Goal: Transaction & Acquisition: Obtain resource

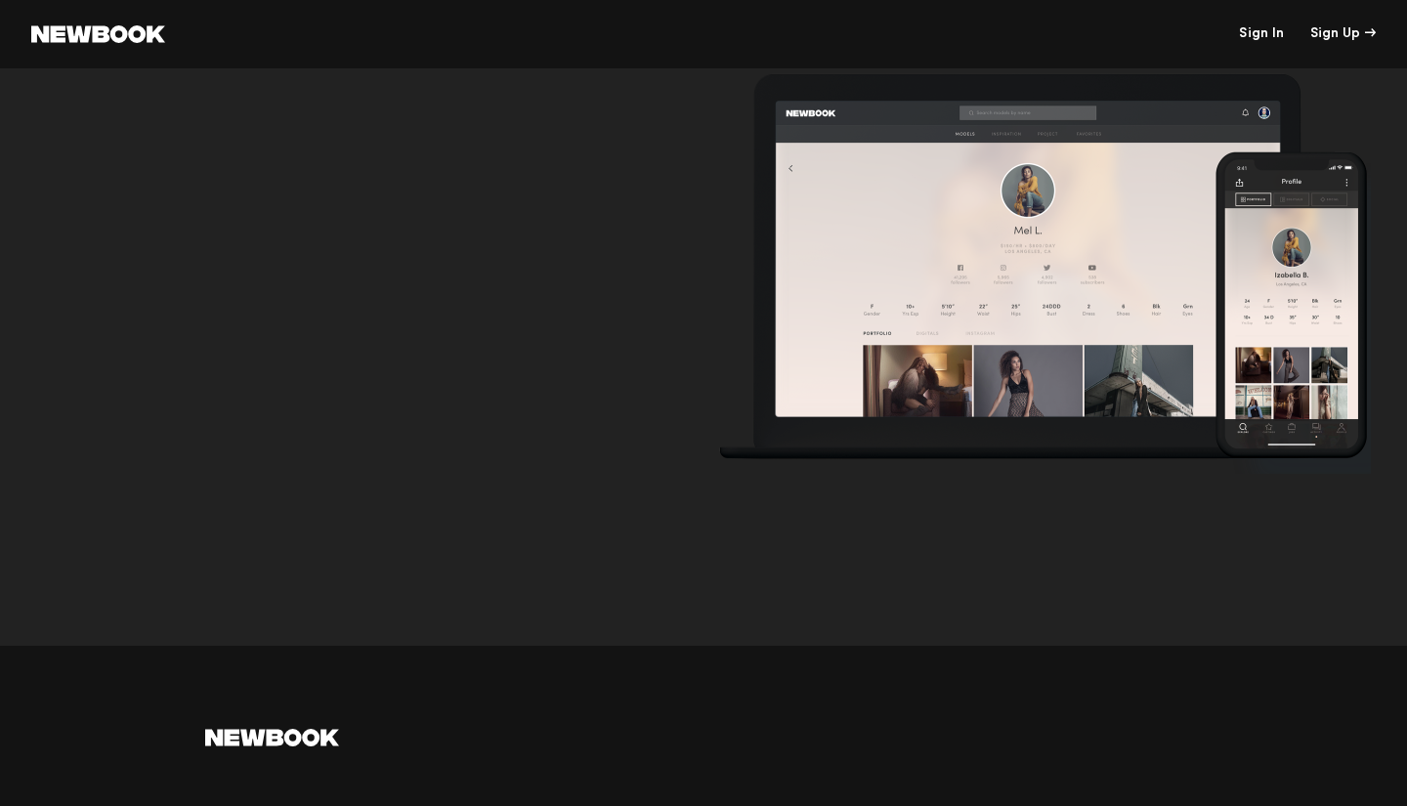
scroll to position [6154, 0]
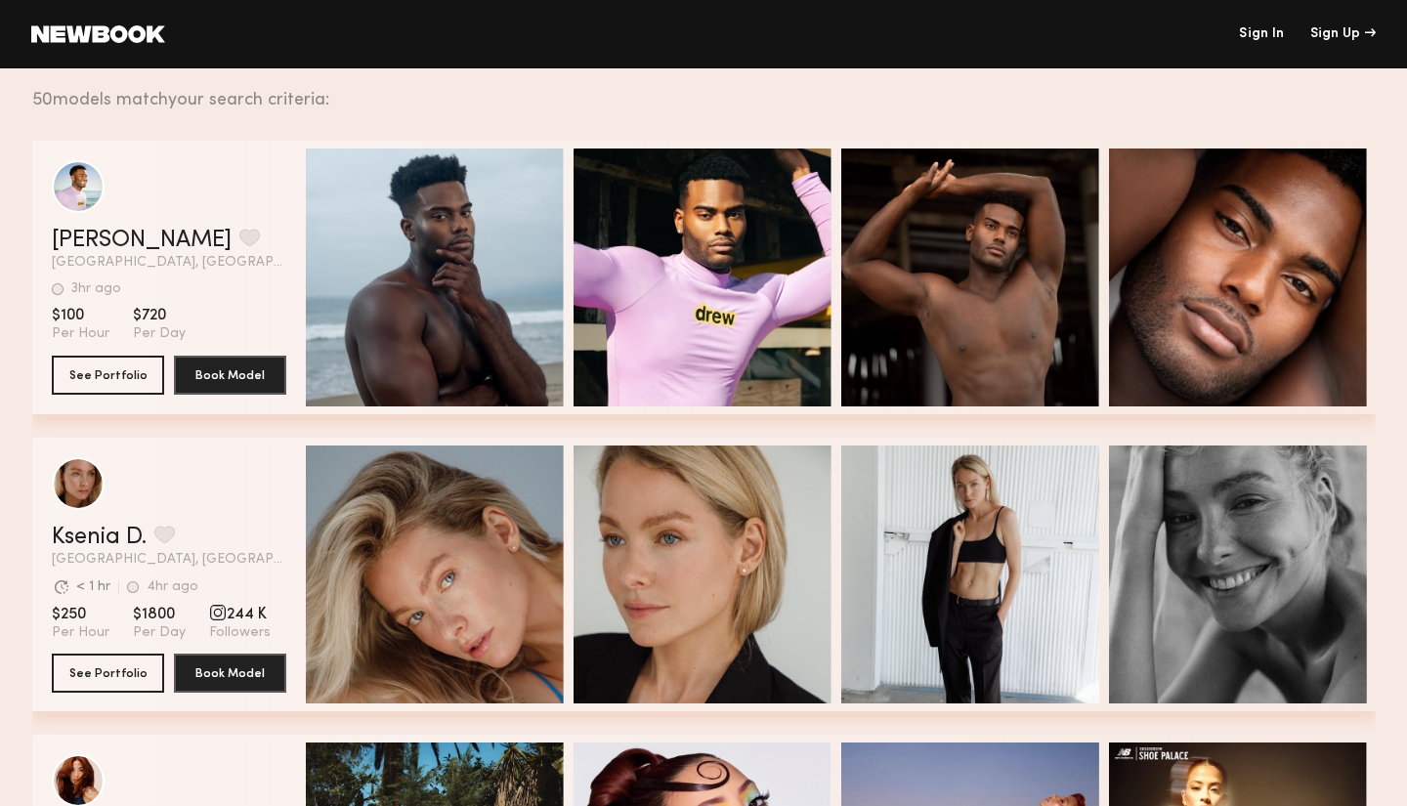
click at [1252, 32] on link "Sign In" at bounding box center [1261, 34] width 45 height 14
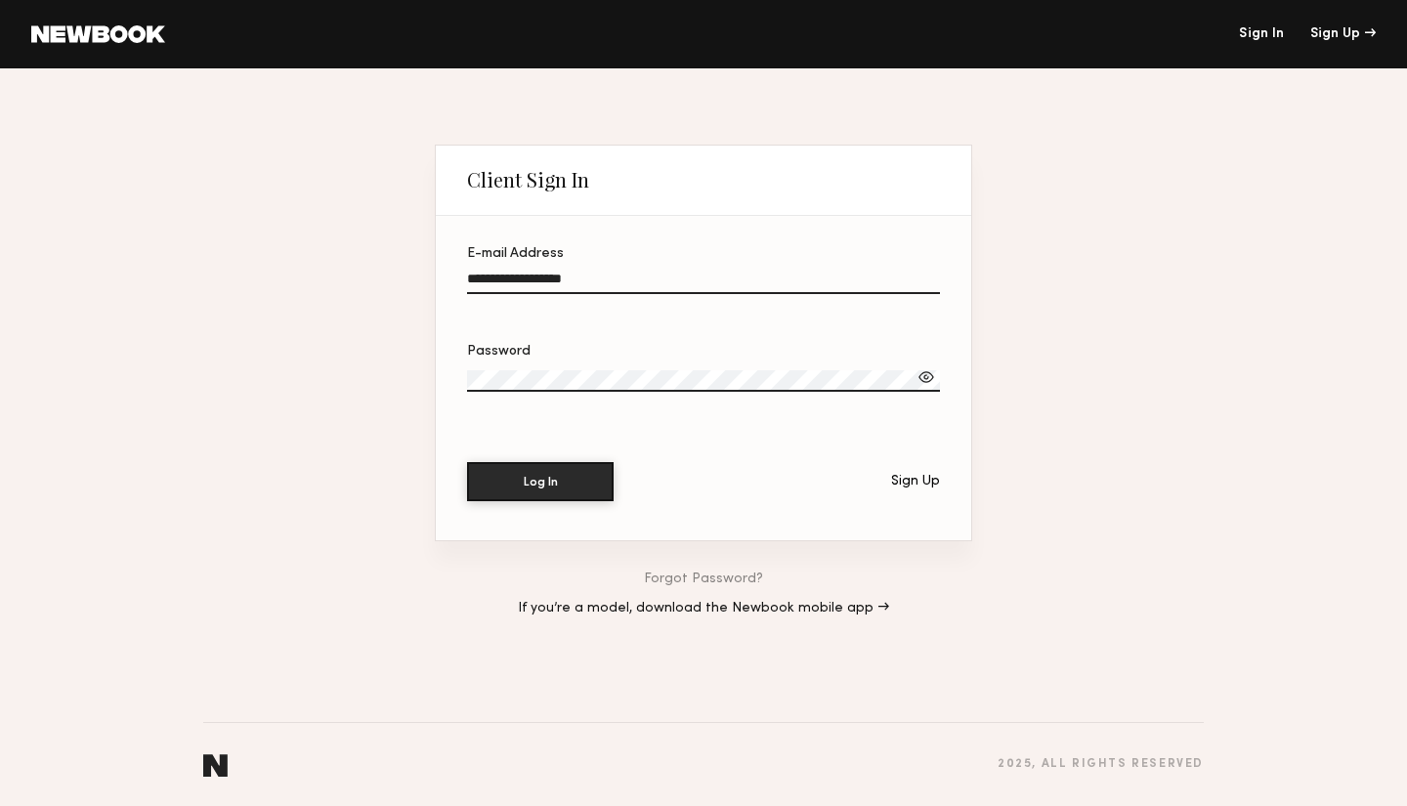
type input "**********"
click at [561, 481] on button "Log In" at bounding box center [540, 480] width 147 height 39
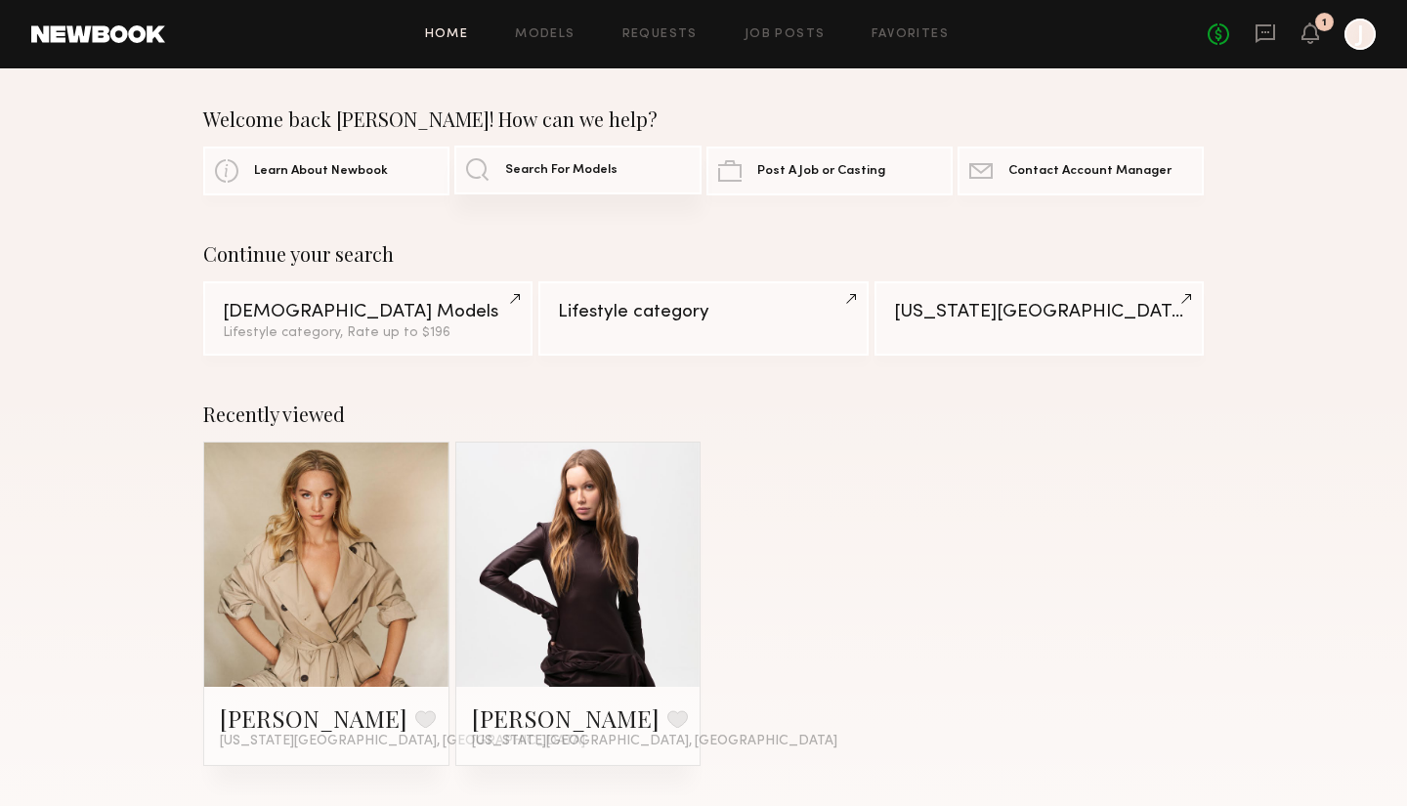
click at [482, 170] on link "Search For Models" at bounding box center [577, 170] width 246 height 49
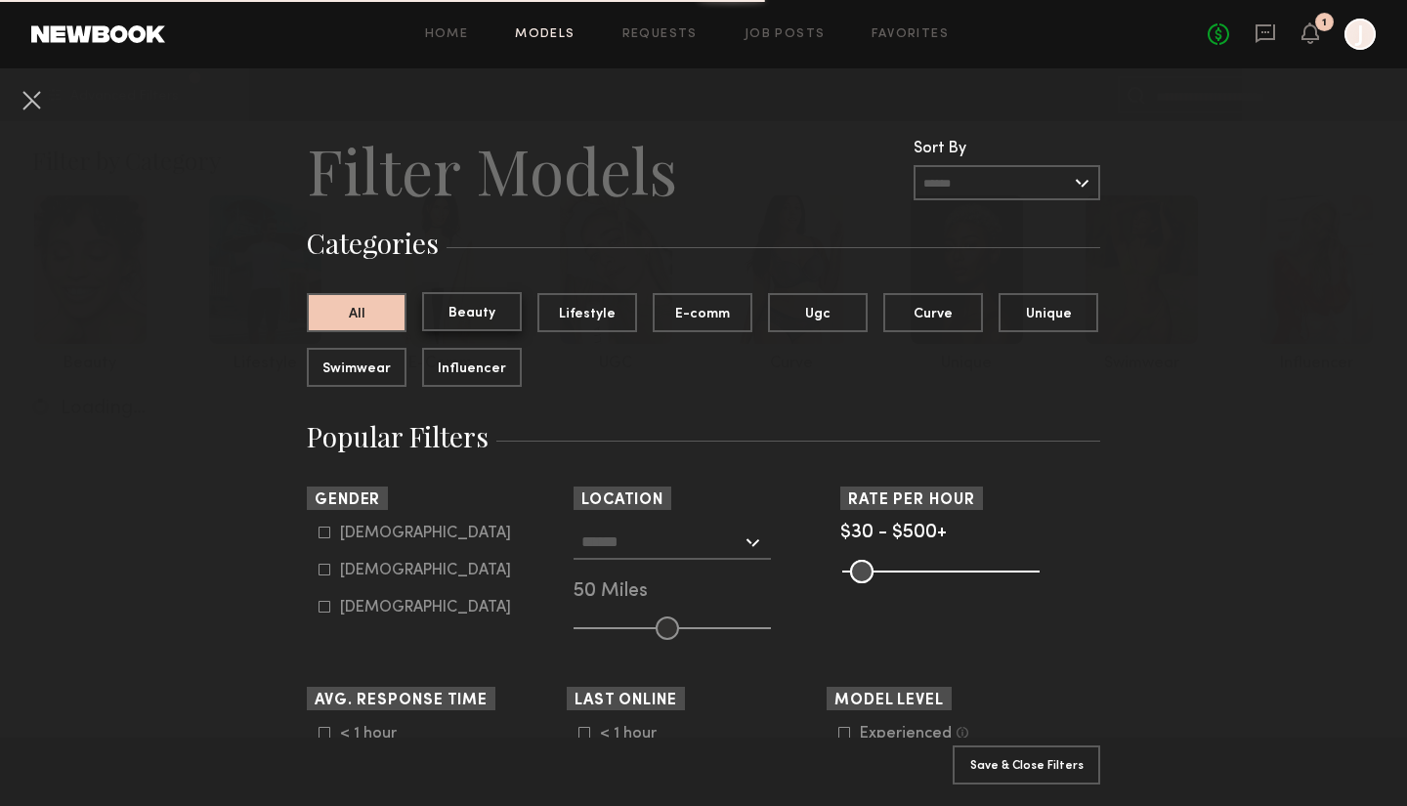
click at [483, 315] on button "Beauty" at bounding box center [472, 311] width 100 height 39
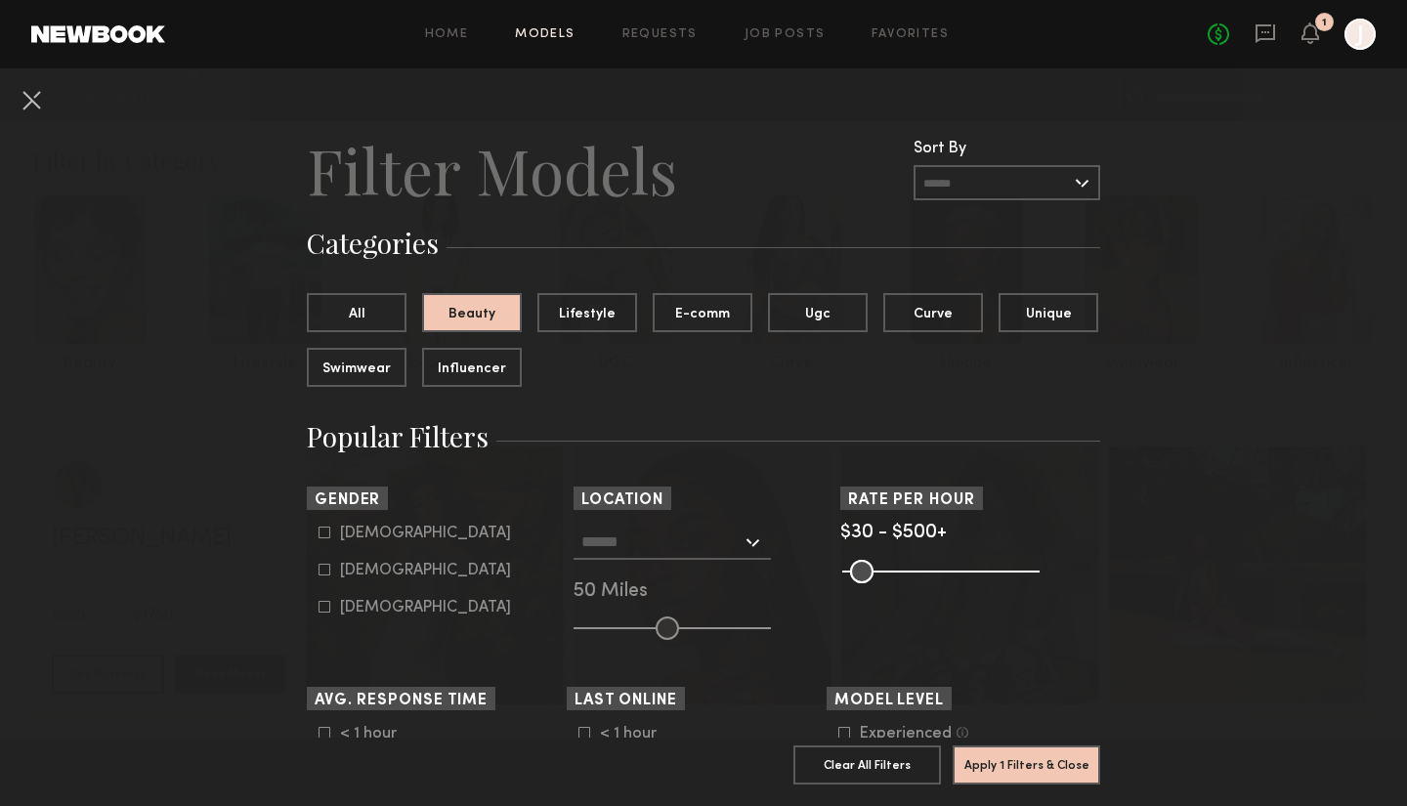
click at [1082, 189] on input "text" at bounding box center [1006, 182] width 187 height 35
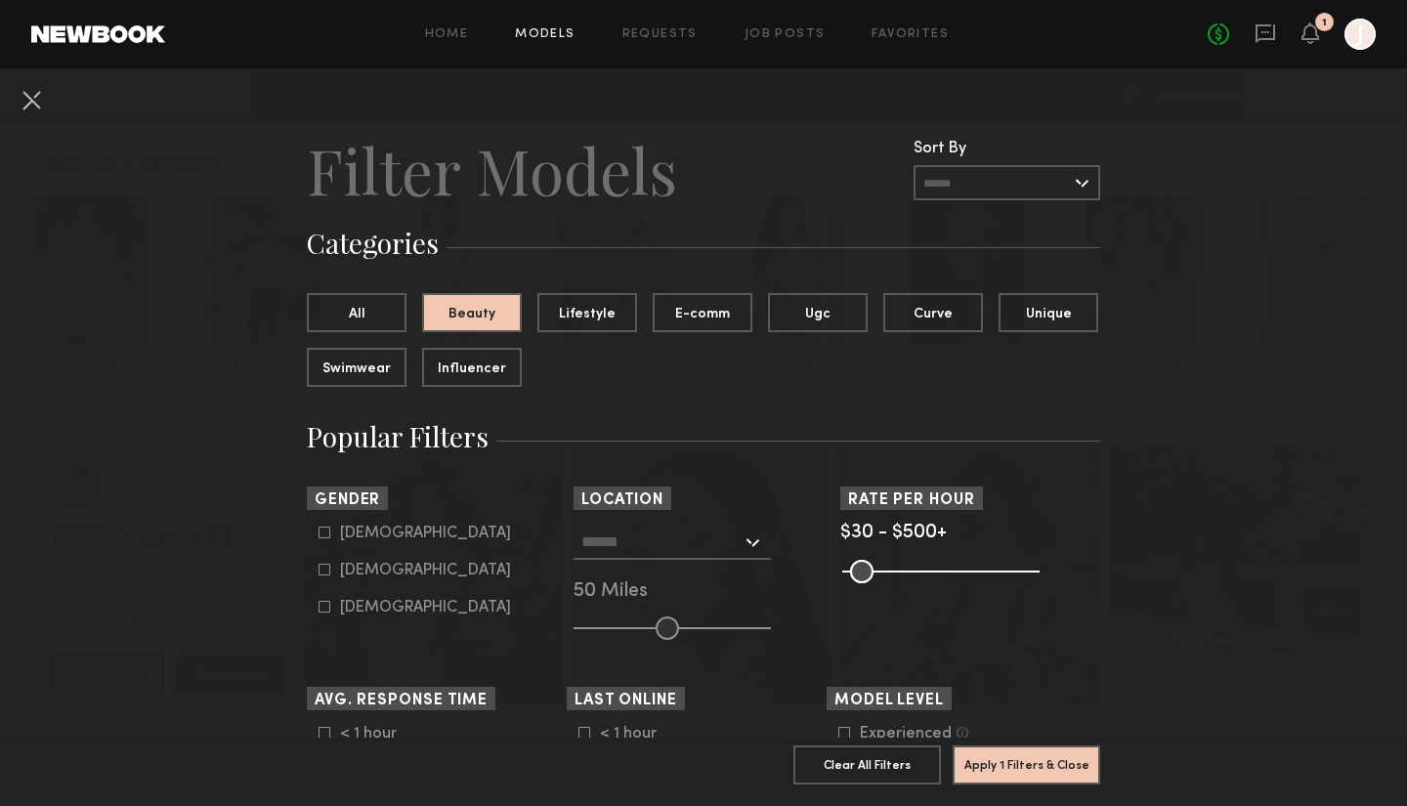
click at [326, 531] on icon at bounding box center [324, 532] width 12 height 12
type input "*"
click at [756, 545] on div at bounding box center [671, 542] width 197 height 35
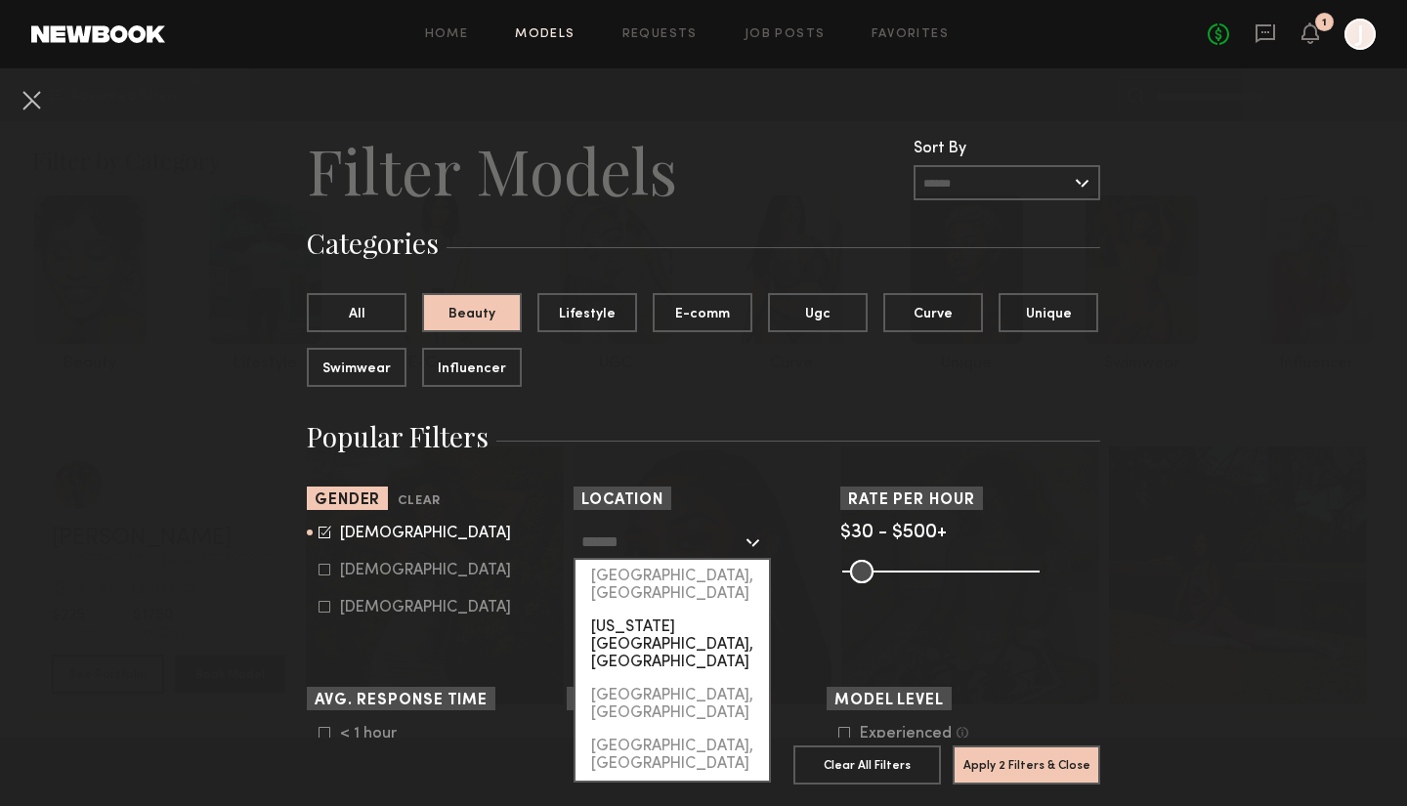
click at [685, 612] on div "[US_STATE][GEOGRAPHIC_DATA], [GEOGRAPHIC_DATA]" at bounding box center [671, 644] width 193 height 68
type input "**********"
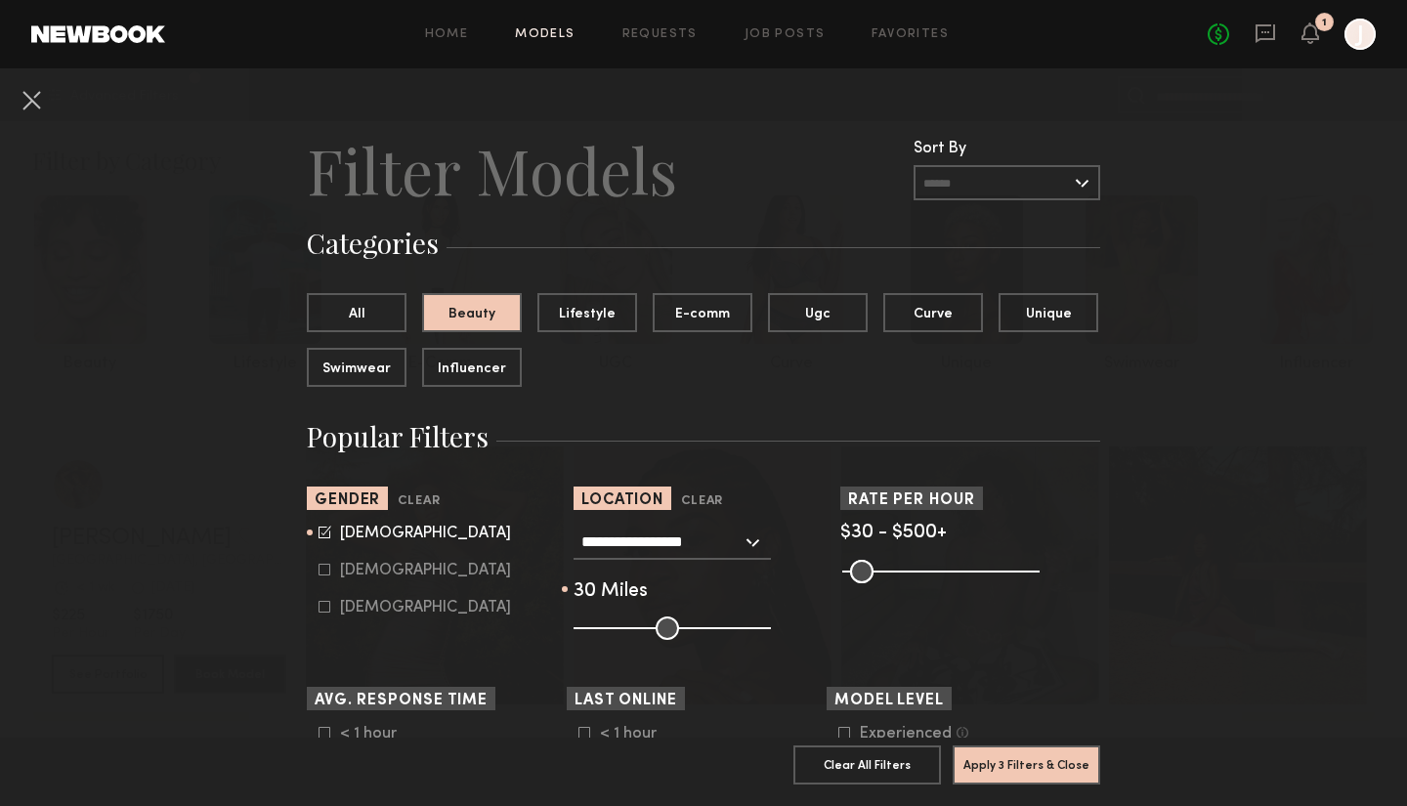
drag, startPoint x: 669, startPoint y: 629, endPoint x: 629, endPoint y: 637, distance: 40.8
click at [629, 637] on input "range" at bounding box center [671, 627] width 197 height 23
drag, startPoint x: 634, startPoint y: 630, endPoint x: 647, endPoint y: 630, distance: 12.7
type input "**"
click at [647, 630] on input "range" at bounding box center [671, 627] width 197 height 23
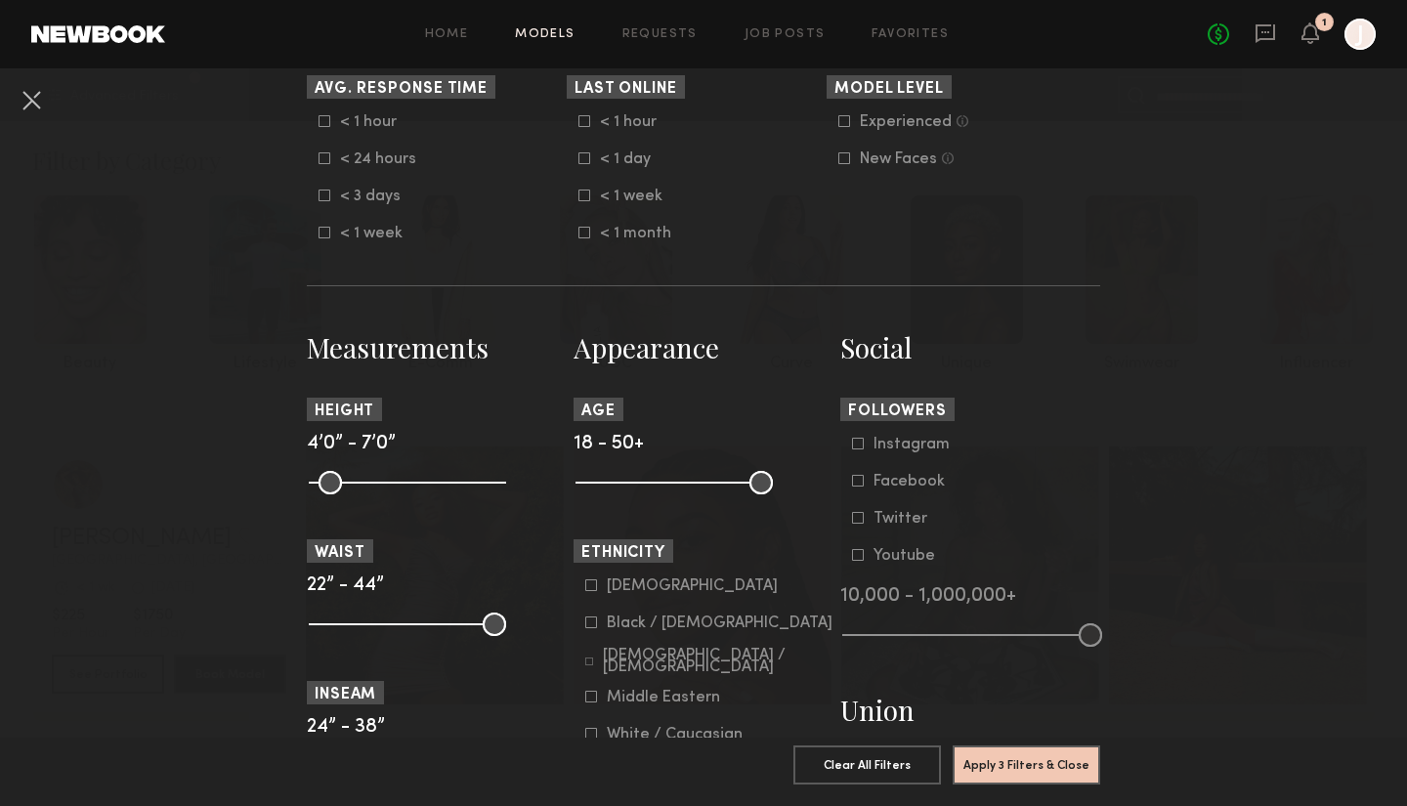
scroll to position [620, 0]
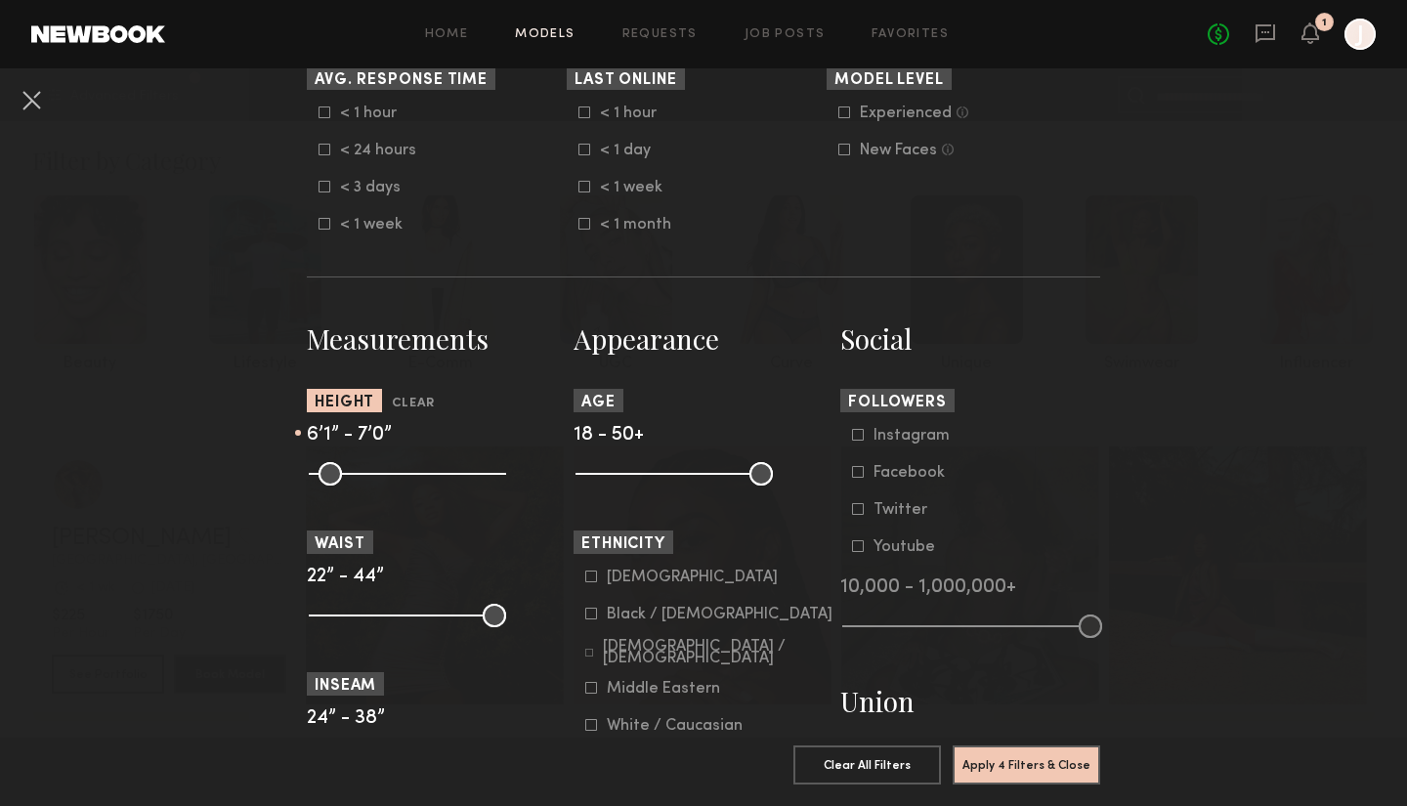
drag, startPoint x: 326, startPoint y: 475, endPoint x: 441, endPoint y: 474, distance: 114.3
type input "**"
click at [441, 474] on input "range" at bounding box center [407, 473] width 197 height 23
drag, startPoint x: 497, startPoint y: 469, endPoint x: 475, endPoint y: 470, distance: 22.5
type input "**"
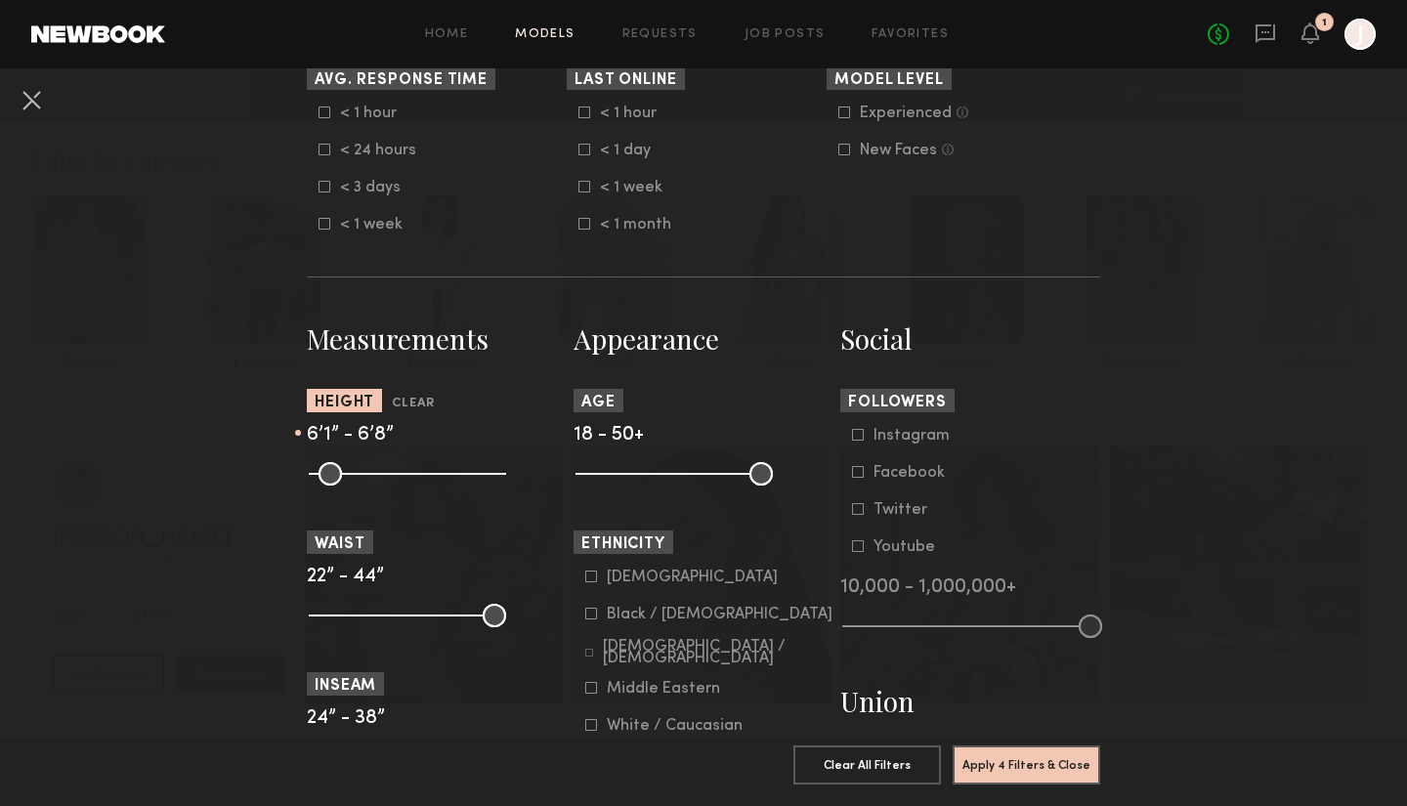
click at [475, 470] on input "range" at bounding box center [407, 473] width 197 height 23
drag, startPoint x: 319, startPoint y: 622, endPoint x: 401, endPoint y: 619, distance: 82.1
type input "**"
click at [401, 619] on input "range" at bounding box center [407, 615] width 197 height 23
drag, startPoint x: 492, startPoint y: 615, endPoint x: 430, endPoint y: 619, distance: 62.6
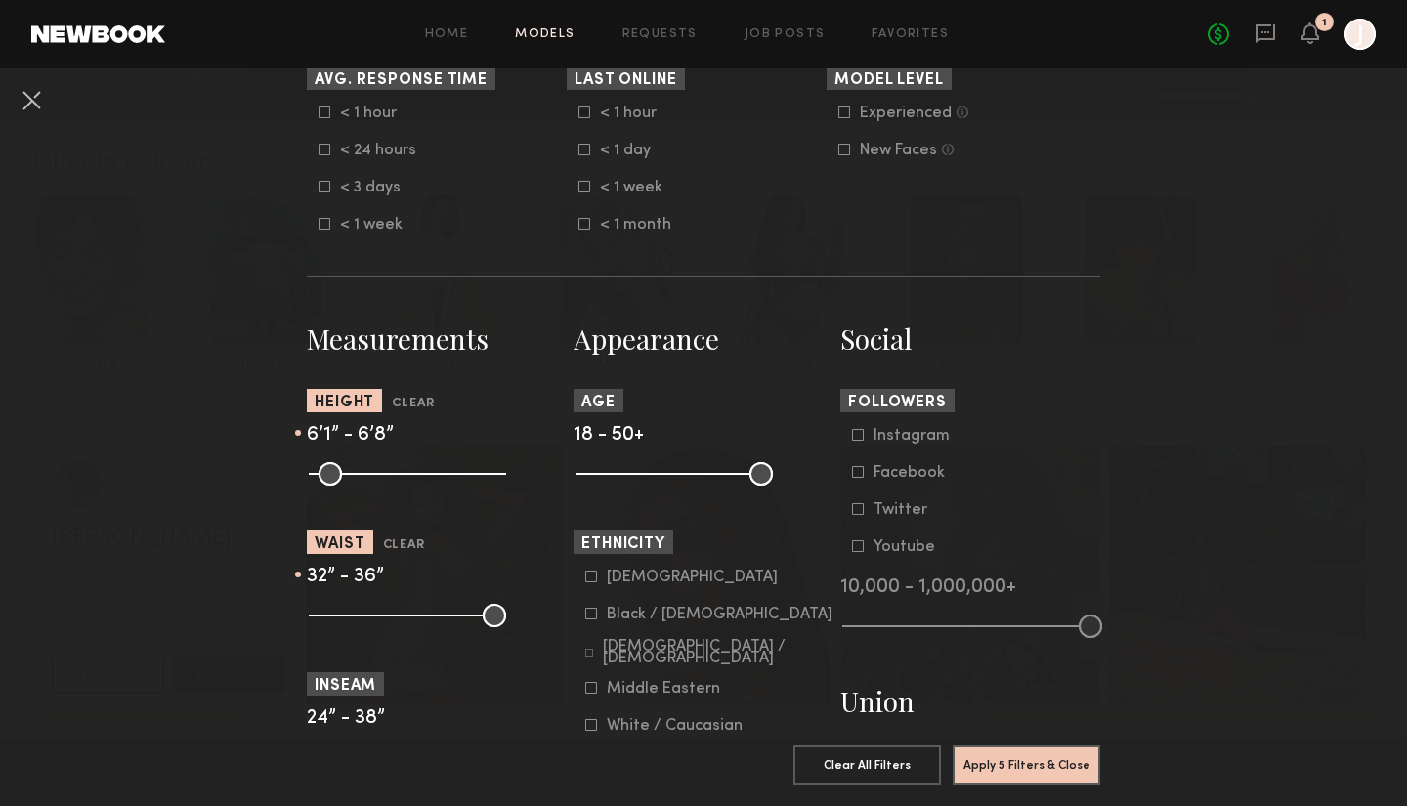
type input "**"
click at [430, 619] on input "range" at bounding box center [407, 615] width 197 height 23
drag, startPoint x: 591, startPoint y: 481, endPoint x: 627, endPoint y: 479, distance: 36.2
type input "**"
click at [627, 479] on input "range" at bounding box center [673, 473] width 197 height 23
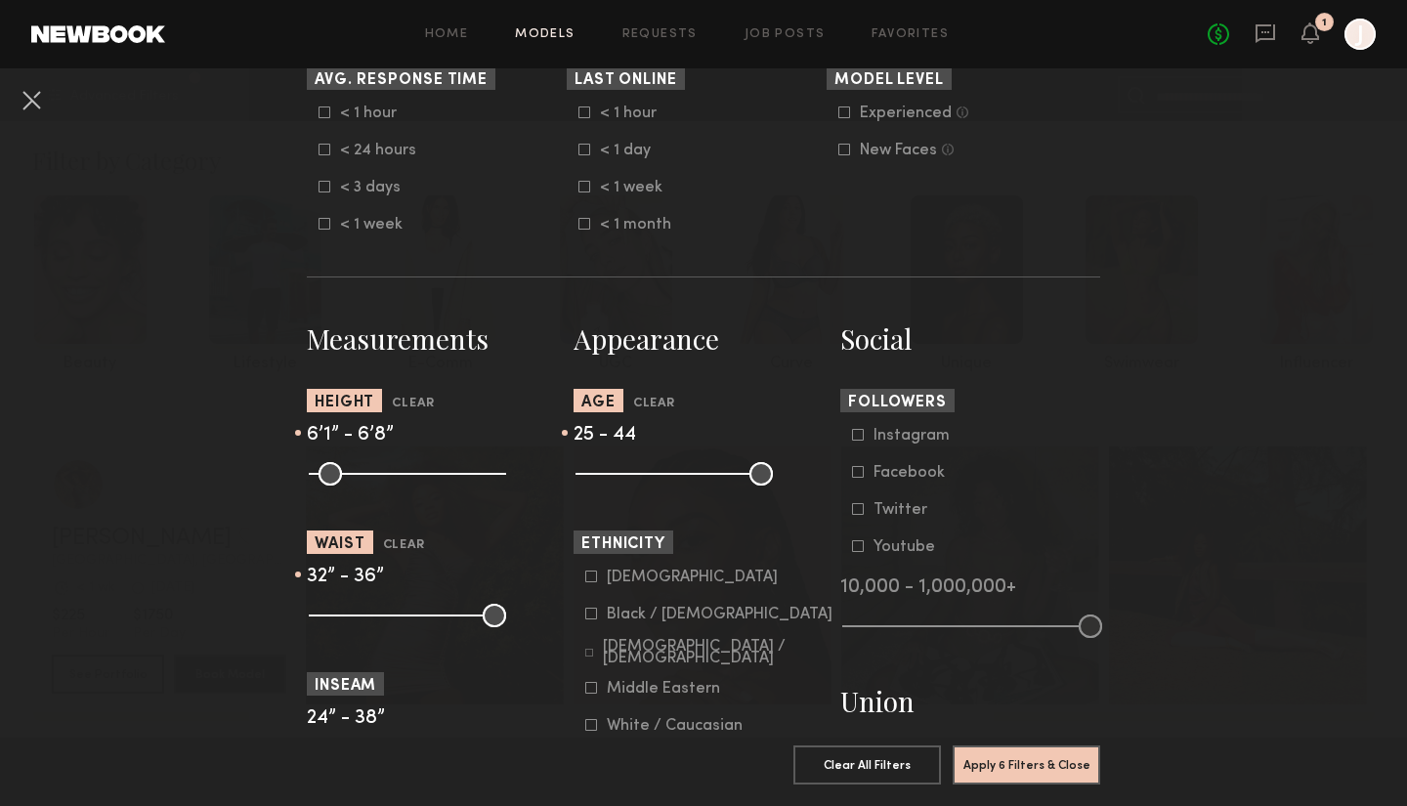
drag, startPoint x: 764, startPoint y: 474, endPoint x: 730, endPoint y: 476, distance: 34.2
type input "**"
click at [730, 476] on input "range" at bounding box center [673, 473] width 197 height 23
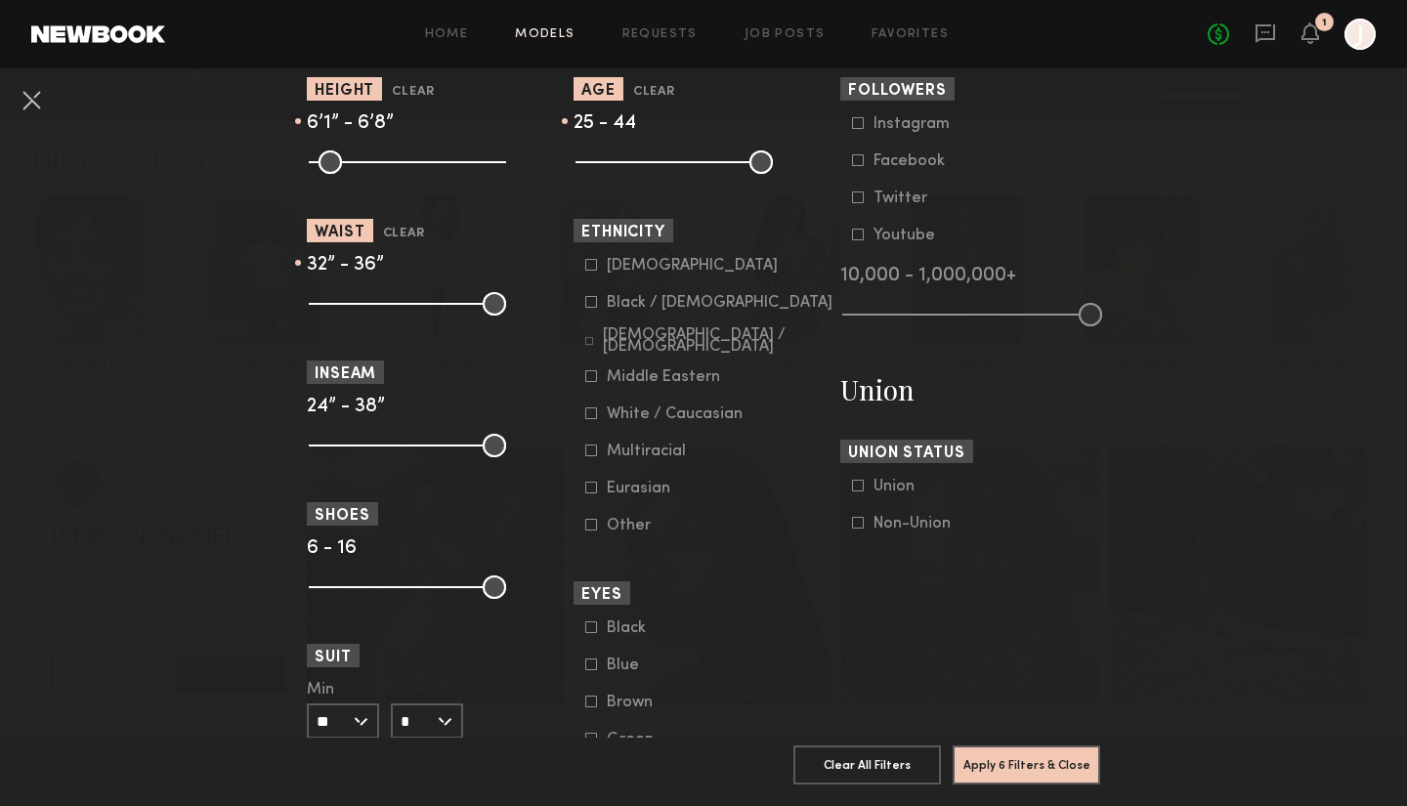
scroll to position [973, 0]
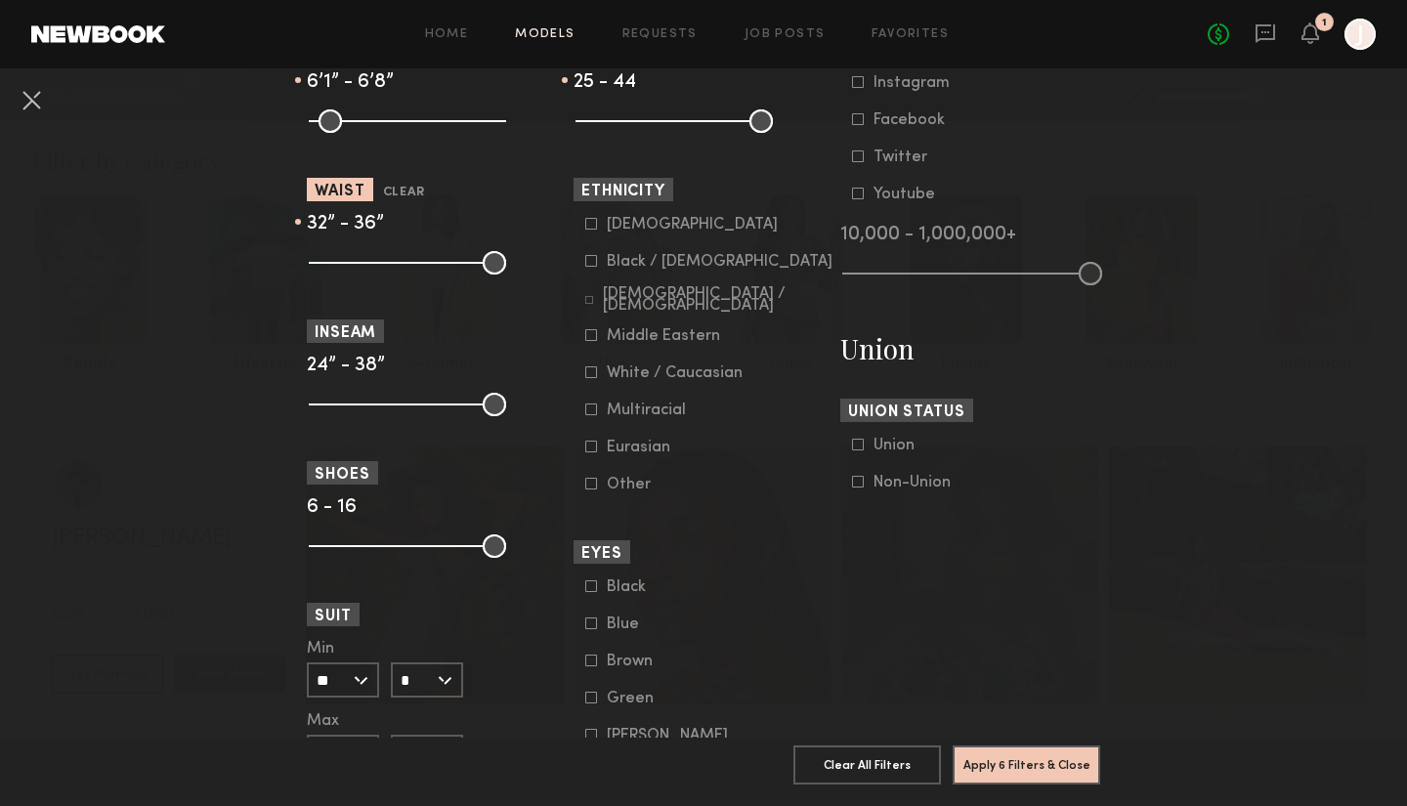
click at [592, 297] on icon at bounding box center [589, 300] width 8 height 8
click at [594, 260] on icon at bounding box center [591, 261] width 12 height 12
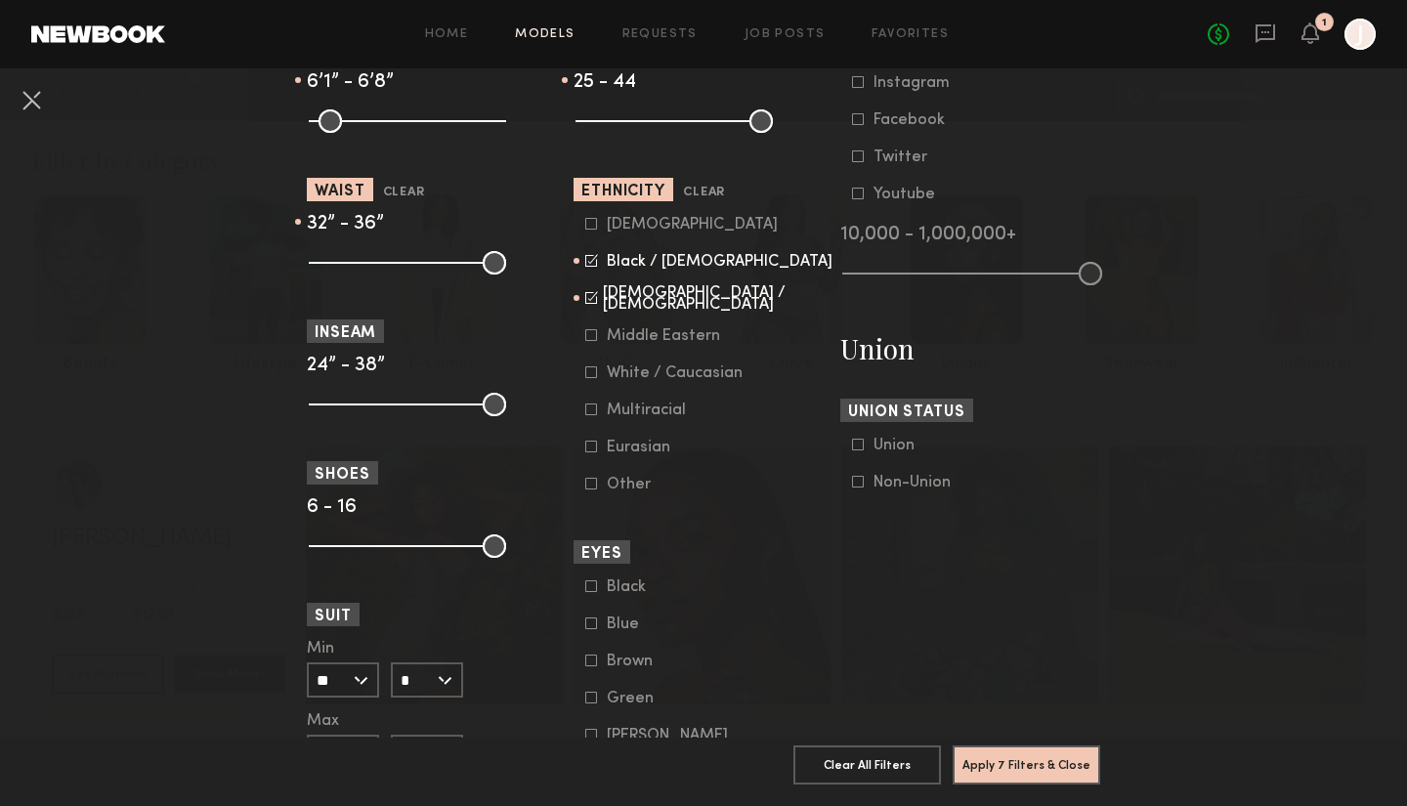
click at [588, 410] on icon at bounding box center [591, 409] width 12 height 12
click at [594, 374] on icon at bounding box center [591, 372] width 12 height 12
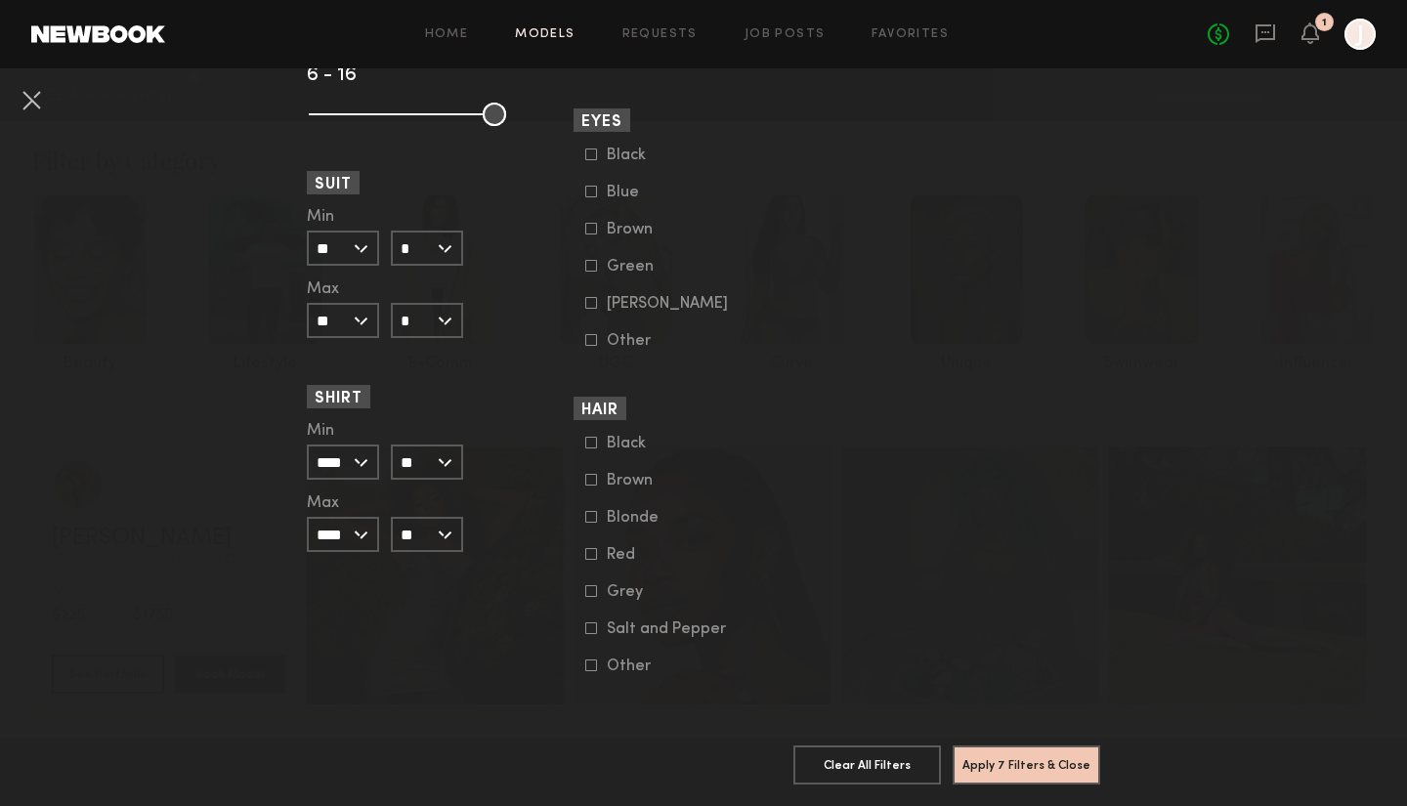
scroll to position [1405, 0]
click at [1024, 763] on button "Apply 7 Filters & Close" at bounding box center [1025, 763] width 147 height 39
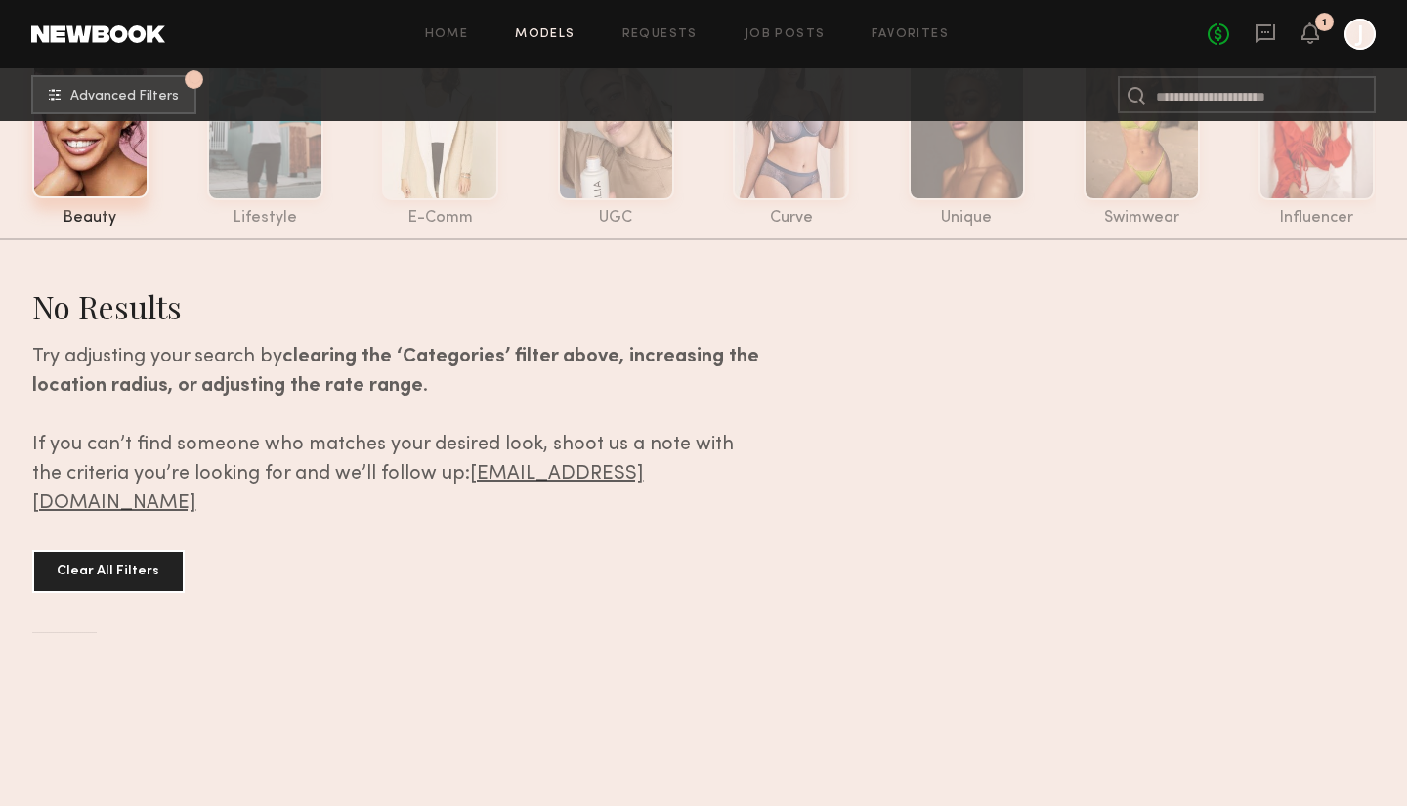
scroll to position [115, 0]
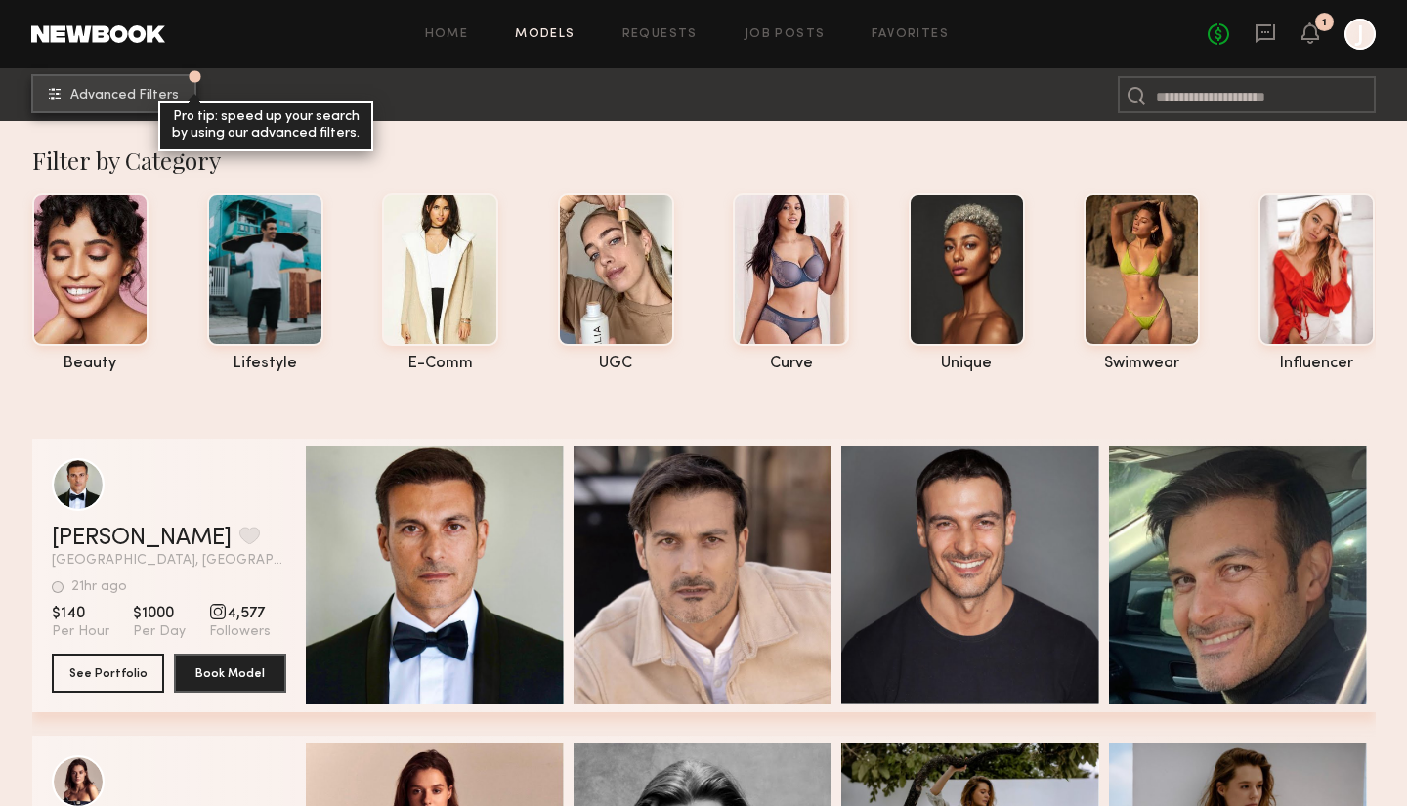
click at [60, 99] on button "Advanced Filters Pro tip: speed up your search by using our advanced filters." at bounding box center [113, 93] width 165 height 39
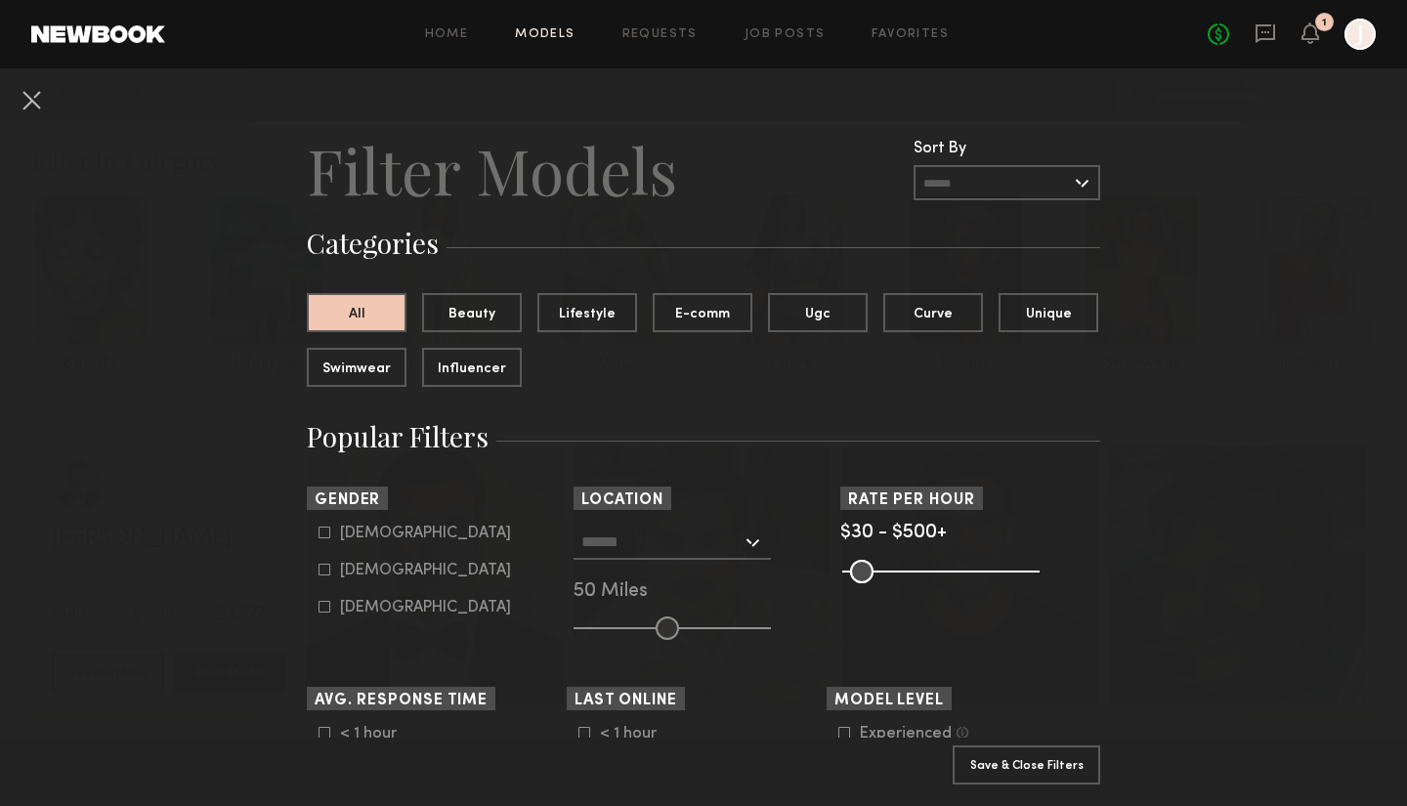
click at [325, 530] on icon at bounding box center [324, 532] width 12 height 12
type input "*"
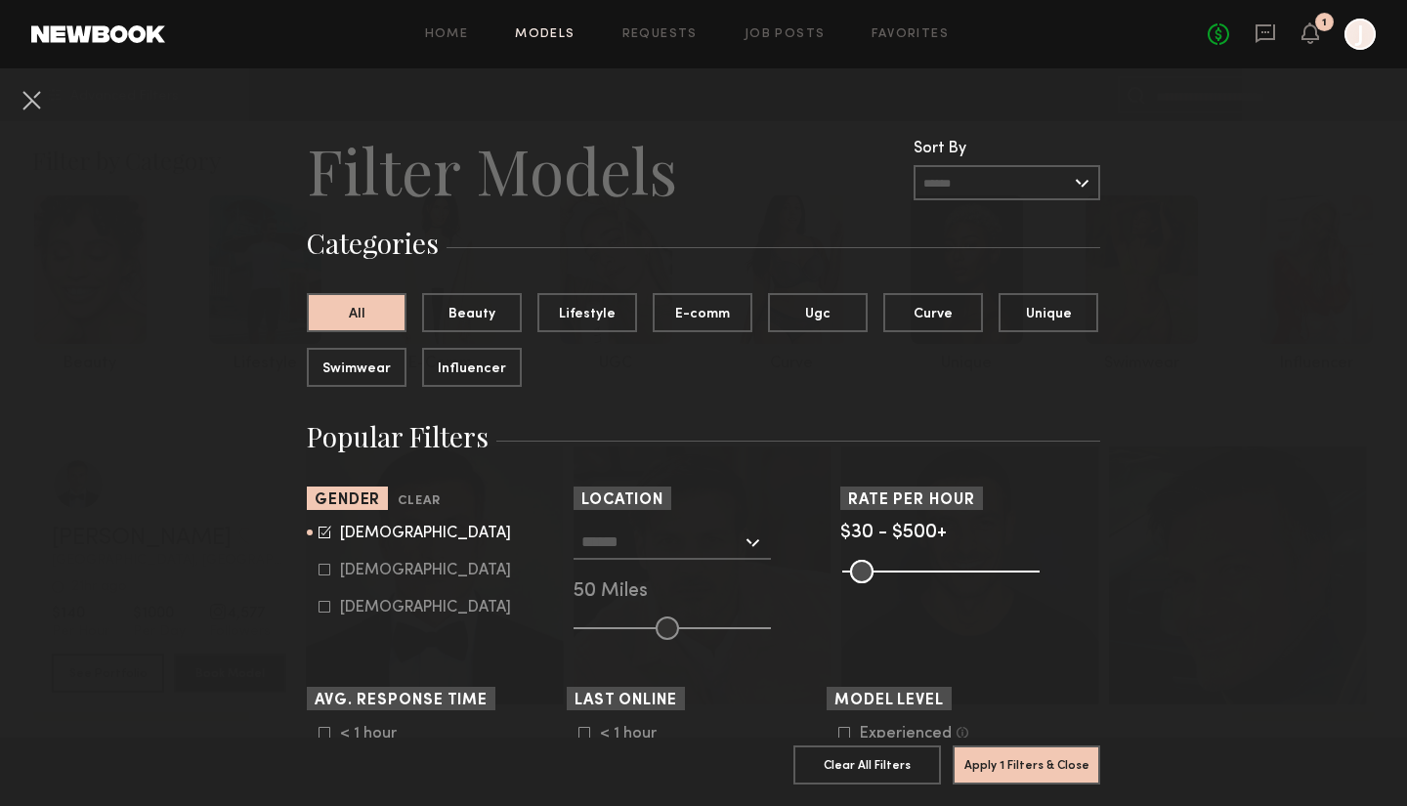
click at [753, 541] on div at bounding box center [671, 542] width 197 height 35
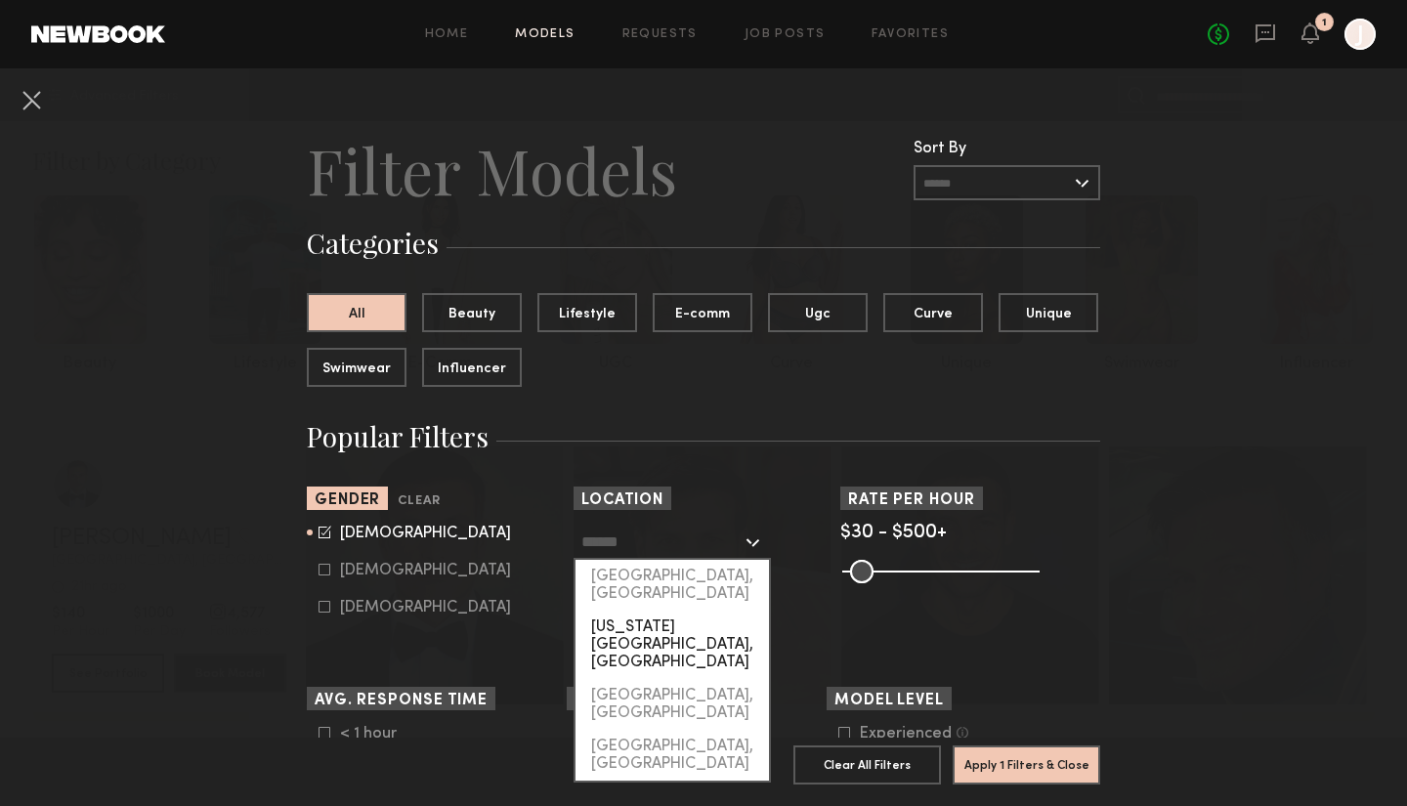
click at [685, 610] on div "New York City, NY" at bounding box center [671, 644] width 193 height 68
type input "**********"
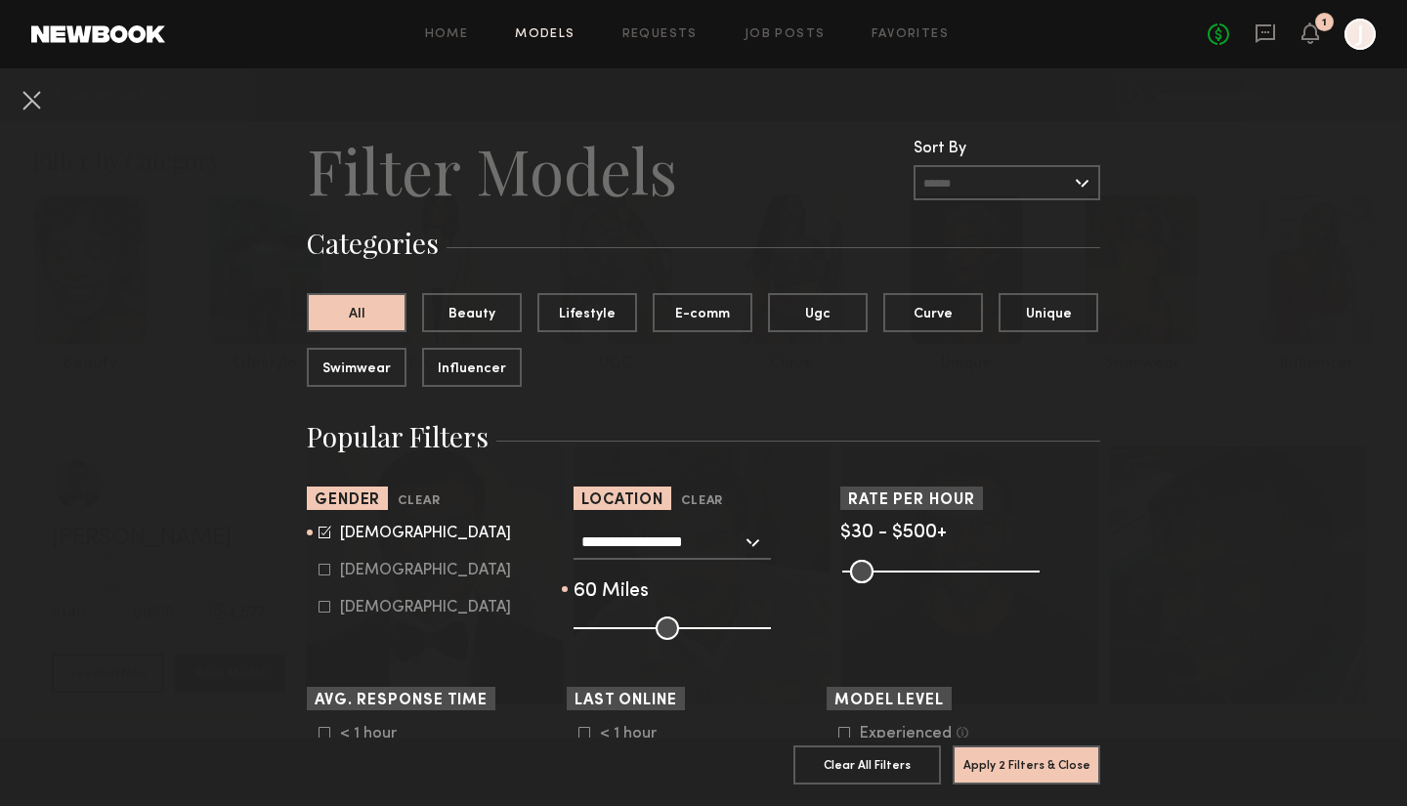
drag, startPoint x: 665, startPoint y: 637, endPoint x: 682, endPoint y: 633, distance: 17.1
type input "**"
click at [682, 633] on input "range" at bounding box center [671, 627] width 197 height 23
click at [1001, 764] on button "Apply 2 Filters & Close" at bounding box center [1025, 763] width 147 height 39
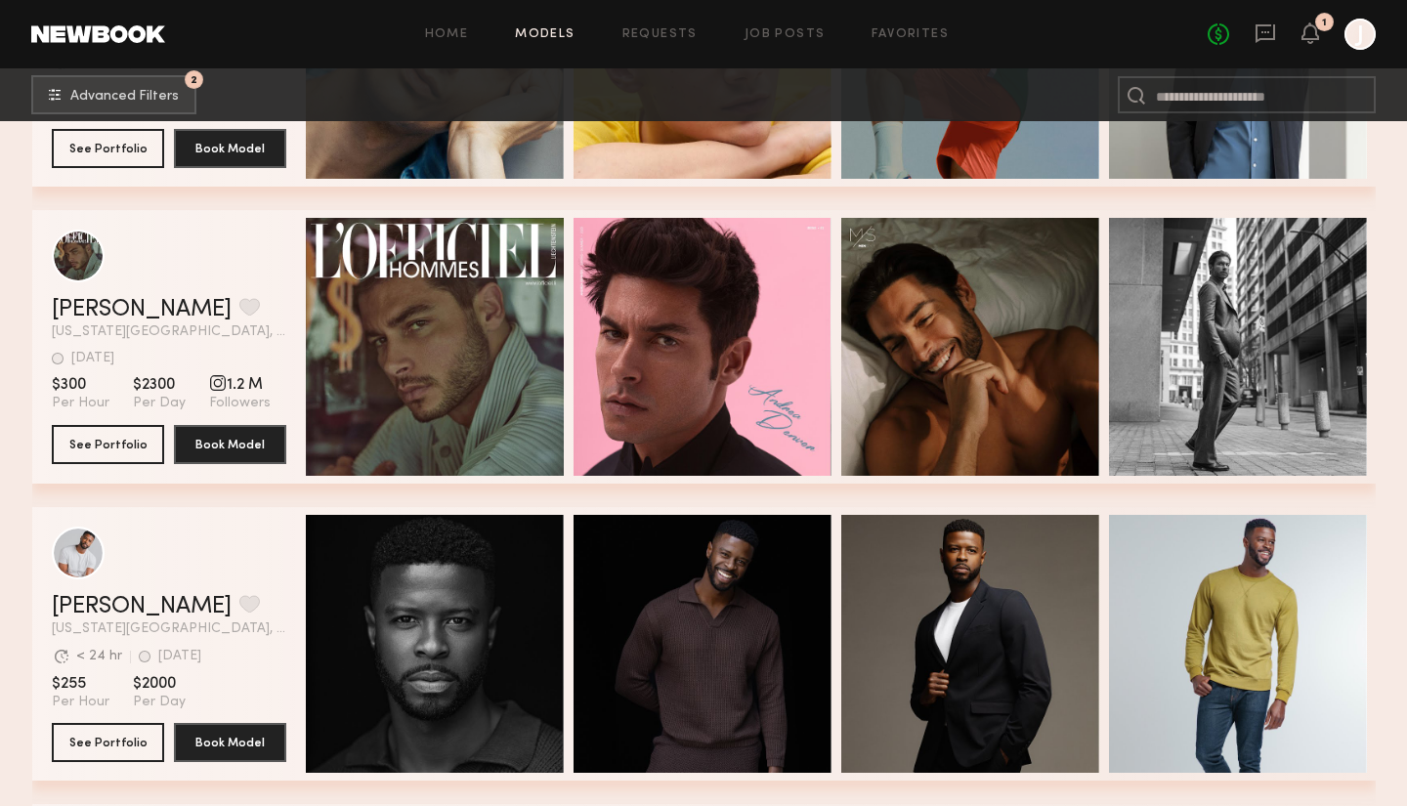
scroll to position [848, 0]
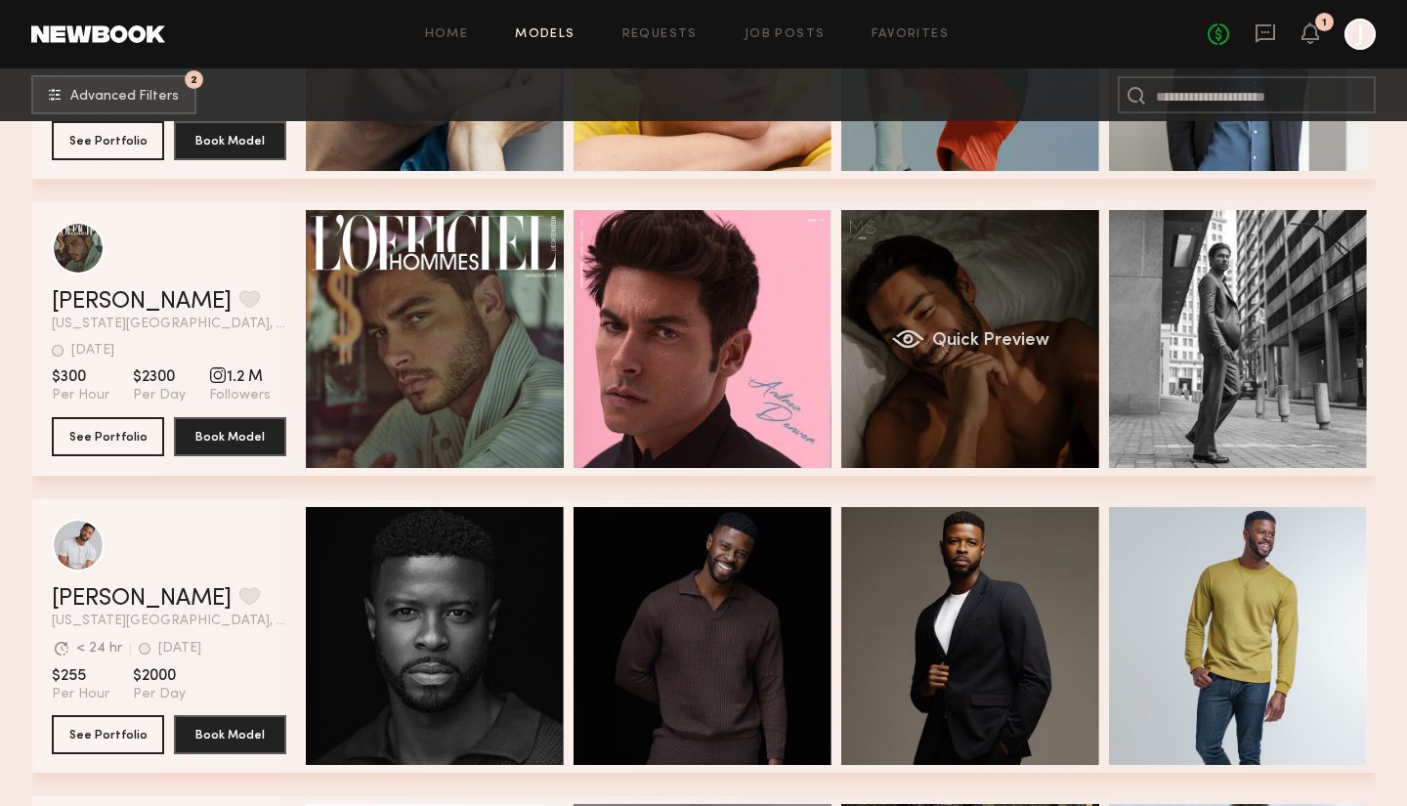
click at [946, 344] on span "Quick Preview" at bounding box center [989, 341] width 117 height 18
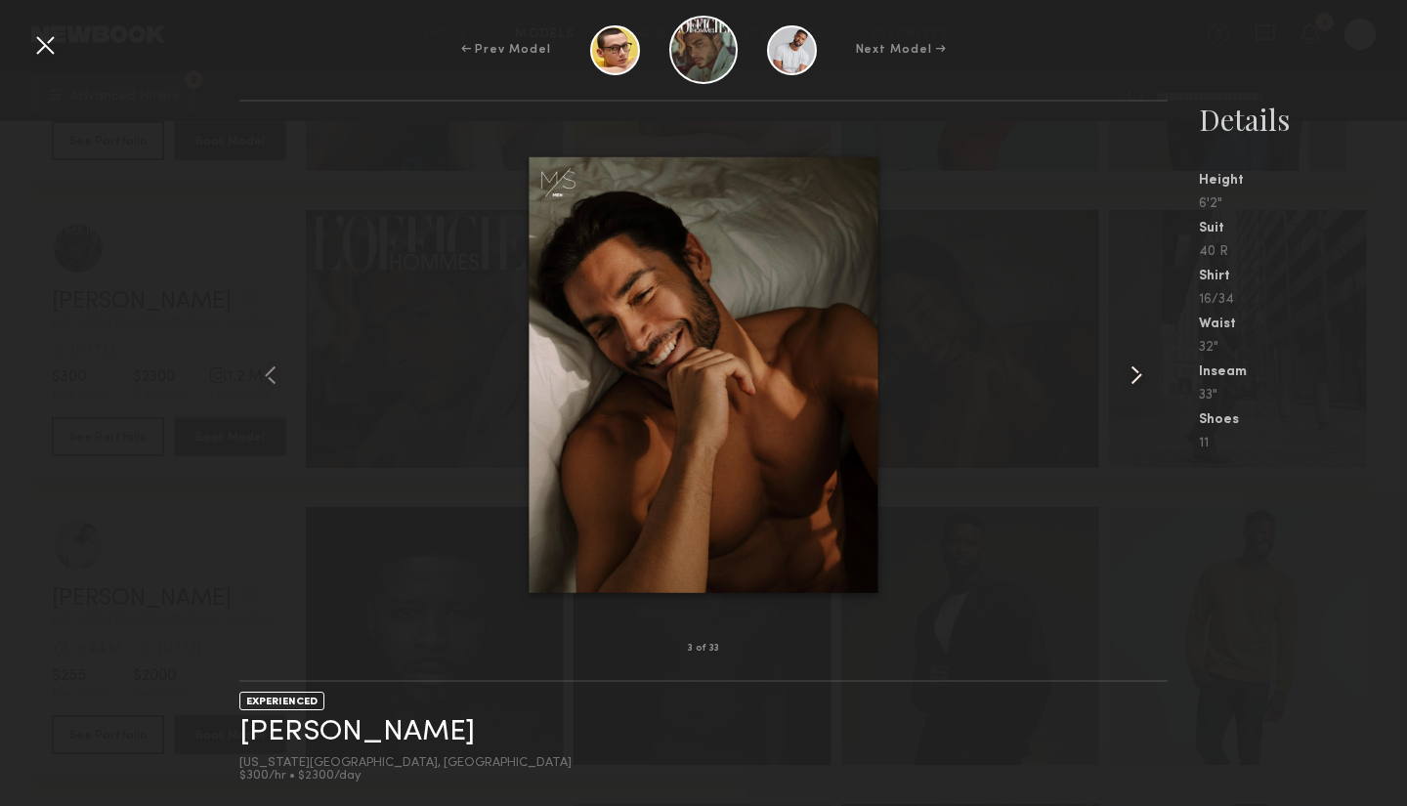
click at [1133, 379] on common-icon at bounding box center [1135, 374] width 31 height 31
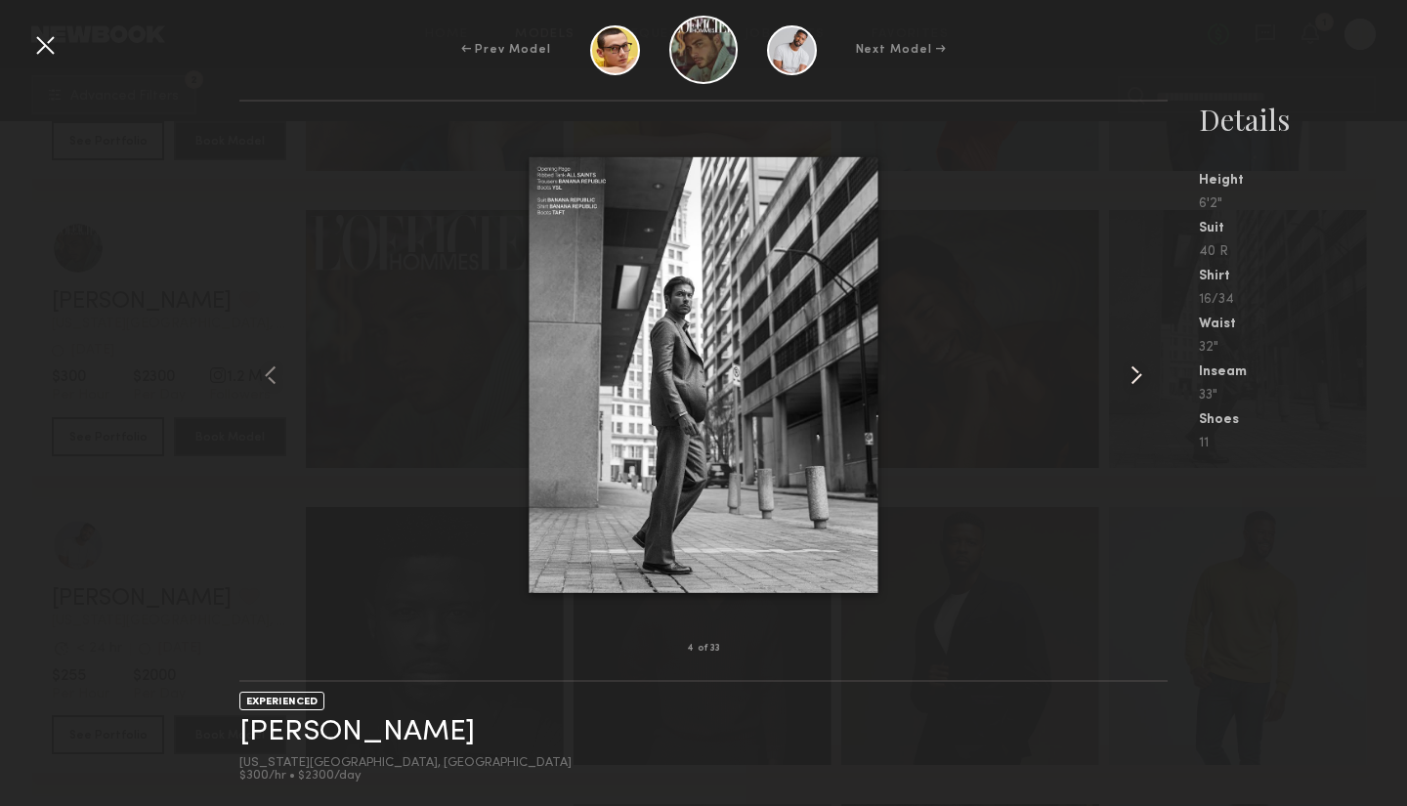
click at [1135, 376] on common-icon at bounding box center [1135, 374] width 31 height 31
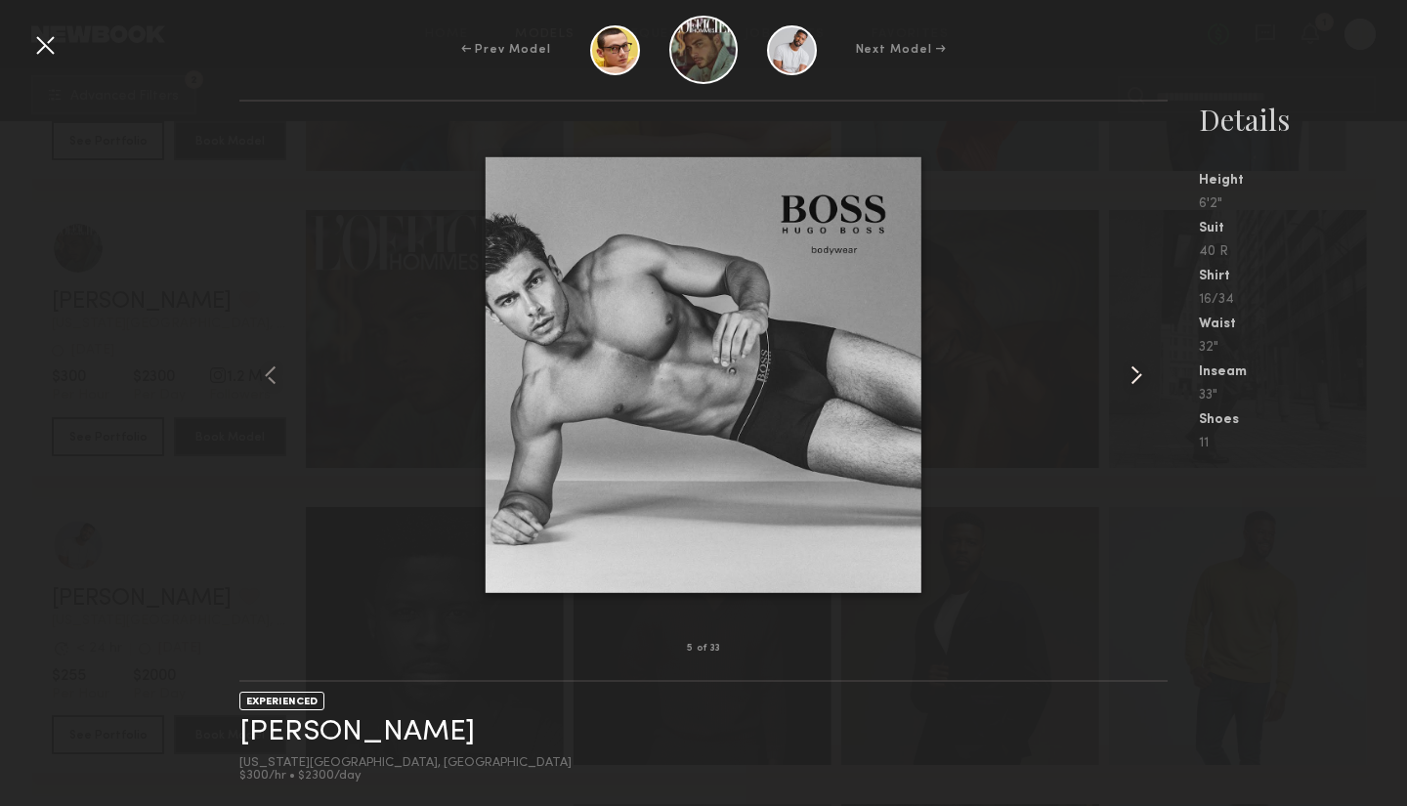
click at [1136, 374] on common-icon at bounding box center [1135, 374] width 31 height 31
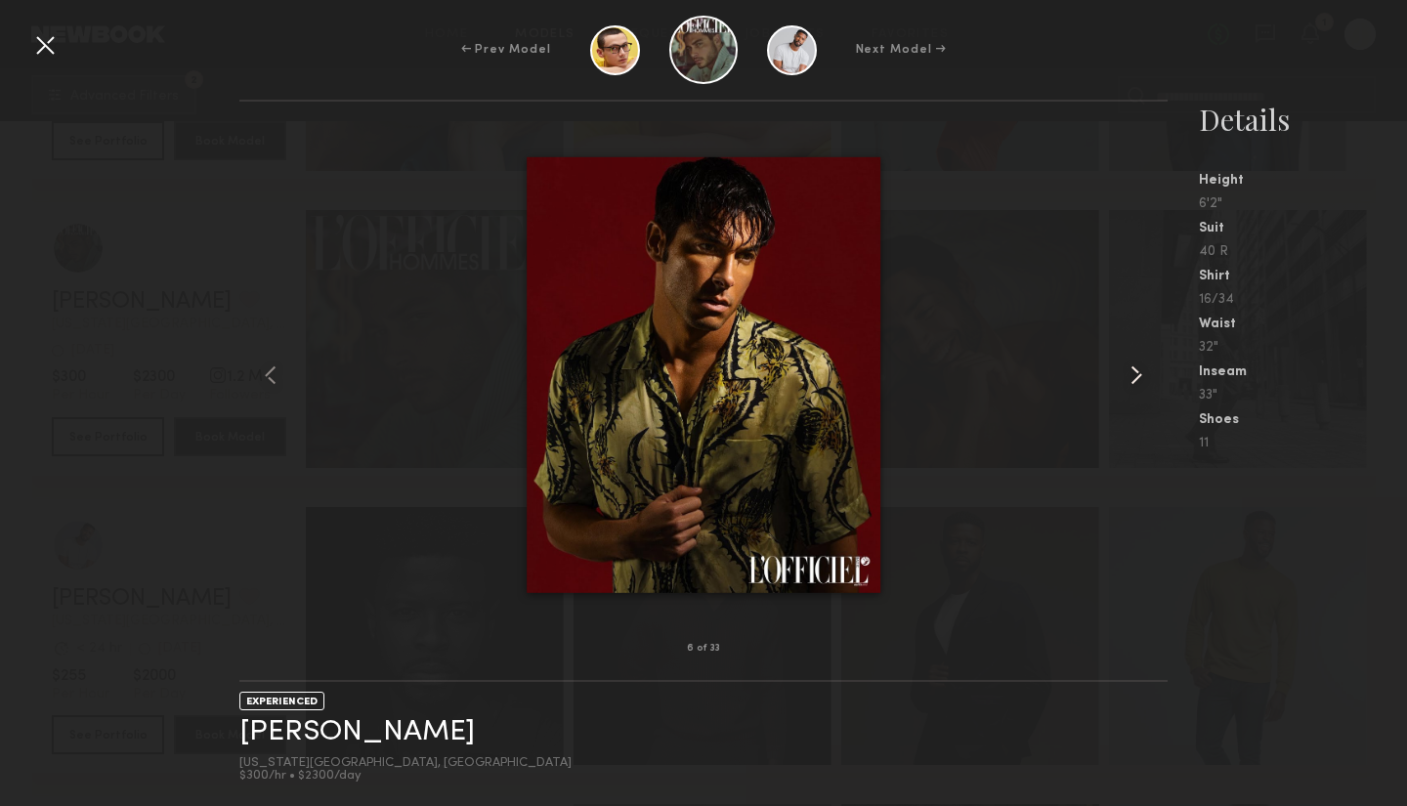
click at [1136, 374] on common-icon at bounding box center [1135, 374] width 31 height 31
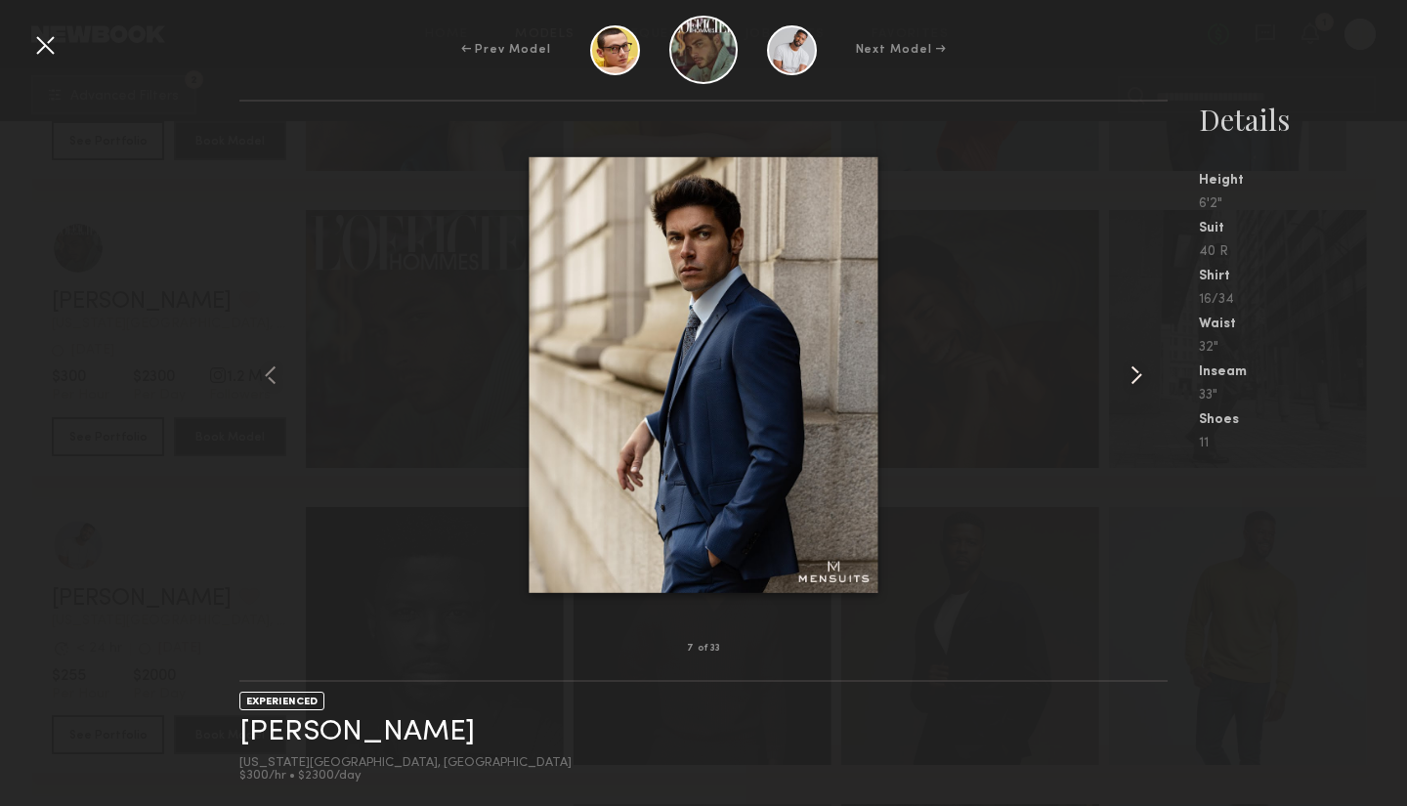
click at [1135, 373] on common-icon at bounding box center [1135, 374] width 31 height 31
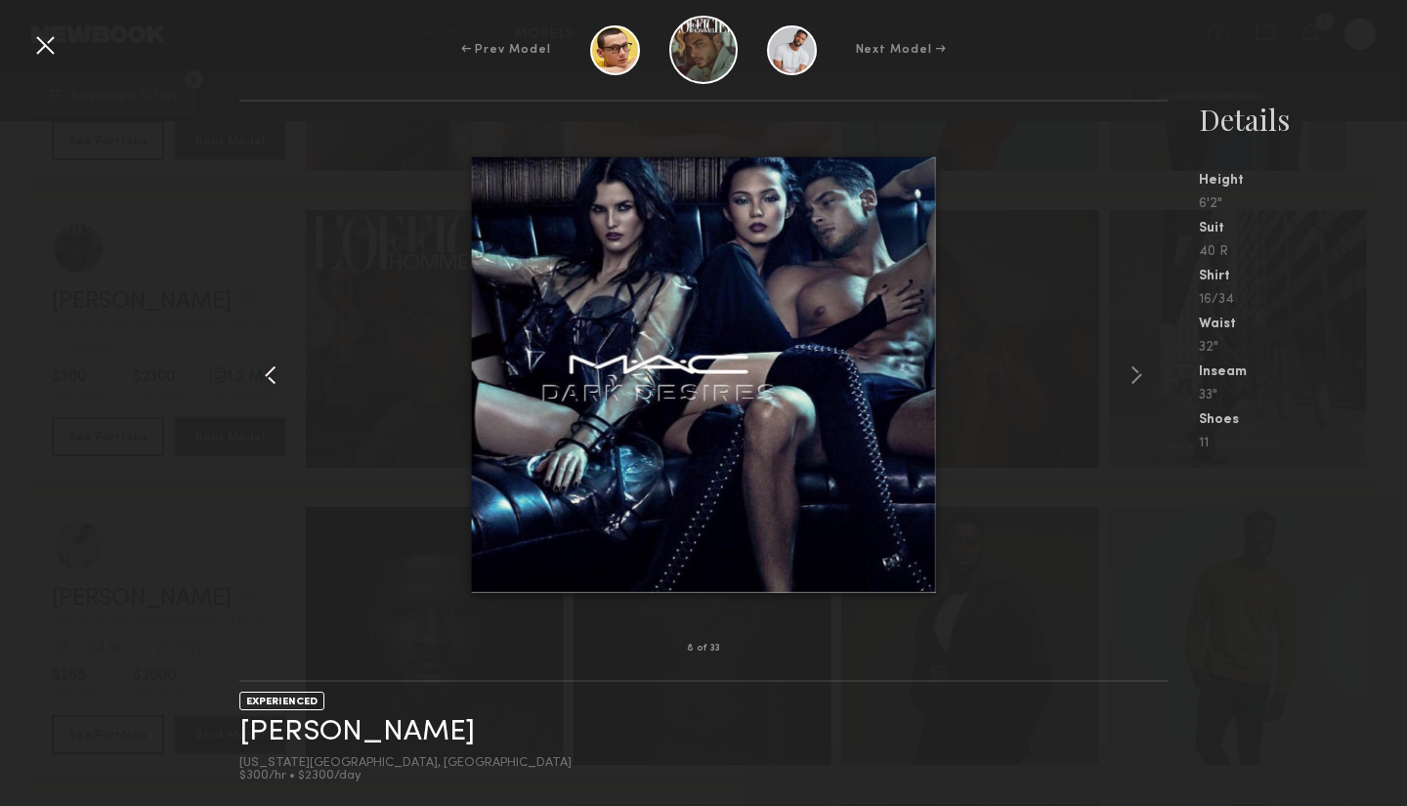
click at [269, 380] on common-icon at bounding box center [270, 374] width 31 height 31
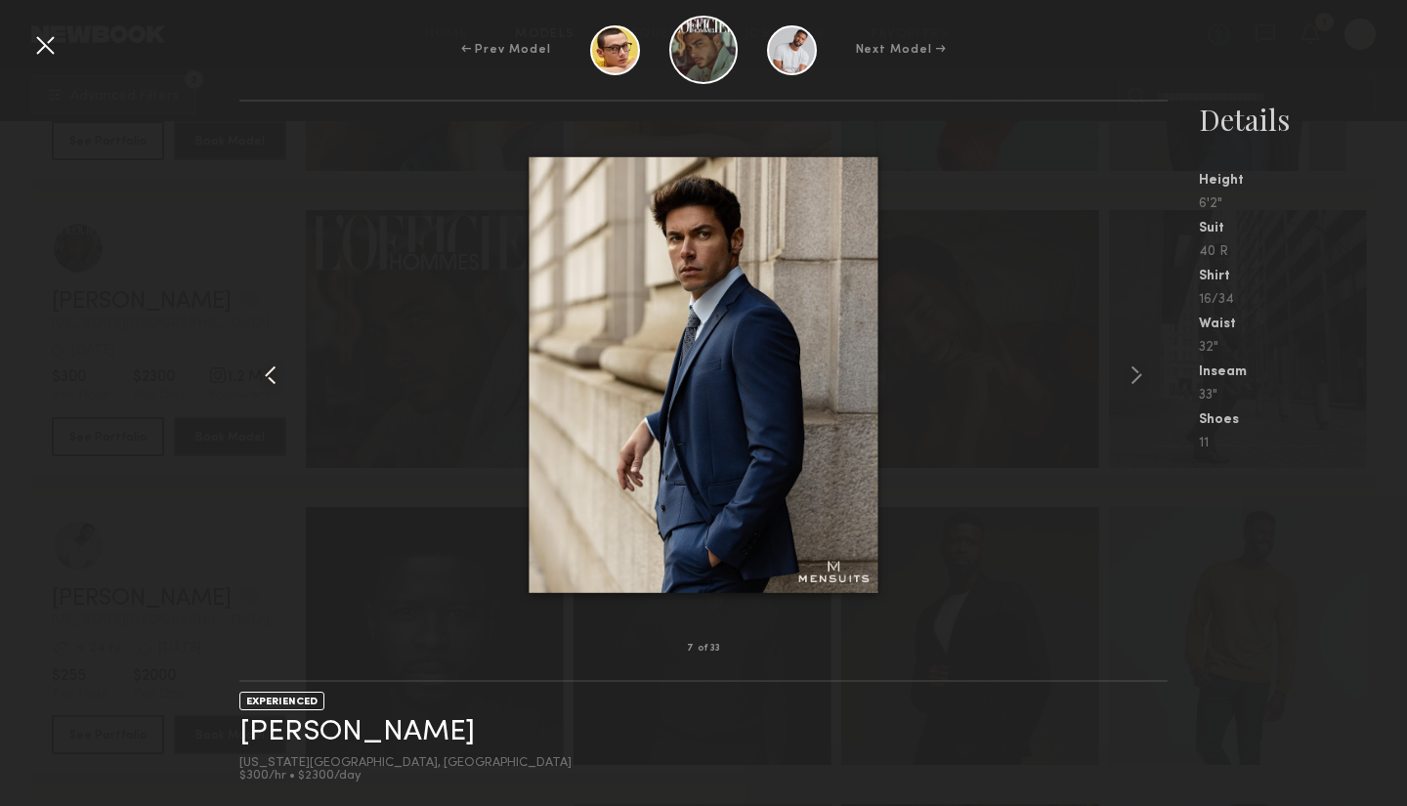
click at [269, 380] on common-icon at bounding box center [270, 374] width 31 height 31
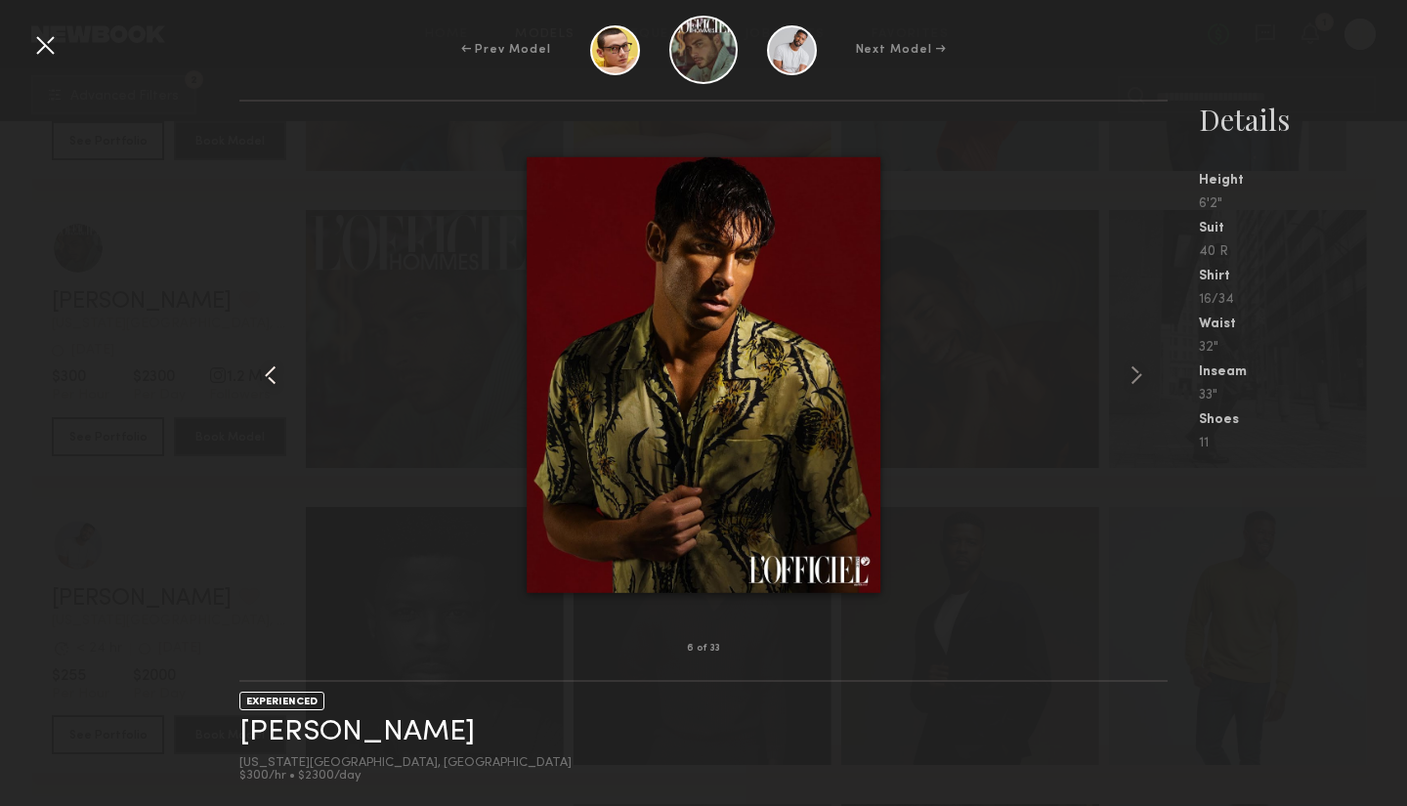
click at [269, 380] on common-icon at bounding box center [270, 374] width 31 height 31
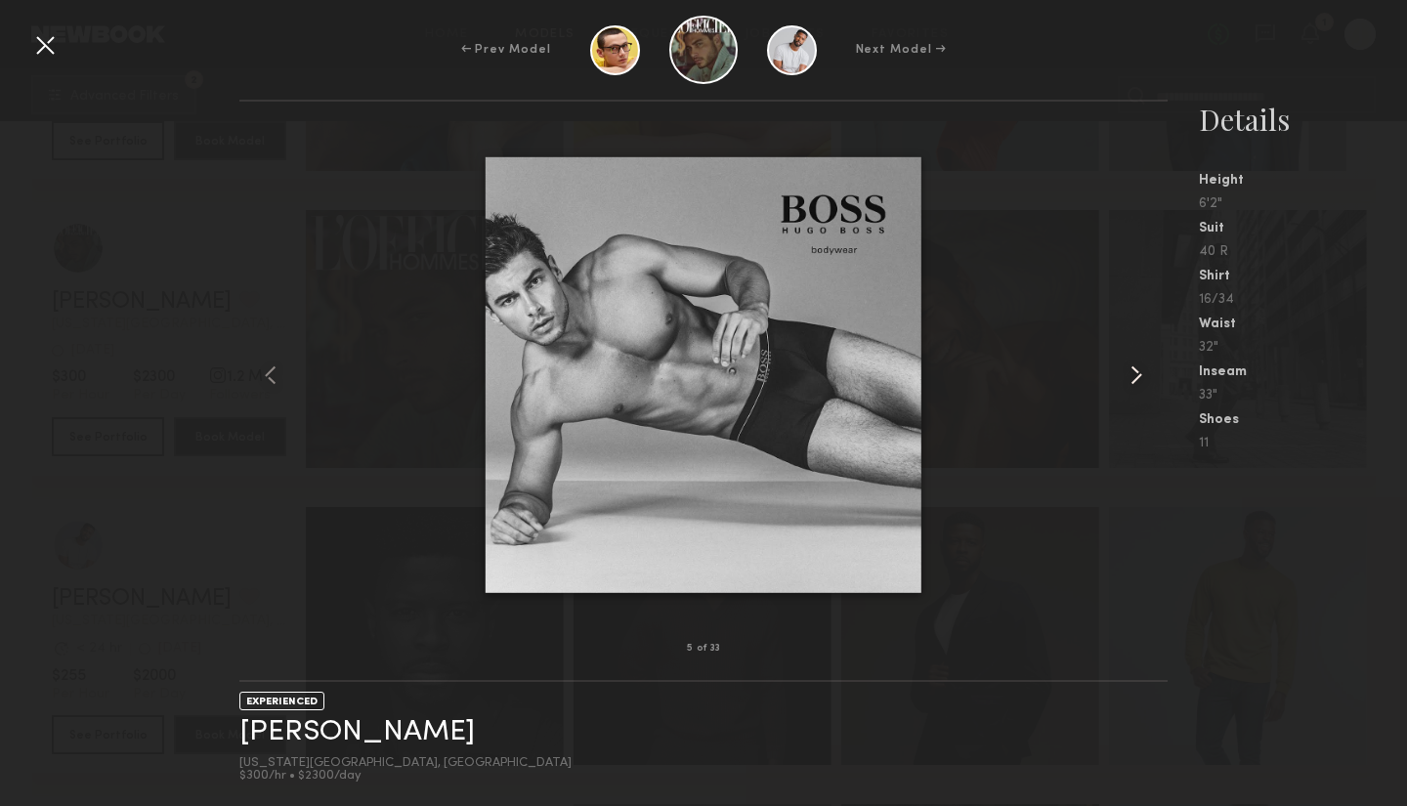
click at [1137, 372] on common-icon at bounding box center [1135, 374] width 31 height 31
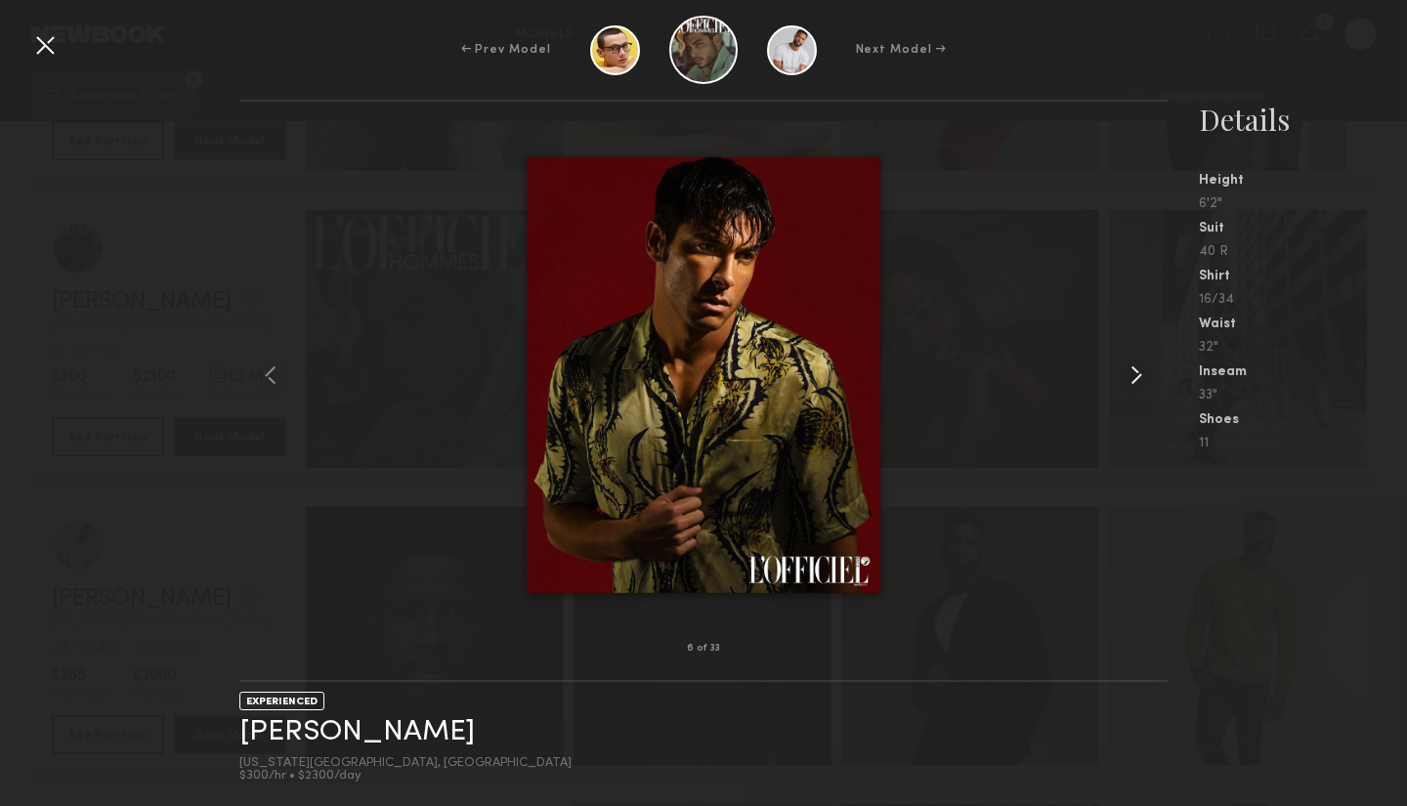
click at [1137, 372] on common-icon at bounding box center [1135, 374] width 31 height 31
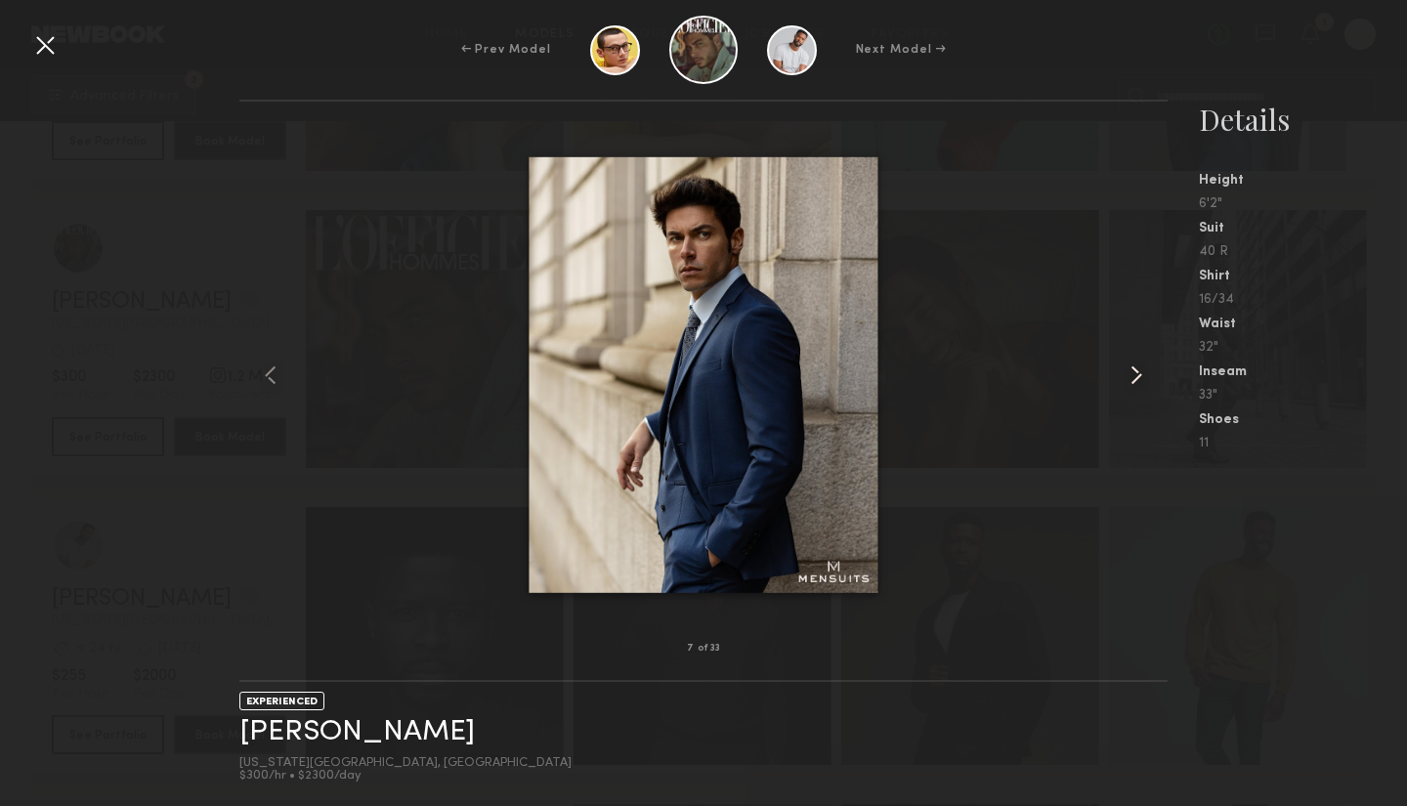
click at [1137, 372] on common-icon at bounding box center [1135, 374] width 31 height 31
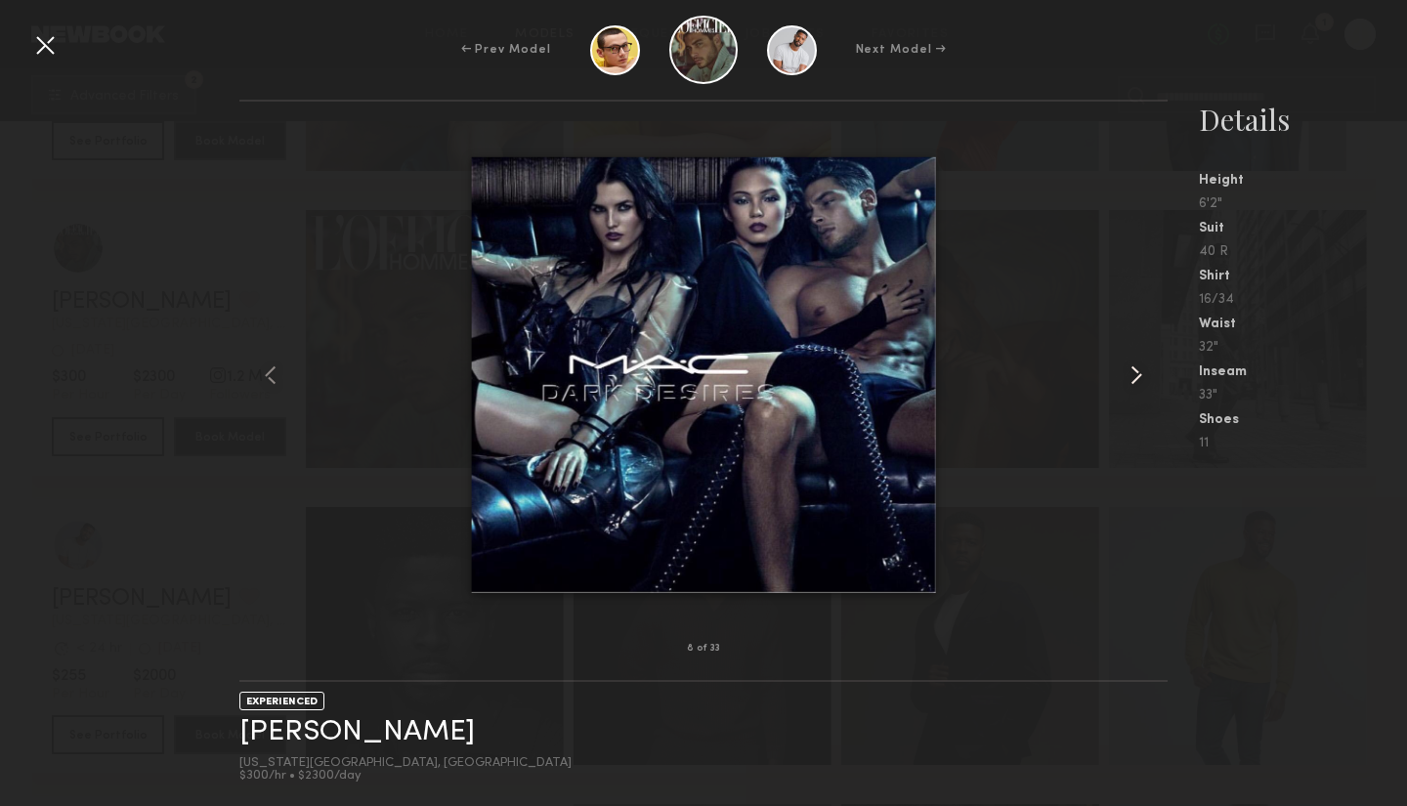
click at [1139, 375] on common-icon at bounding box center [1135, 374] width 31 height 31
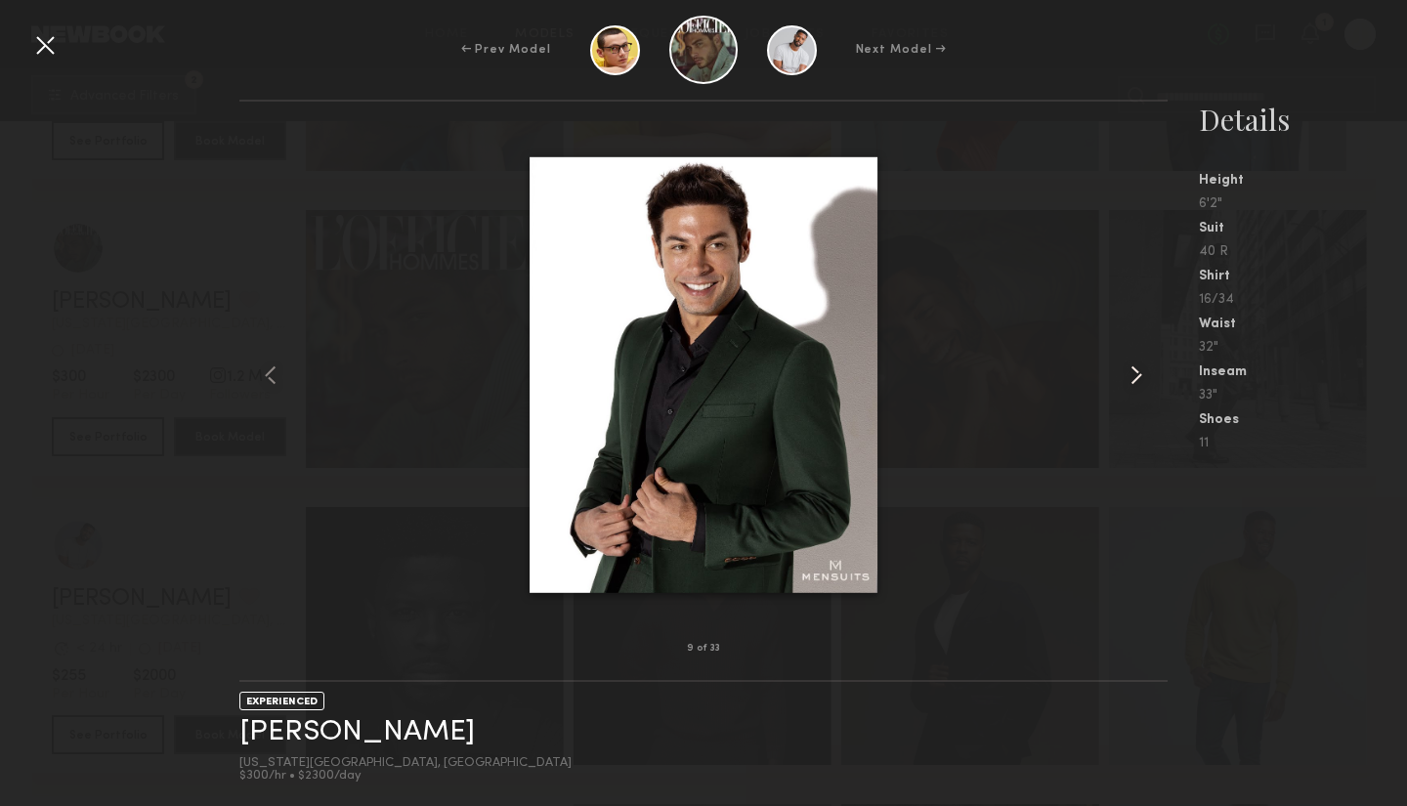
click at [1134, 378] on common-icon at bounding box center [1135, 374] width 31 height 31
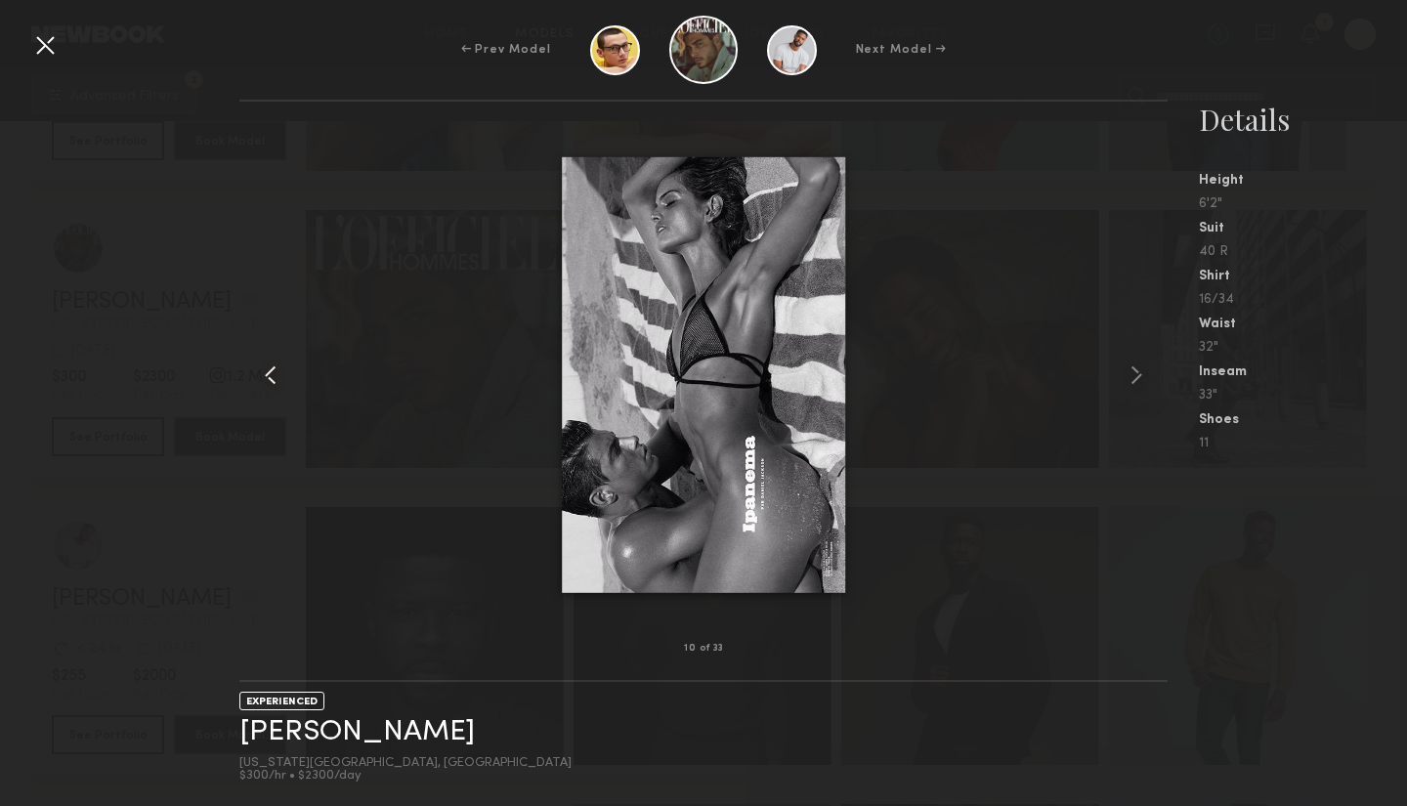
click at [271, 384] on common-icon at bounding box center [270, 374] width 31 height 31
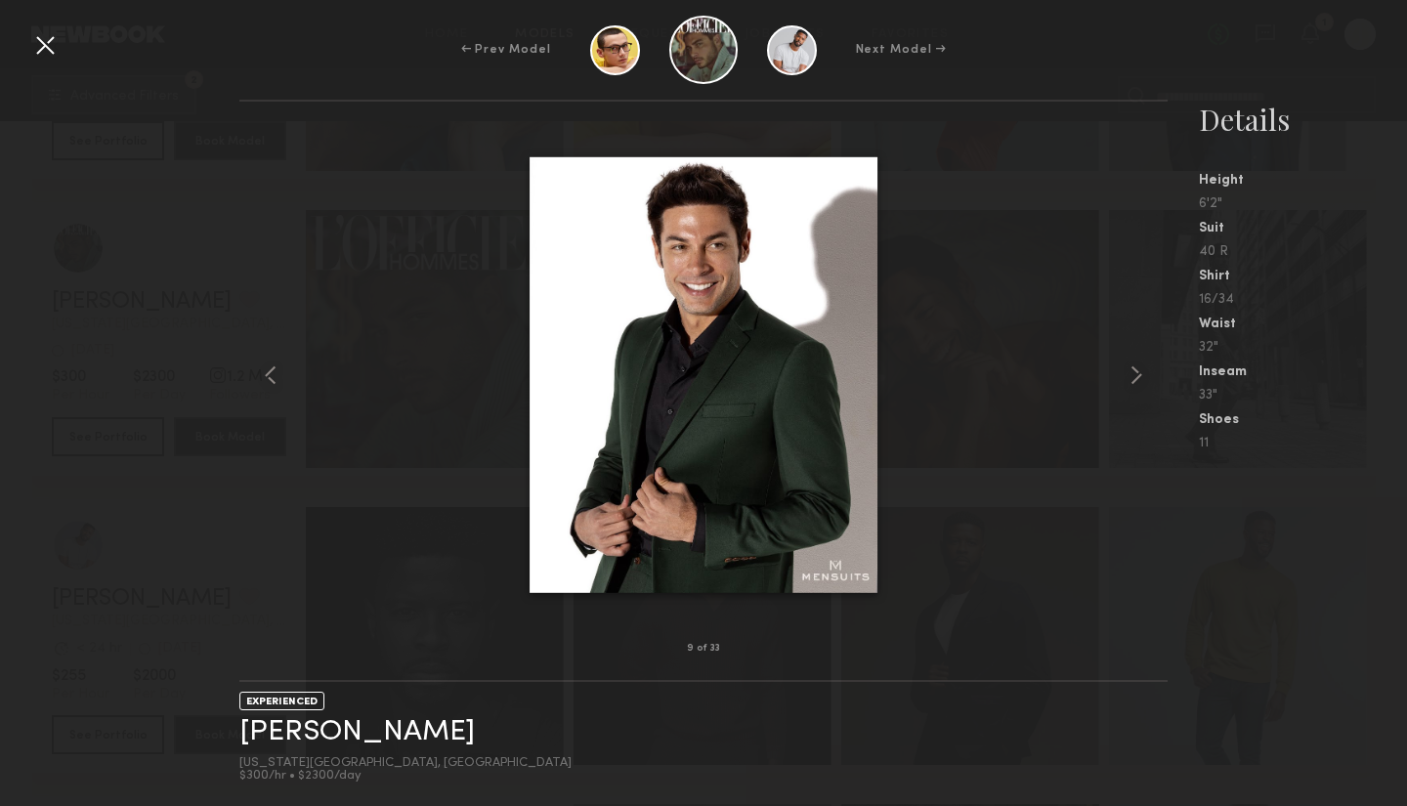
click at [45, 44] on div at bounding box center [44, 44] width 31 height 31
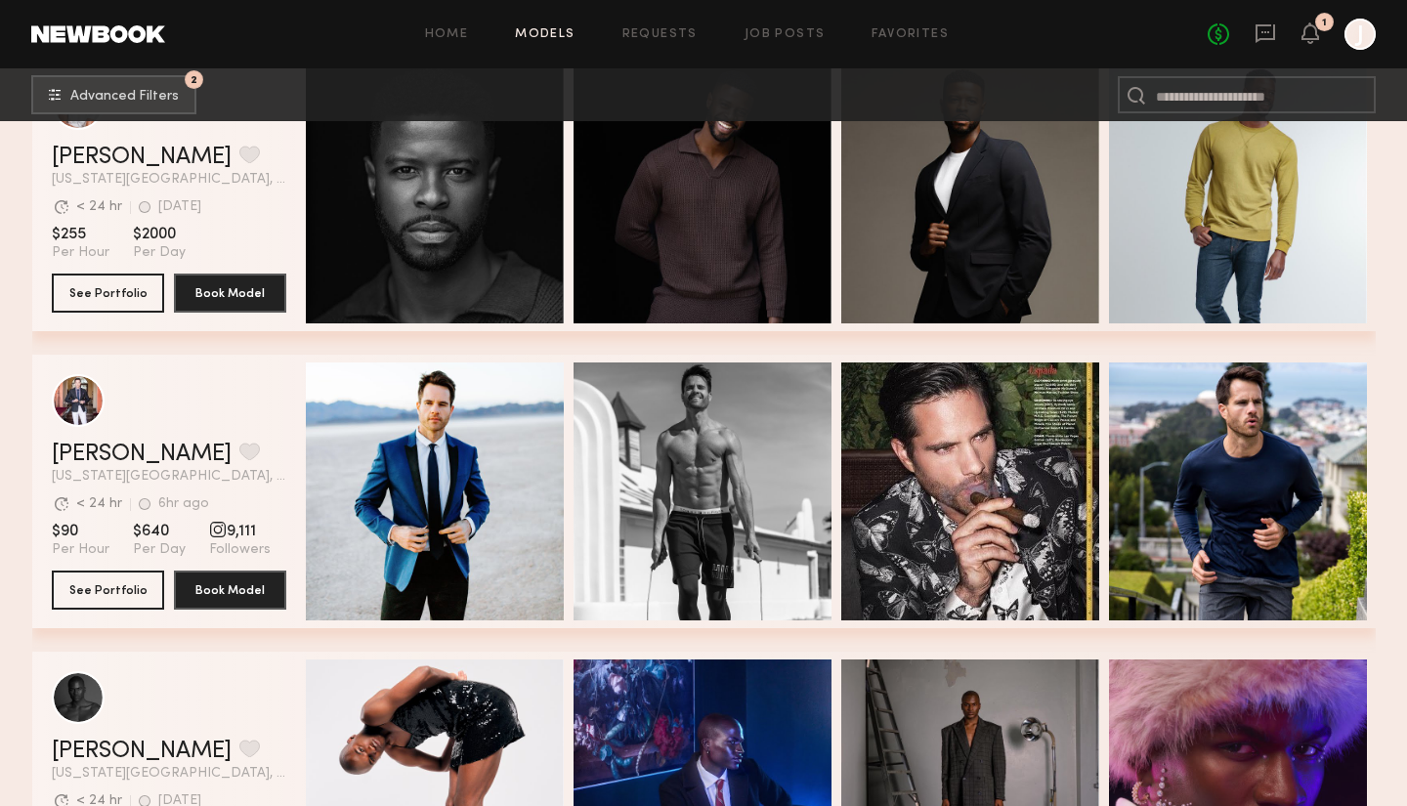
scroll to position [1304, 0]
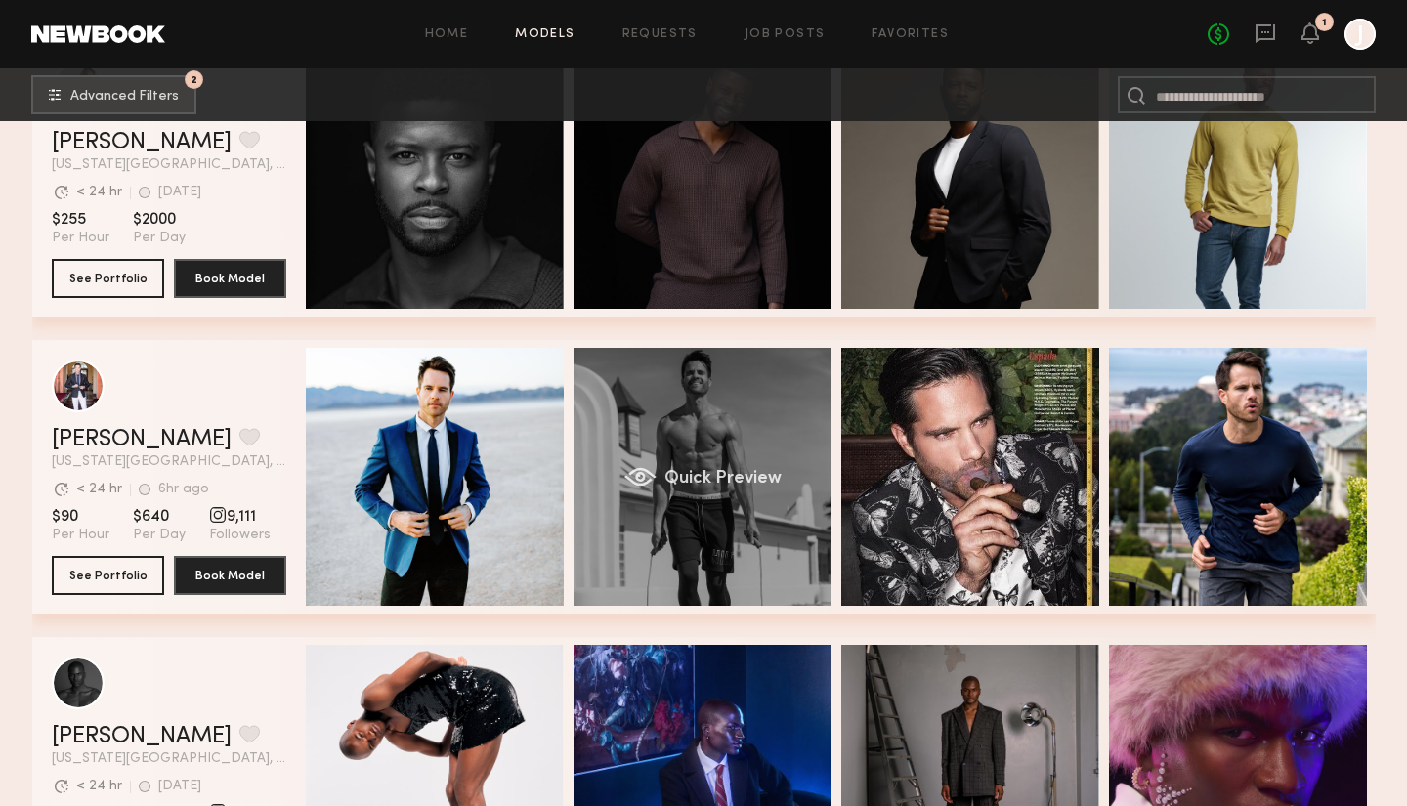
click at [729, 419] on div "Quick Preview" at bounding box center [702, 477] width 258 height 258
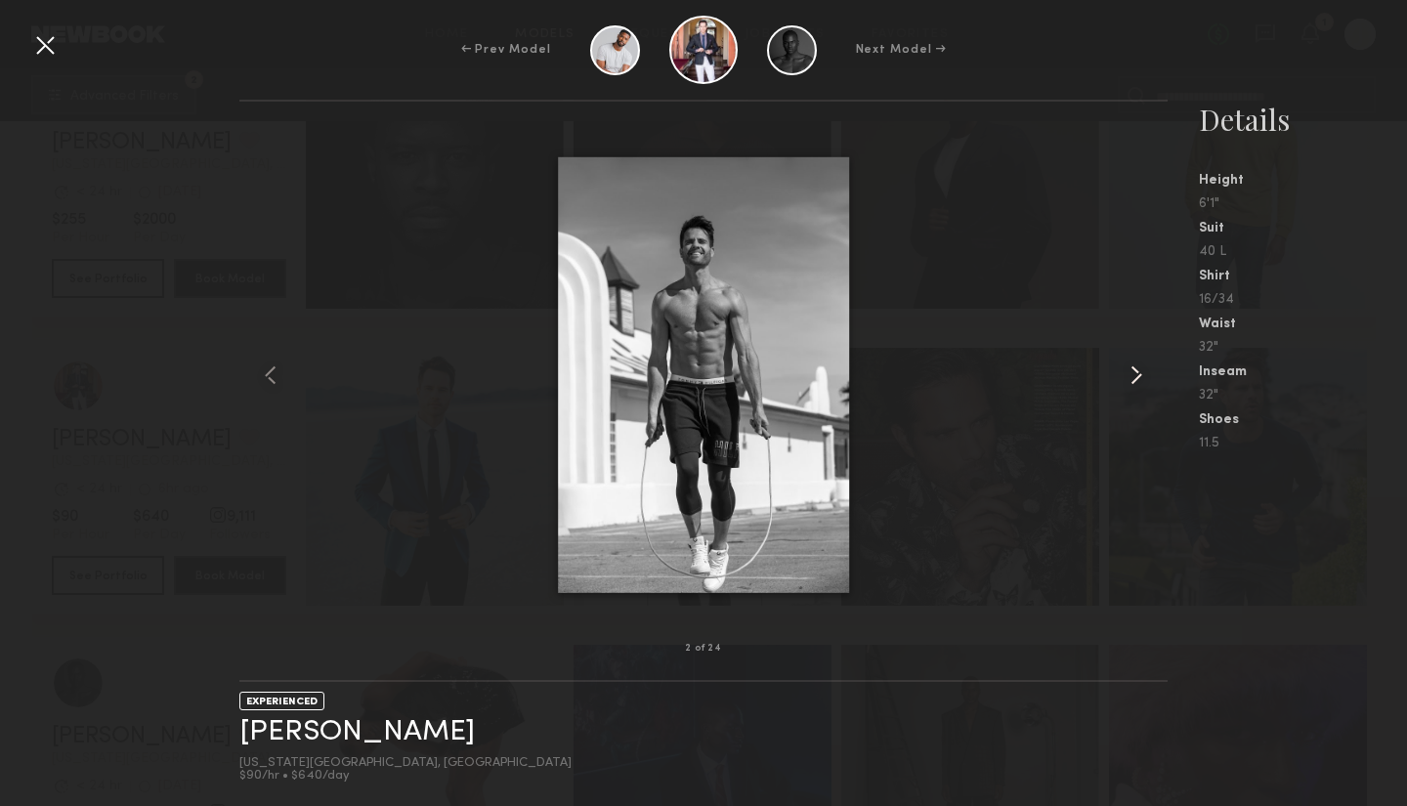
click at [1129, 378] on common-icon at bounding box center [1135, 374] width 31 height 31
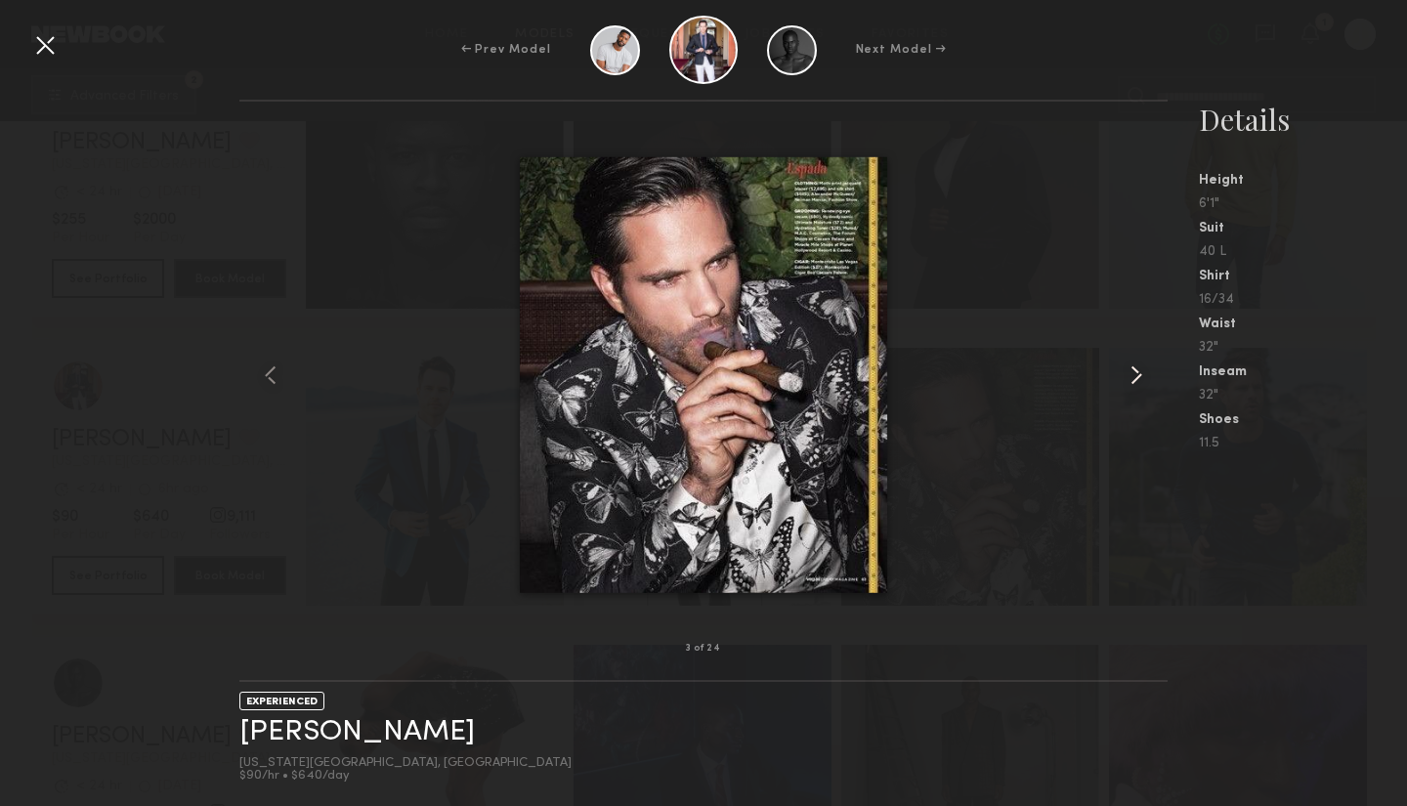
click at [1139, 372] on common-icon at bounding box center [1135, 374] width 31 height 31
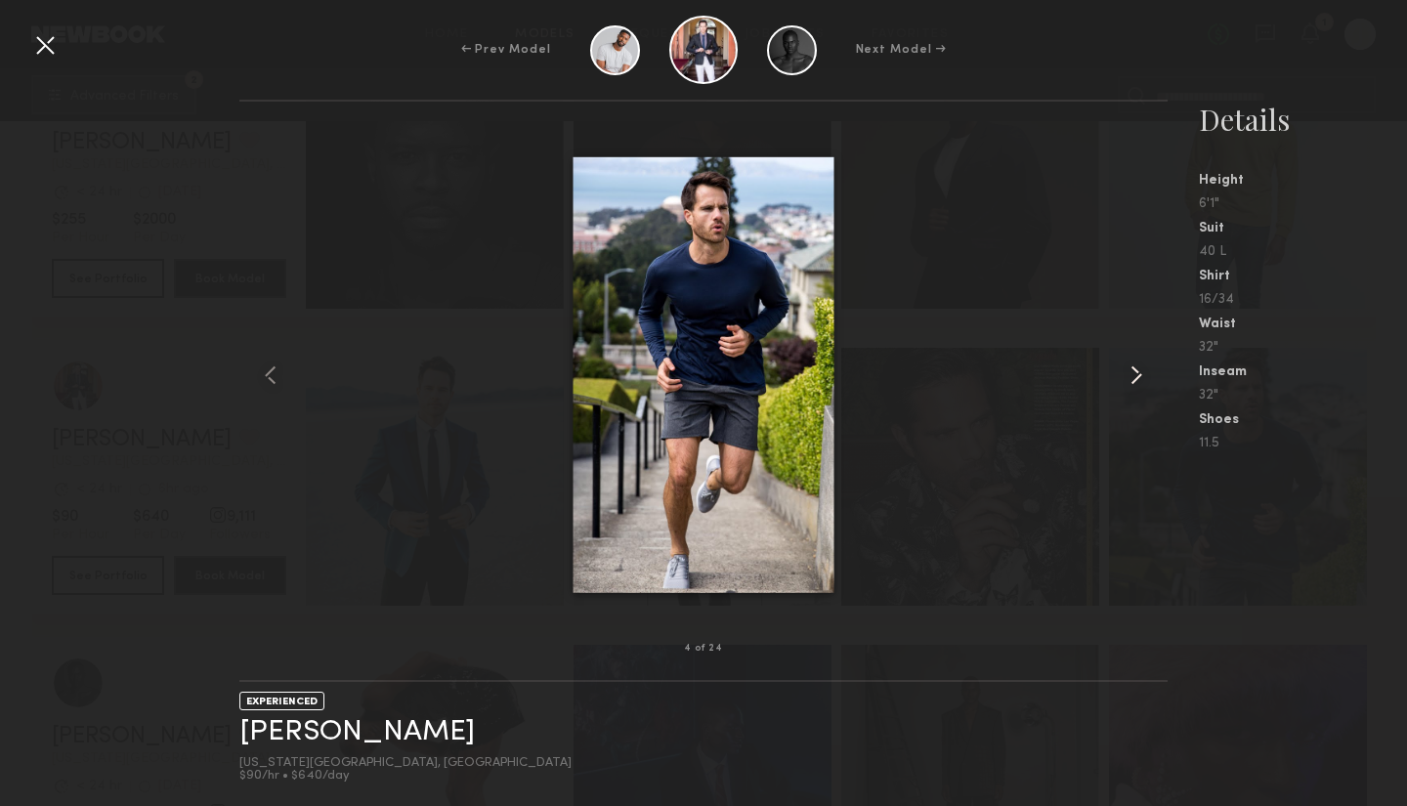
click at [1139, 372] on common-icon at bounding box center [1135, 374] width 31 height 31
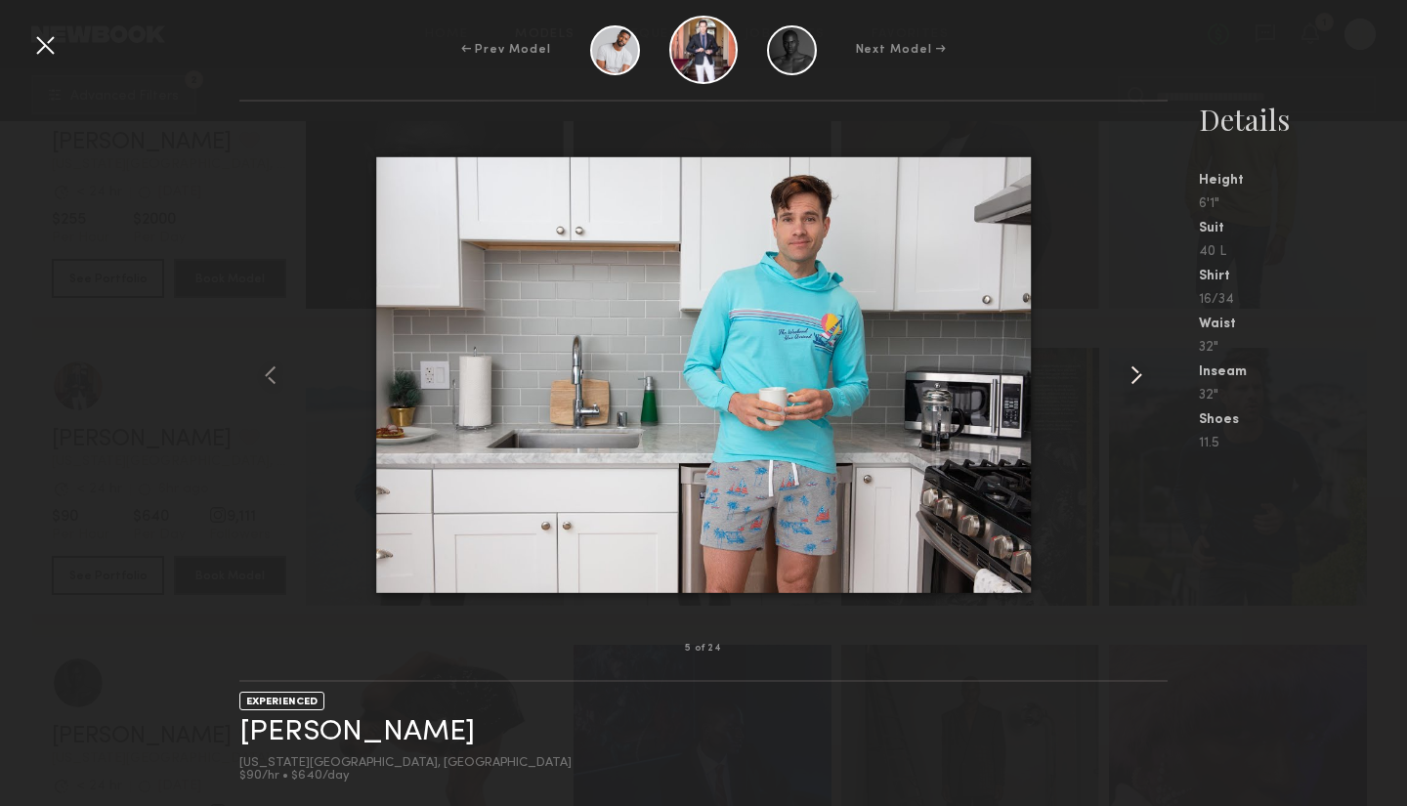
click at [1137, 368] on common-icon at bounding box center [1135, 374] width 31 height 31
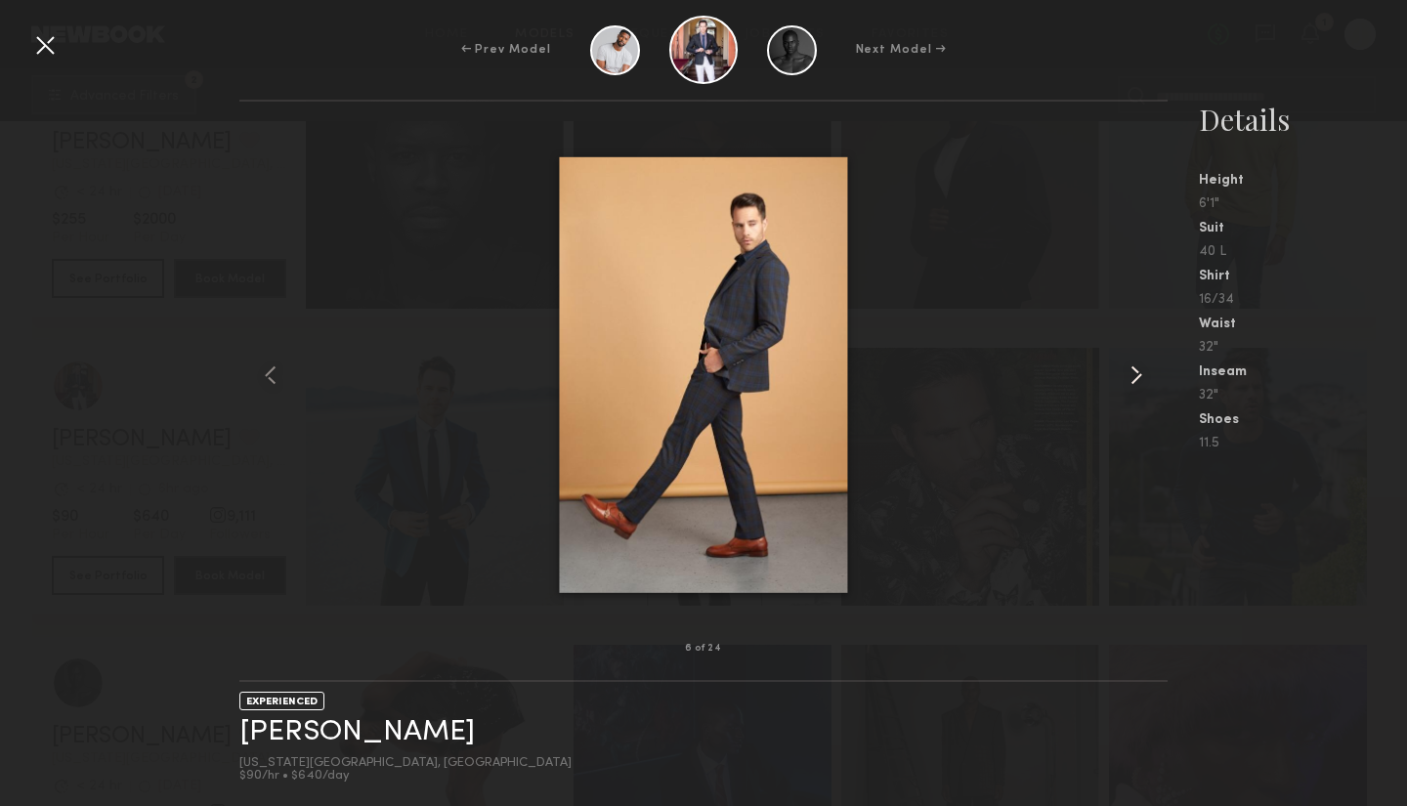
click at [1137, 368] on common-icon at bounding box center [1135, 374] width 31 height 31
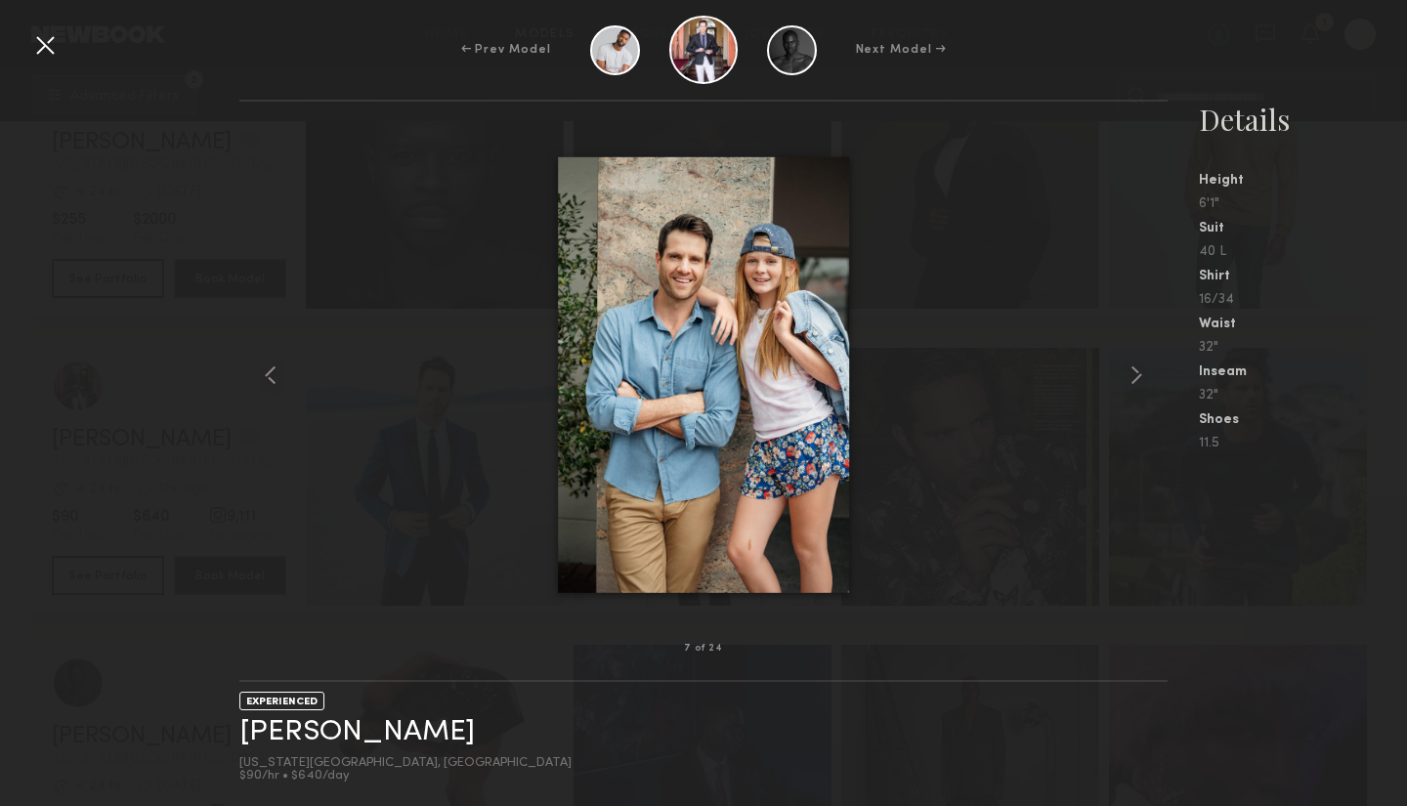
click at [48, 44] on div at bounding box center [44, 44] width 31 height 31
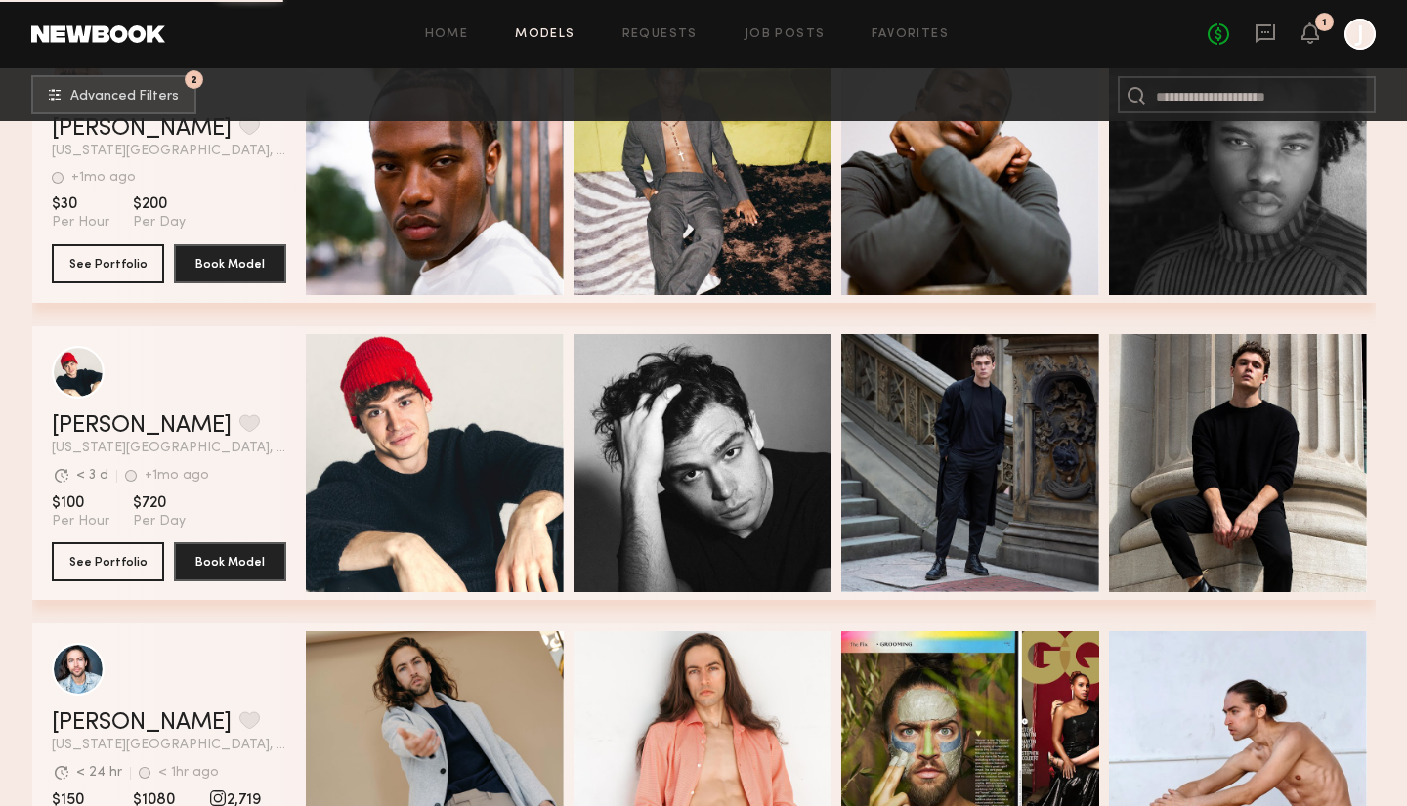
scroll to position [2508, 0]
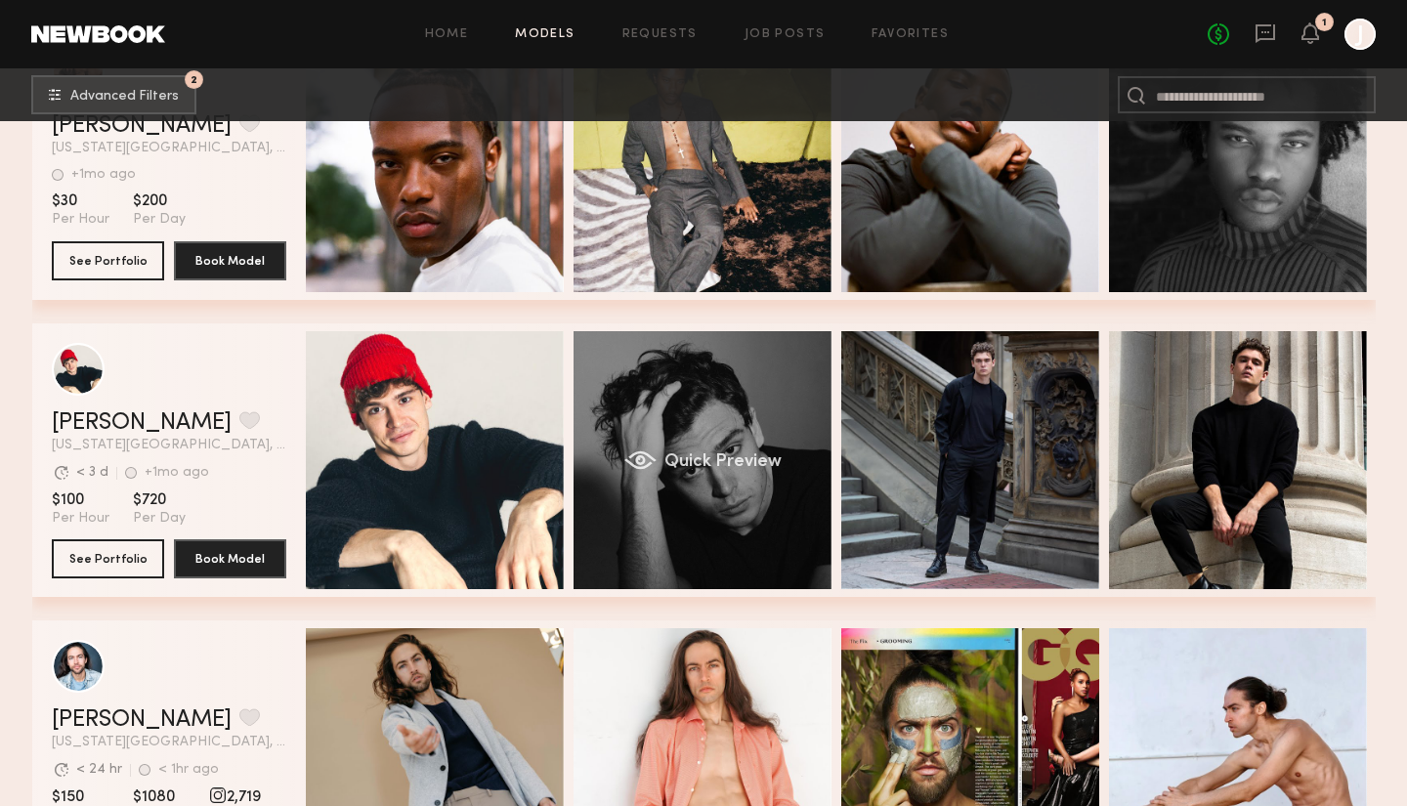
click at [709, 437] on div "Quick Preview" at bounding box center [702, 460] width 258 height 258
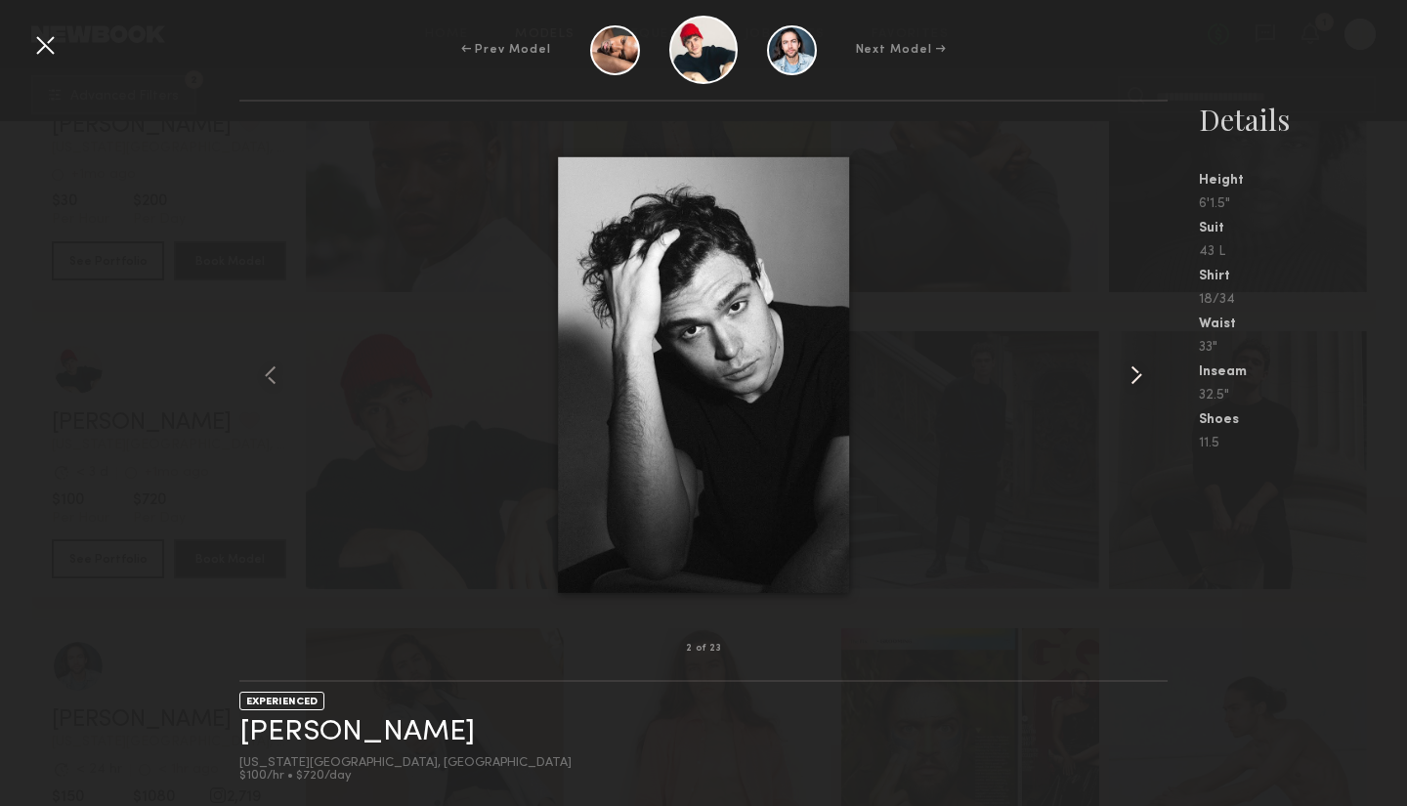
click at [1135, 373] on common-icon at bounding box center [1135, 374] width 31 height 31
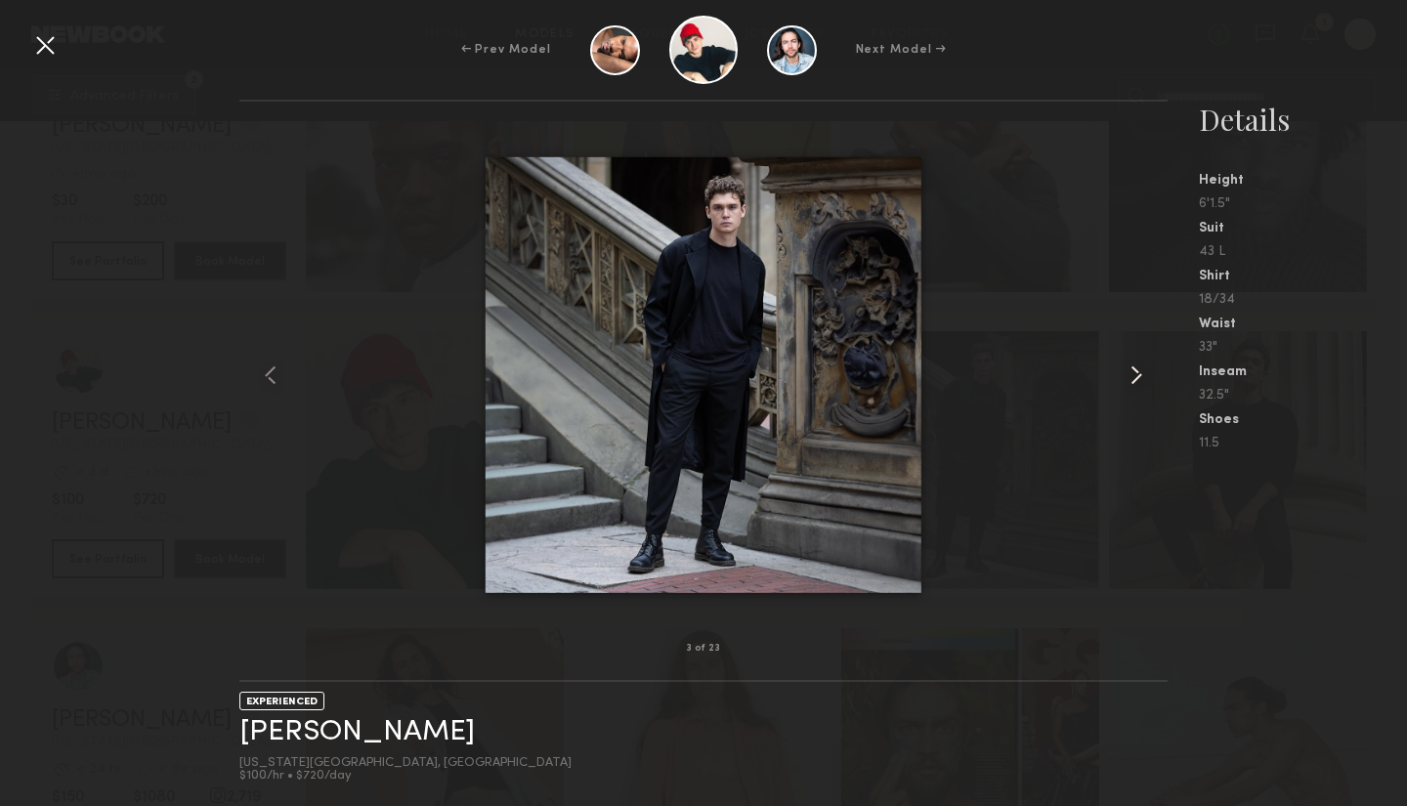
click at [1135, 373] on common-icon at bounding box center [1135, 374] width 31 height 31
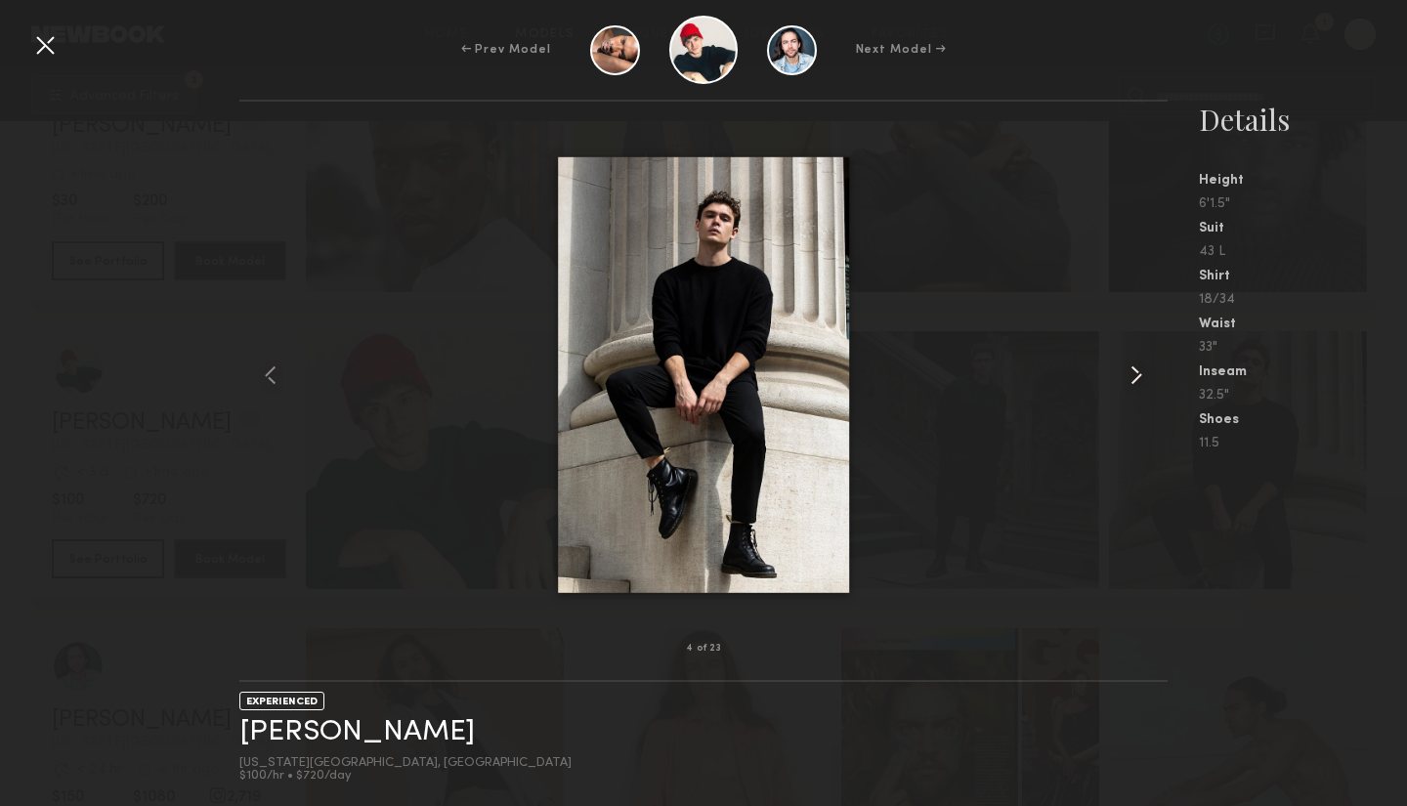
click at [1135, 373] on common-icon at bounding box center [1135, 374] width 31 height 31
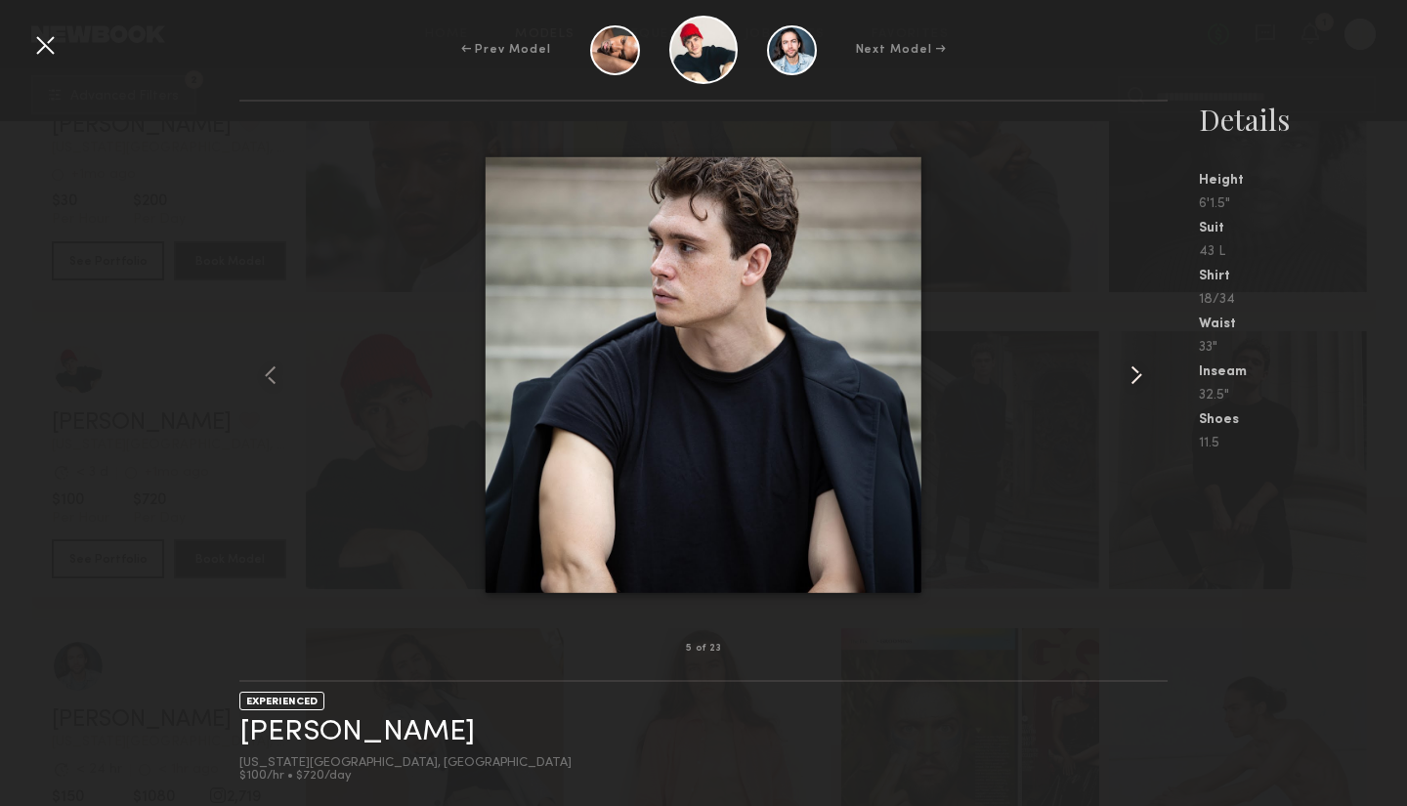
click at [1135, 373] on common-icon at bounding box center [1135, 374] width 31 height 31
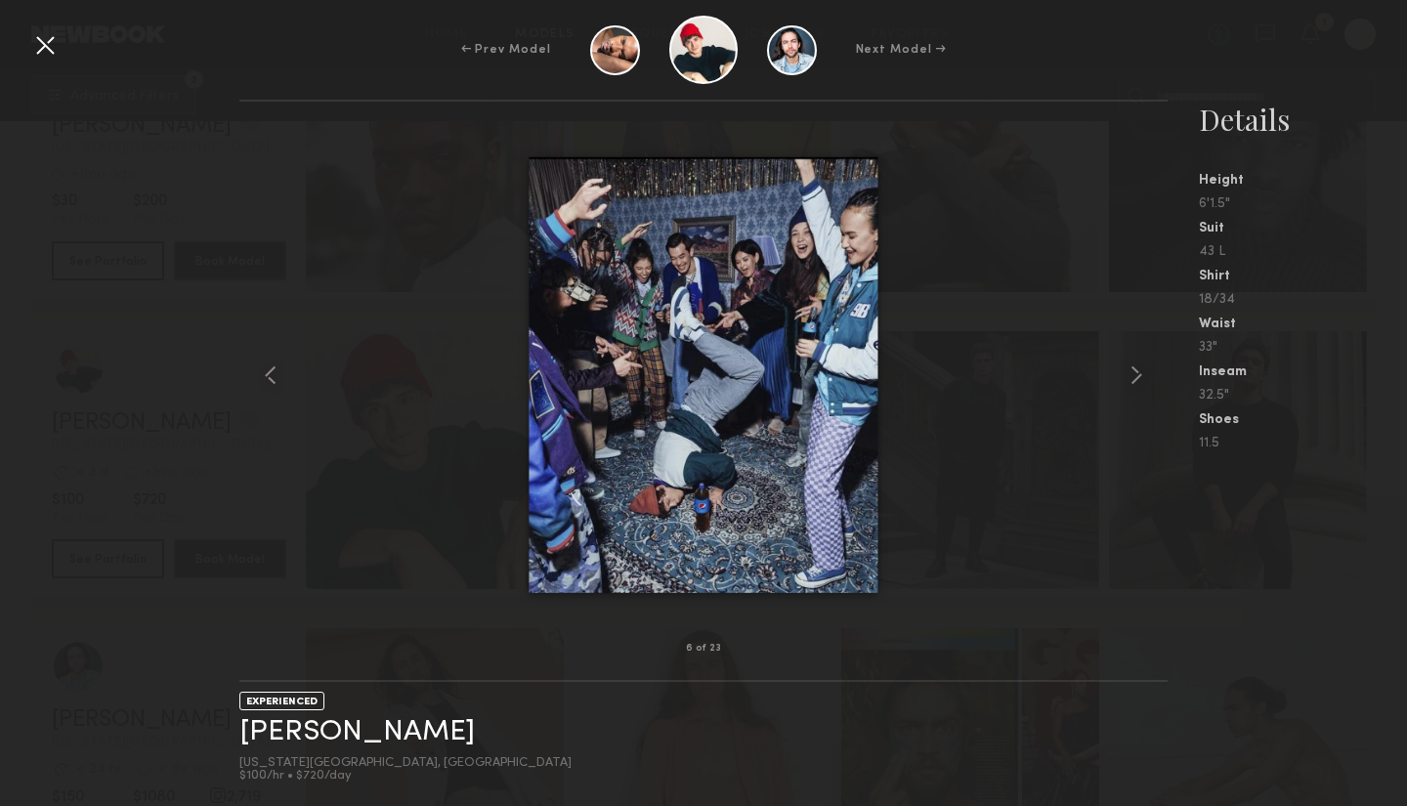
click at [47, 44] on div at bounding box center [44, 44] width 31 height 31
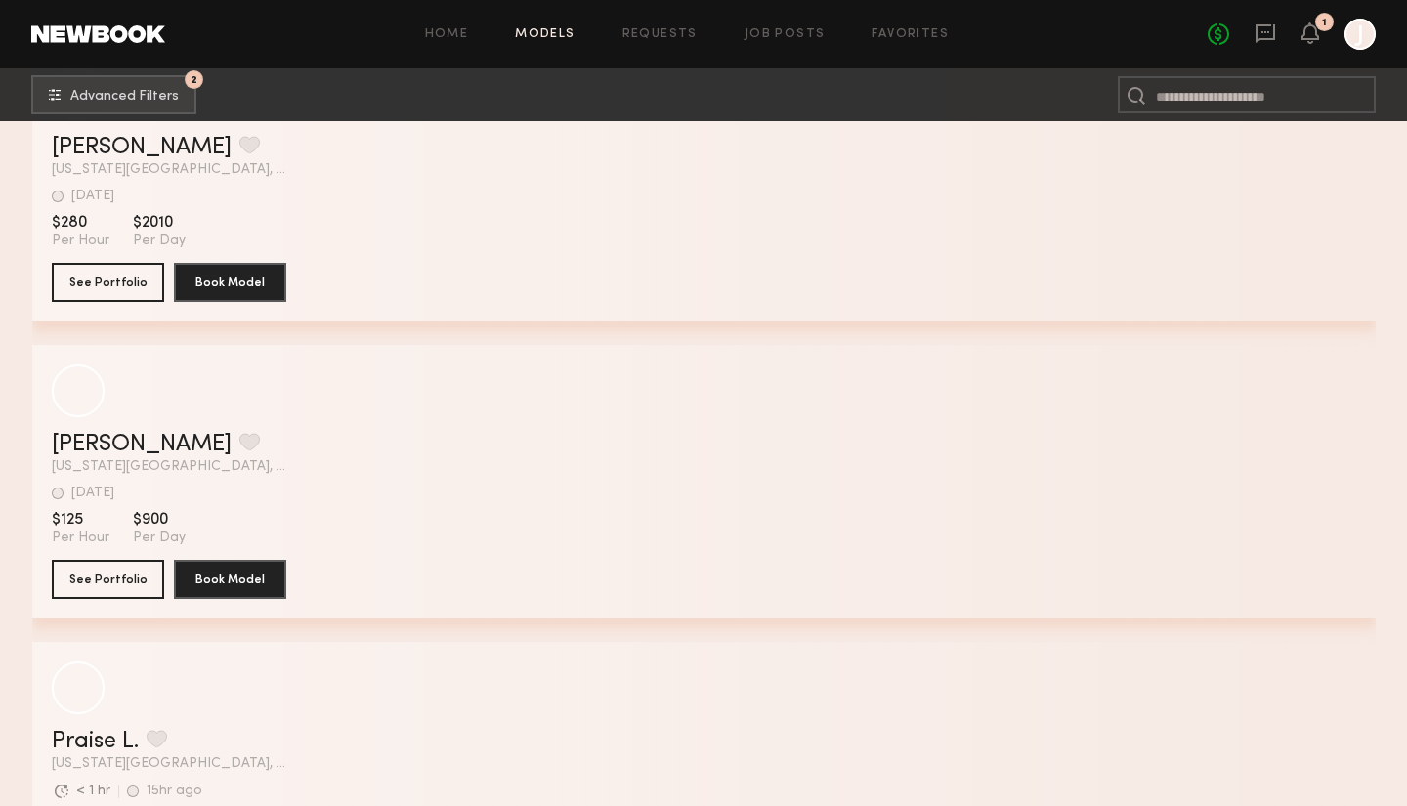
scroll to position [7244, 0]
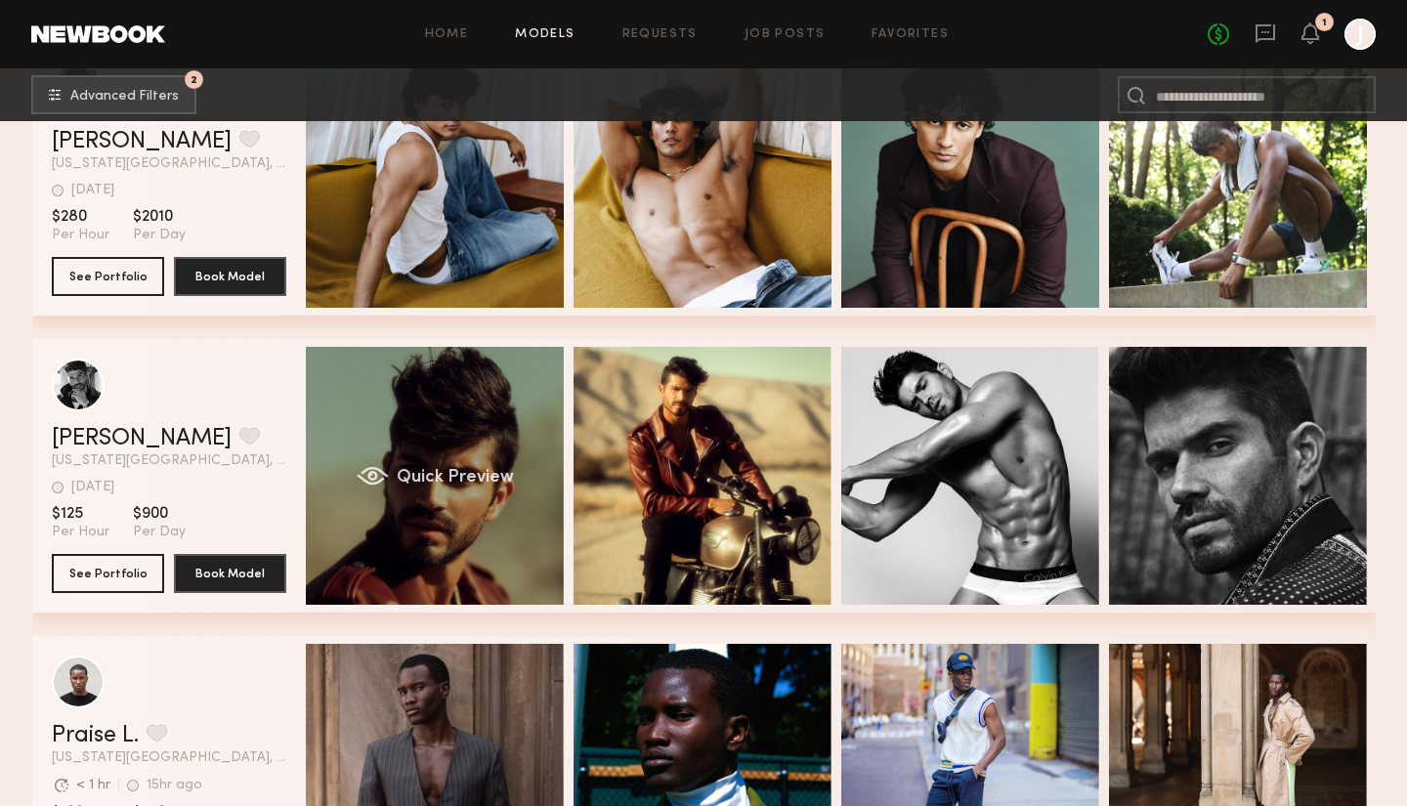
click at [499, 463] on div "Quick Preview" at bounding box center [435, 476] width 258 height 258
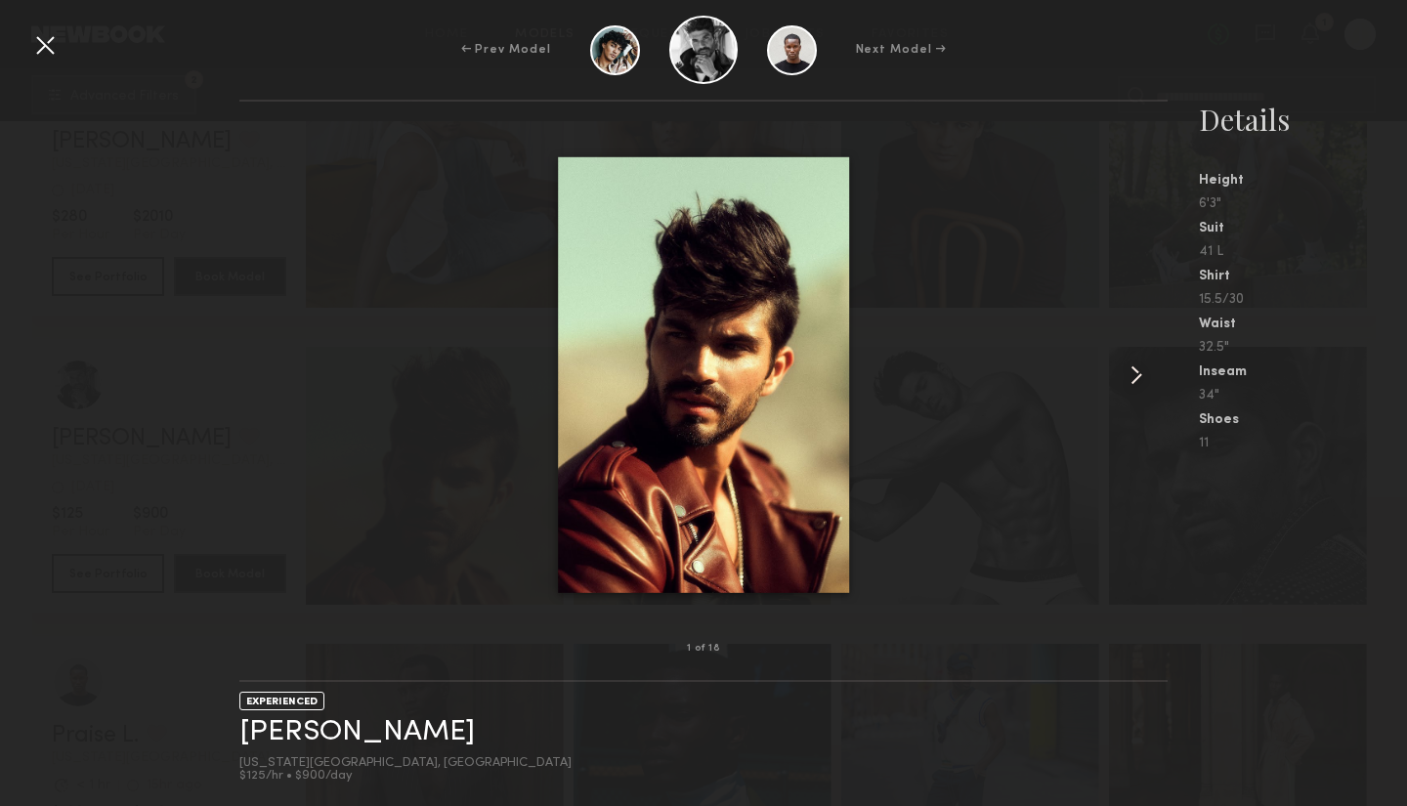
click at [1134, 375] on common-icon at bounding box center [1135, 374] width 31 height 31
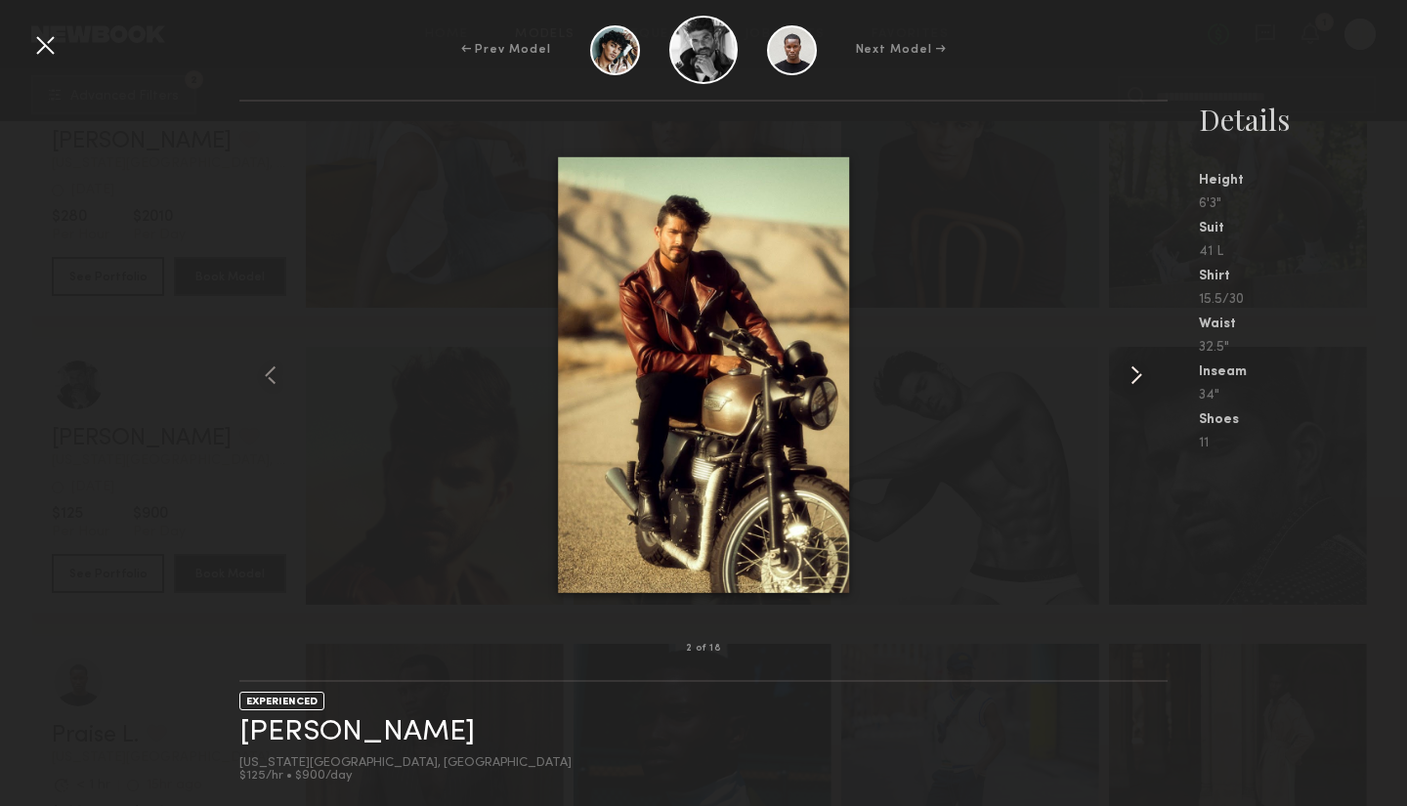
click at [1134, 374] on common-icon at bounding box center [1135, 374] width 31 height 31
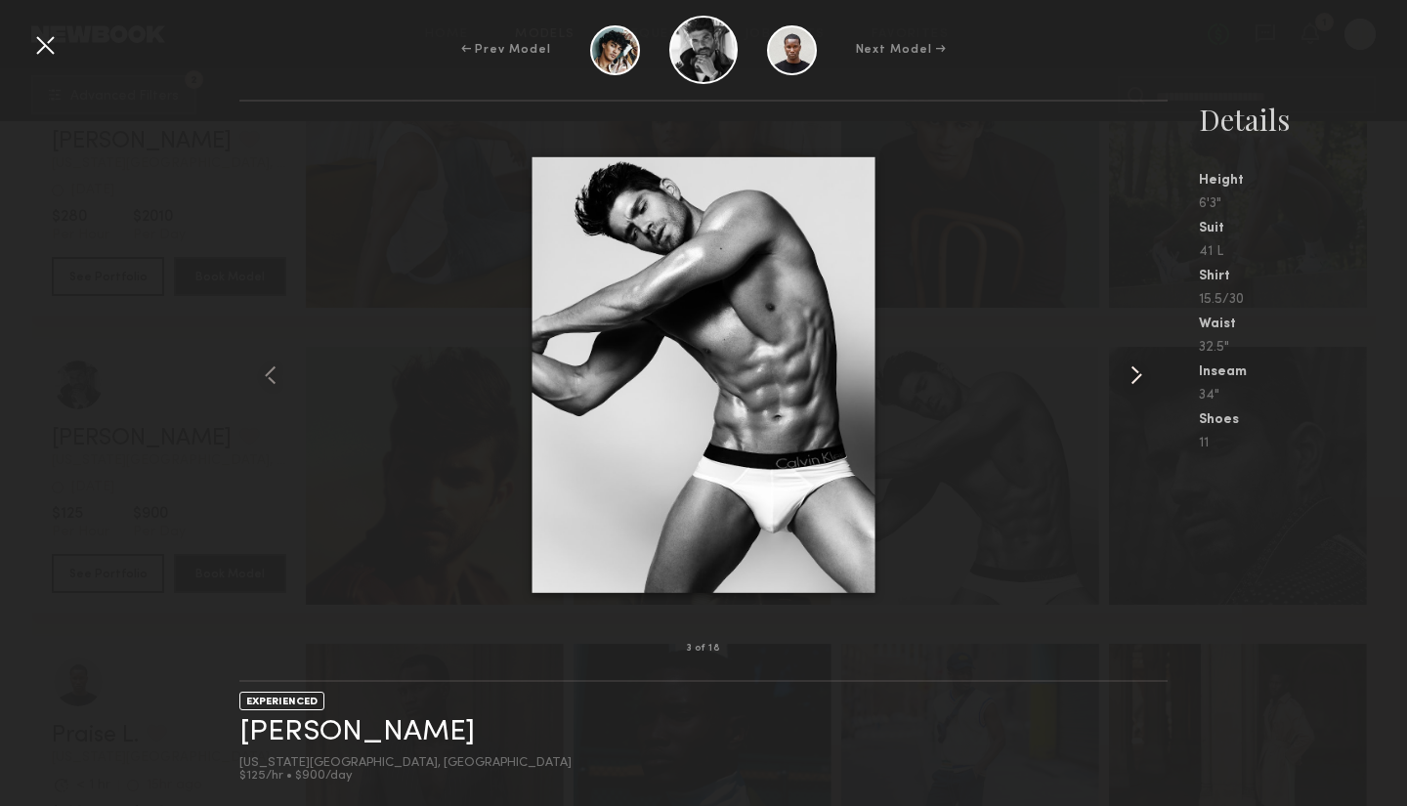
click at [1134, 374] on common-icon at bounding box center [1135, 374] width 31 height 31
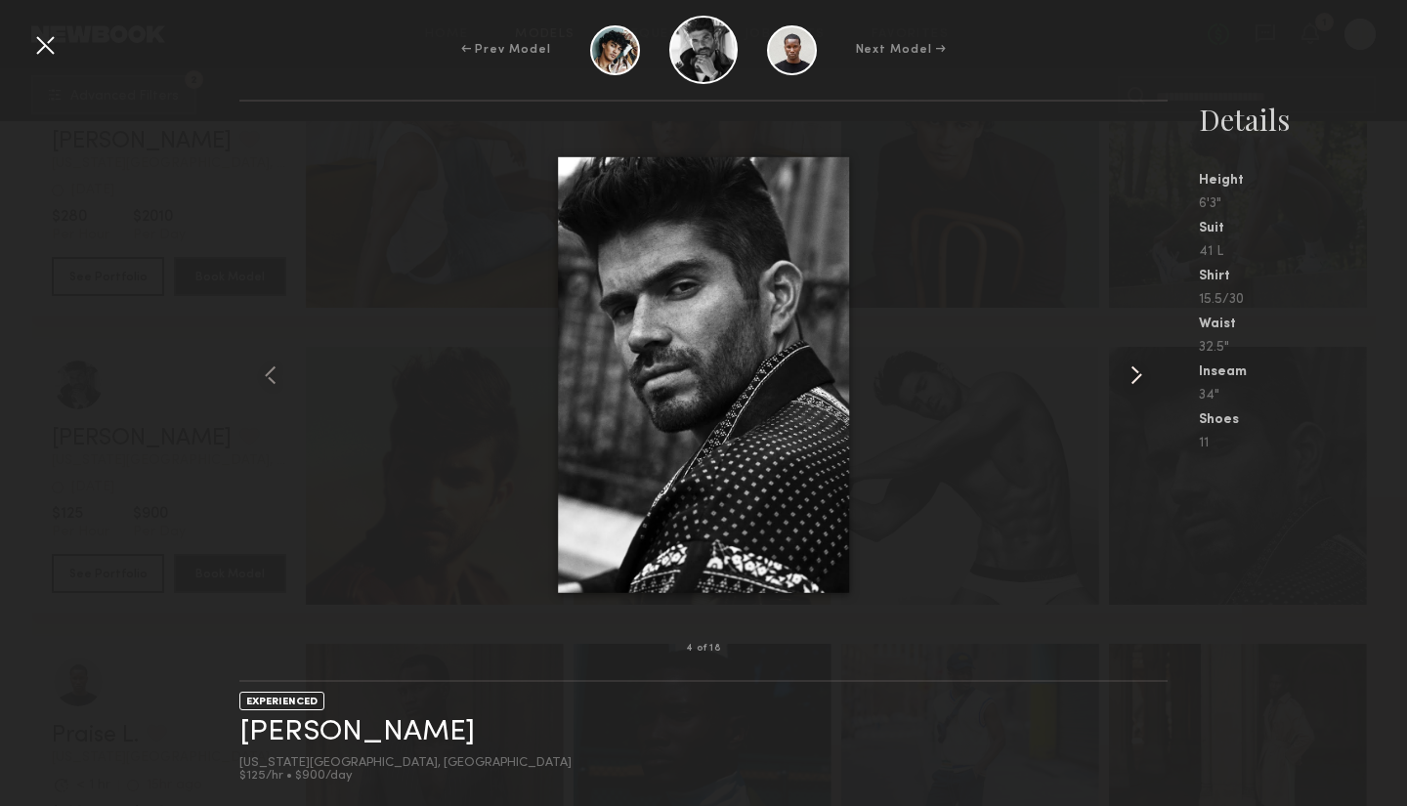
click at [1134, 375] on common-icon at bounding box center [1135, 374] width 31 height 31
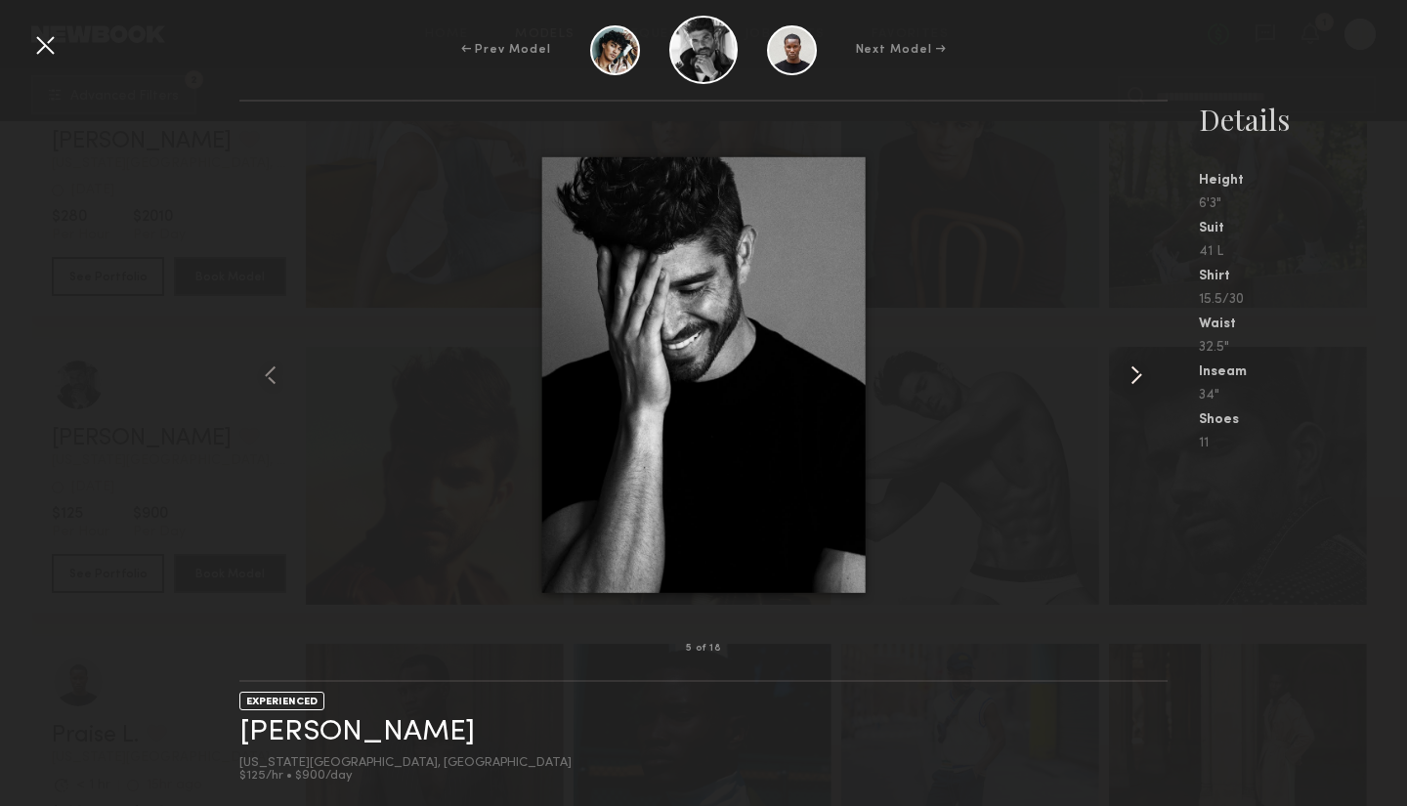
click at [1134, 375] on common-icon at bounding box center [1135, 374] width 31 height 31
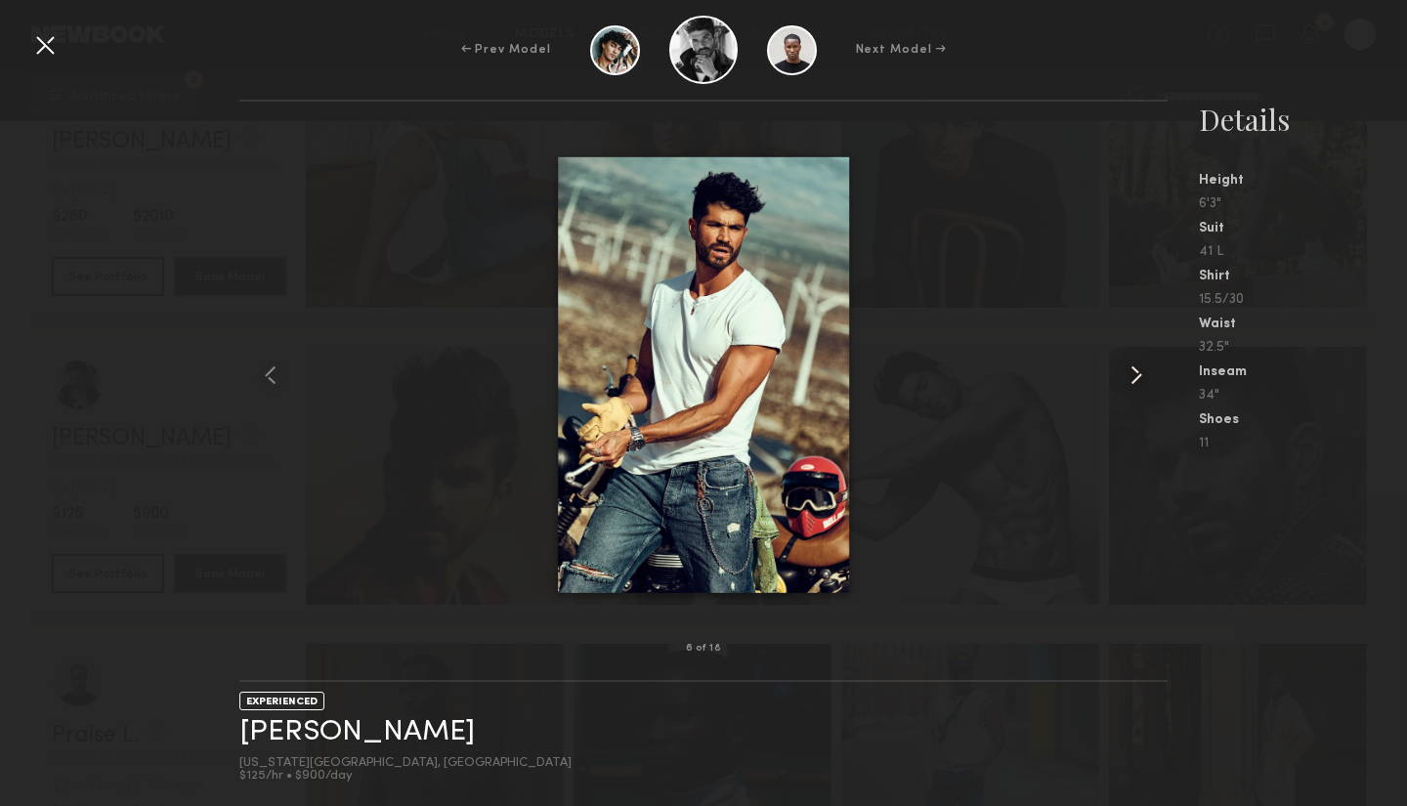
click at [1134, 375] on common-icon at bounding box center [1135, 374] width 31 height 31
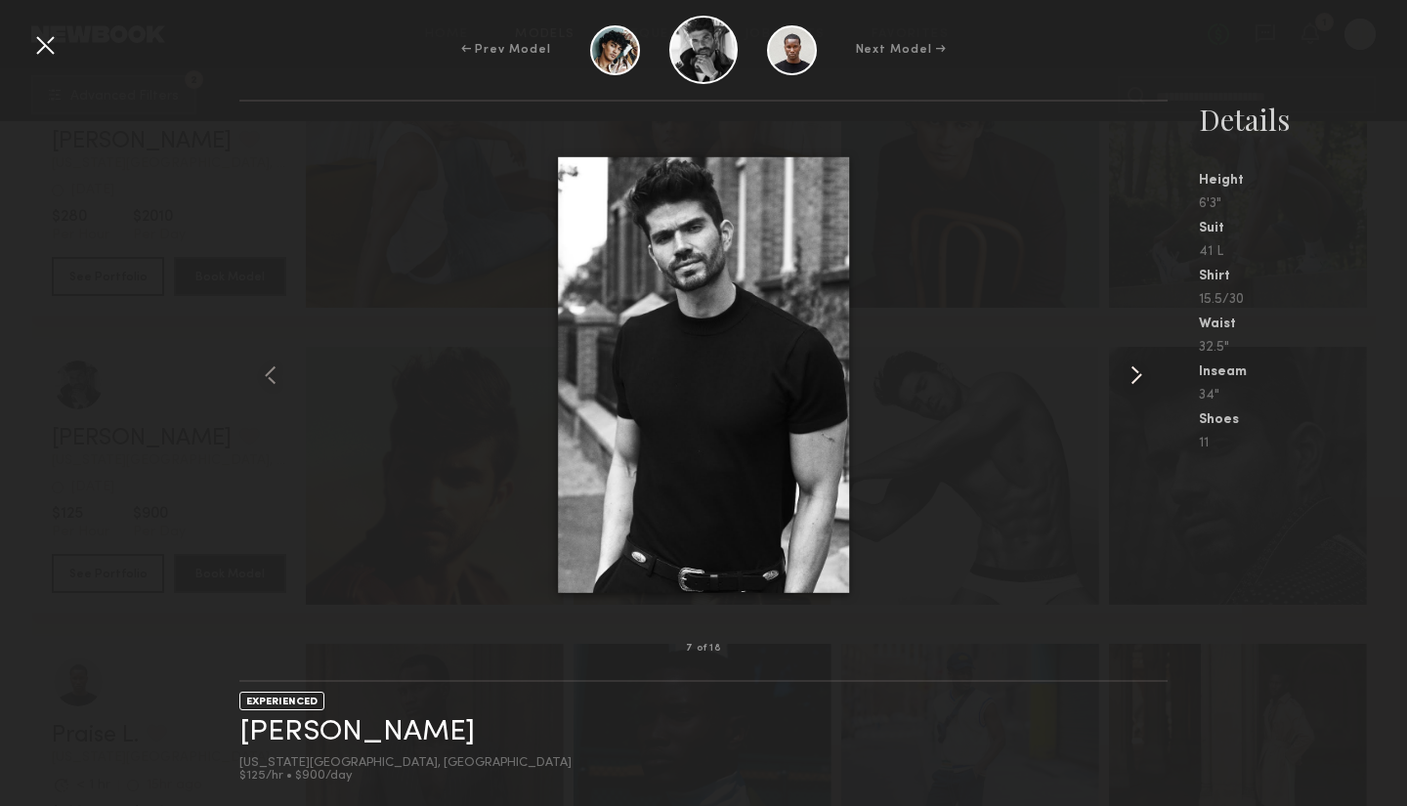
click at [1134, 375] on common-icon at bounding box center [1135, 374] width 31 height 31
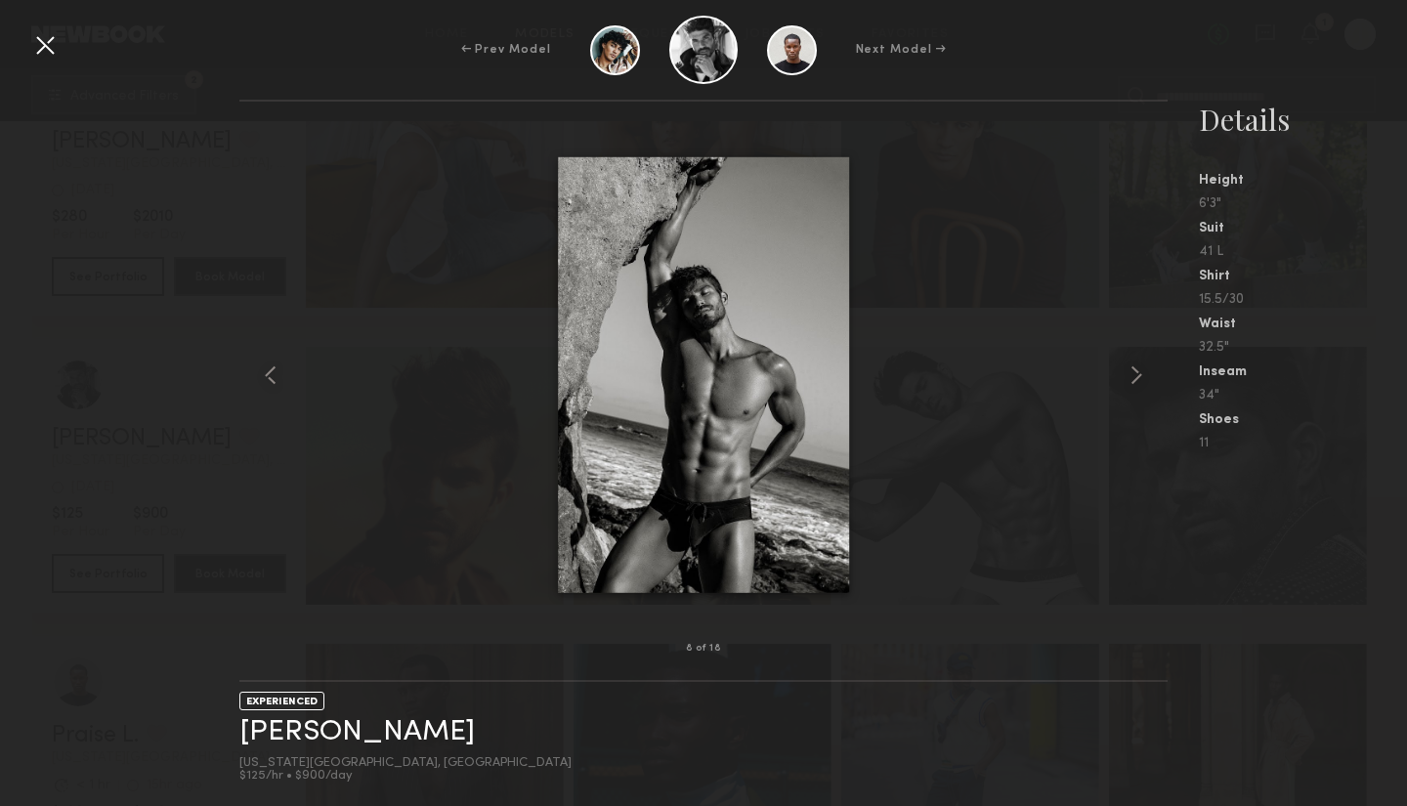
click at [45, 45] on div at bounding box center [44, 44] width 31 height 31
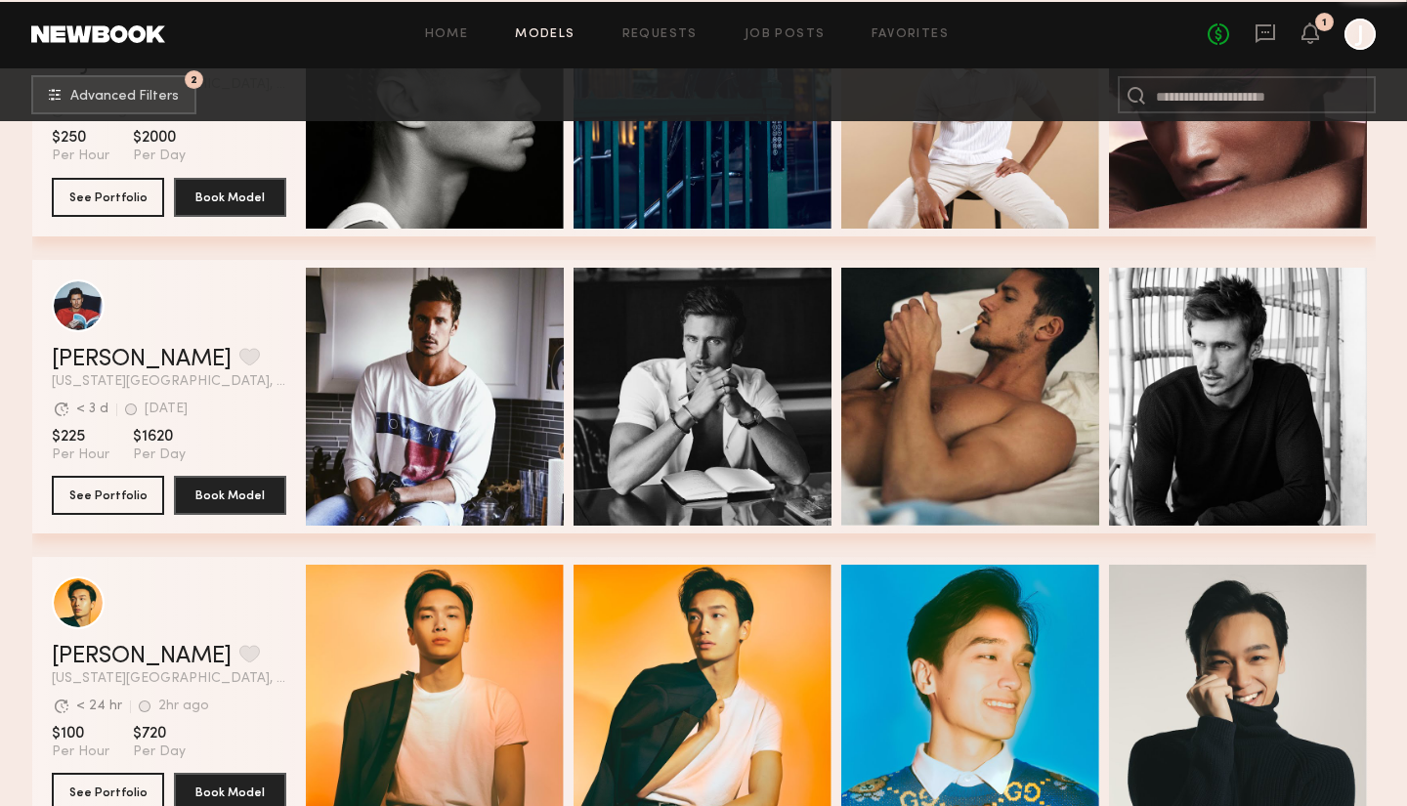
scroll to position [9999, 0]
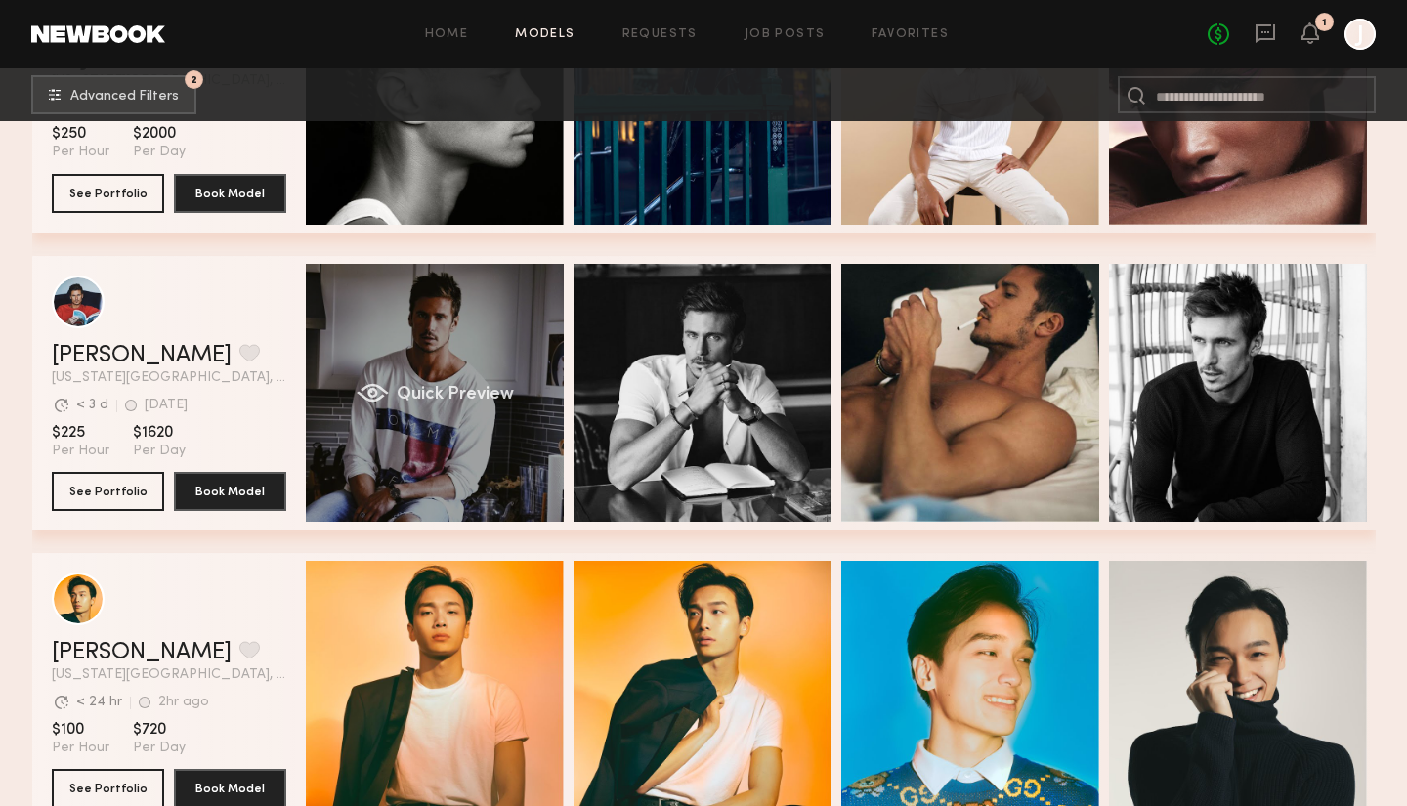
click at [424, 380] on div "Quick Preview" at bounding box center [435, 393] width 258 height 258
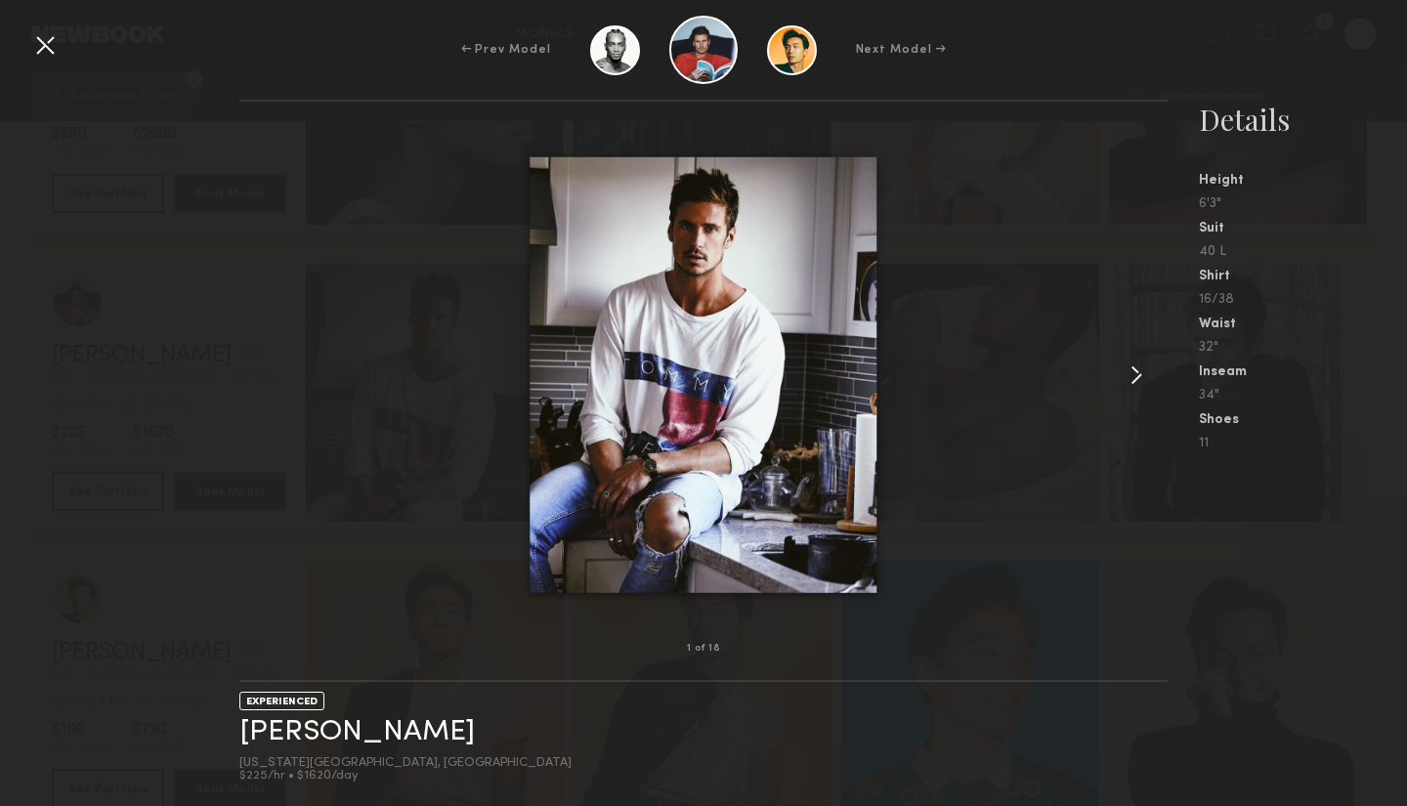
click at [1133, 374] on common-icon at bounding box center [1135, 374] width 31 height 31
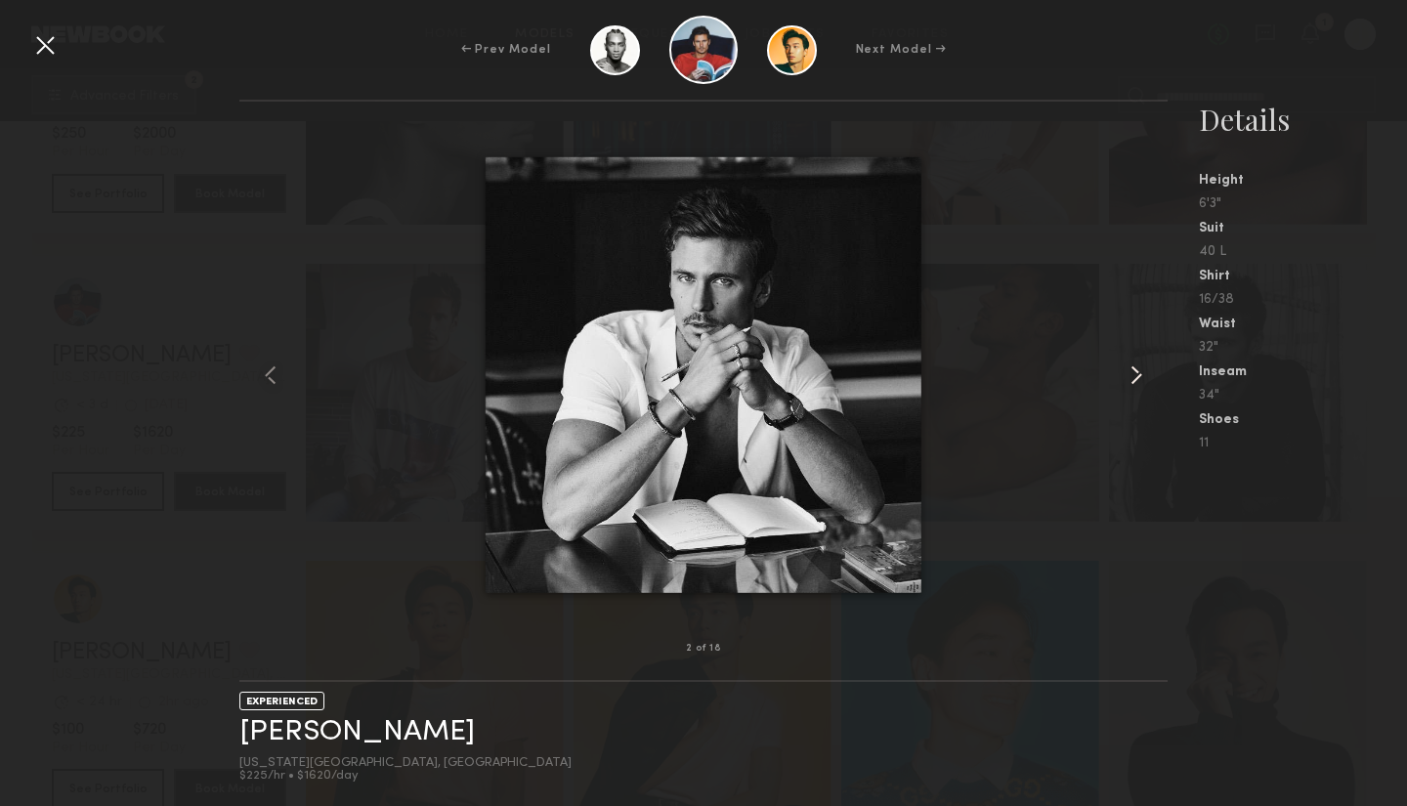
click at [1133, 374] on common-icon at bounding box center [1135, 374] width 31 height 31
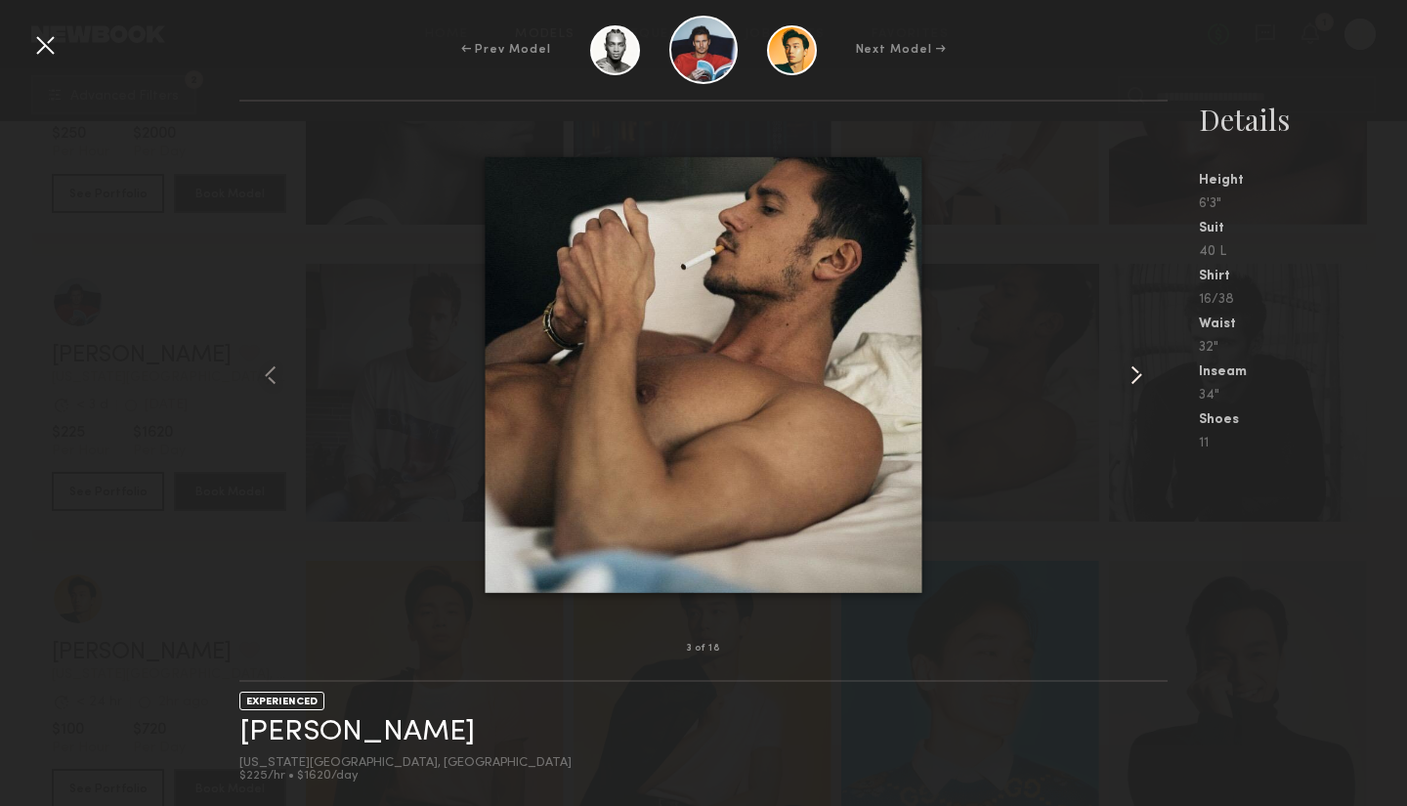
click at [1133, 374] on common-icon at bounding box center [1135, 374] width 31 height 31
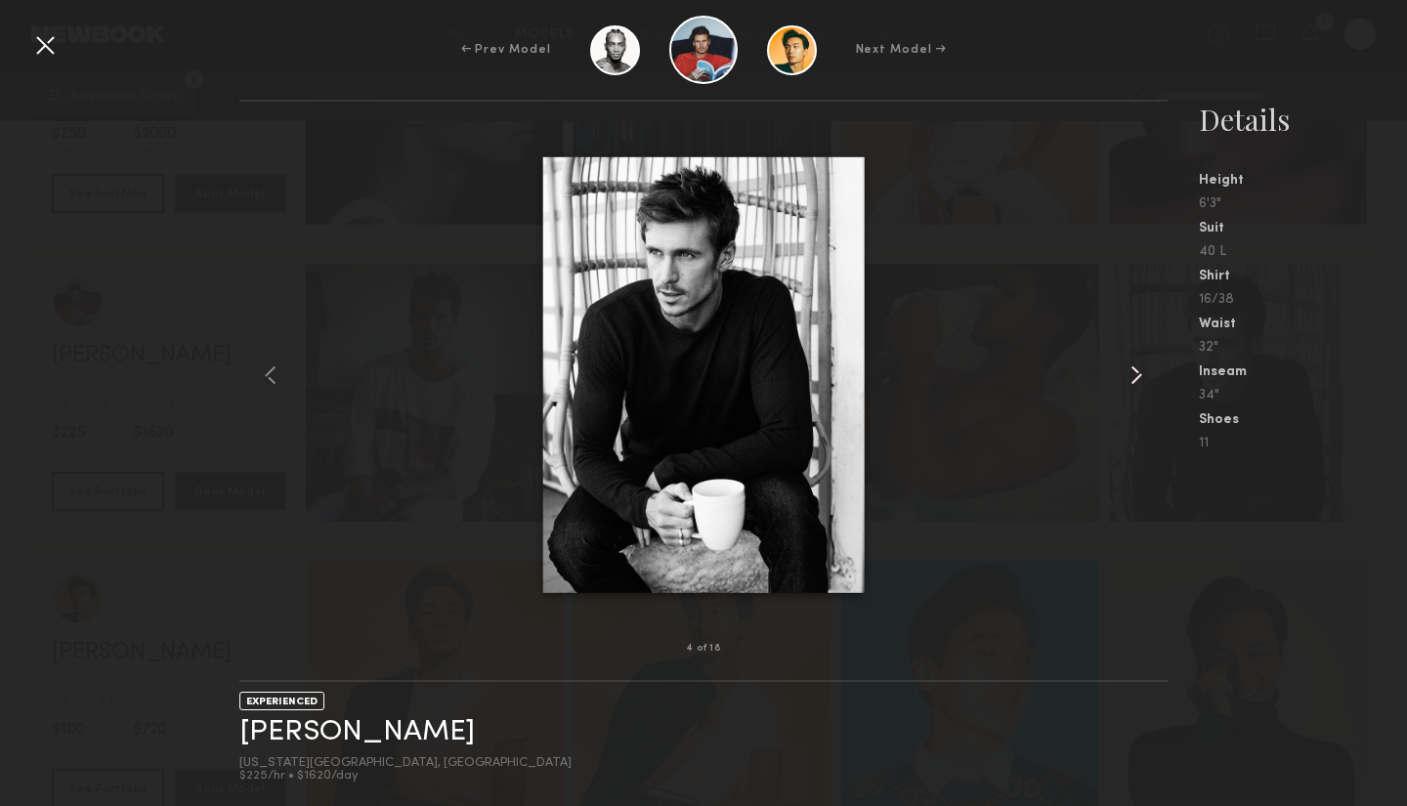
click at [1133, 374] on common-icon at bounding box center [1135, 374] width 31 height 31
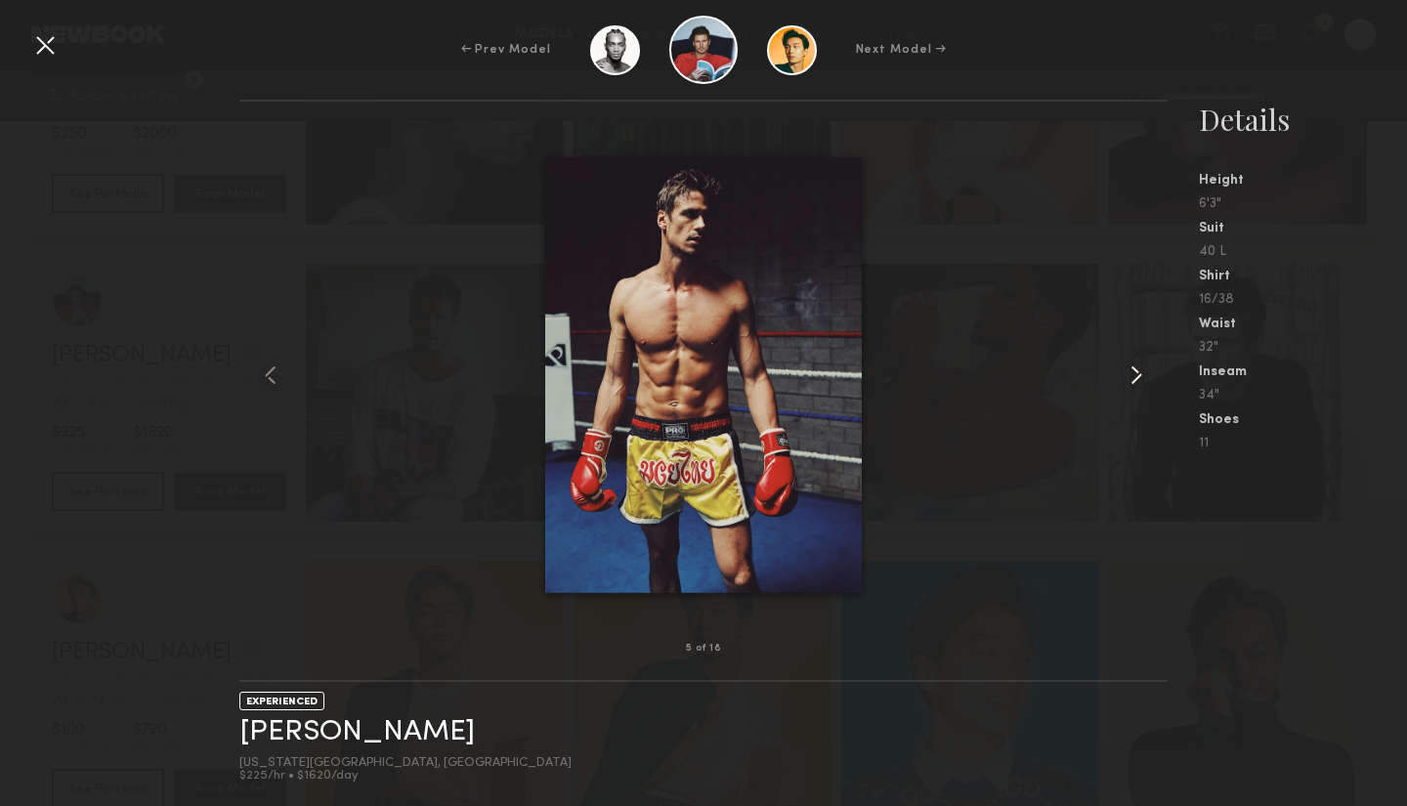
click at [1133, 375] on common-icon at bounding box center [1135, 374] width 31 height 31
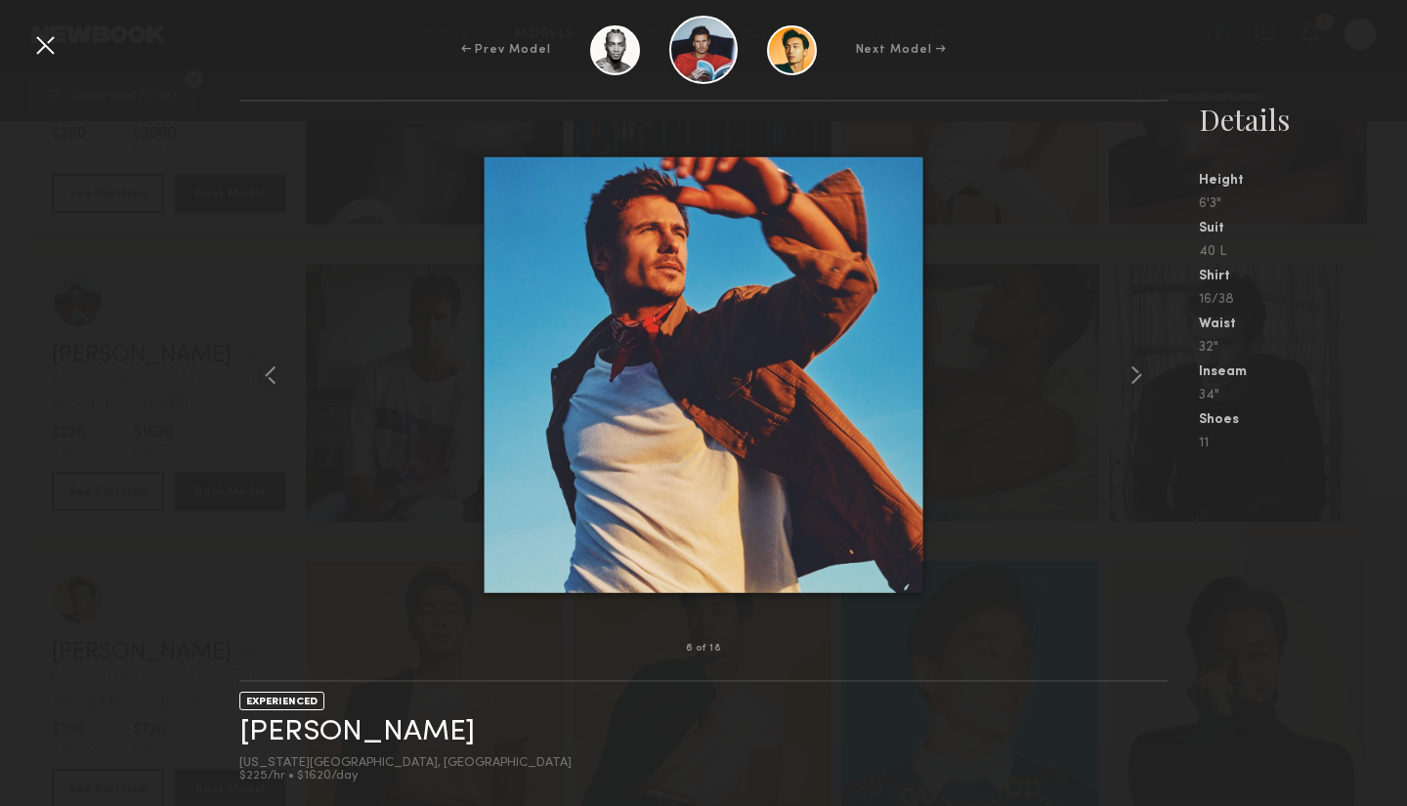
click at [48, 45] on div at bounding box center [44, 44] width 31 height 31
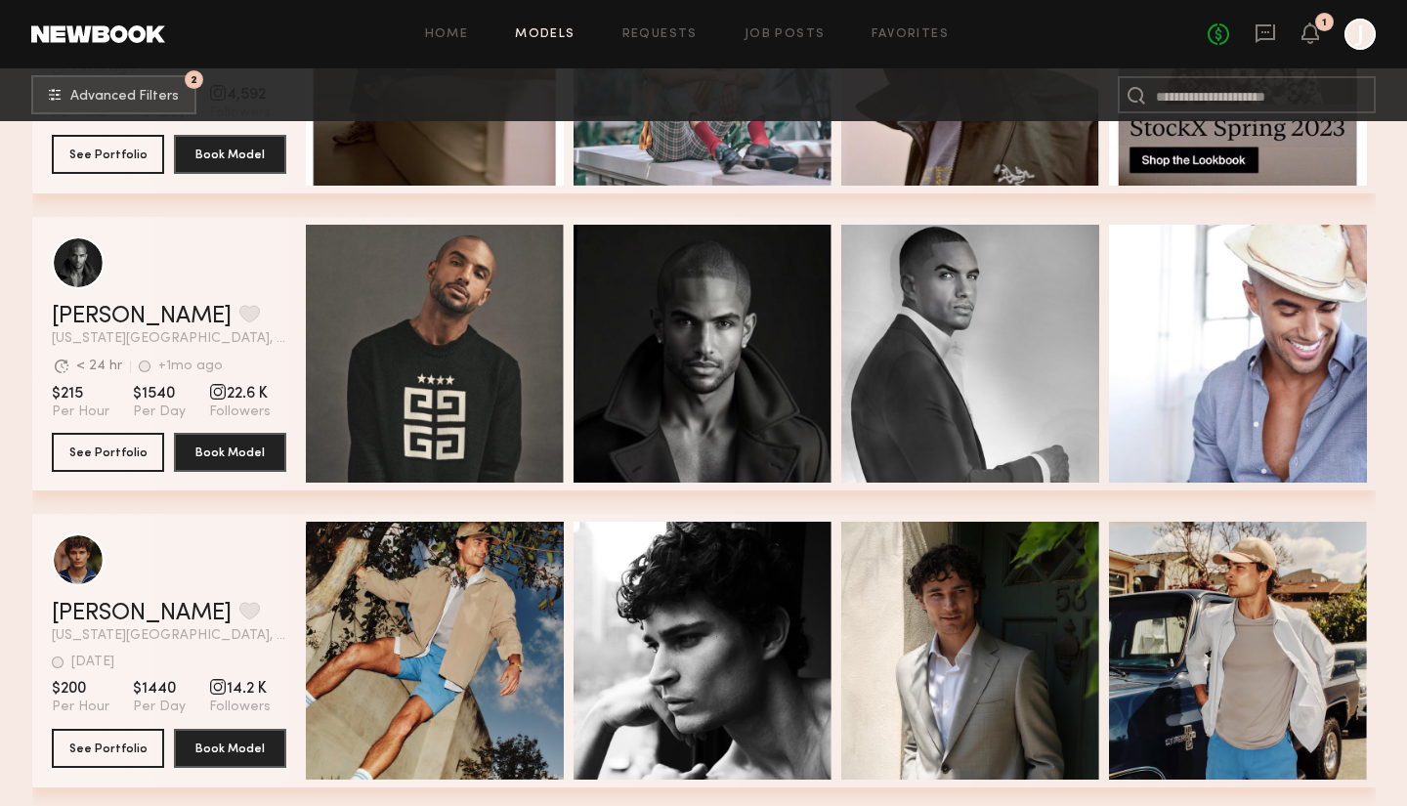
scroll to position [13303, 0]
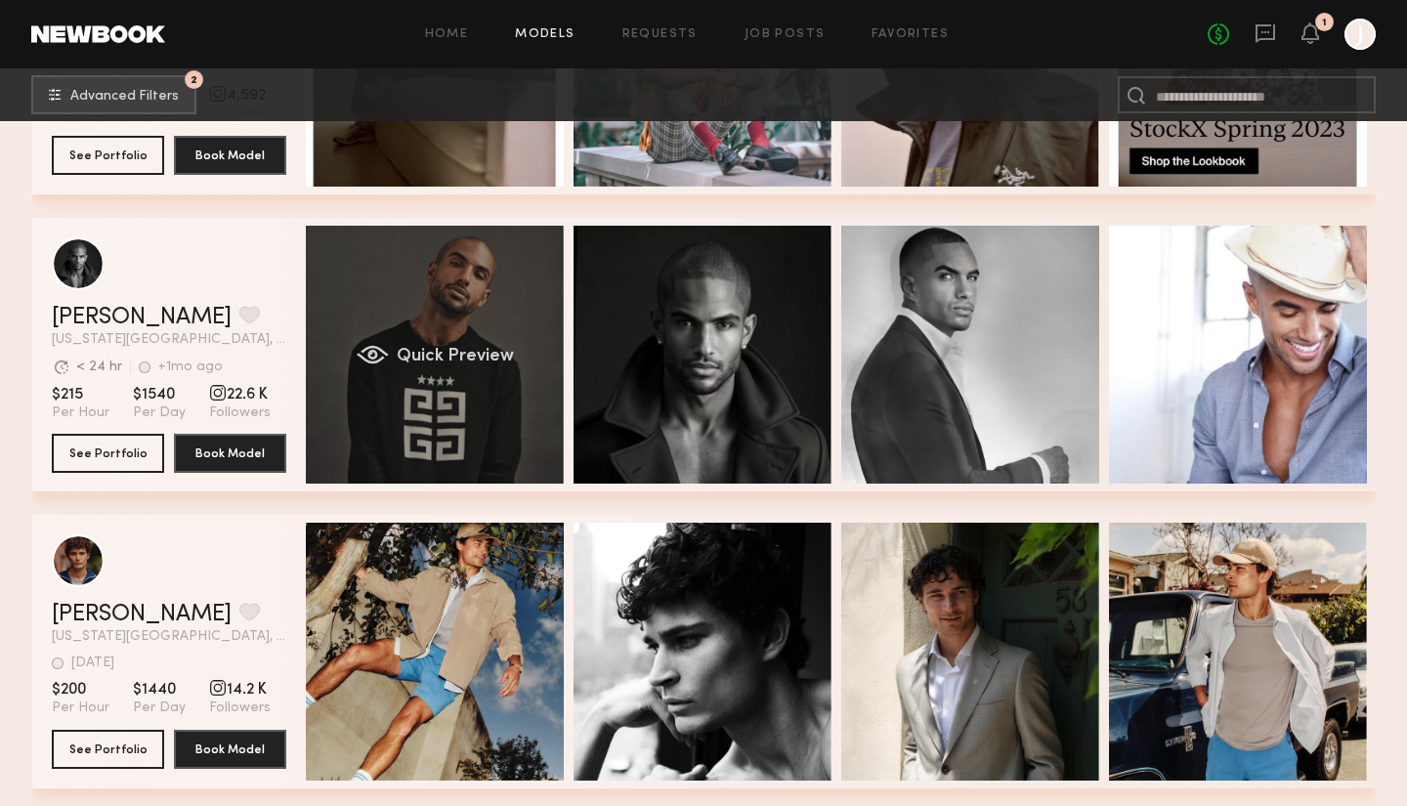
click at [501, 392] on div "Quick Preview" at bounding box center [435, 355] width 258 height 258
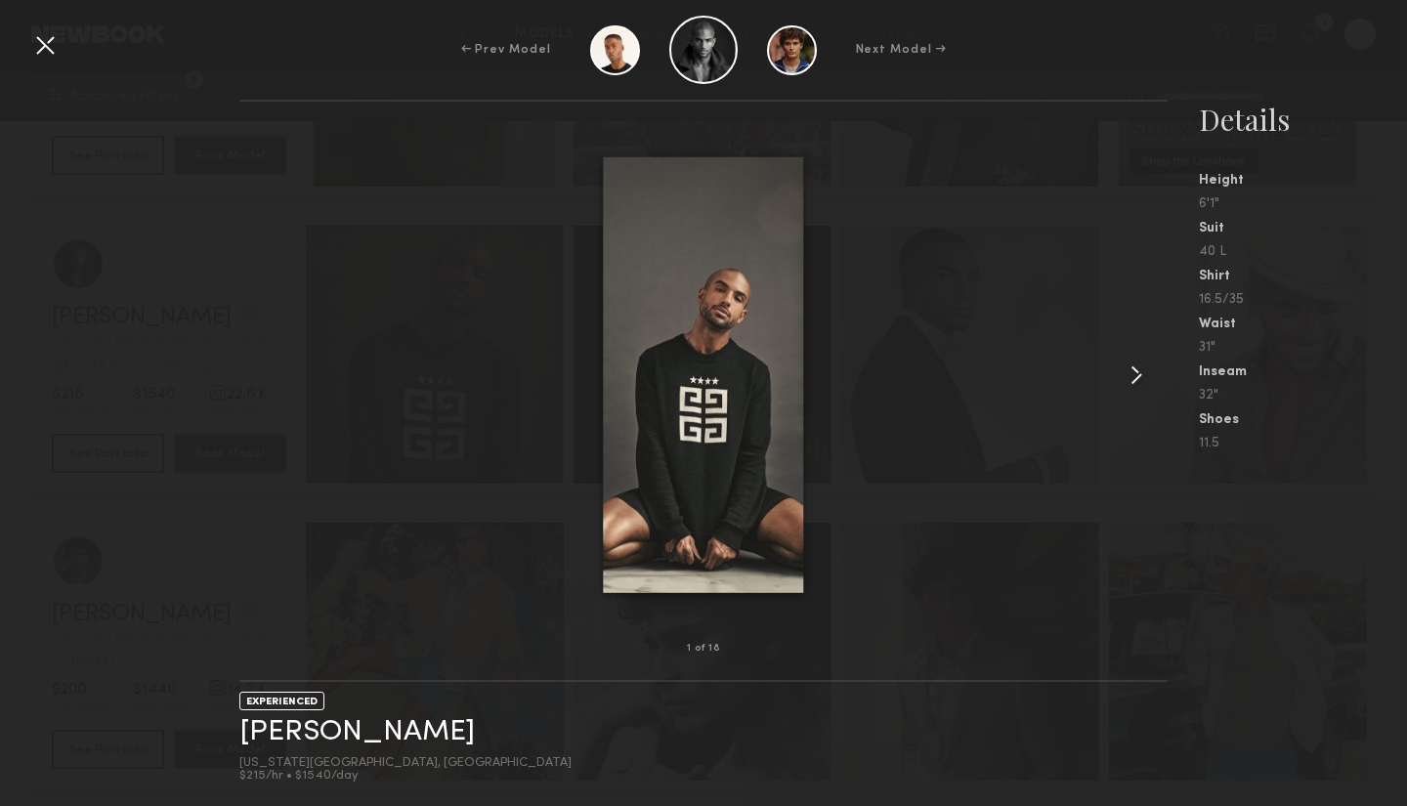
click at [1135, 381] on common-icon at bounding box center [1135, 374] width 31 height 31
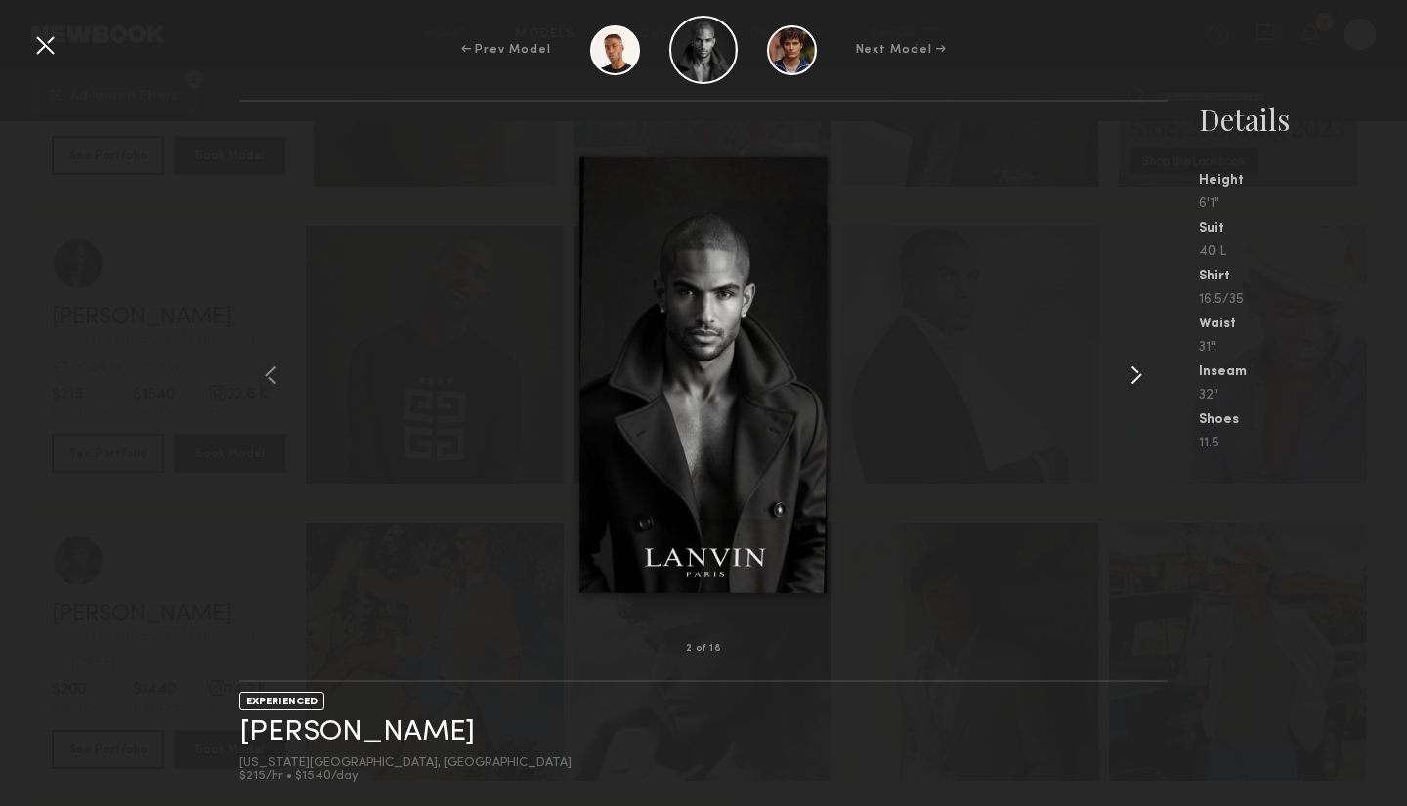
click at [1135, 381] on common-icon at bounding box center [1135, 374] width 31 height 31
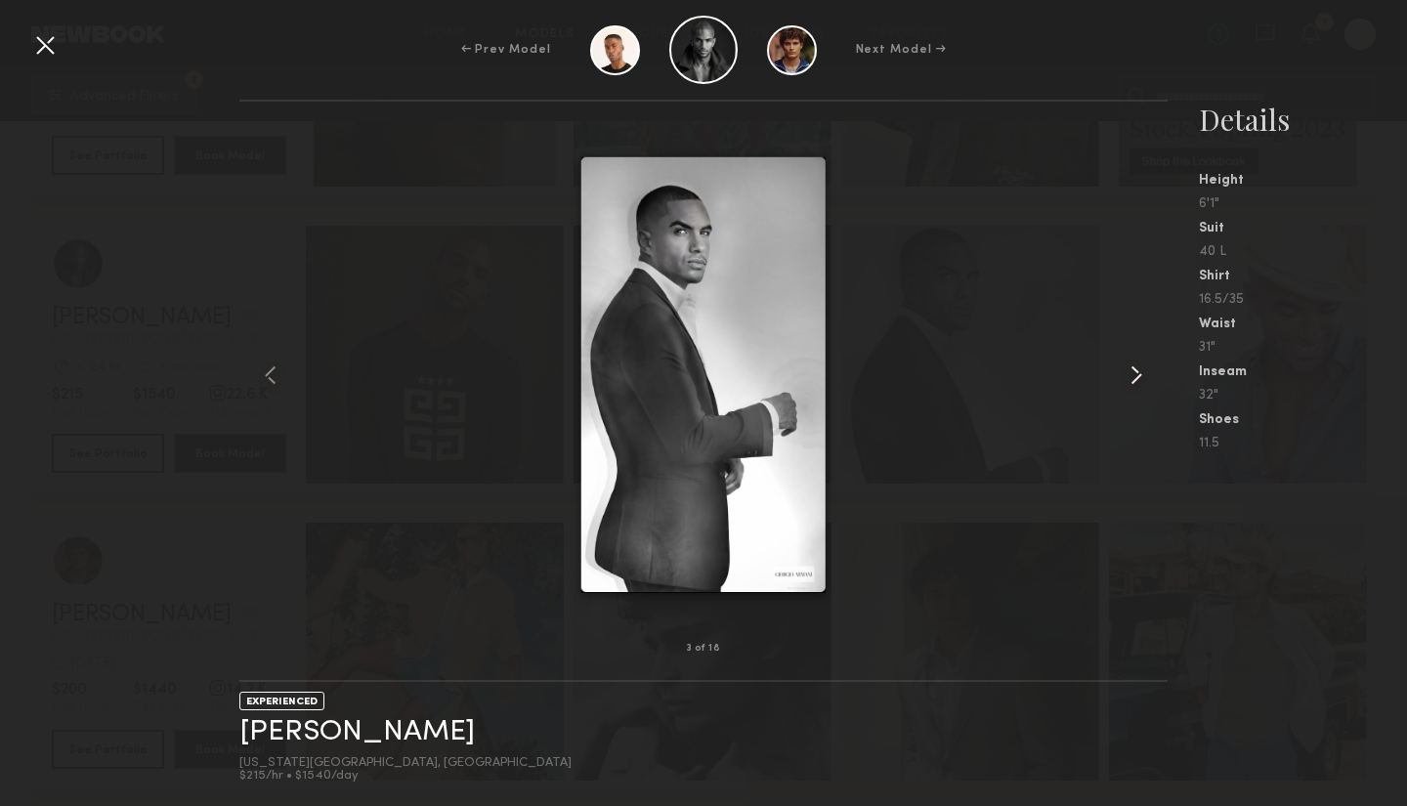
click at [1135, 381] on common-icon at bounding box center [1135, 374] width 31 height 31
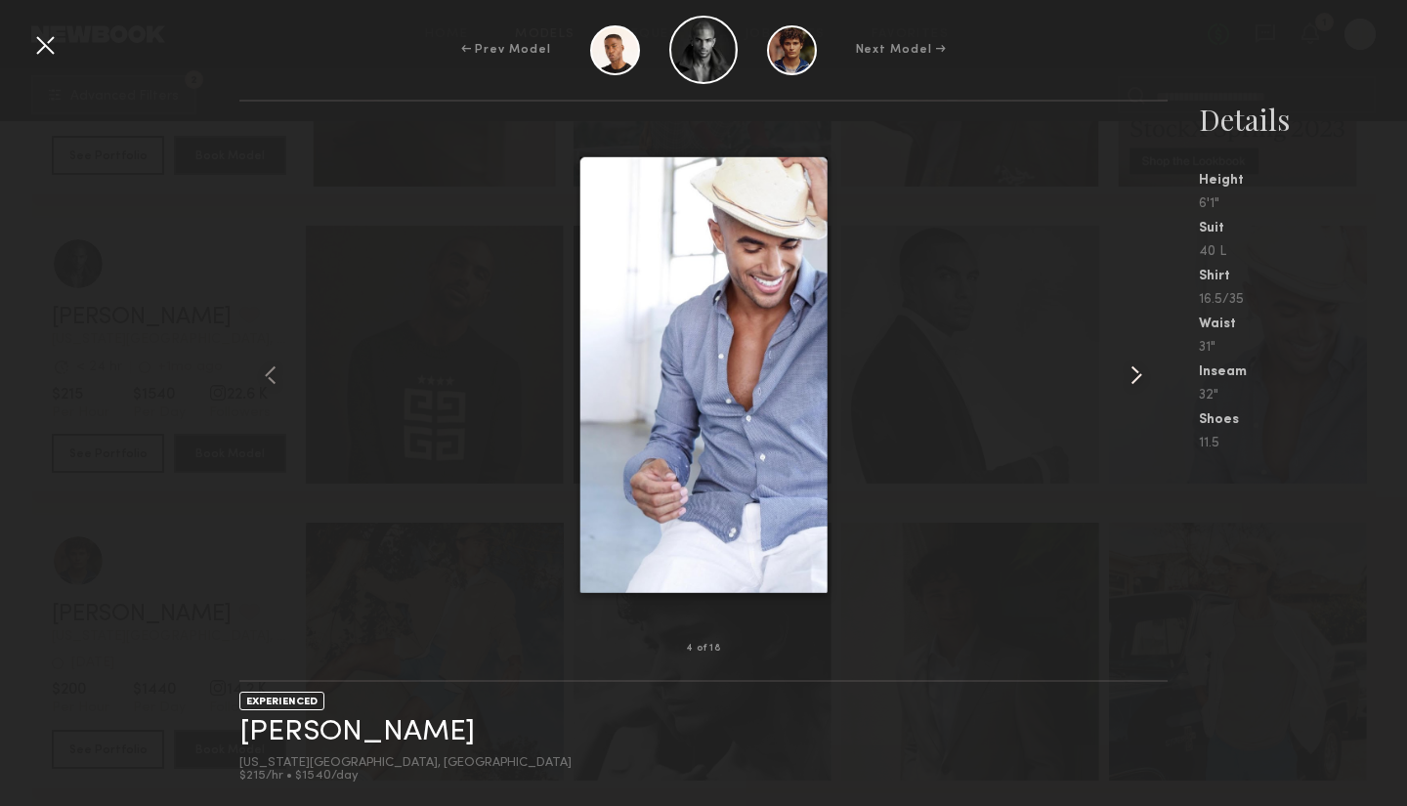
click at [1139, 371] on common-icon at bounding box center [1135, 374] width 31 height 31
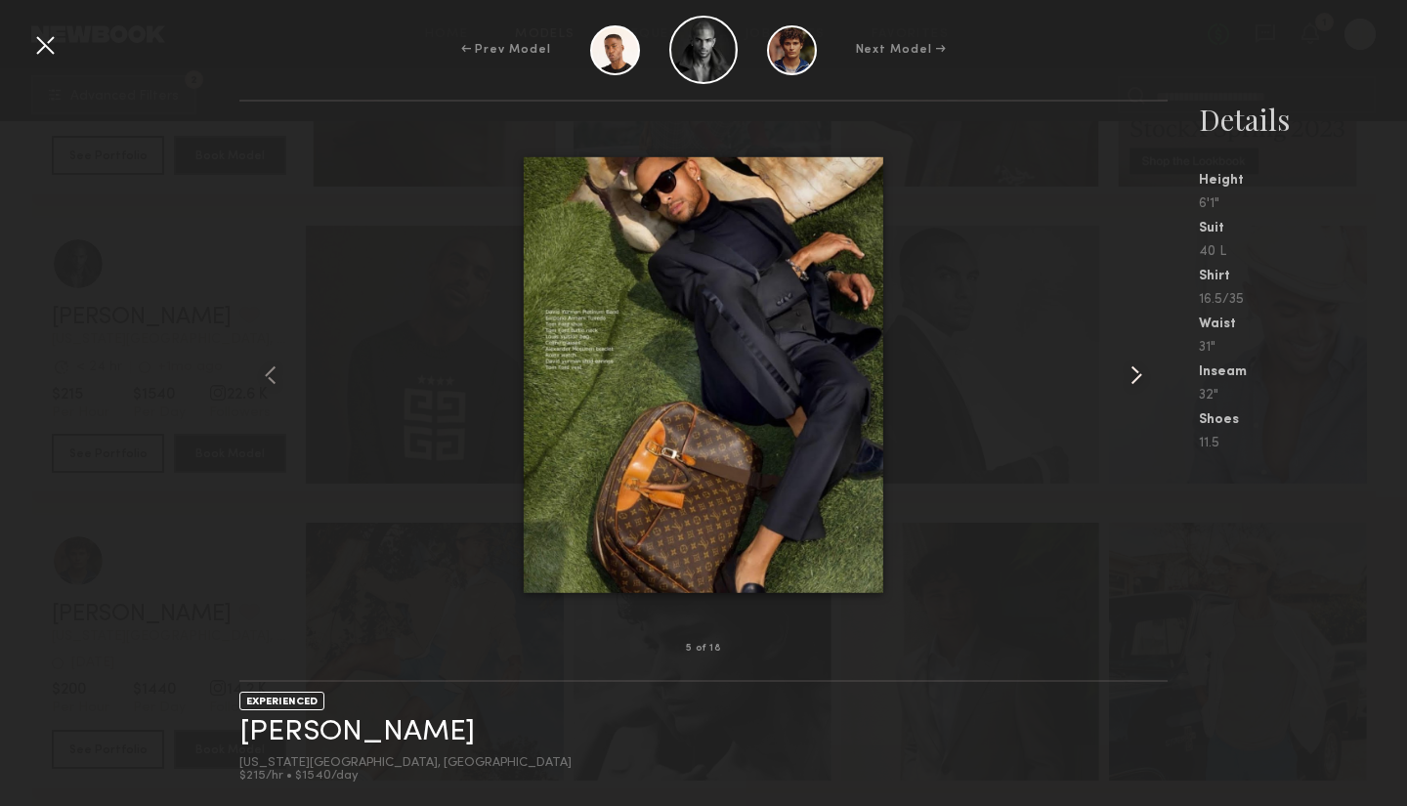
click at [1139, 371] on common-icon at bounding box center [1135, 374] width 31 height 31
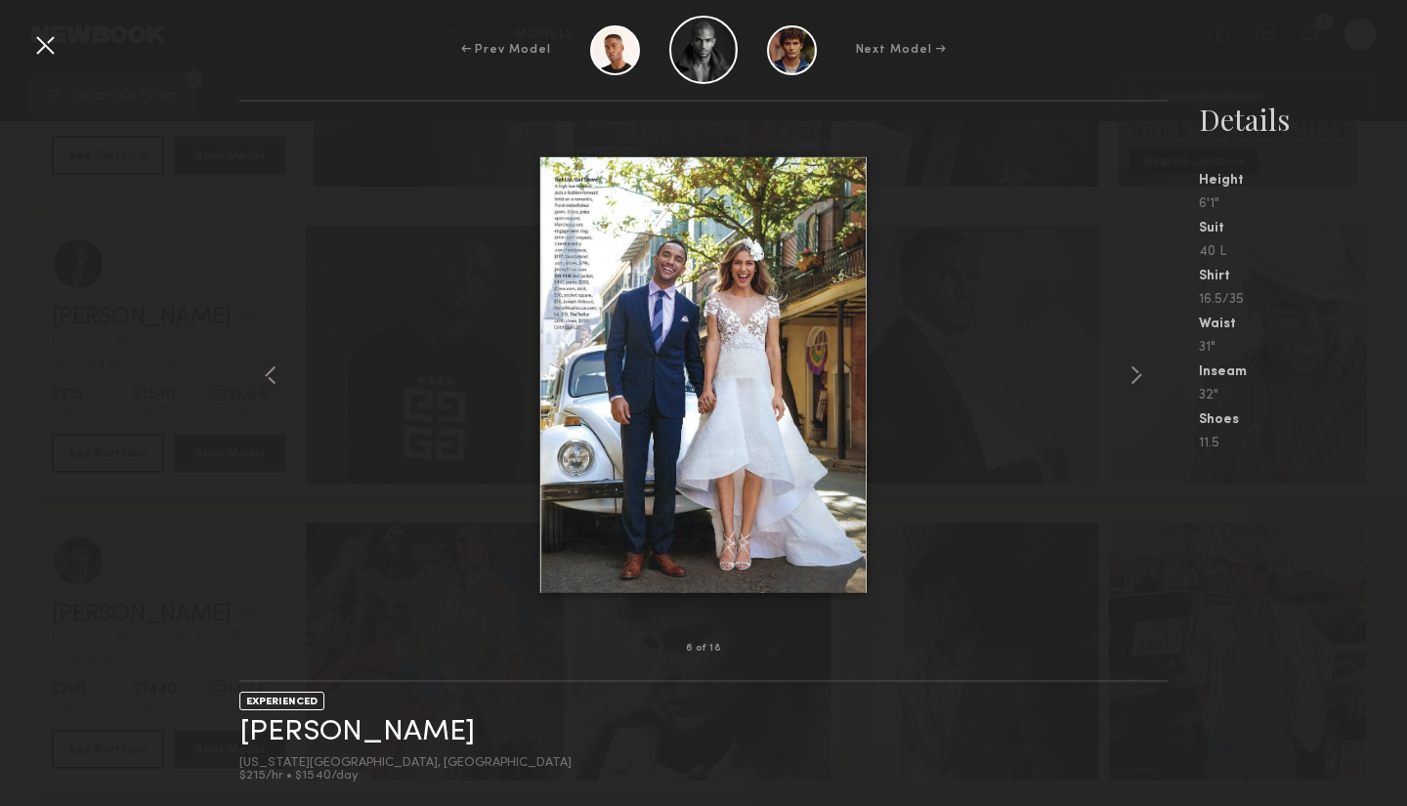
click at [46, 44] on div at bounding box center [44, 44] width 31 height 31
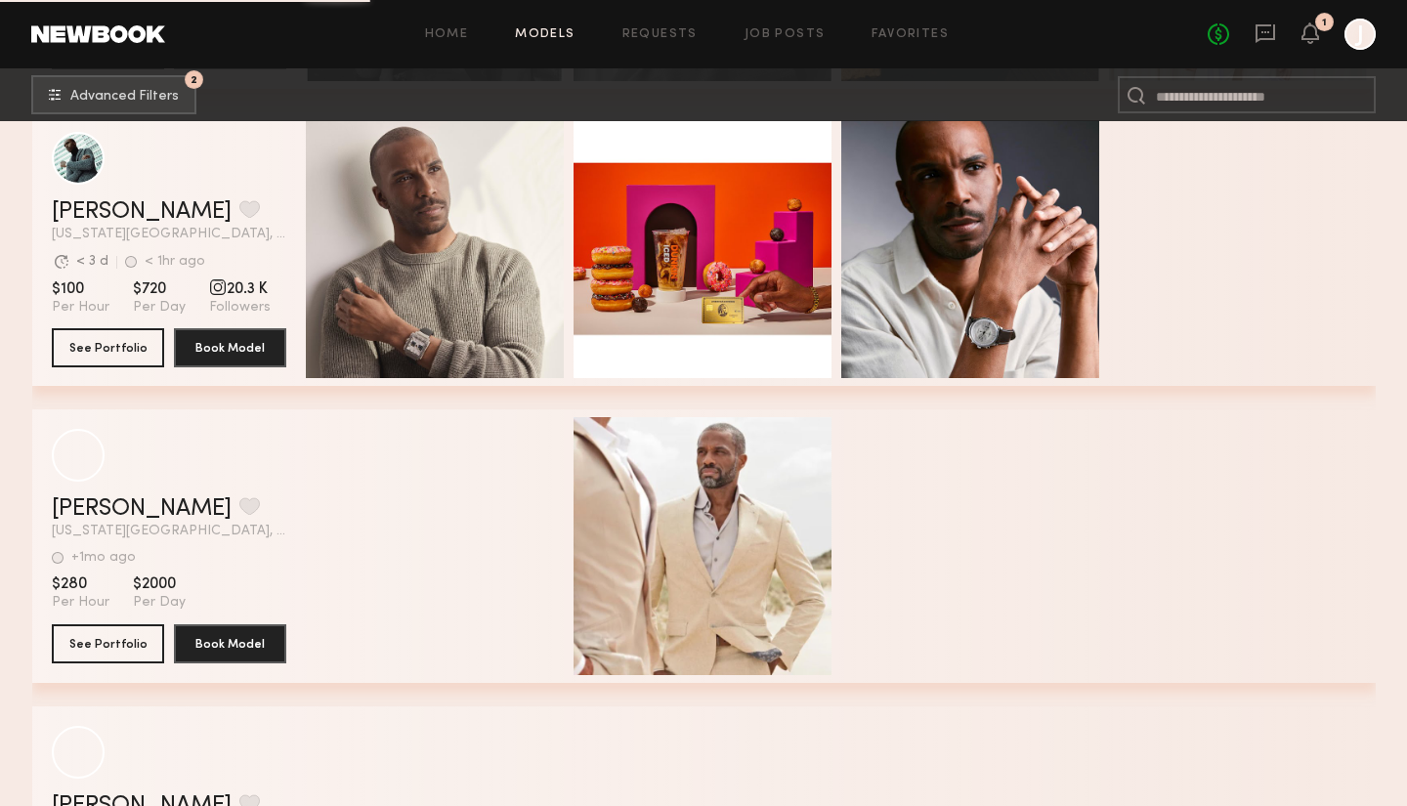
scroll to position [16678, 0]
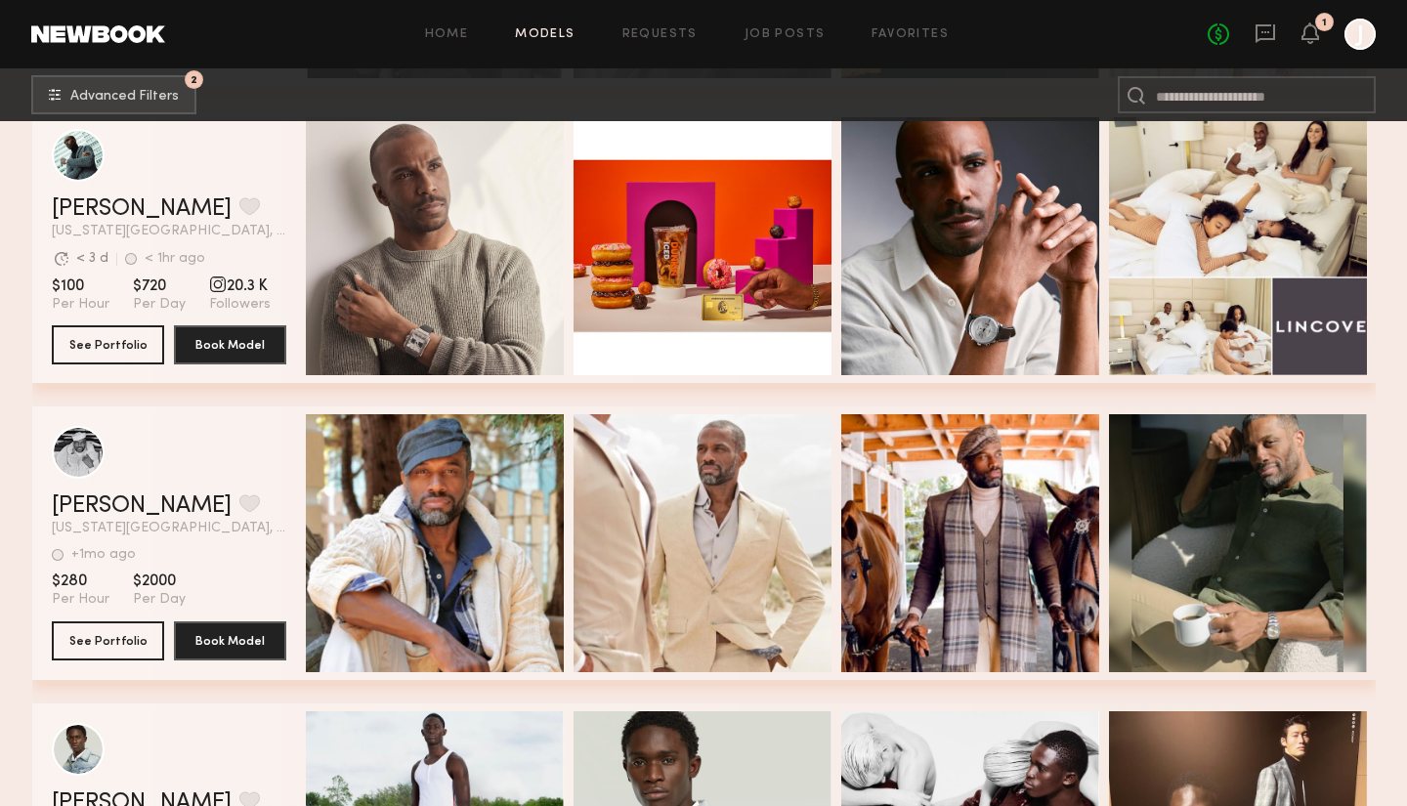
click at [451, 481] on div "Quick Preview" at bounding box center [435, 543] width 258 height 258
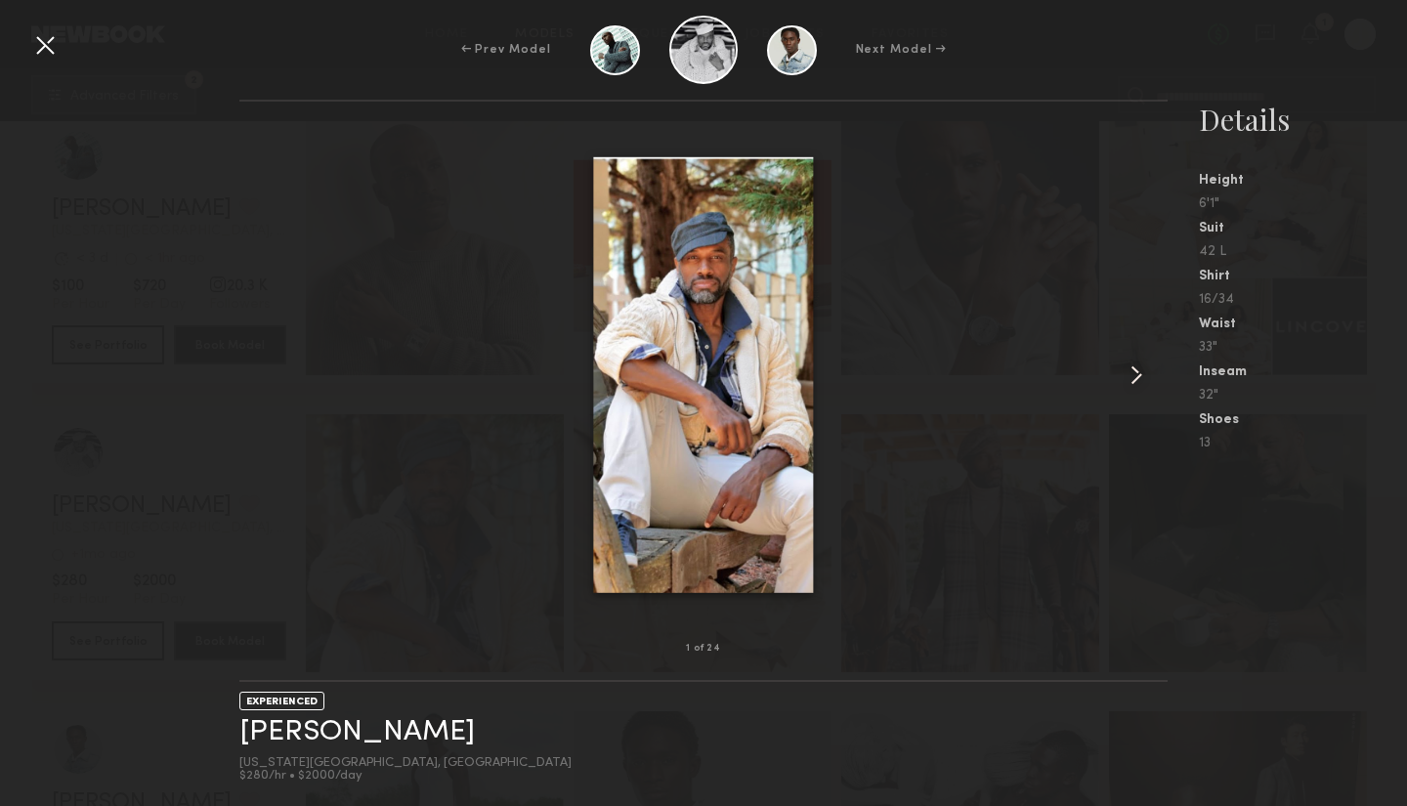
click at [1139, 378] on common-icon at bounding box center [1135, 374] width 31 height 31
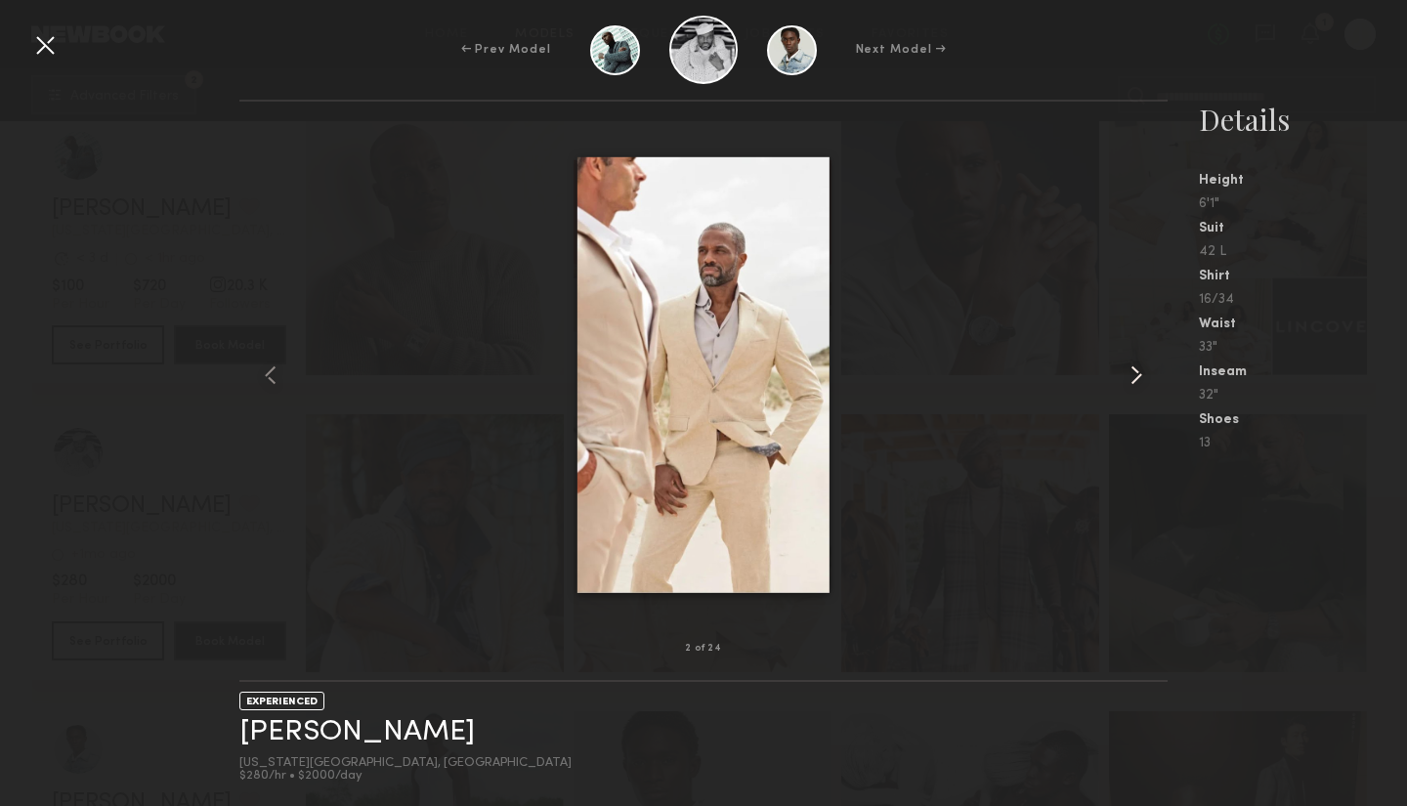
click at [1139, 378] on common-icon at bounding box center [1135, 374] width 31 height 31
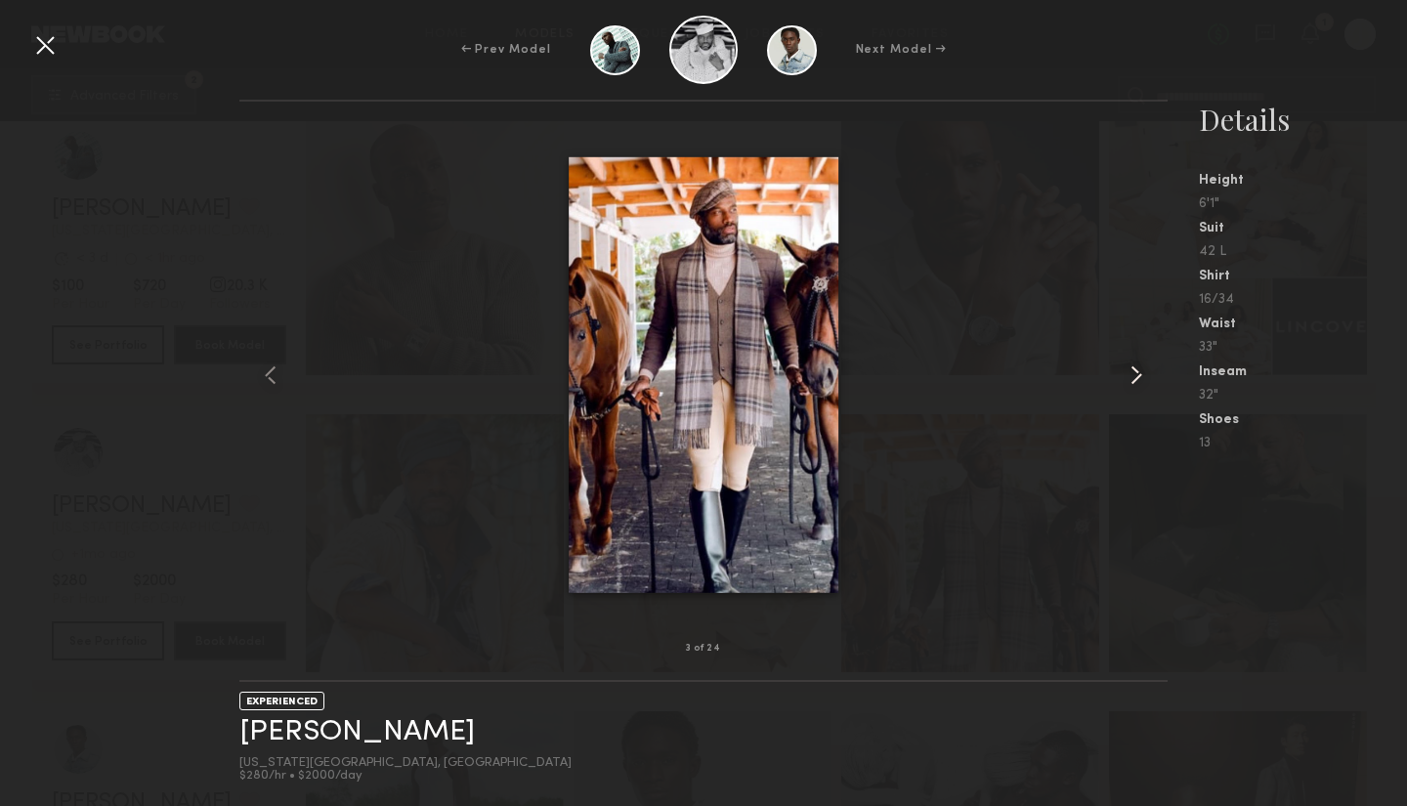
click at [1139, 378] on common-icon at bounding box center [1135, 374] width 31 height 31
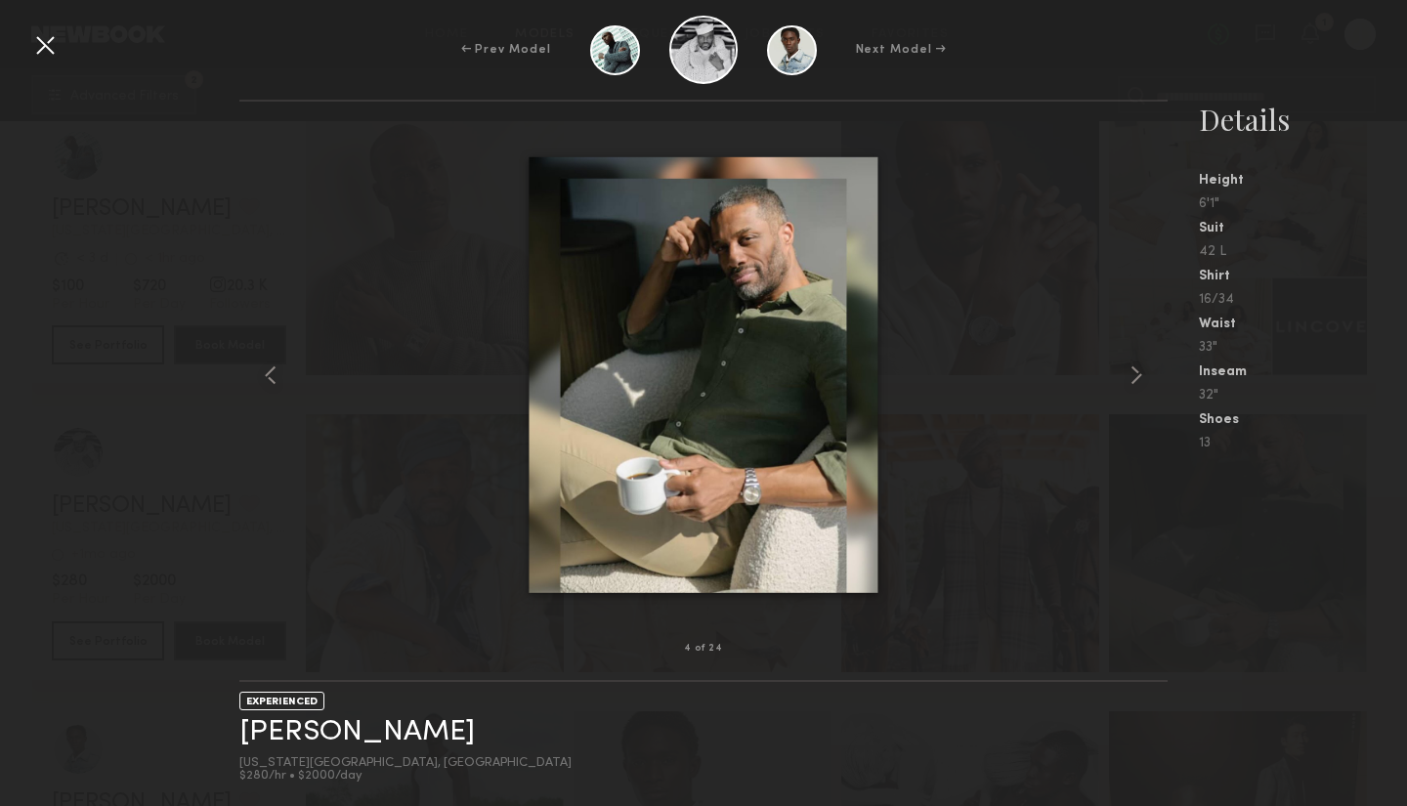
click at [47, 49] on div at bounding box center [44, 44] width 31 height 31
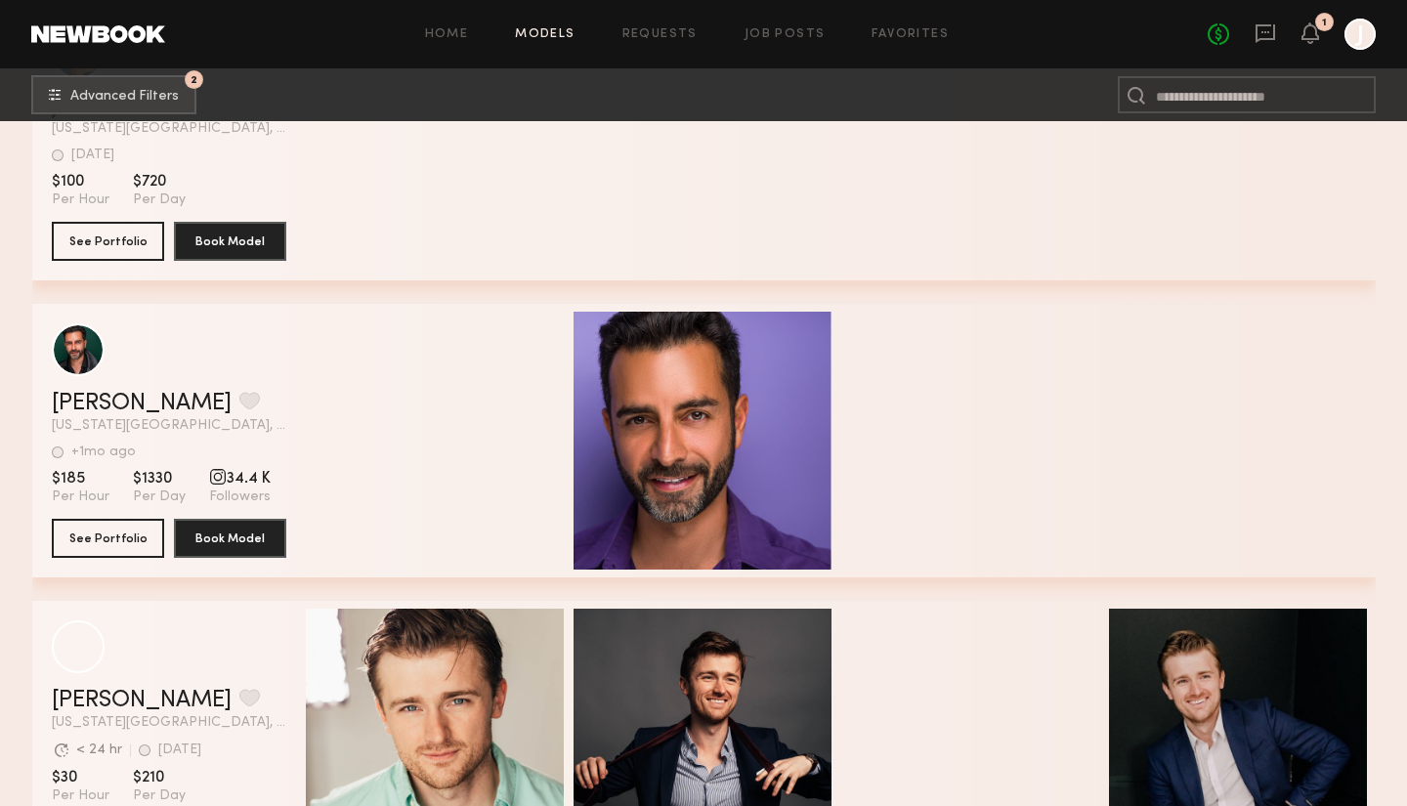
scroll to position [22737, 0]
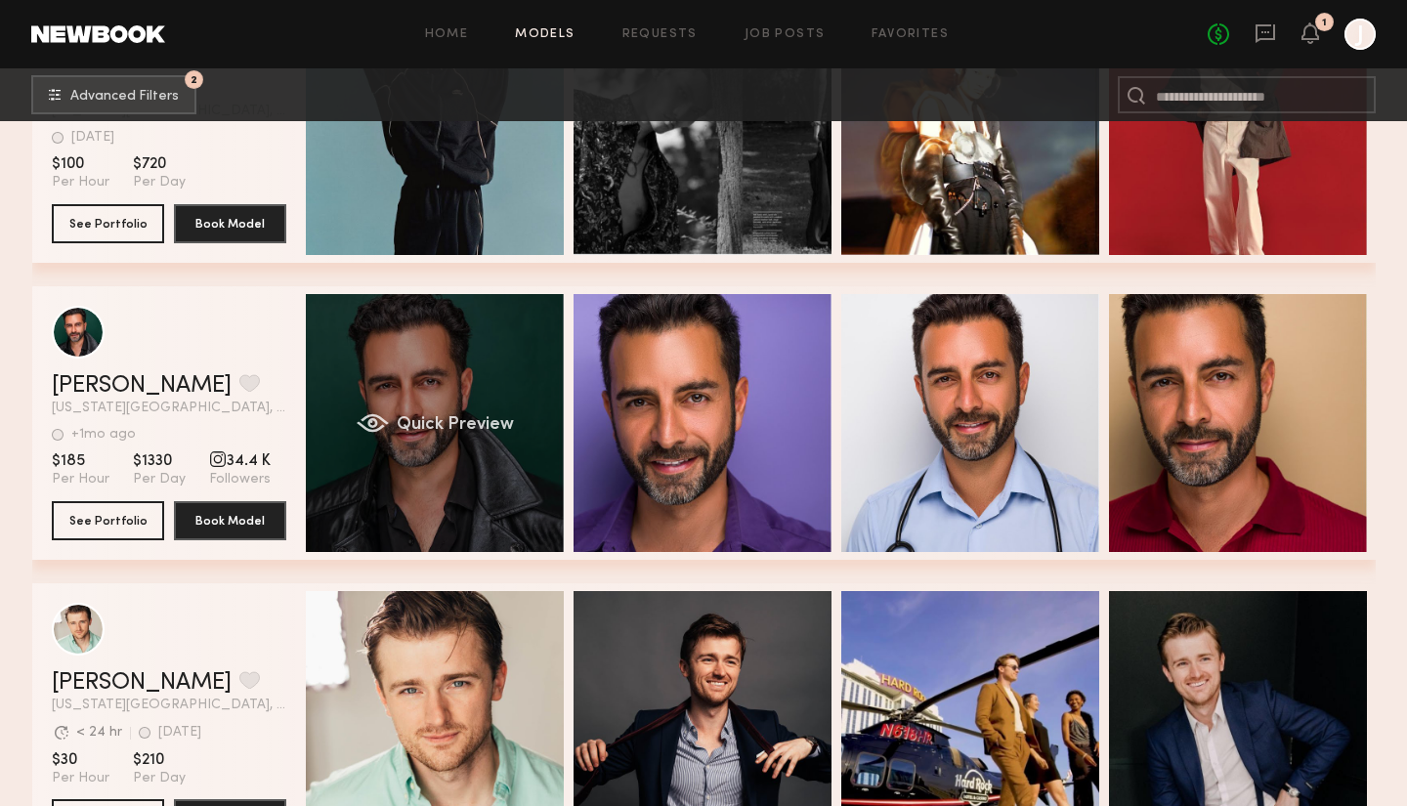
click at [407, 428] on span "Quick Preview" at bounding box center [454, 425] width 117 height 18
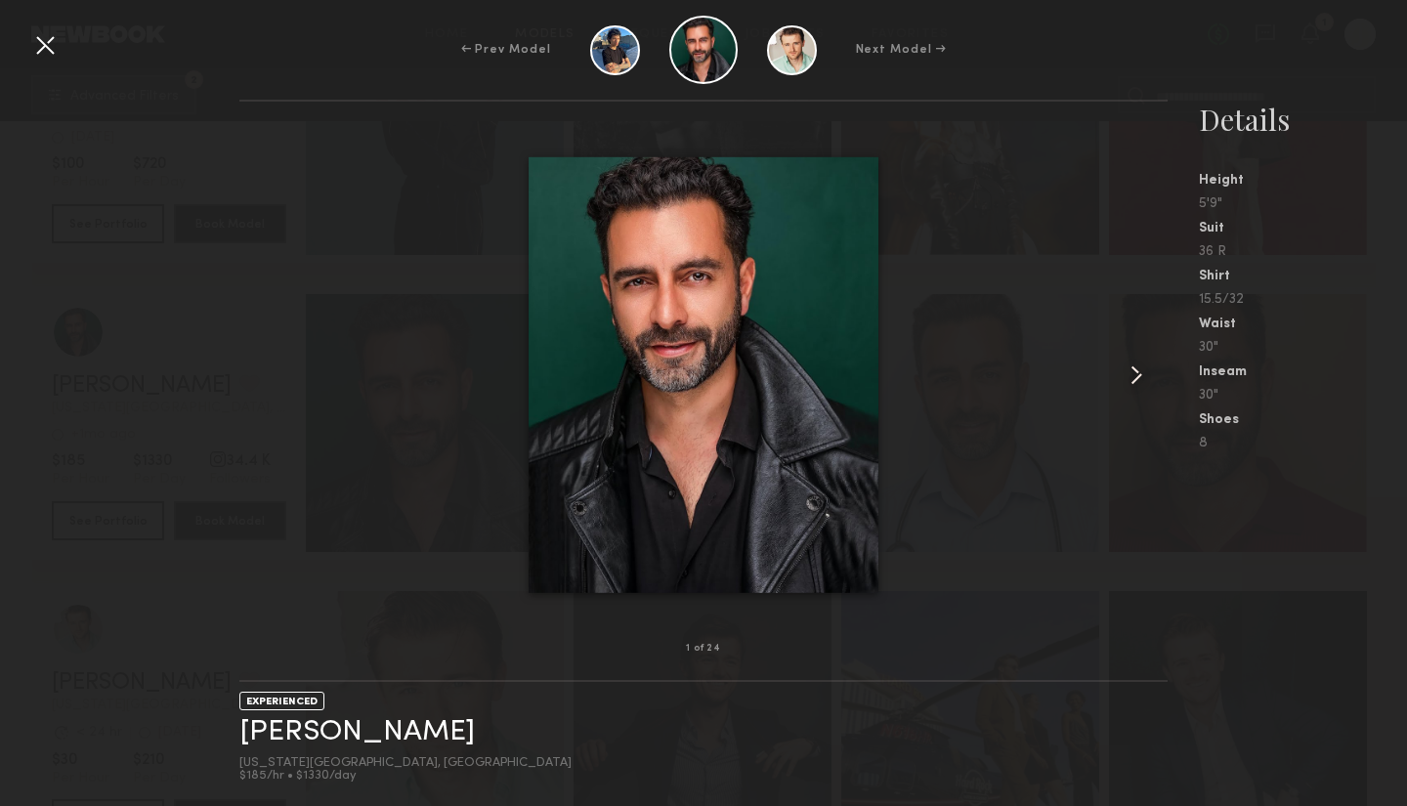
click at [1136, 373] on common-icon at bounding box center [1135, 374] width 31 height 31
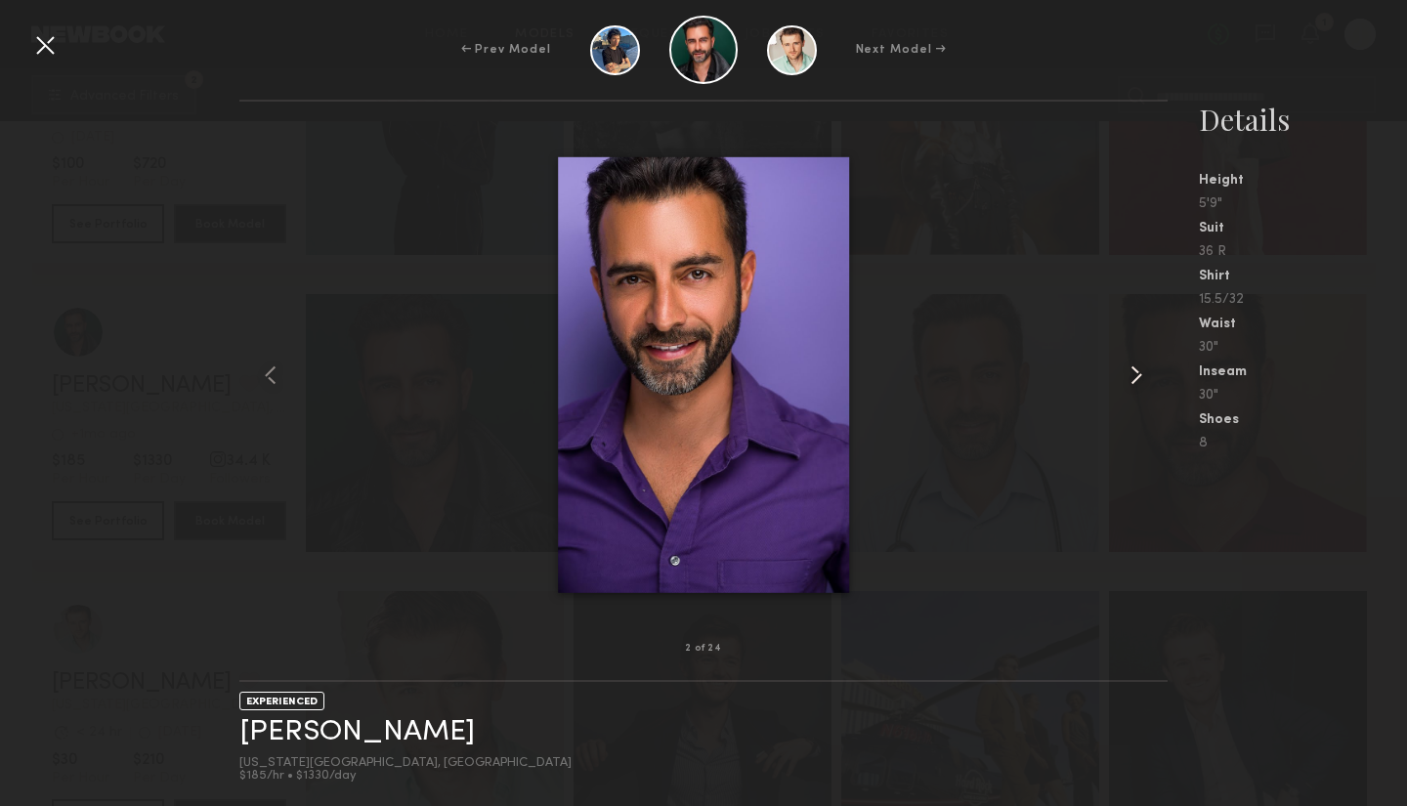
click at [1136, 373] on common-icon at bounding box center [1135, 374] width 31 height 31
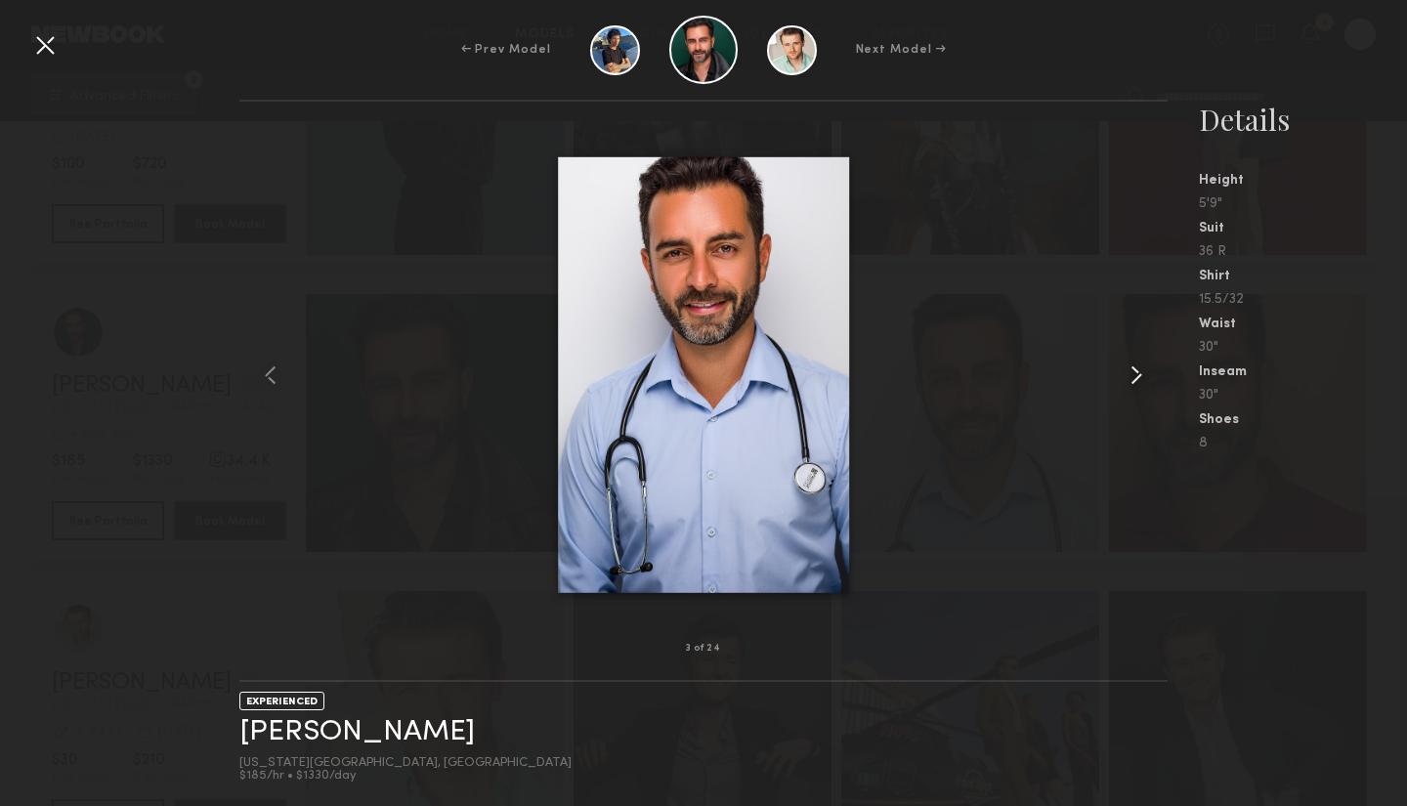
click at [1136, 373] on common-icon at bounding box center [1135, 374] width 31 height 31
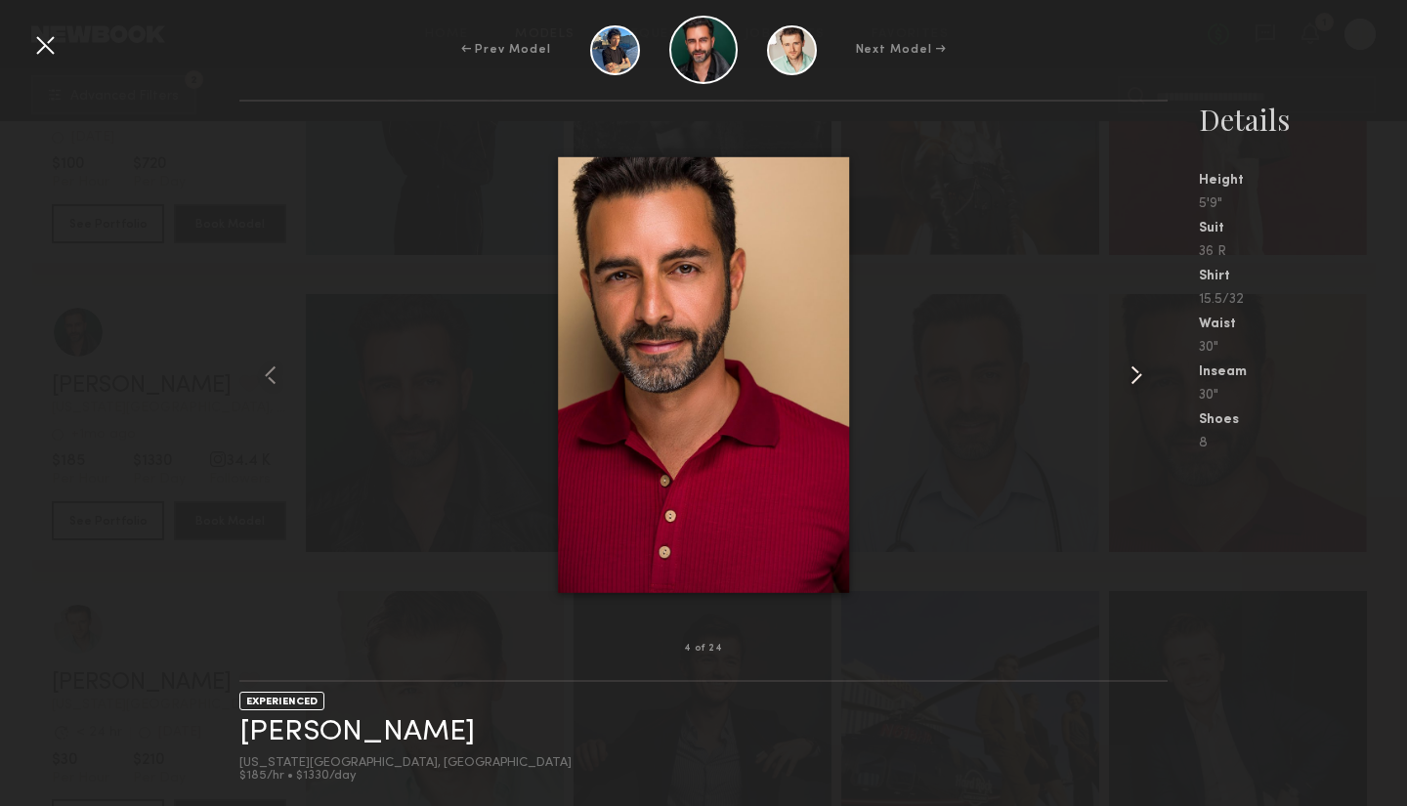
click at [1136, 373] on common-icon at bounding box center [1135, 374] width 31 height 31
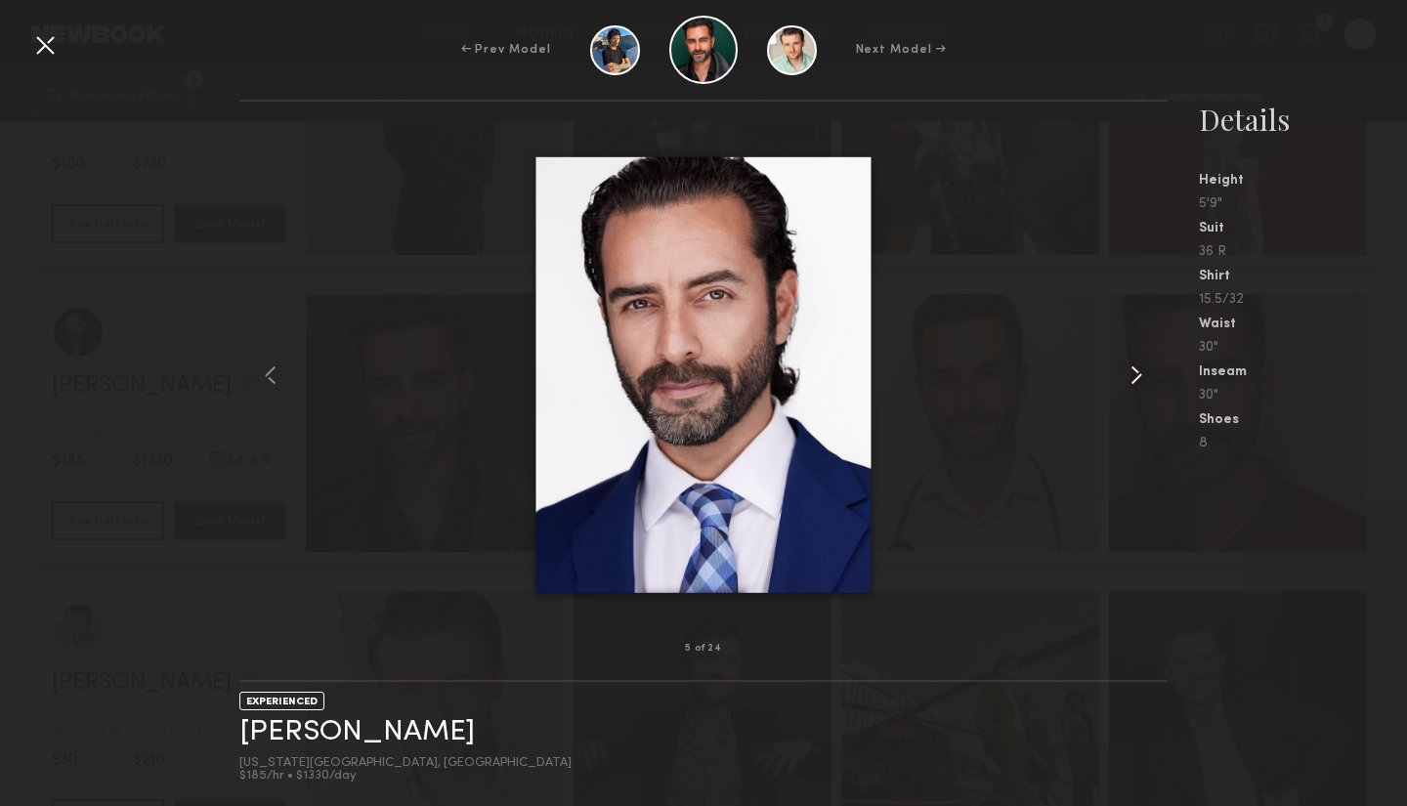
click at [1136, 374] on common-icon at bounding box center [1135, 374] width 31 height 31
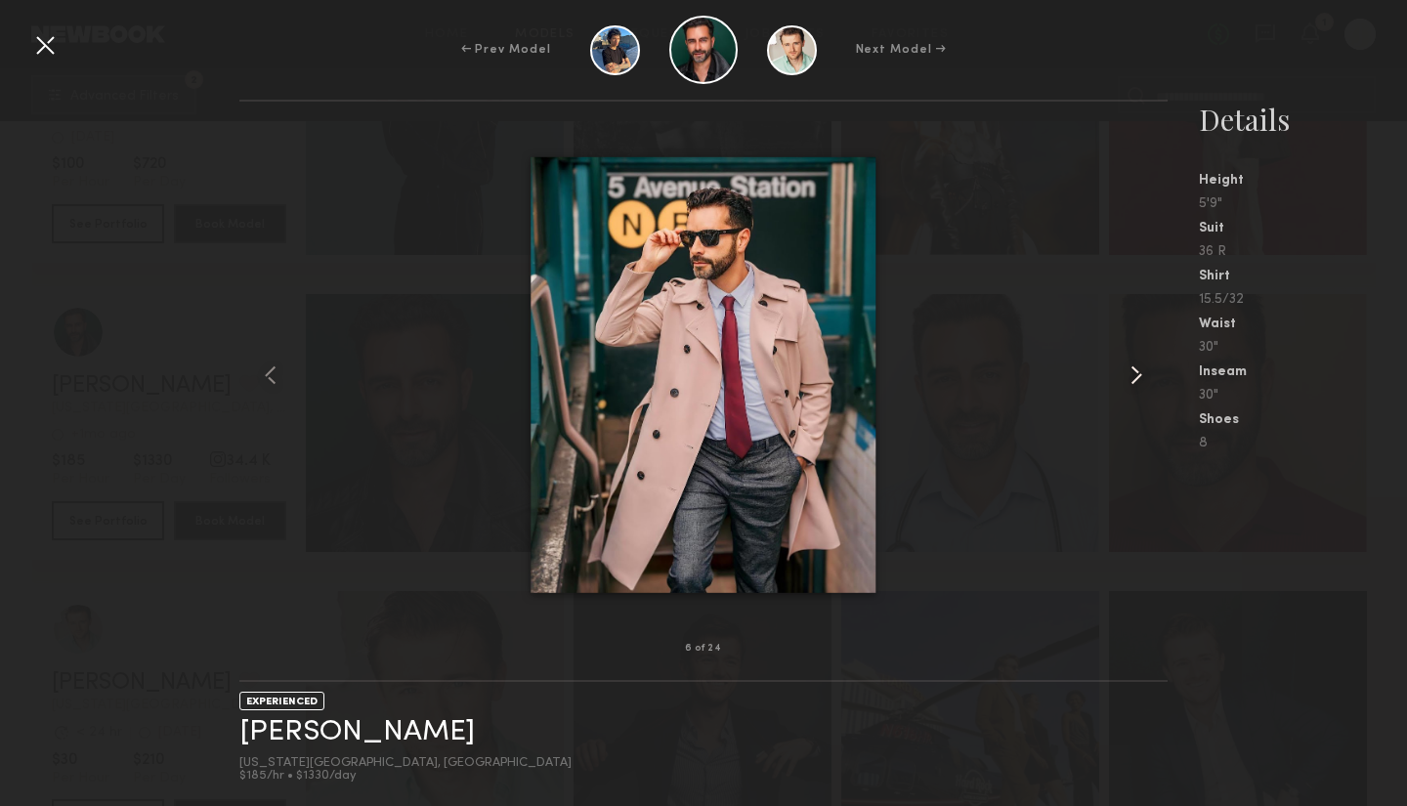
click at [1136, 374] on common-icon at bounding box center [1135, 374] width 31 height 31
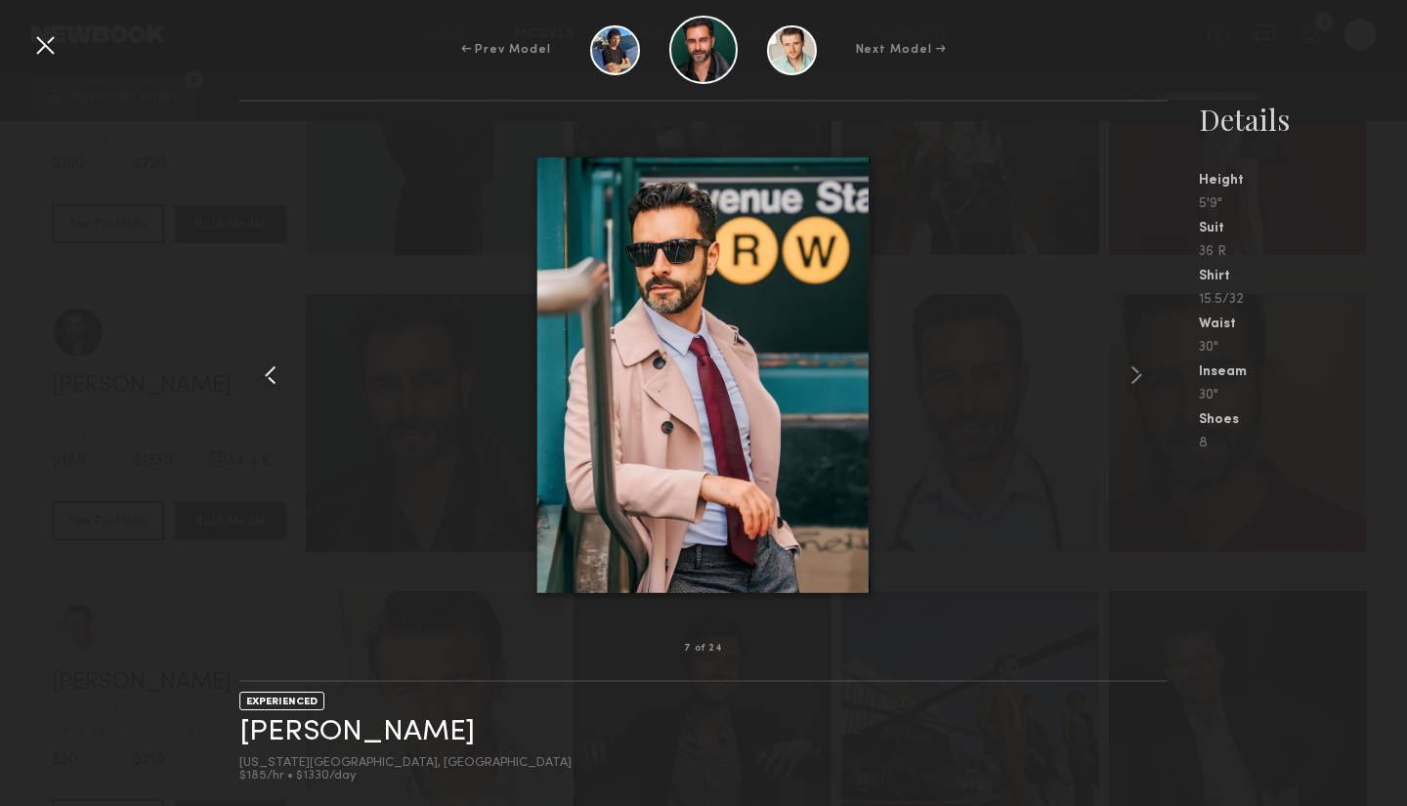
click at [273, 377] on common-icon at bounding box center [270, 374] width 31 height 31
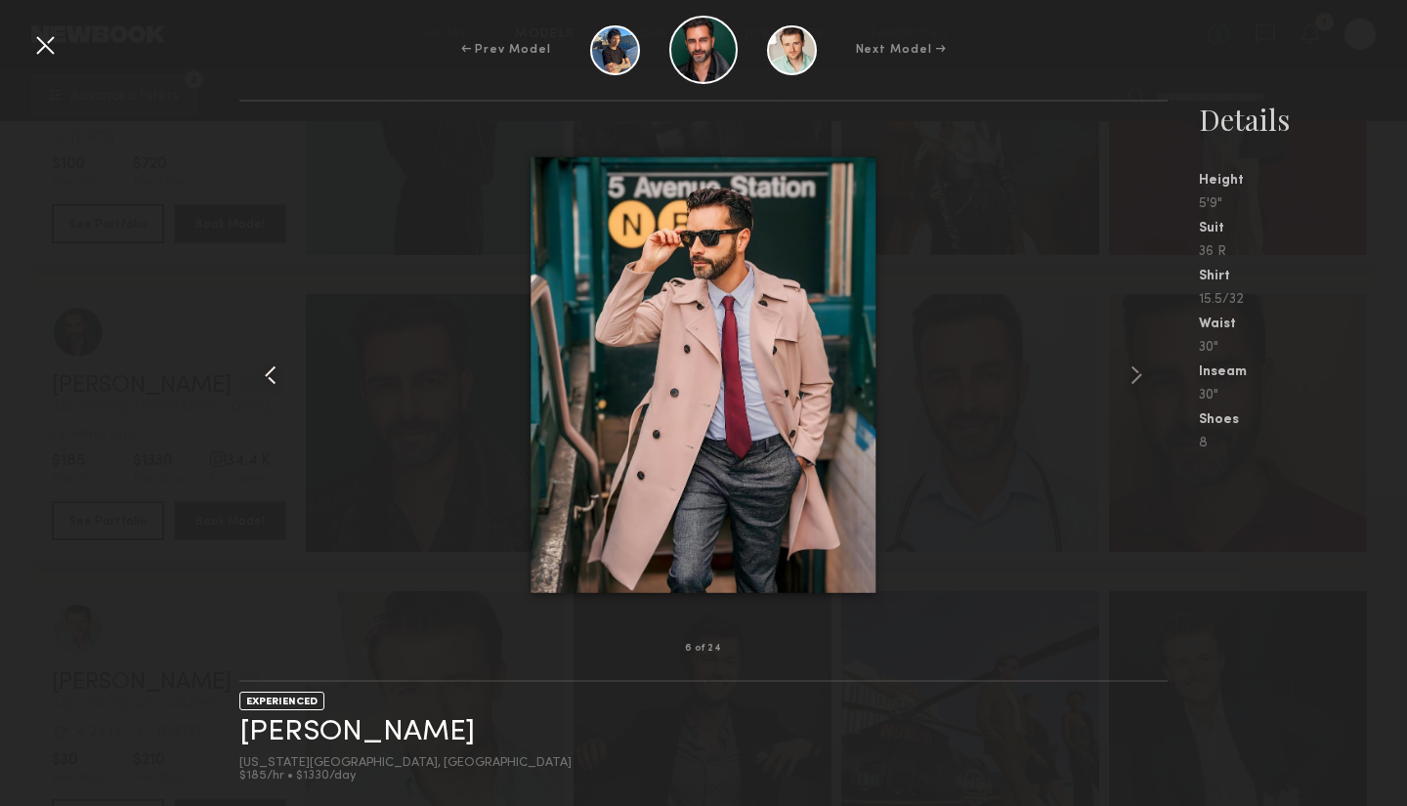
click at [273, 377] on common-icon at bounding box center [270, 374] width 31 height 31
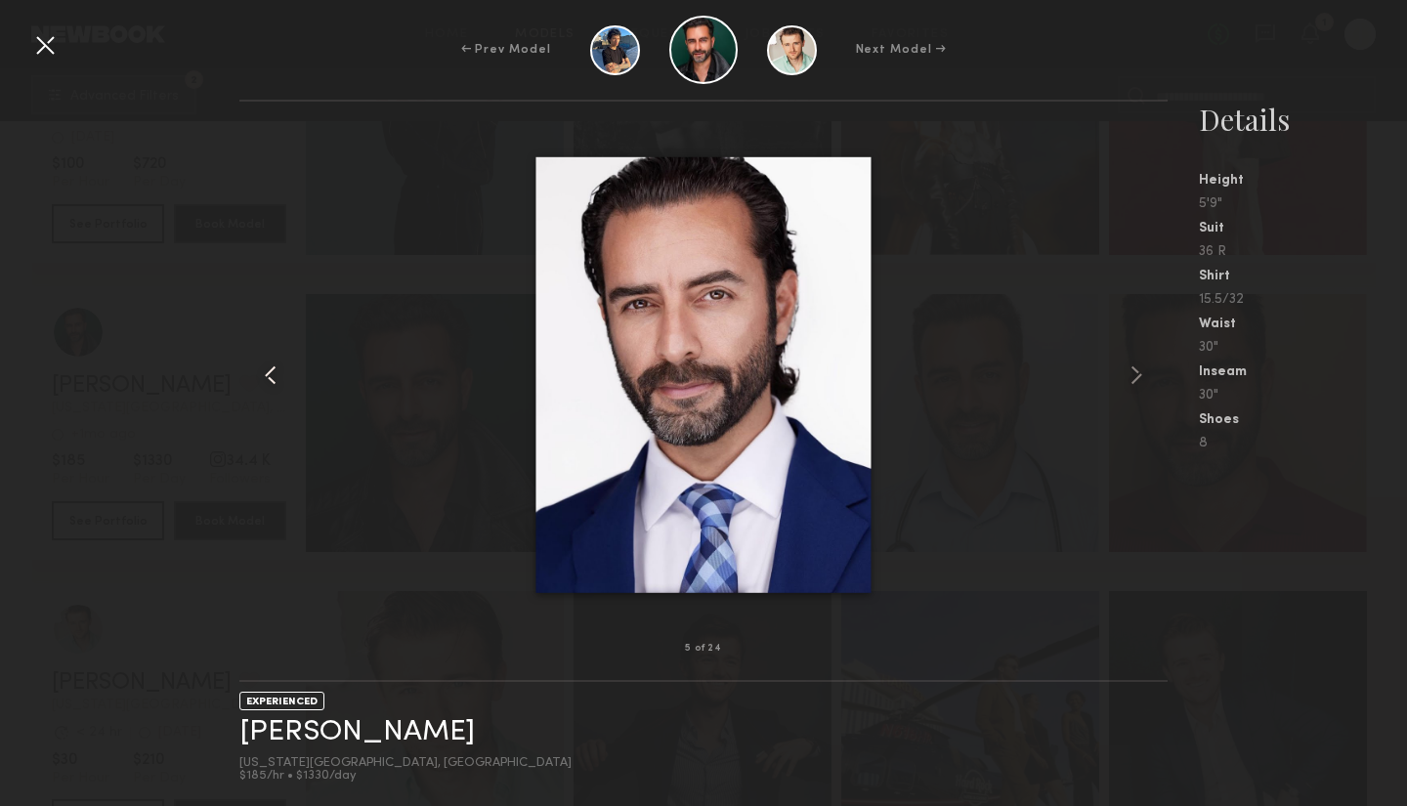
click at [273, 377] on common-icon at bounding box center [270, 374] width 31 height 31
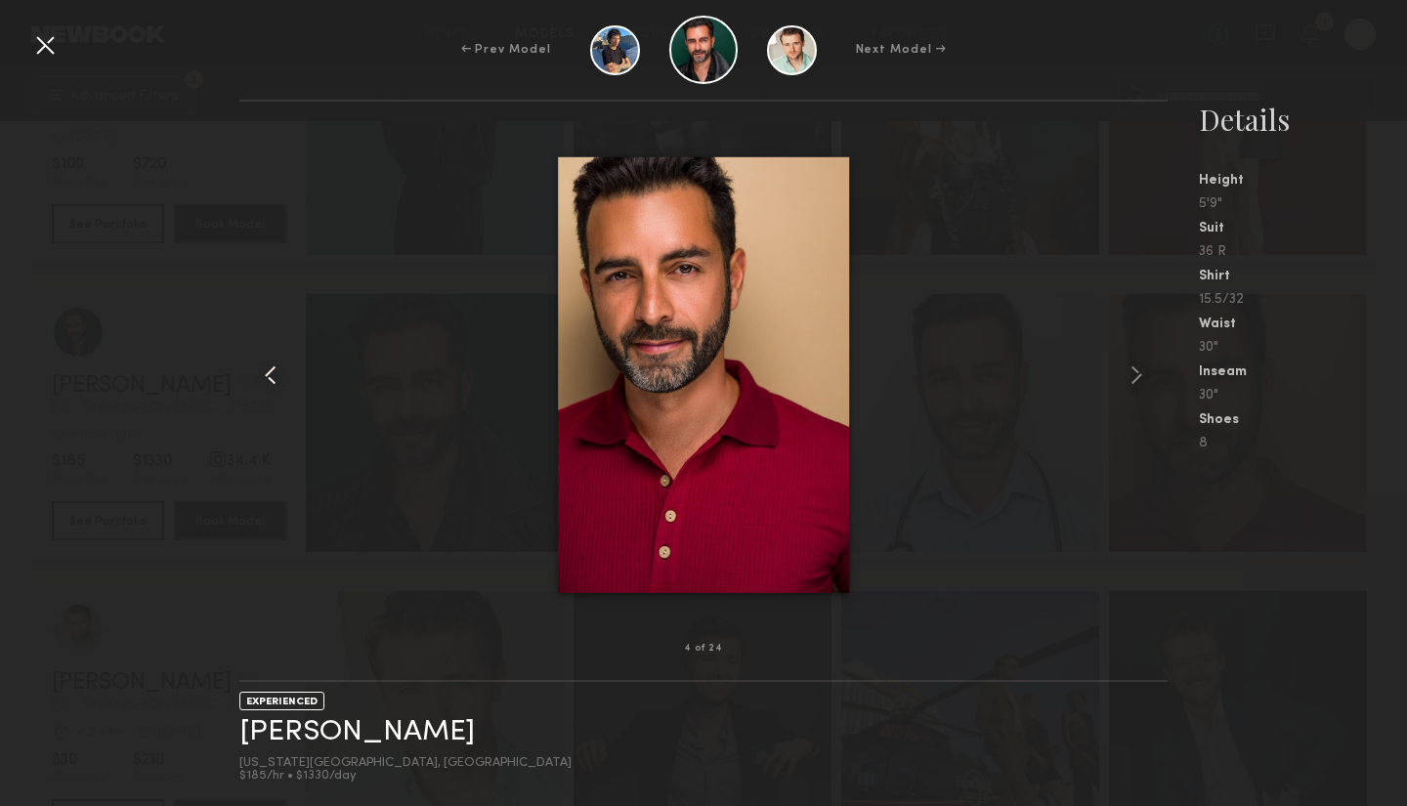
click at [273, 377] on common-icon at bounding box center [270, 374] width 31 height 31
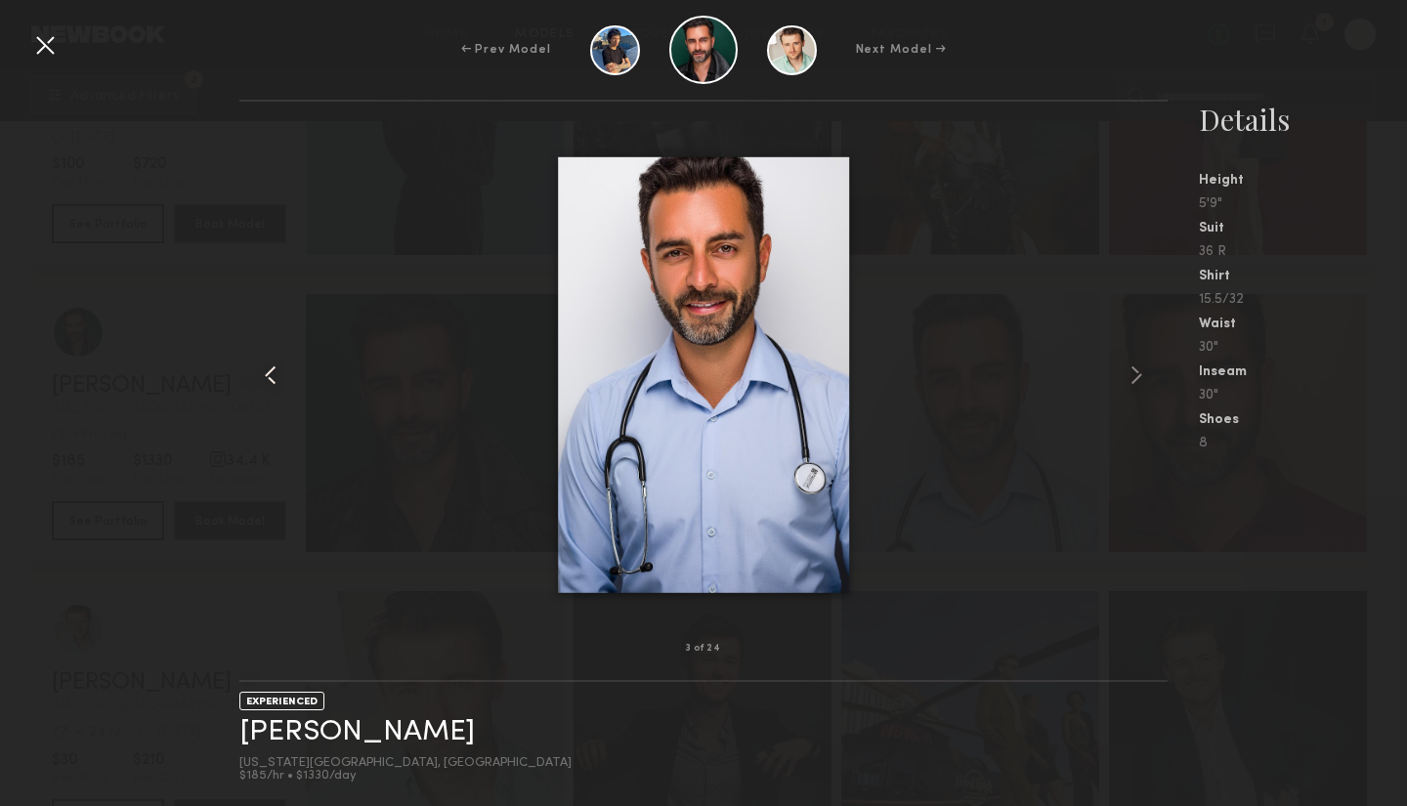
click at [273, 377] on common-icon at bounding box center [270, 374] width 31 height 31
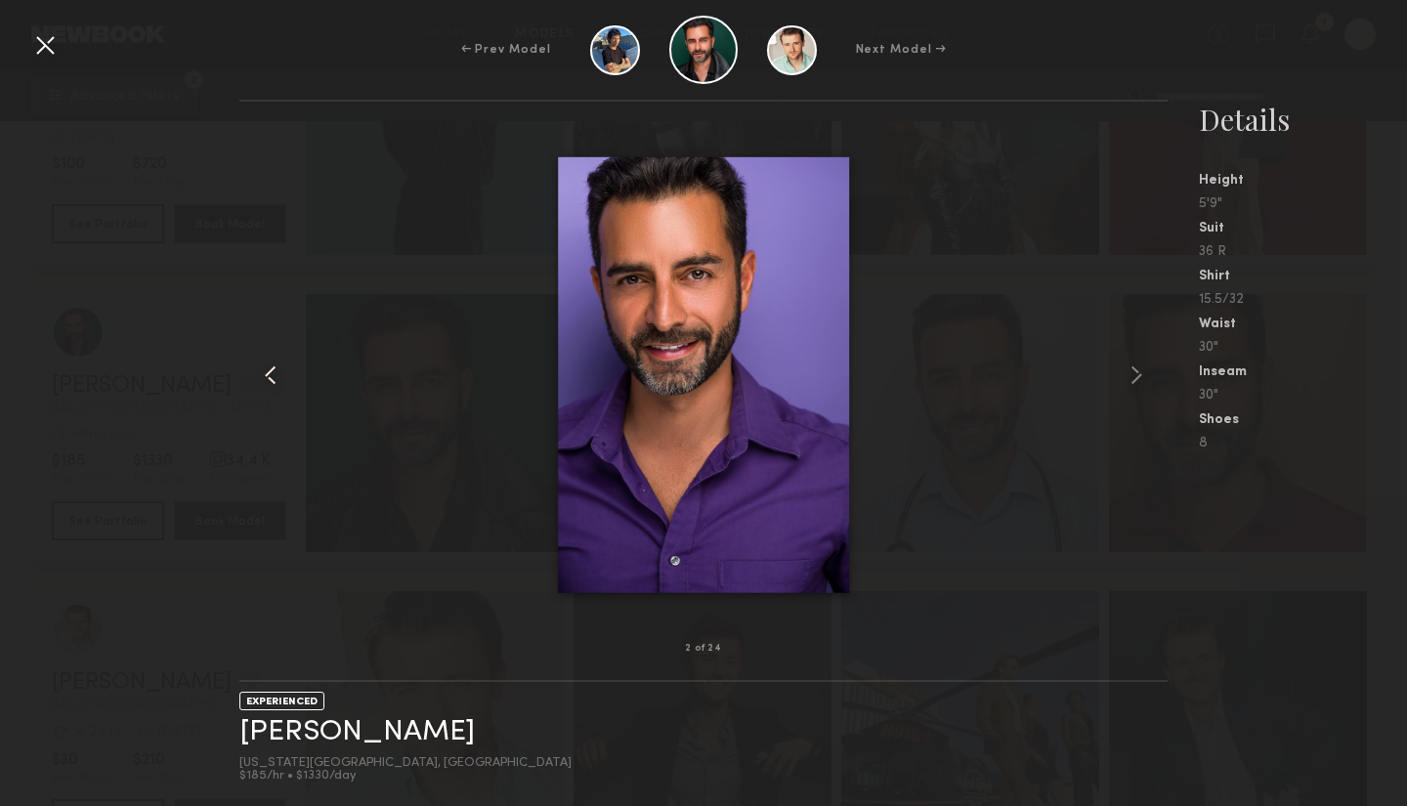
click at [273, 377] on common-icon at bounding box center [270, 374] width 31 height 31
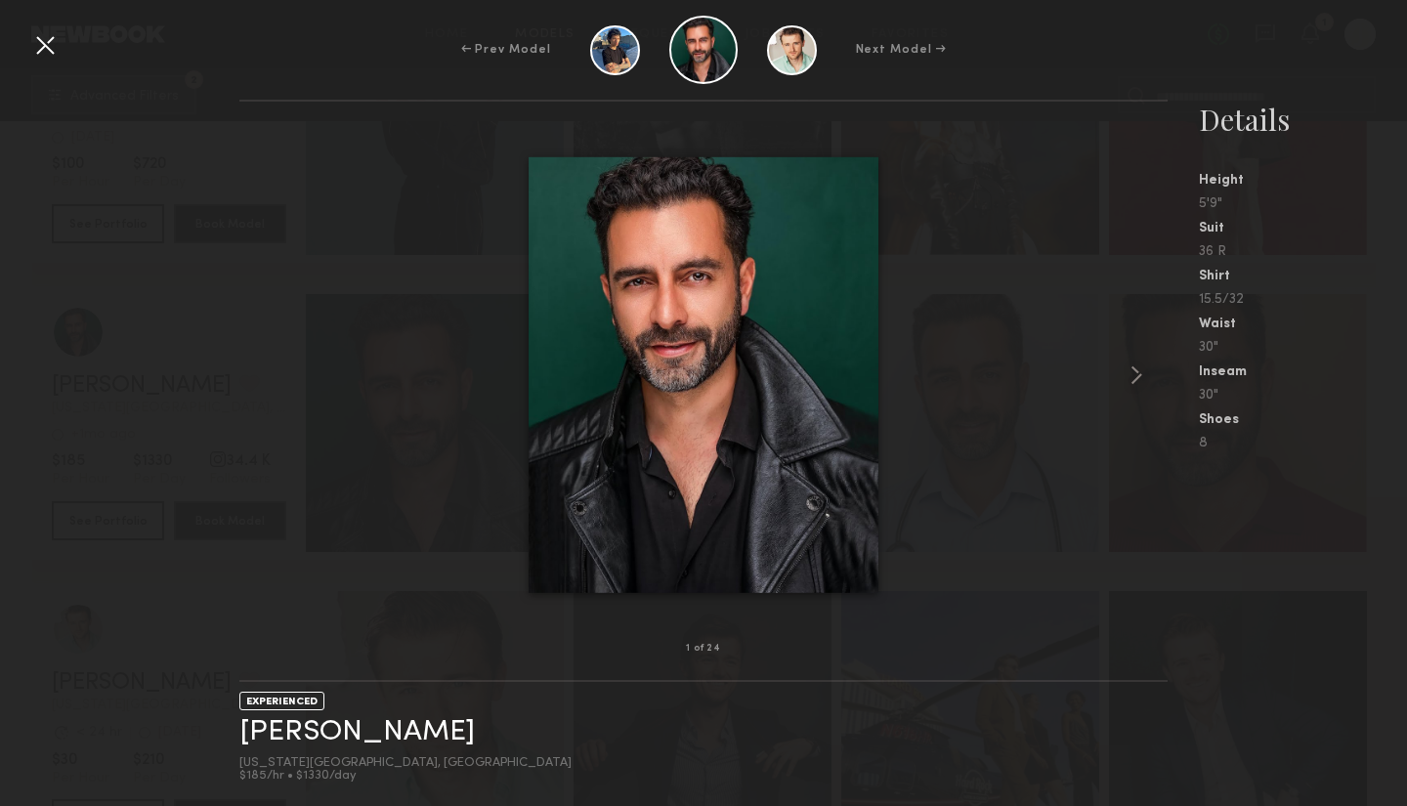
click at [273, 377] on div at bounding box center [703, 375] width 928 height 484
click at [1134, 371] on common-icon at bounding box center [1135, 374] width 31 height 31
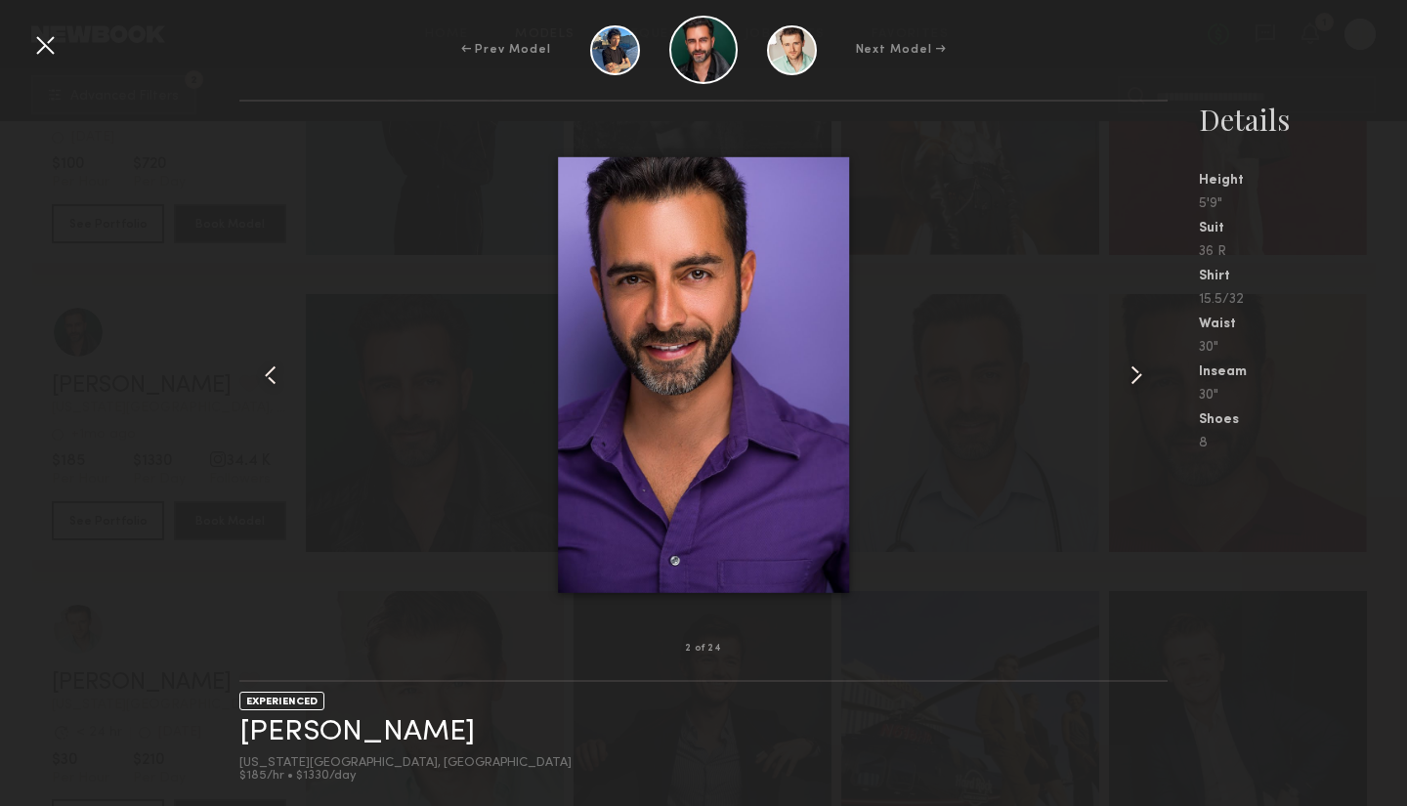
click at [1134, 371] on common-icon at bounding box center [1135, 374] width 31 height 31
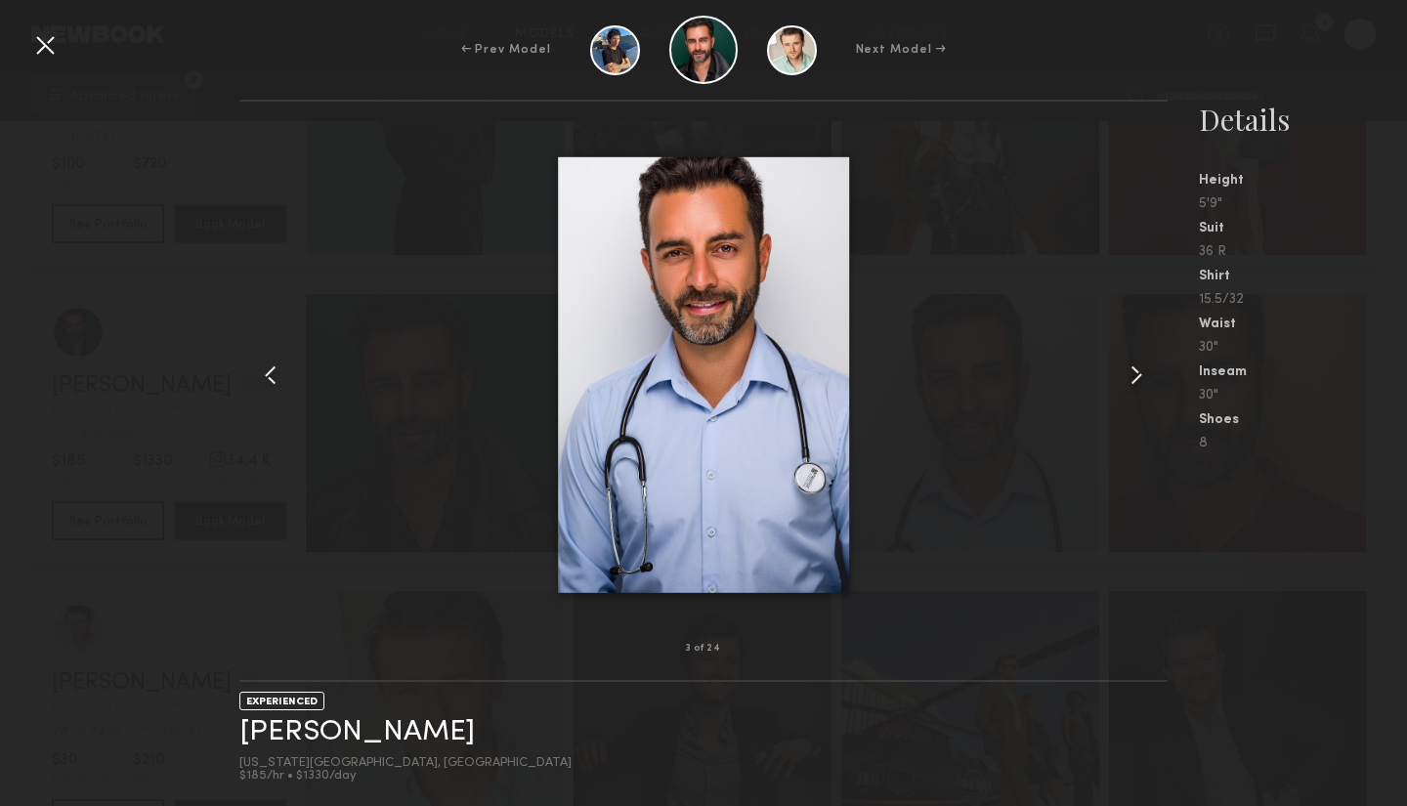
click at [1134, 371] on common-icon at bounding box center [1135, 374] width 31 height 31
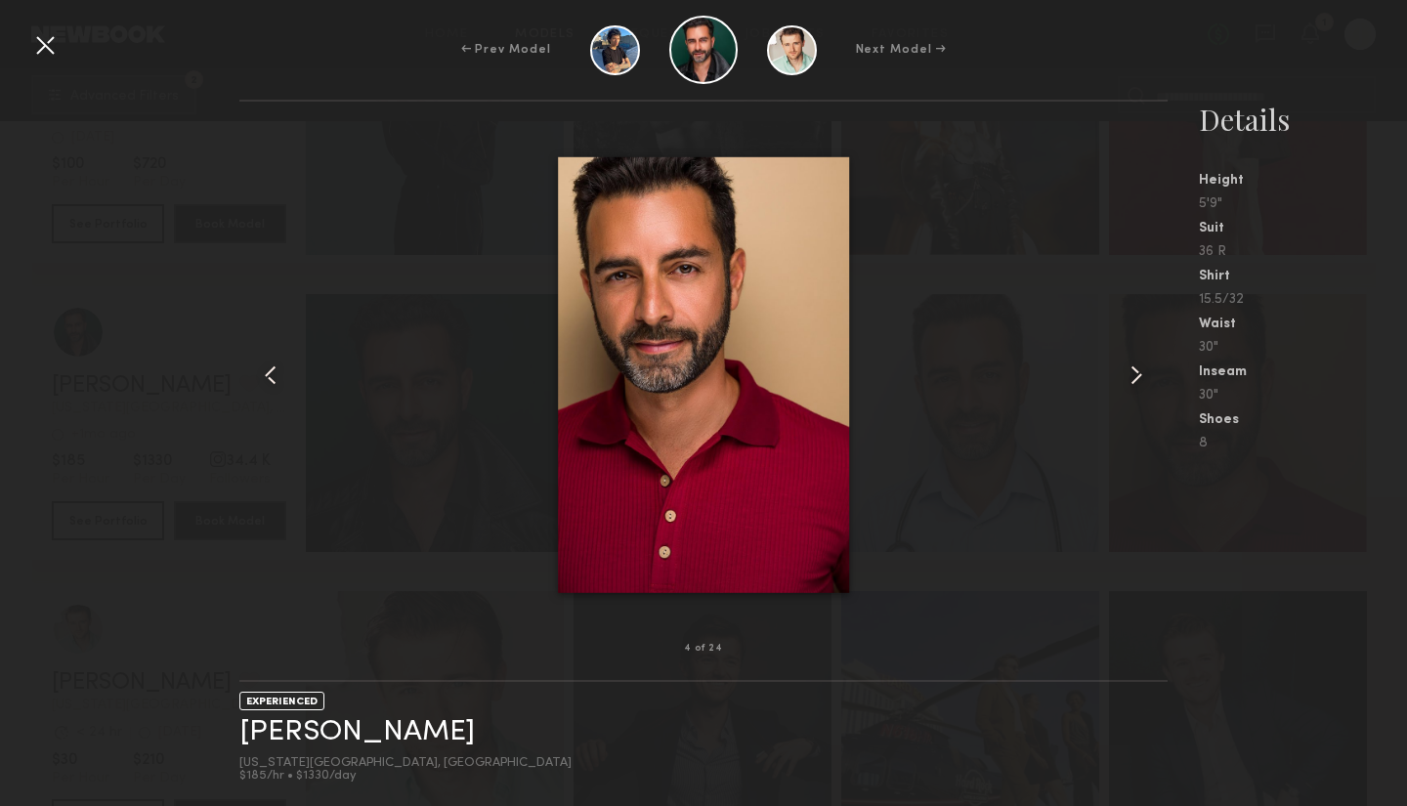
click at [1134, 371] on common-icon at bounding box center [1135, 374] width 31 height 31
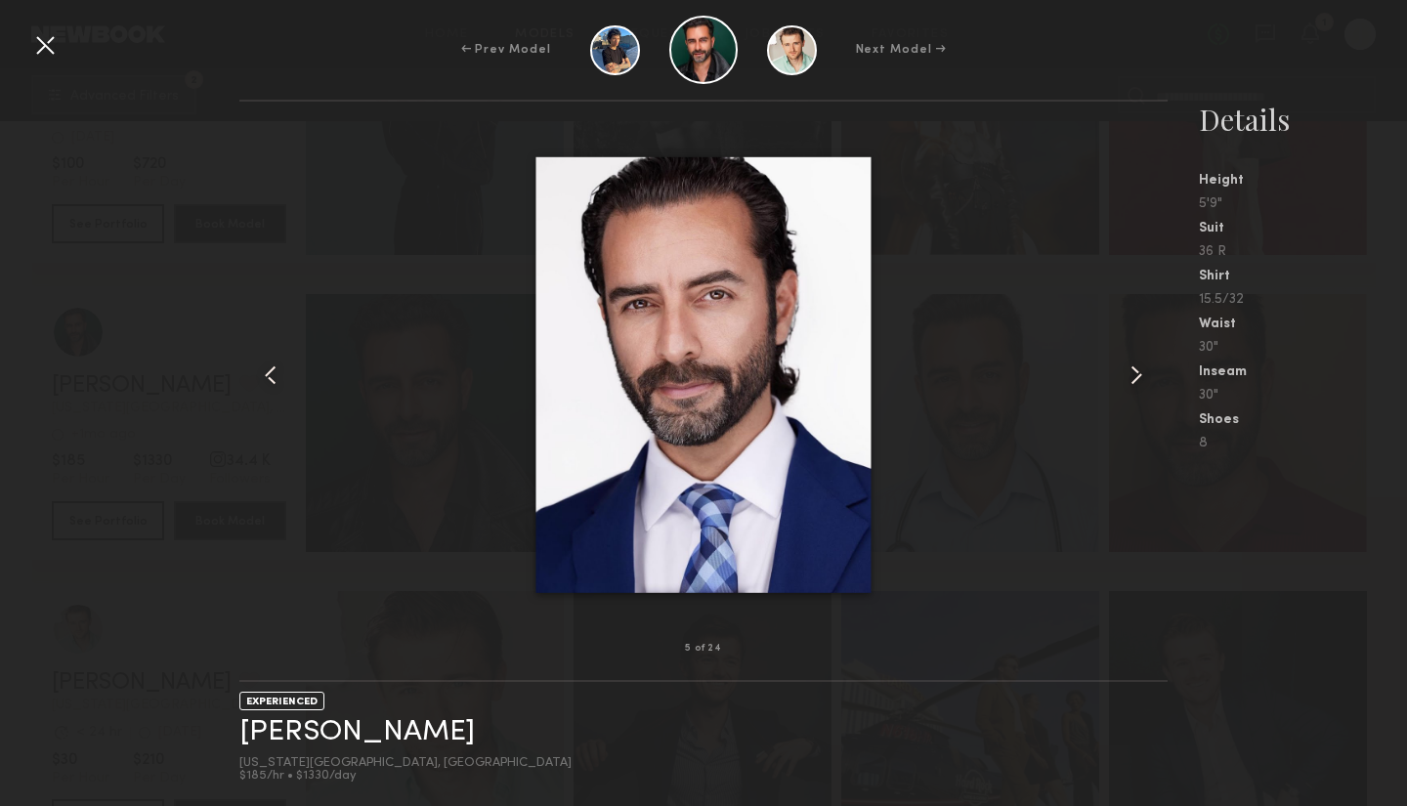
click at [1134, 371] on common-icon at bounding box center [1135, 374] width 31 height 31
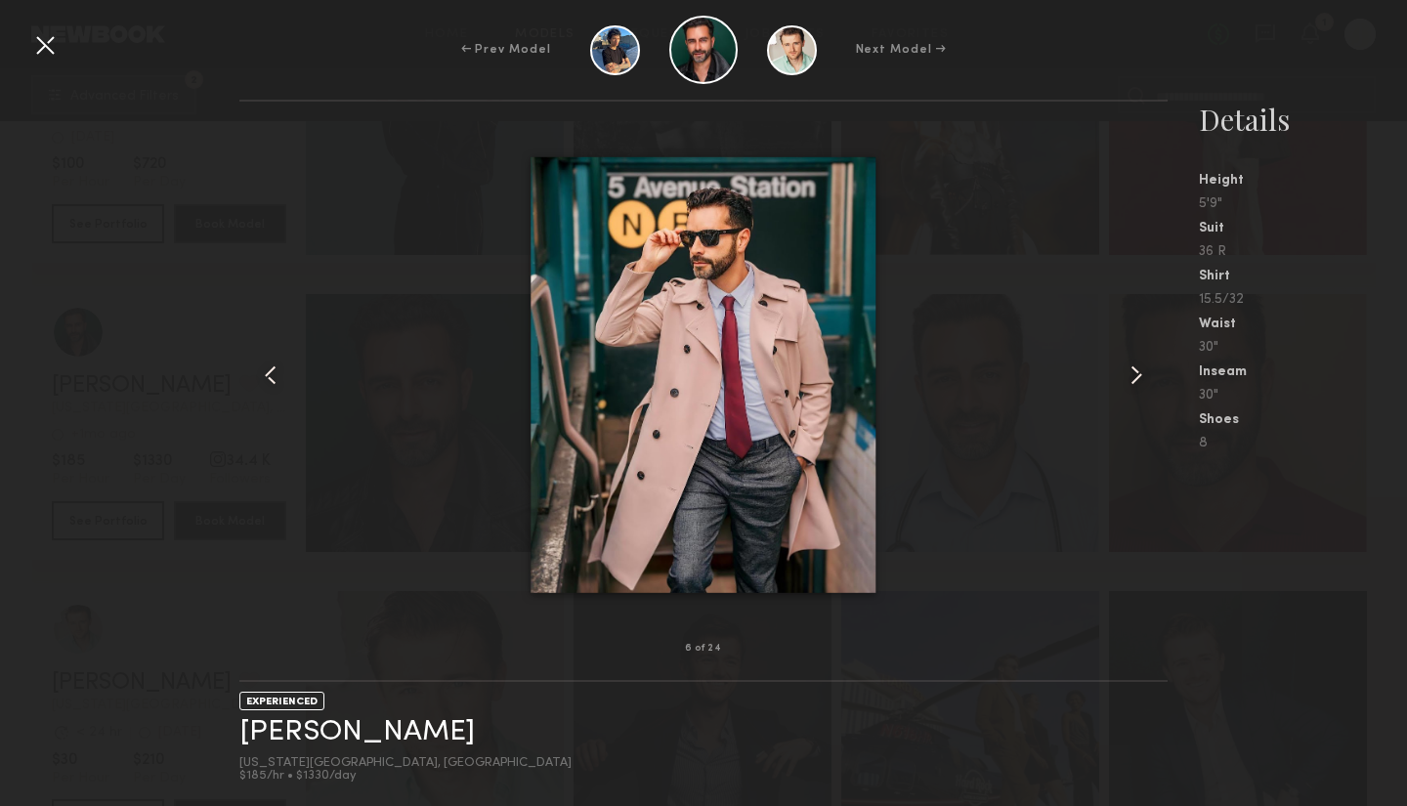
click at [1134, 371] on common-icon at bounding box center [1135, 374] width 31 height 31
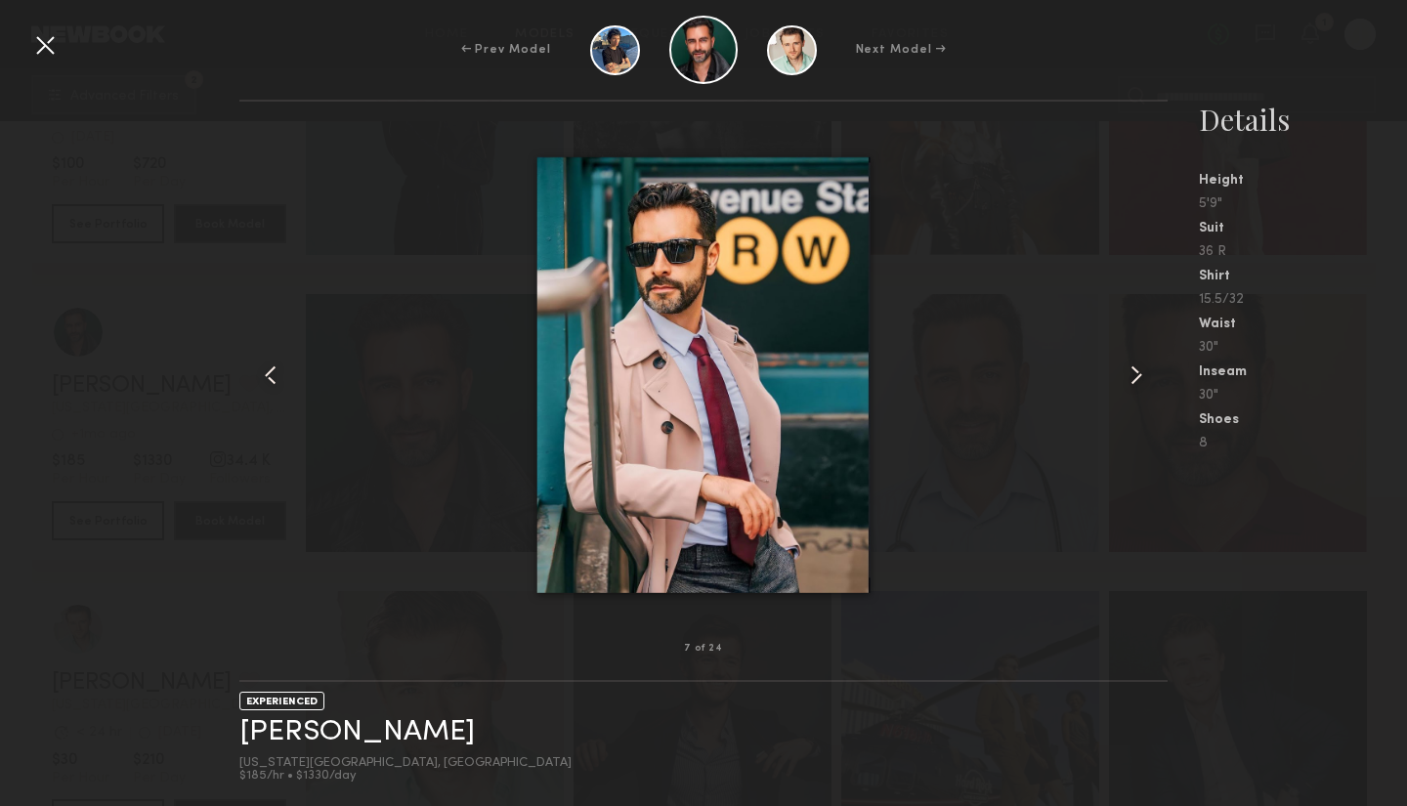
click at [1134, 371] on common-icon at bounding box center [1135, 374] width 31 height 31
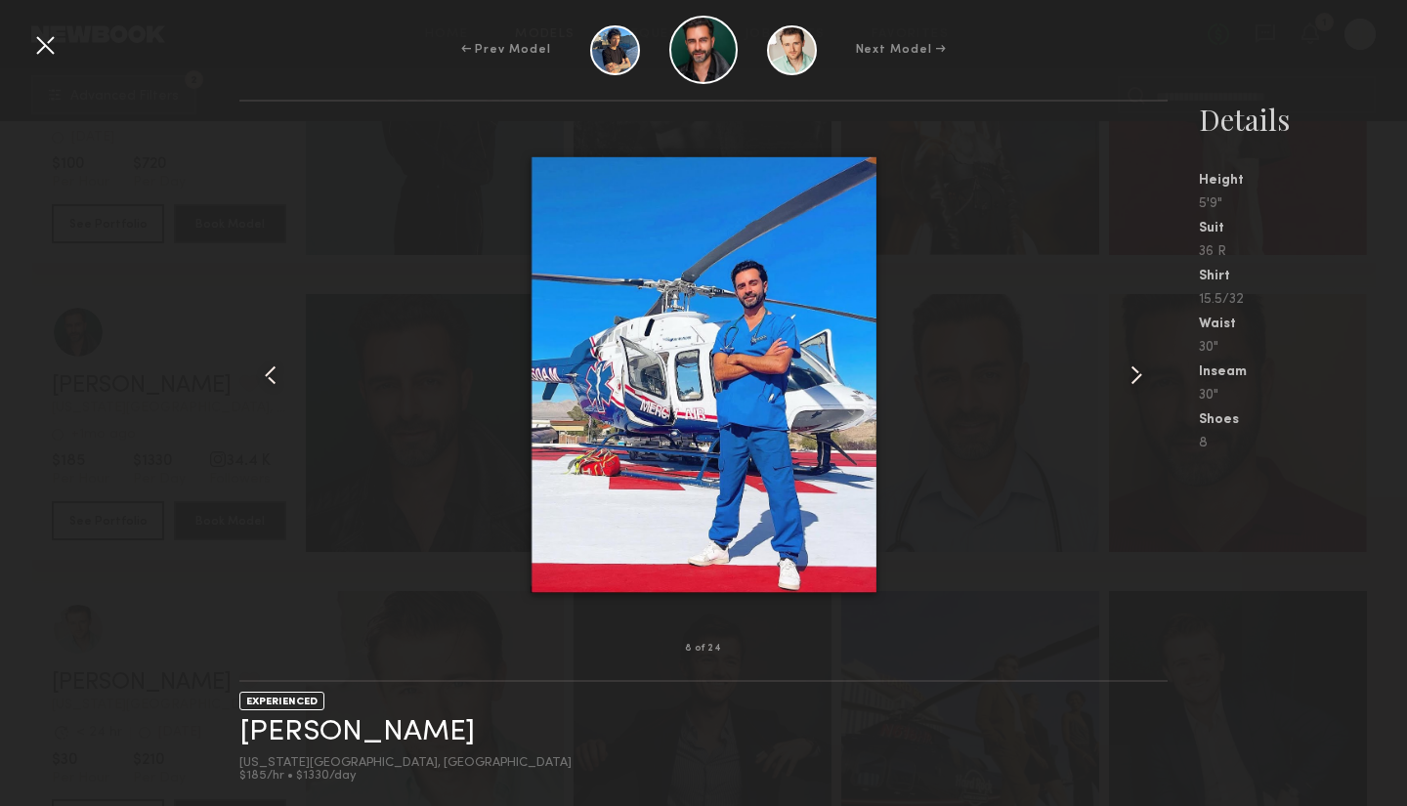
click at [1132, 373] on common-icon at bounding box center [1135, 374] width 31 height 31
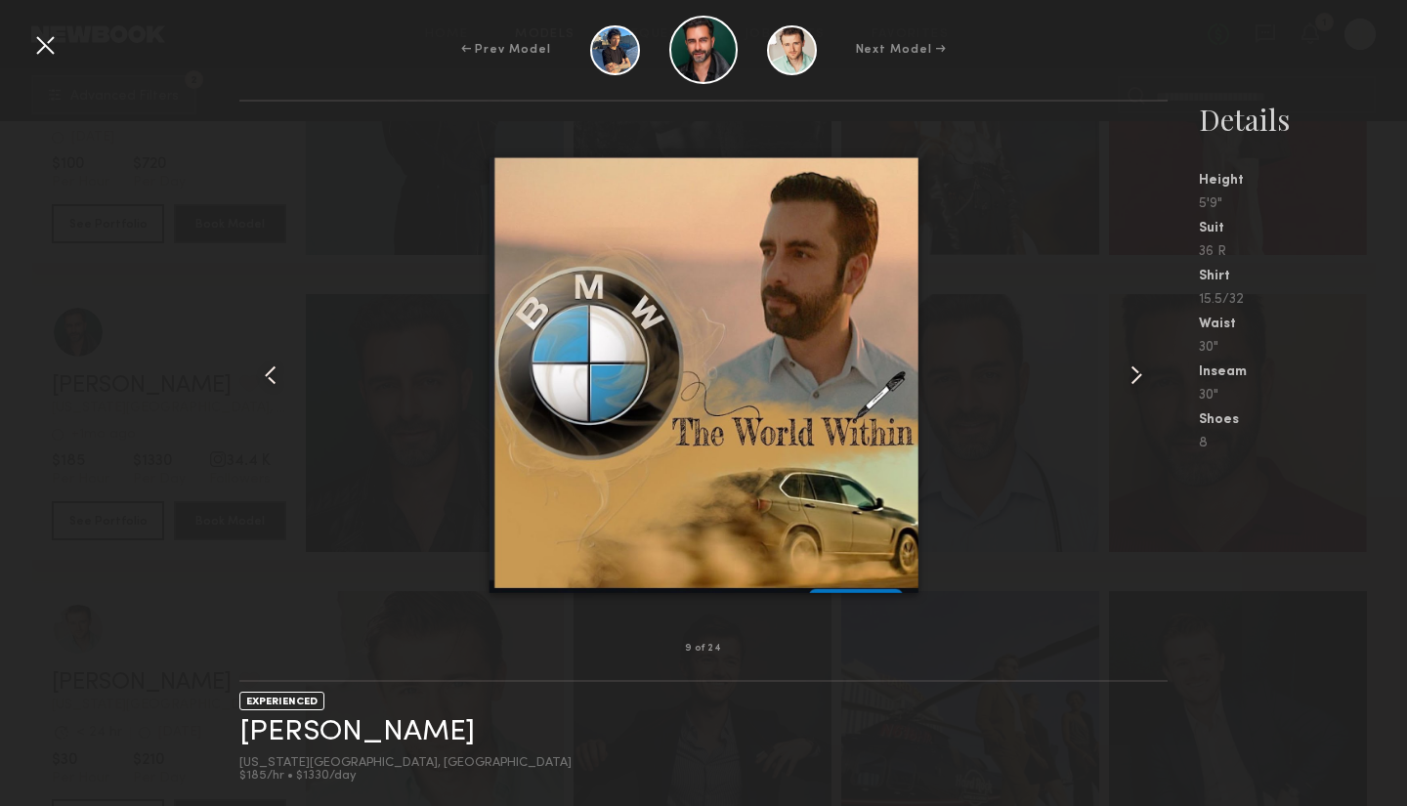
click at [1137, 381] on common-icon at bounding box center [1135, 374] width 31 height 31
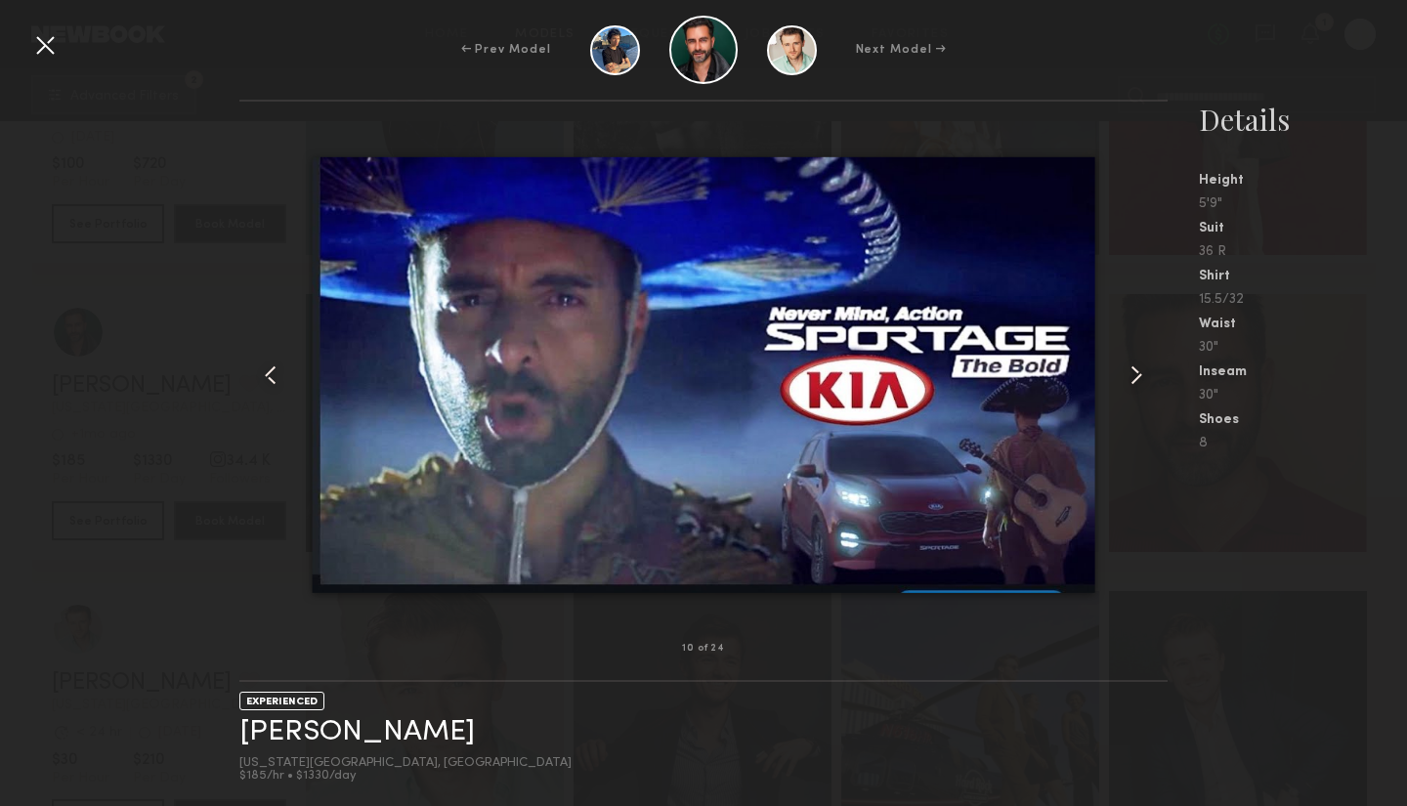
click at [1137, 381] on common-icon at bounding box center [1135, 374] width 31 height 31
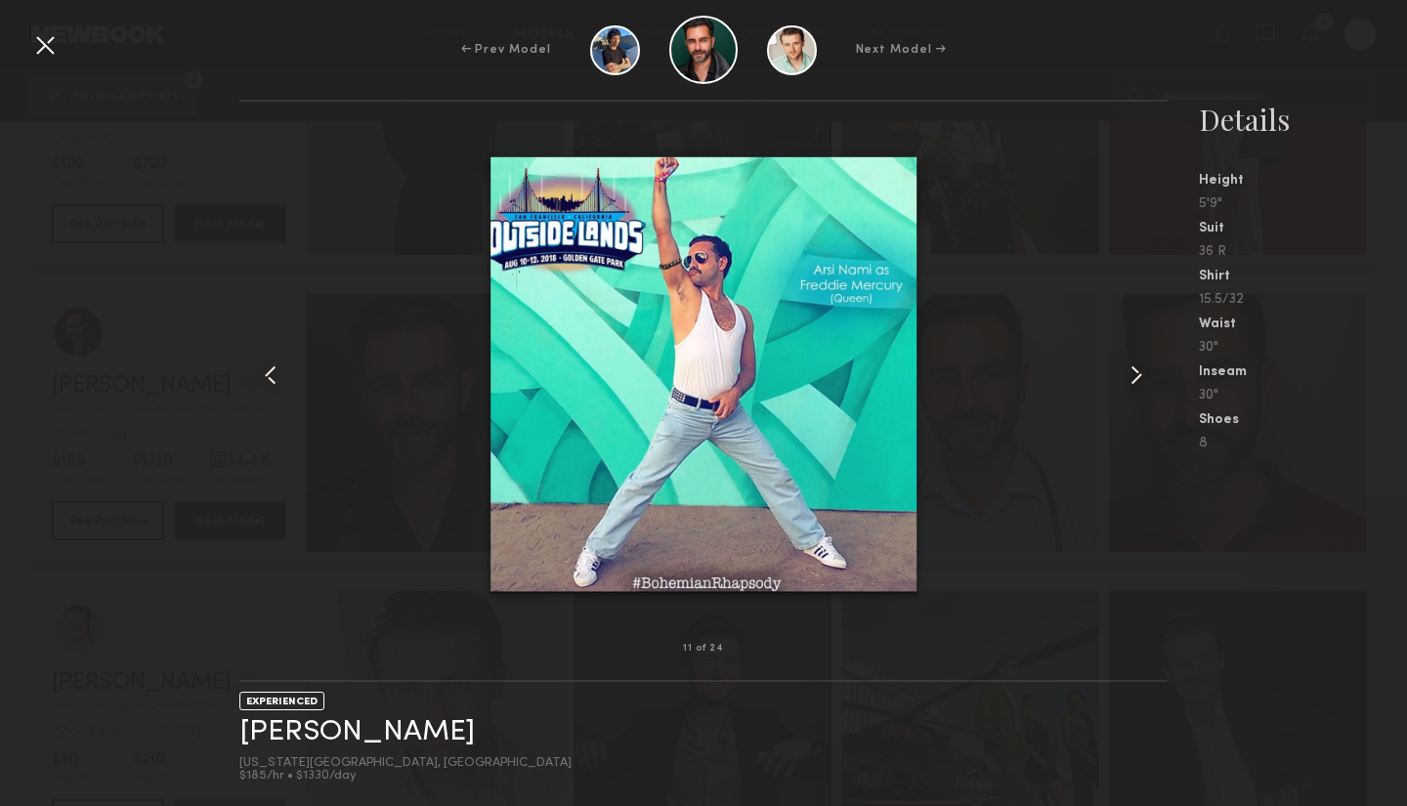
click at [1136, 375] on common-icon at bounding box center [1135, 374] width 31 height 31
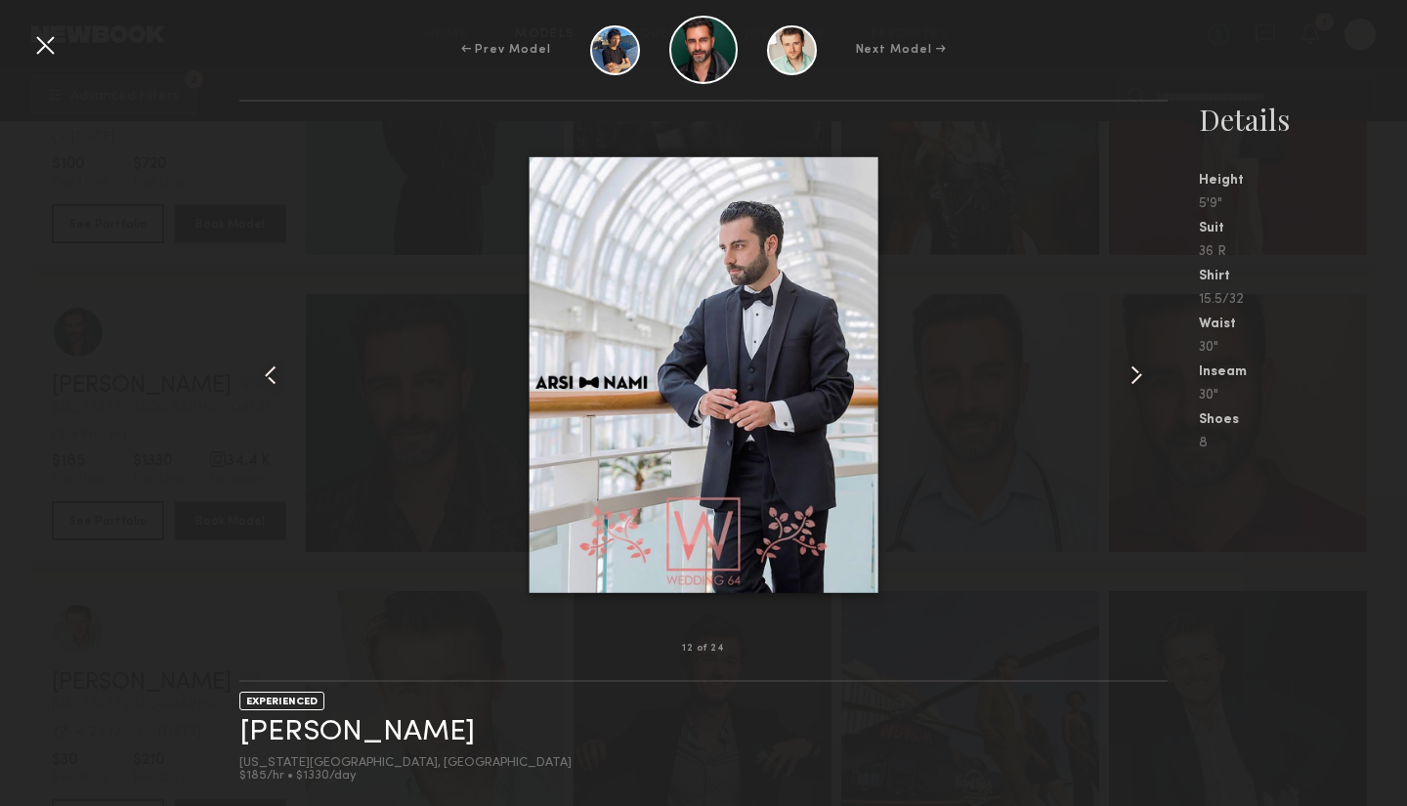
click at [1136, 375] on common-icon at bounding box center [1135, 374] width 31 height 31
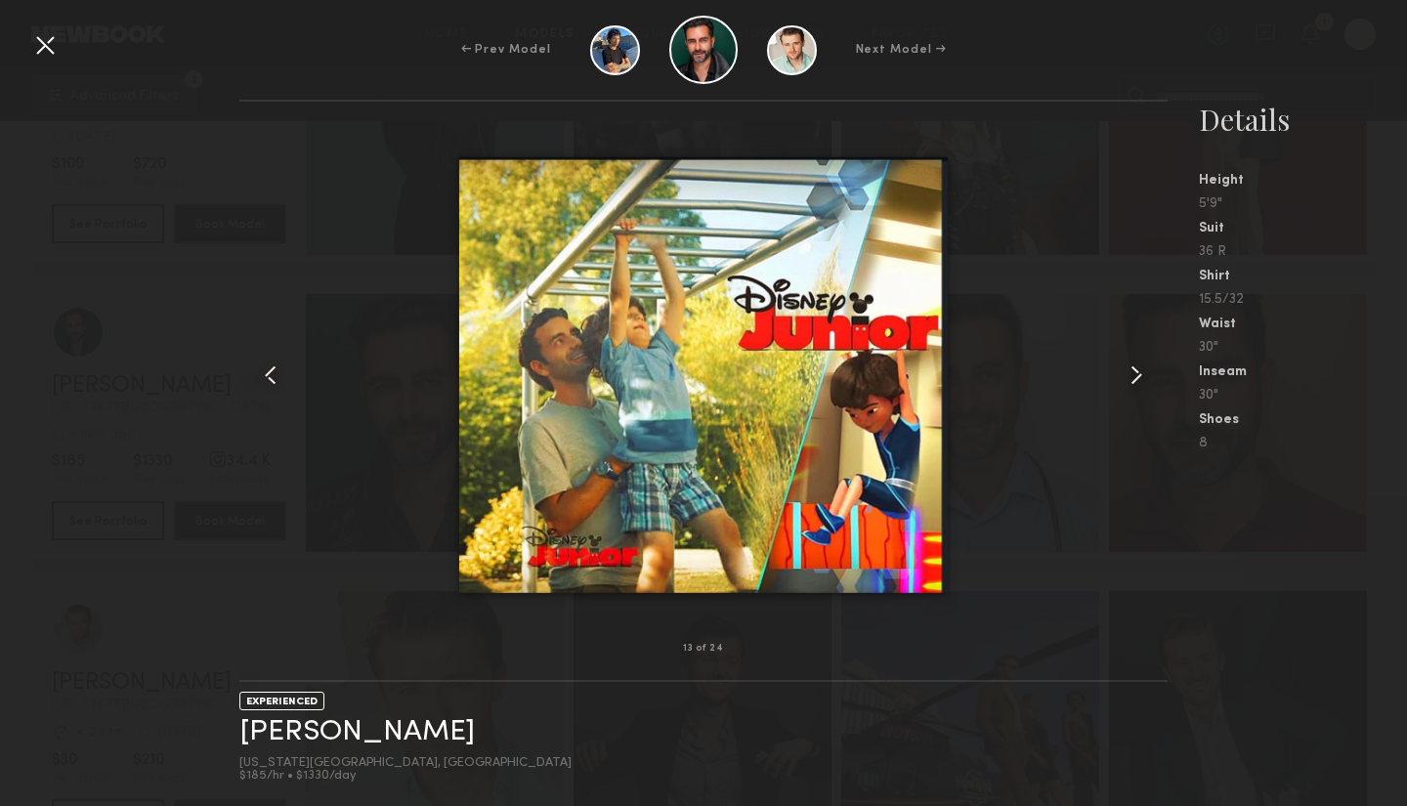
click at [1138, 373] on common-icon at bounding box center [1135, 374] width 31 height 31
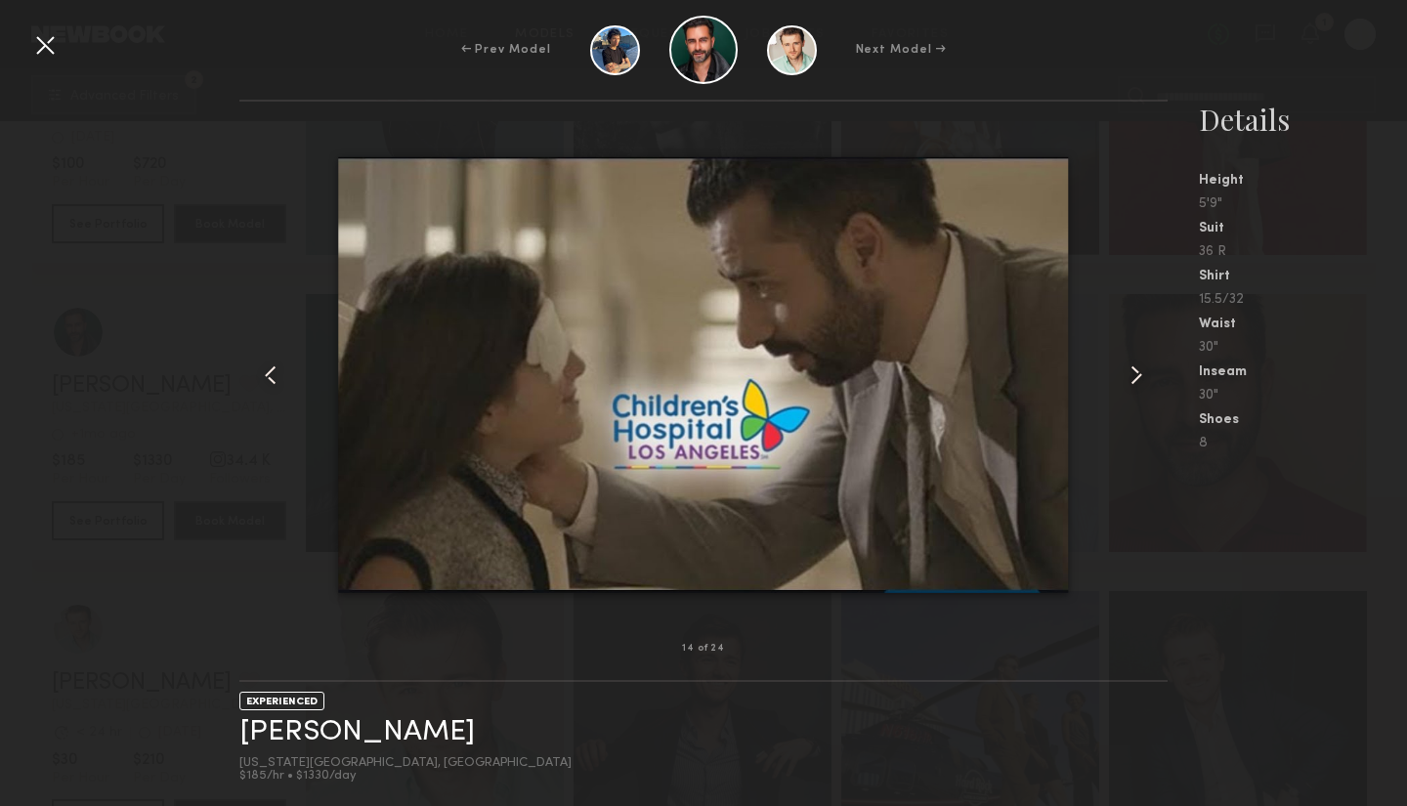
click at [1138, 373] on common-icon at bounding box center [1135, 374] width 31 height 31
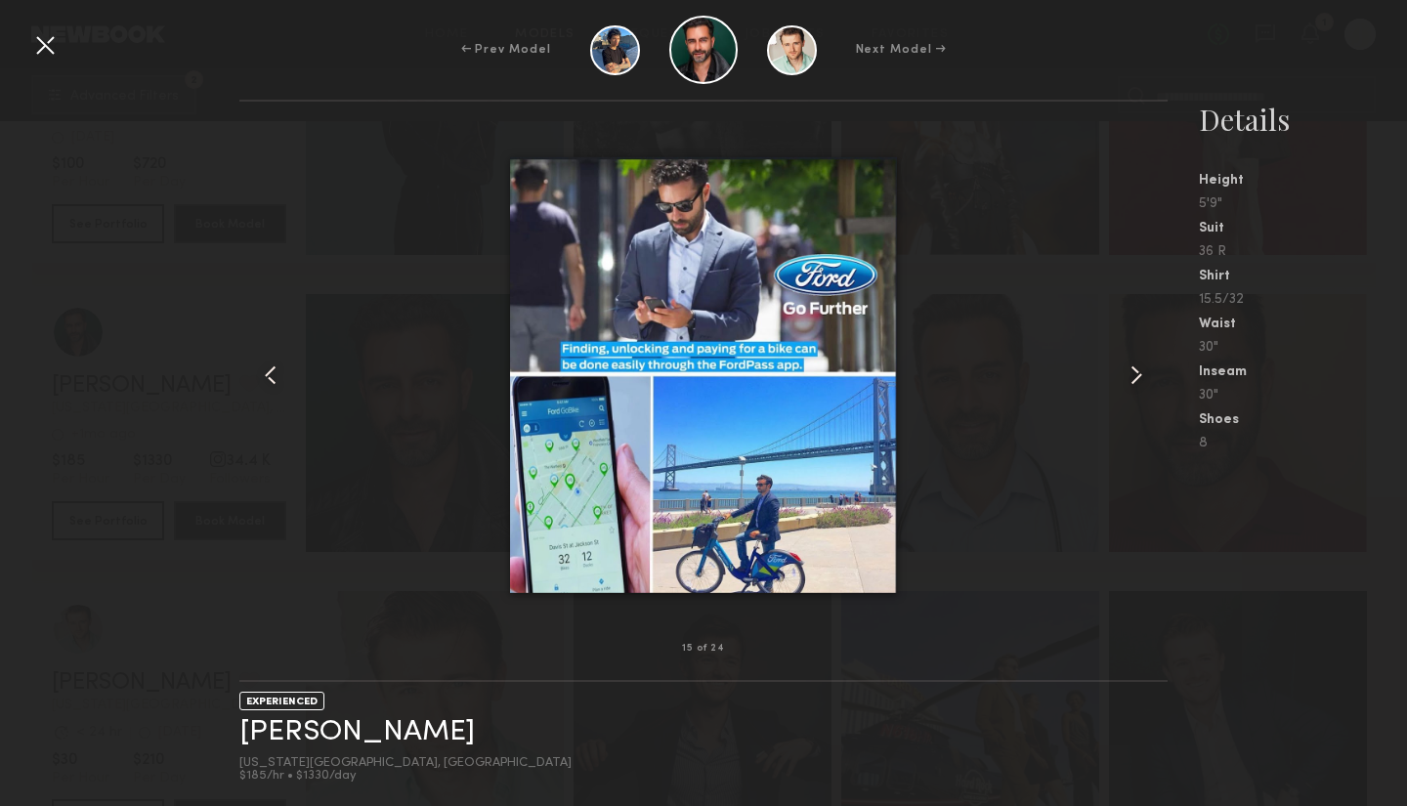
click at [1138, 373] on common-icon at bounding box center [1135, 374] width 31 height 31
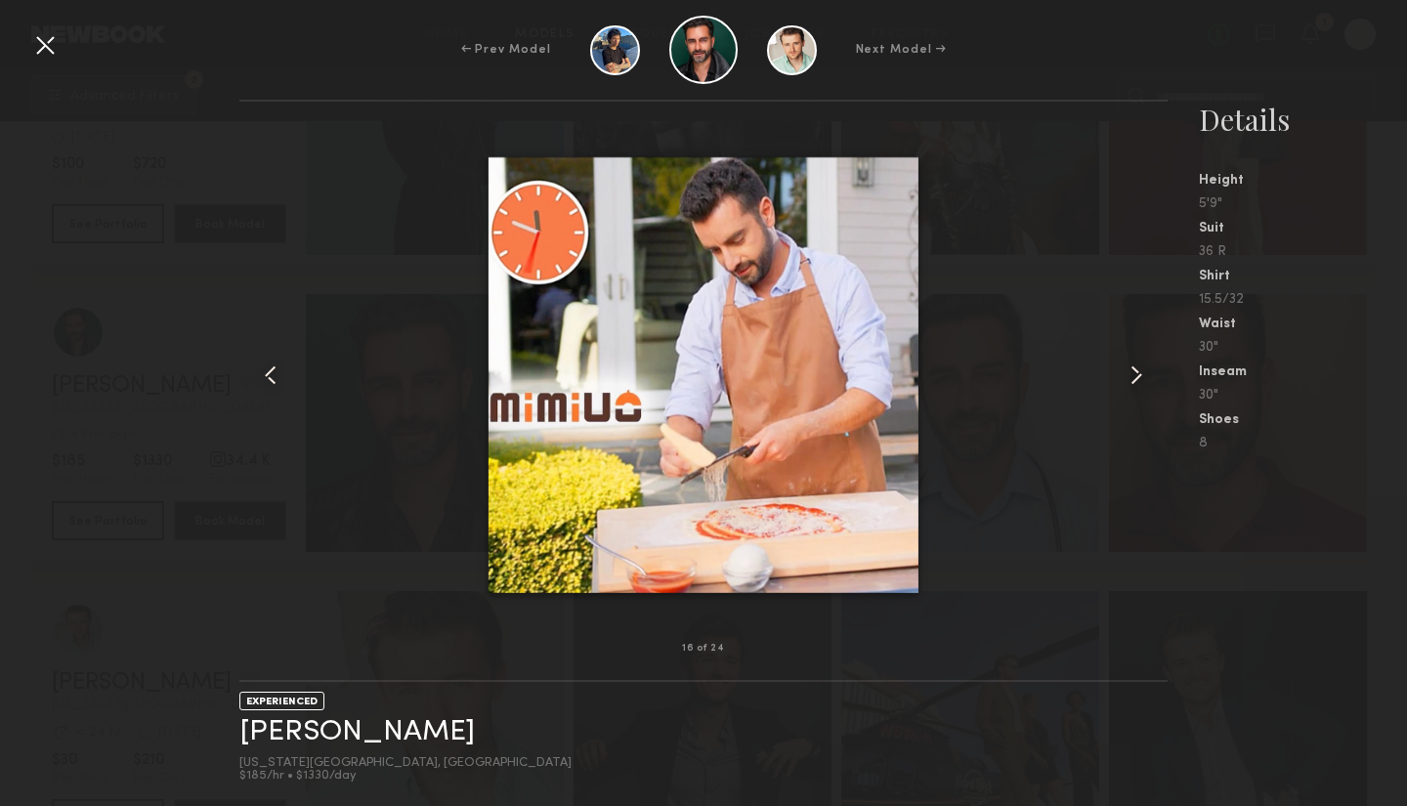
click at [1138, 373] on common-icon at bounding box center [1135, 374] width 31 height 31
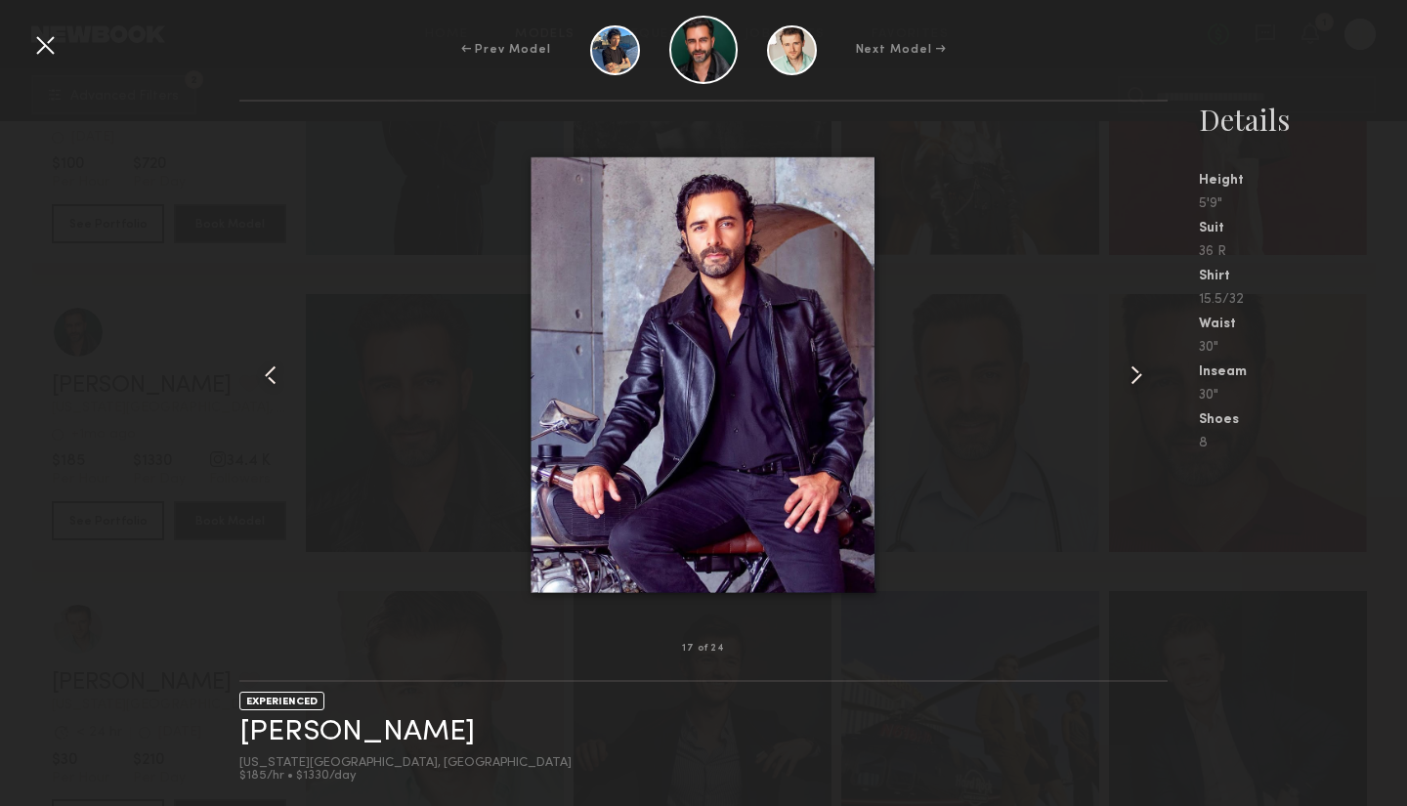
click at [40, 36] on div at bounding box center [44, 44] width 31 height 31
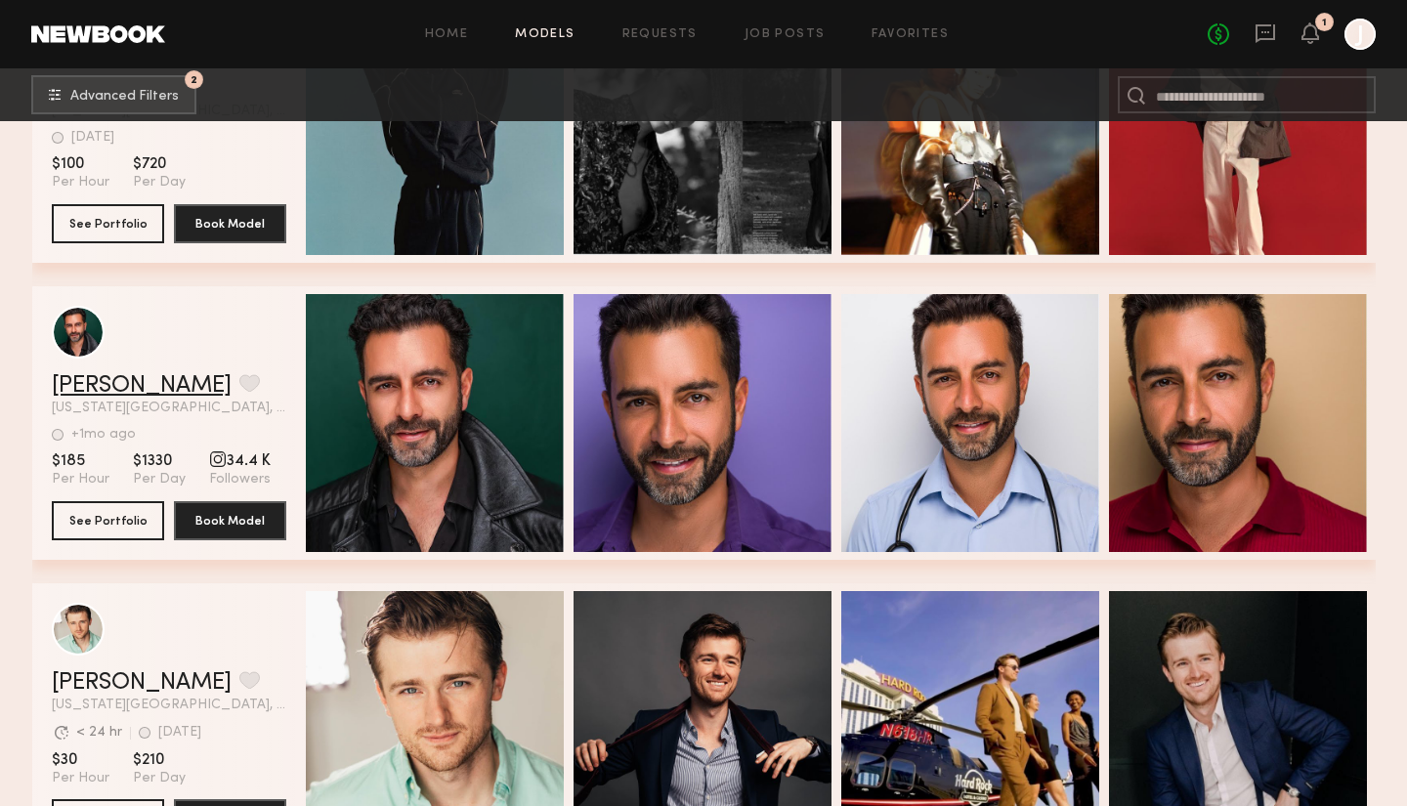
click at [70, 384] on link "Arsi N." at bounding box center [142, 385] width 180 height 23
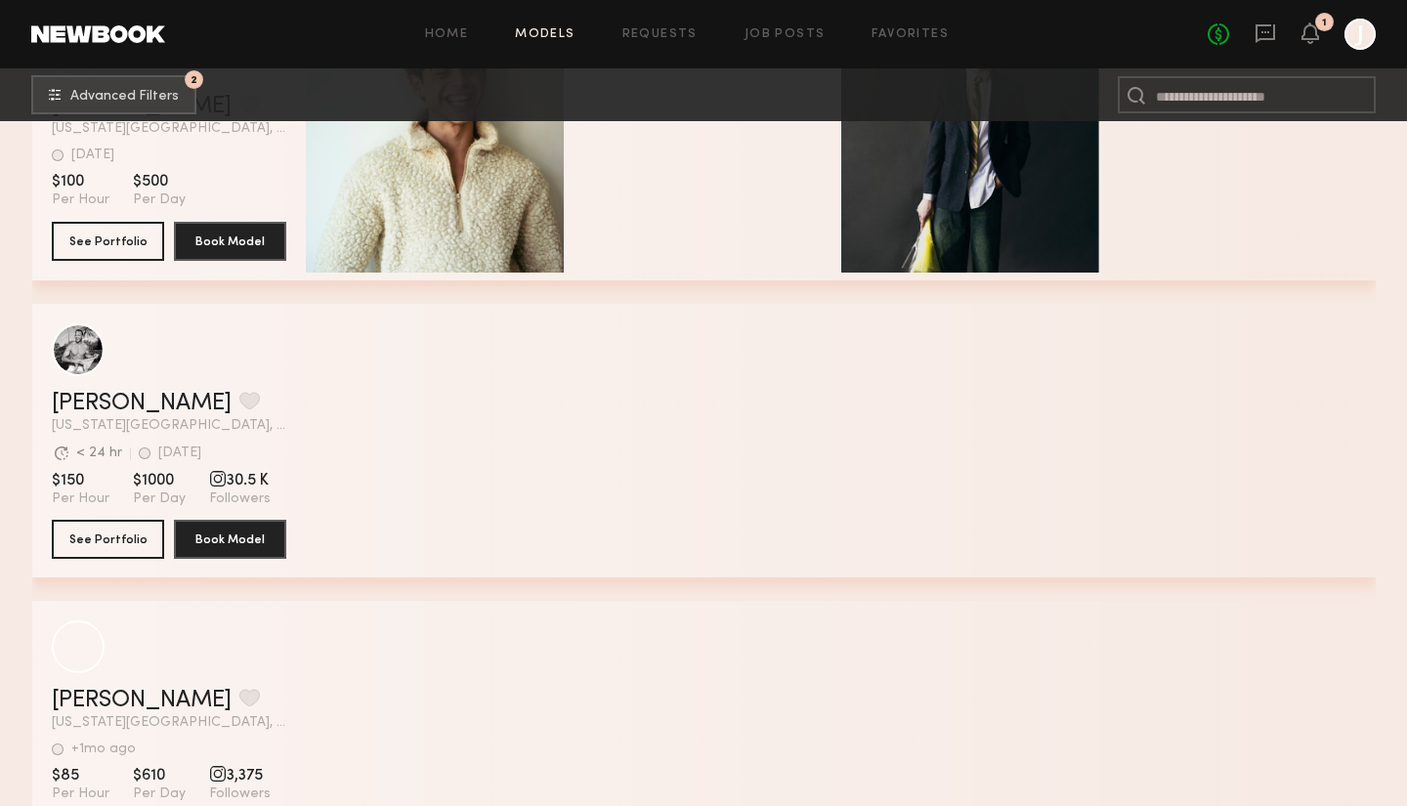
scroll to position [28076, 0]
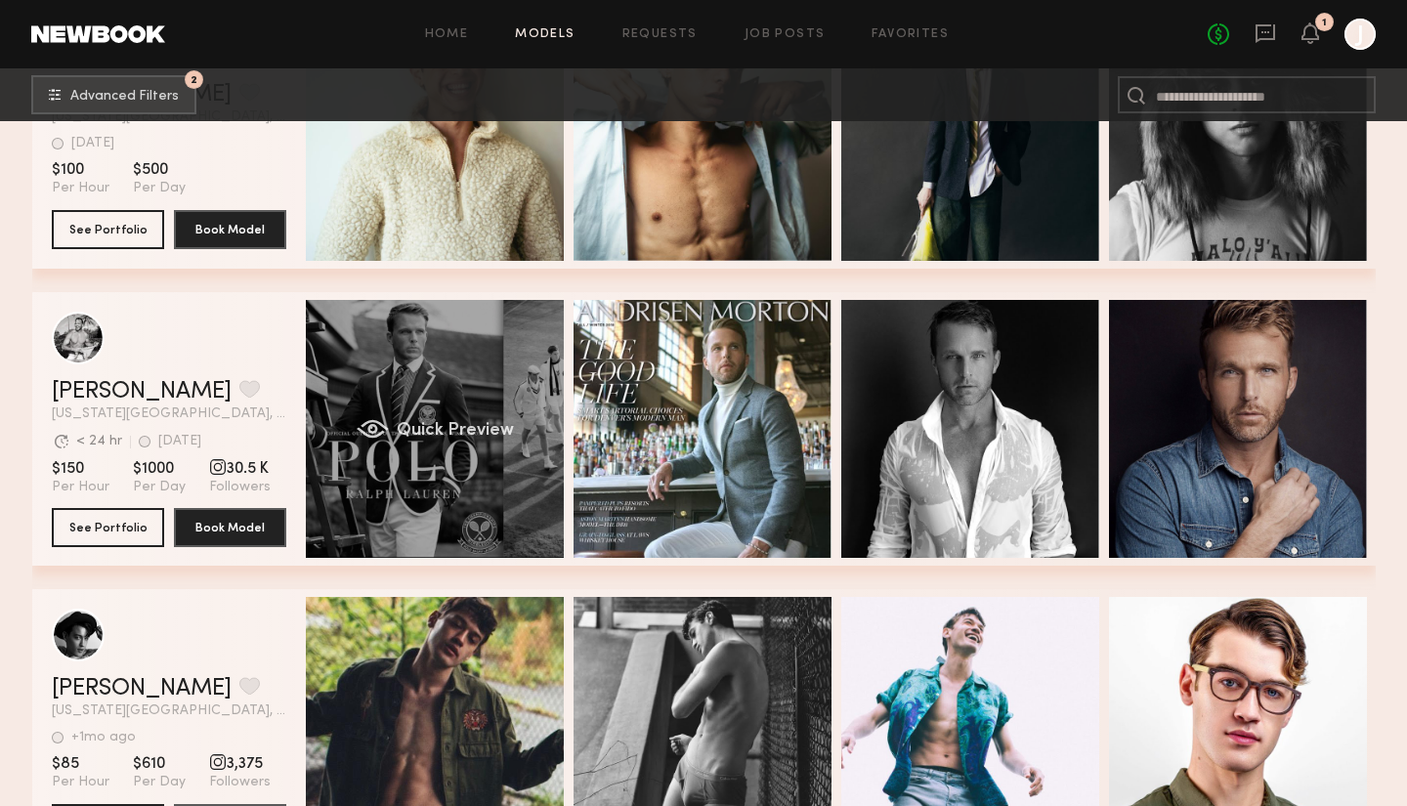
click at [489, 441] on div "Quick Preview" at bounding box center [435, 429] width 258 height 258
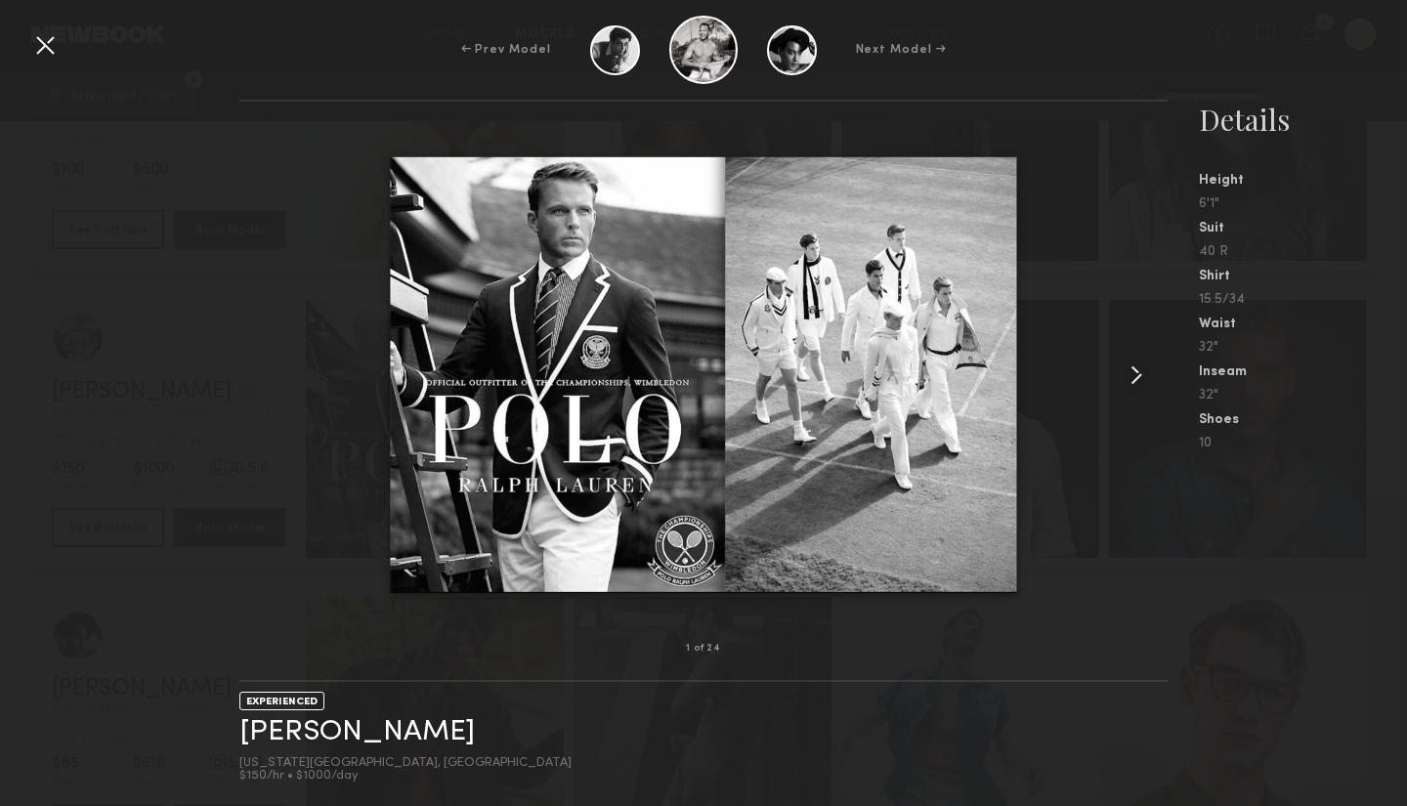
click at [1138, 371] on common-icon at bounding box center [1135, 374] width 31 height 31
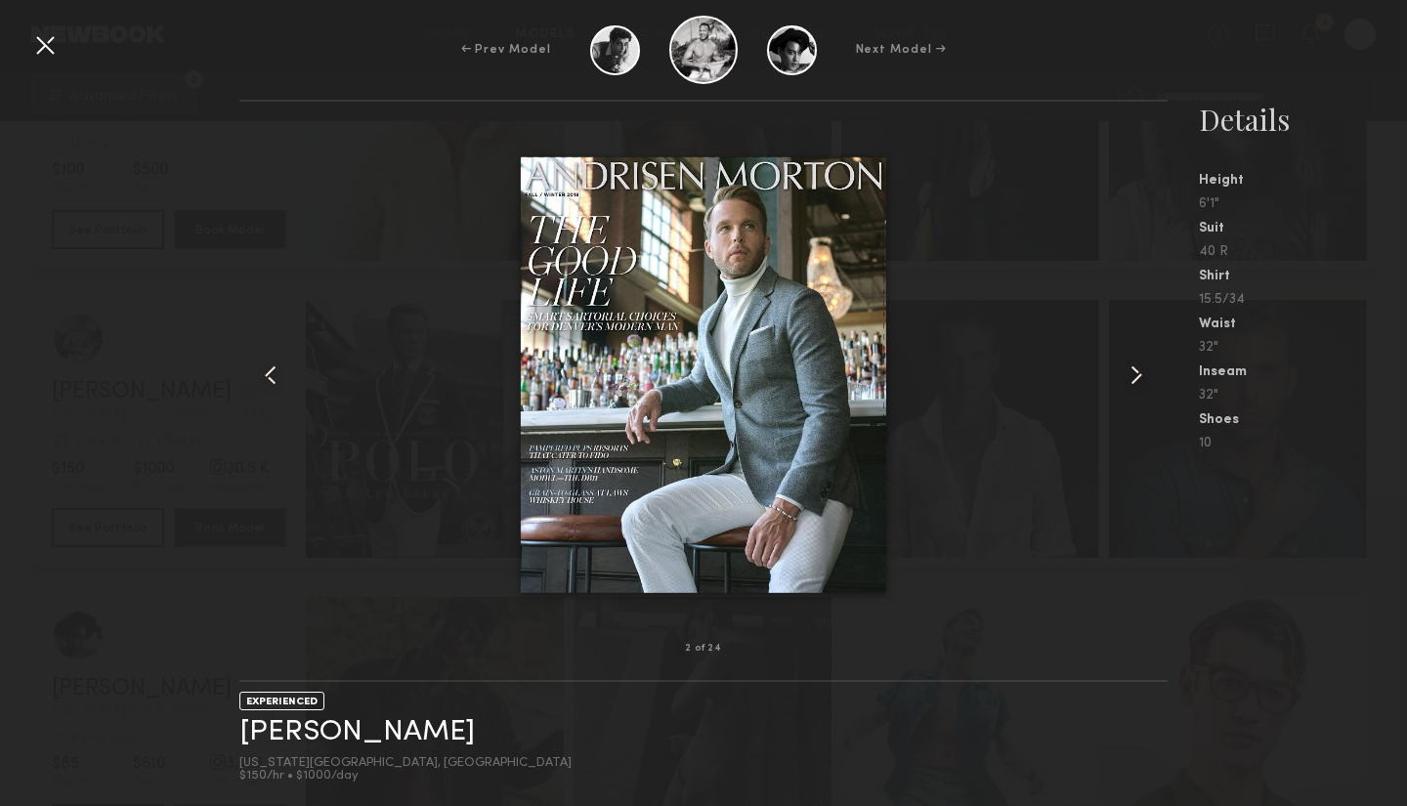
click at [1138, 371] on common-icon at bounding box center [1135, 374] width 31 height 31
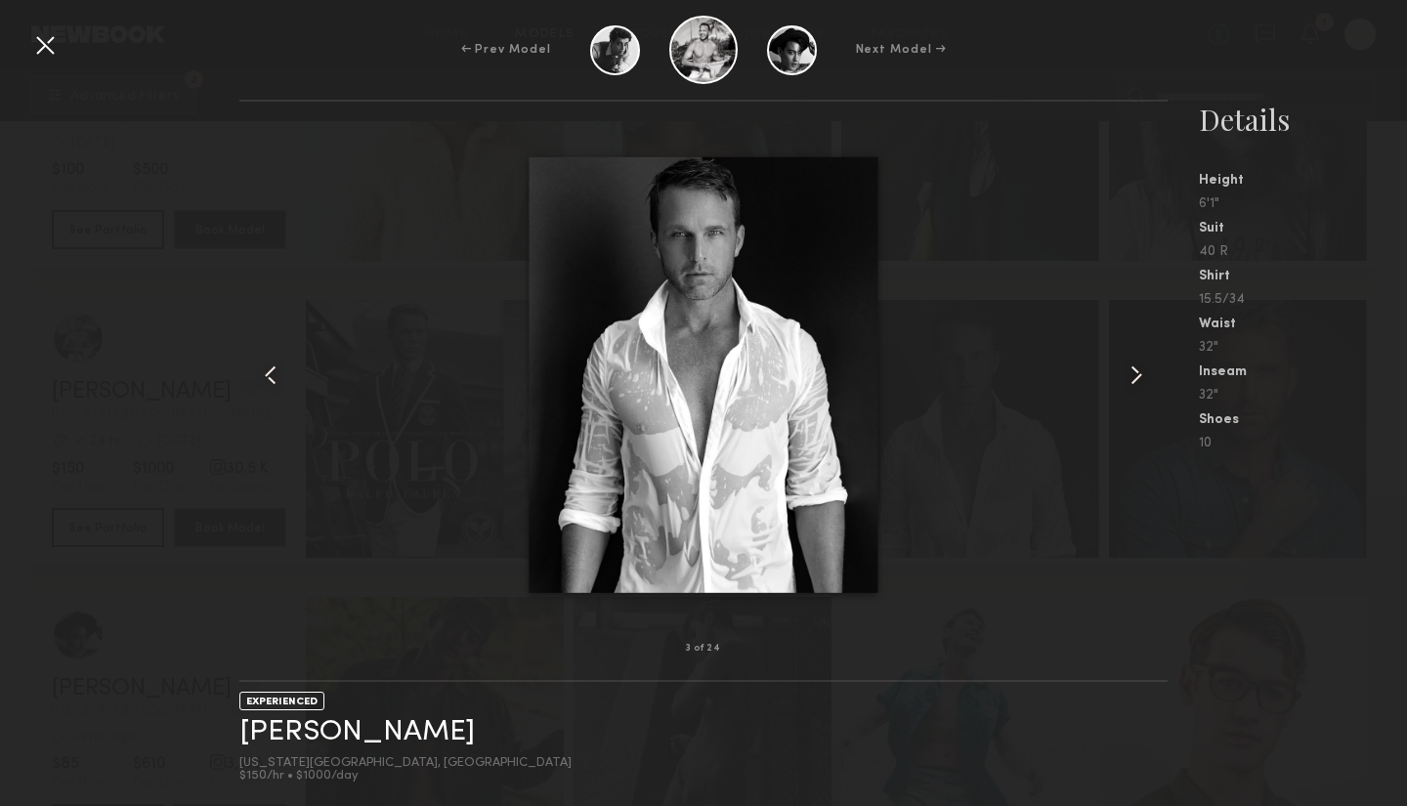
click at [1138, 372] on common-icon at bounding box center [1135, 374] width 31 height 31
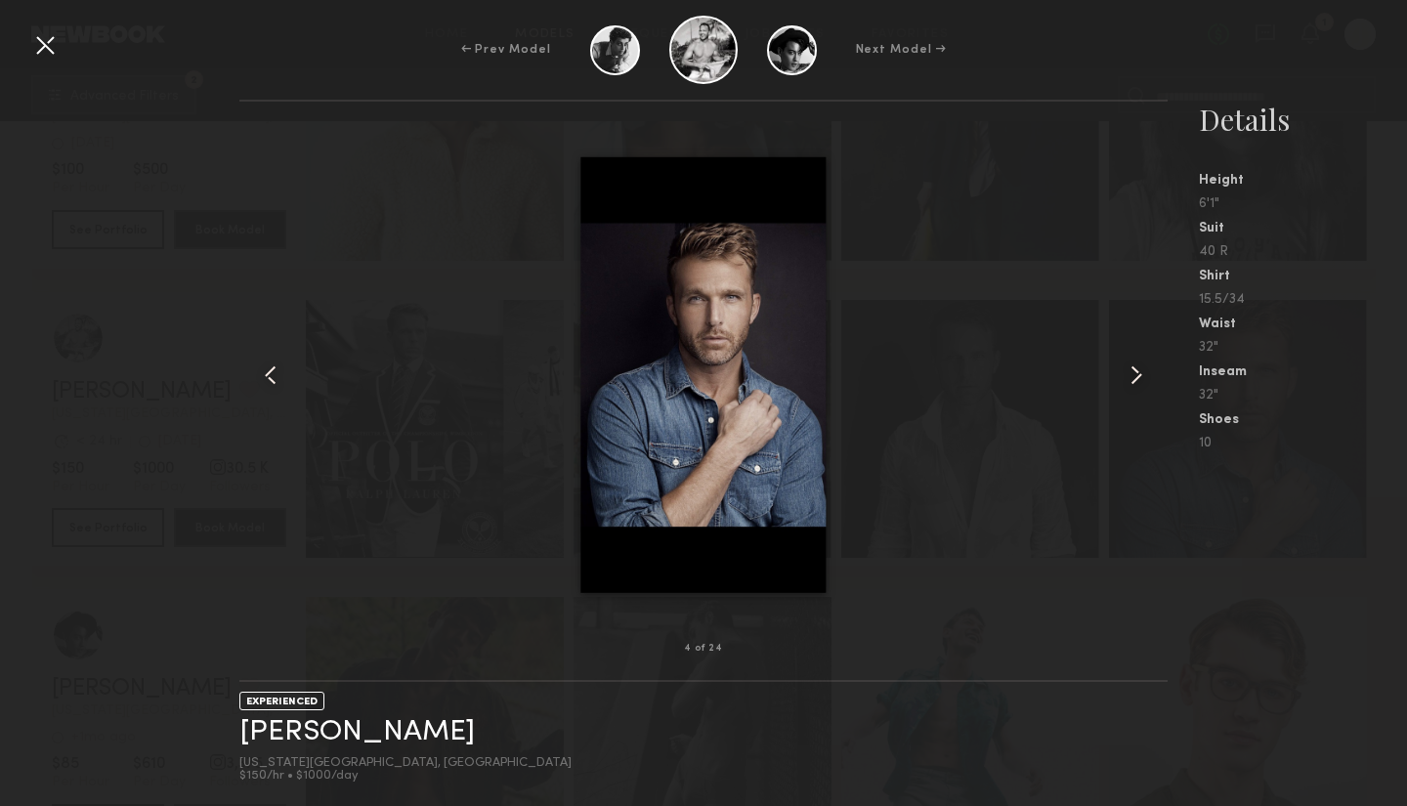
click at [1136, 378] on common-icon at bounding box center [1135, 374] width 31 height 31
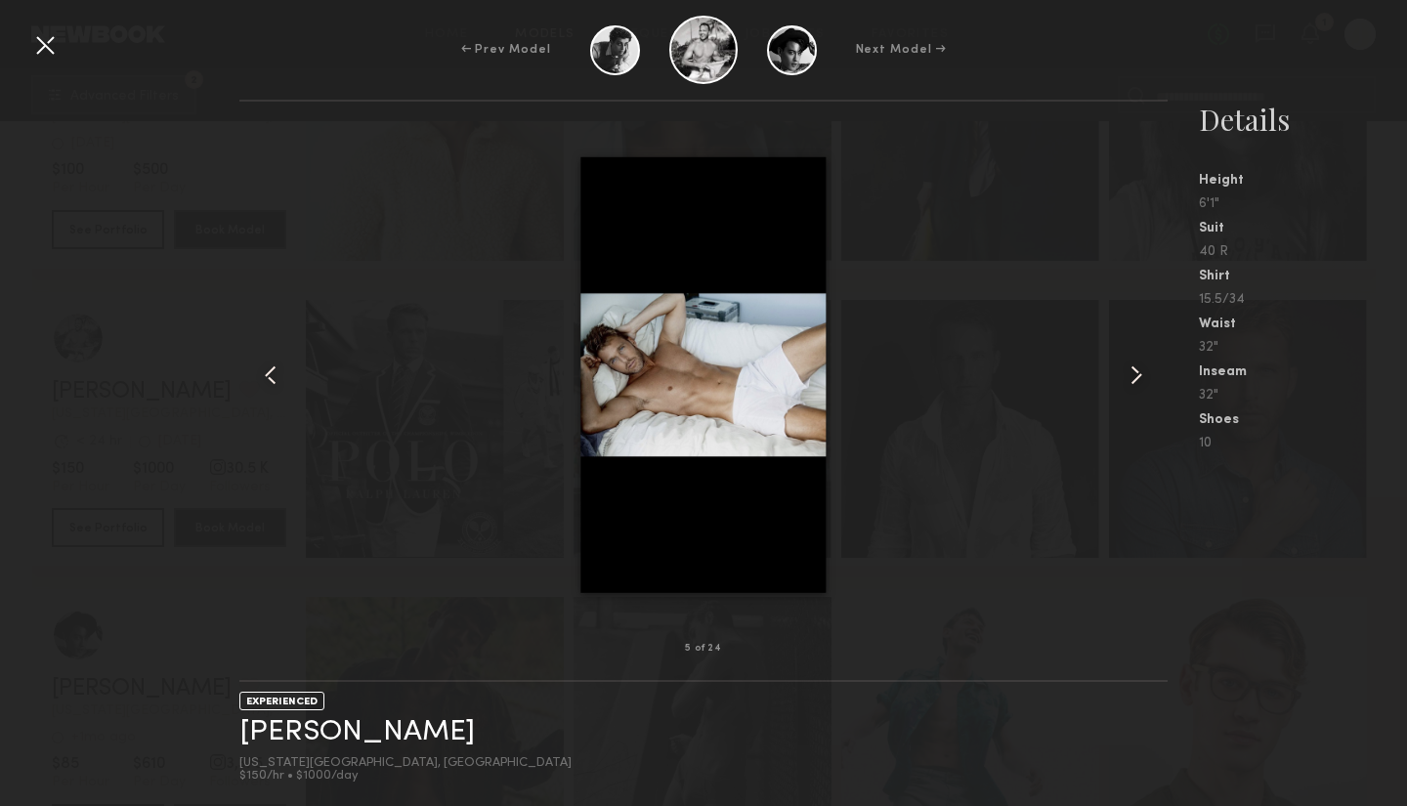
click at [1137, 376] on common-icon at bounding box center [1135, 374] width 31 height 31
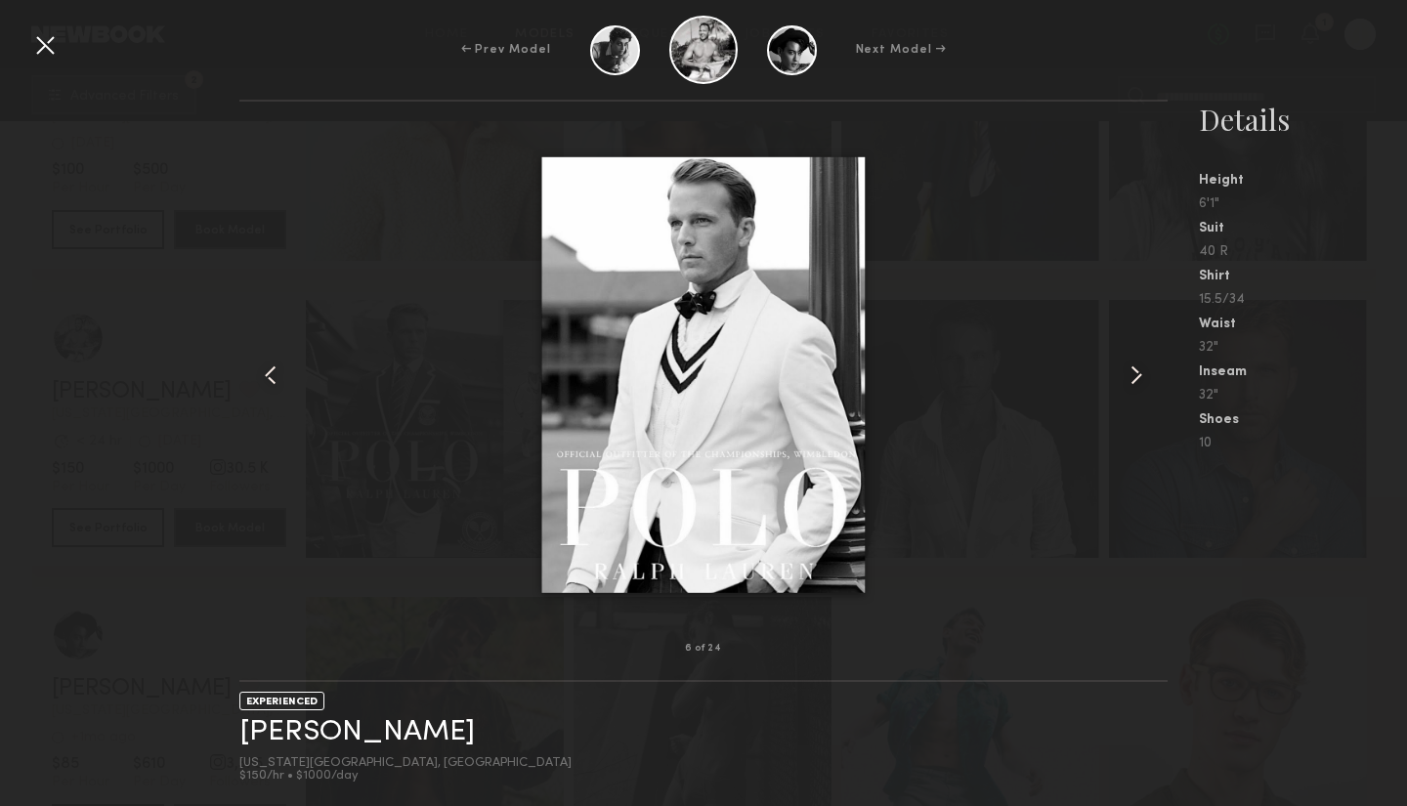
click at [1141, 376] on common-icon at bounding box center [1135, 374] width 31 height 31
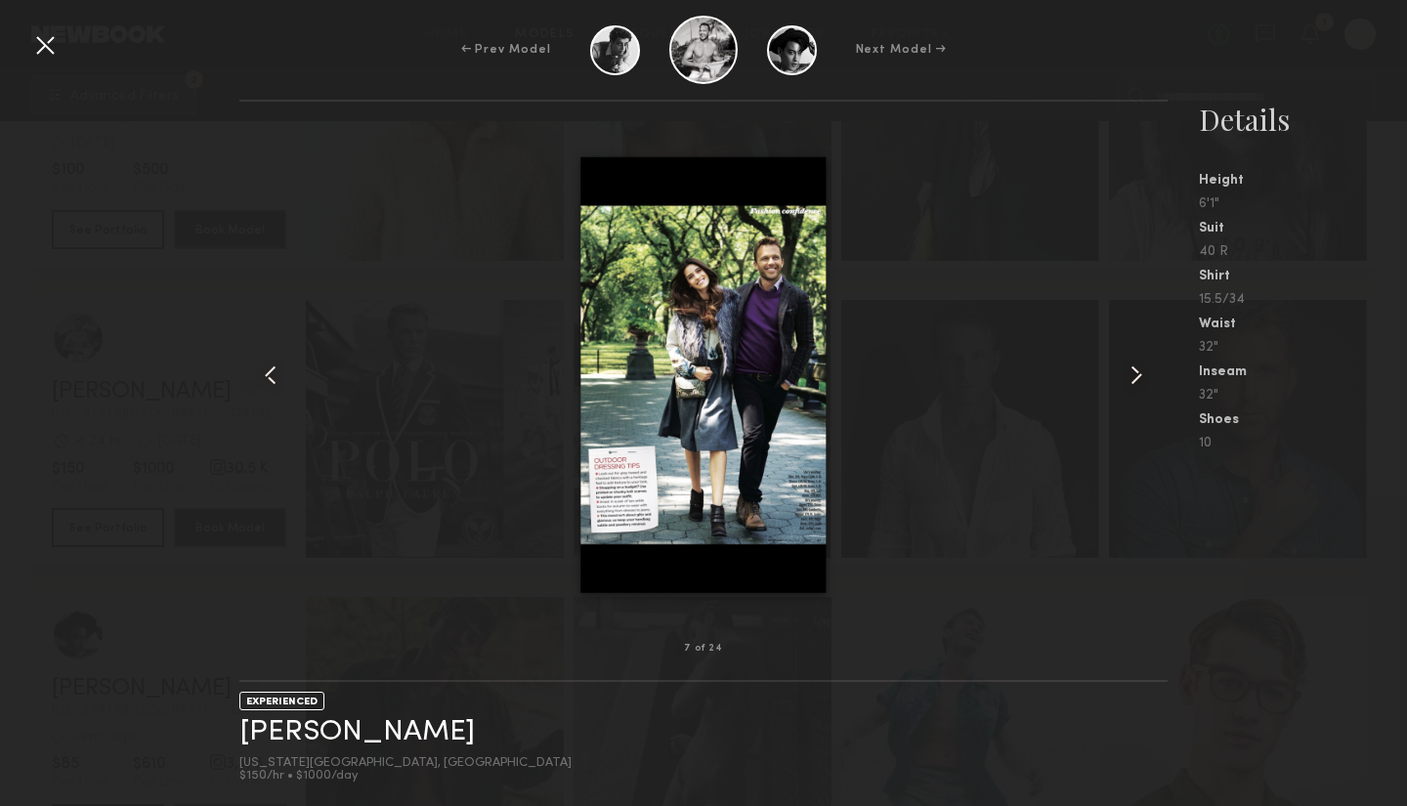
click at [1141, 376] on common-icon at bounding box center [1135, 374] width 31 height 31
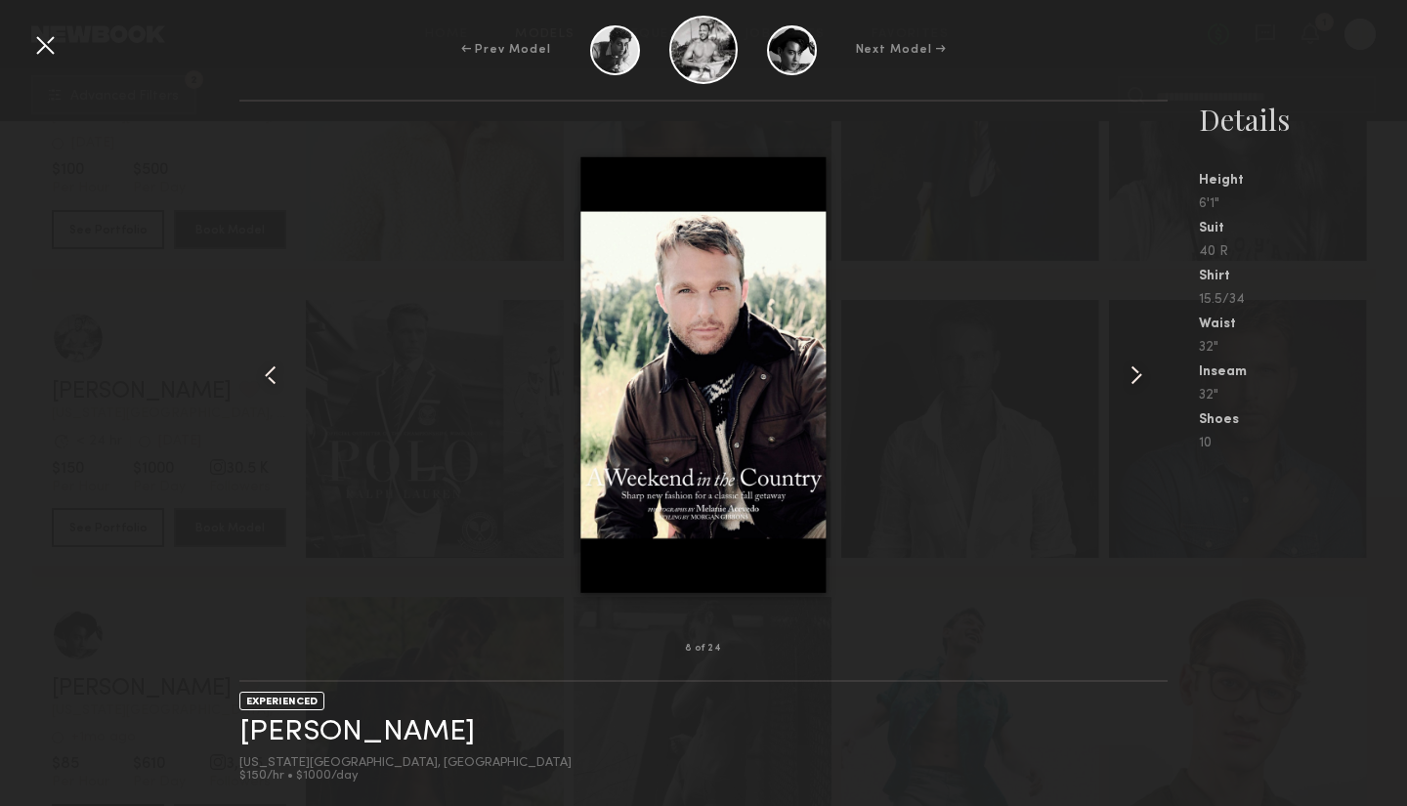
click at [1141, 376] on common-icon at bounding box center [1135, 374] width 31 height 31
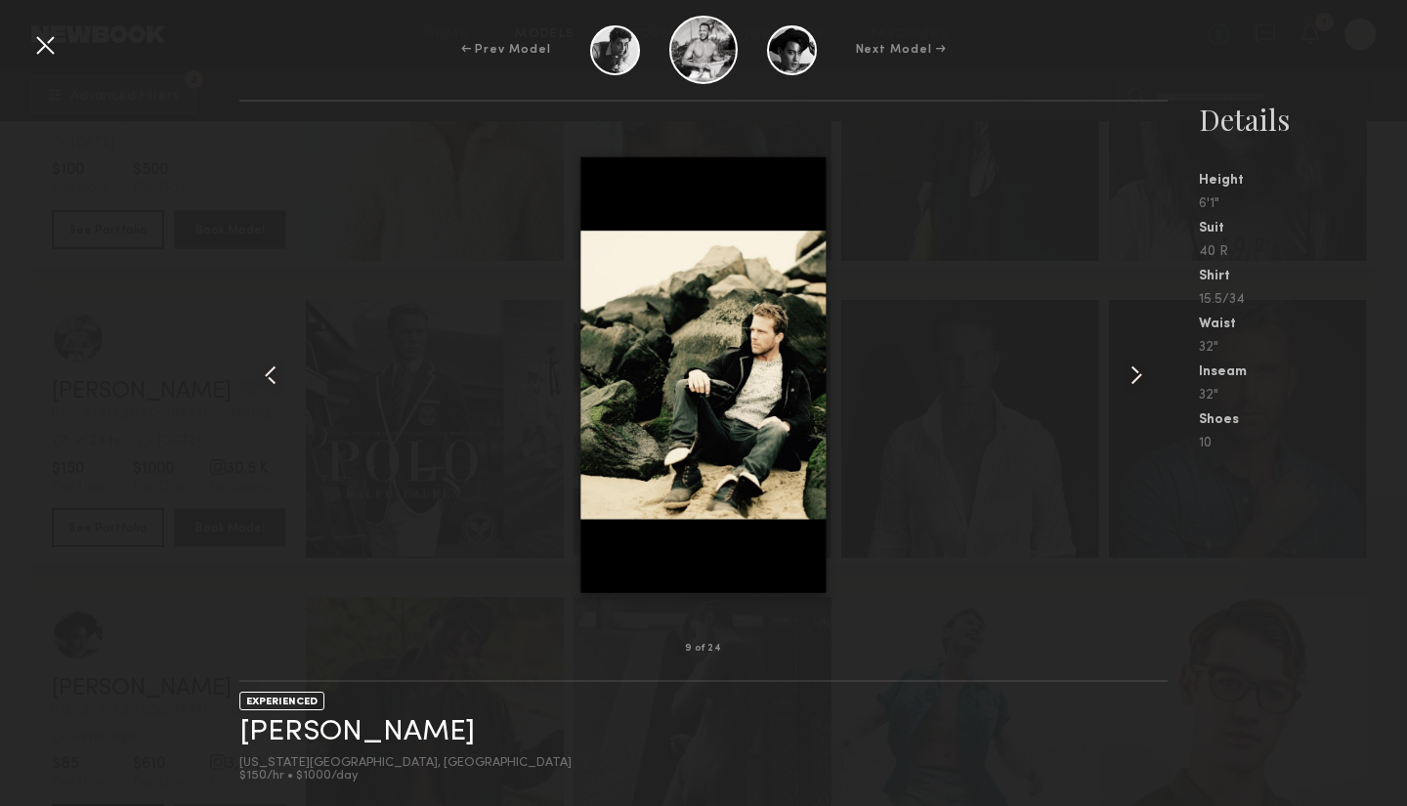
click at [1134, 371] on common-icon at bounding box center [1135, 374] width 31 height 31
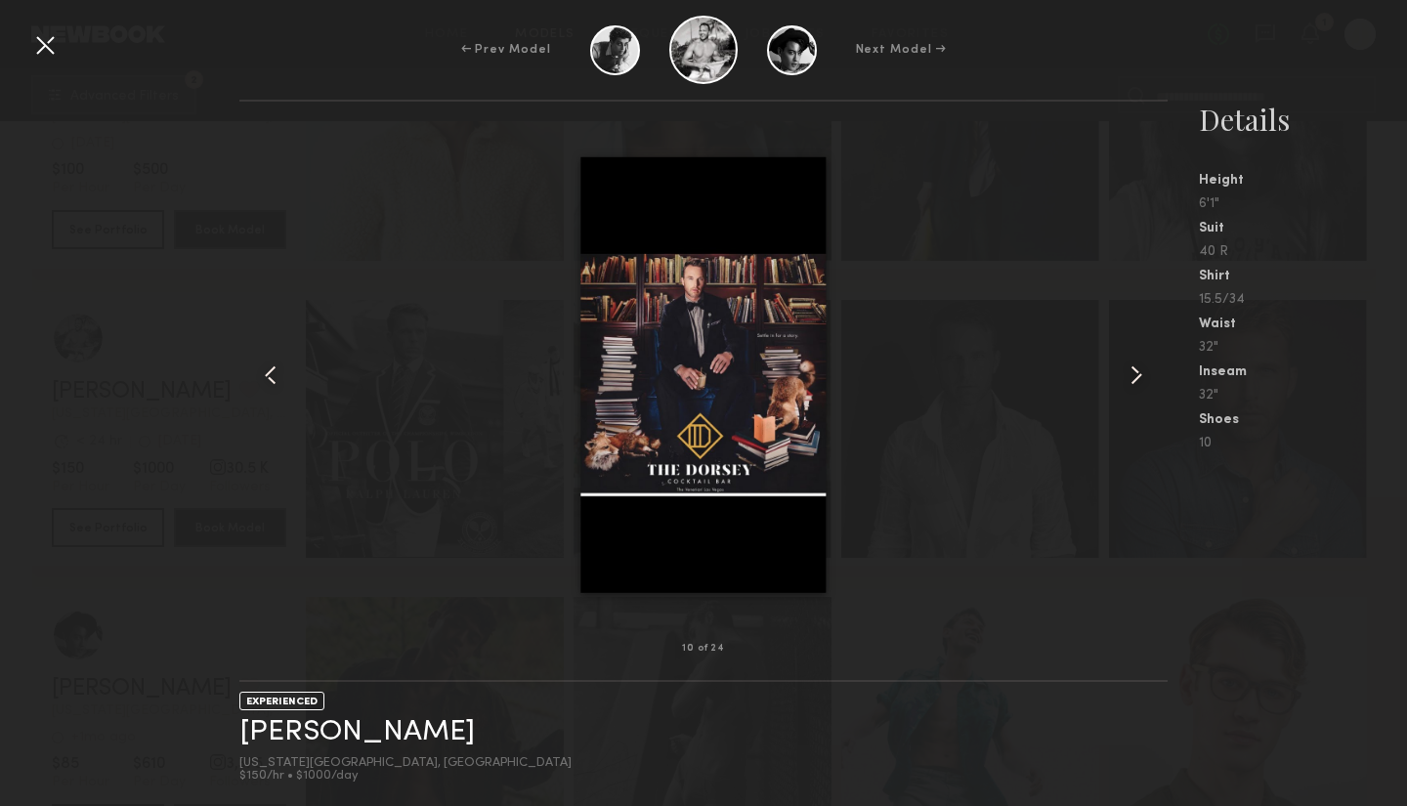
click at [1134, 371] on common-icon at bounding box center [1135, 374] width 31 height 31
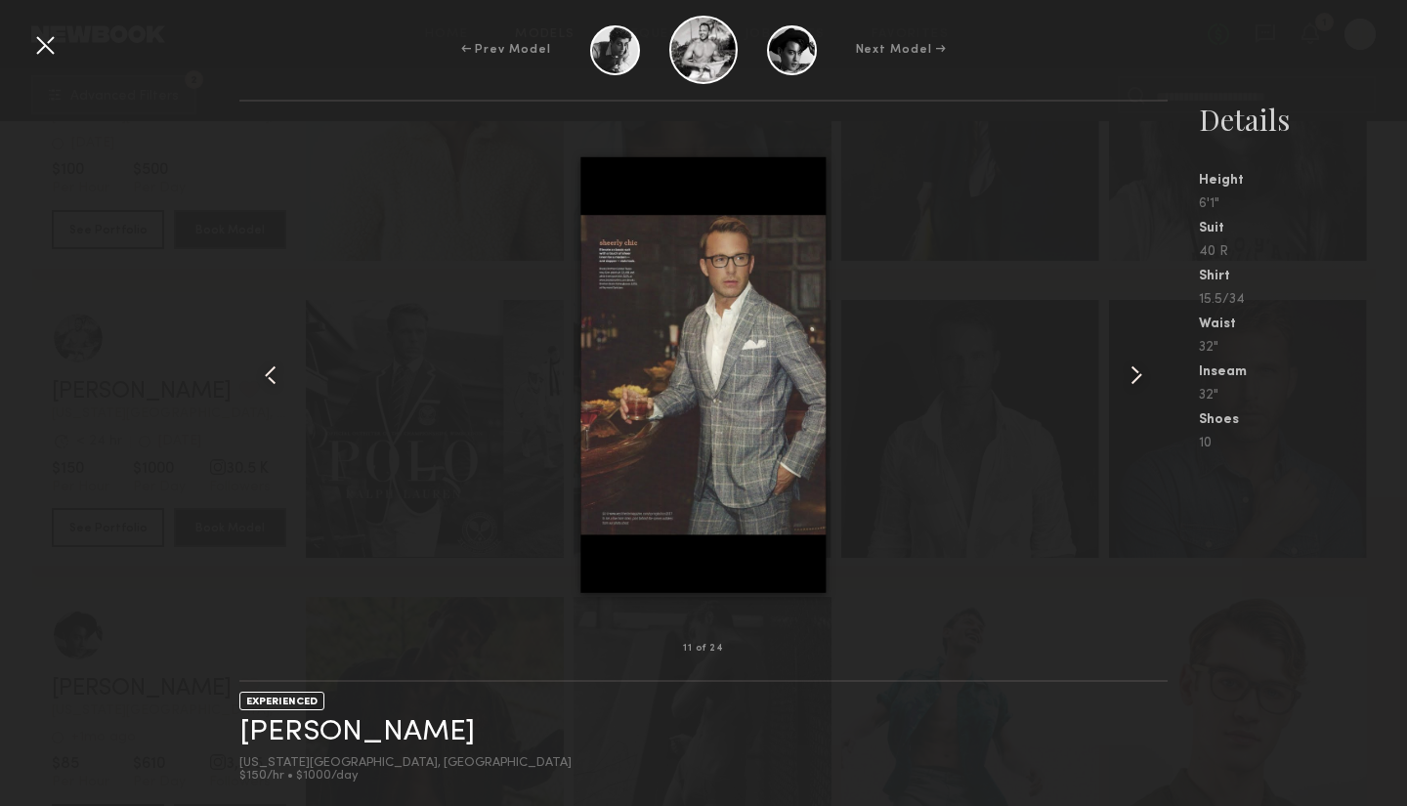
click at [1135, 373] on common-icon at bounding box center [1135, 374] width 31 height 31
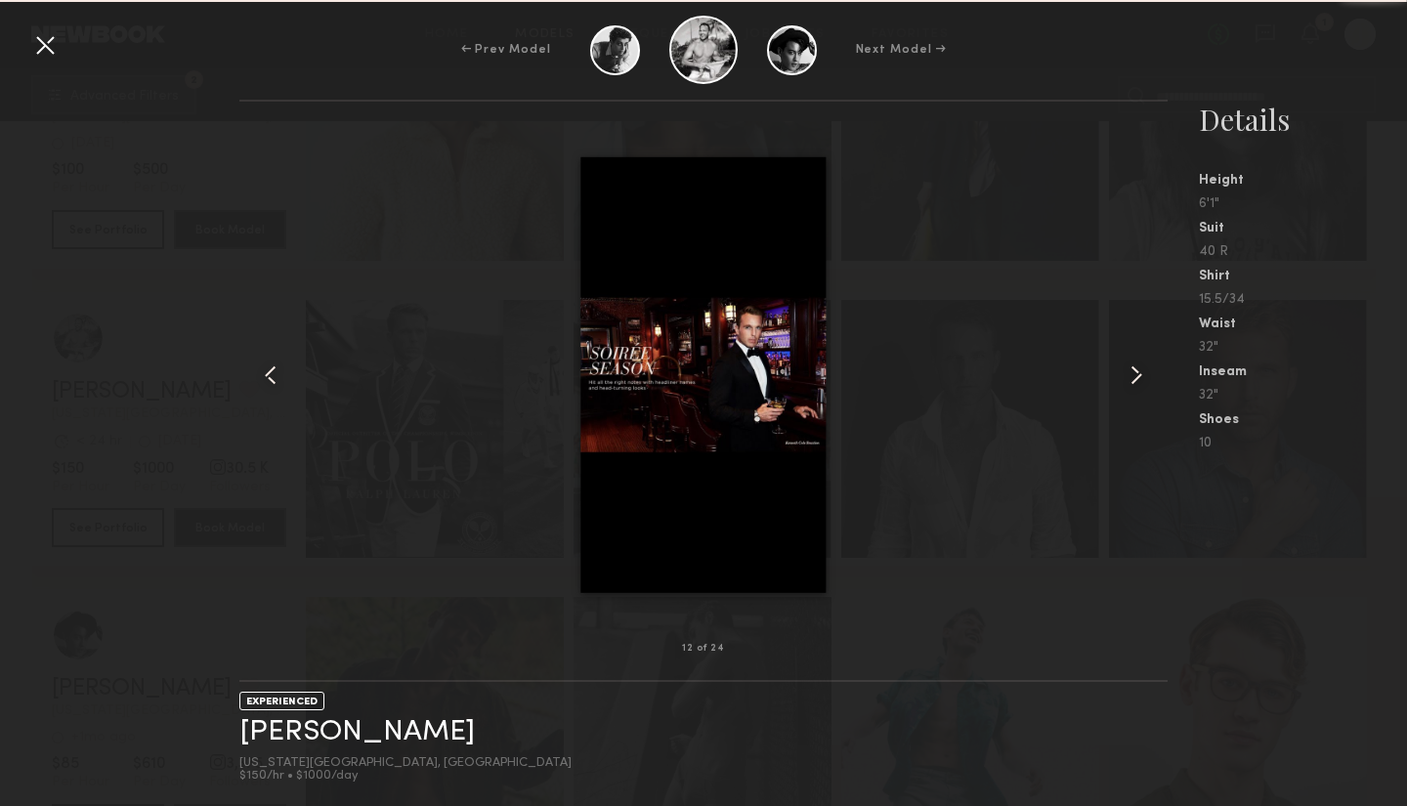
click at [1135, 373] on common-icon at bounding box center [1135, 374] width 31 height 31
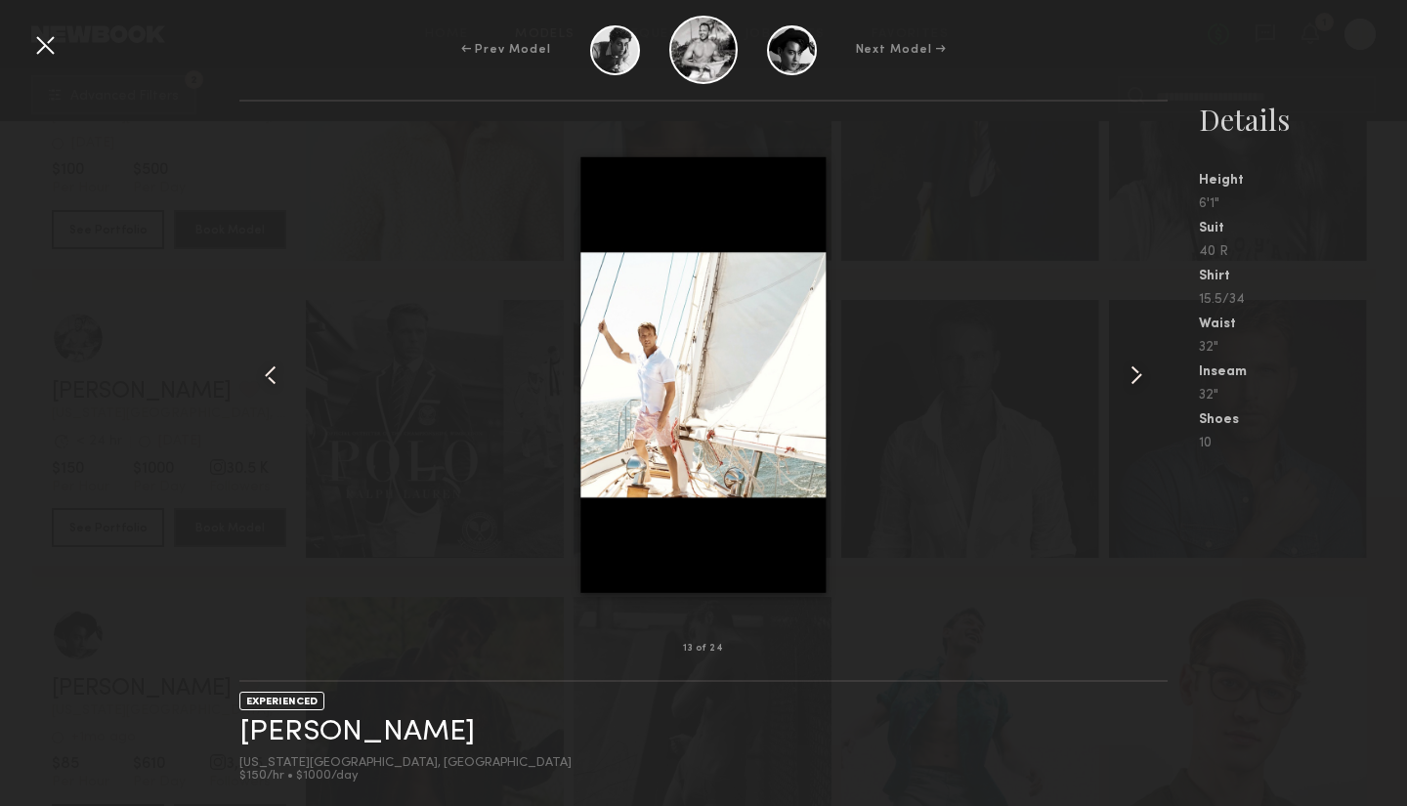
click at [273, 380] on common-icon at bounding box center [270, 374] width 31 height 31
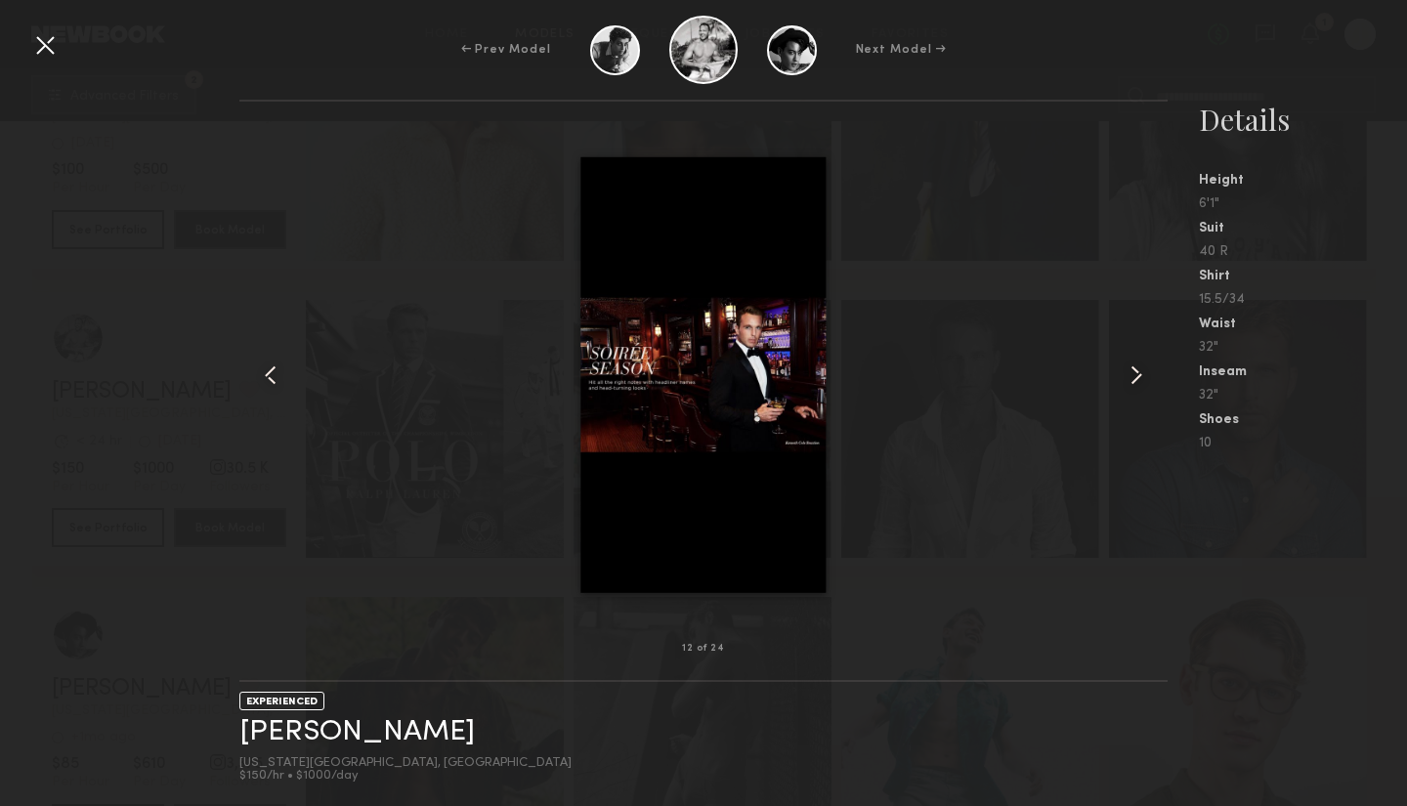
click at [273, 380] on common-icon at bounding box center [270, 374] width 31 height 31
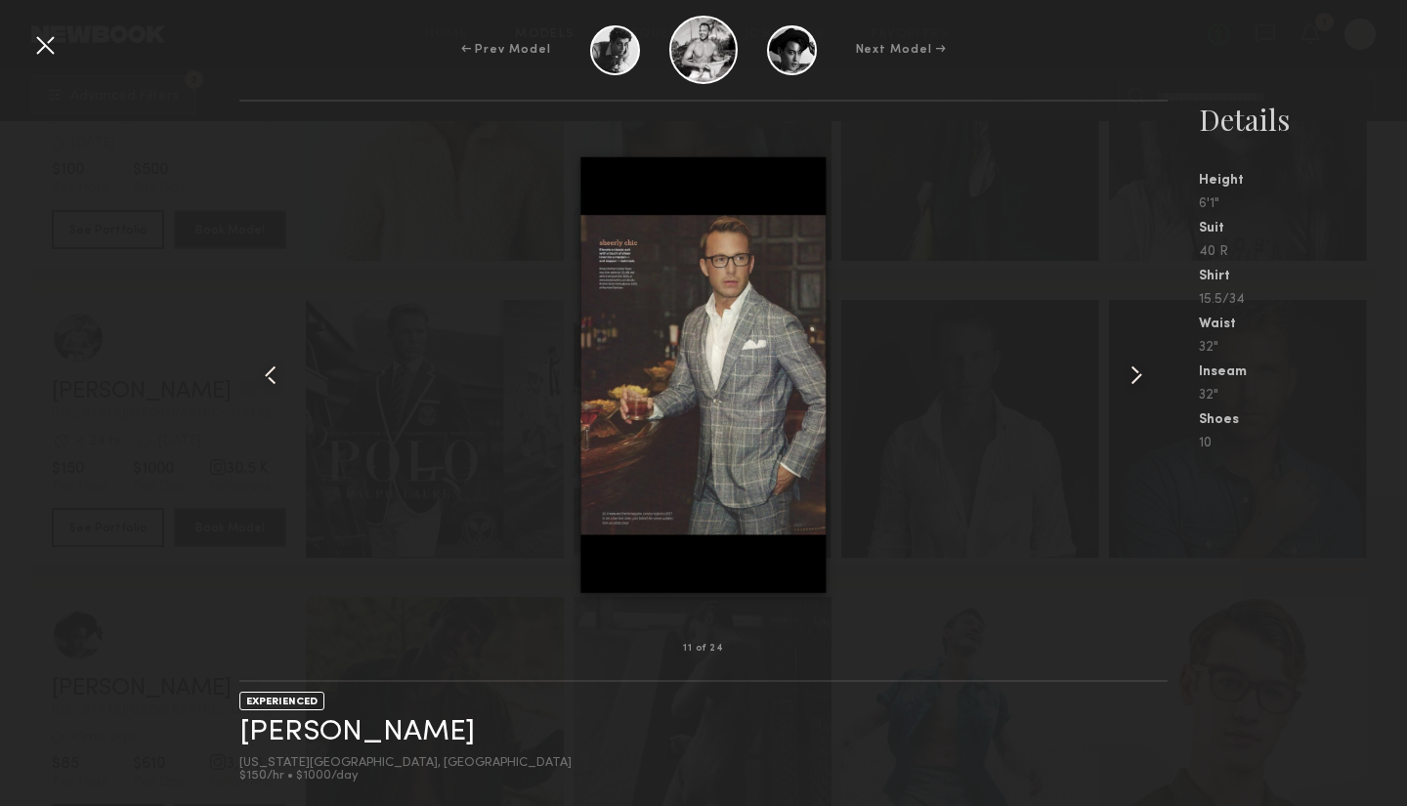
click at [273, 380] on common-icon at bounding box center [270, 374] width 31 height 31
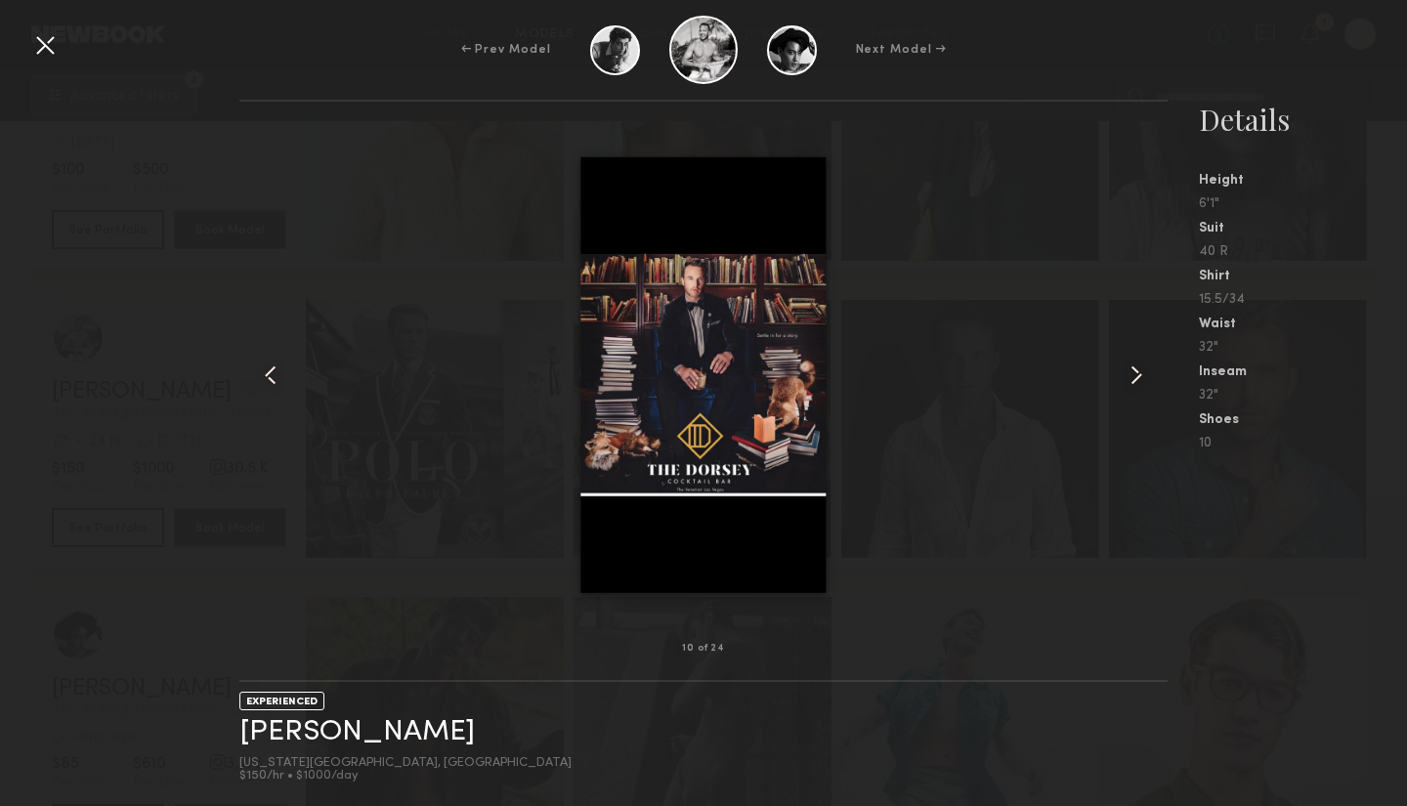
click at [273, 380] on common-icon at bounding box center [270, 374] width 31 height 31
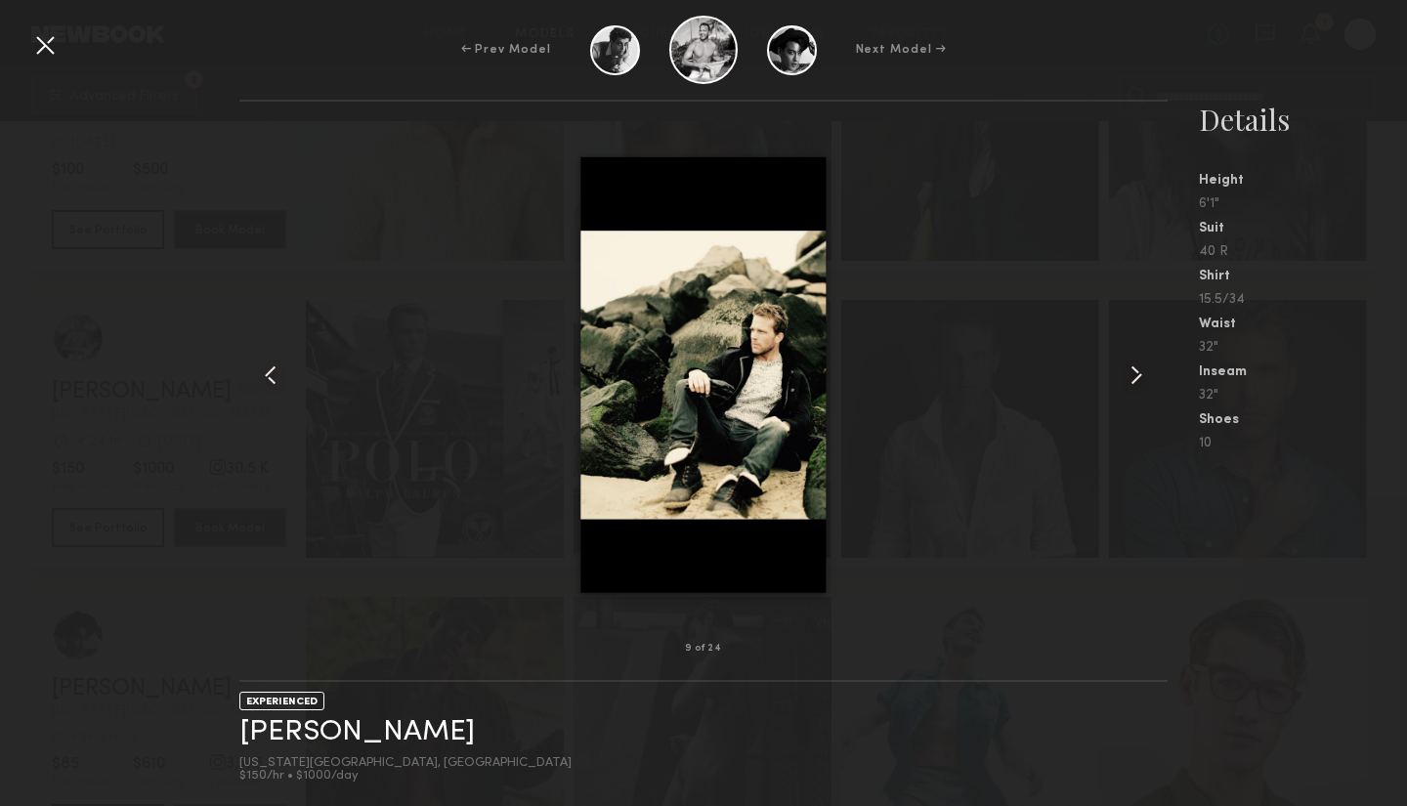
click at [273, 381] on common-icon at bounding box center [270, 374] width 31 height 31
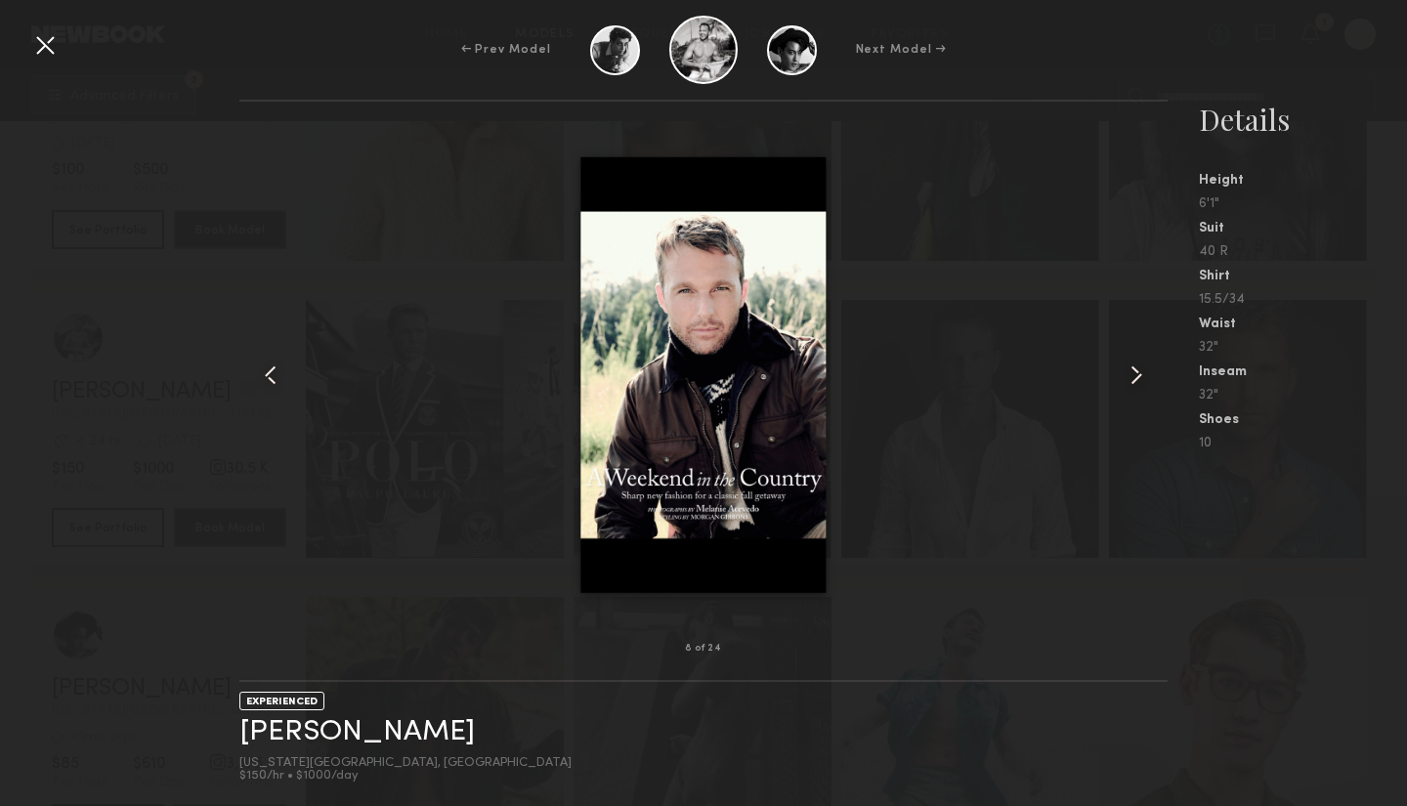
click at [273, 381] on common-icon at bounding box center [270, 374] width 31 height 31
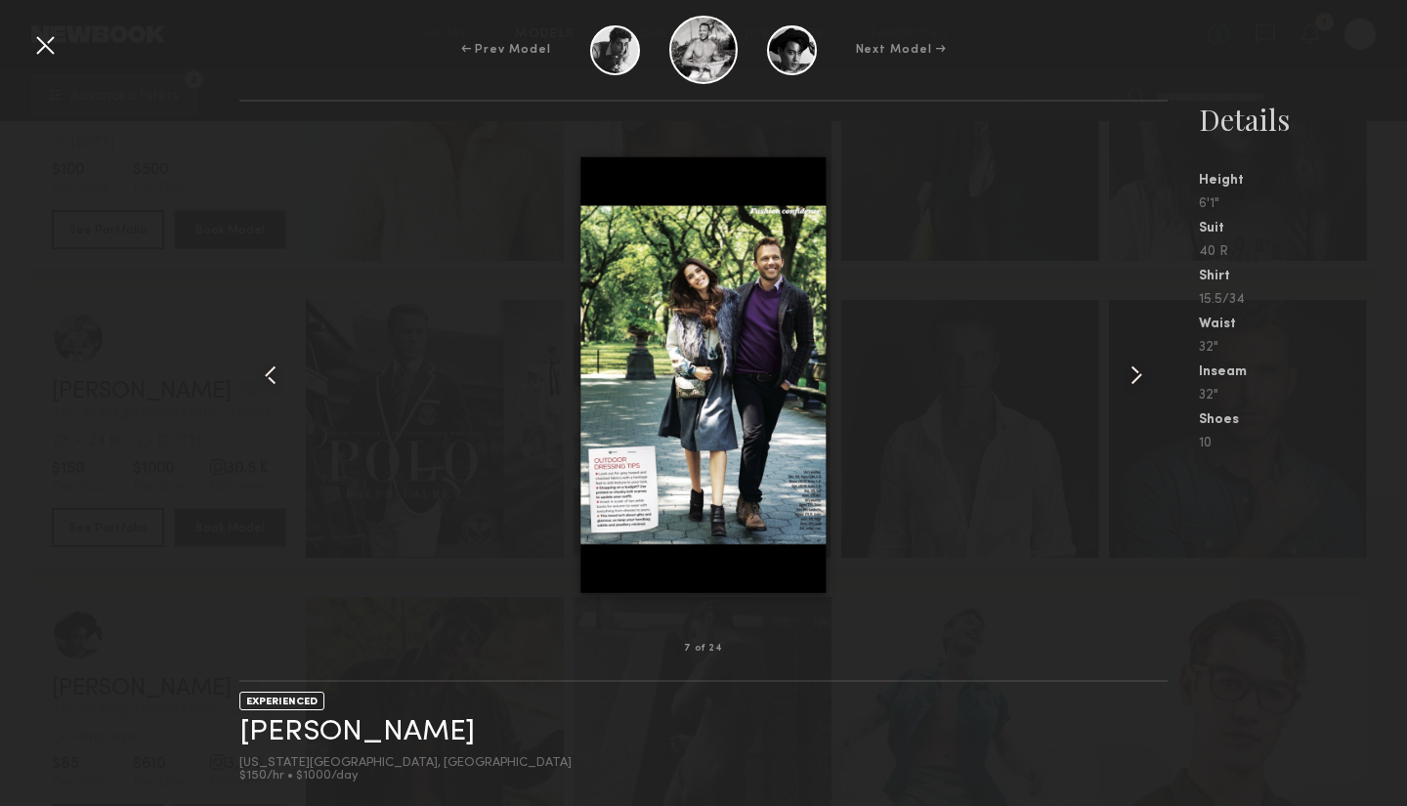
click at [273, 381] on common-icon at bounding box center [270, 374] width 31 height 31
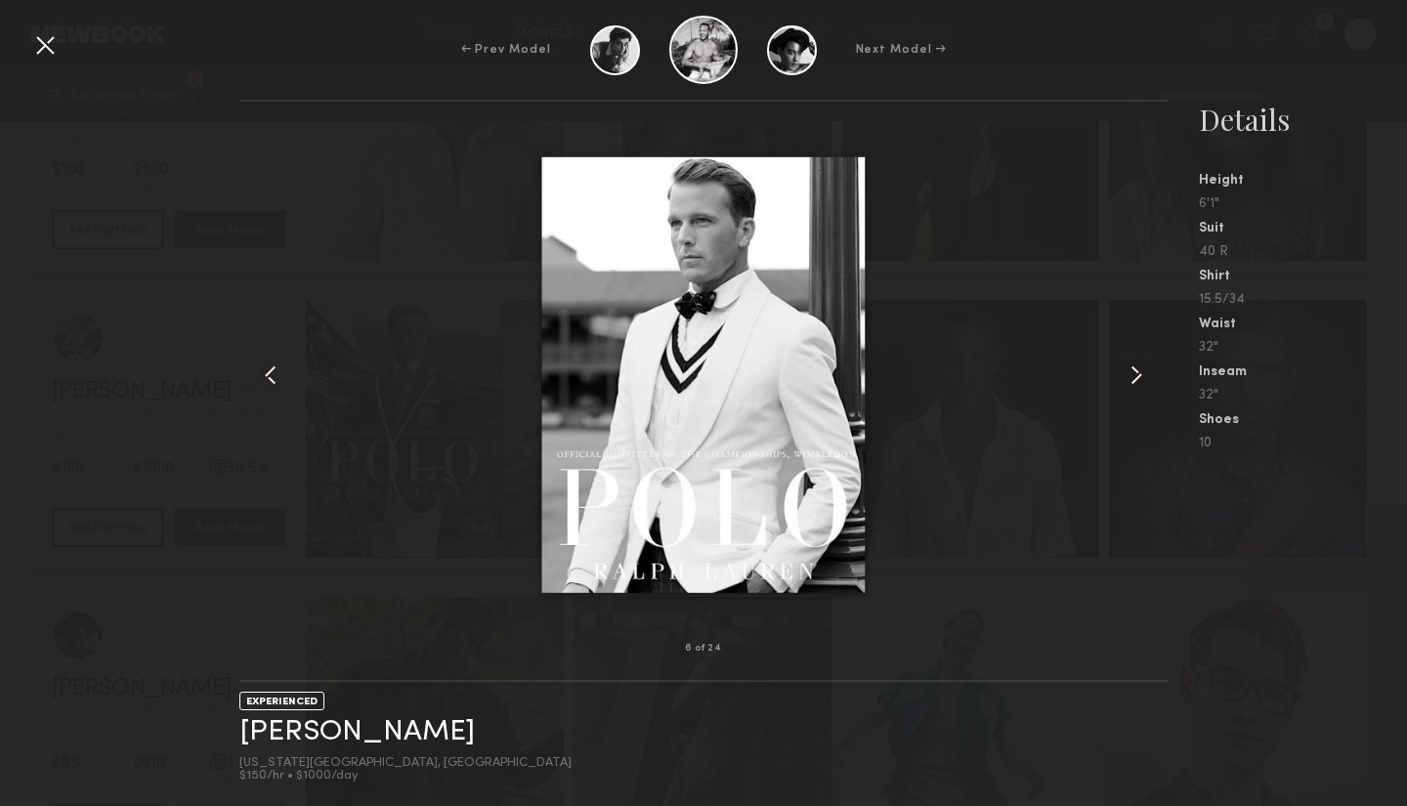
click at [275, 370] on common-icon at bounding box center [270, 374] width 31 height 31
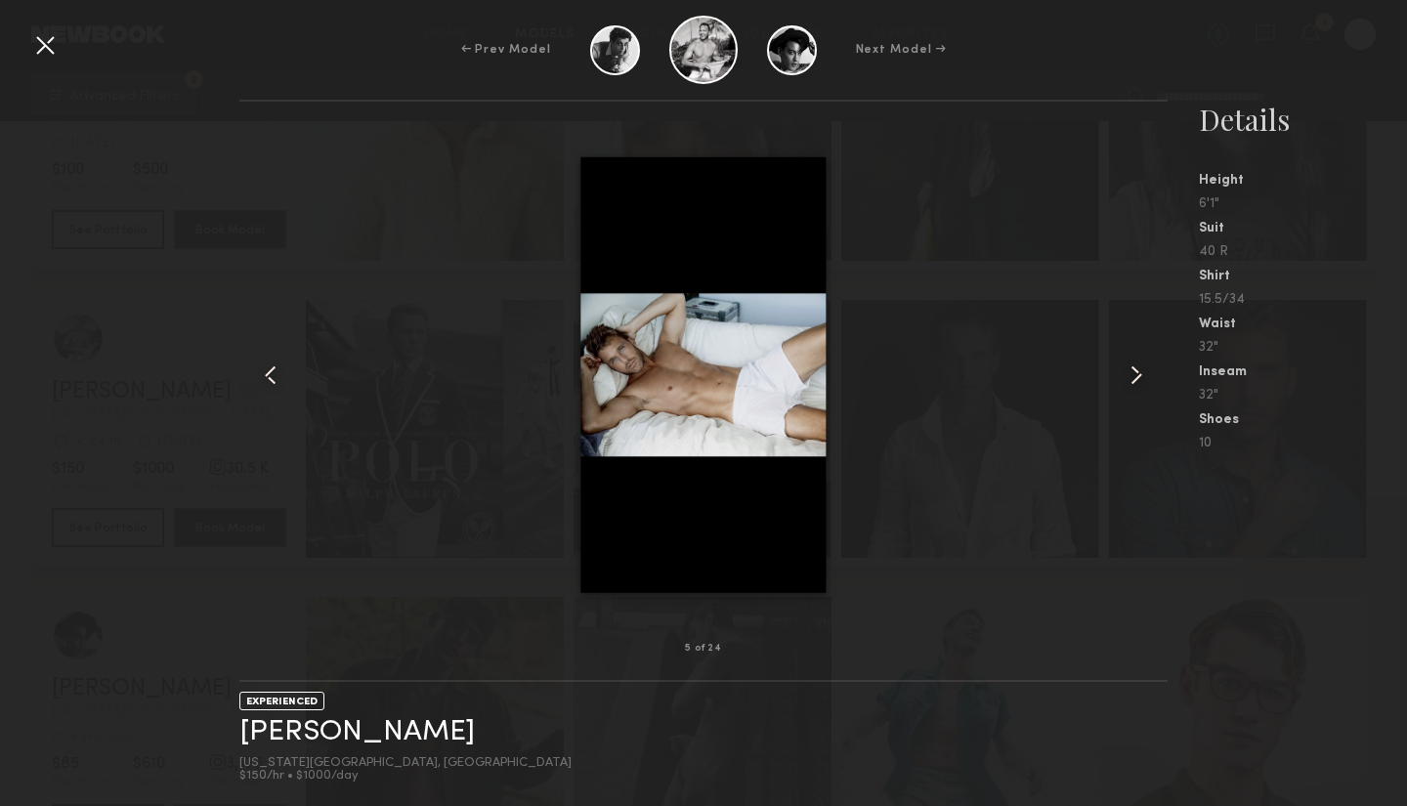
click at [44, 44] on div at bounding box center [44, 44] width 31 height 31
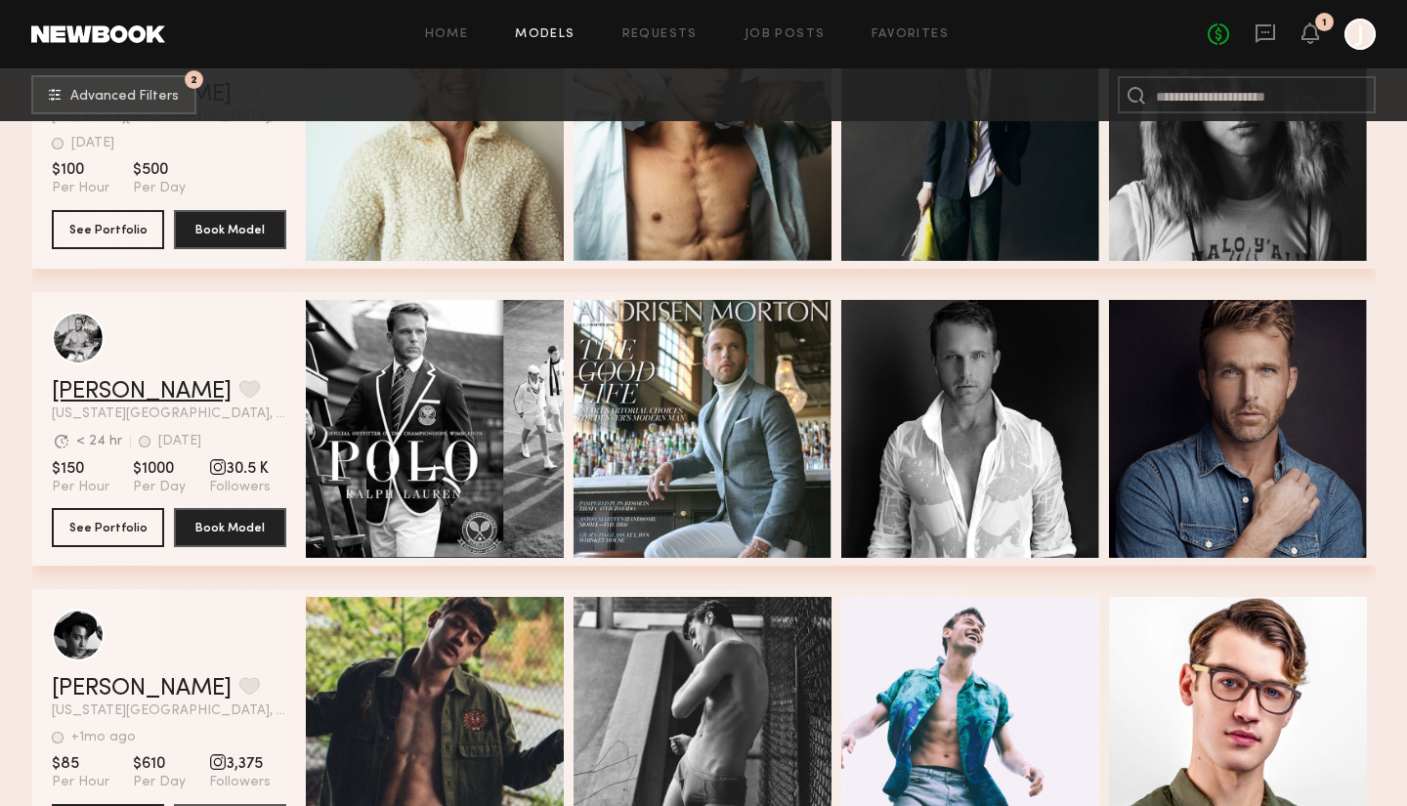
click at [85, 392] on link "Tim R." at bounding box center [142, 391] width 180 height 23
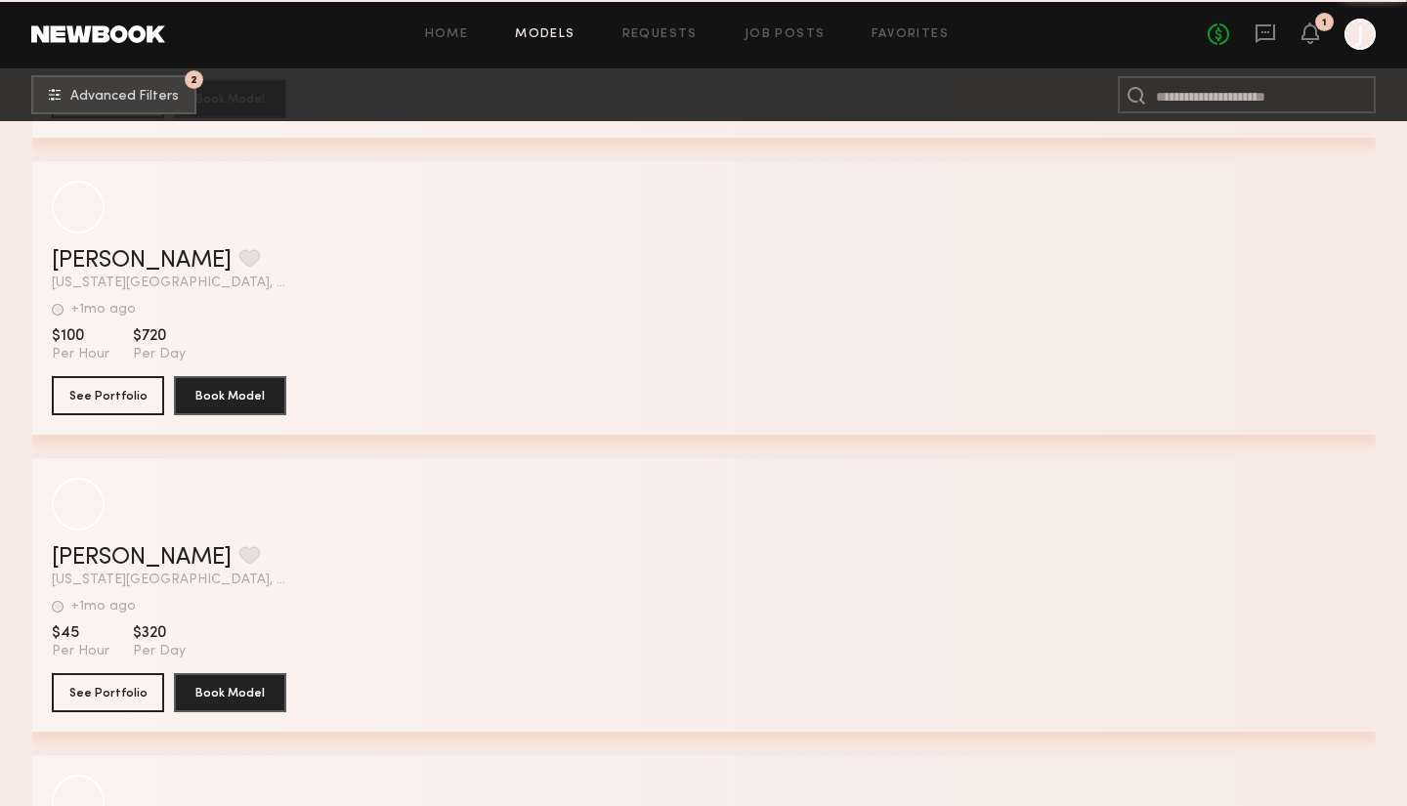
scroll to position [78090, 0]
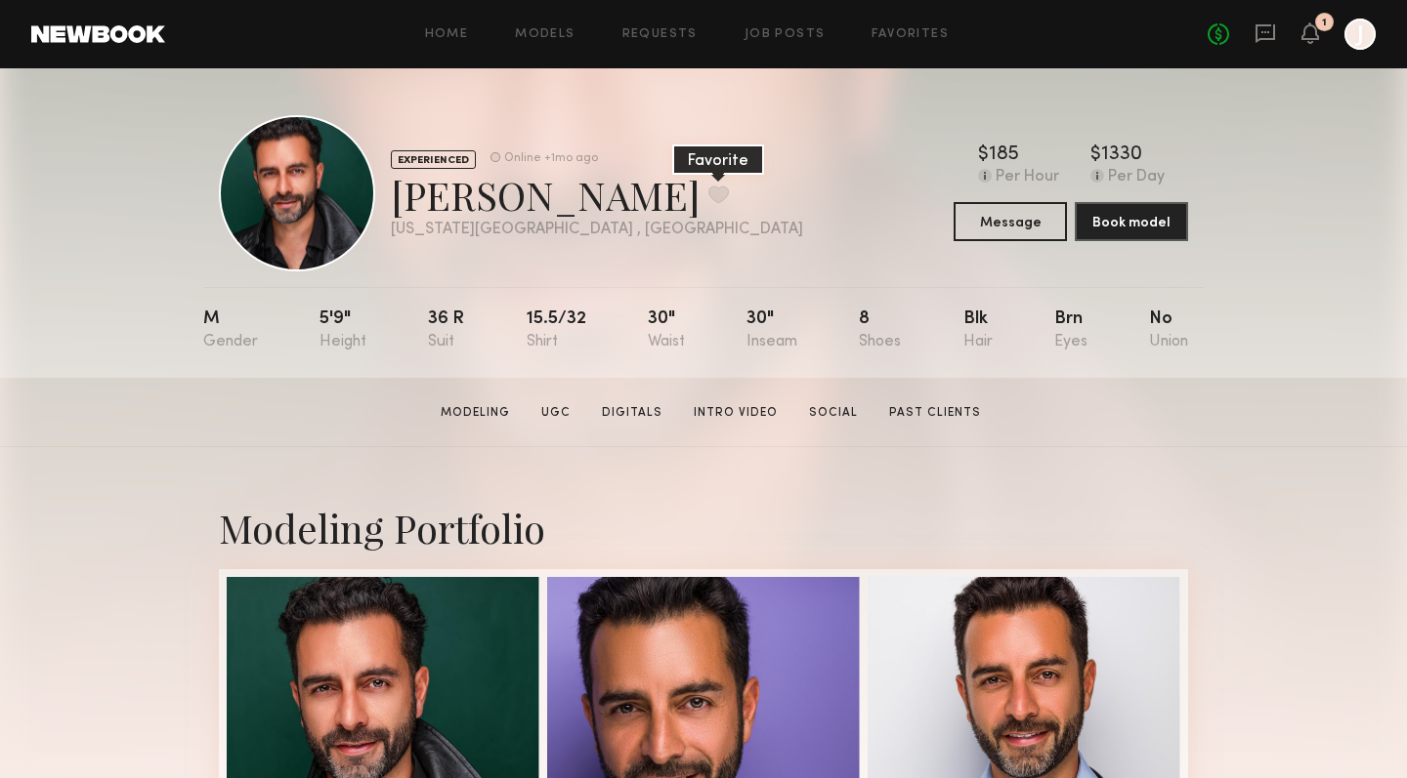
click at [708, 191] on button at bounding box center [718, 195] width 21 height 18
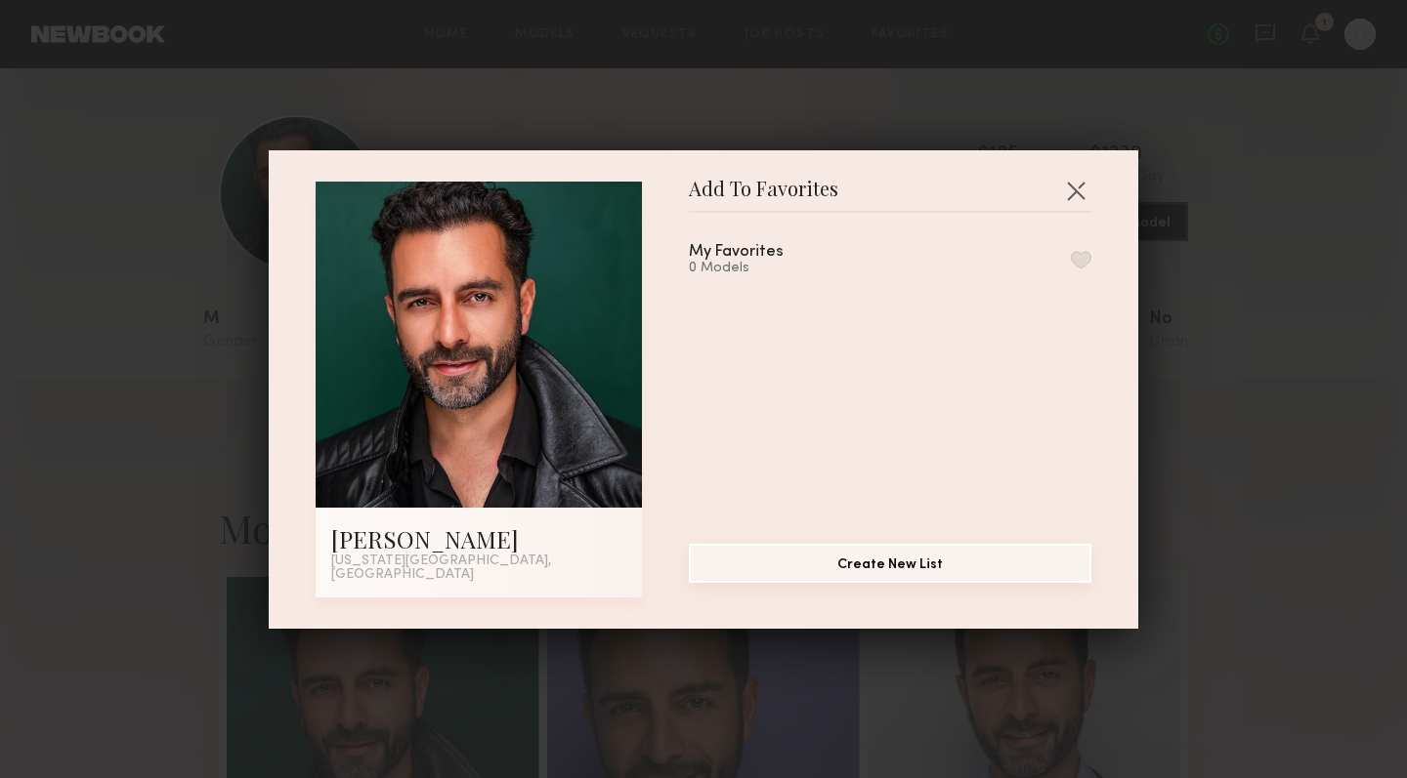
click at [897, 568] on button "Create New List" at bounding box center [890, 563] width 402 height 39
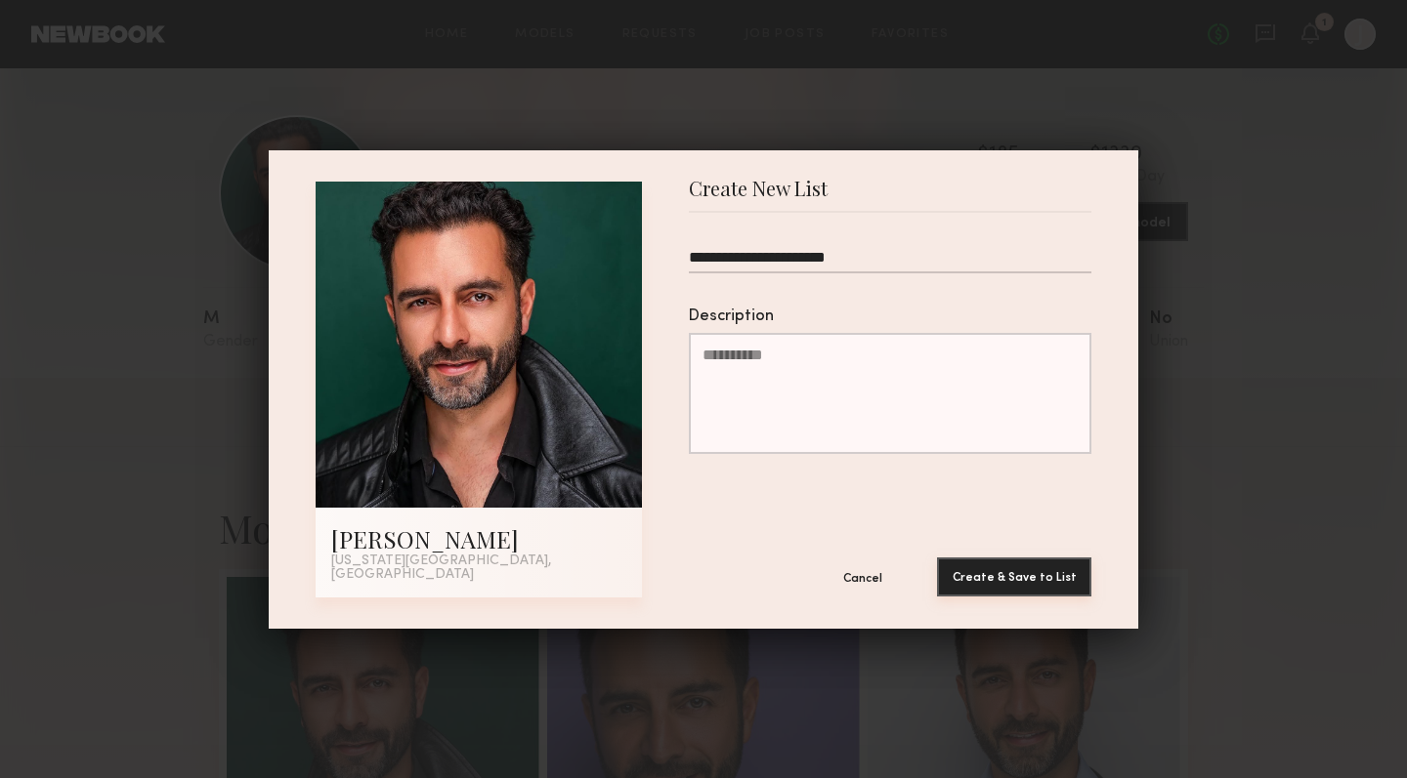
type input "**********"
click at [1006, 571] on button "Create & Save to List" at bounding box center [1014, 577] width 154 height 39
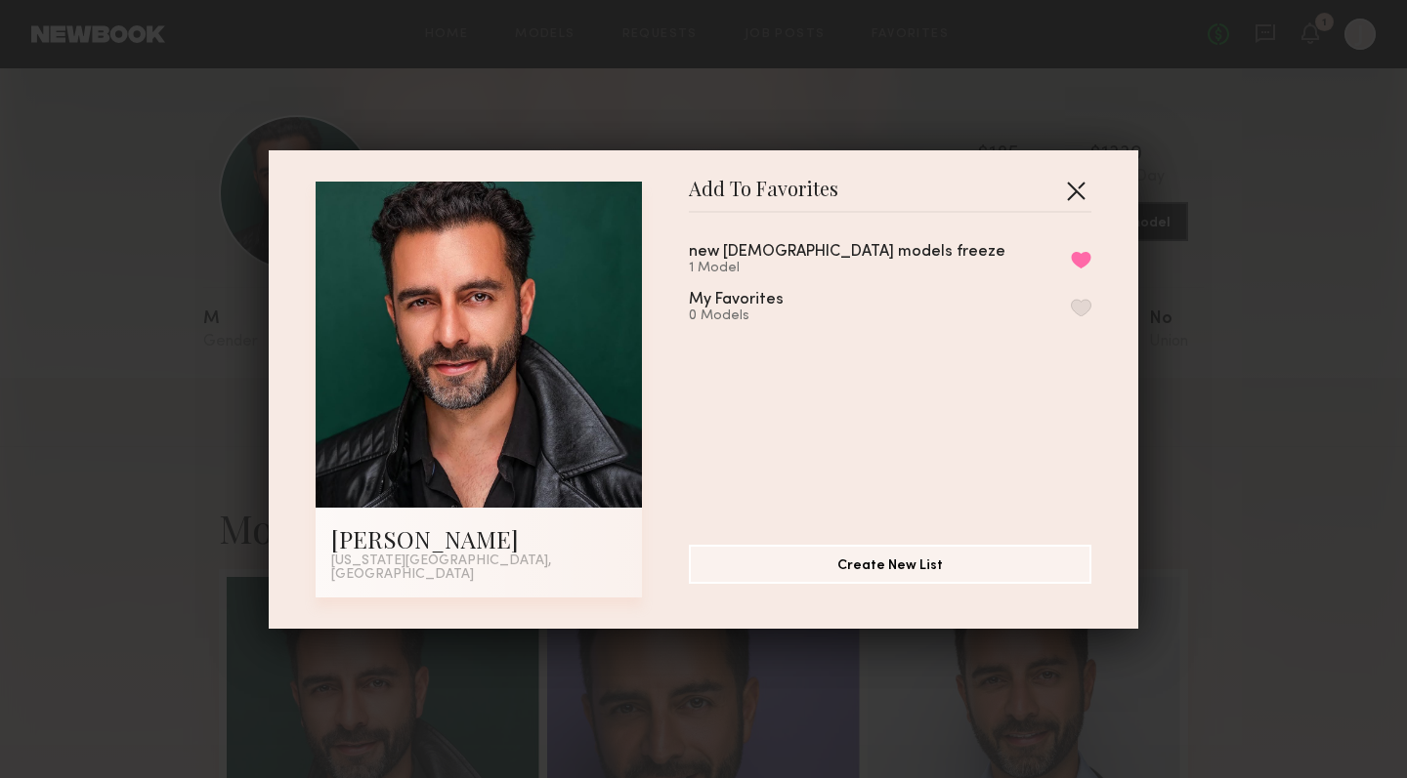
click at [1076, 194] on button "button" at bounding box center [1075, 190] width 31 height 31
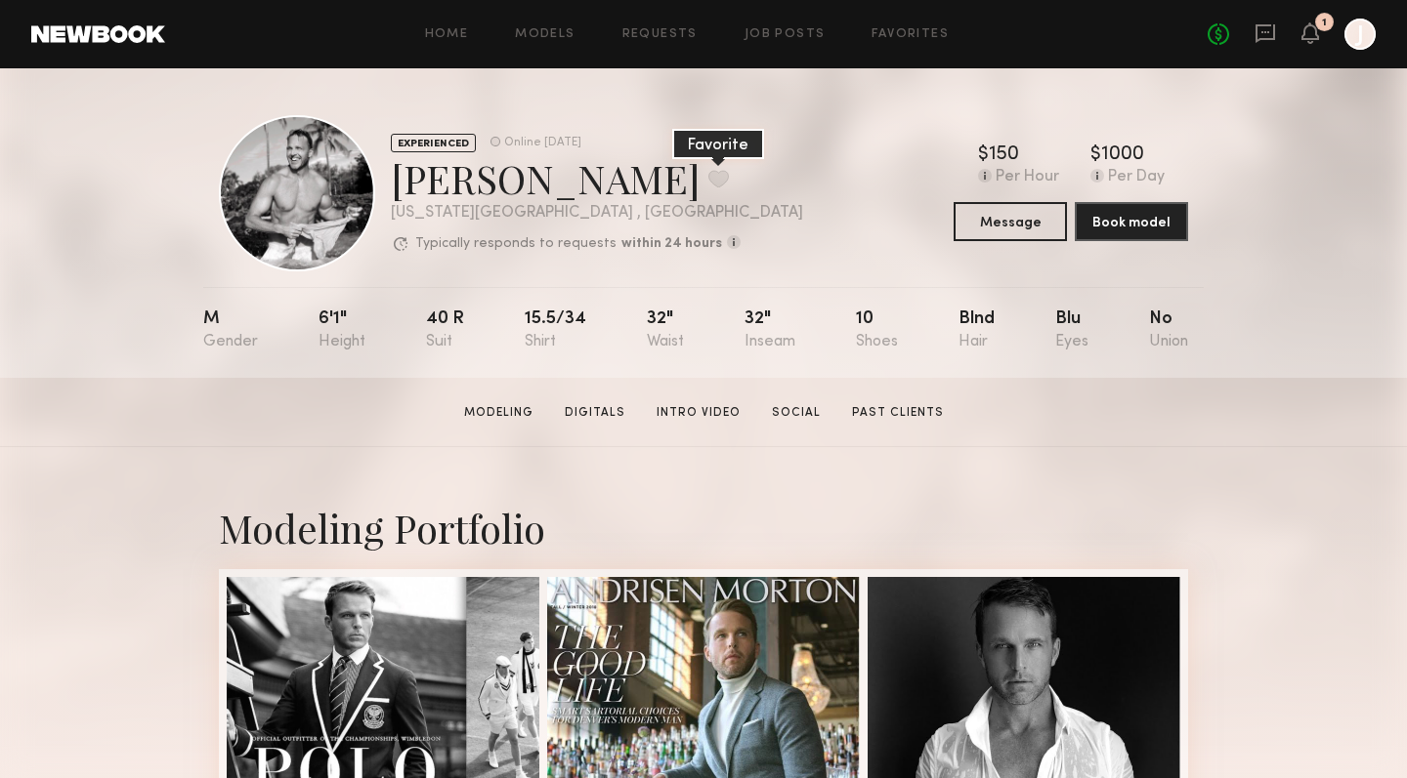
click at [708, 177] on button at bounding box center [718, 179] width 21 height 18
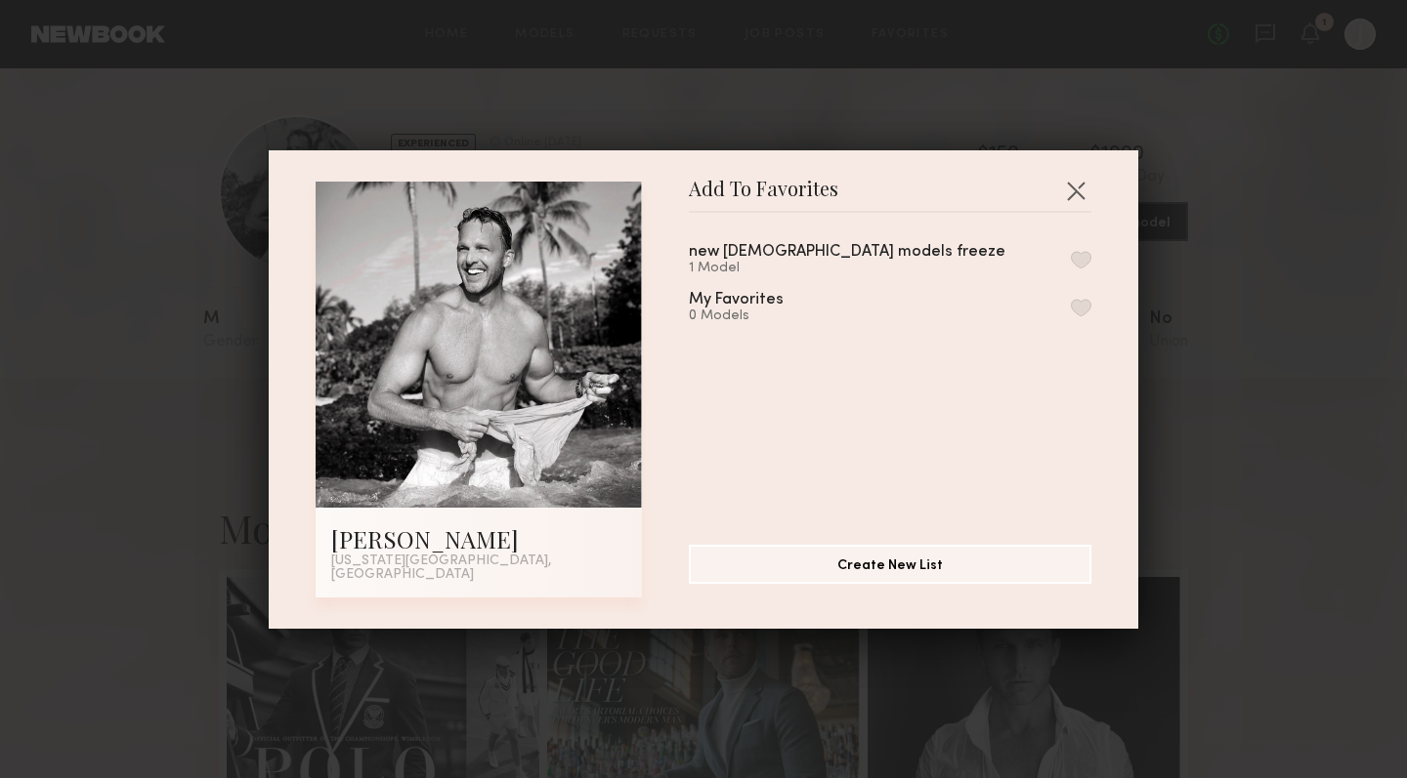
click at [1079, 266] on button "button" at bounding box center [1081, 260] width 21 height 18
click at [1075, 197] on button "button" at bounding box center [1075, 190] width 31 height 31
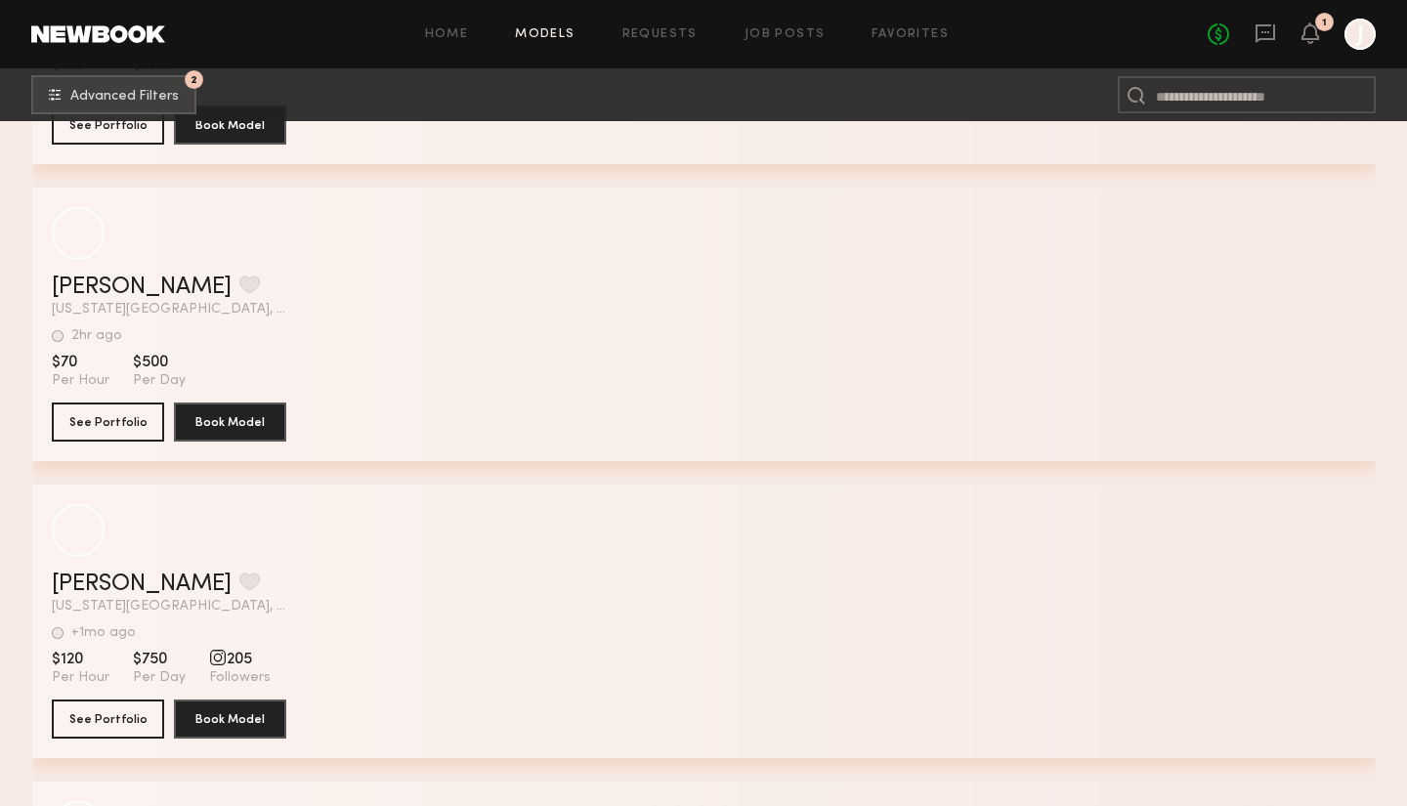
scroll to position [81018, 0]
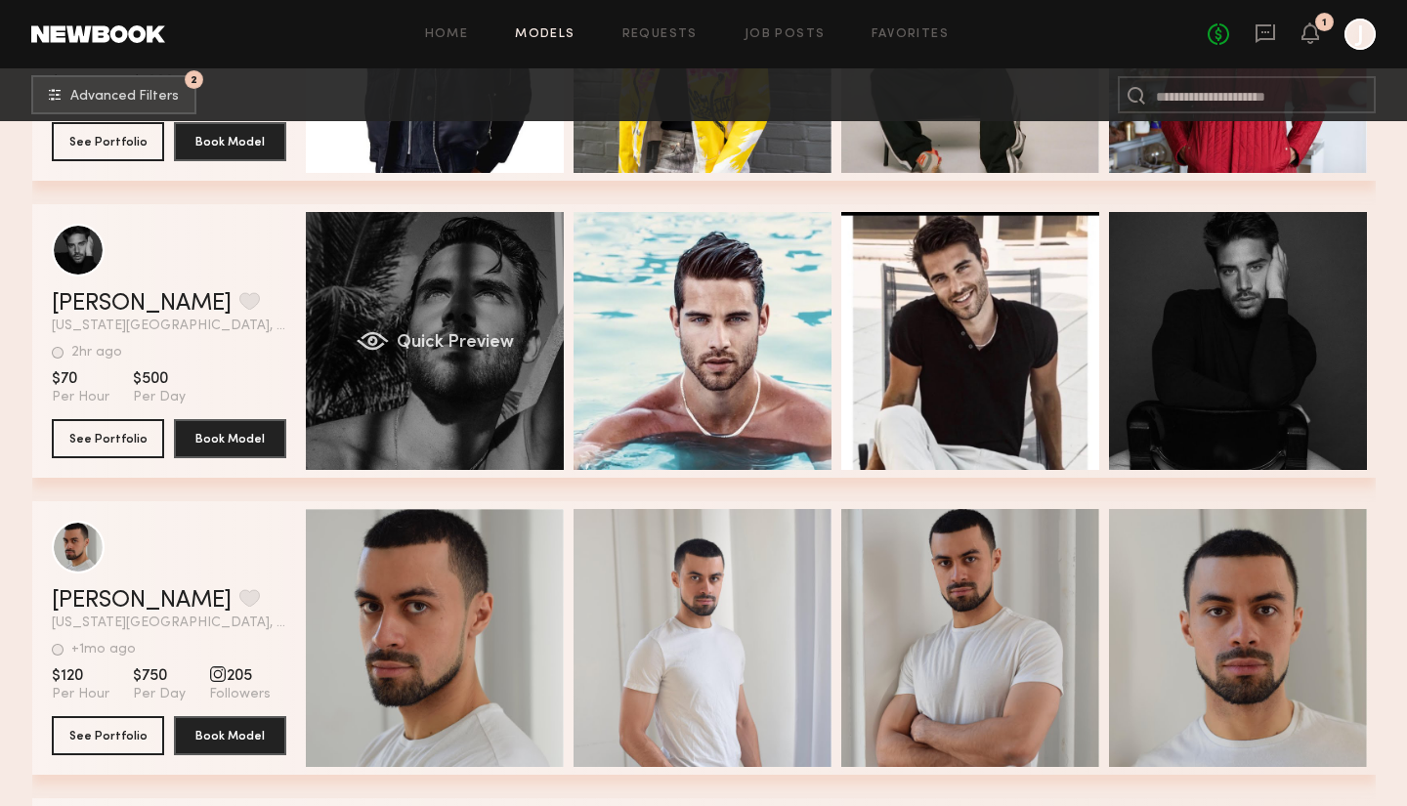
click at [427, 306] on div "Quick Preview" at bounding box center [435, 341] width 258 height 258
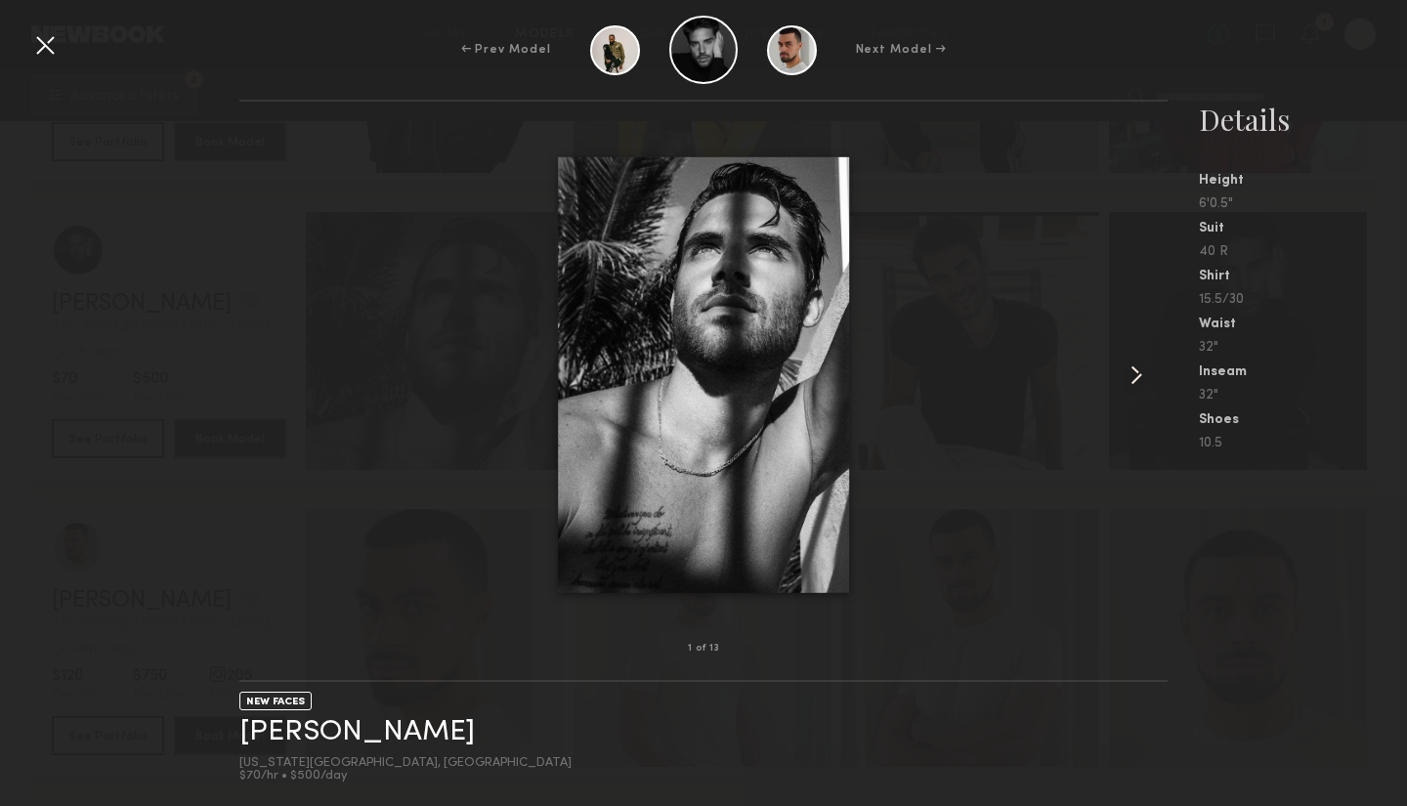
click at [1142, 378] on common-icon at bounding box center [1135, 374] width 31 height 31
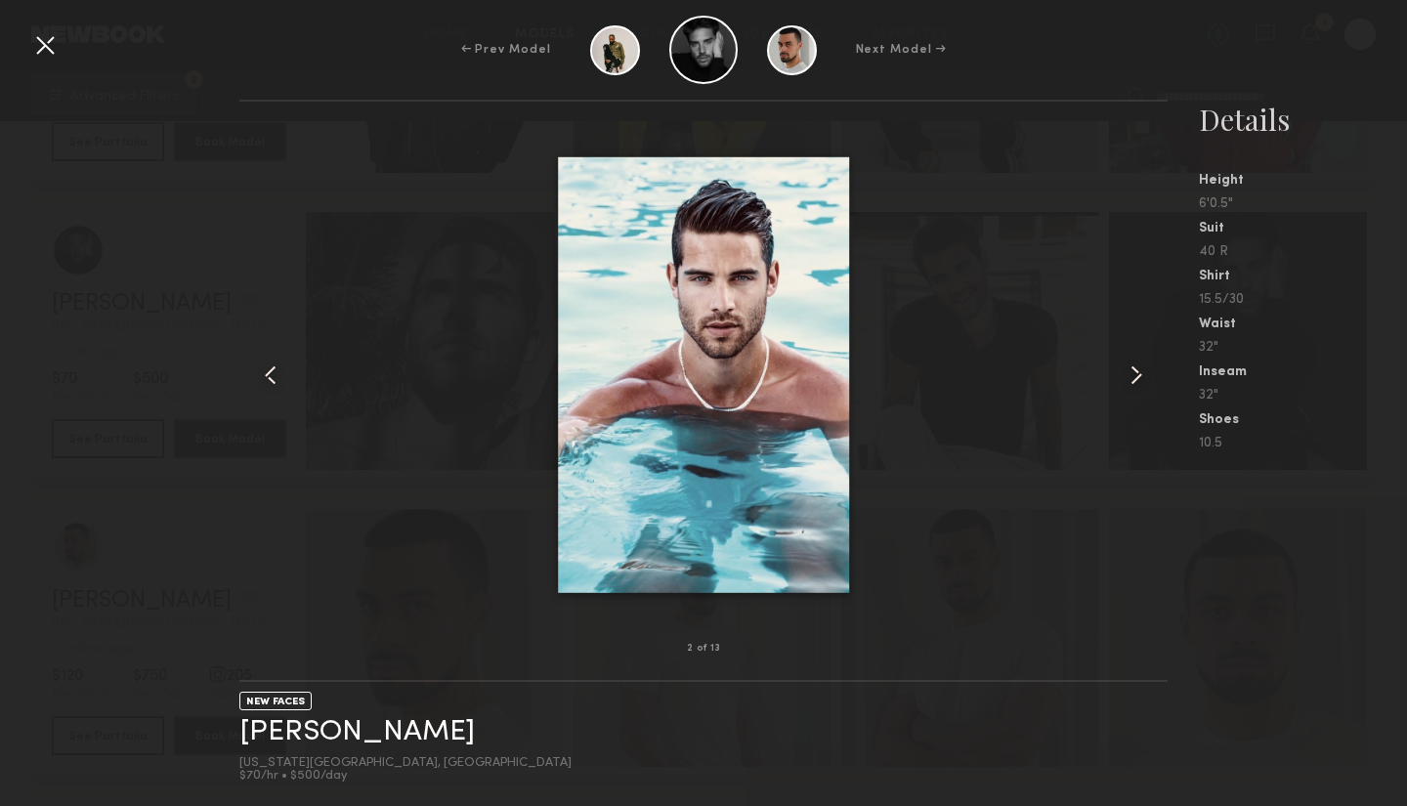
click at [1132, 375] on common-icon at bounding box center [1135, 374] width 31 height 31
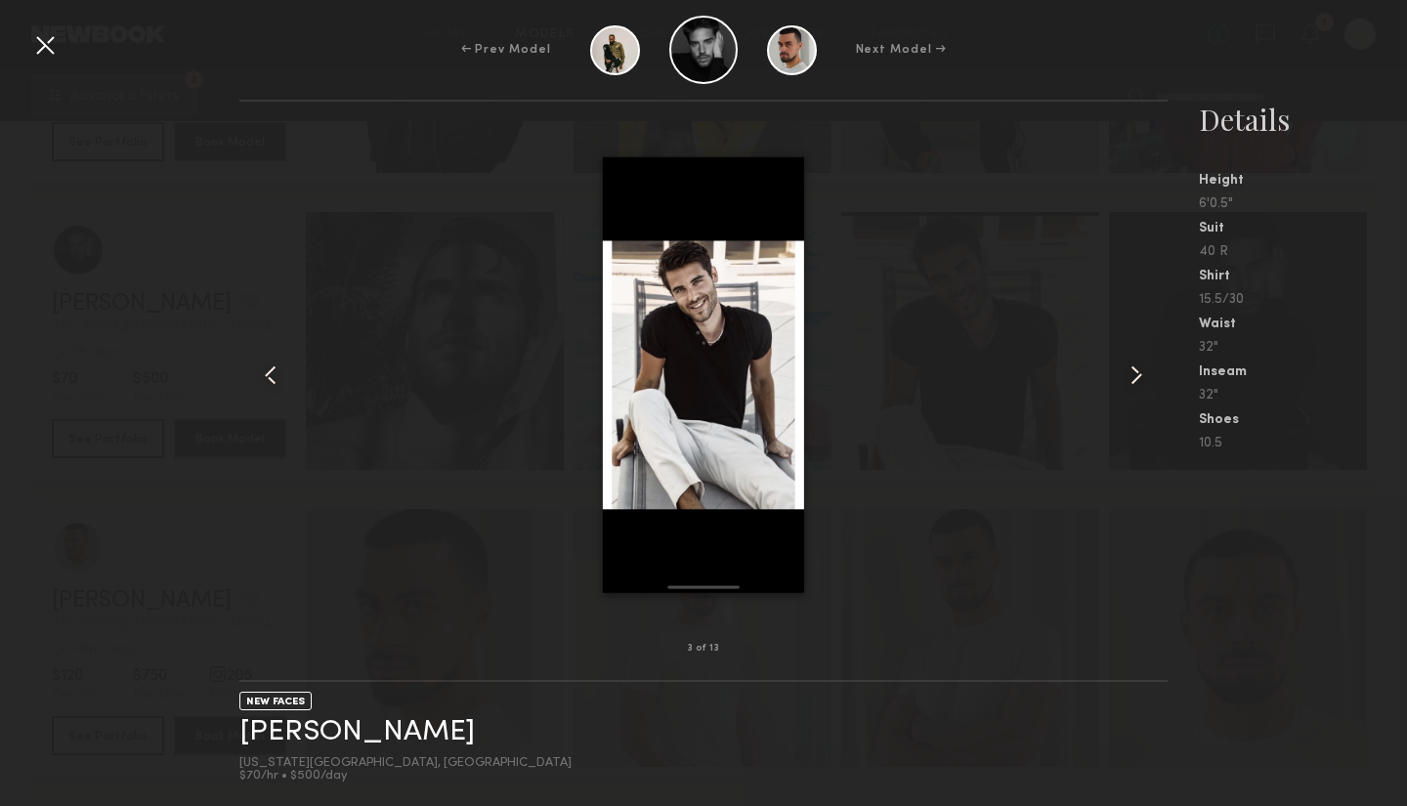
click at [1132, 375] on common-icon at bounding box center [1135, 374] width 31 height 31
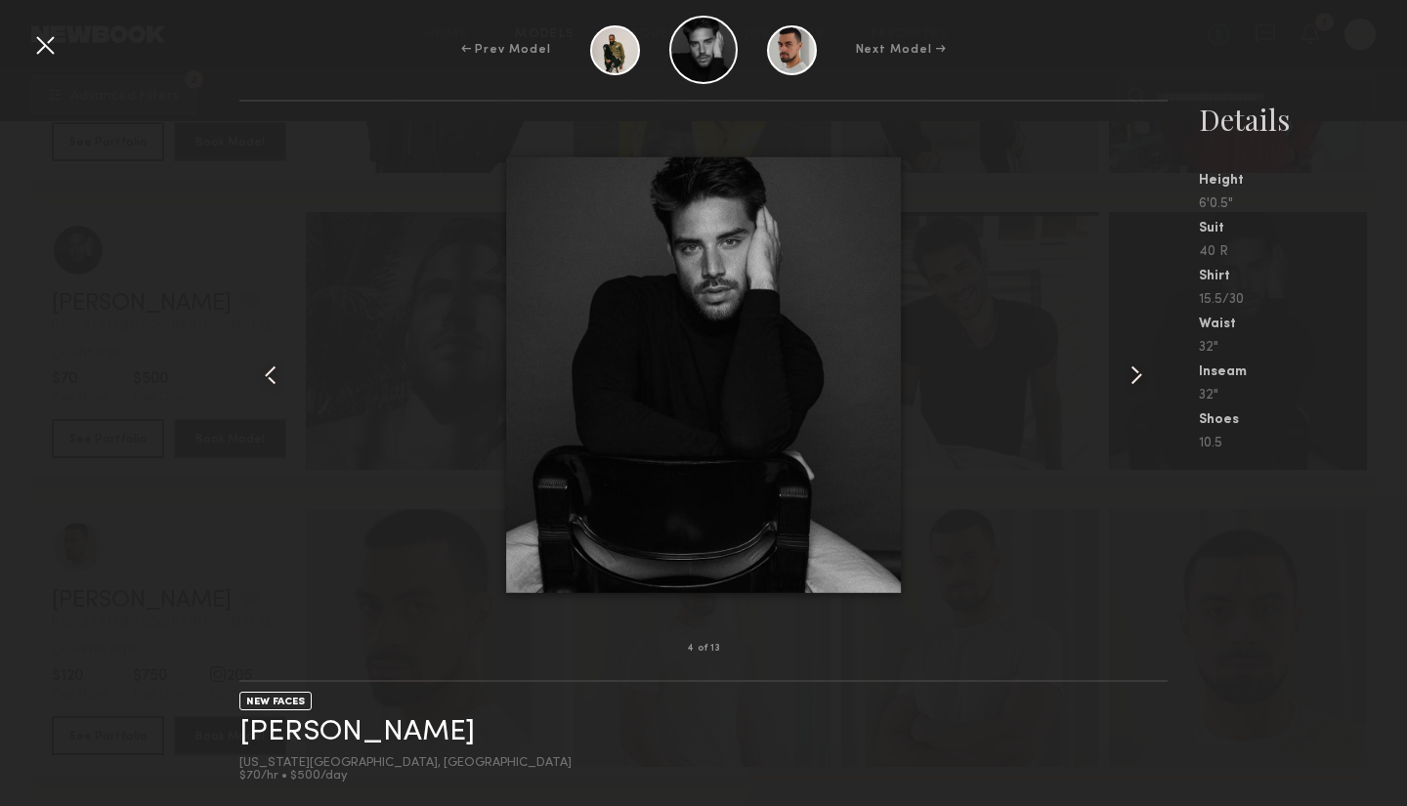
click at [1135, 374] on common-icon at bounding box center [1135, 374] width 31 height 31
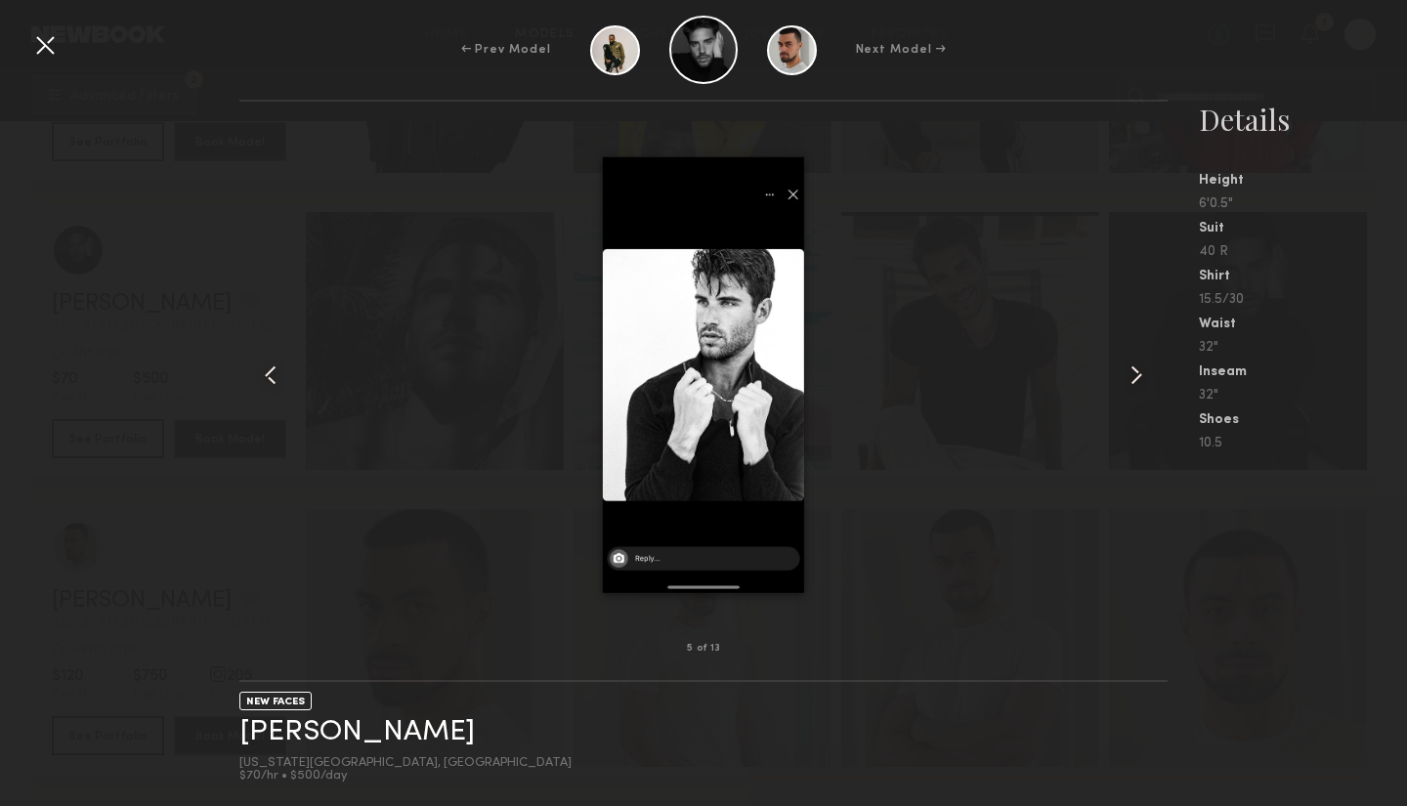
click at [1136, 378] on common-icon at bounding box center [1135, 374] width 31 height 31
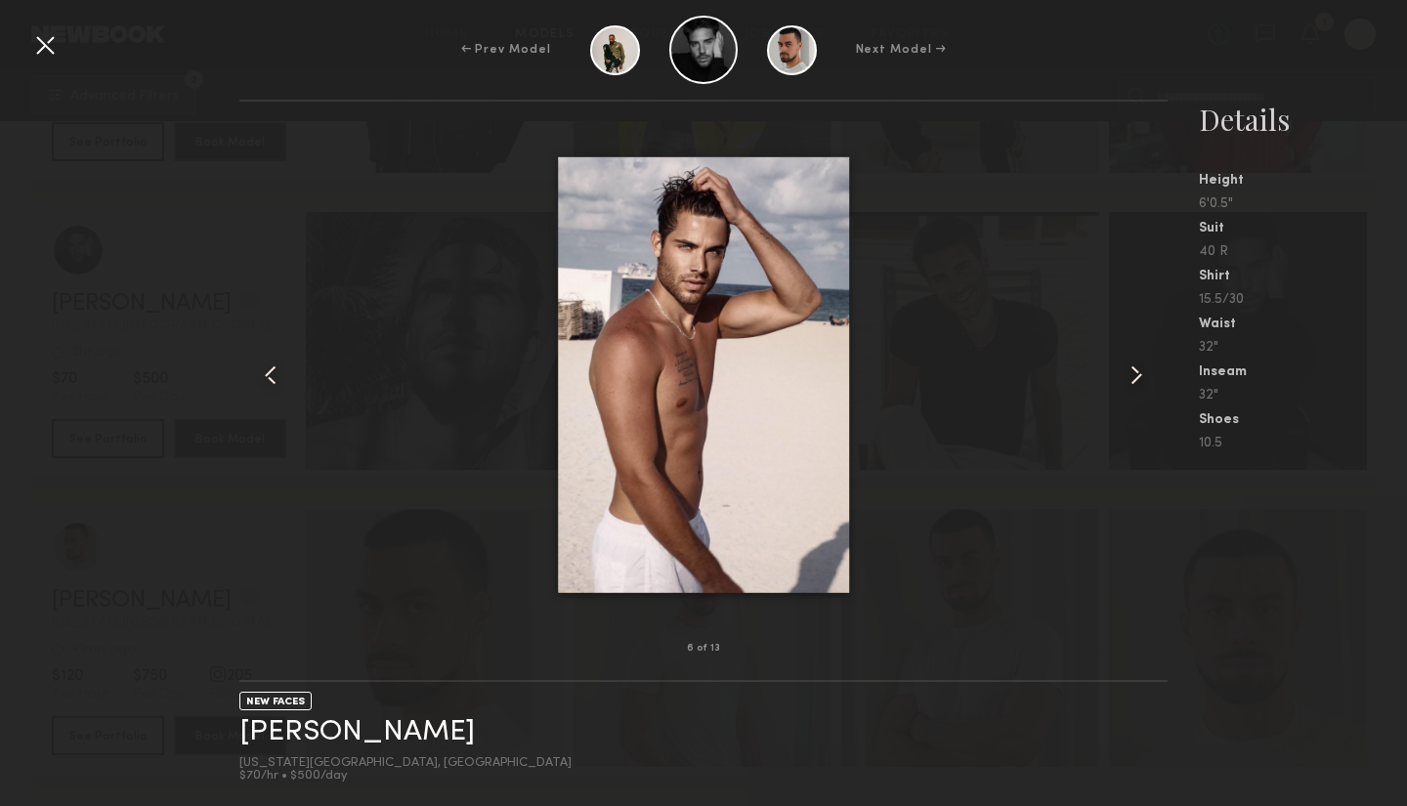
click at [1136, 378] on common-icon at bounding box center [1135, 374] width 31 height 31
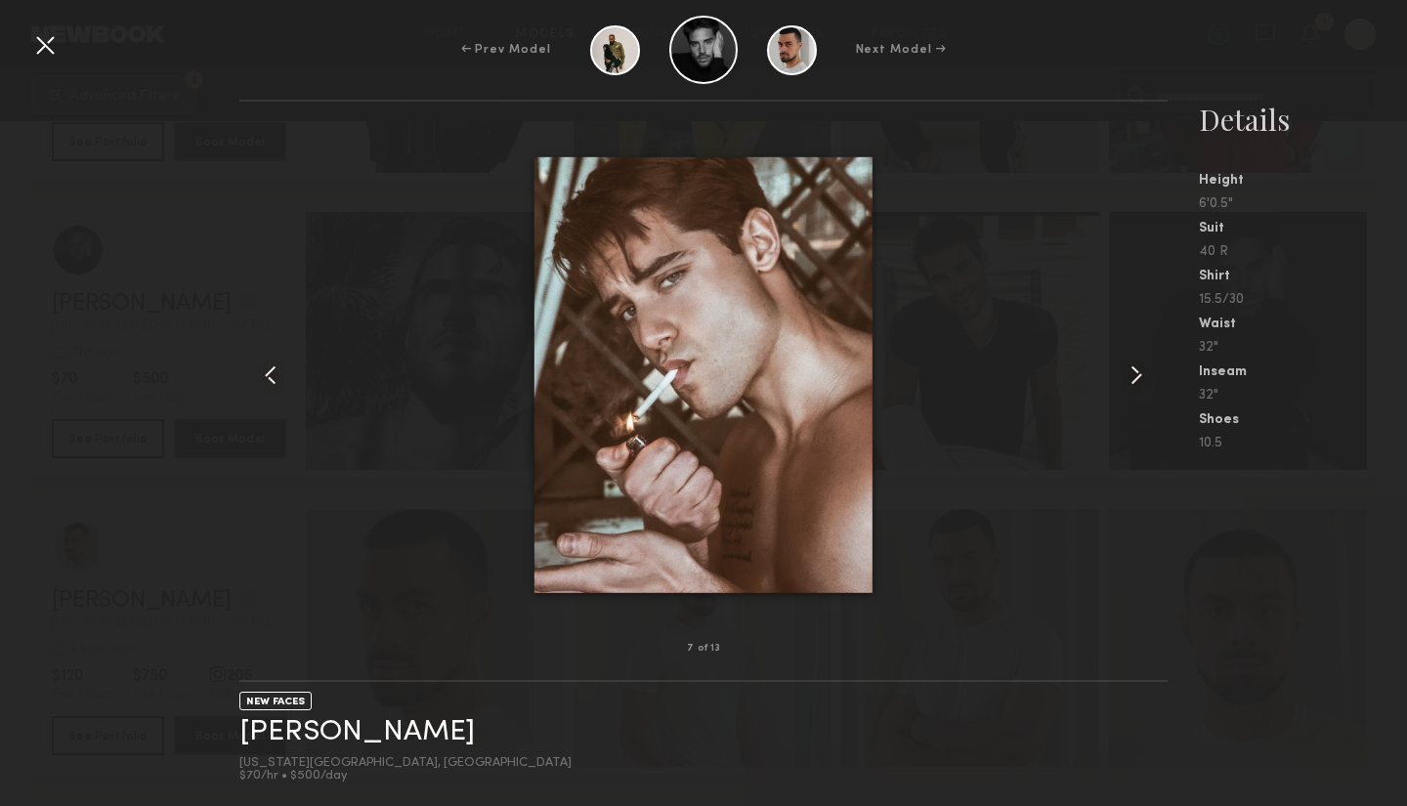
click at [1136, 378] on common-icon at bounding box center [1135, 374] width 31 height 31
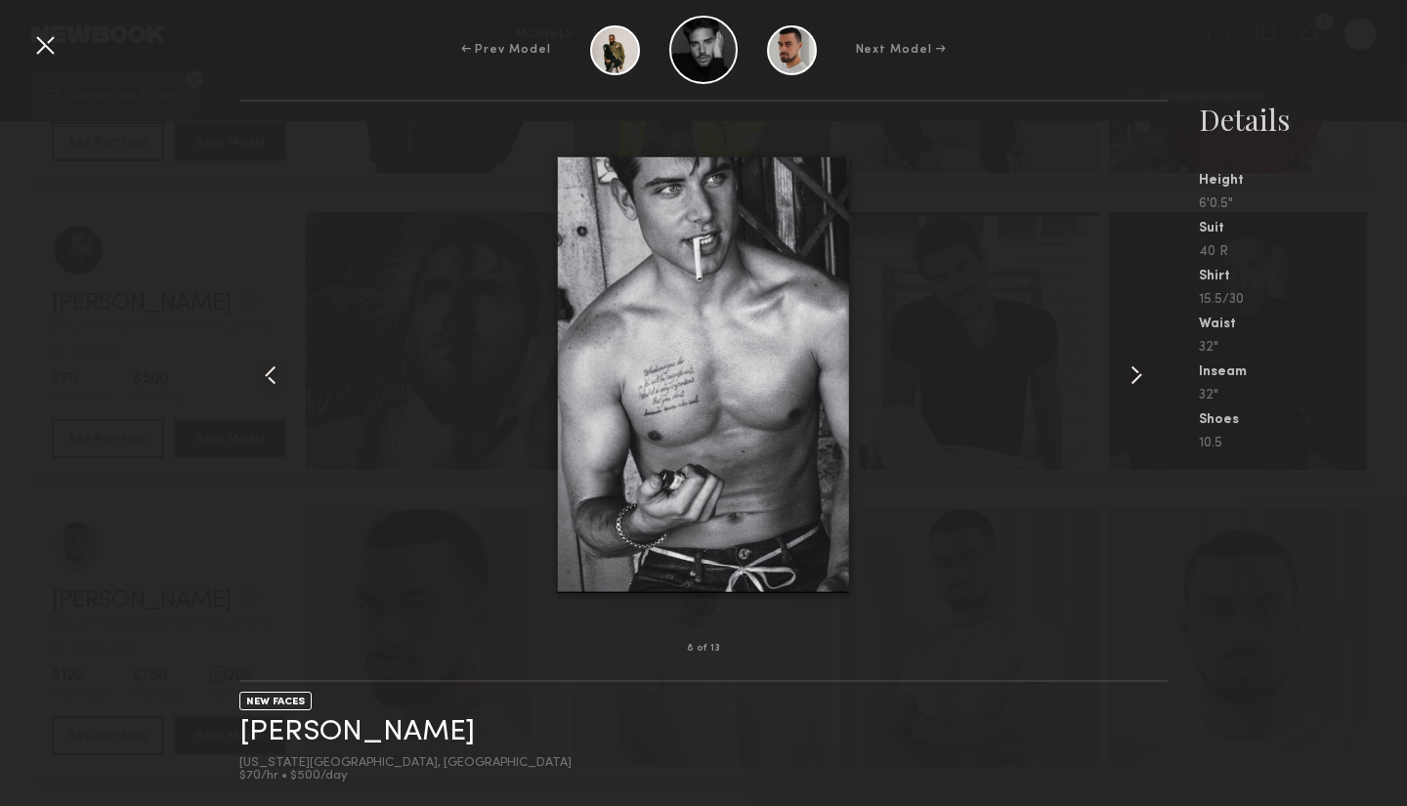
click at [1136, 378] on common-icon at bounding box center [1135, 374] width 31 height 31
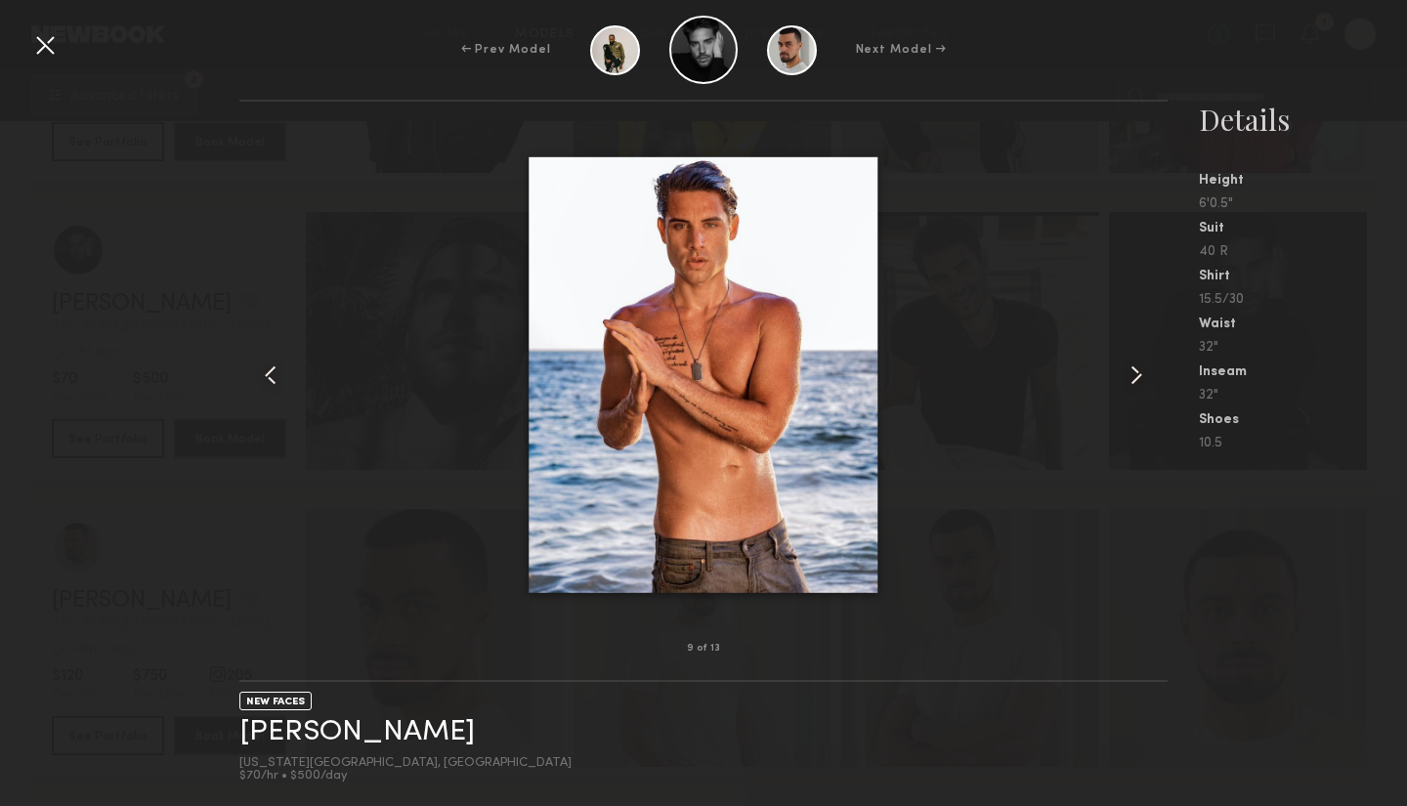
click at [1136, 381] on common-icon at bounding box center [1135, 374] width 31 height 31
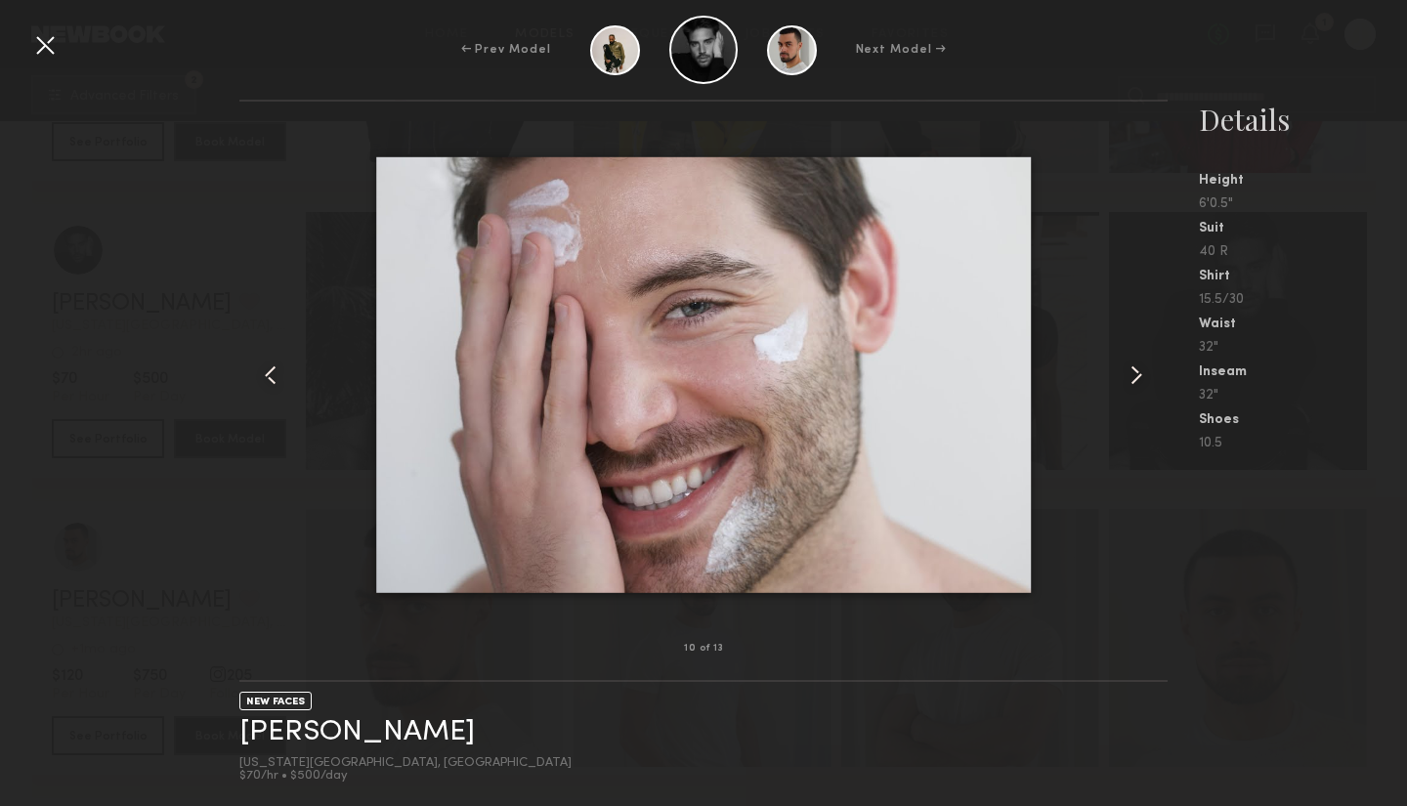
click at [1137, 372] on common-icon at bounding box center [1135, 374] width 31 height 31
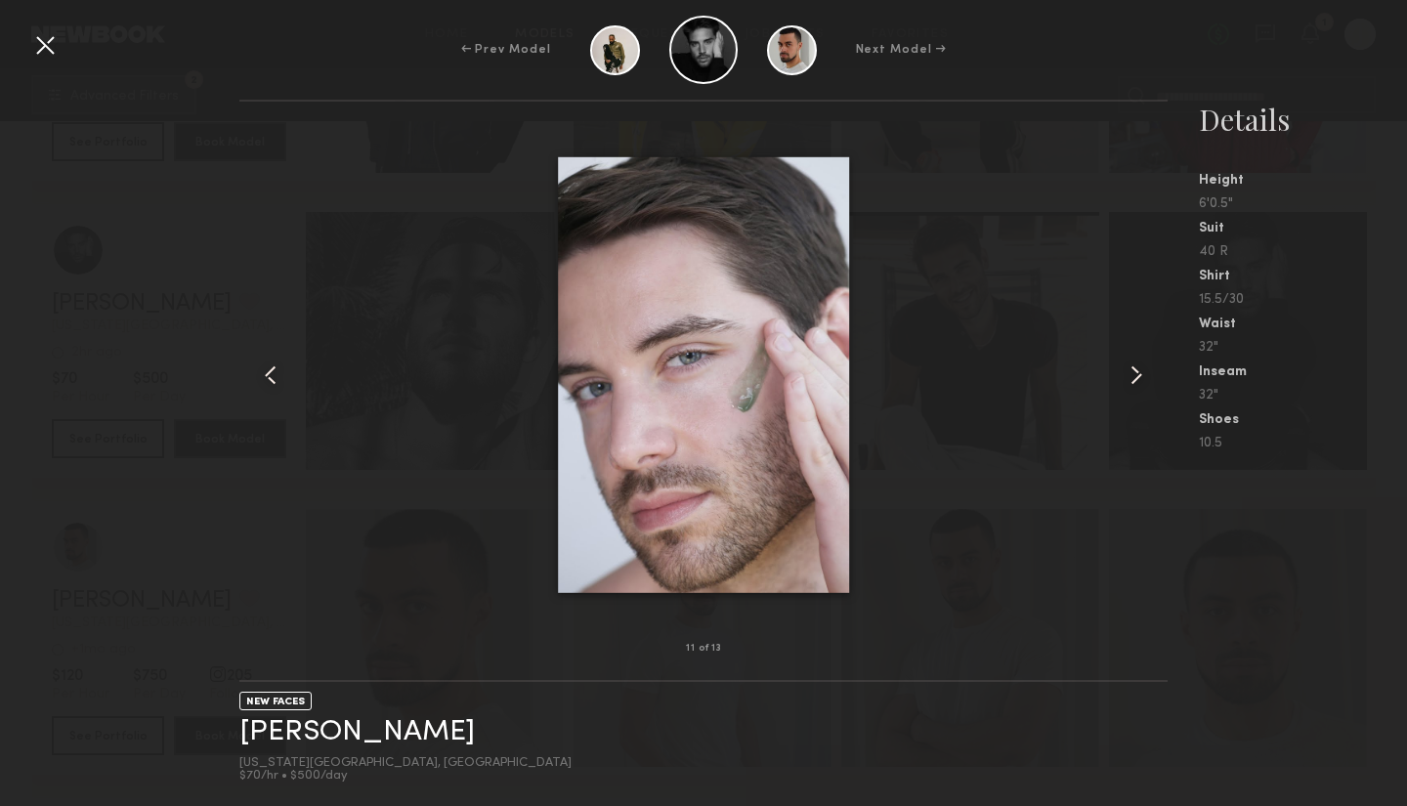
click at [1132, 373] on common-icon at bounding box center [1135, 374] width 31 height 31
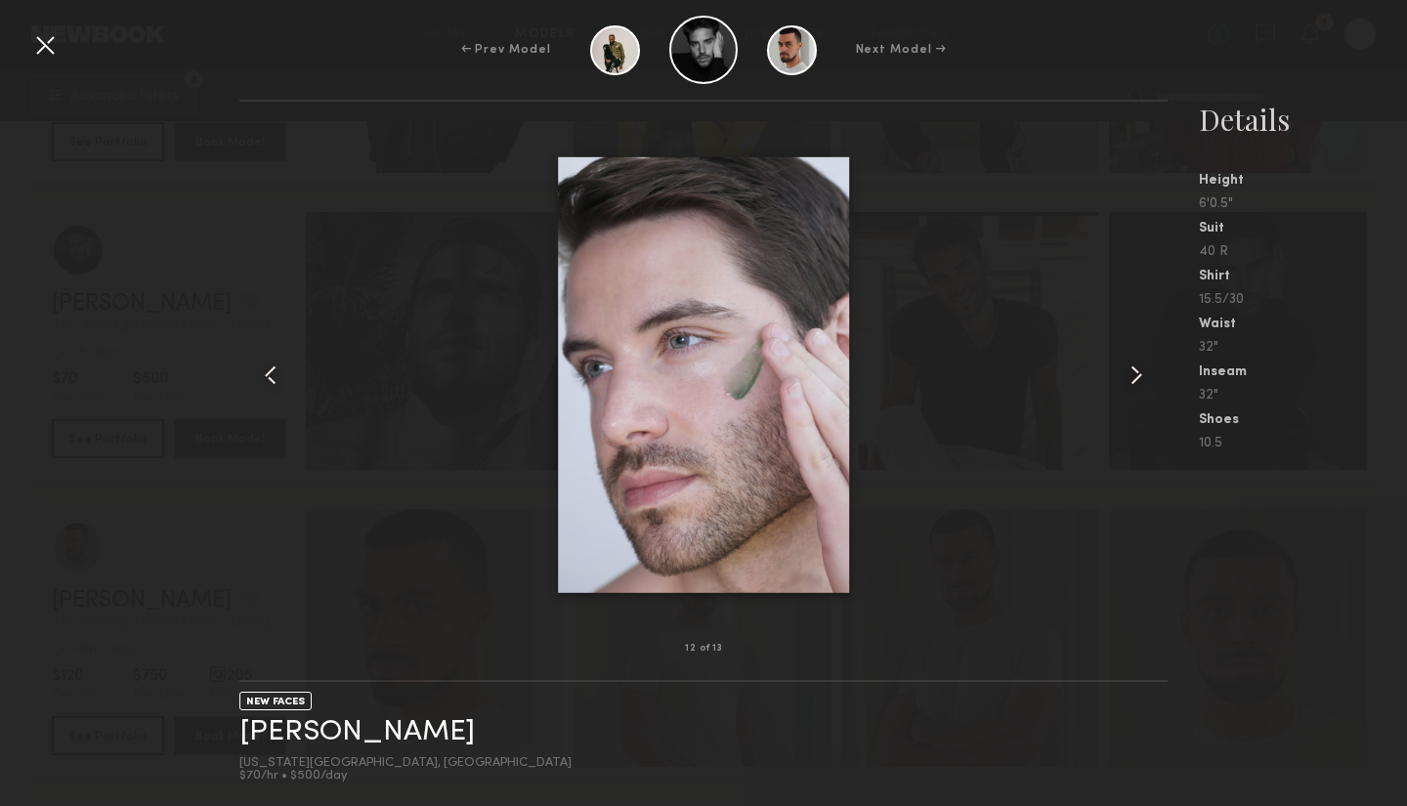
click at [1132, 373] on common-icon at bounding box center [1135, 374] width 31 height 31
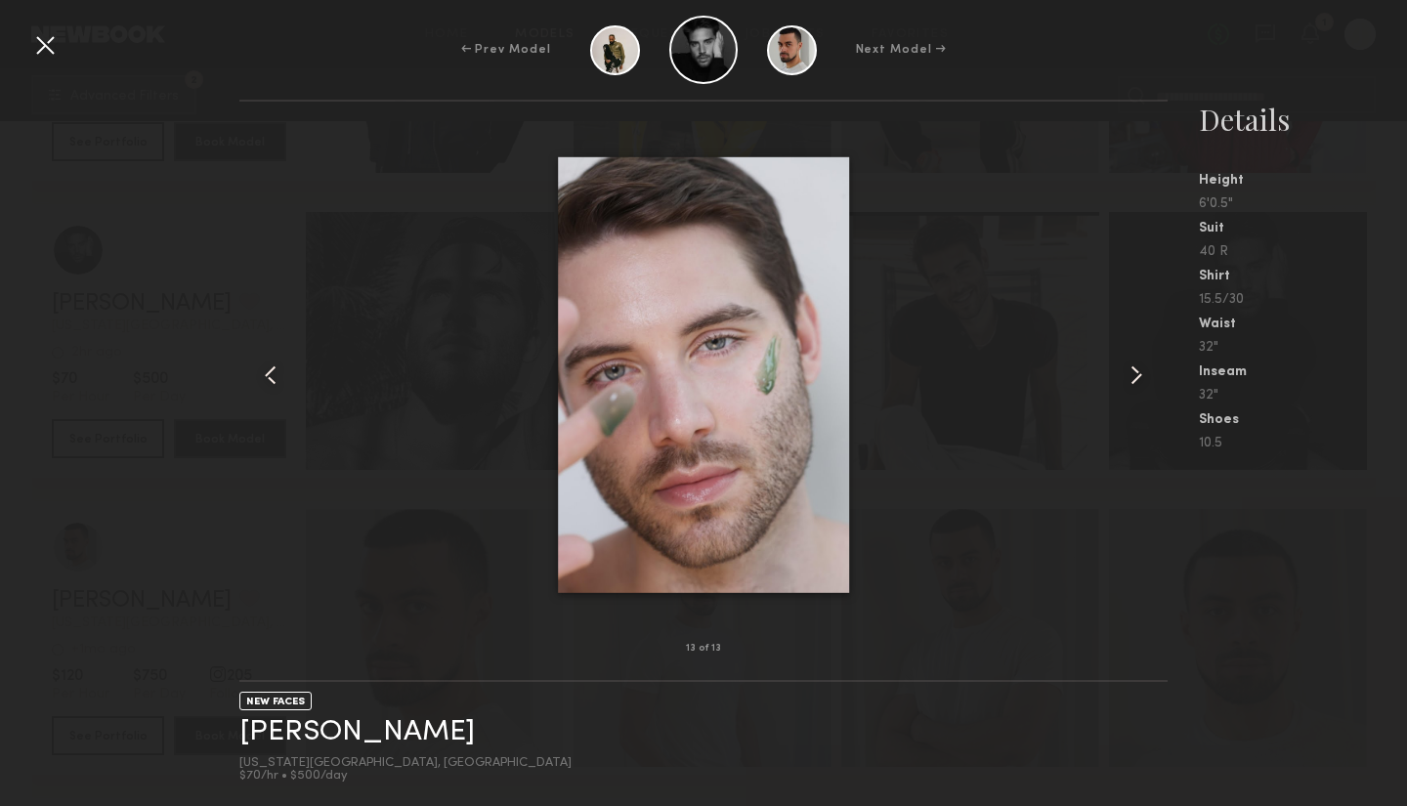
click at [1131, 371] on common-icon at bounding box center [1135, 374] width 31 height 31
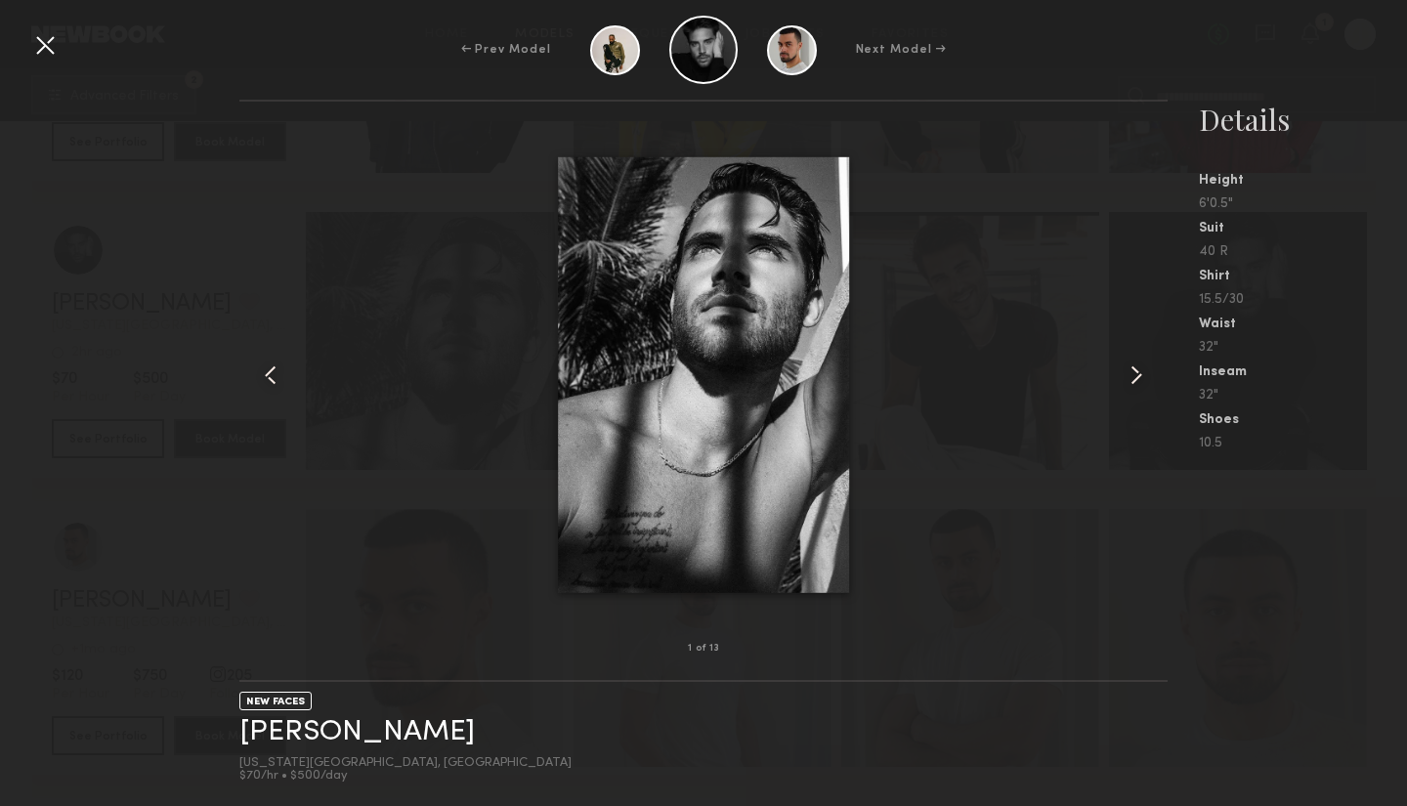
click at [1136, 378] on common-icon at bounding box center [1135, 374] width 31 height 31
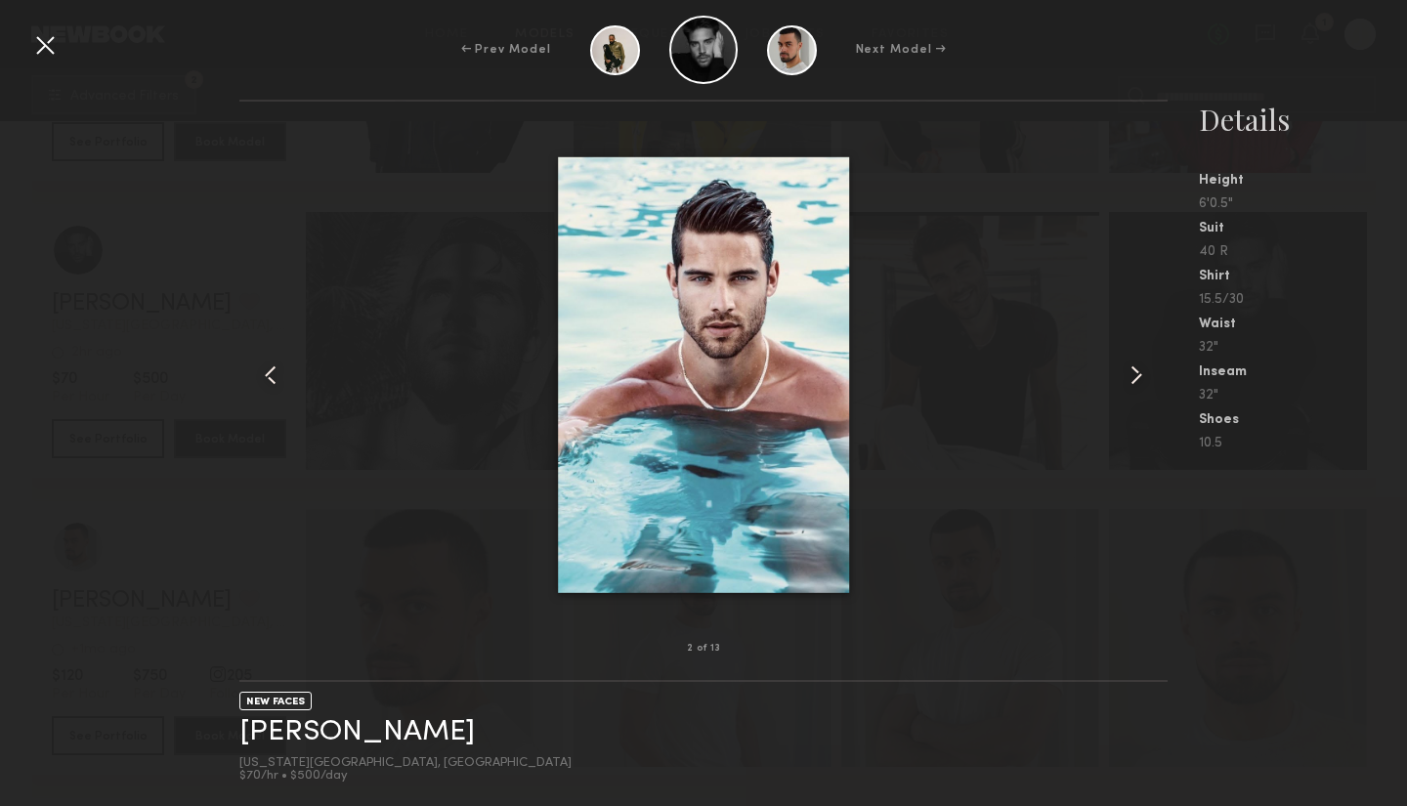
click at [1136, 378] on common-icon at bounding box center [1135, 374] width 31 height 31
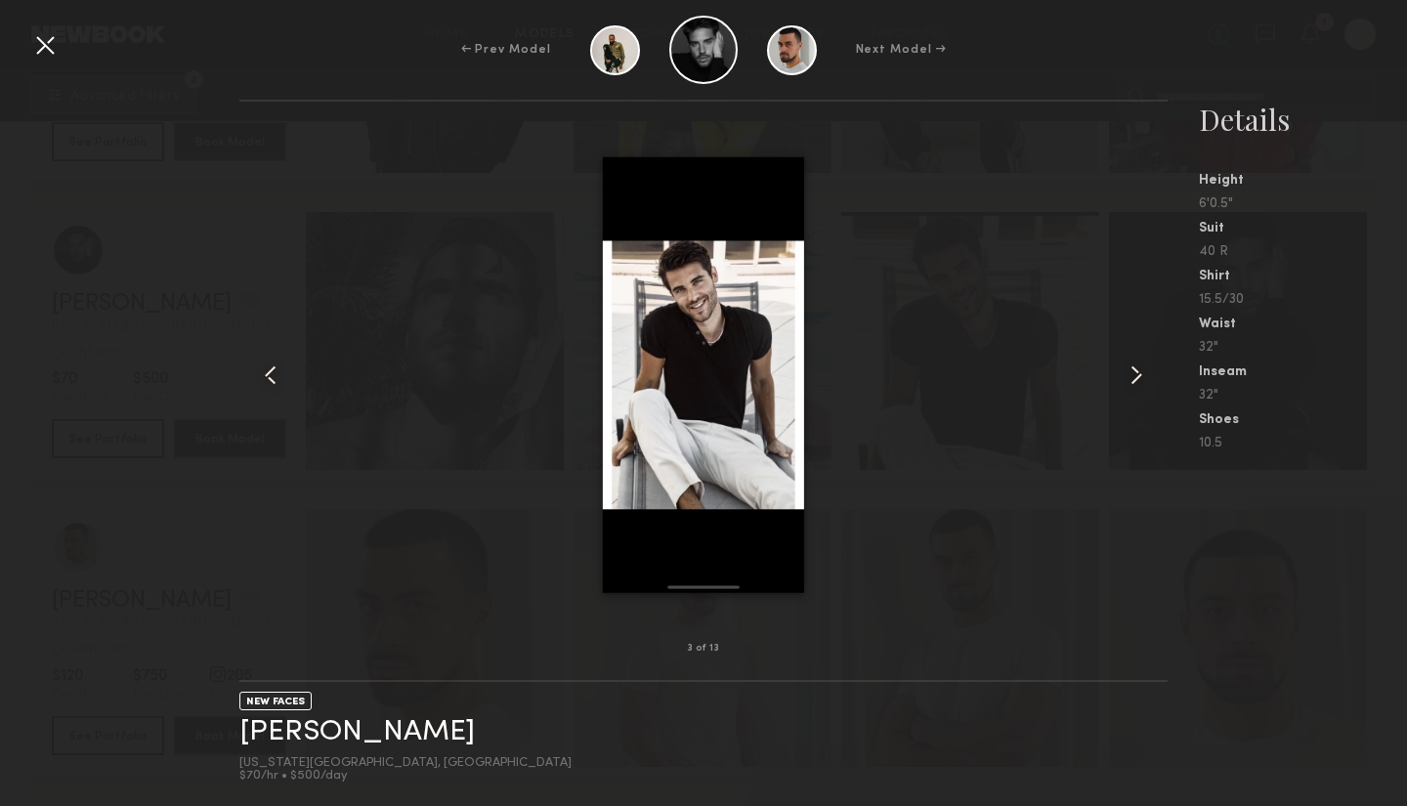
click at [1139, 374] on common-icon at bounding box center [1135, 374] width 31 height 31
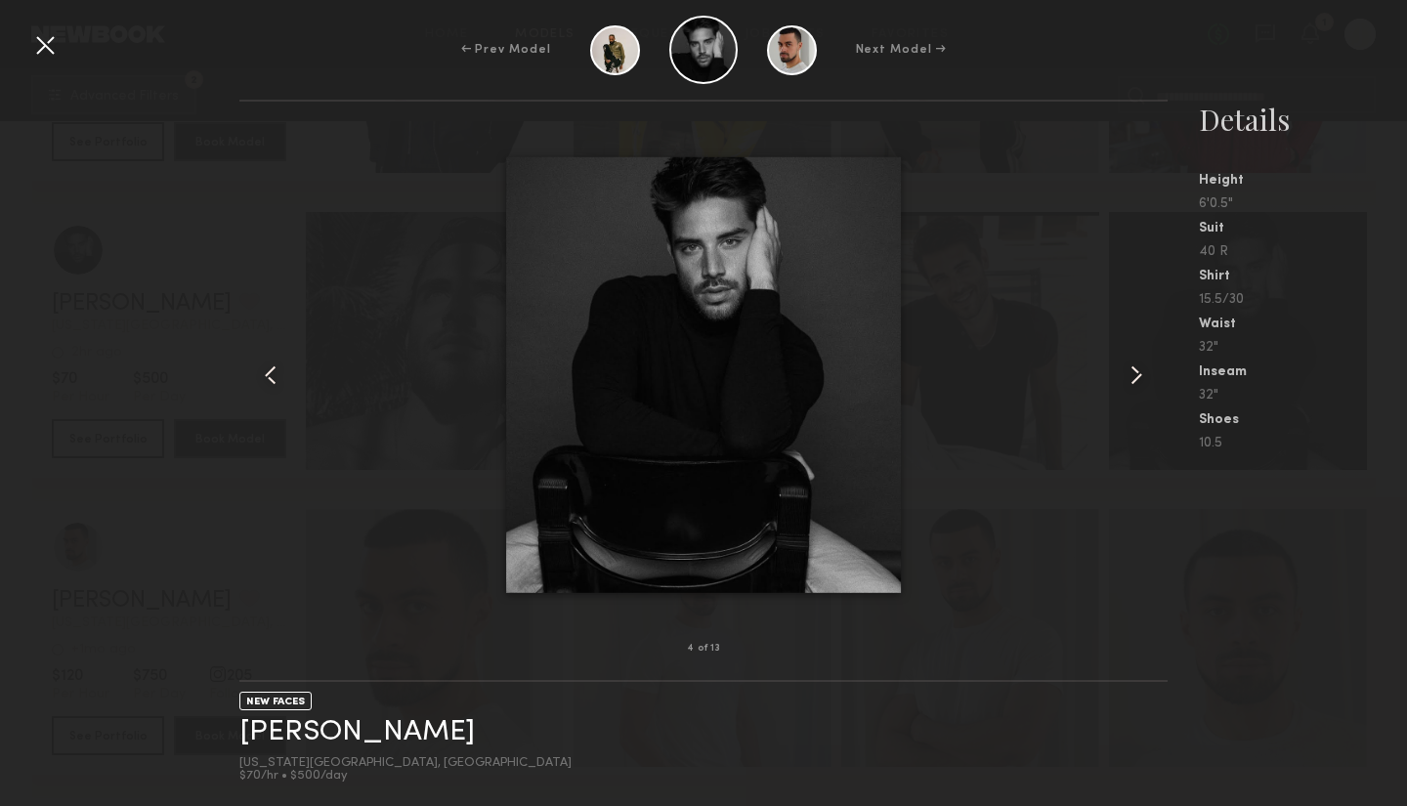
click at [46, 45] on div at bounding box center [44, 44] width 31 height 31
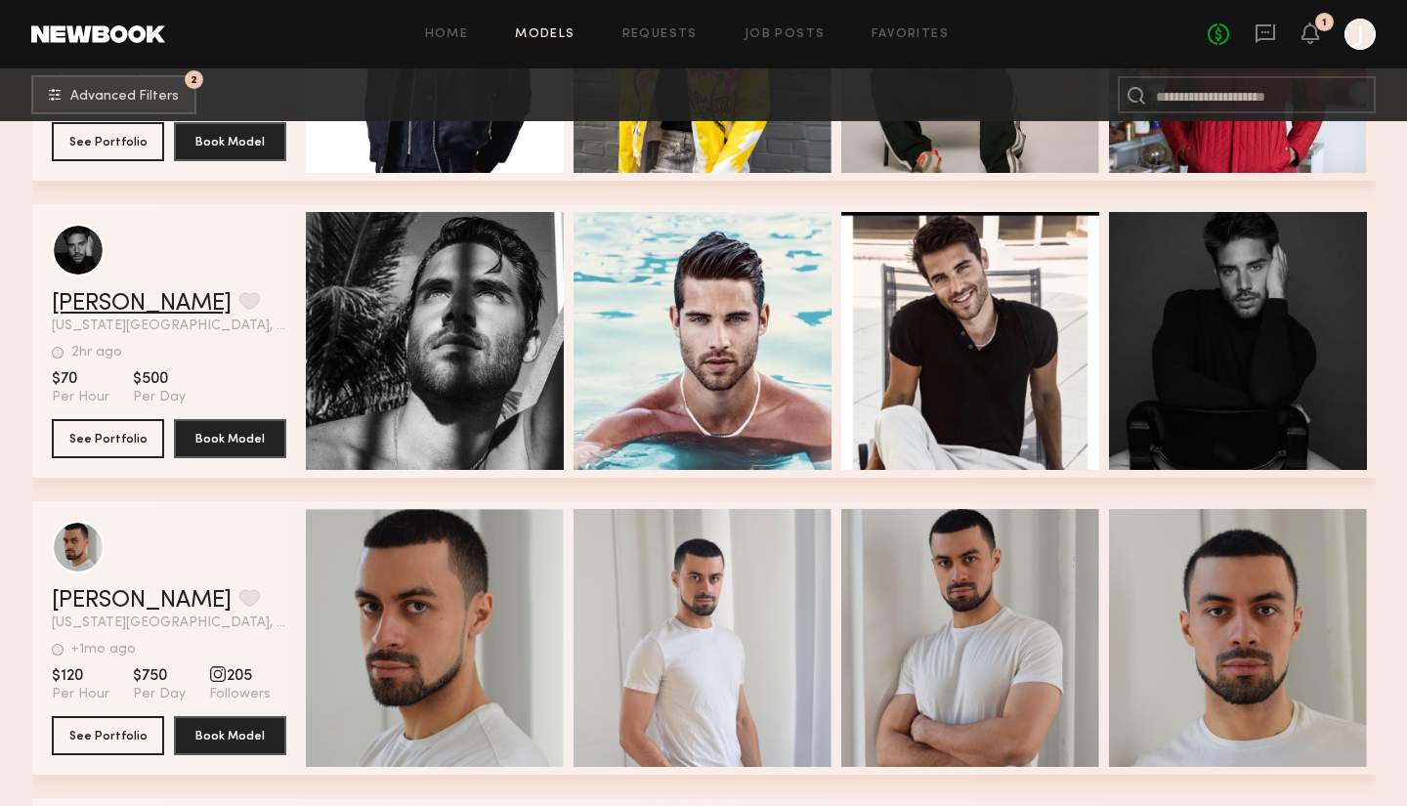
click at [124, 304] on link "Damian G." at bounding box center [142, 303] width 180 height 23
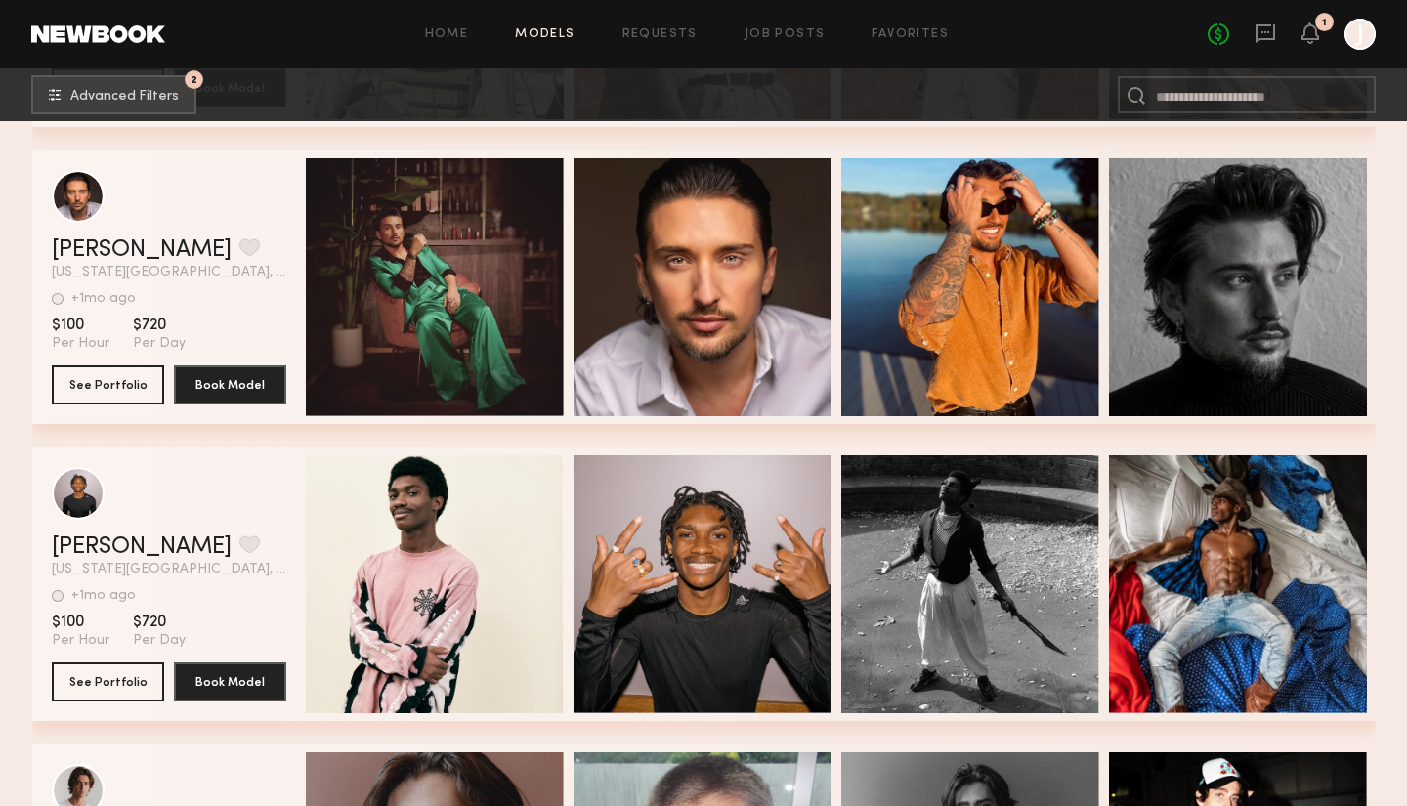
scroll to position [84030, 0]
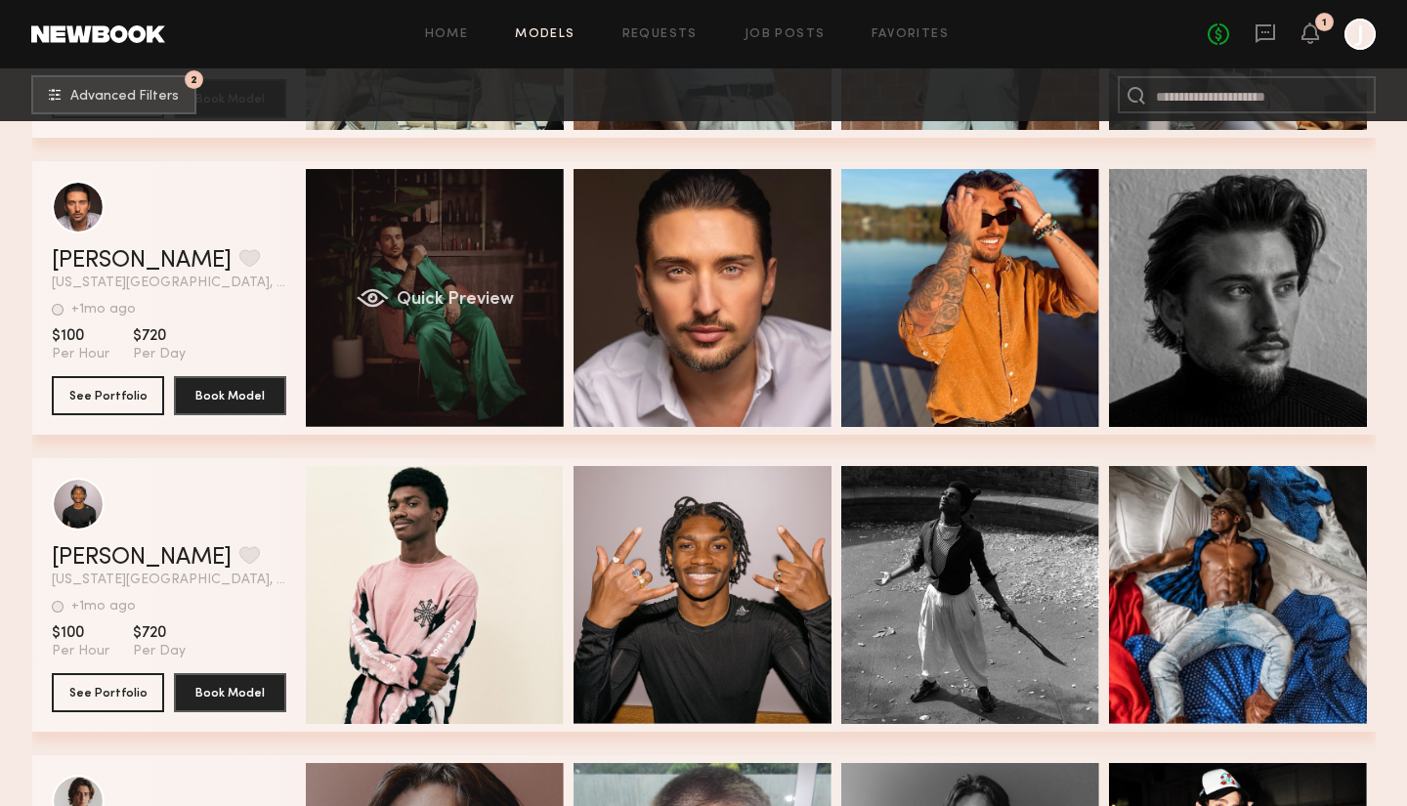
click at [470, 311] on div "Quick Preview" at bounding box center [435, 298] width 258 height 258
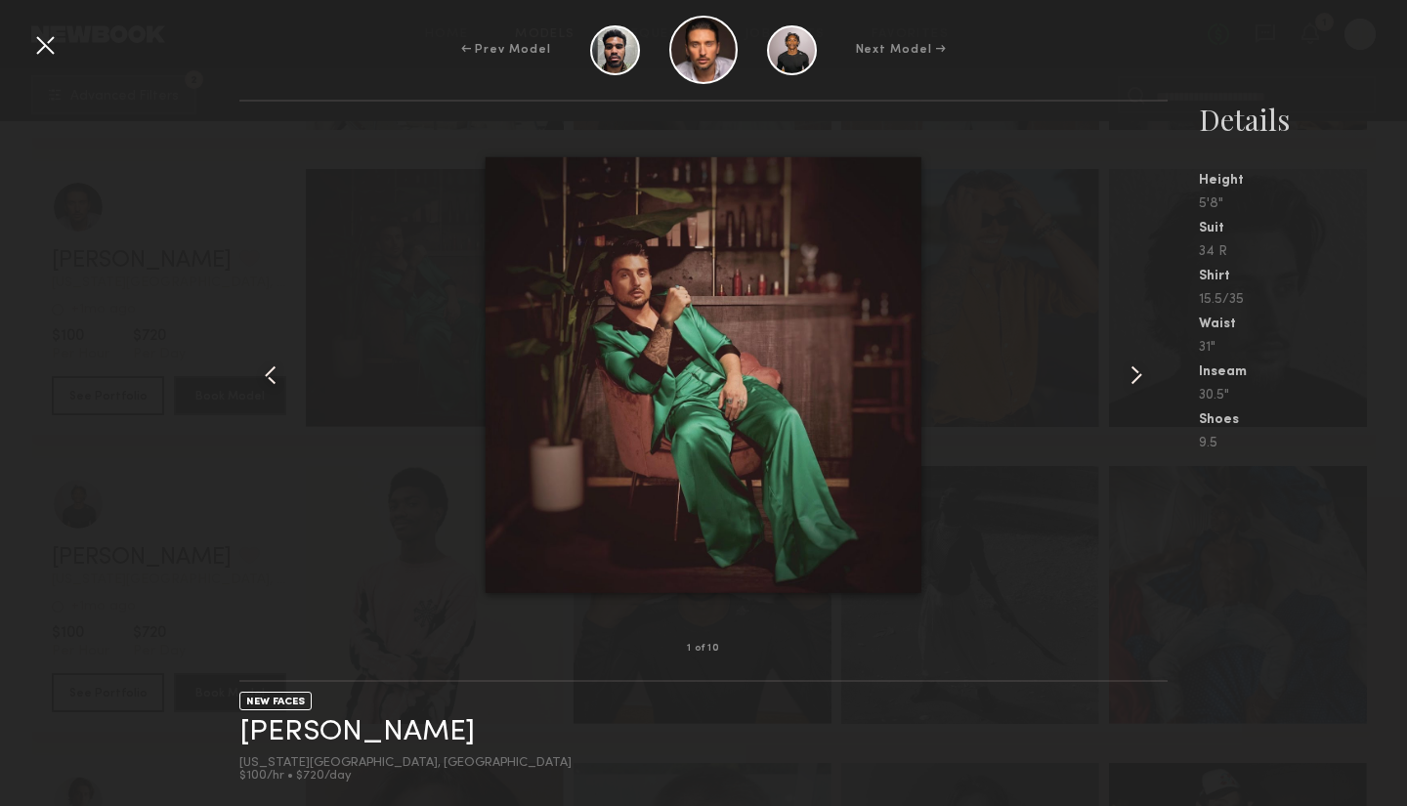
click at [1139, 377] on common-icon at bounding box center [1135, 374] width 31 height 31
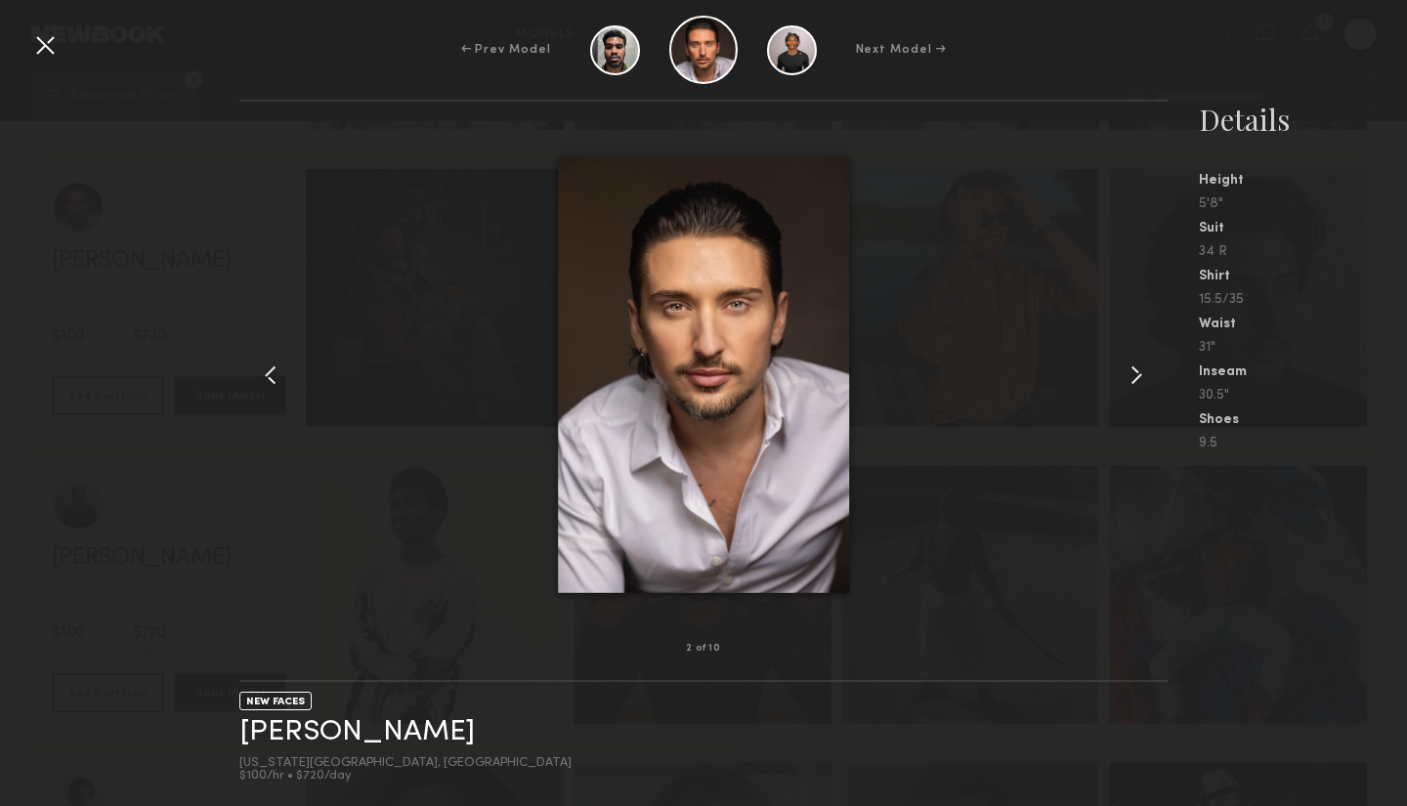
click at [1139, 377] on common-icon at bounding box center [1135, 374] width 31 height 31
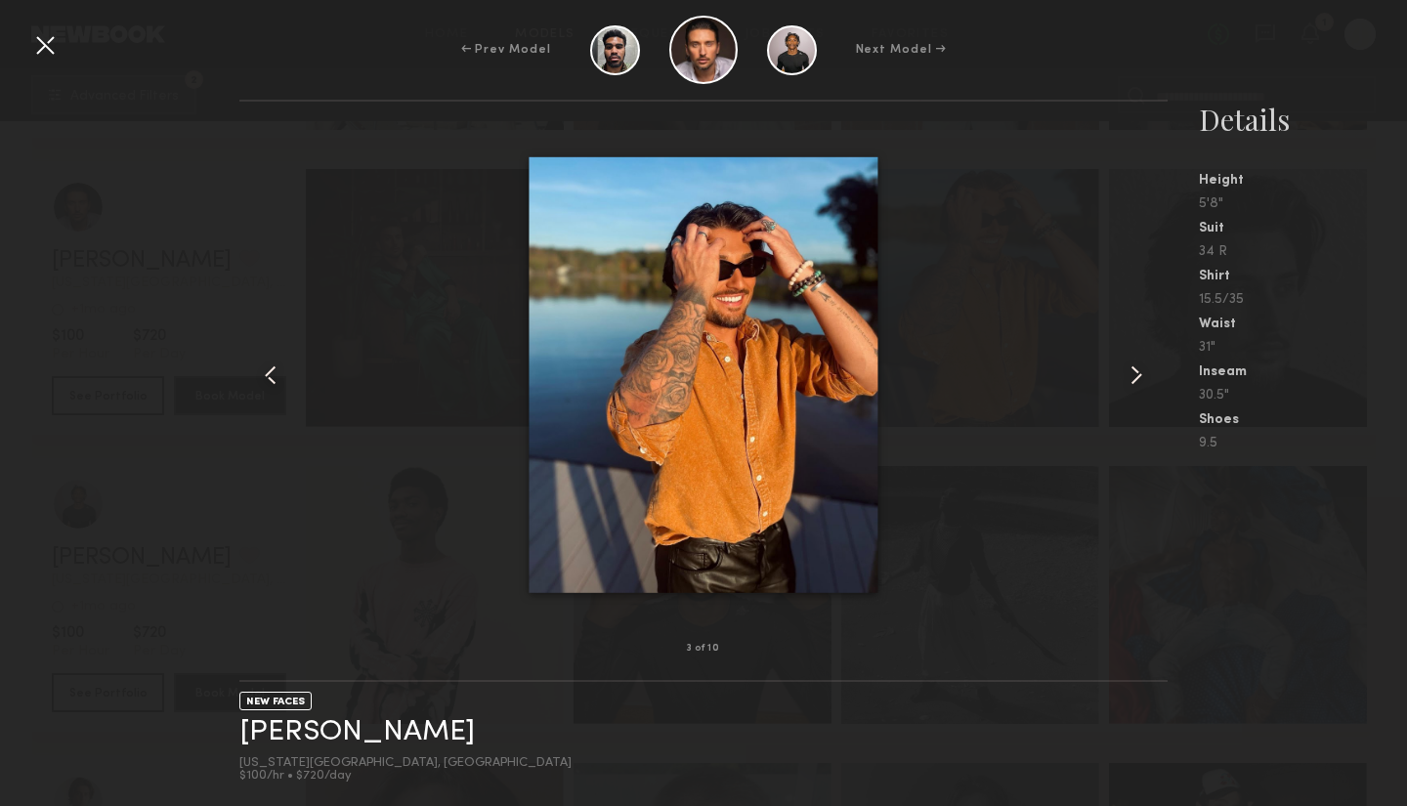
click at [1137, 376] on common-icon at bounding box center [1135, 374] width 31 height 31
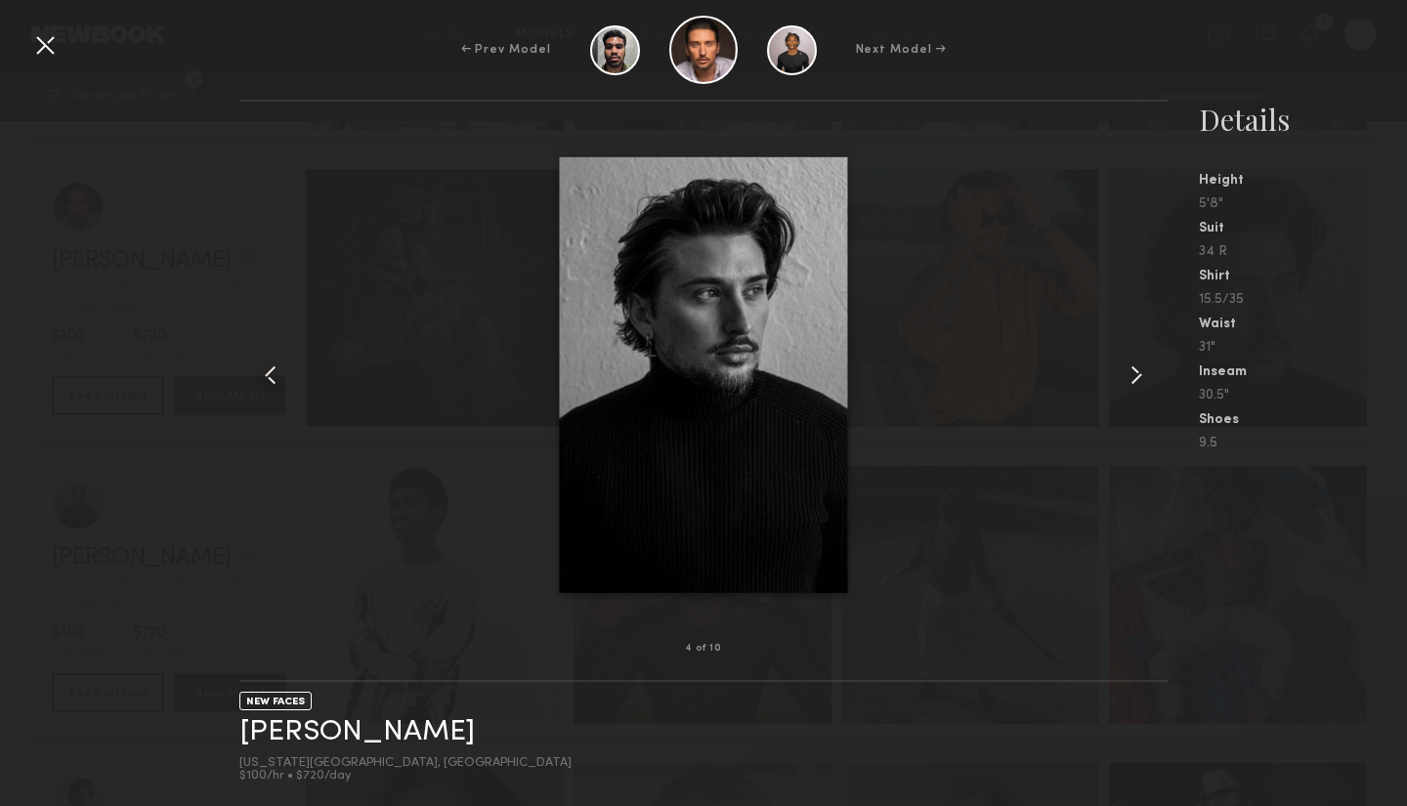
click at [1137, 376] on common-icon at bounding box center [1135, 374] width 31 height 31
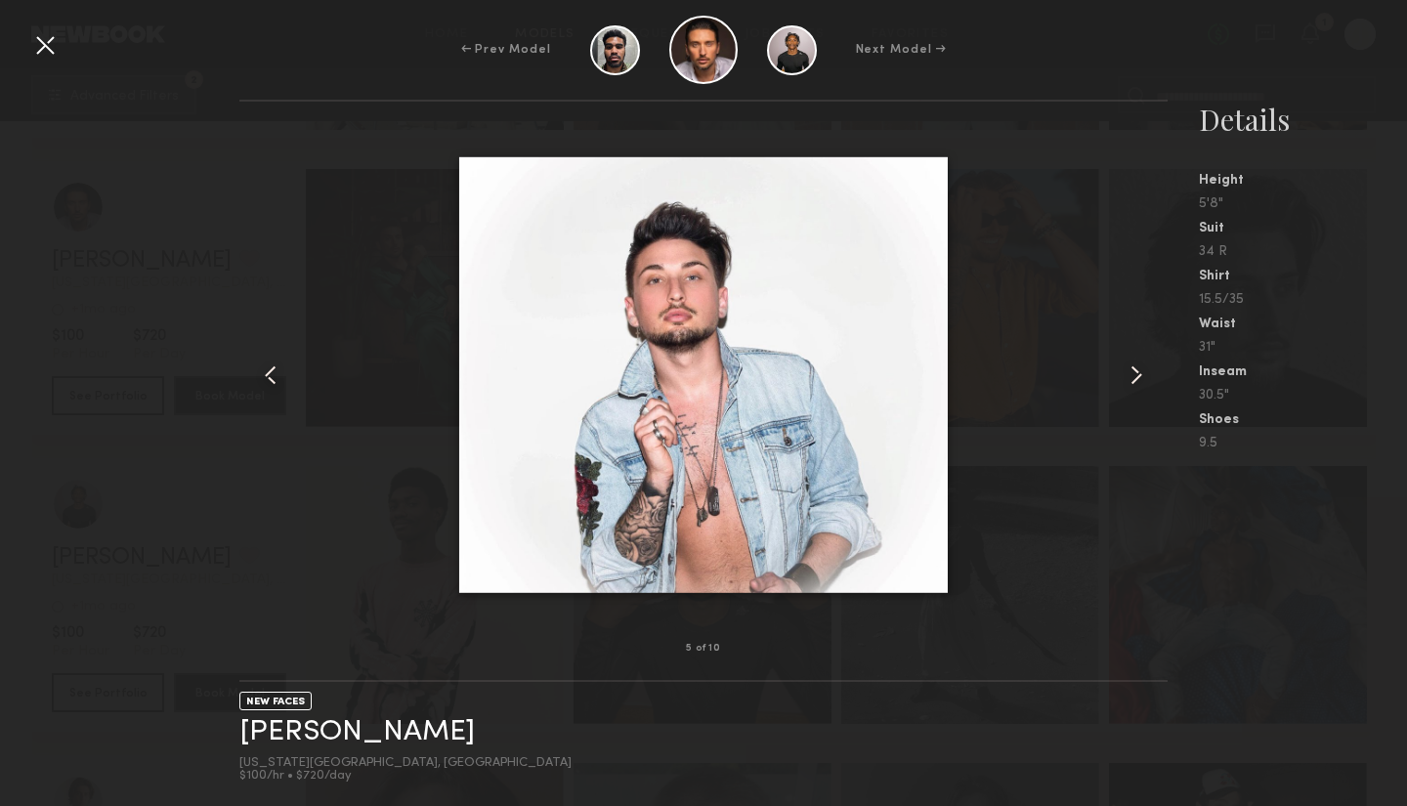
click at [47, 45] on div at bounding box center [44, 44] width 31 height 31
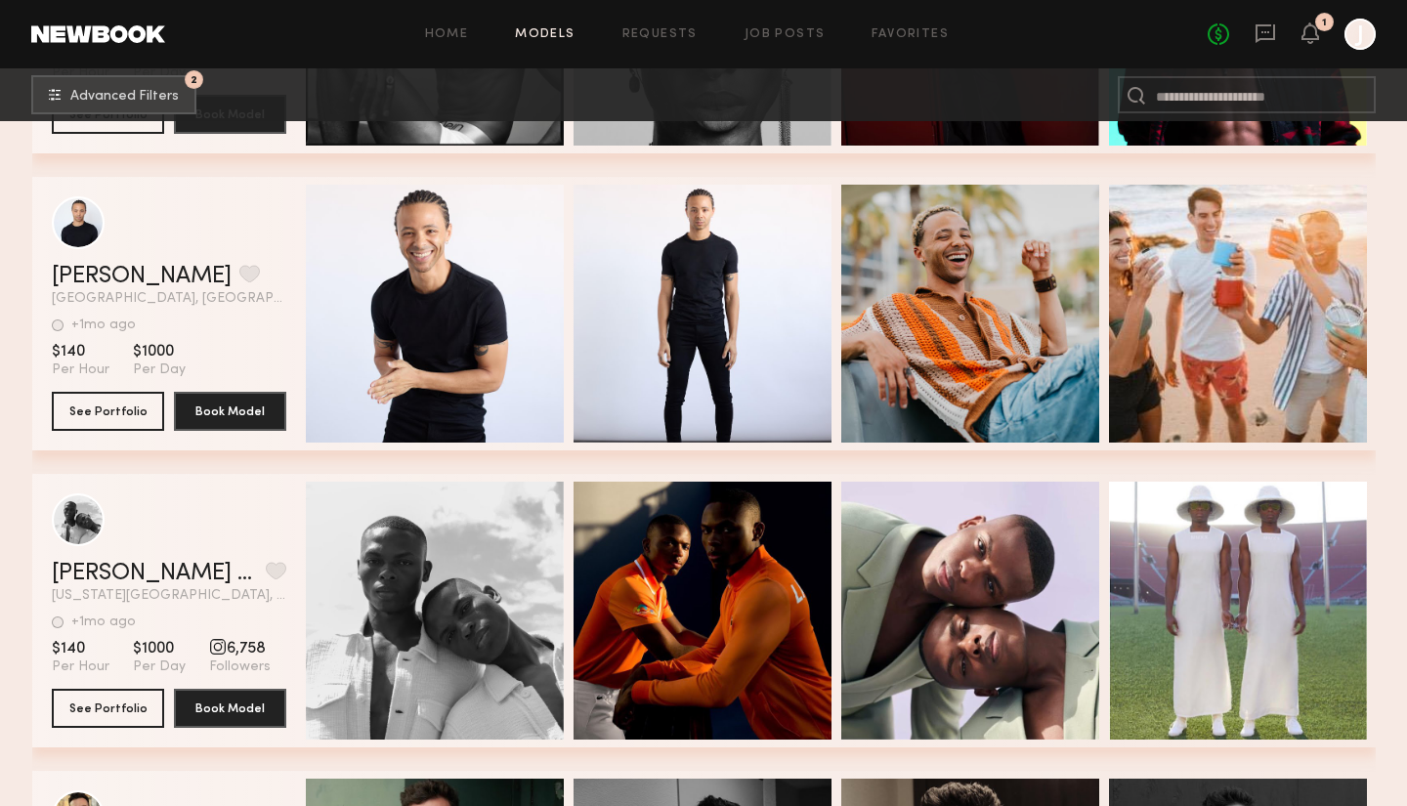
scroll to position [32757, 0]
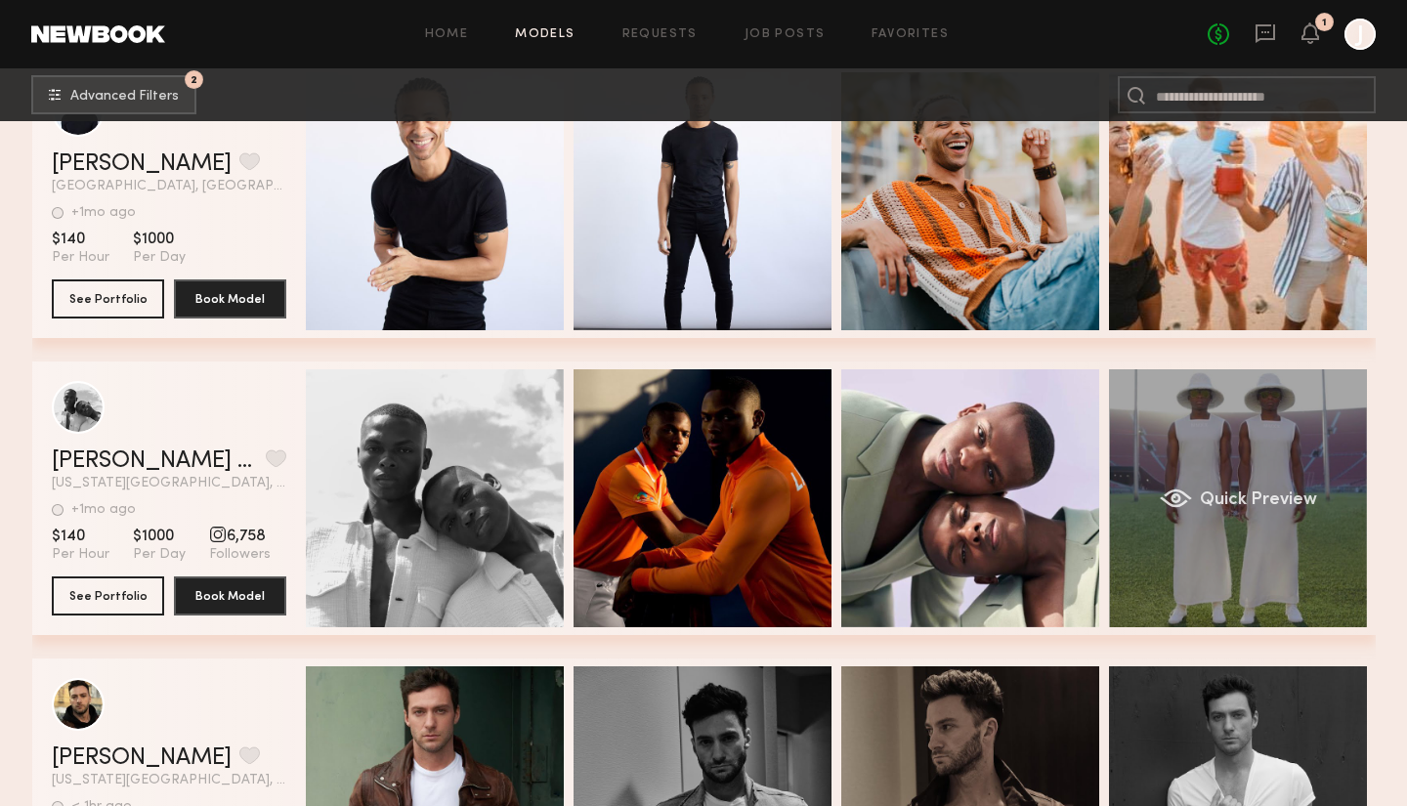
click at [1270, 478] on div "Quick Preview" at bounding box center [1238, 498] width 258 height 258
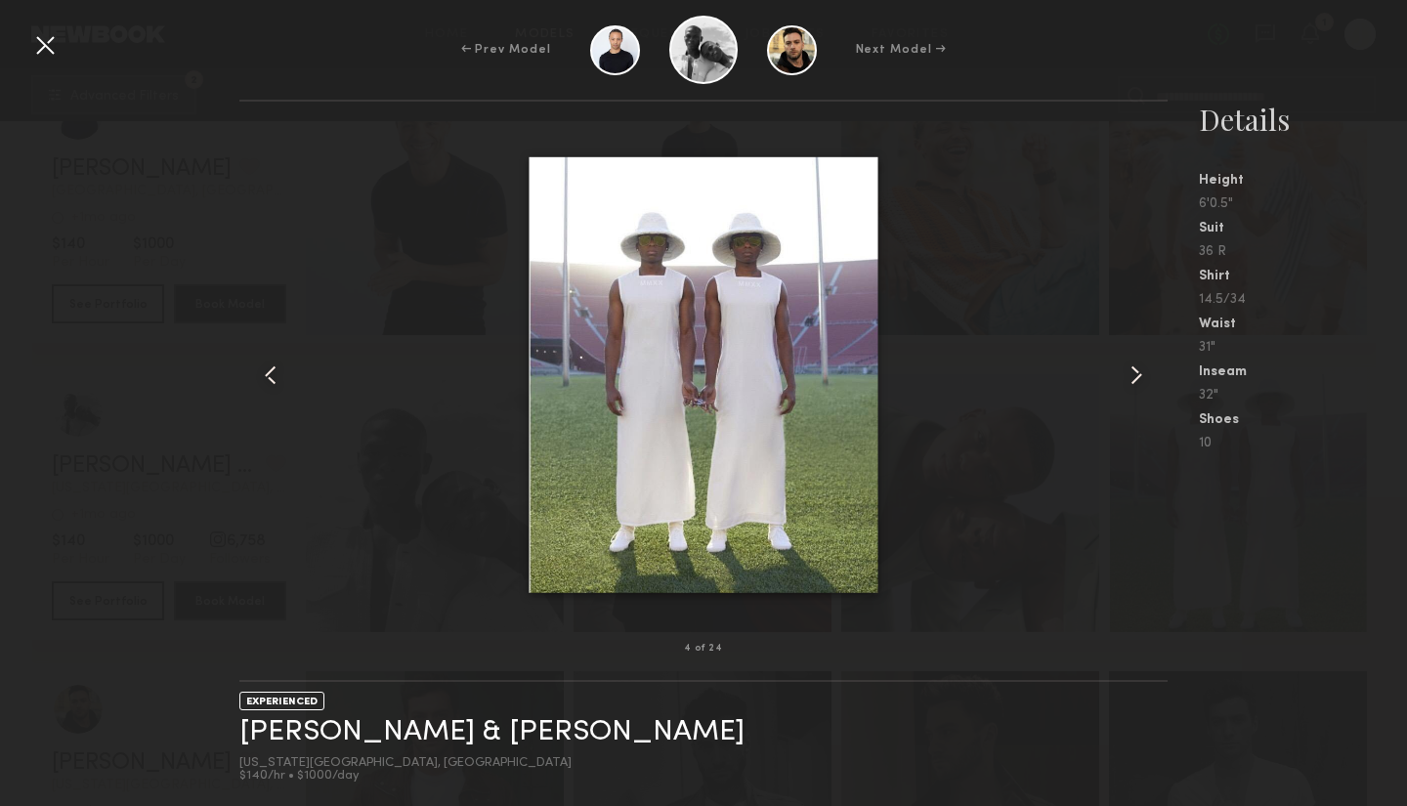
scroll to position [32762, 0]
click at [1142, 370] on common-icon at bounding box center [1135, 374] width 31 height 31
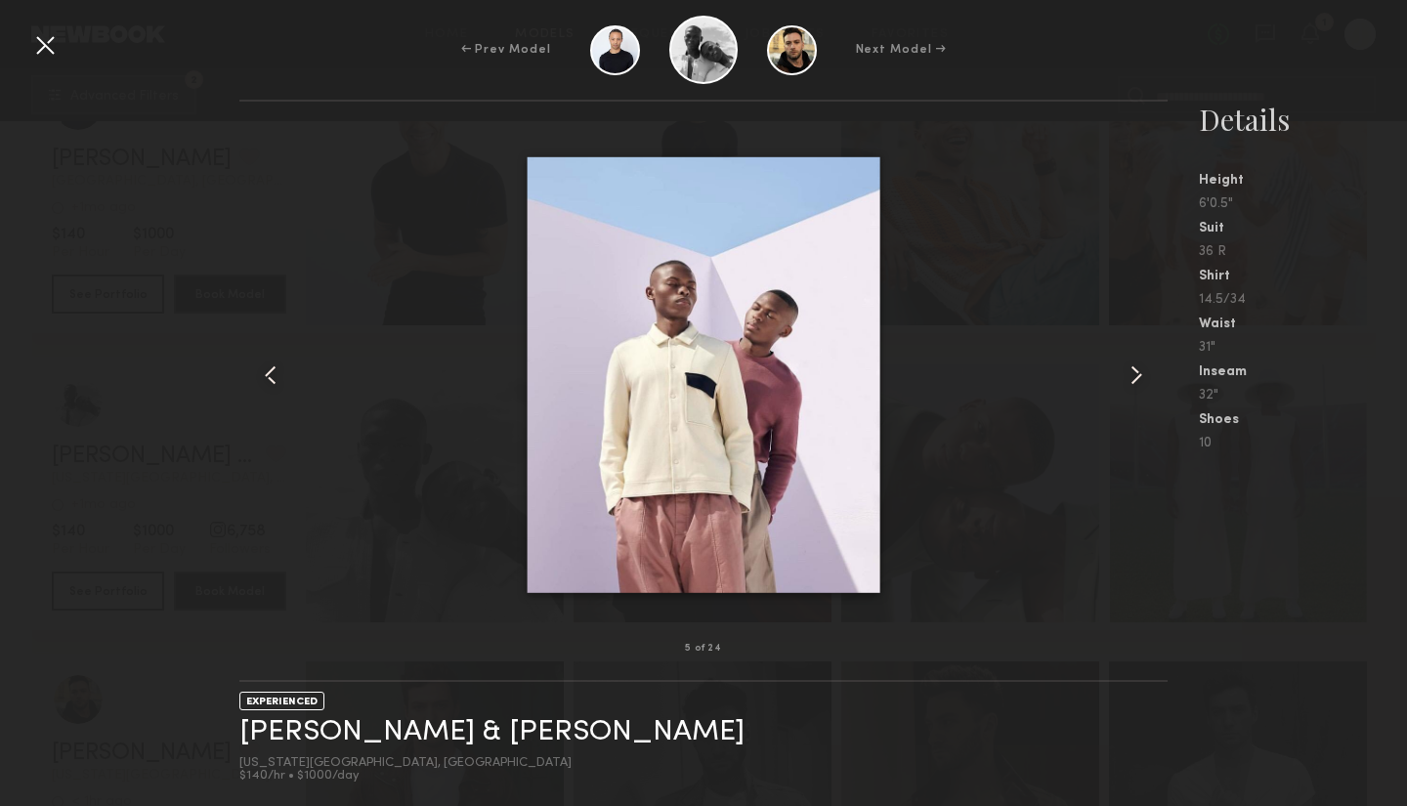
click at [1133, 374] on common-icon at bounding box center [1135, 374] width 31 height 31
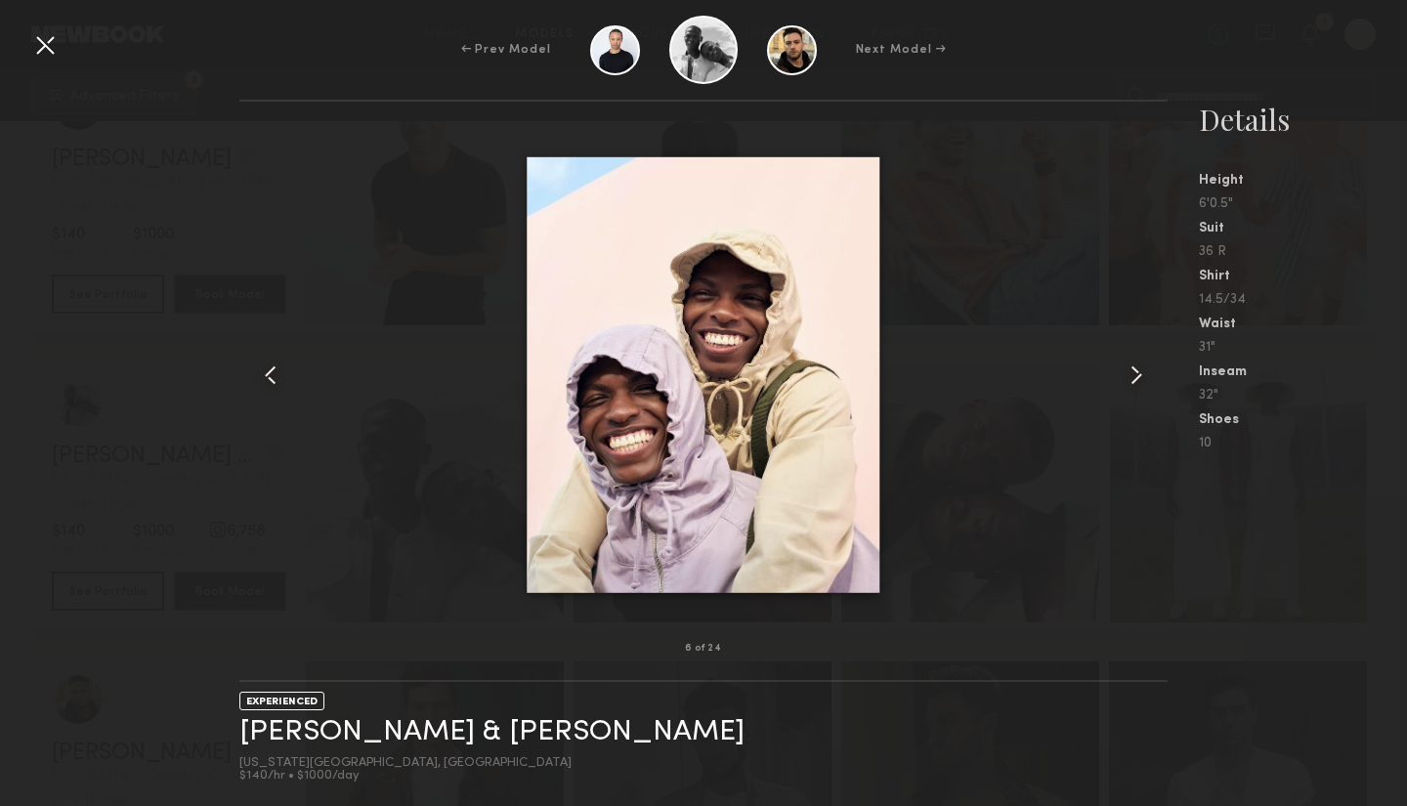
click at [1133, 374] on common-icon at bounding box center [1135, 374] width 31 height 31
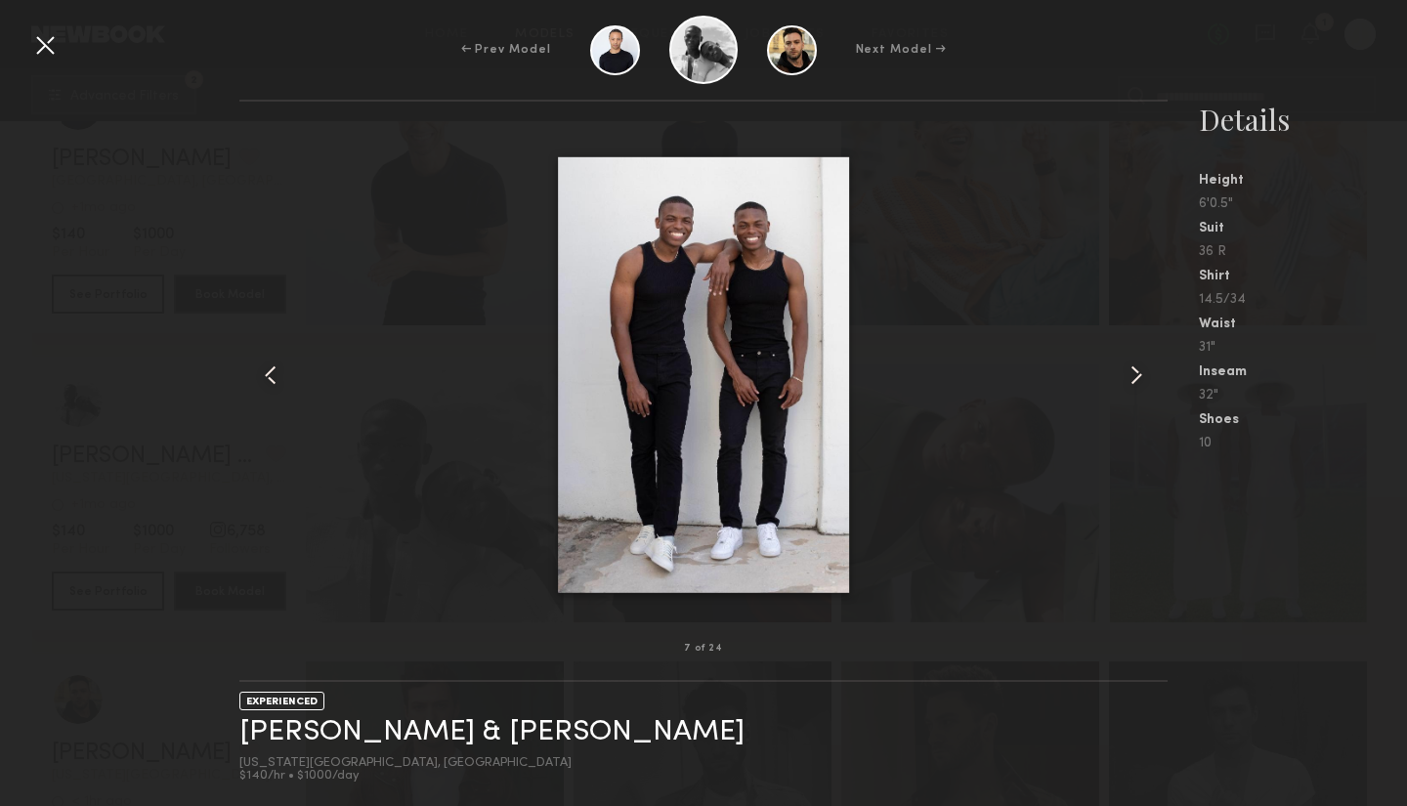
click at [1133, 375] on common-icon at bounding box center [1135, 374] width 31 height 31
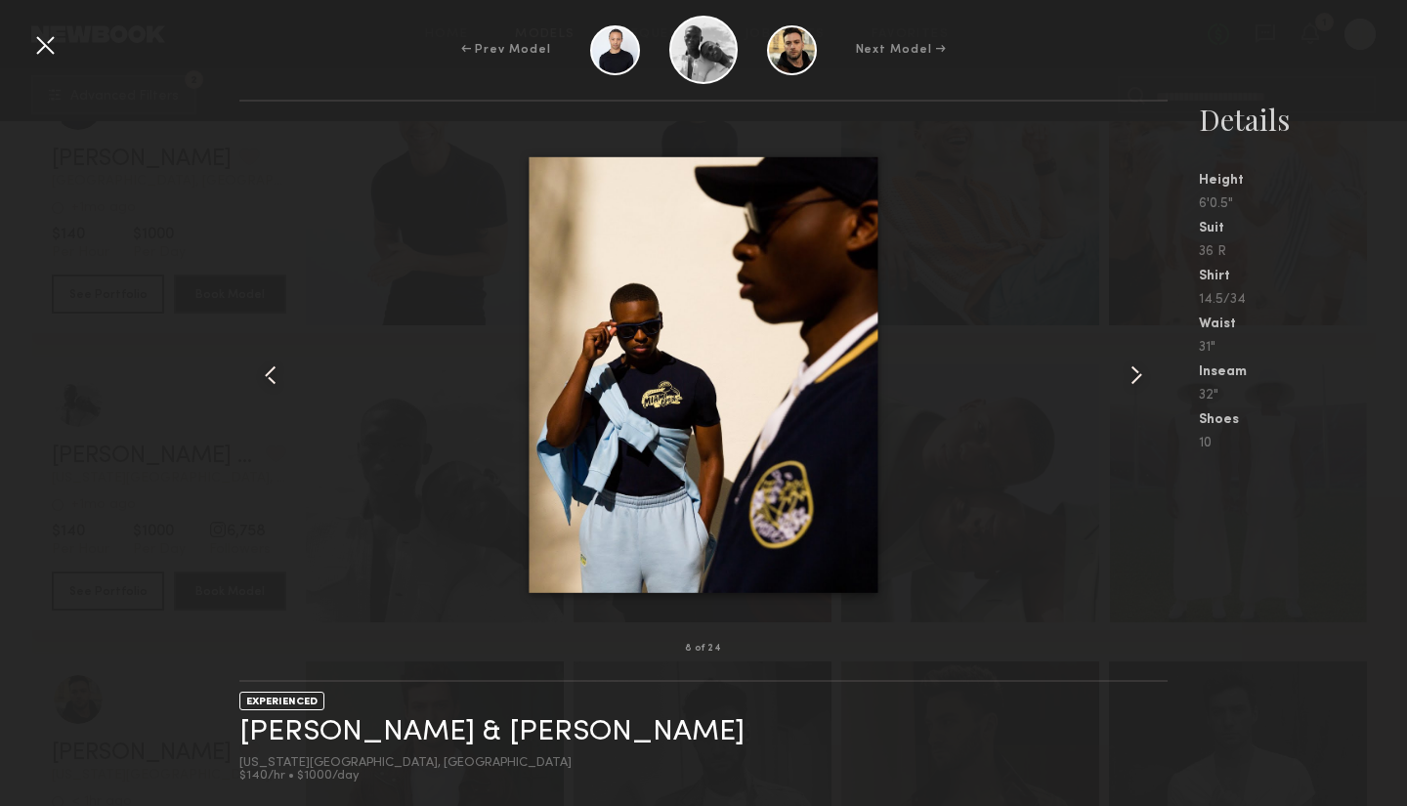
click at [1133, 377] on common-icon at bounding box center [1135, 374] width 31 height 31
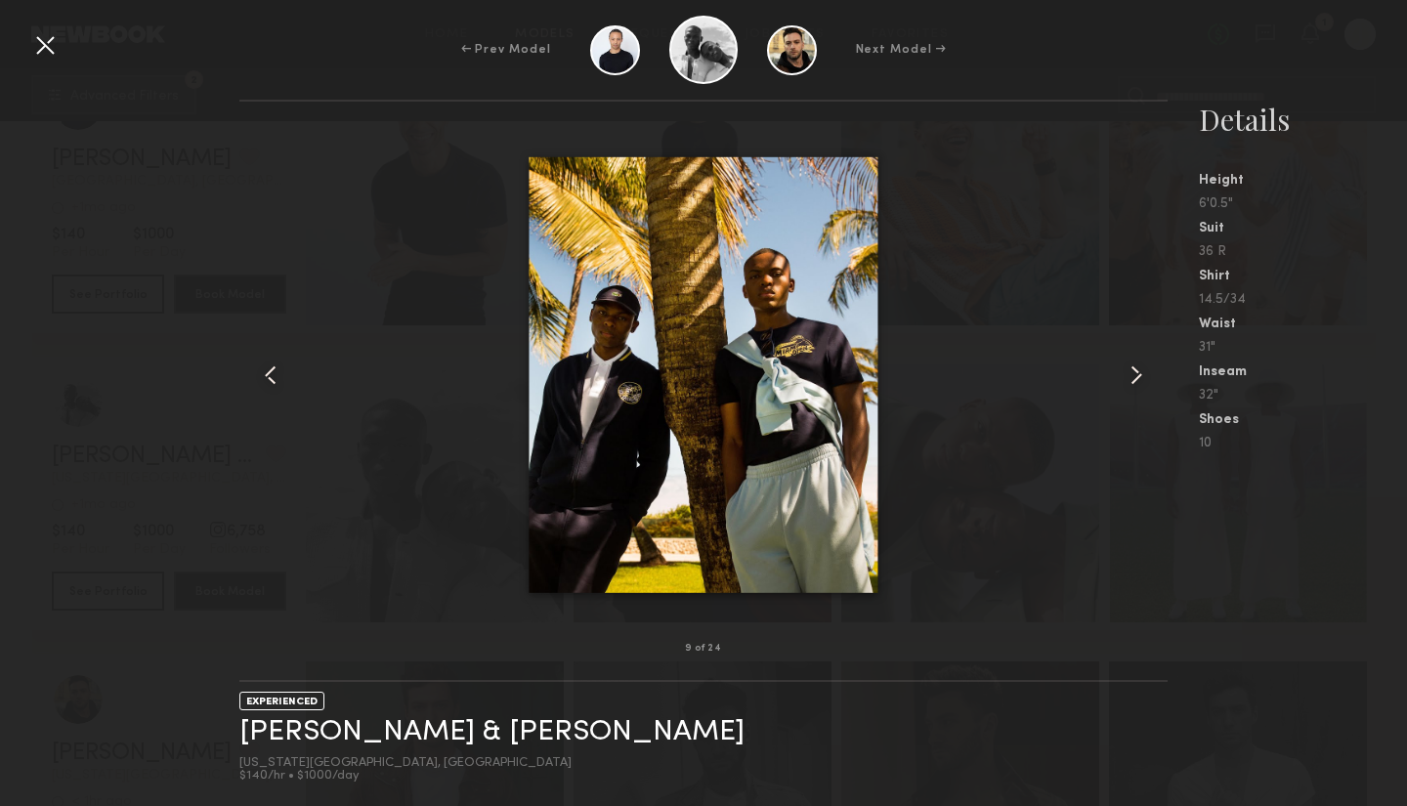
click at [43, 44] on div at bounding box center [44, 44] width 31 height 31
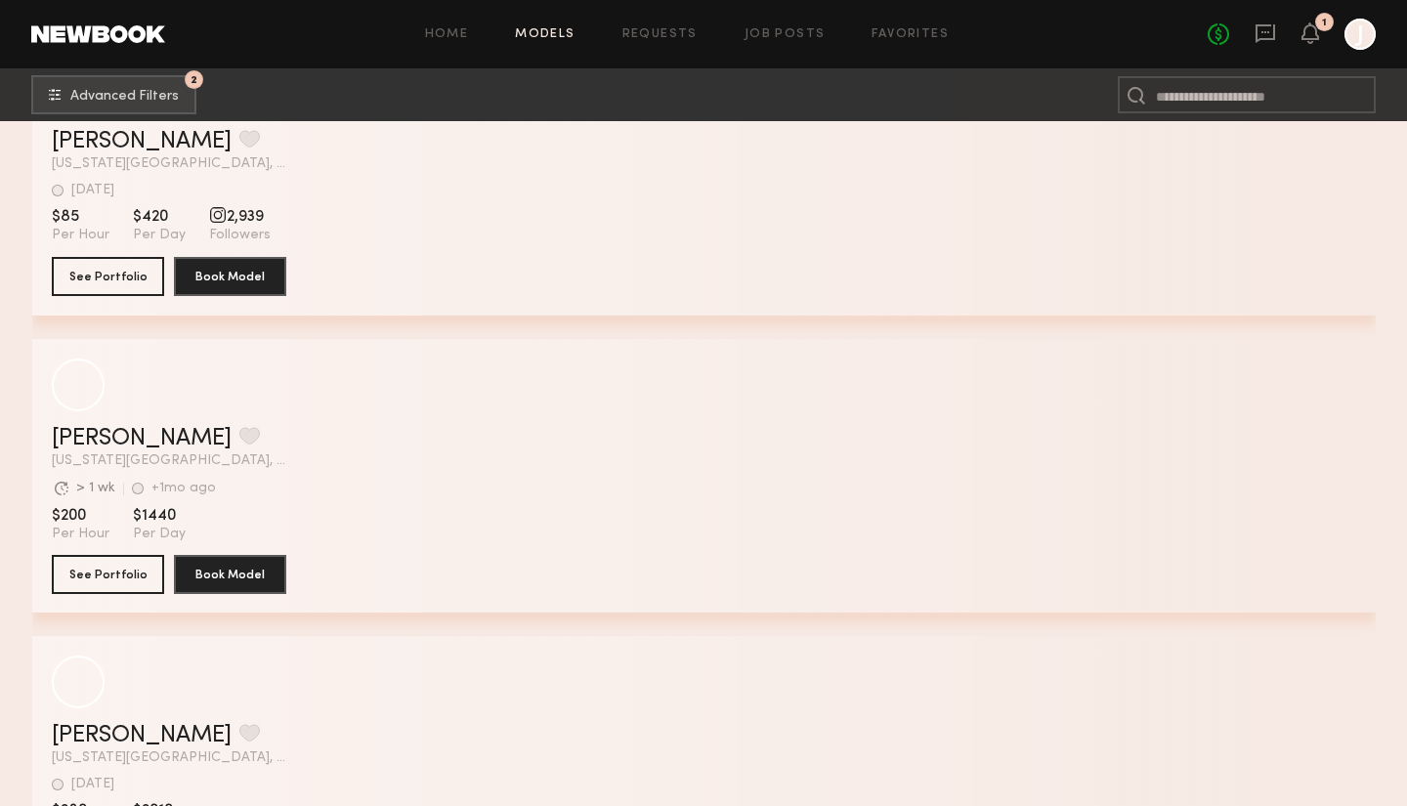
scroll to position [6115, 0]
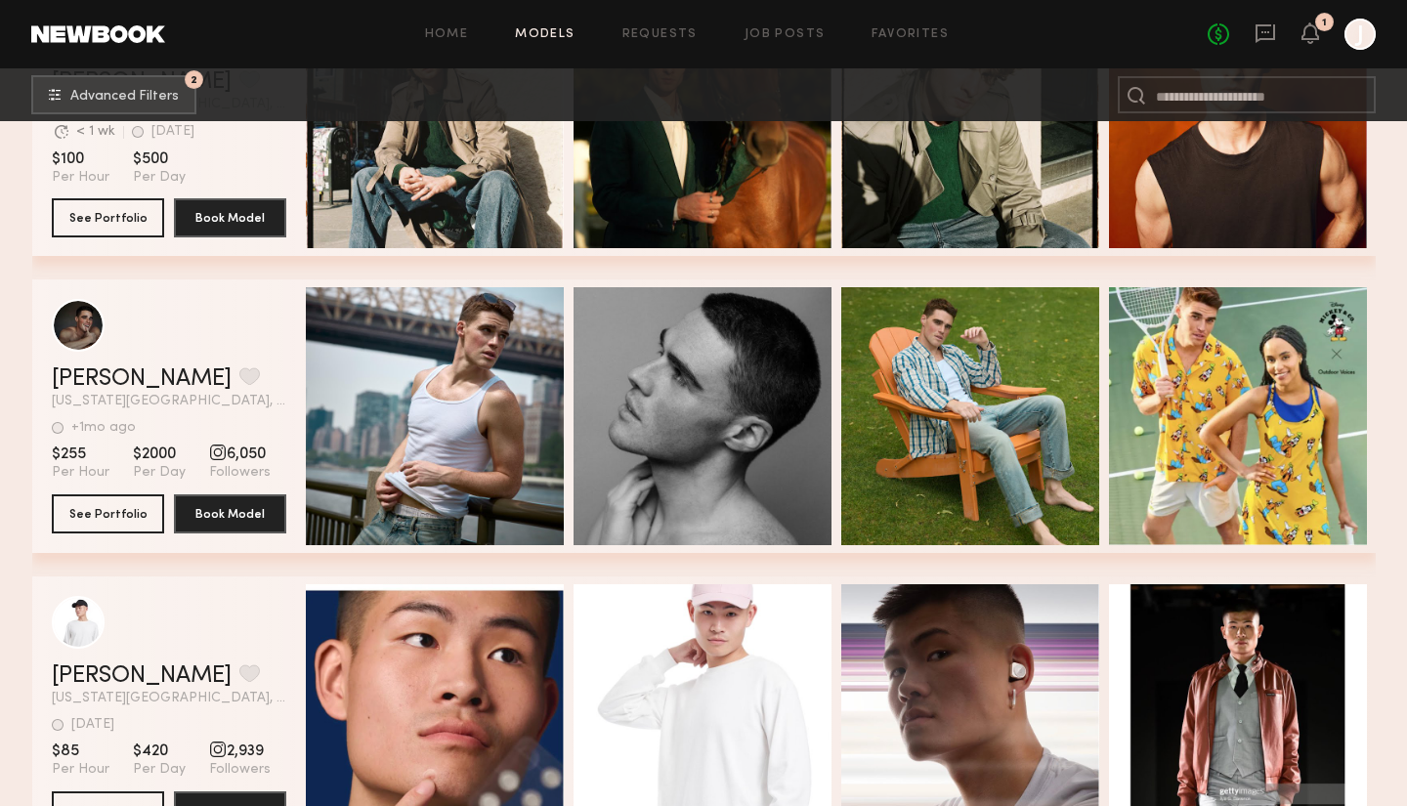
click at [1354, 38] on div at bounding box center [1359, 34] width 31 height 31
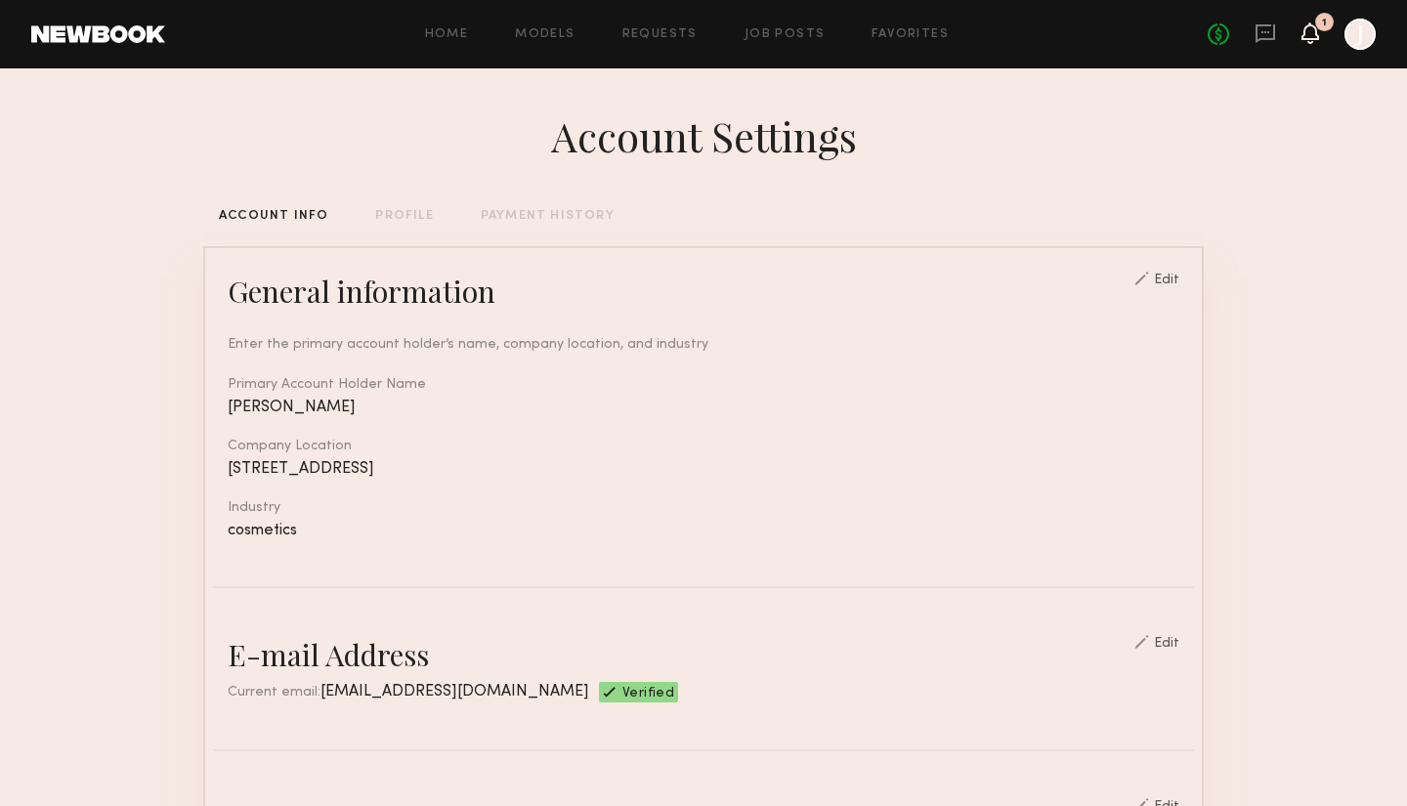
click at [1310, 35] on icon at bounding box center [1310, 32] width 16 height 14
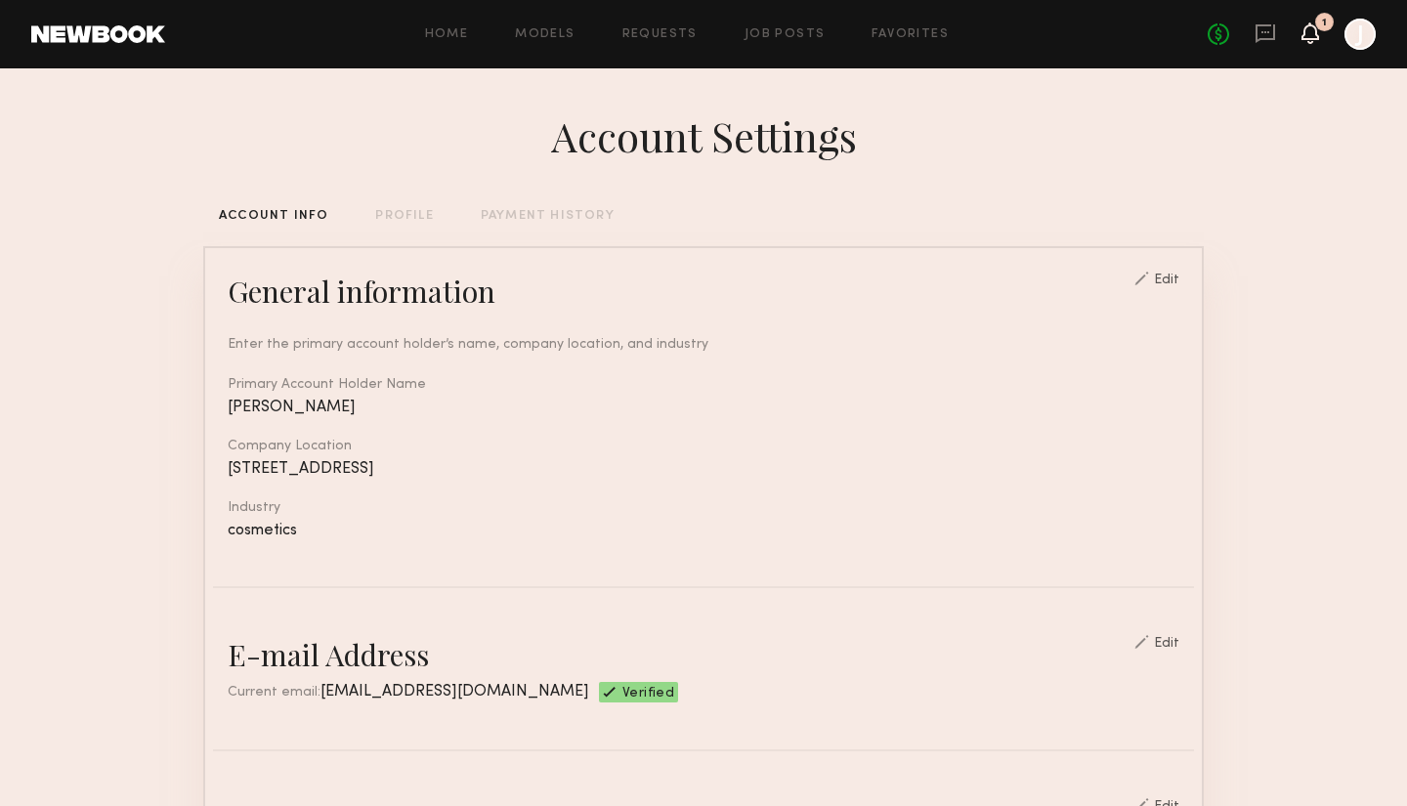
click at [1312, 28] on icon at bounding box center [1310, 32] width 16 height 14
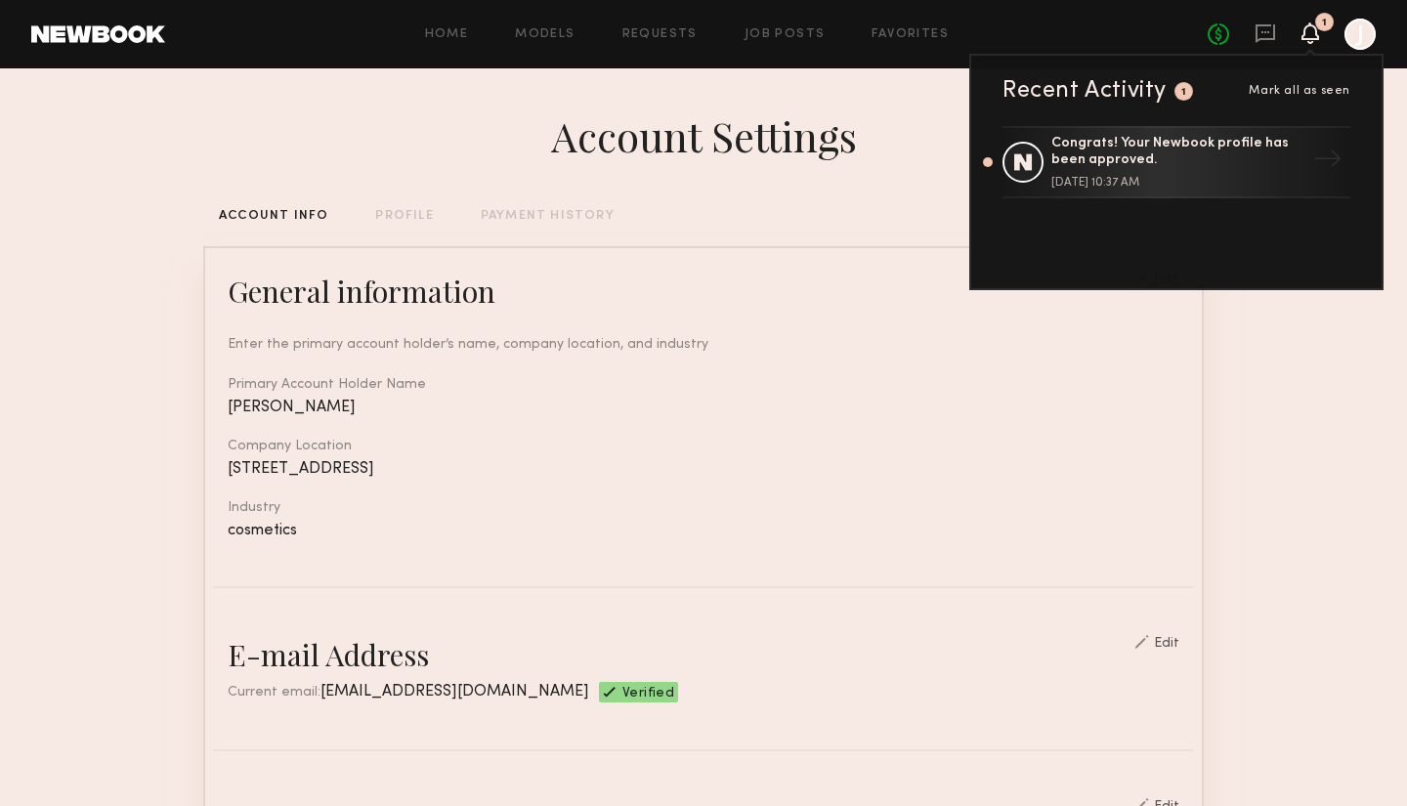
click at [1372, 35] on div at bounding box center [1359, 34] width 31 height 31
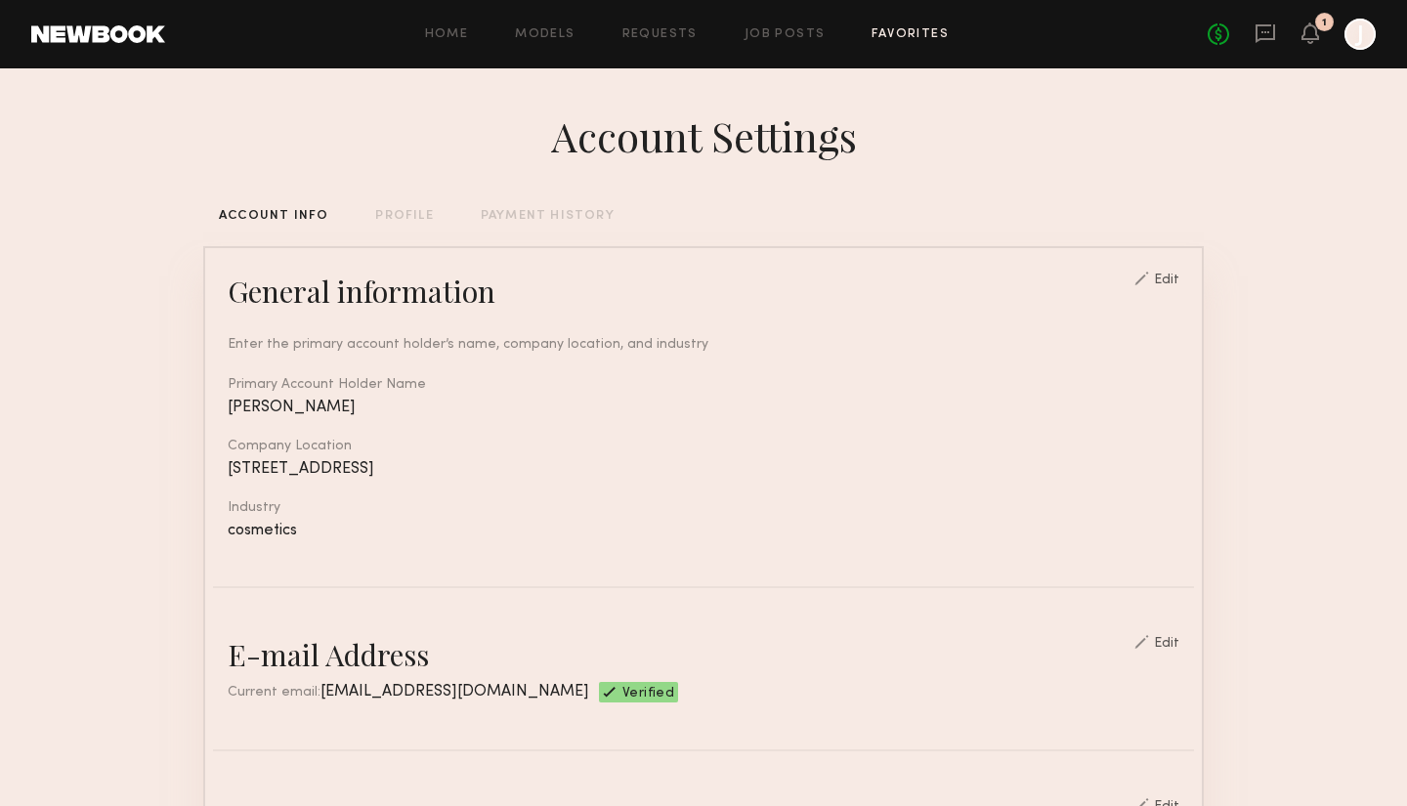
click at [905, 33] on link "Favorites" at bounding box center [909, 34] width 77 height 13
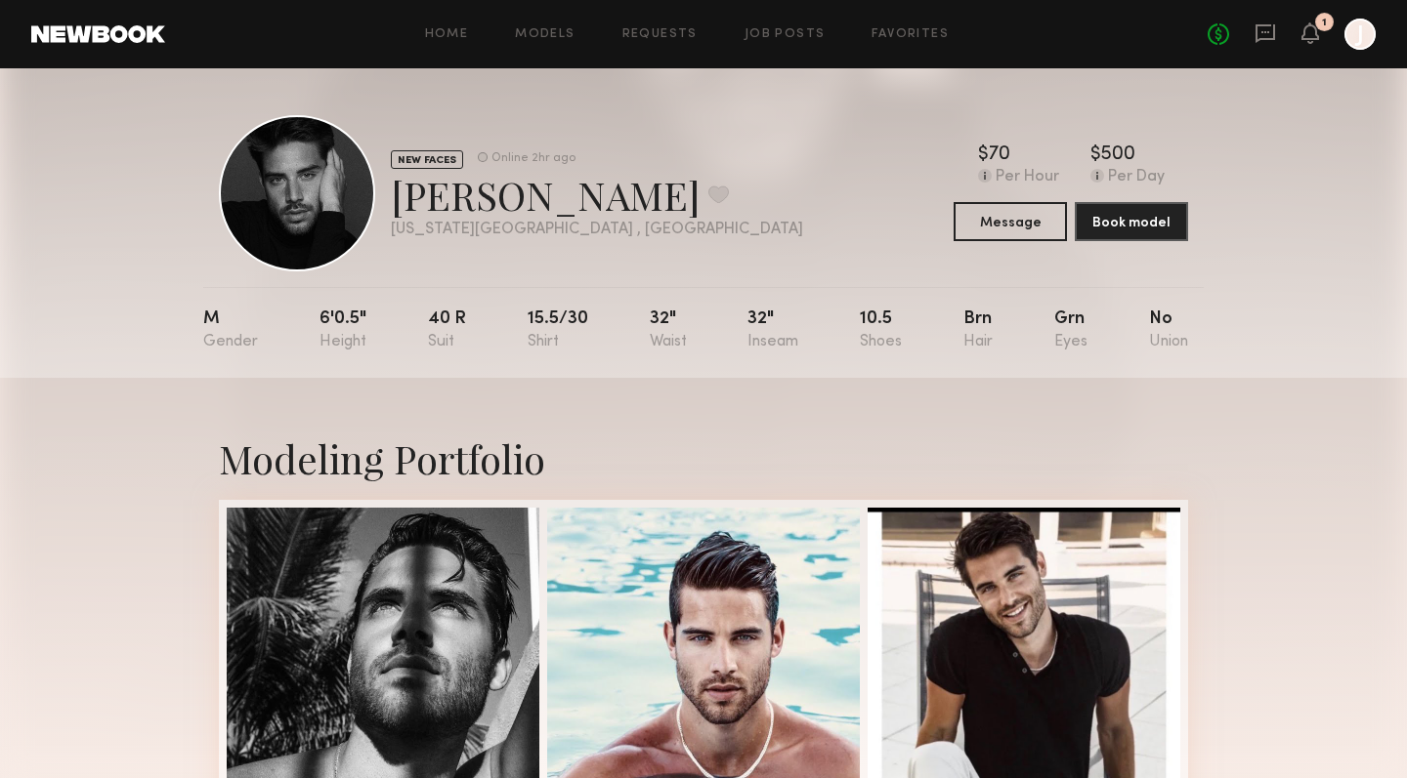
click at [350, 193] on div at bounding box center [297, 193] width 156 height 156
click at [482, 160] on div at bounding box center [483, 157] width 10 height 10
click at [708, 190] on button at bounding box center [718, 195] width 21 height 18
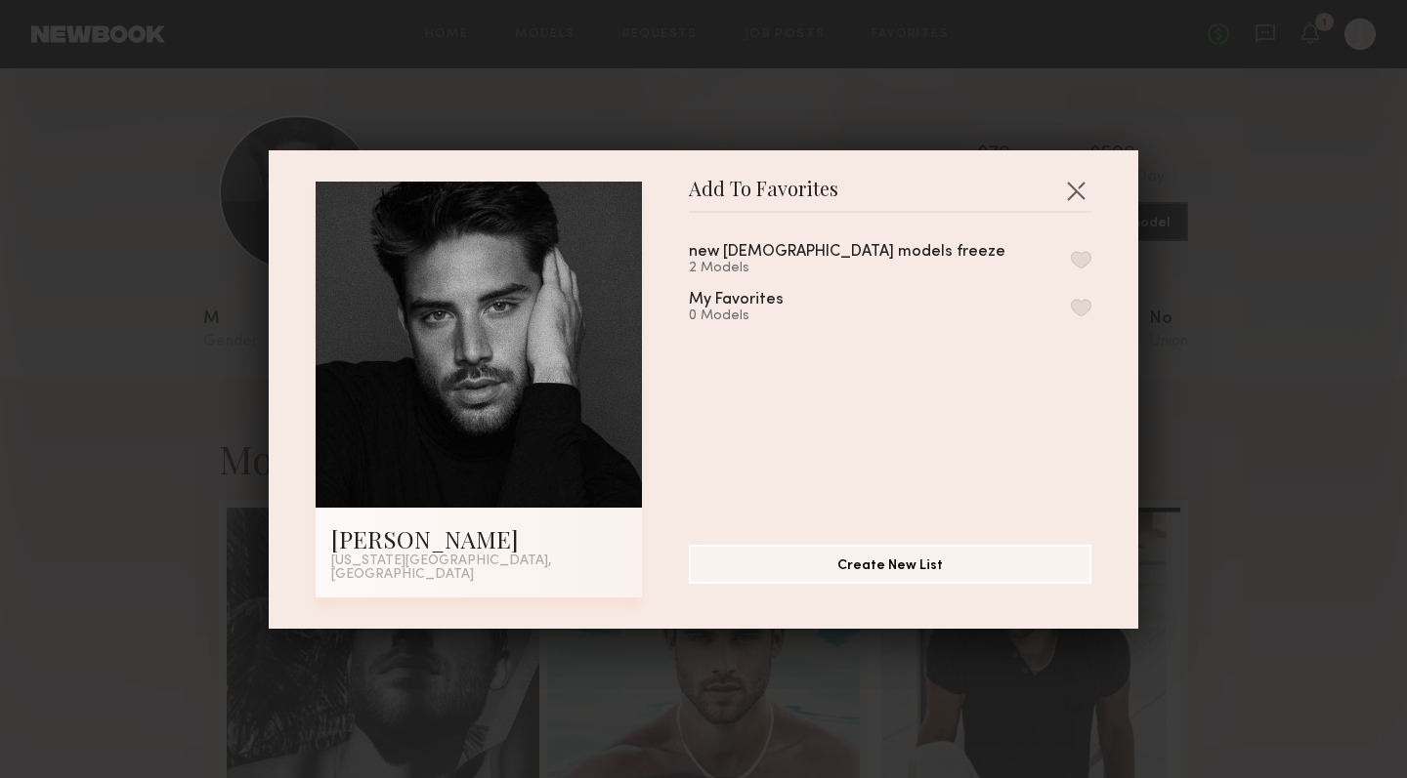
click at [1076, 267] on button "button" at bounding box center [1081, 260] width 21 height 18
click at [1077, 196] on button "button" at bounding box center [1075, 190] width 31 height 31
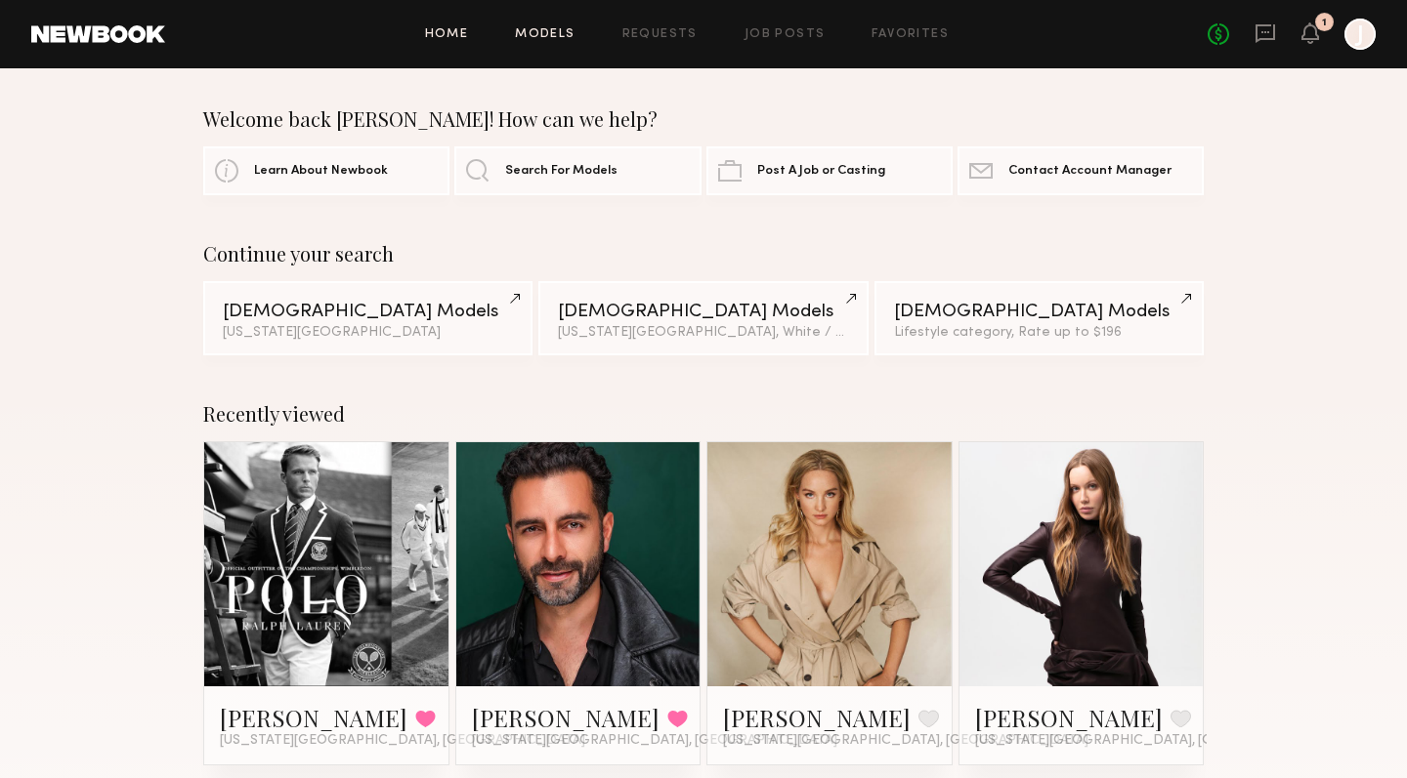
click at [550, 33] on link "Models" at bounding box center [545, 34] width 60 height 13
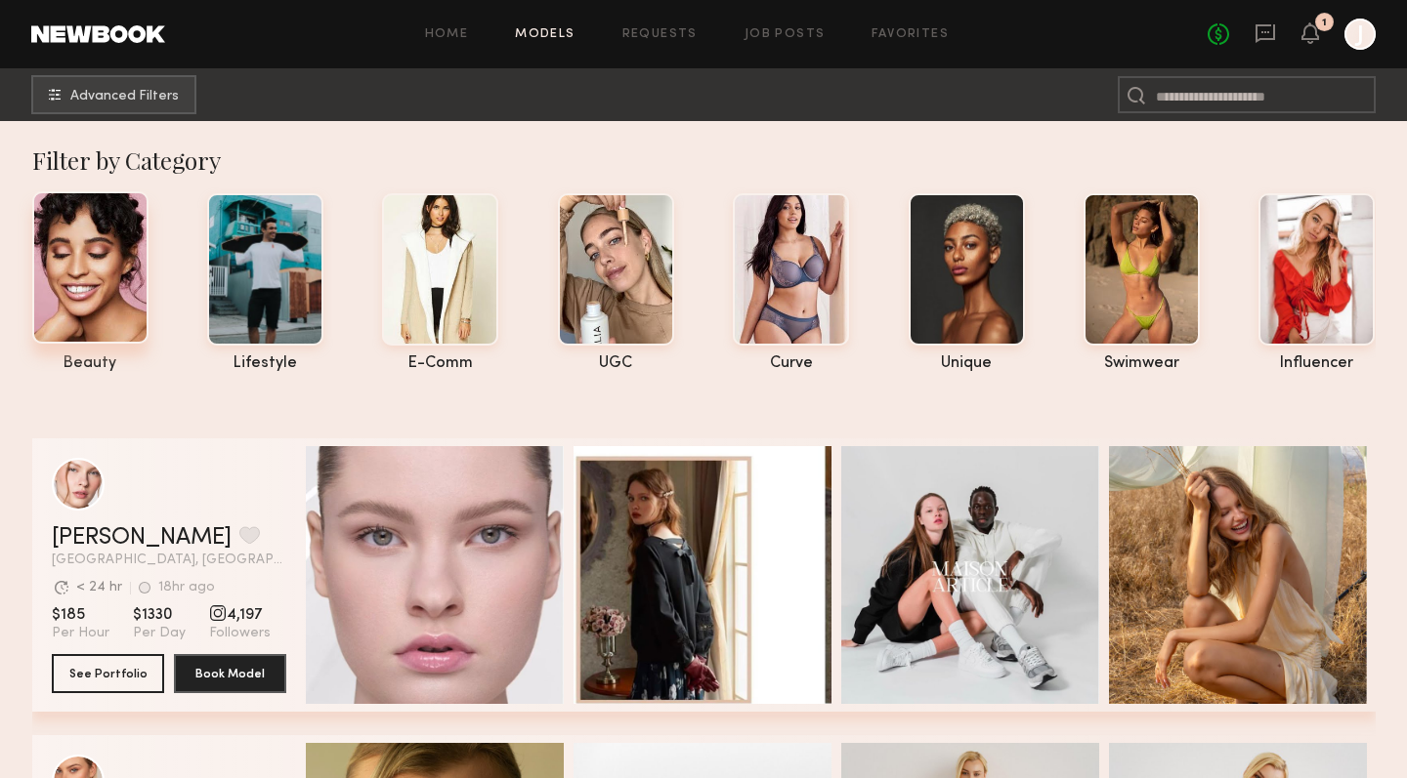
click at [97, 255] on div at bounding box center [90, 267] width 116 height 152
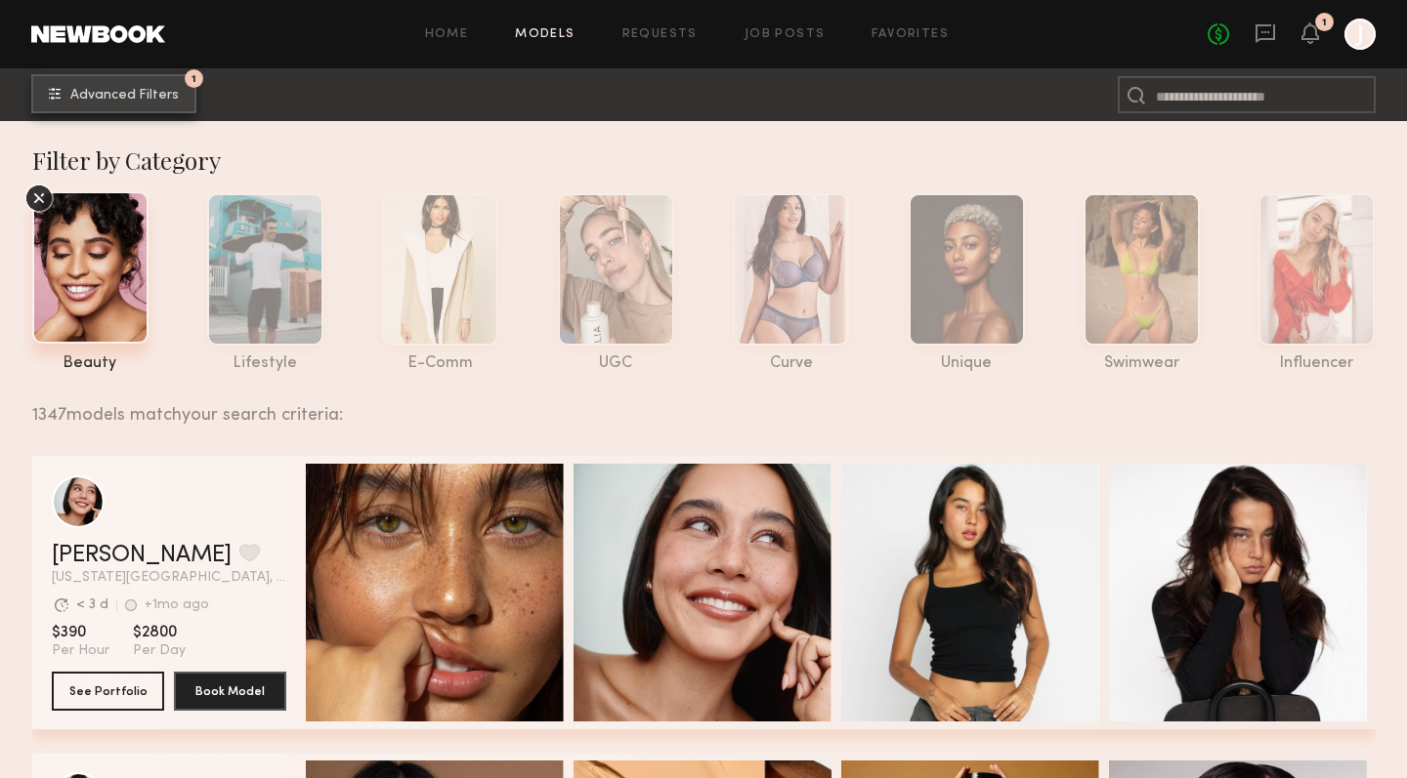
click at [160, 97] on span "Advanced Filters" at bounding box center [124, 96] width 108 height 14
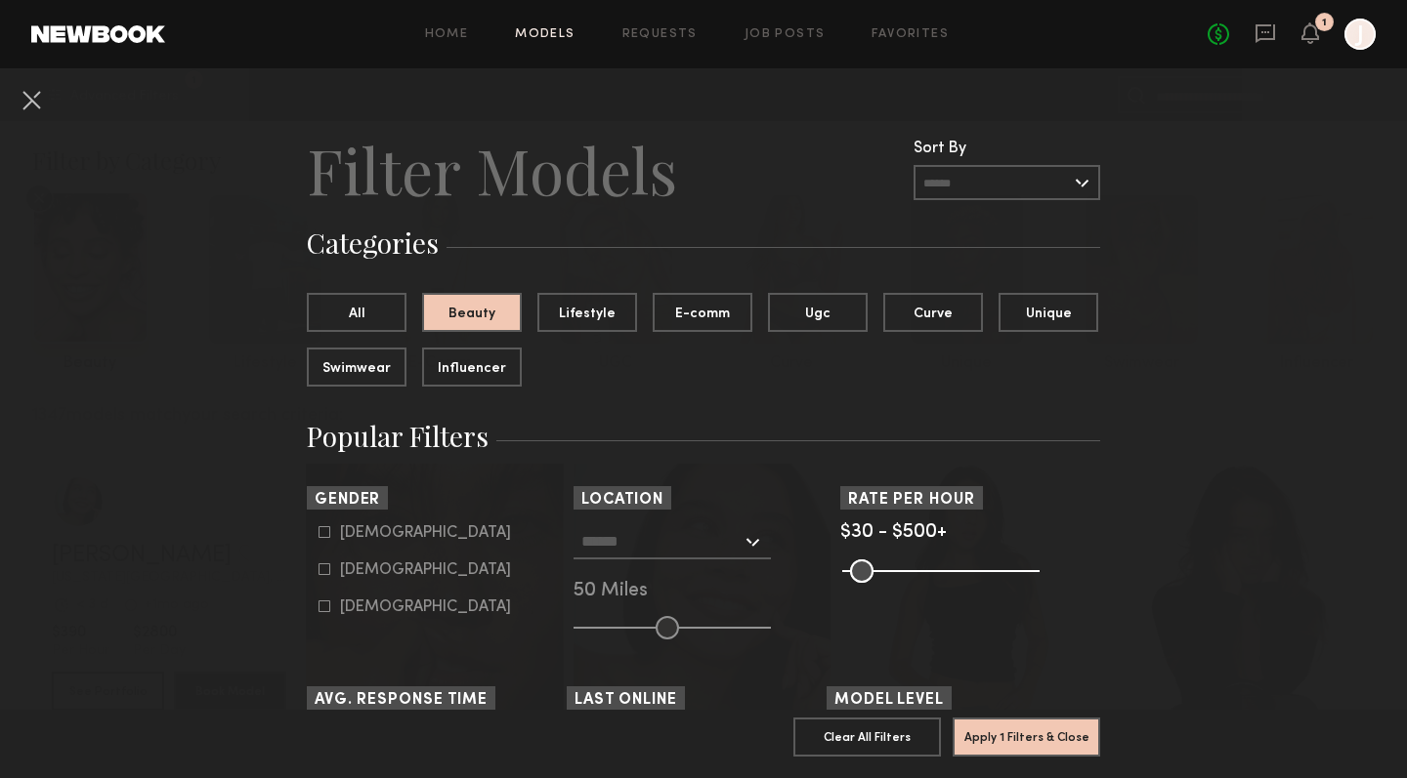
click at [326, 568] on icon at bounding box center [324, 570] width 12 height 12
type input "**"
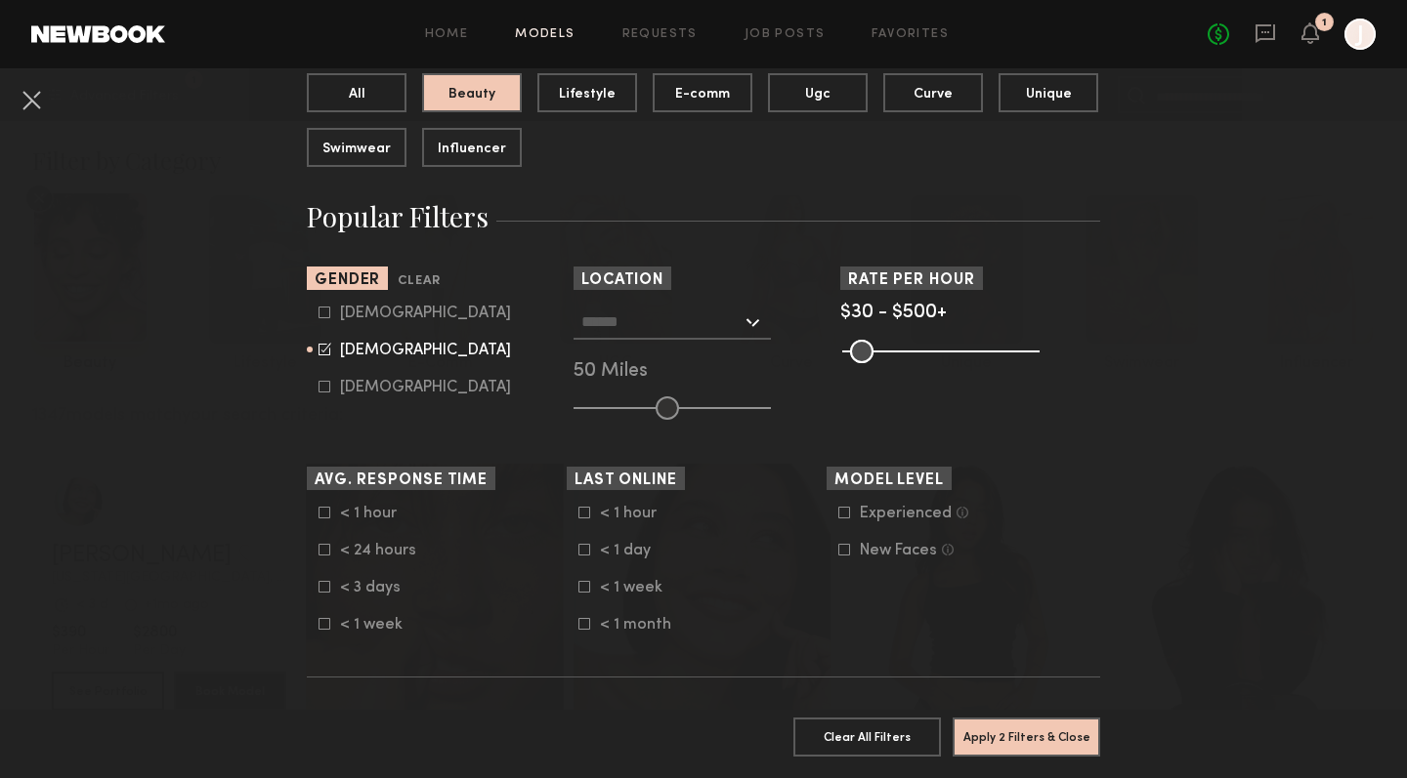
scroll to position [221, 0]
click at [755, 321] on div at bounding box center [671, 321] width 197 height 35
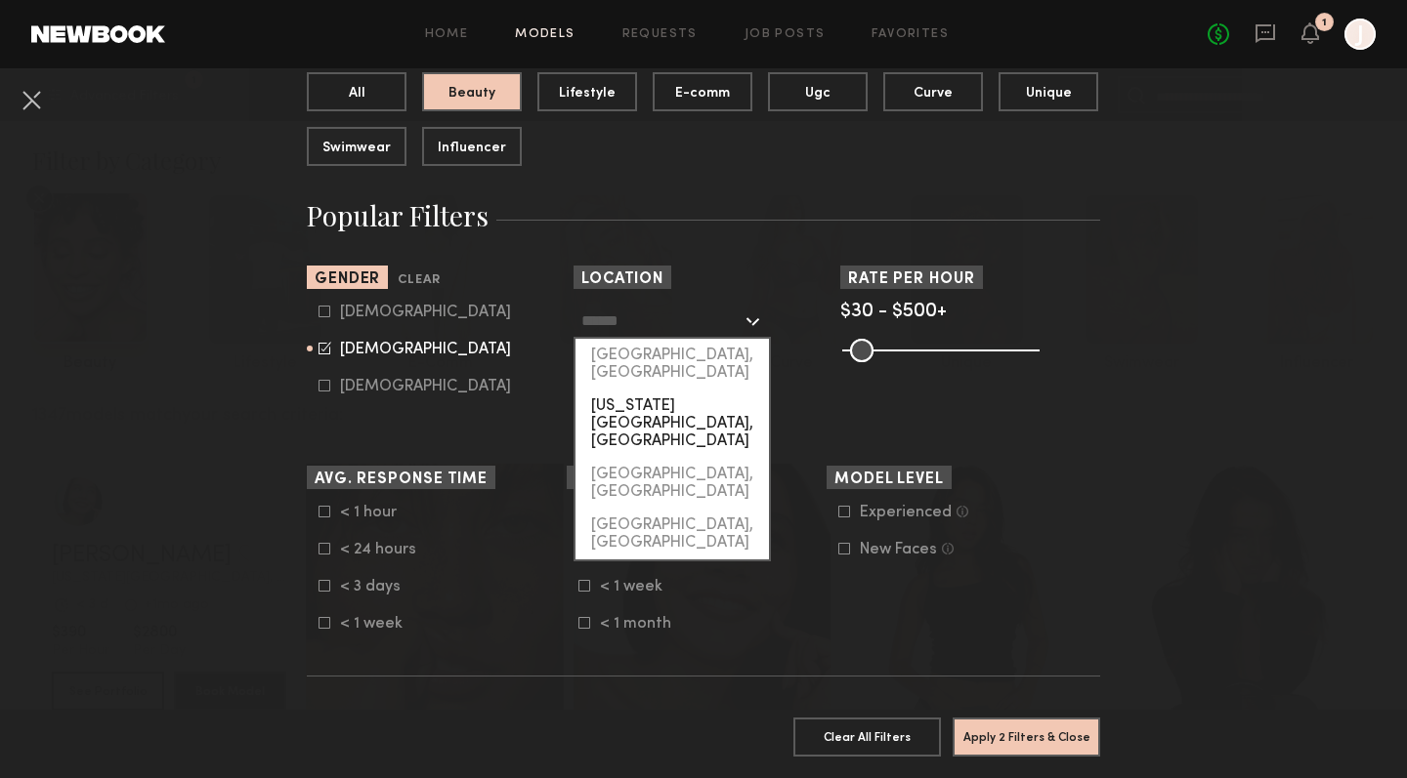
click at [678, 390] on div "[US_STATE][GEOGRAPHIC_DATA], [GEOGRAPHIC_DATA]" at bounding box center [671, 424] width 193 height 68
type input "**********"
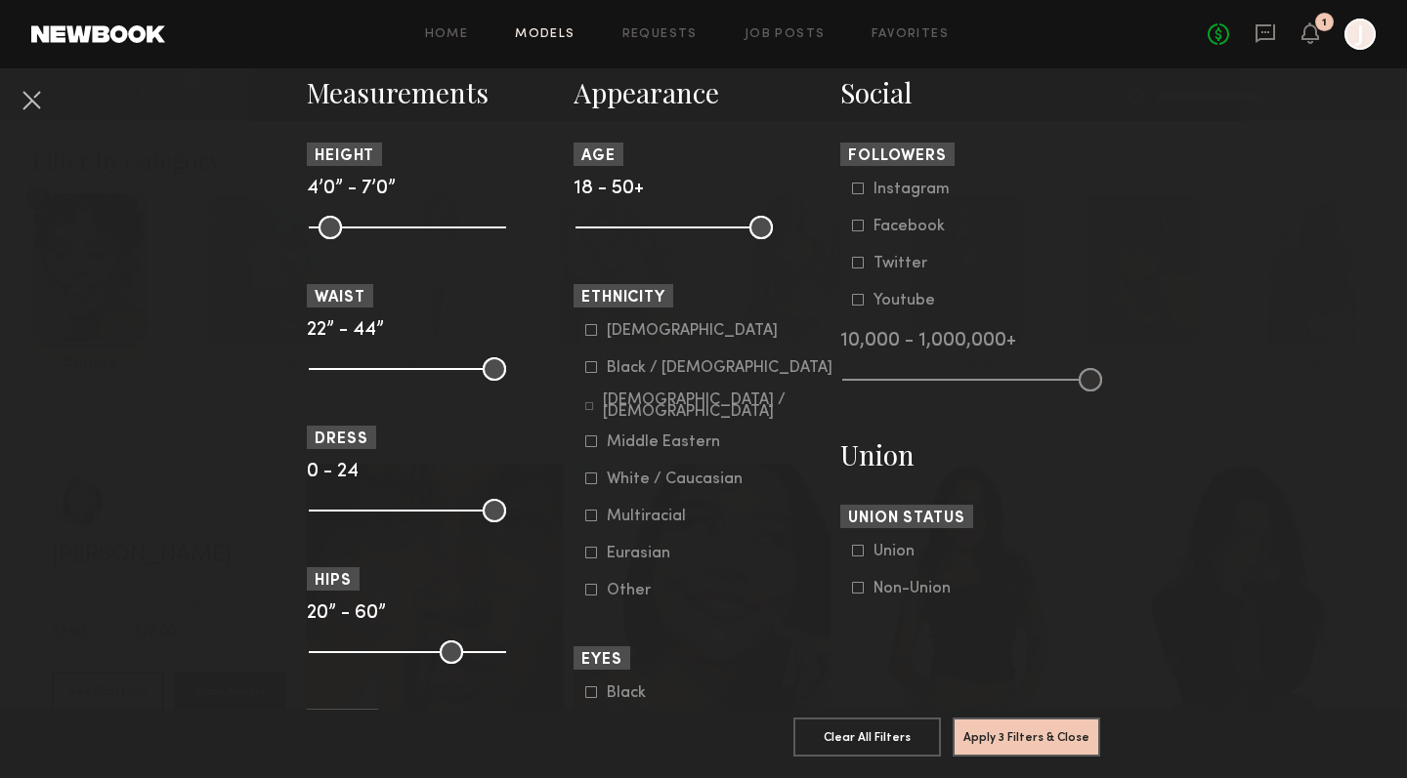
scroll to position [906, 0]
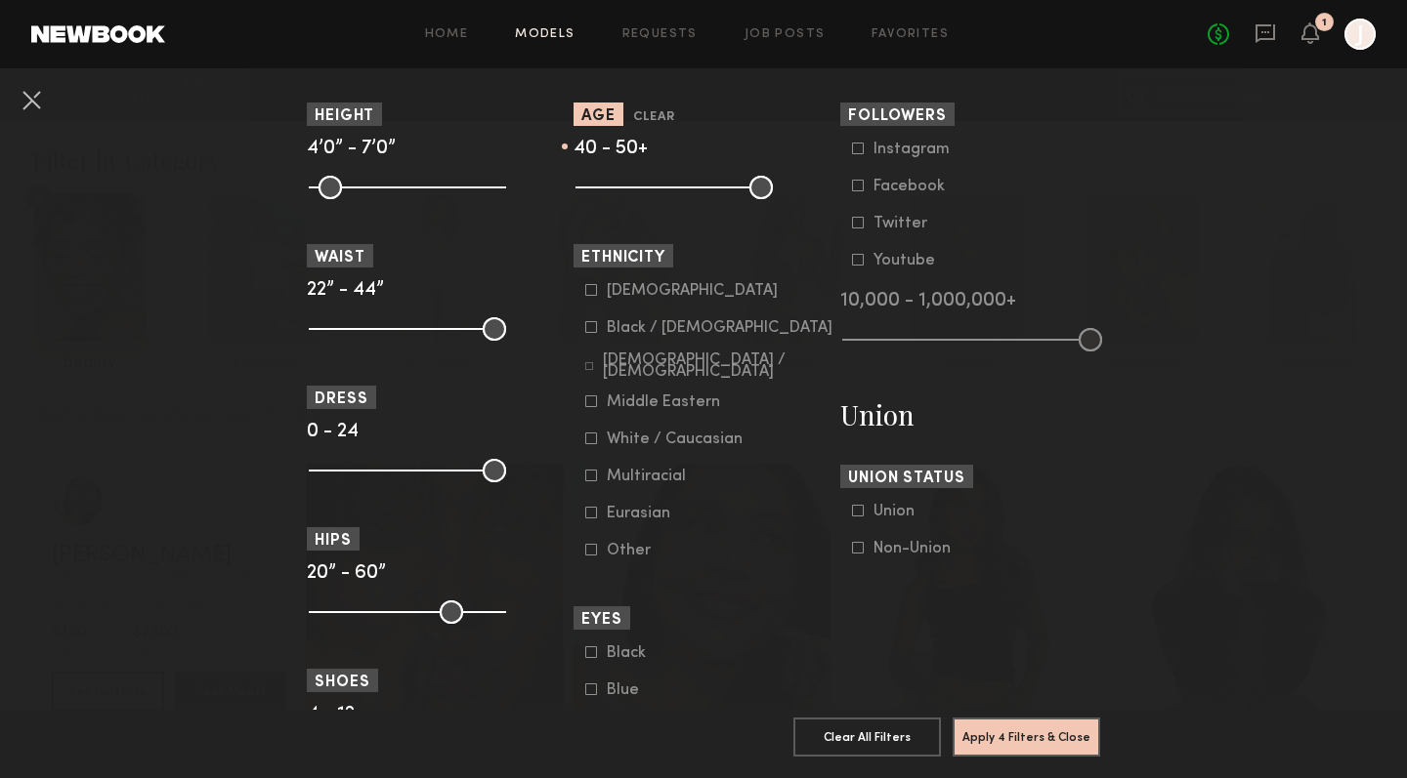
drag, startPoint x: 588, startPoint y: 189, endPoint x: 708, endPoint y: 196, distance: 120.4
type input "**"
click at [708, 196] on input "range" at bounding box center [673, 187] width 197 height 23
type input "**"
click at [761, 186] on input "range" at bounding box center [673, 187] width 197 height 23
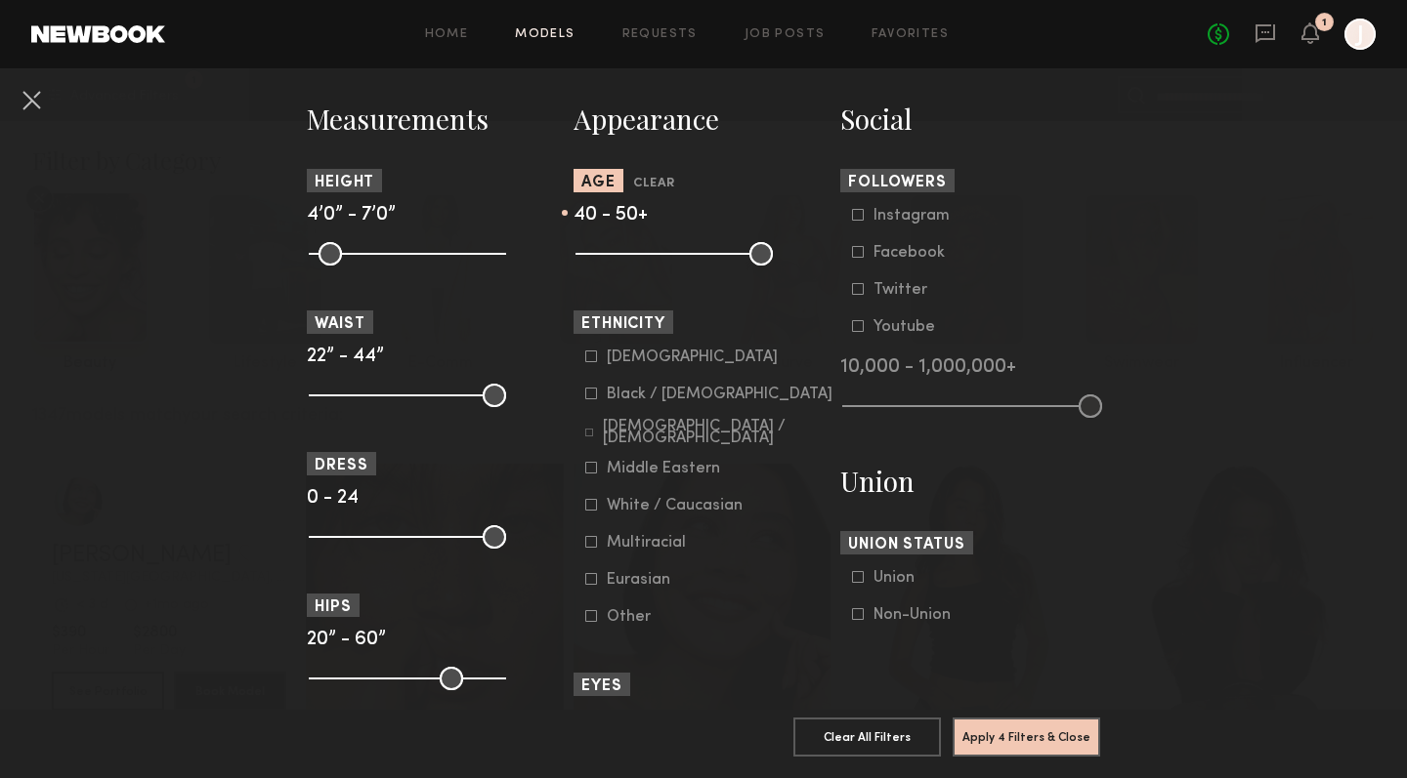
scroll to position [867, 0]
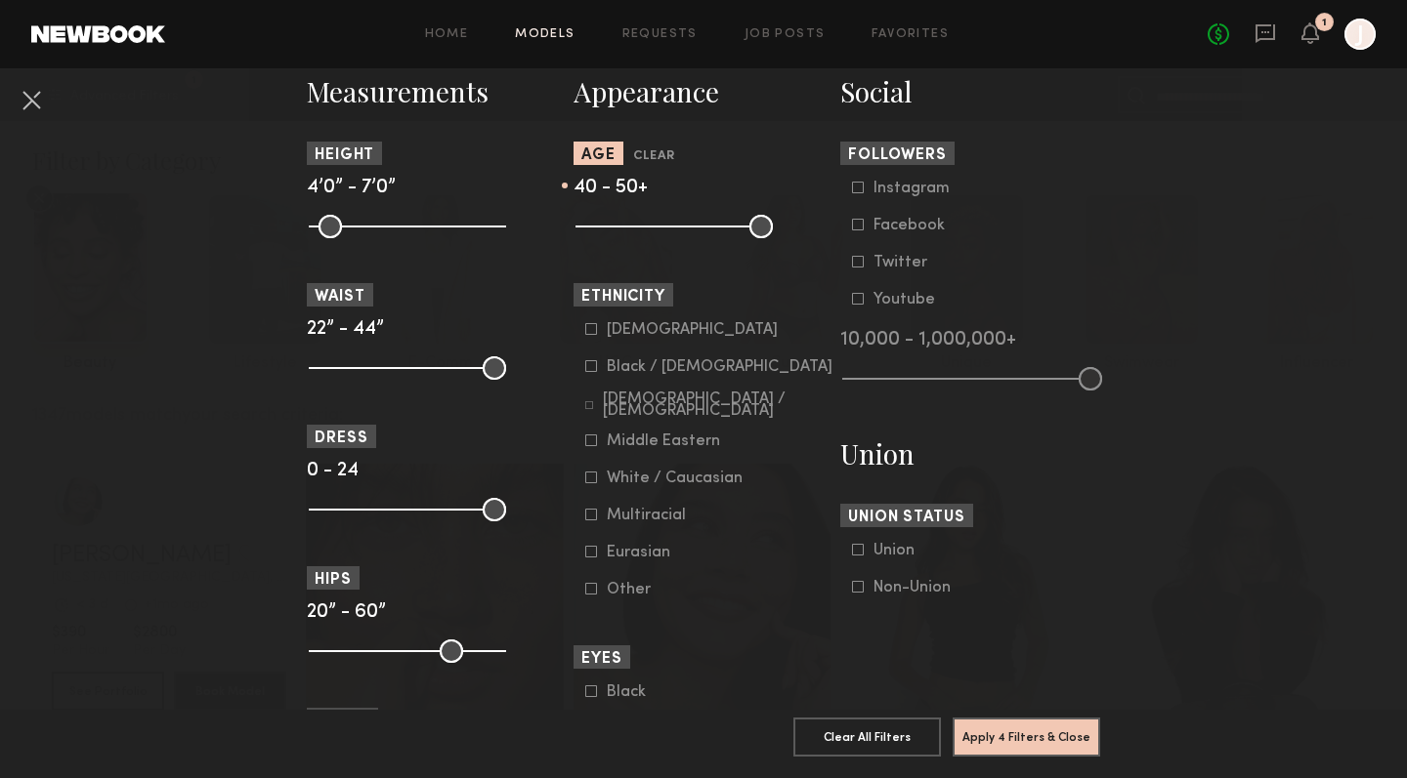
click at [592, 479] on icon at bounding box center [591, 478] width 12 height 12
click at [591, 515] on icon at bounding box center [591, 515] width 12 height 12
click at [998, 738] on button "Apply 5 Filters & Close" at bounding box center [1025, 736] width 147 height 39
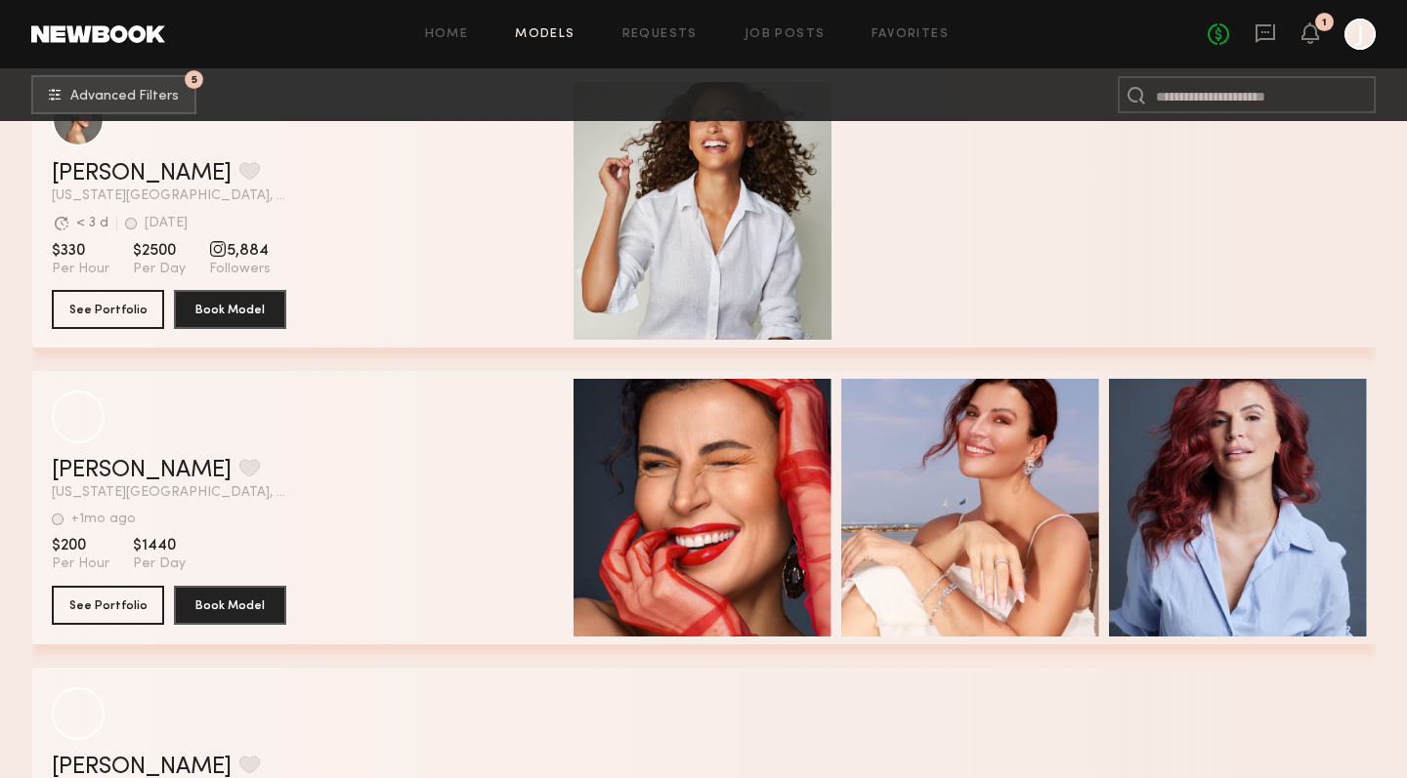
scroll to position [1272, 0]
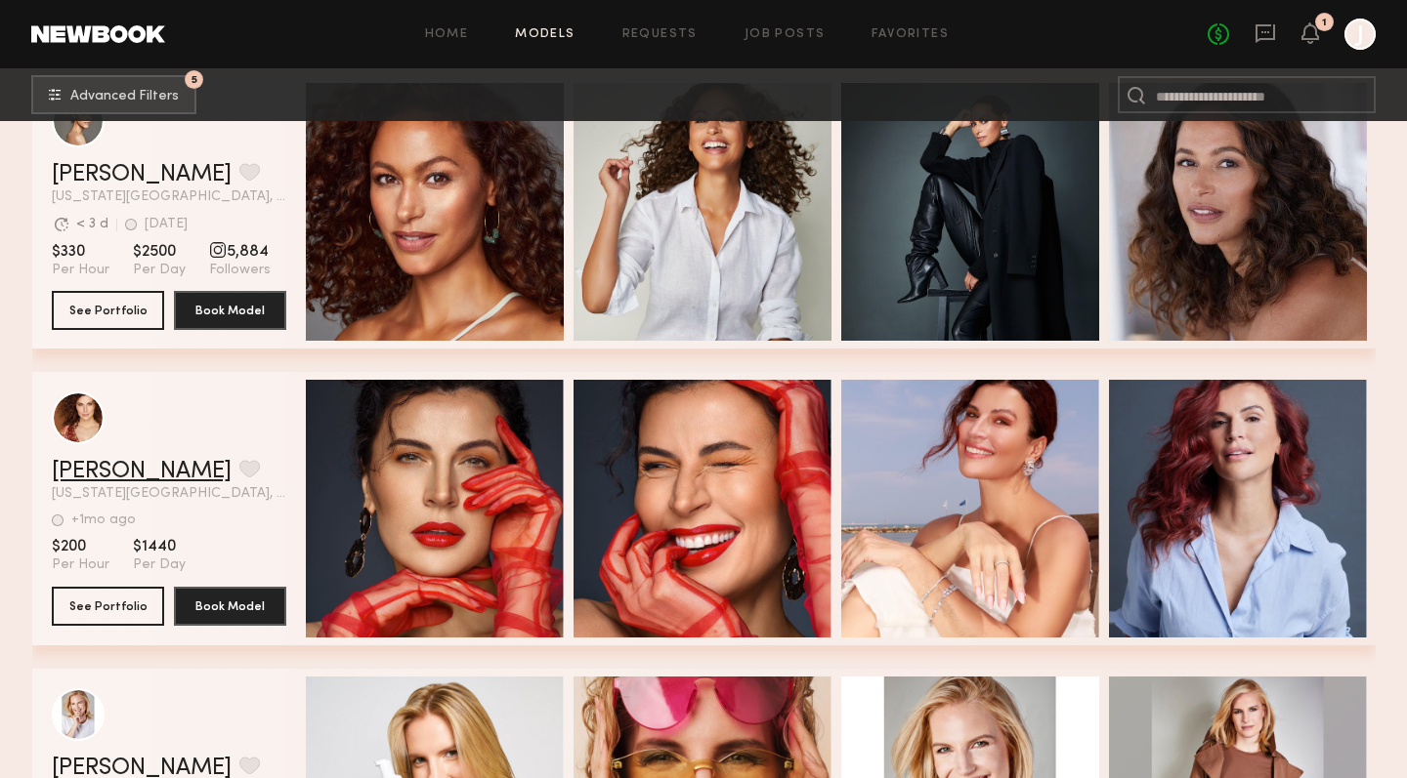
click at [131, 470] on link "[PERSON_NAME]" at bounding box center [142, 471] width 180 height 23
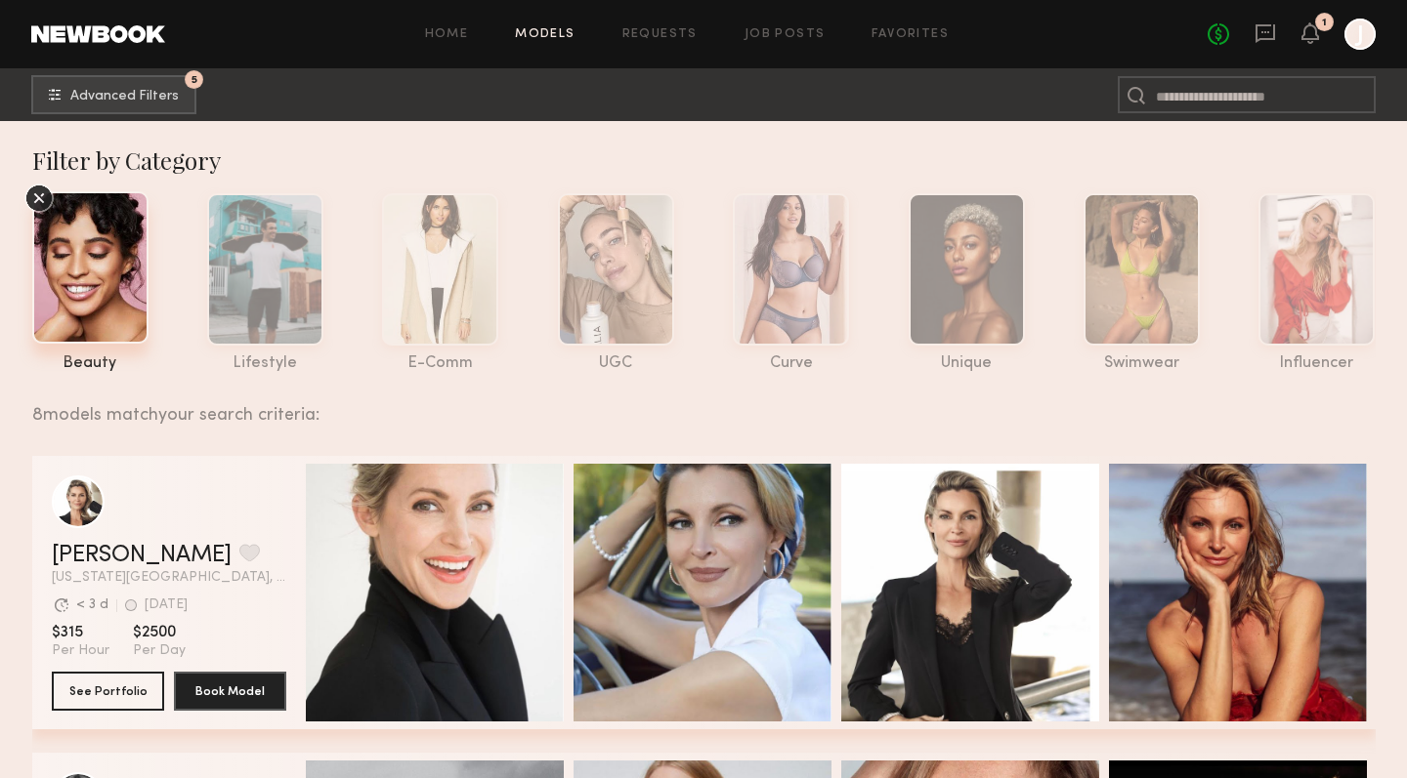
scroll to position [0, 0]
click at [140, 95] on span "Advanced Filters" at bounding box center [124, 96] width 108 height 14
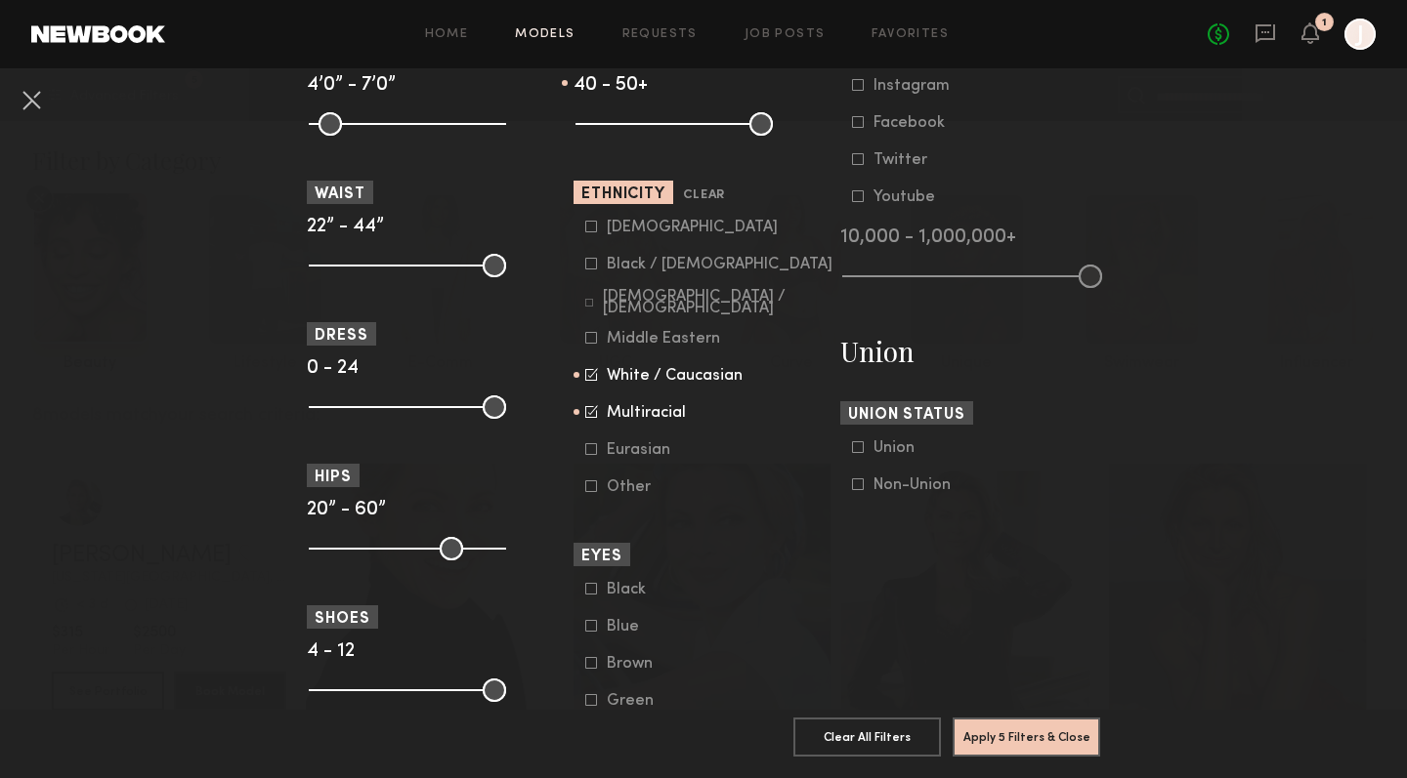
scroll to position [980, 0]
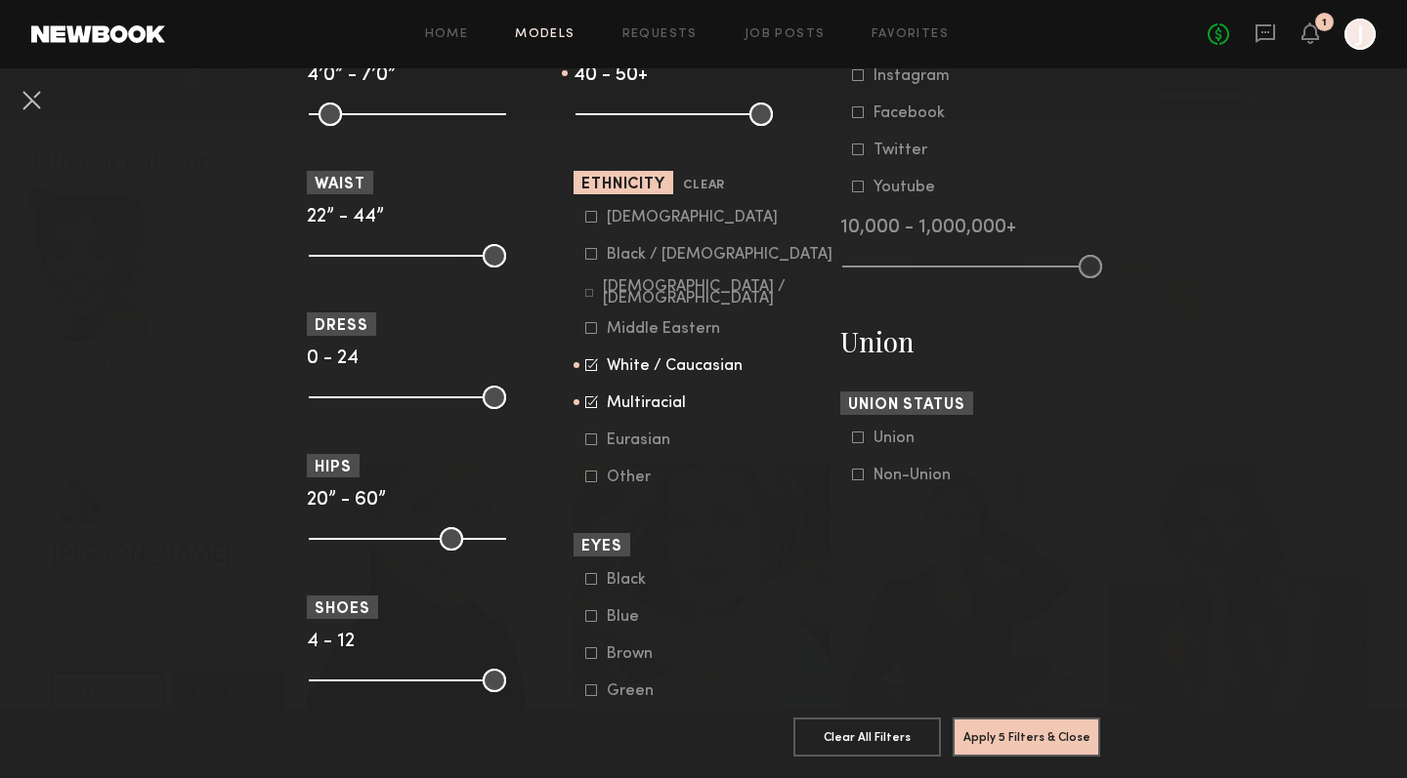
click at [593, 289] on icon at bounding box center [589, 293] width 8 height 8
click at [1031, 737] on button "Apply 5 Filters & Close" at bounding box center [1025, 736] width 147 height 39
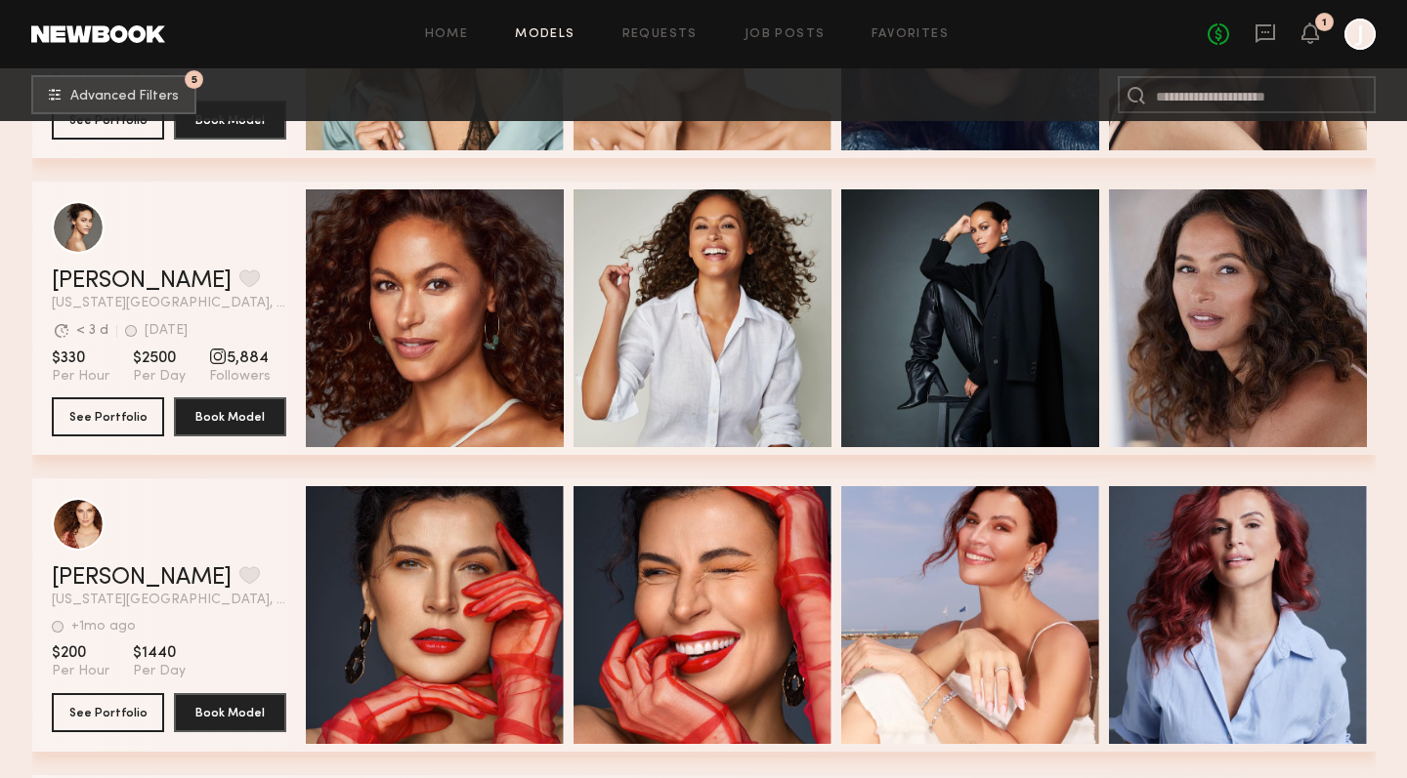
scroll to position [1168, 0]
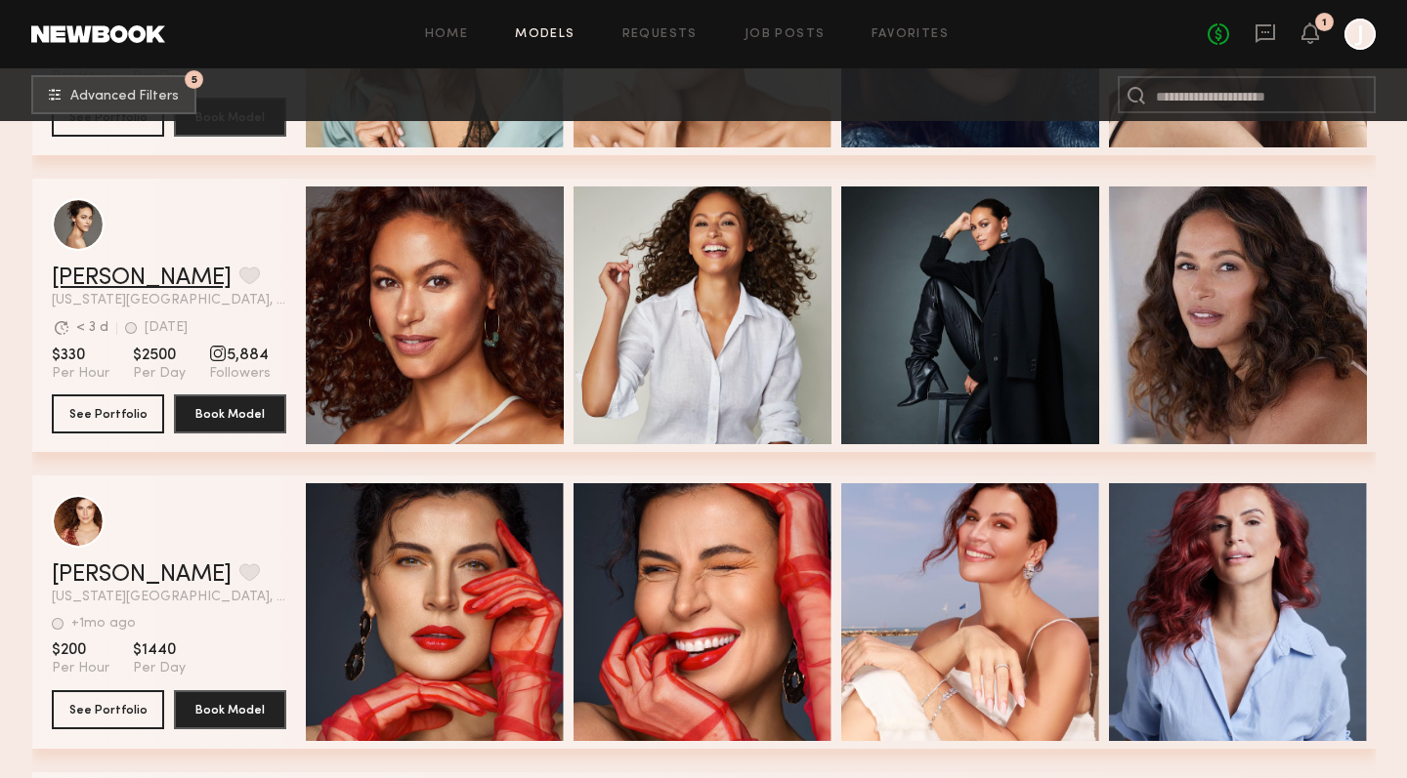
click at [96, 275] on link "[PERSON_NAME]" at bounding box center [142, 278] width 180 height 23
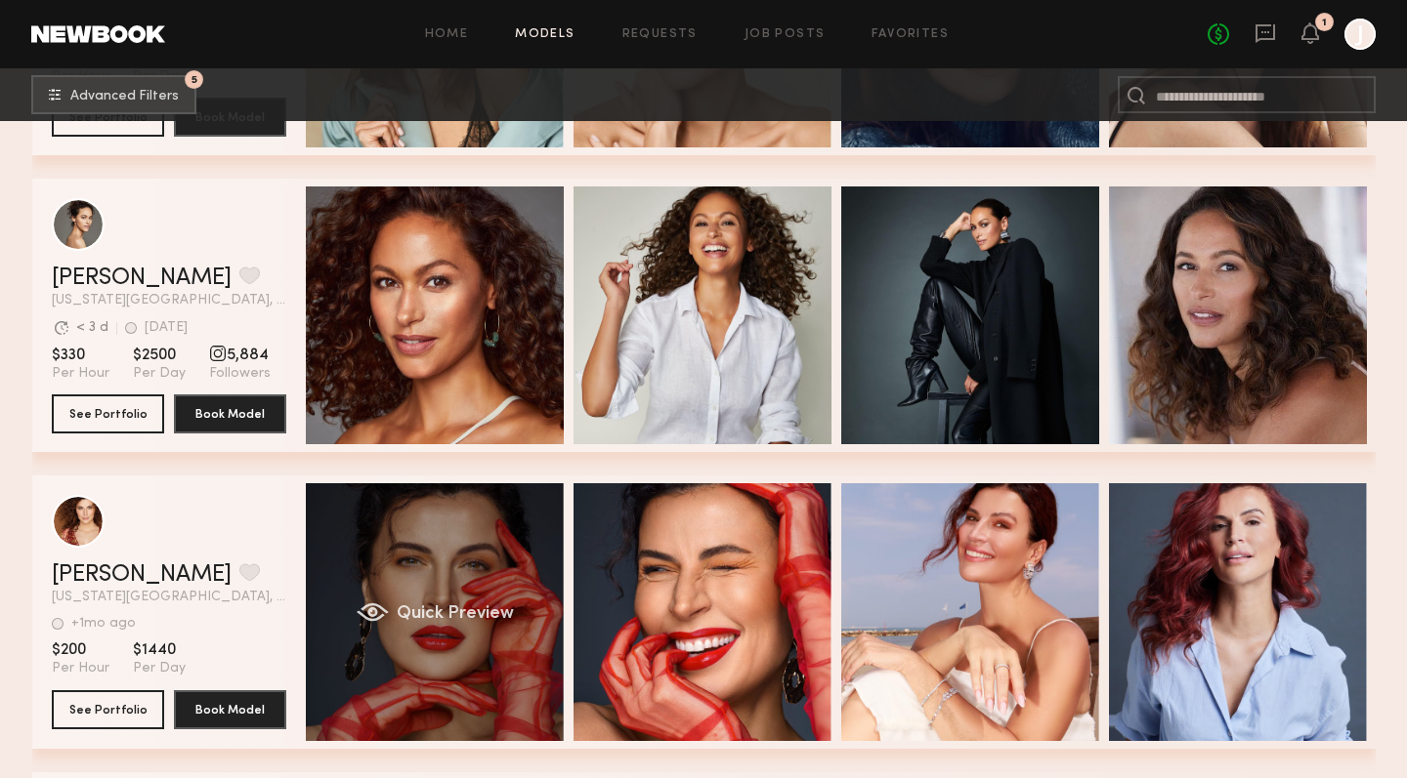
click at [436, 525] on div "Quick Preview" at bounding box center [435, 612] width 258 height 258
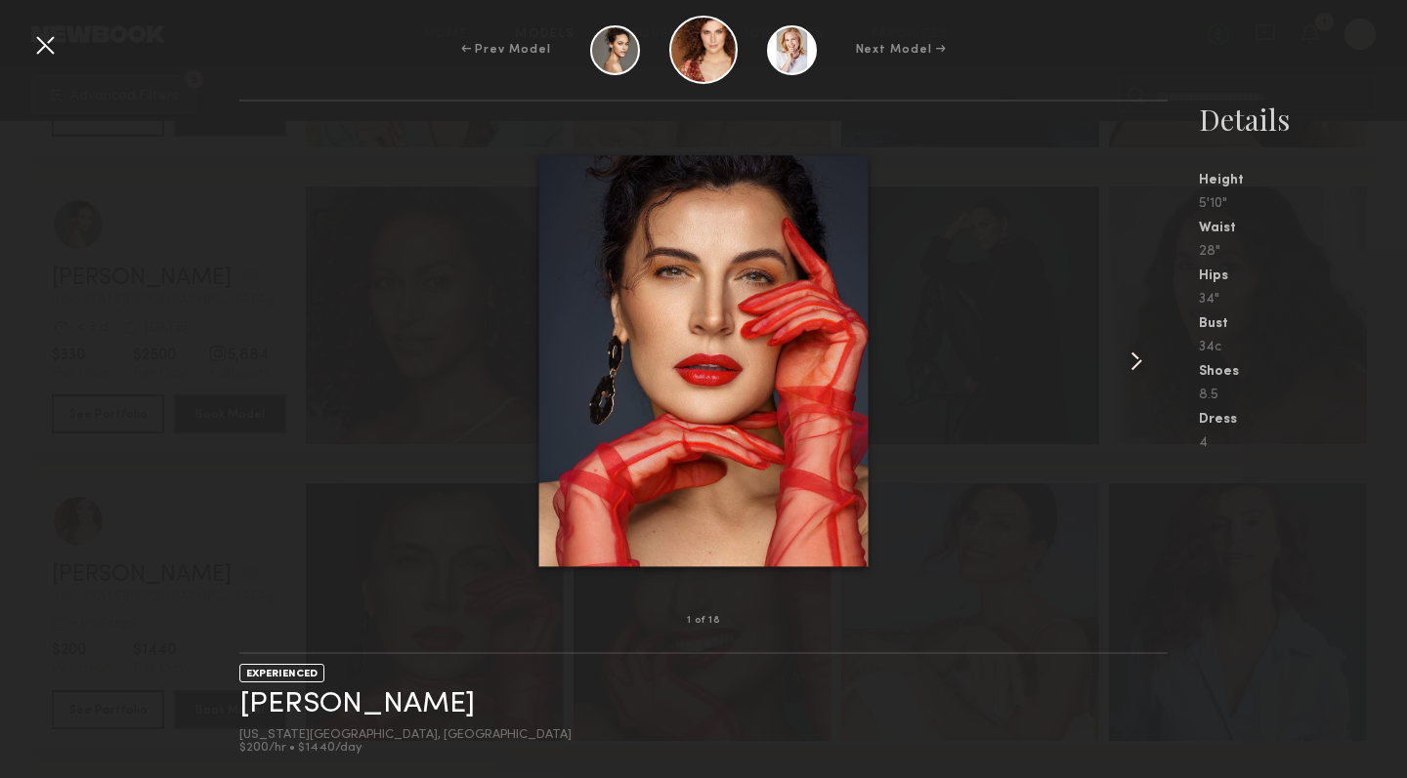
click at [1139, 358] on common-icon at bounding box center [1135, 361] width 31 height 31
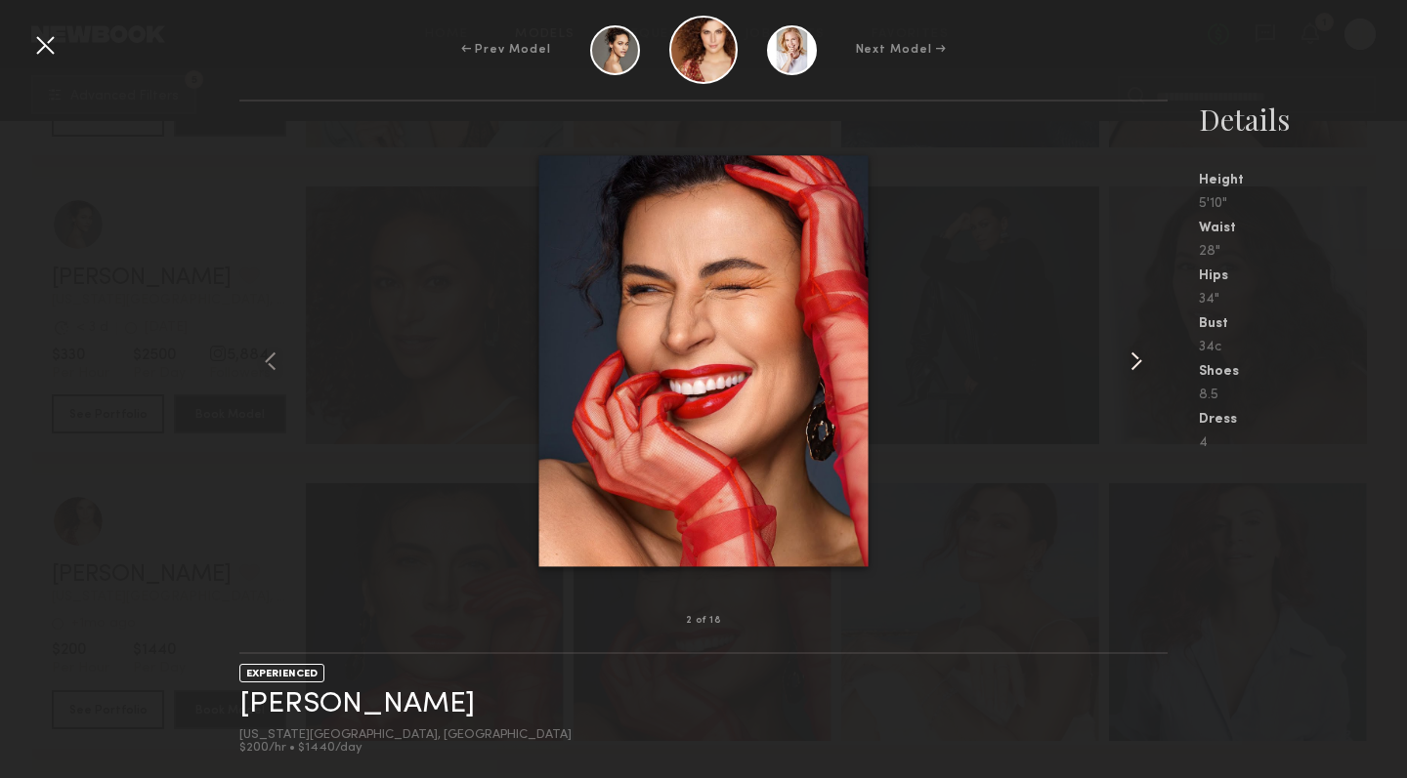
click at [1139, 358] on common-icon at bounding box center [1135, 361] width 31 height 31
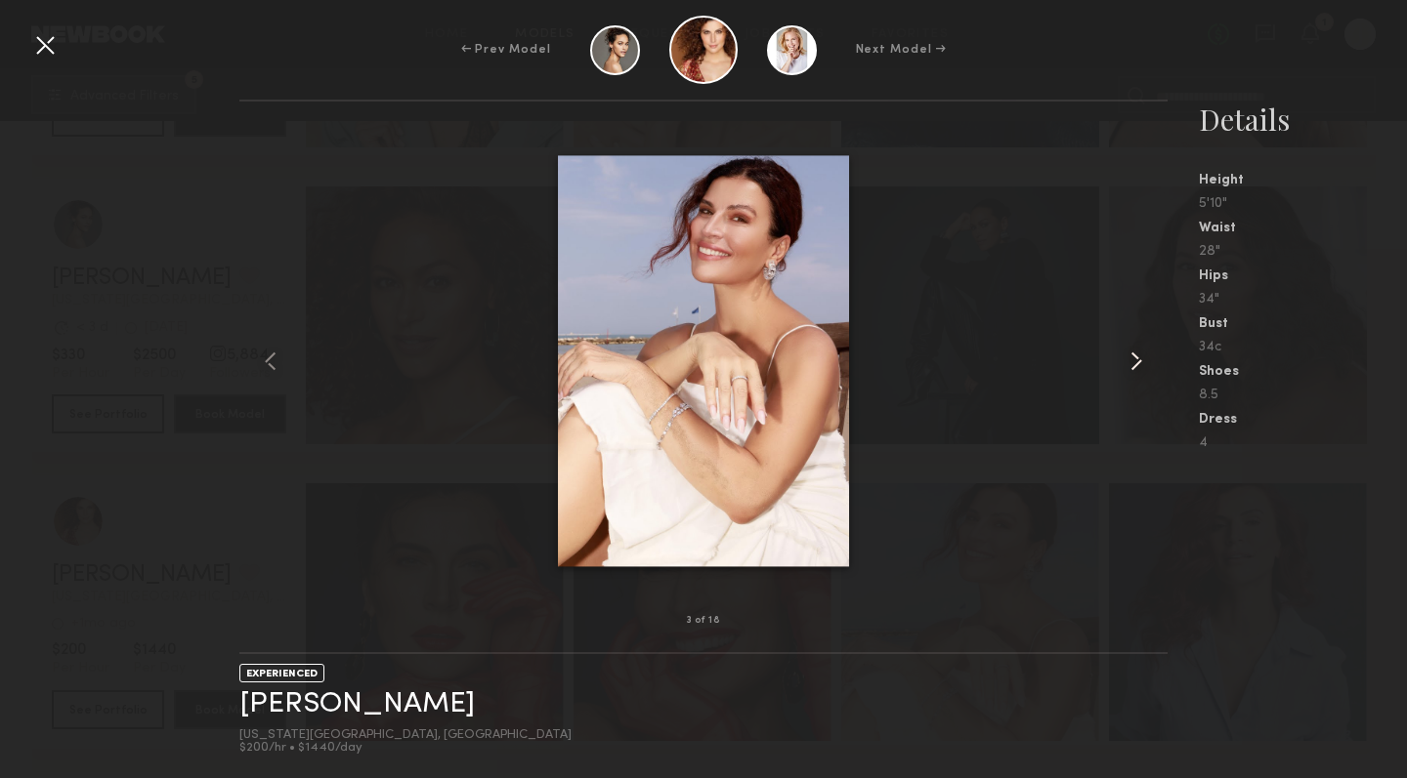
click at [1139, 358] on common-icon at bounding box center [1135, 361] width 31 height 31
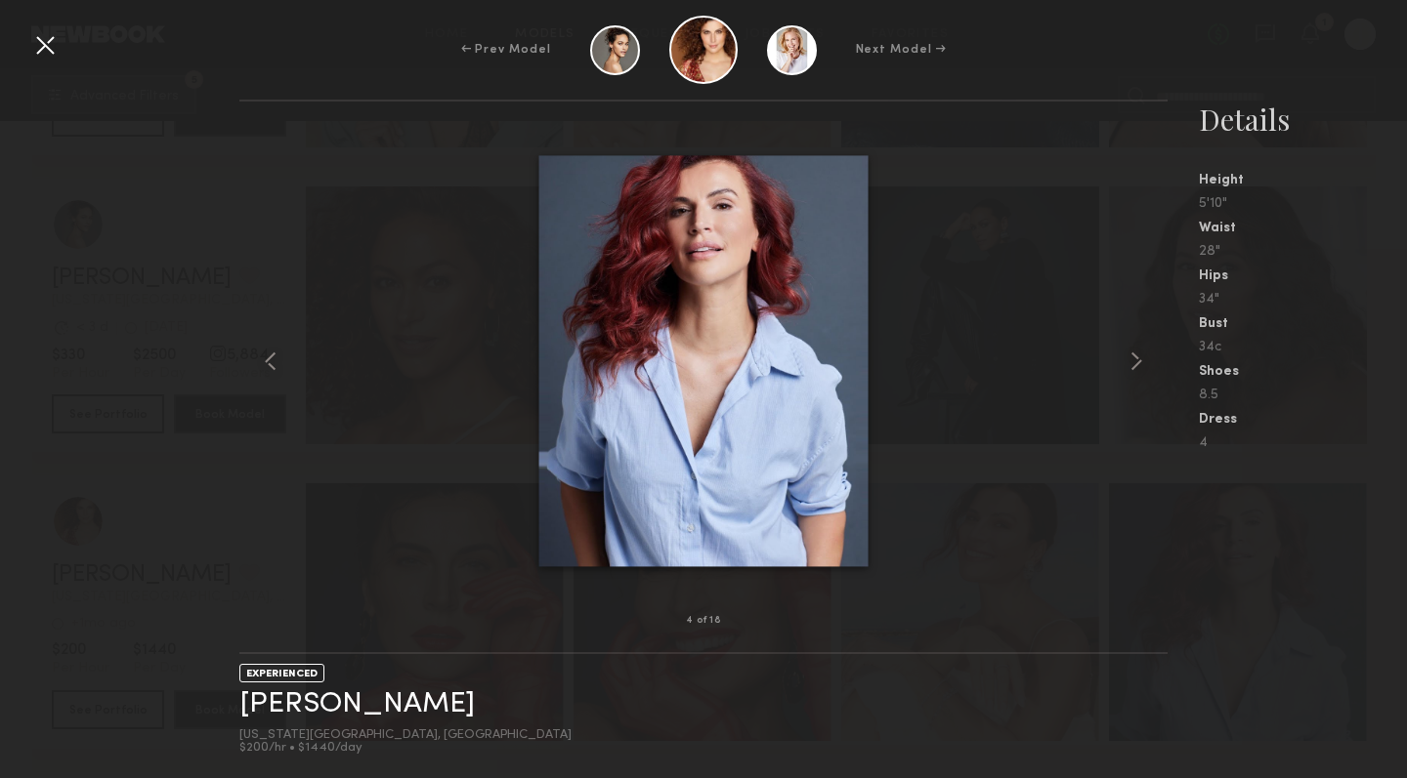
click at [46, 48] on div at bounding box center [44, 44] width 31 height 31
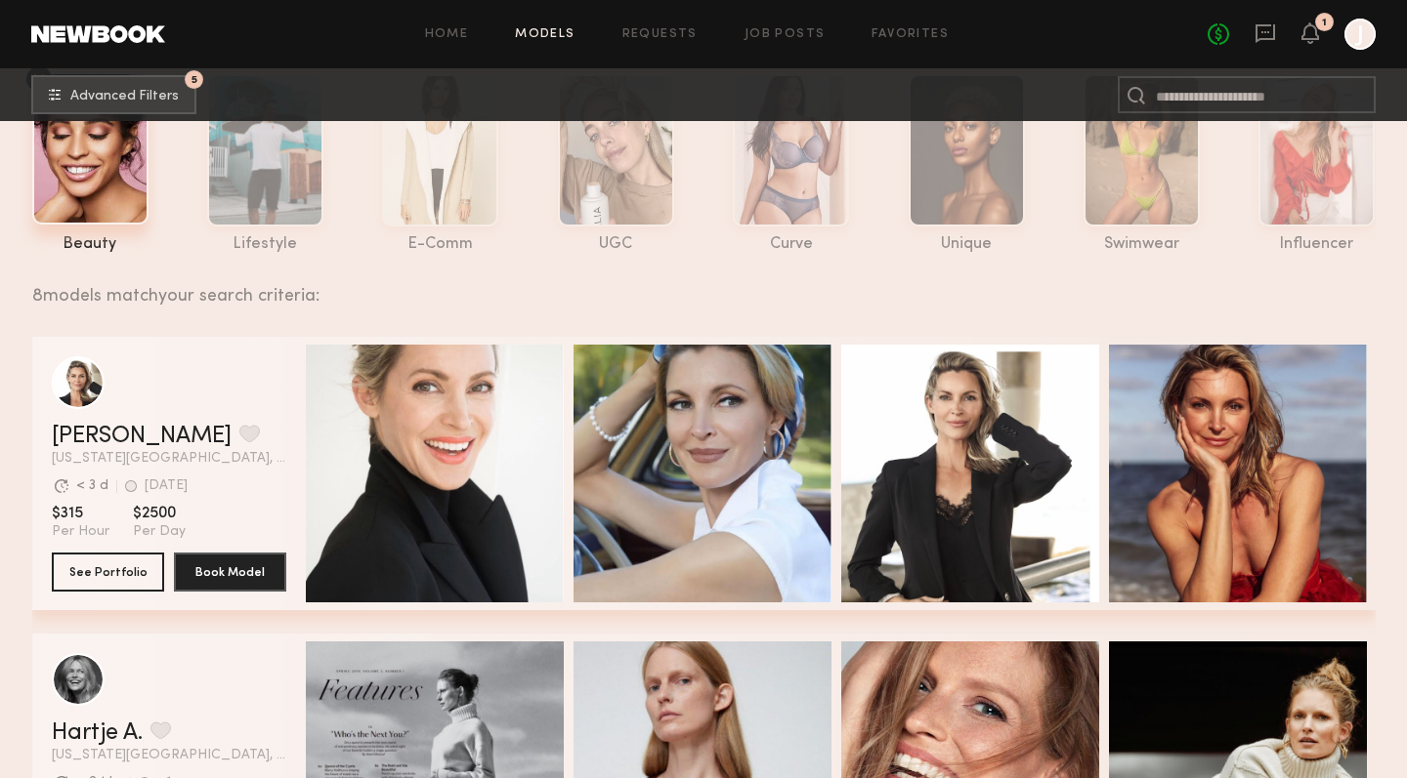
scroll to position [144, 0]
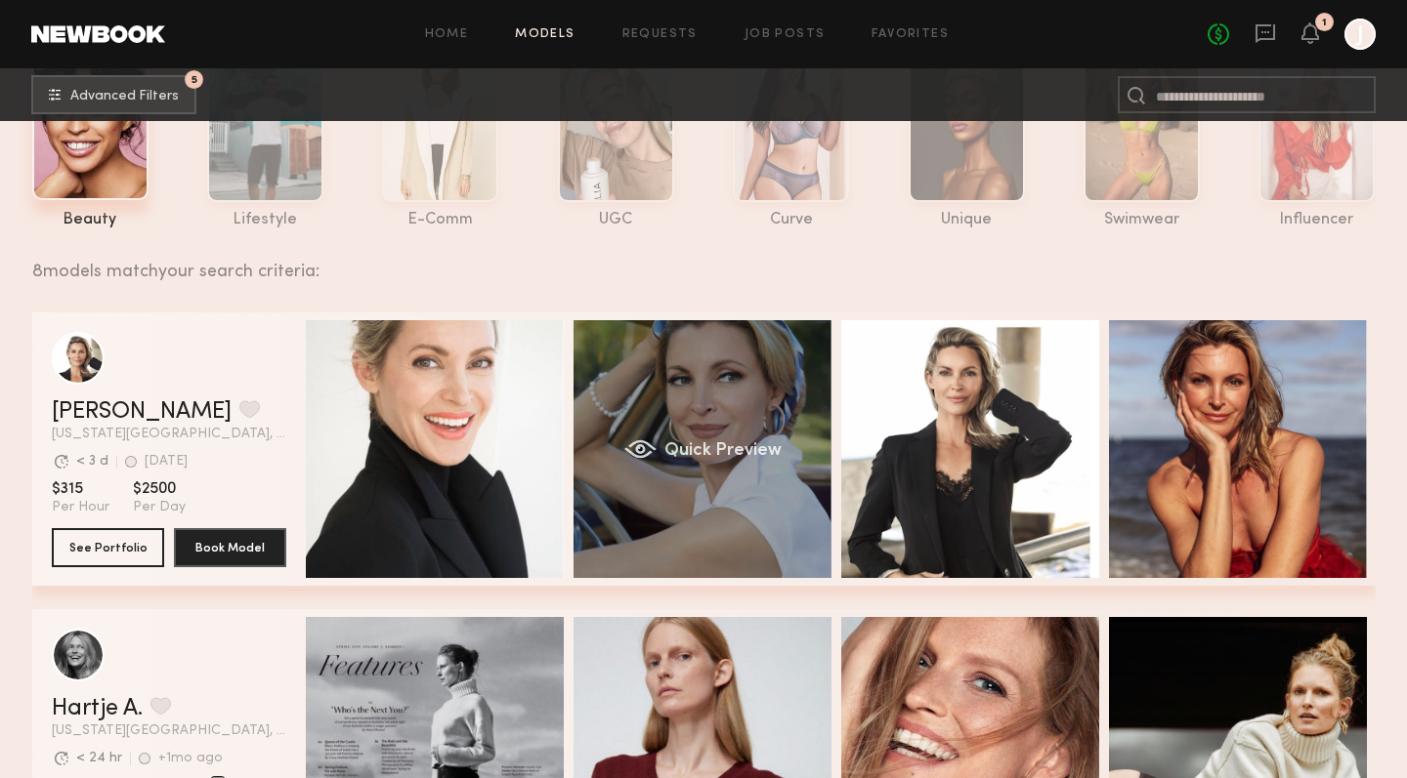
click at [671, 398] on div "Quick Preview" at bounding box center [702, 449] width 258 height 258
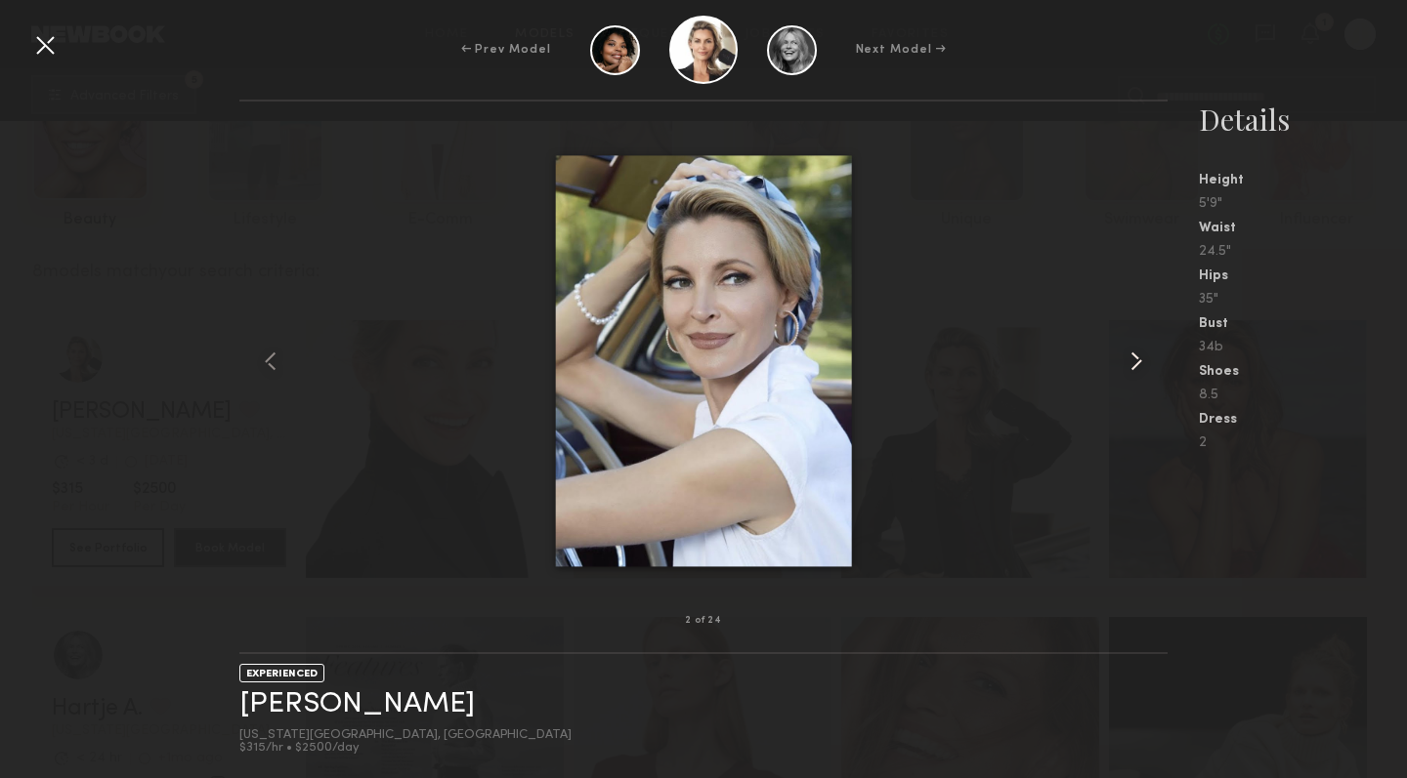
click at [1136, 362] on common-icon at bounding box center [1135, 361] width 31 height 31
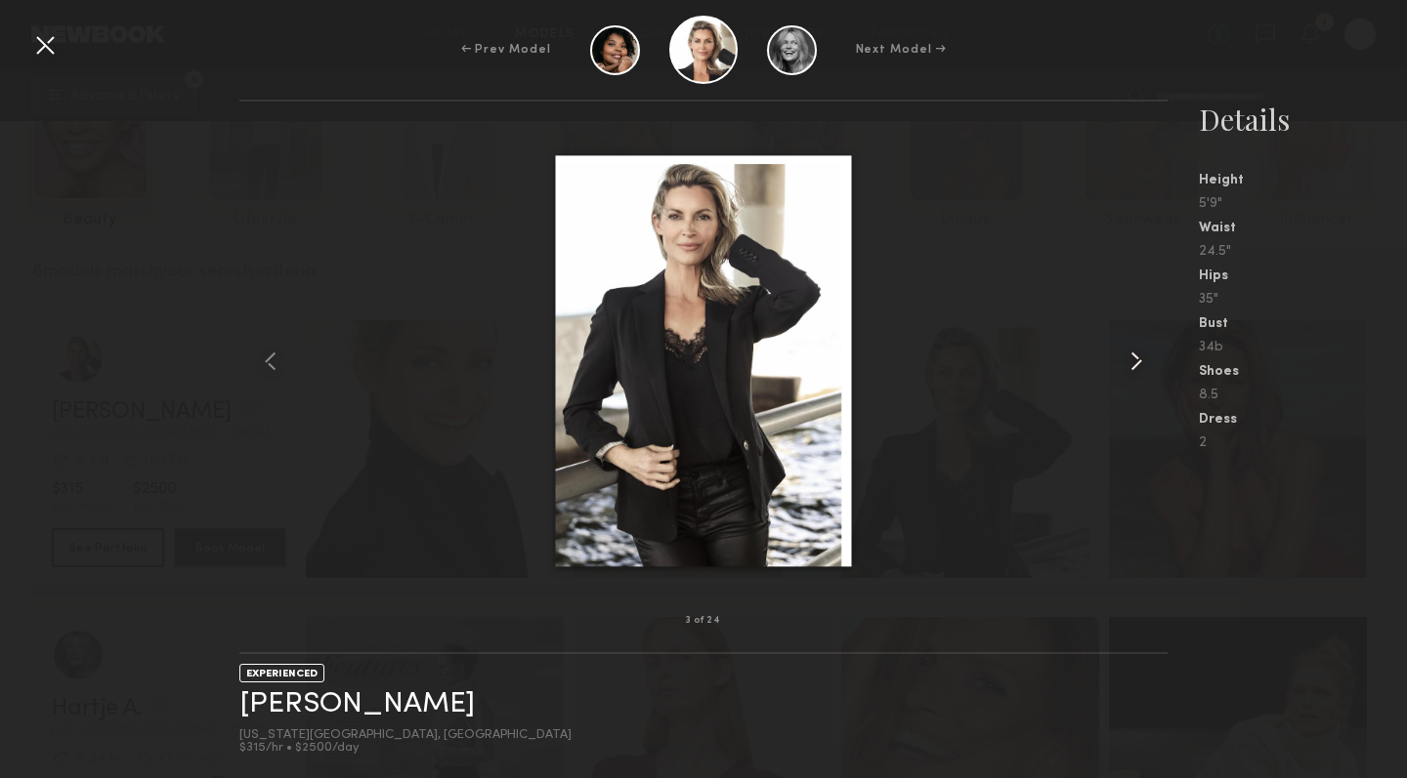
click at [1135, 359] on common-icon at bounding box center [1135, 361] width 31 height 31
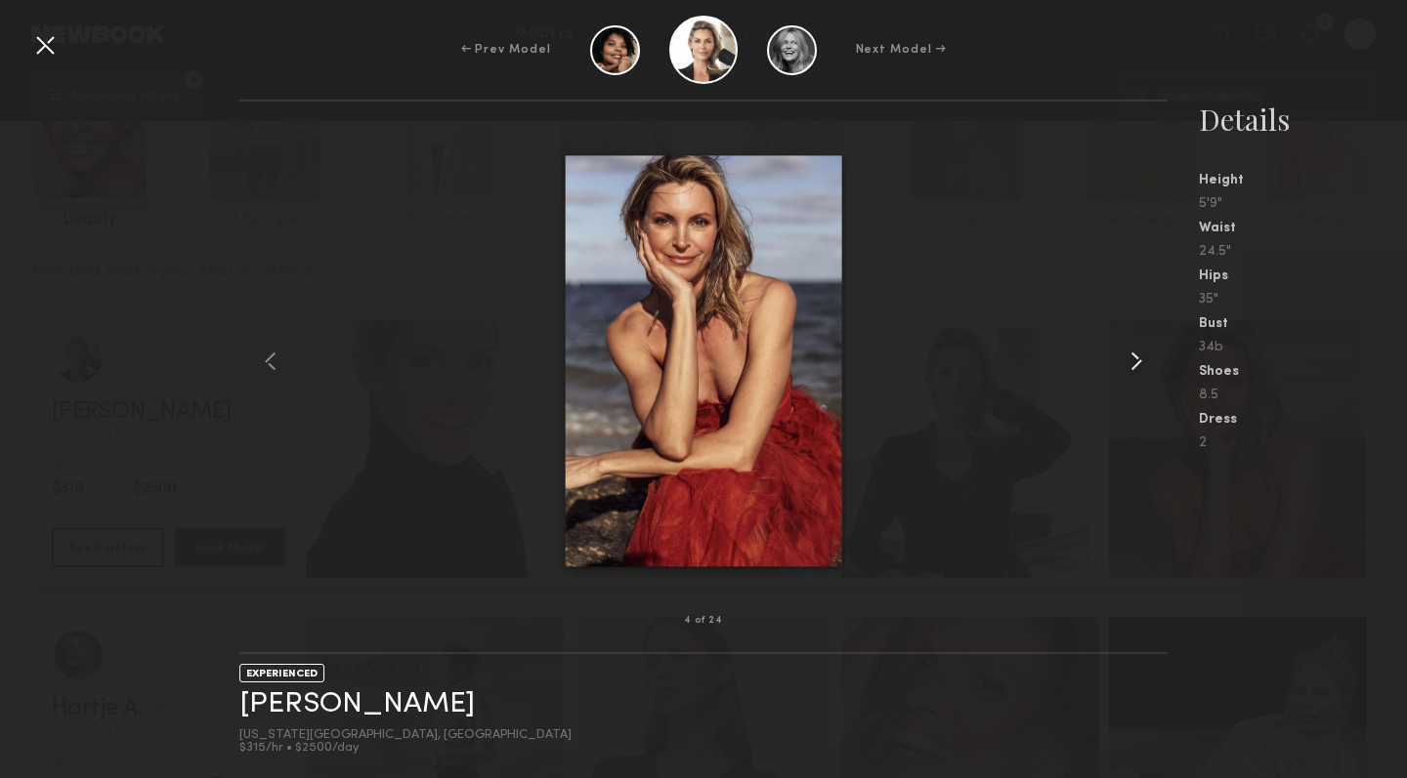
click at [1135, 359] on common-icon at bounding box center [1135, 361] width 31 height 31
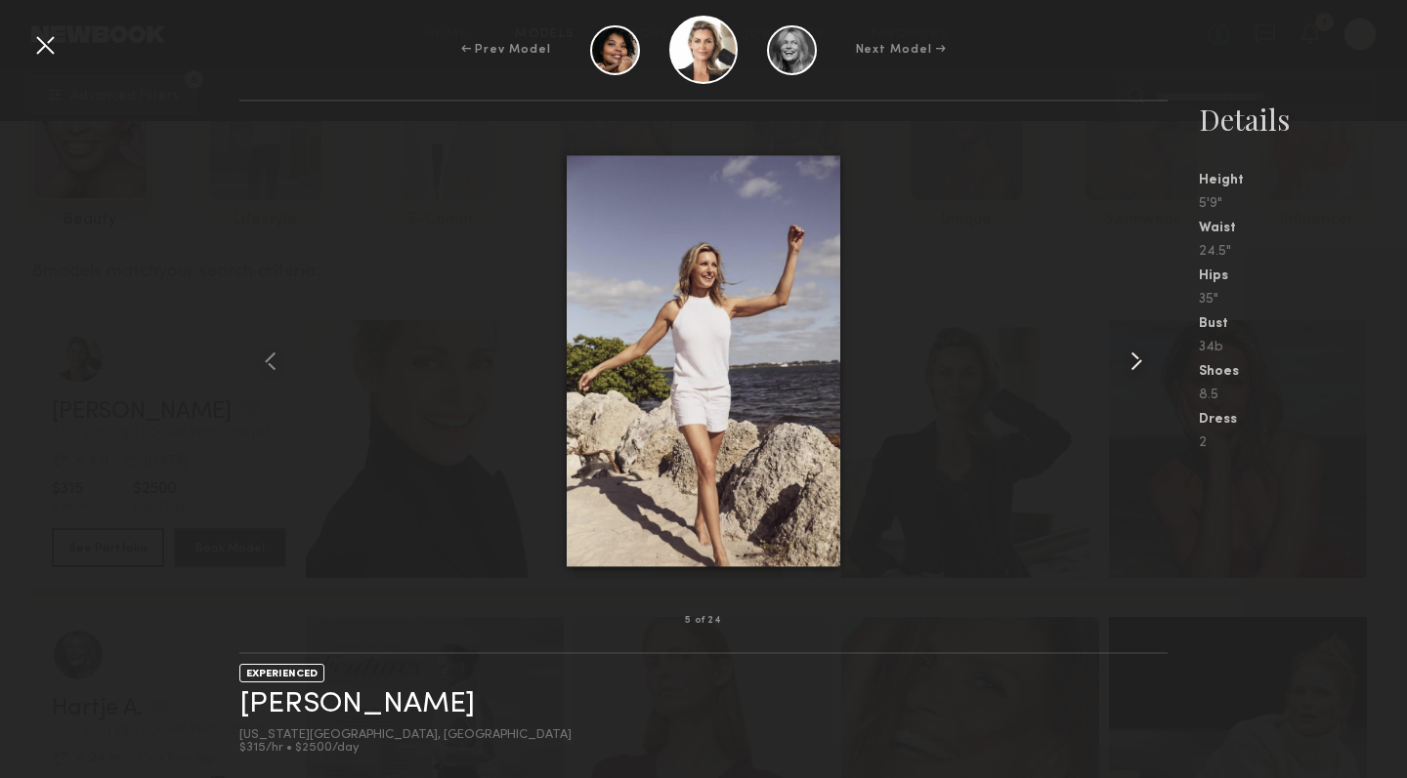
click at [1135, 359] on common-icon at bounding box center [1135, 361] width 31 height 31
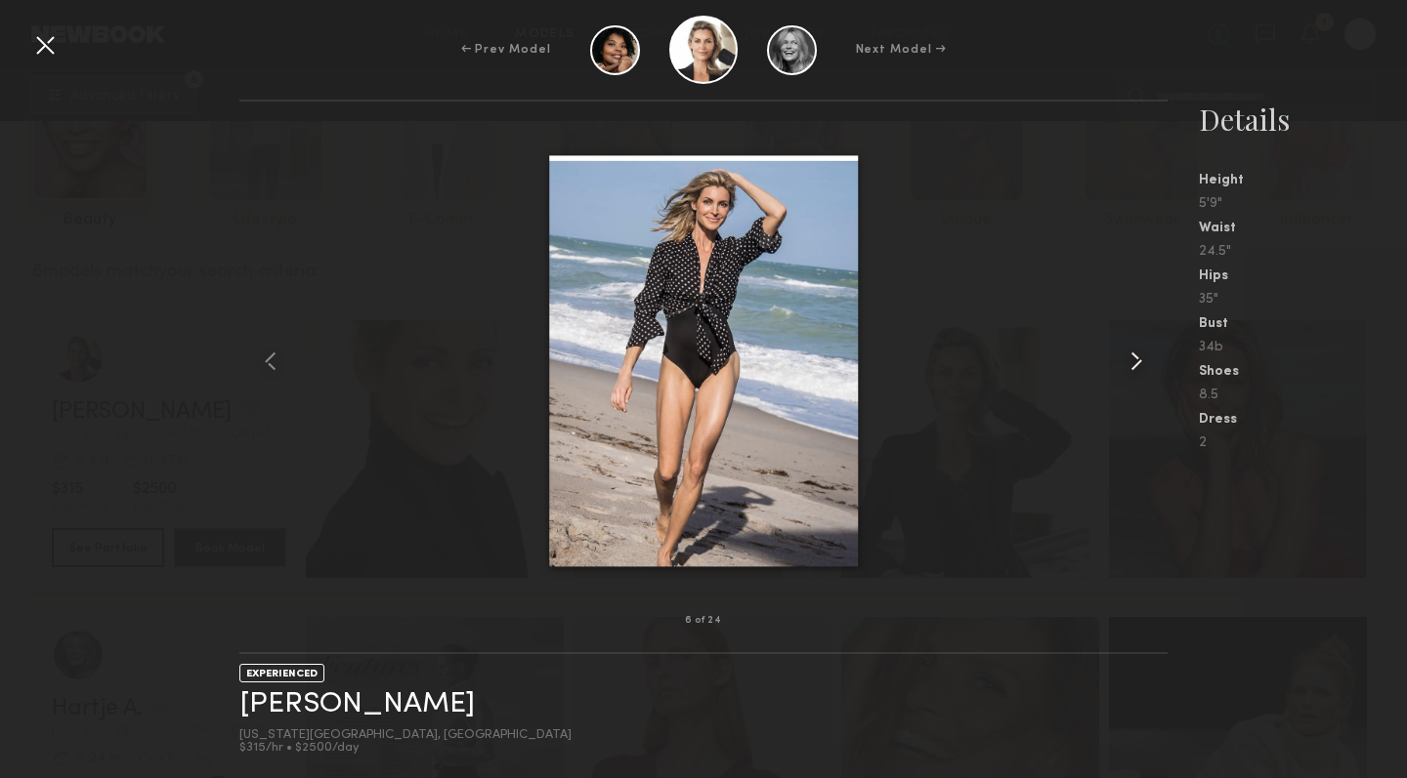
click at [1137, 359] on common-icon at bounding box center [1135, 361] width 31 height 31
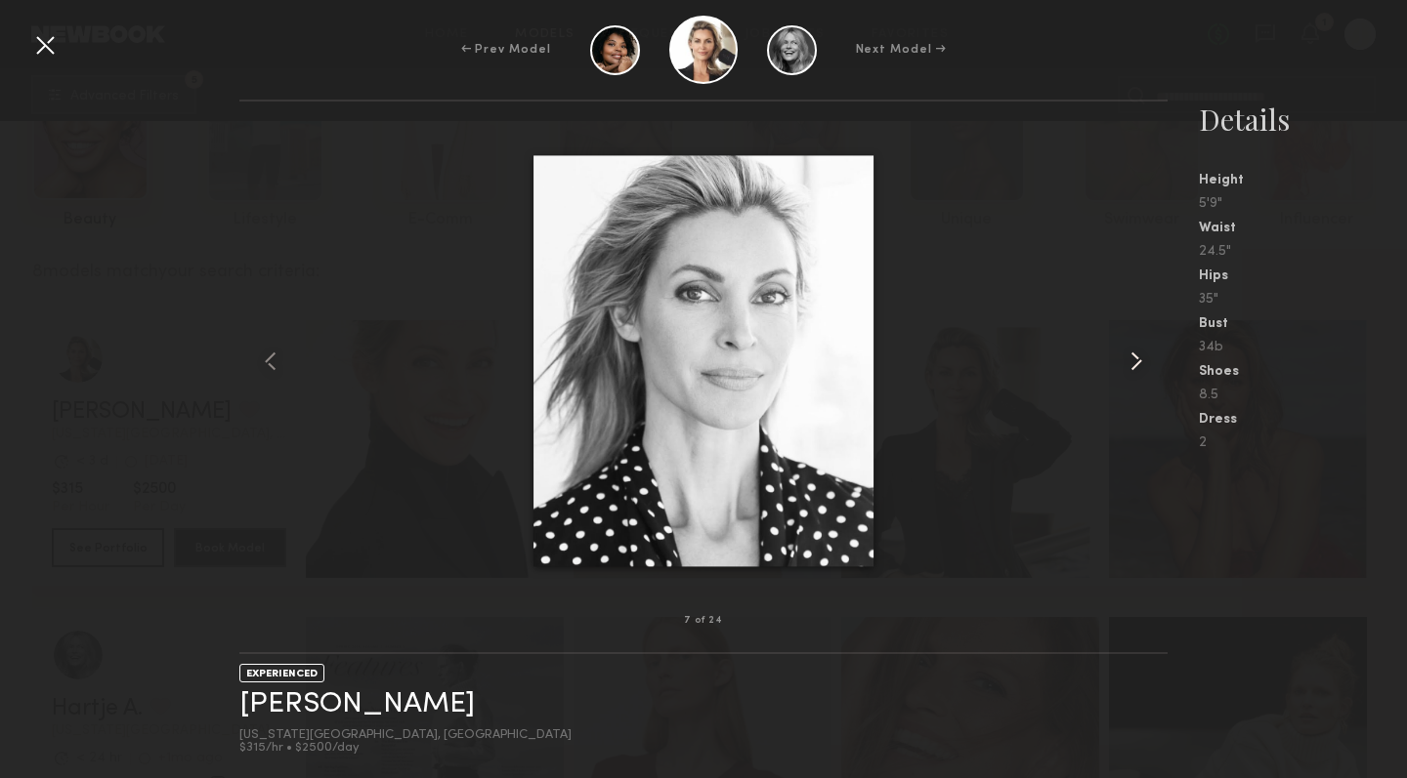
click at [1137, 359] on common-icon at bounding box center [1135, 361] width 31 height 31
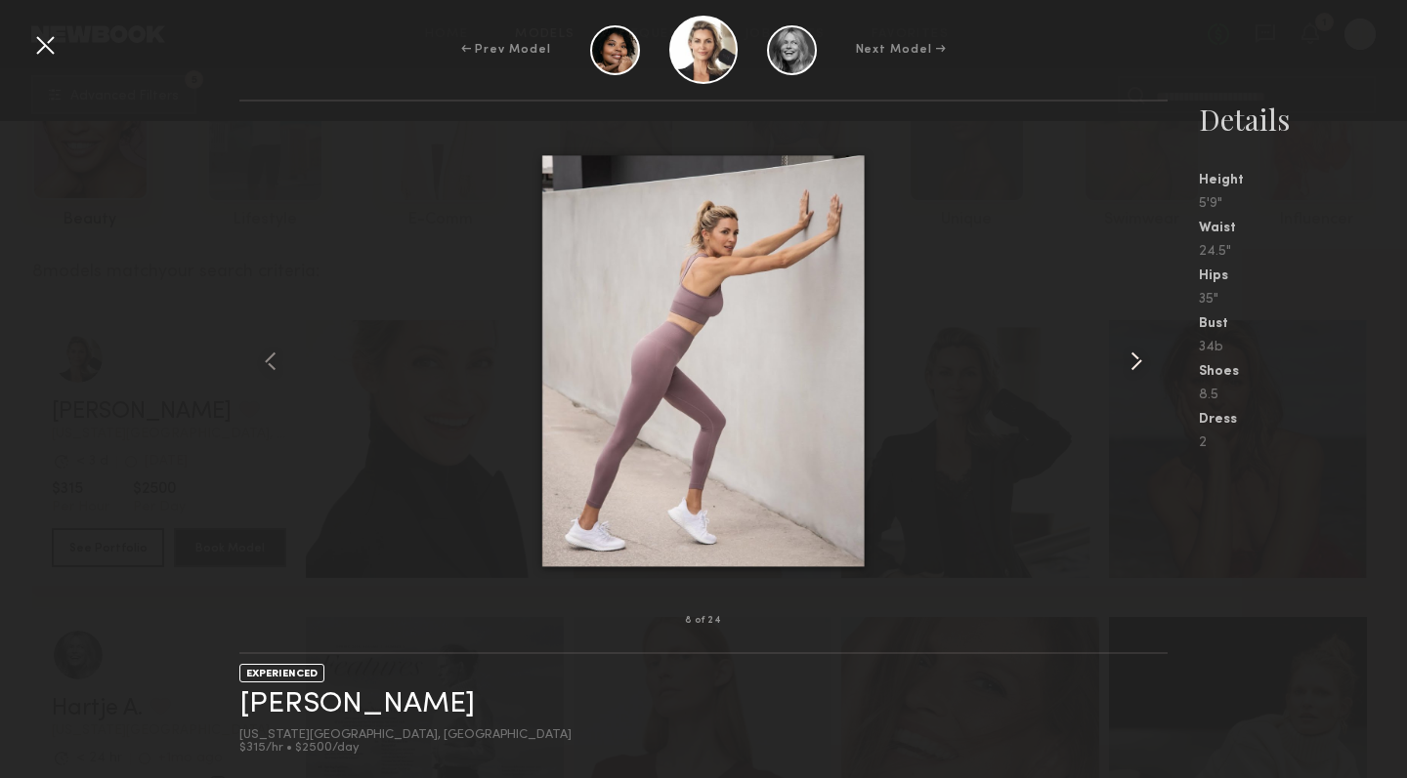
click at [1137, 359] on common-icon at bounding box center [1135, 361] width 31 height 31
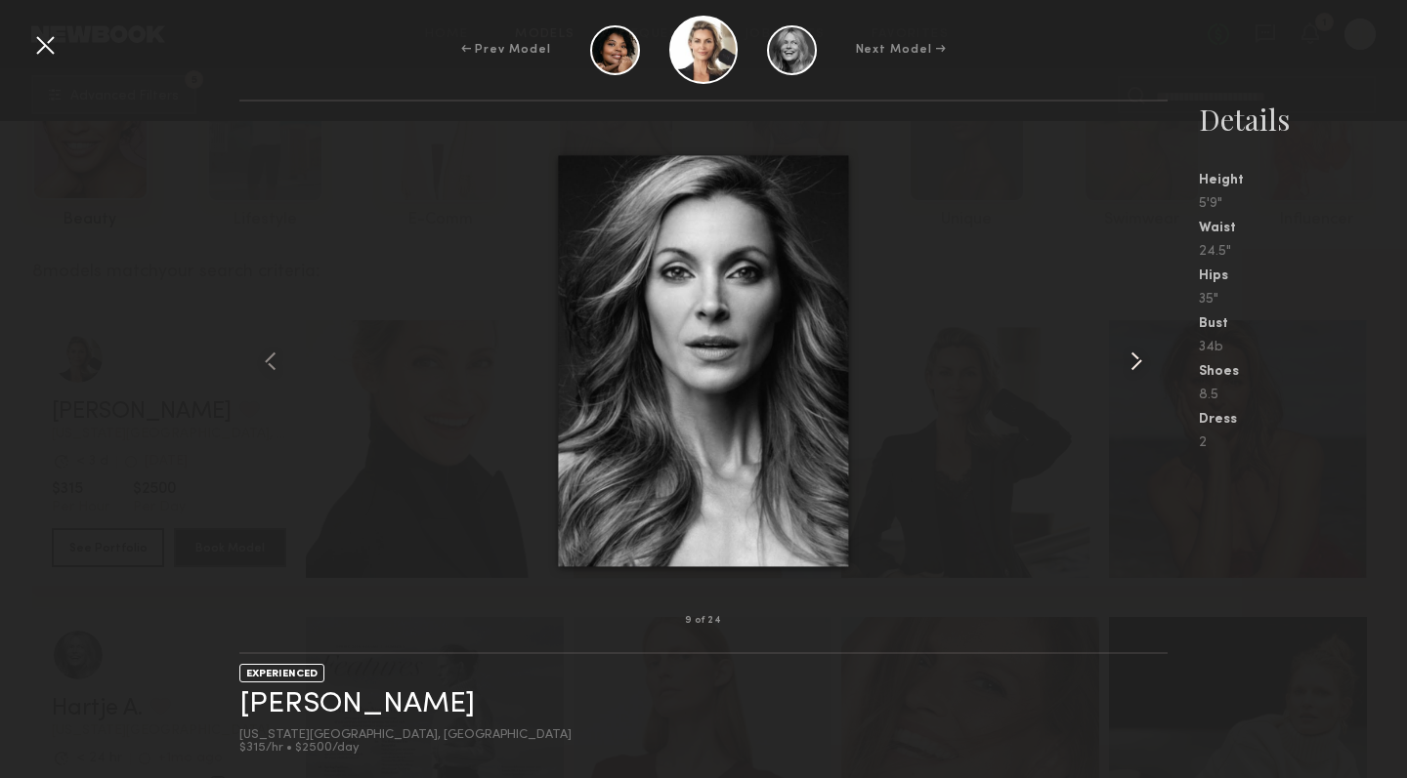
click at [1137, 359] on common-icon at bounding box center [1135, 361] width 31 height 31
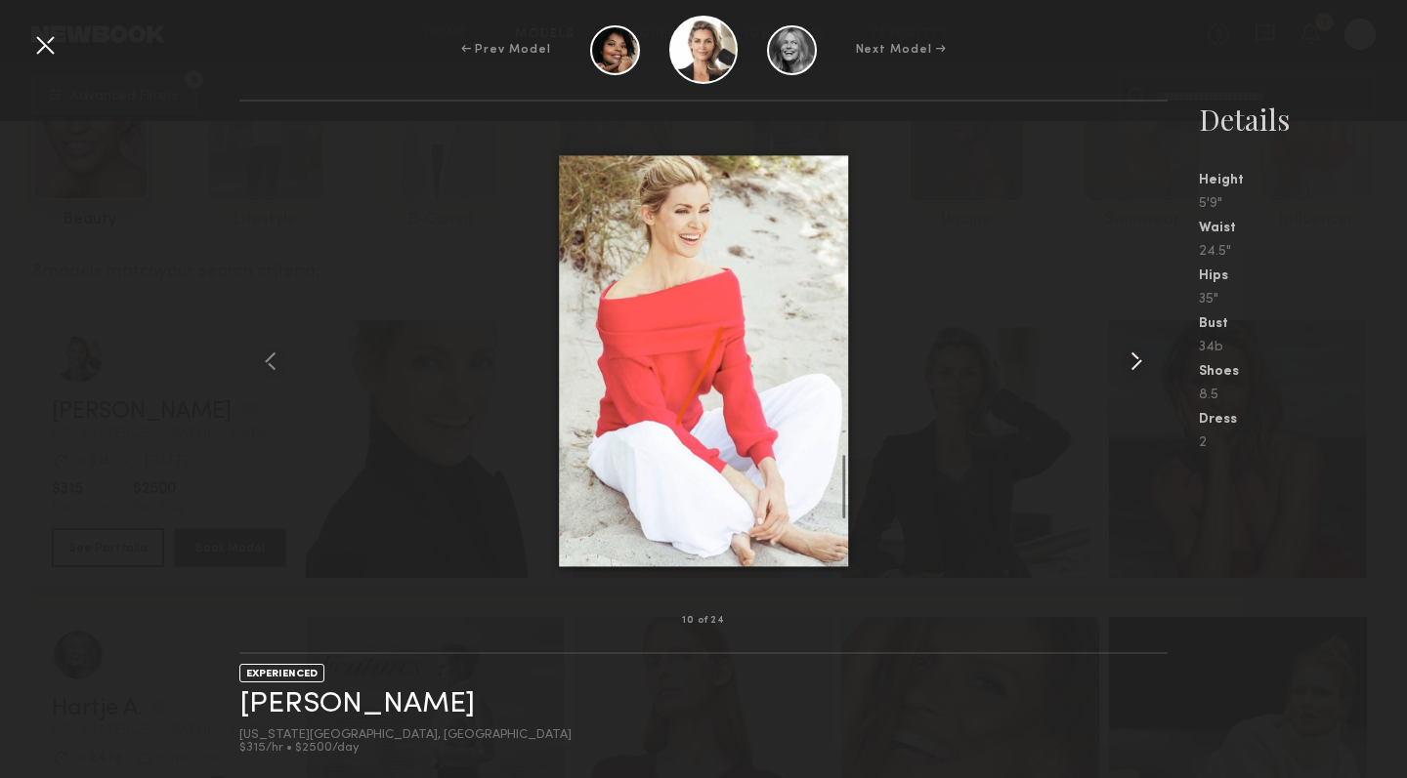
click at [1137, 359] on common-icon at bounding box center [1135, 361] width 31 height 31
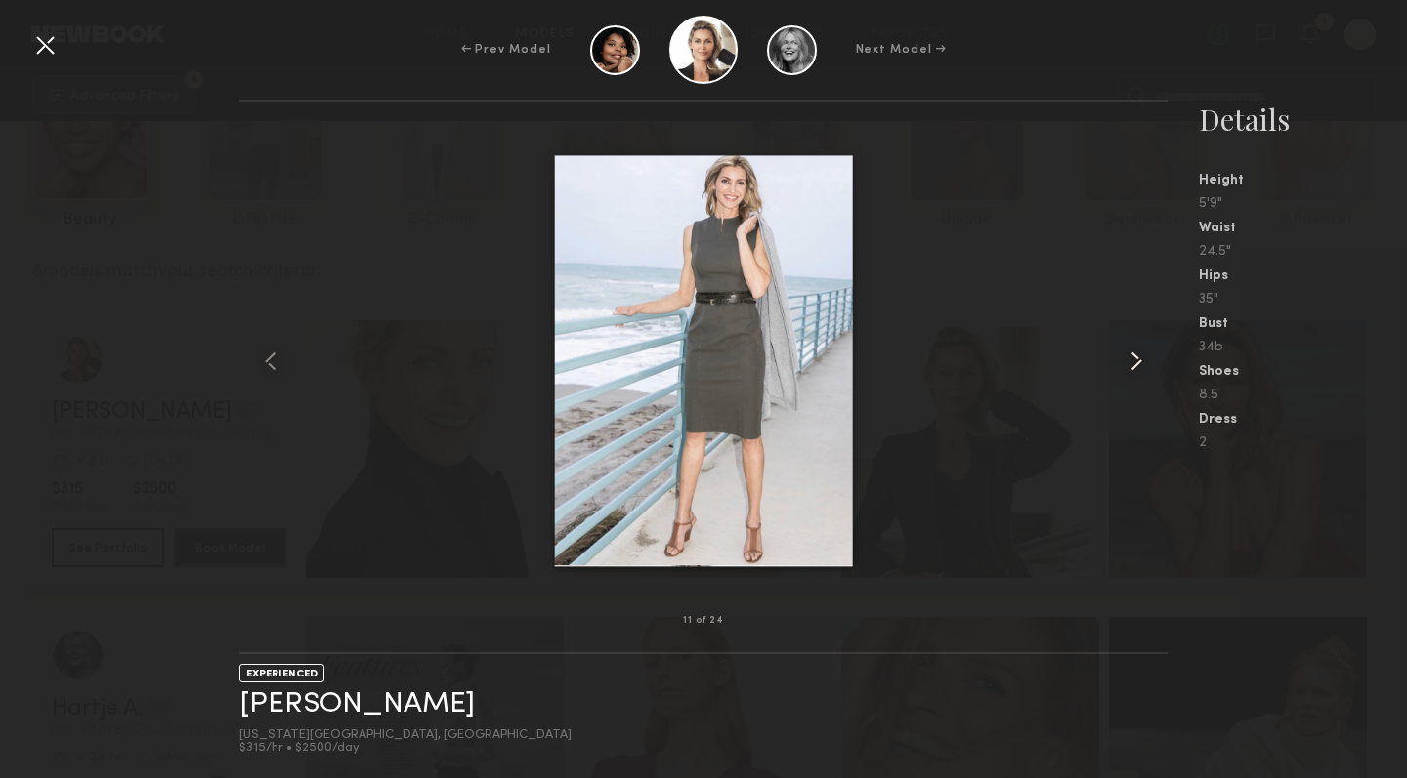
click at [1134, 362] on common-icon at bounding box center [1135, 361] width 31 height 31
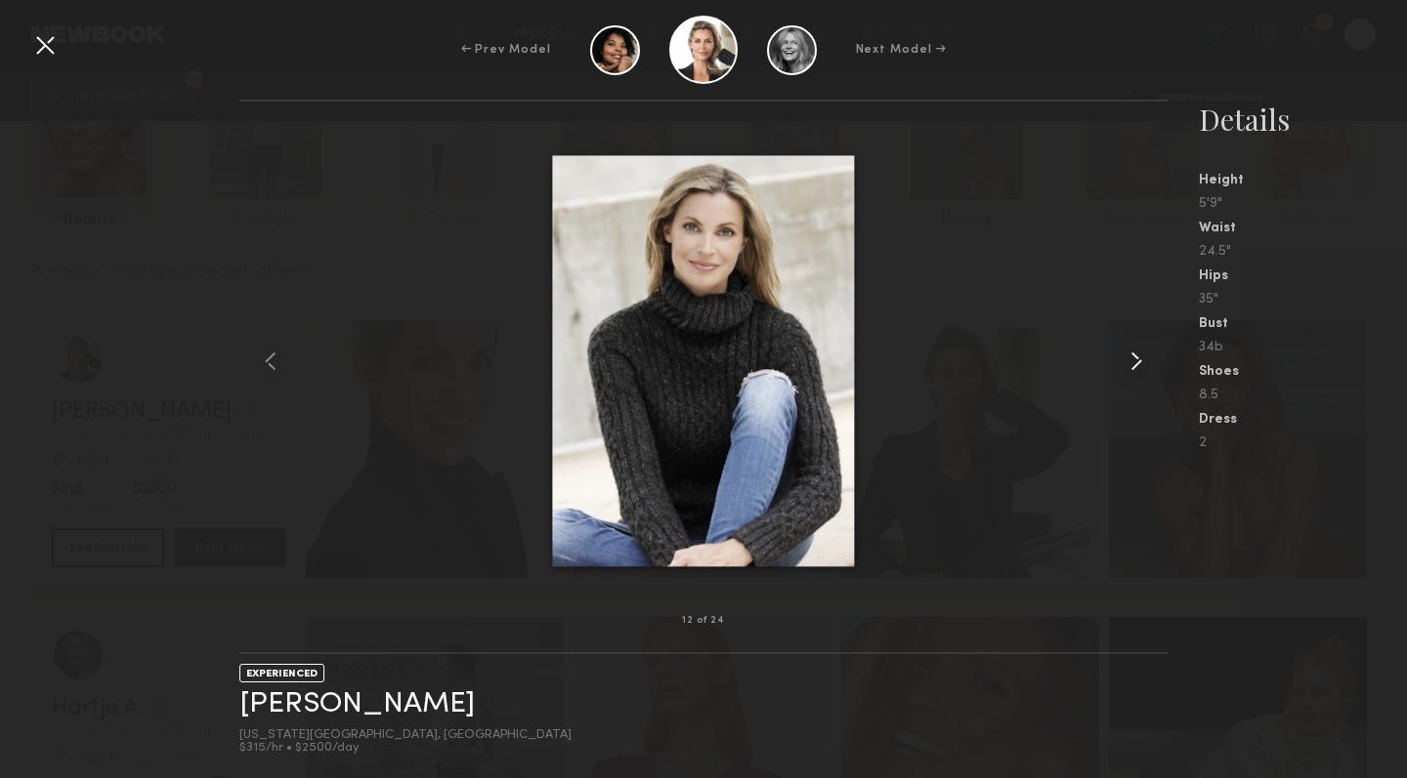
click at [1137, 358] on common-icon at bounding box center [1135, 361] width 31 height 31
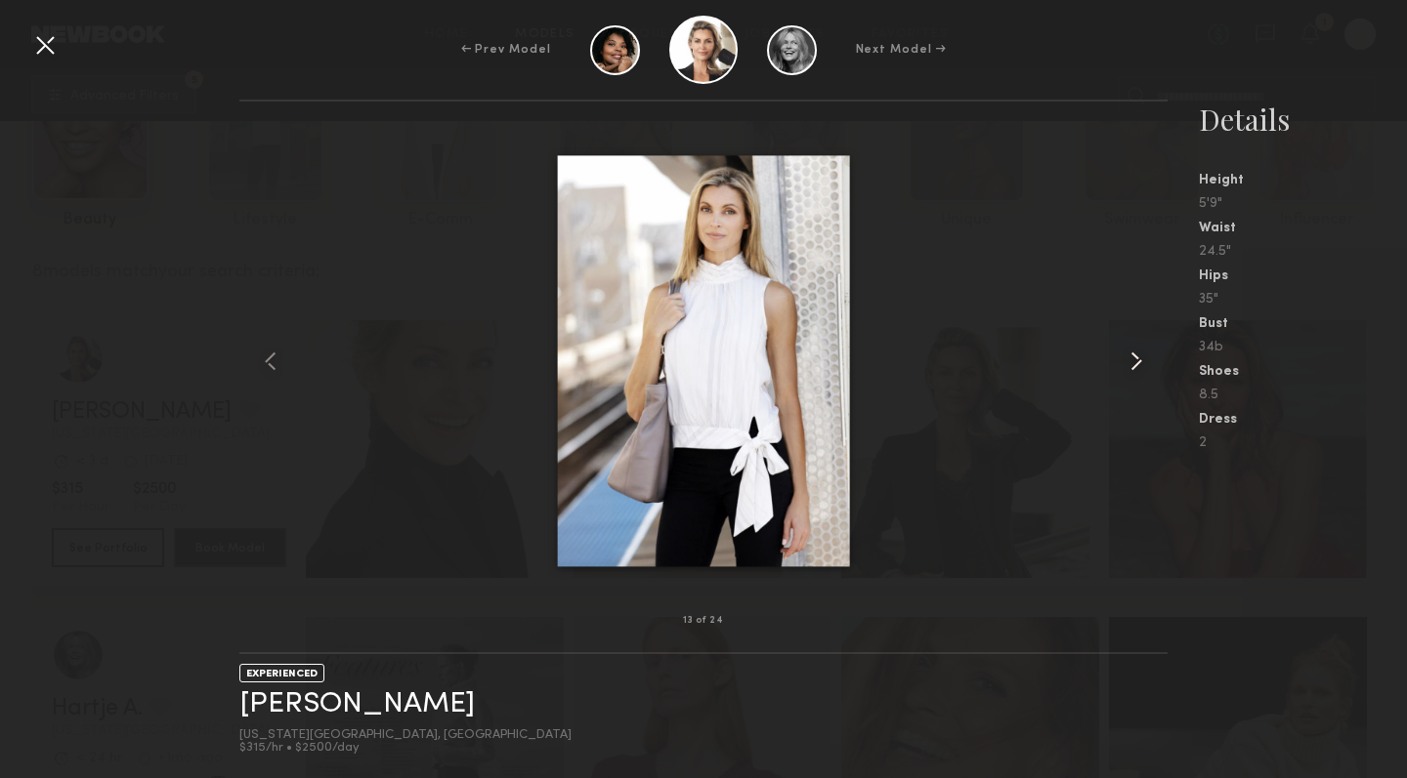
click at [1137, 358] on common-icon at bounding box center [1135, 361] width 31 height 31
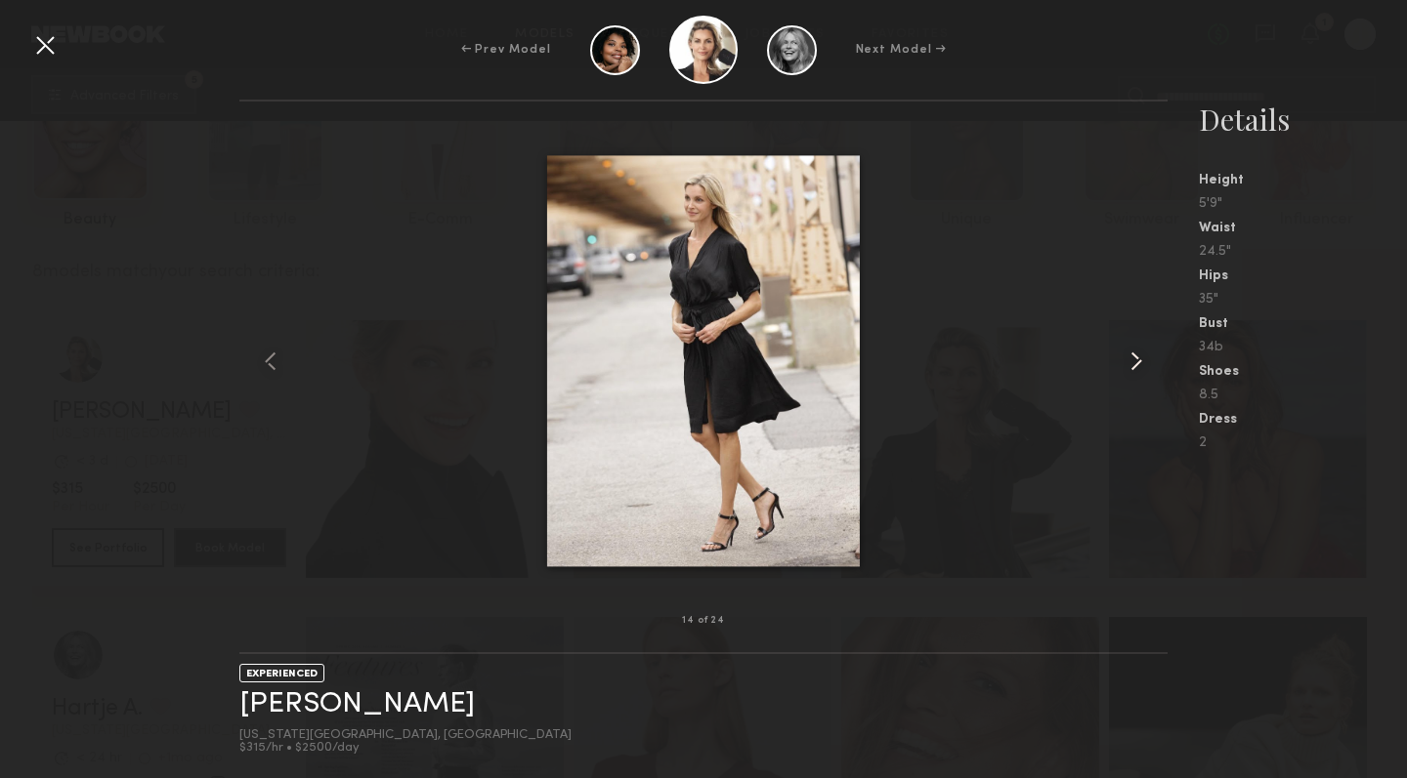
click at [1137, 358] on common-icon at bounding box center [1135, 361] width 31 height 31
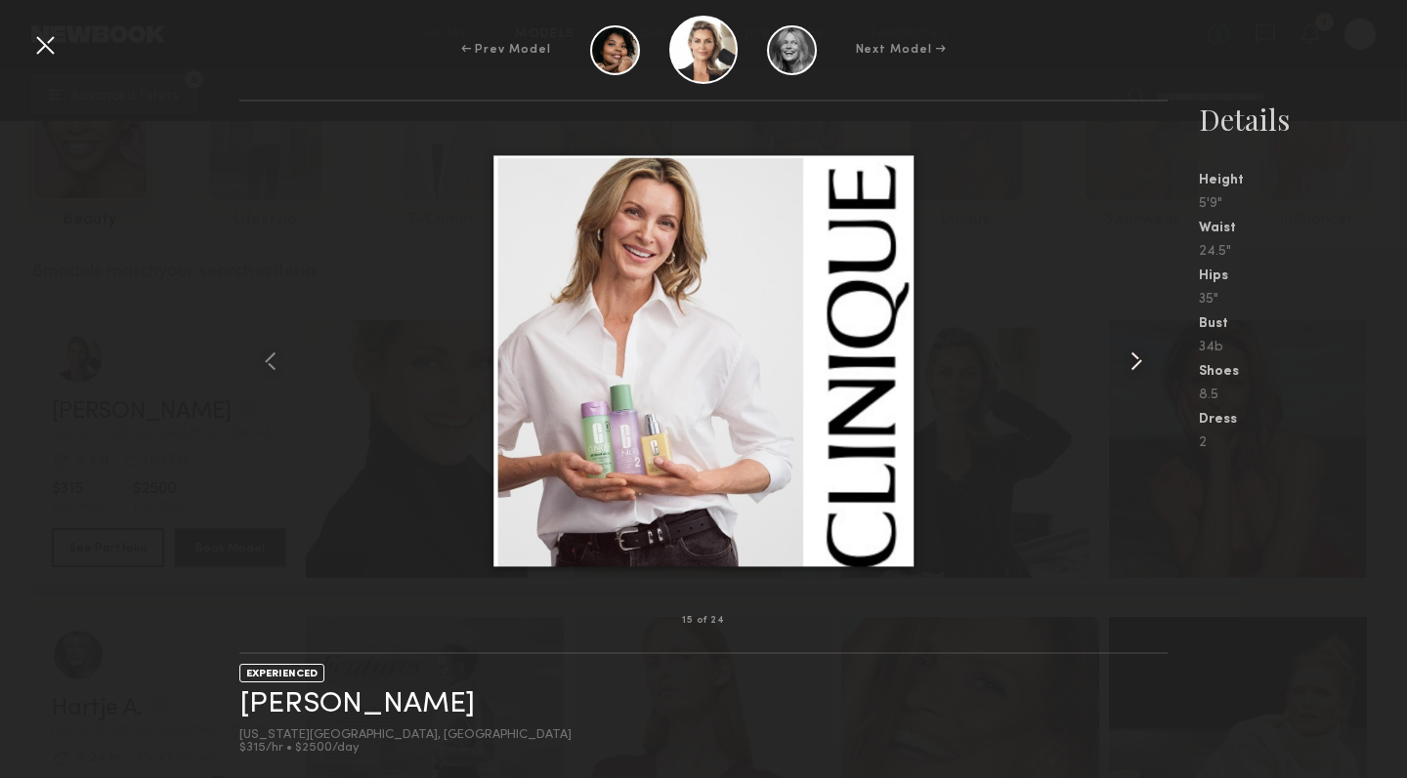
click at [1134, 357] on common-icon at bounding box center [1135, 361] width 31 height 31
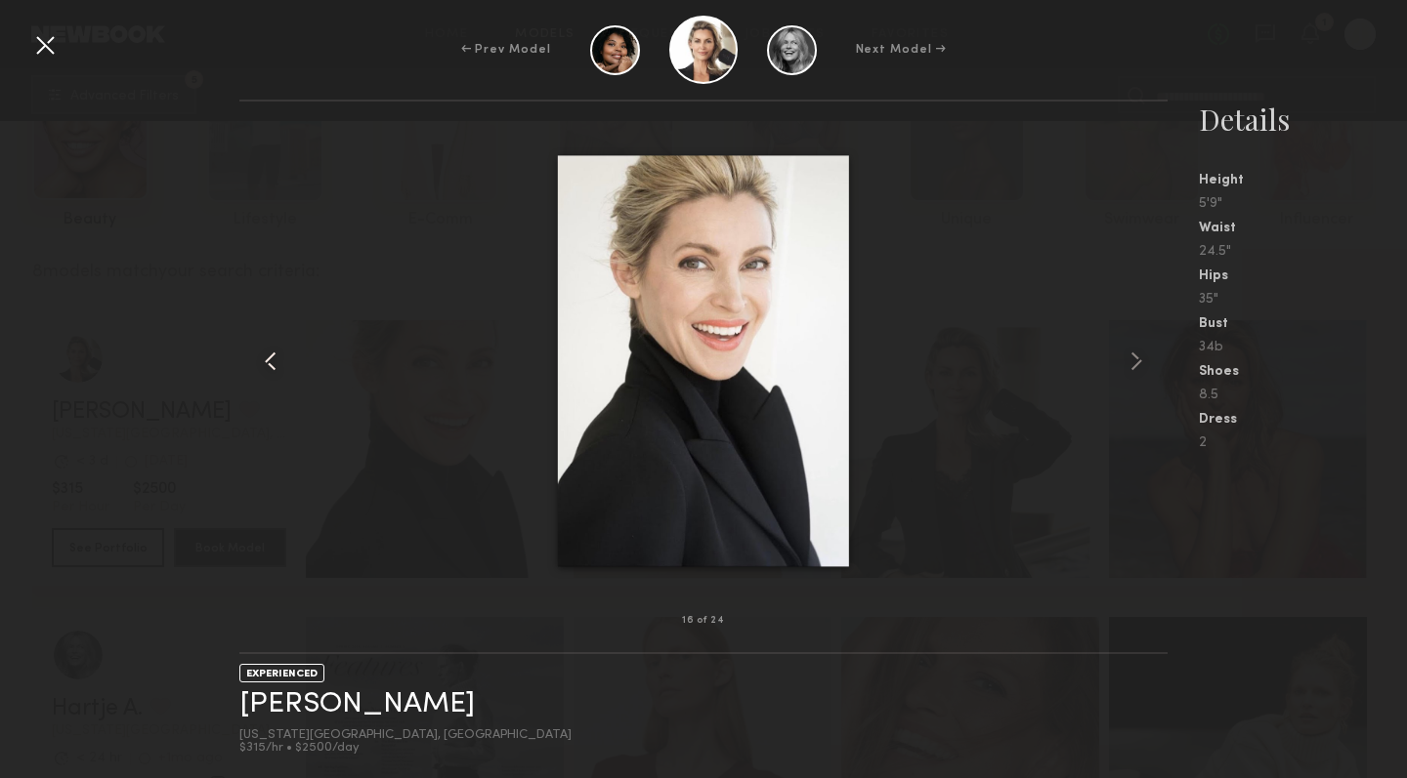
click at [271, 362] on common-icon at bounding box center [270, 361] width 31 height 31
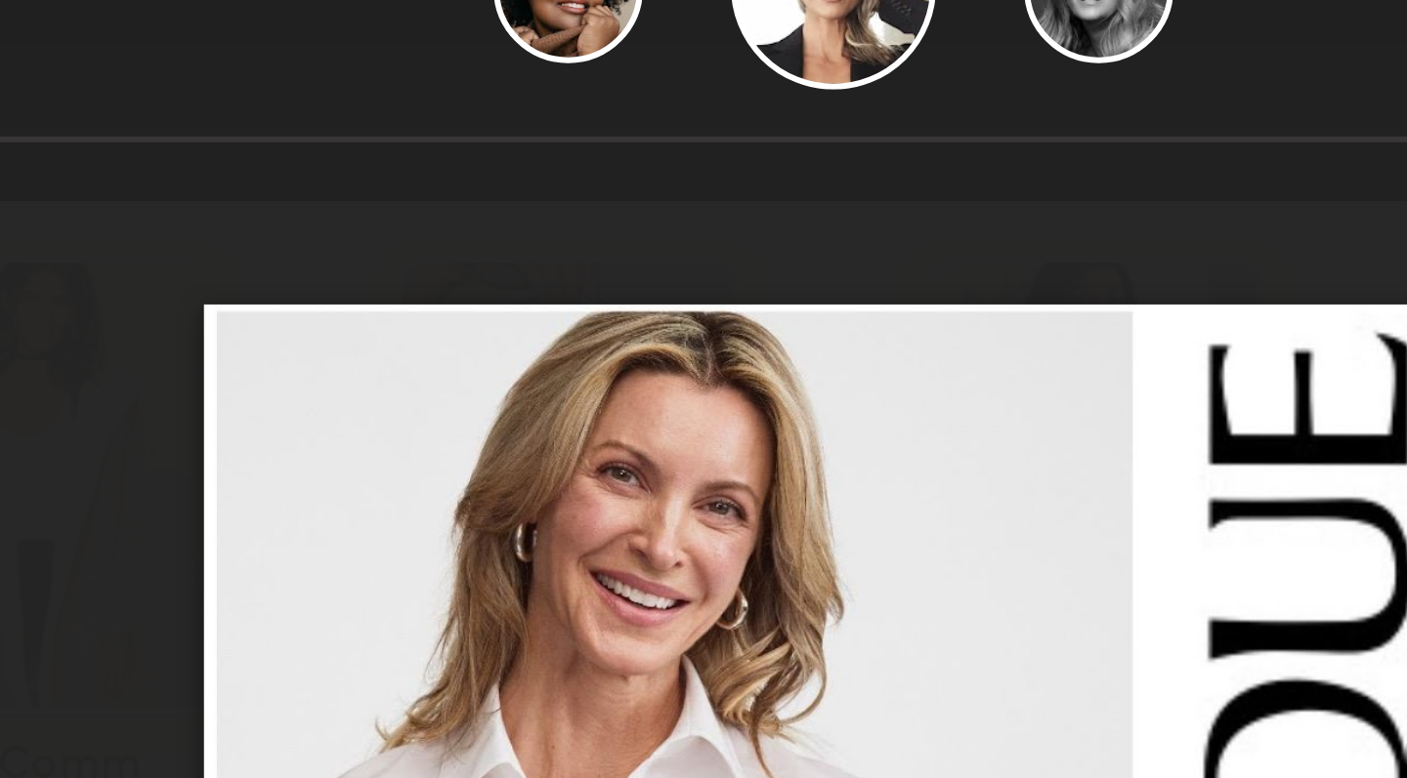
scroll to position [0, 0]
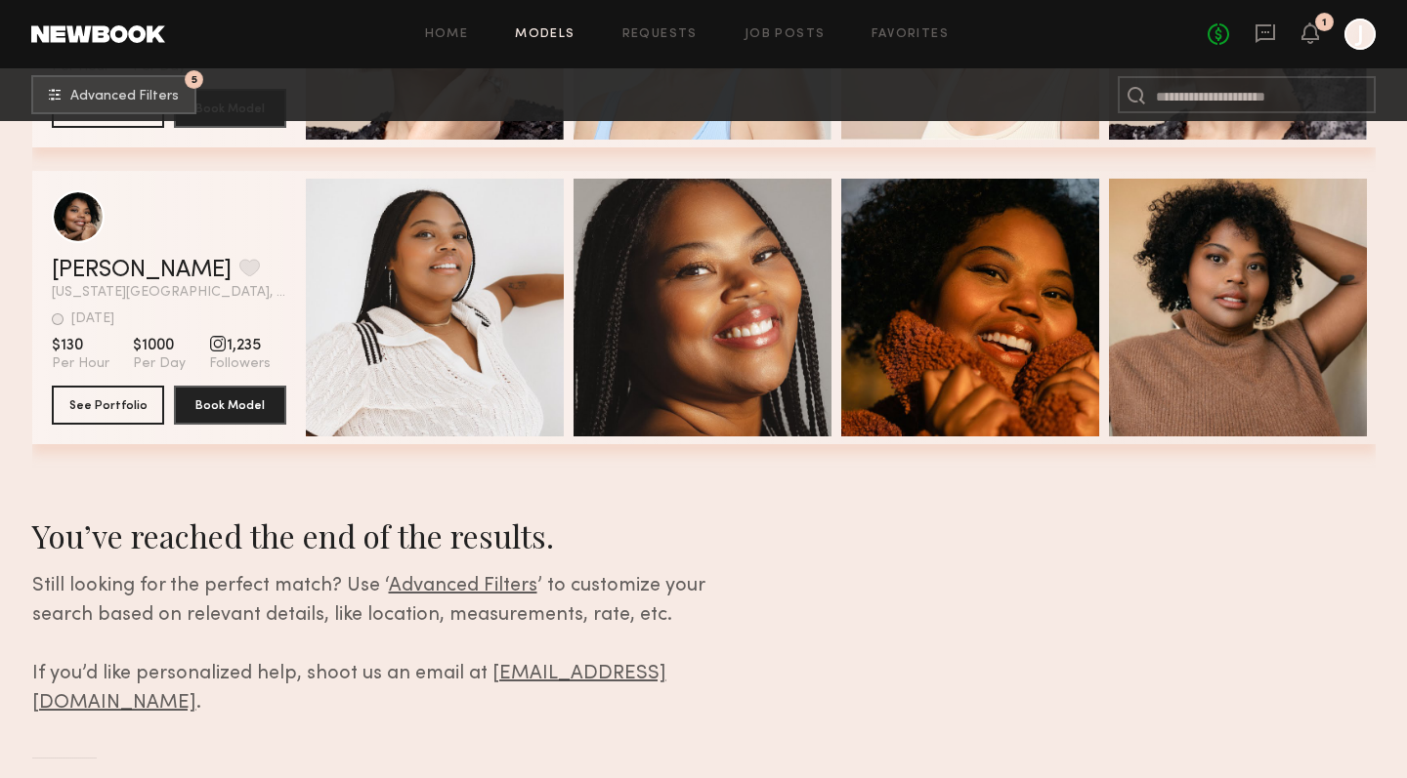
scroll to position [2362, 0]
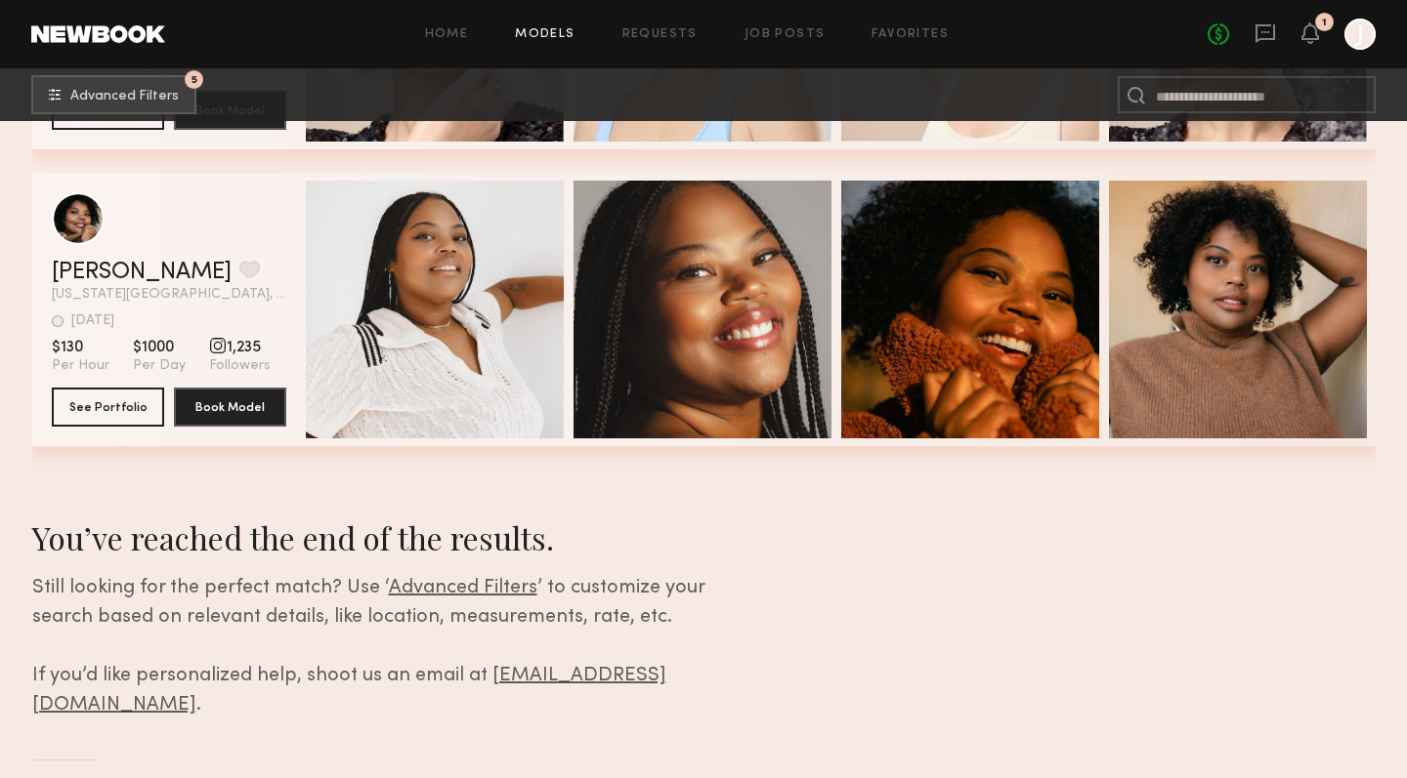
click at [469, 587] on span "Advanced Filters" at bounding box center [463, 588] width 148 height 19
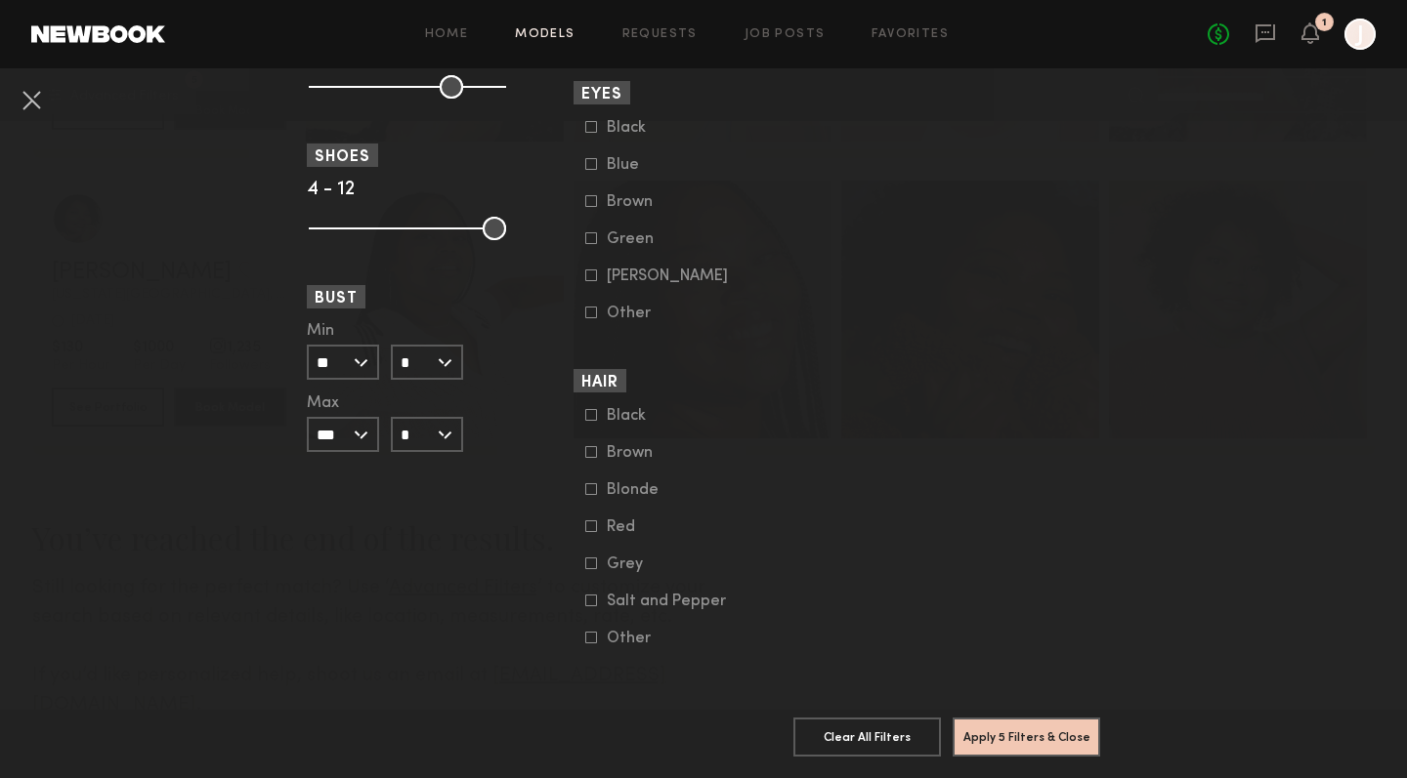
scroll to position [1432, 0]
click at [591, 603] on icon at bounding box center [591, 601] width 12 height 12
click at [1024, 734] on button "Apply 6 Filters & Close" at bounding box center [1025, 736] width 147 height 39
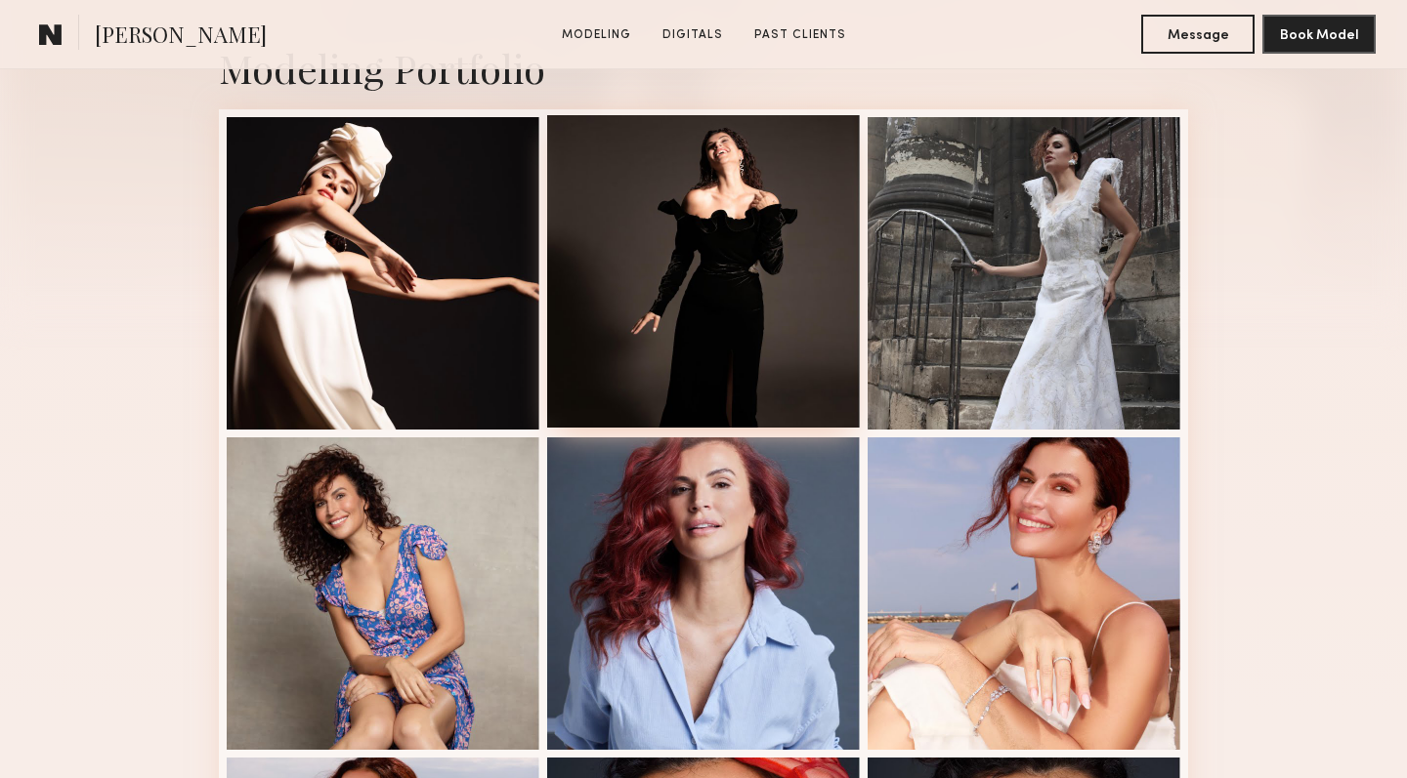
scroll to position [477, 0]
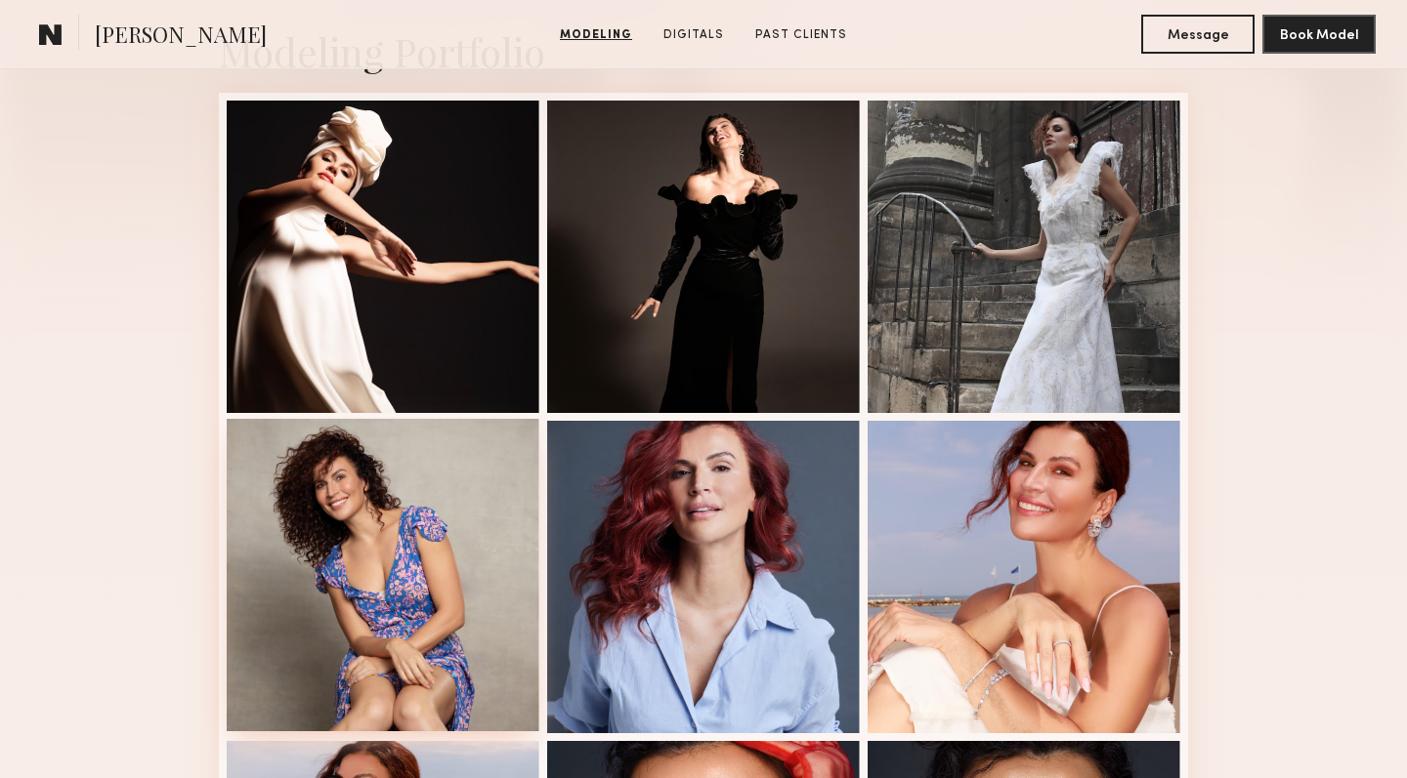
click at [364, 523] on div at bounding box center [383, 575] width 313 height 313
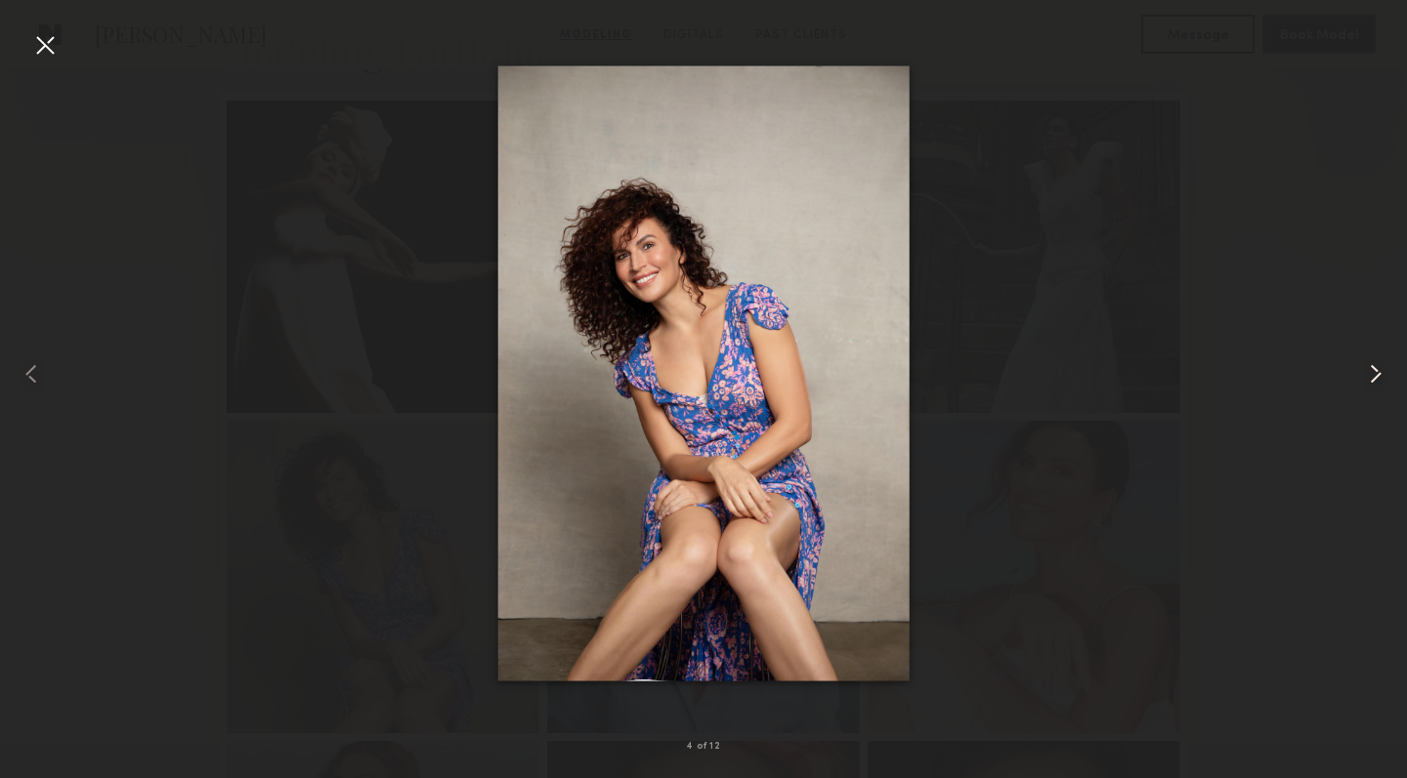
click at [1375, 375] on common-icon at bounding box center [1375, 373] width 31 height 31
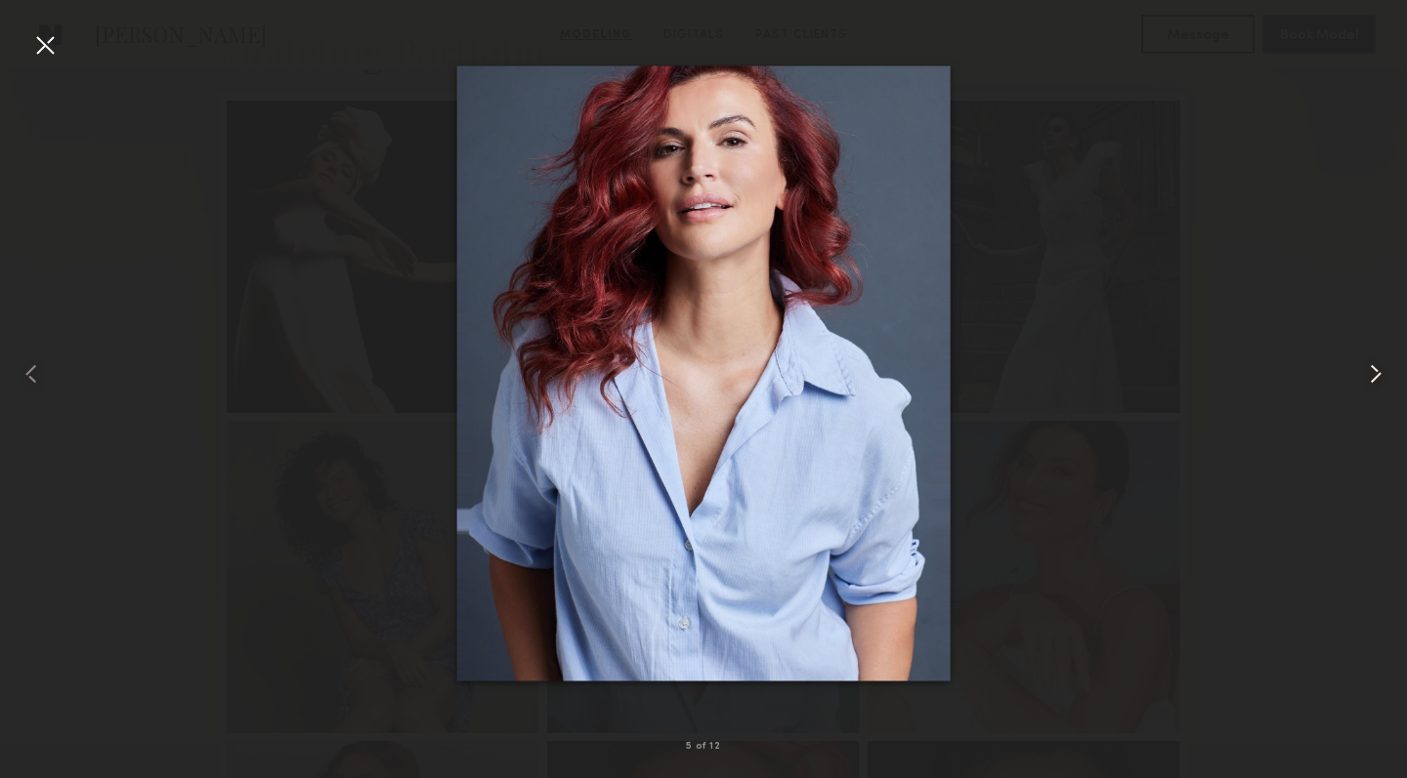
click at [1375, 376] on common-icon at bounding box center [1375, 373] width 31 height 31
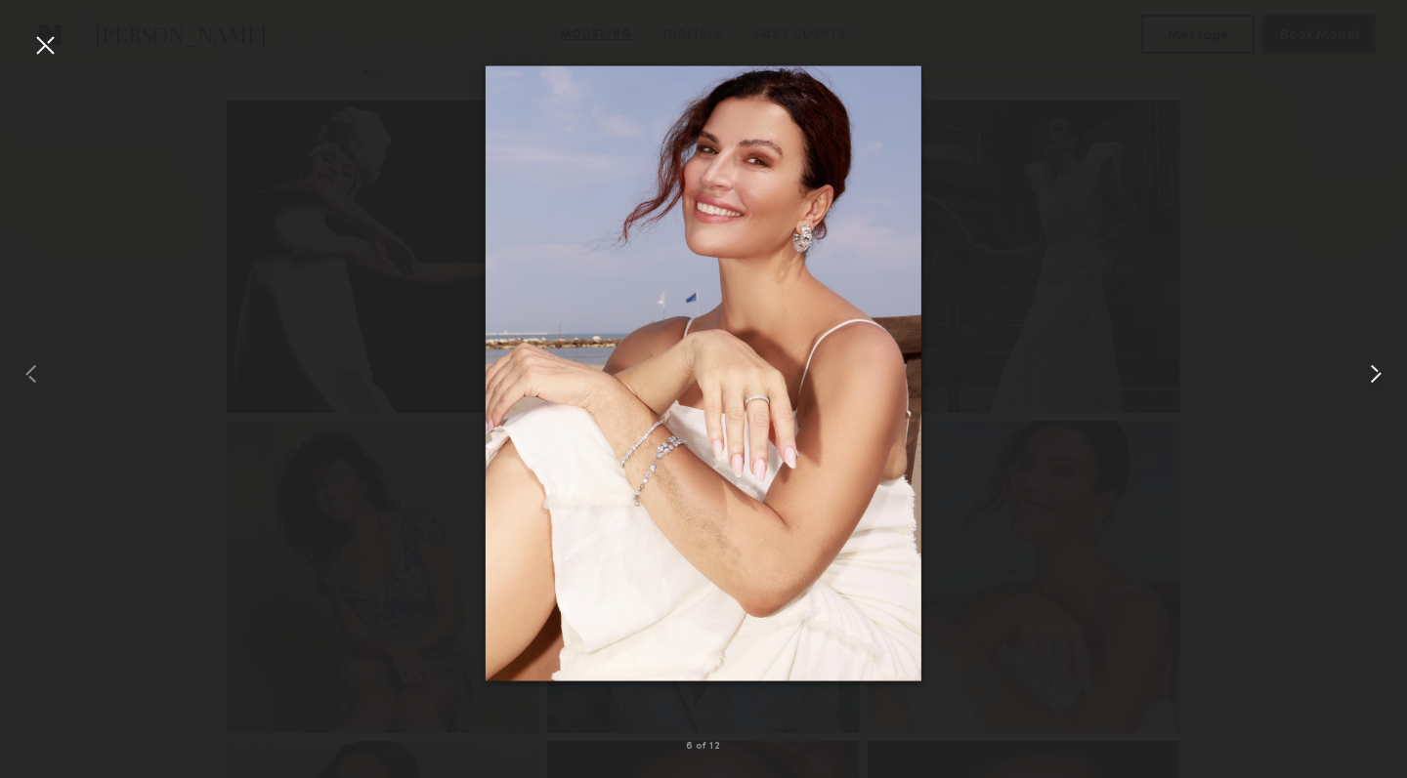
click at [1372, 373] on common-icon at bounding box center [1375, 373] width 31 height 31
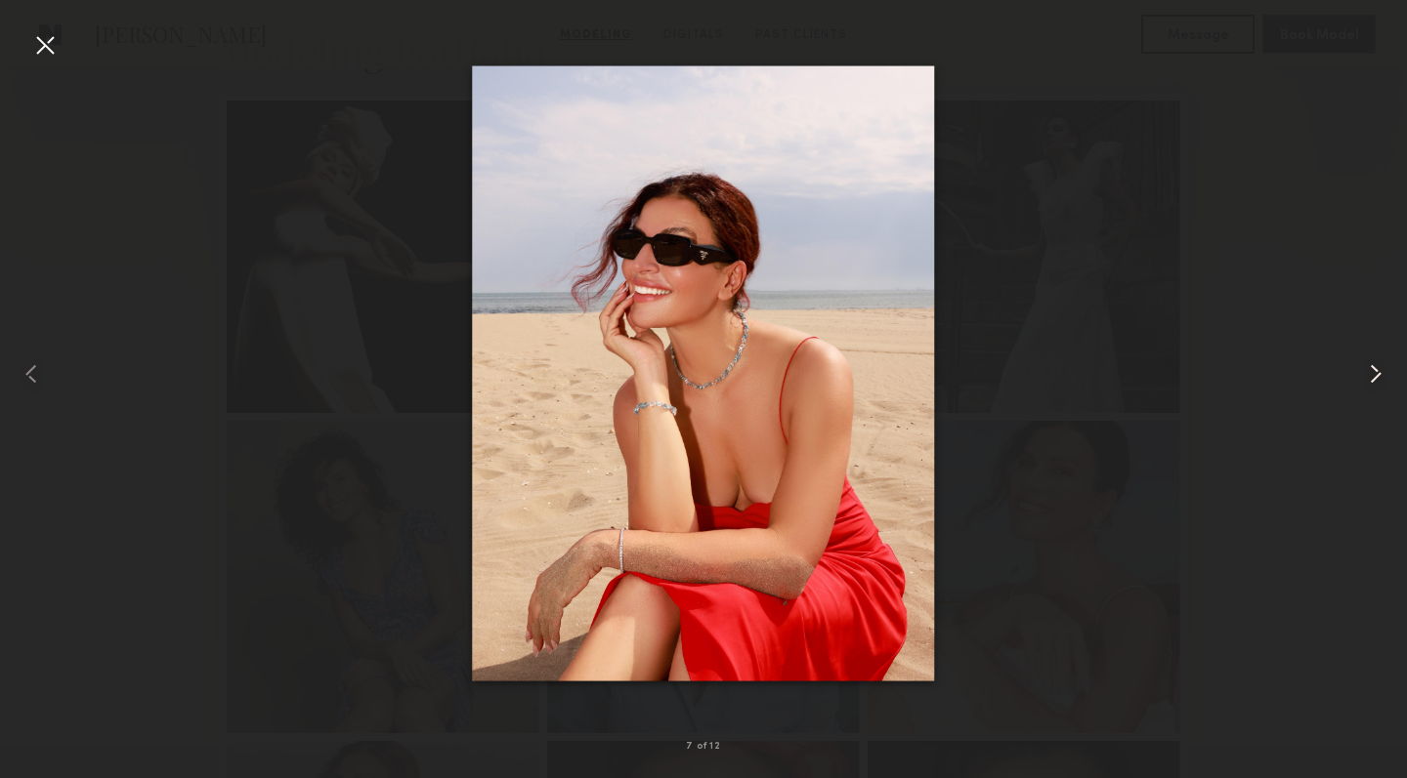
click at [1372, 373] on common-icon at bounding box center [1375, 373] width 31 height 31
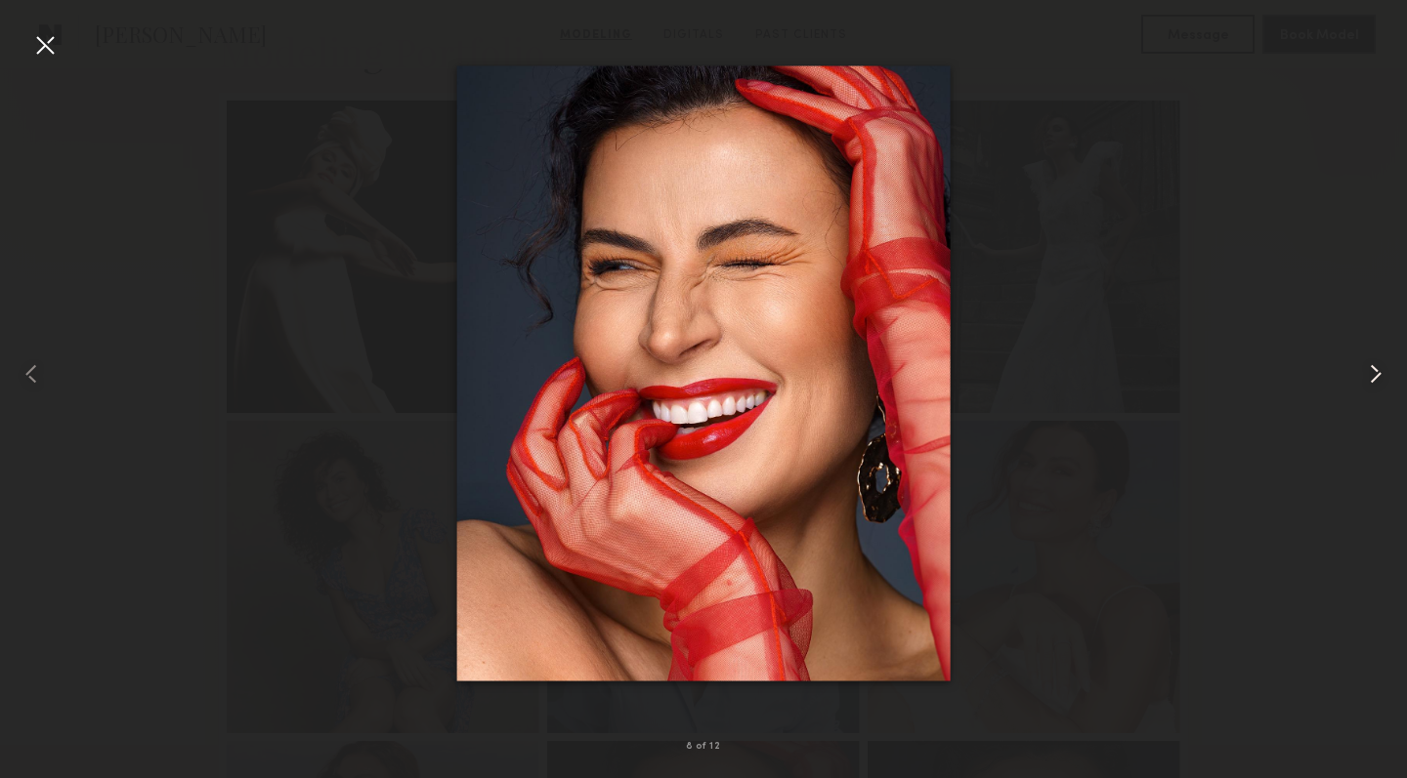
click at [1372, 373] on common-icon at bounding box center [1375, 373] width 31 height 31
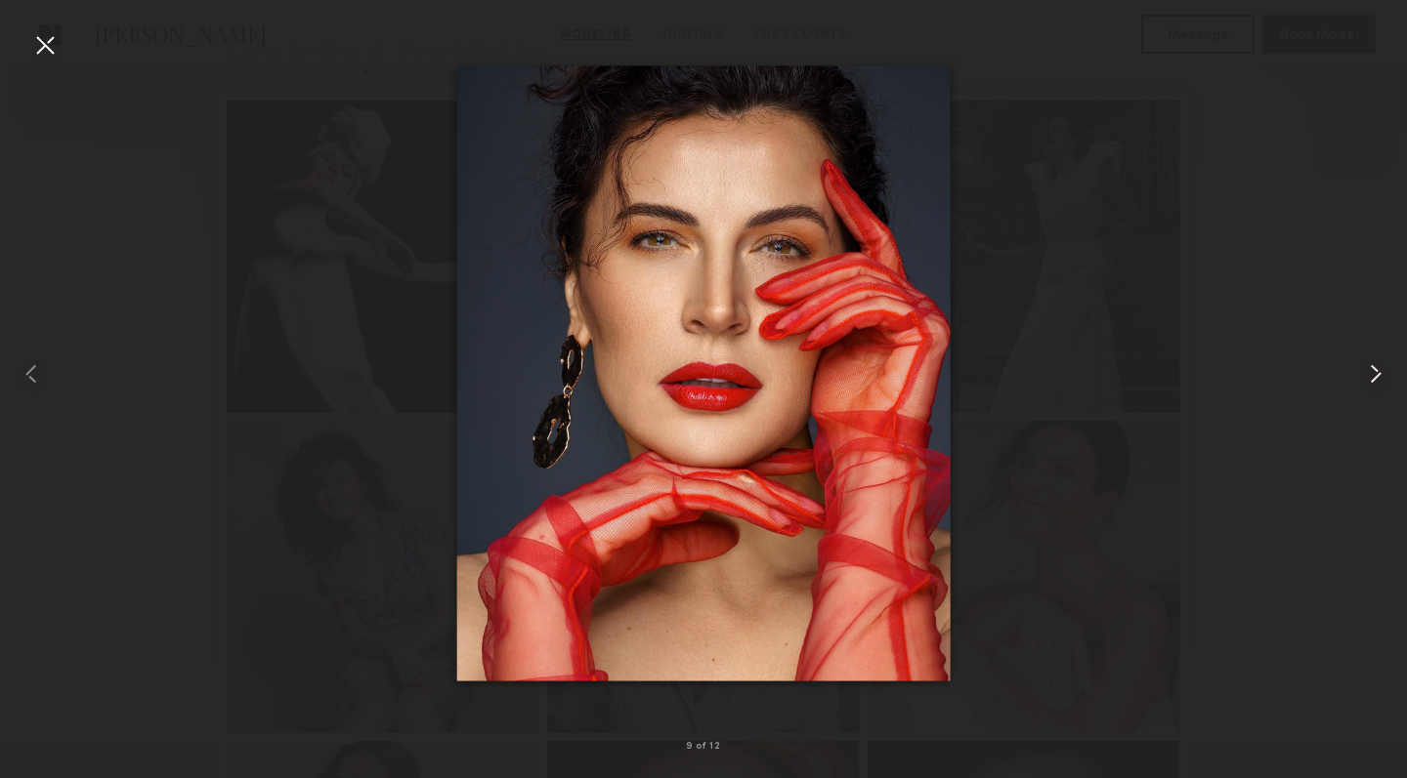
click at [1372, 373] on common-icon at bounding box center [1375, 373] width 31 height 31
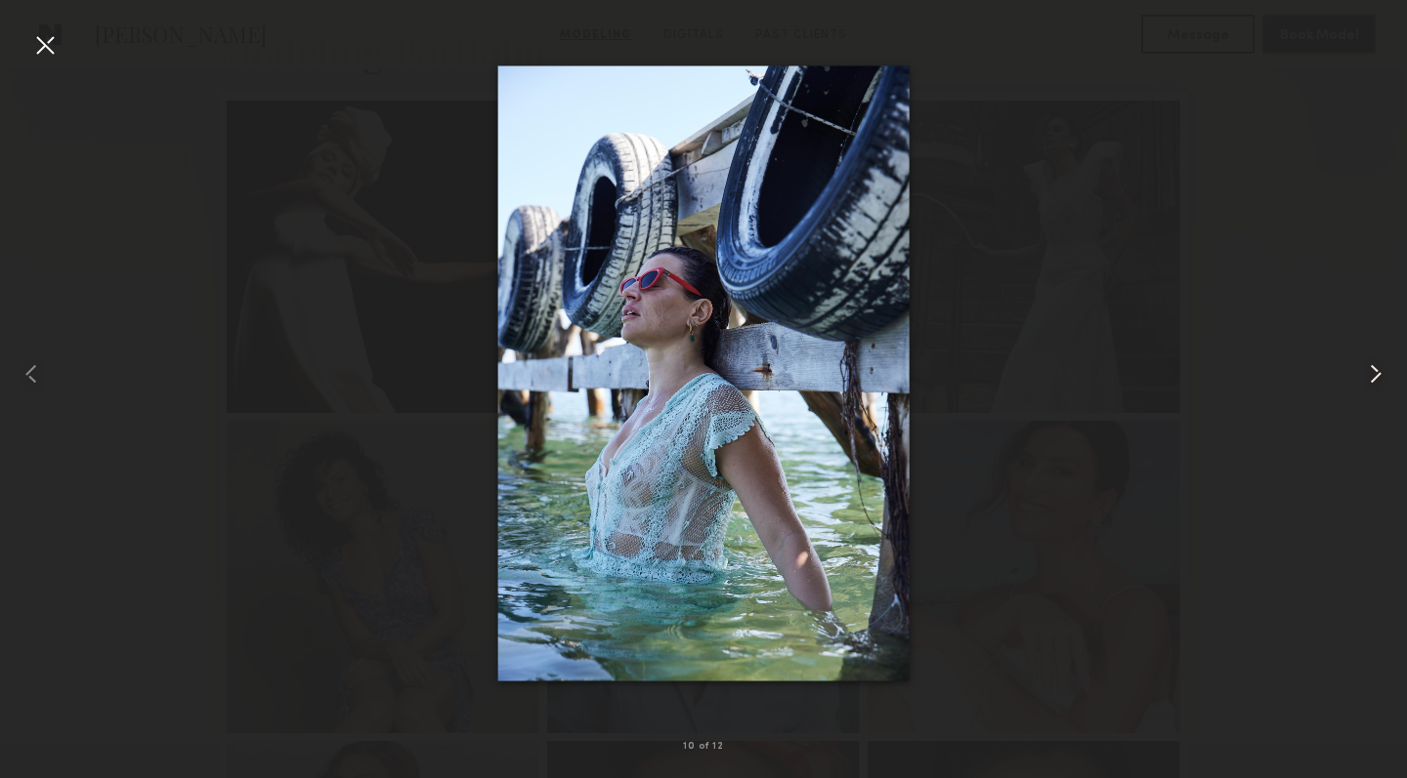
click at [1373, 375] on common-icon at bounding box center [1375, 373] width 31 height 31
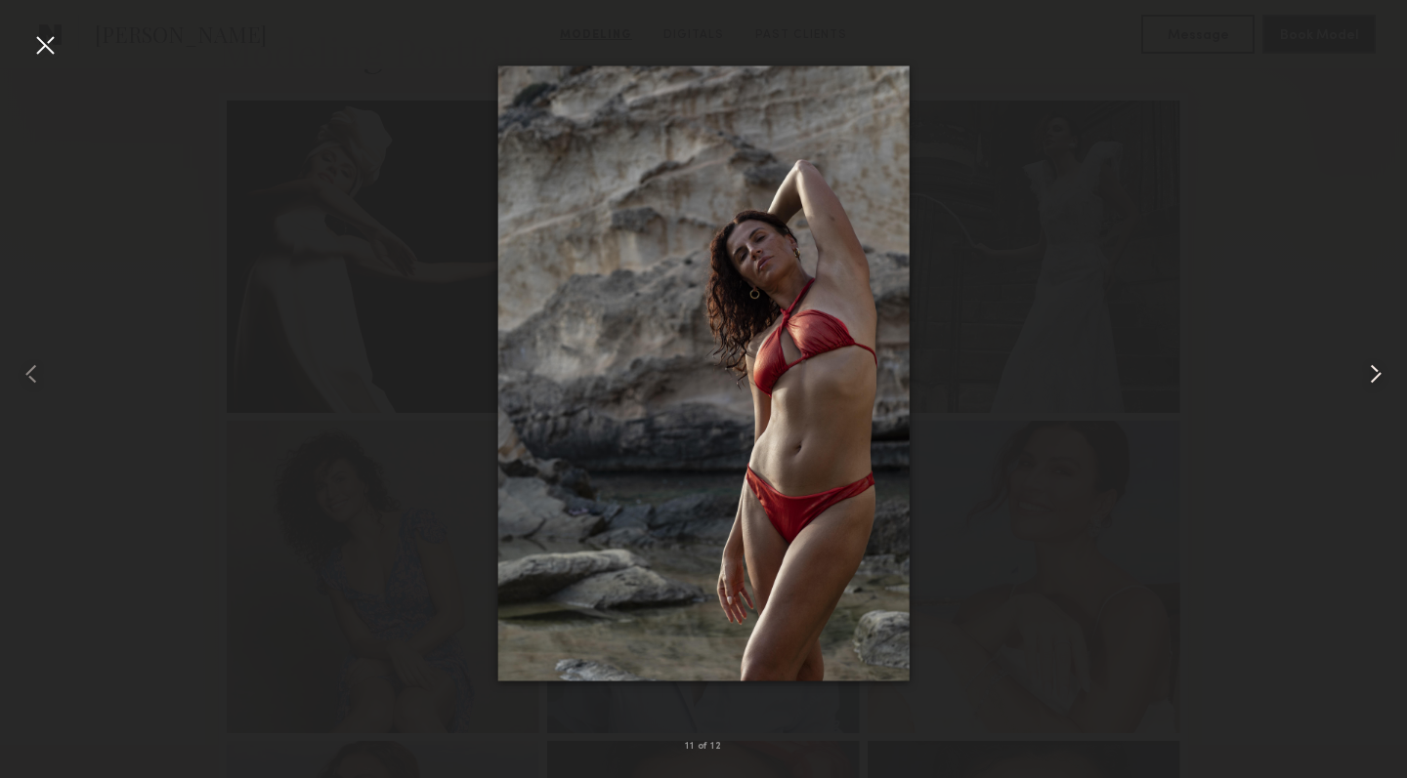
click at [1376, 376] on common-icon at bounding box center [1375, 373] width 31 height 31
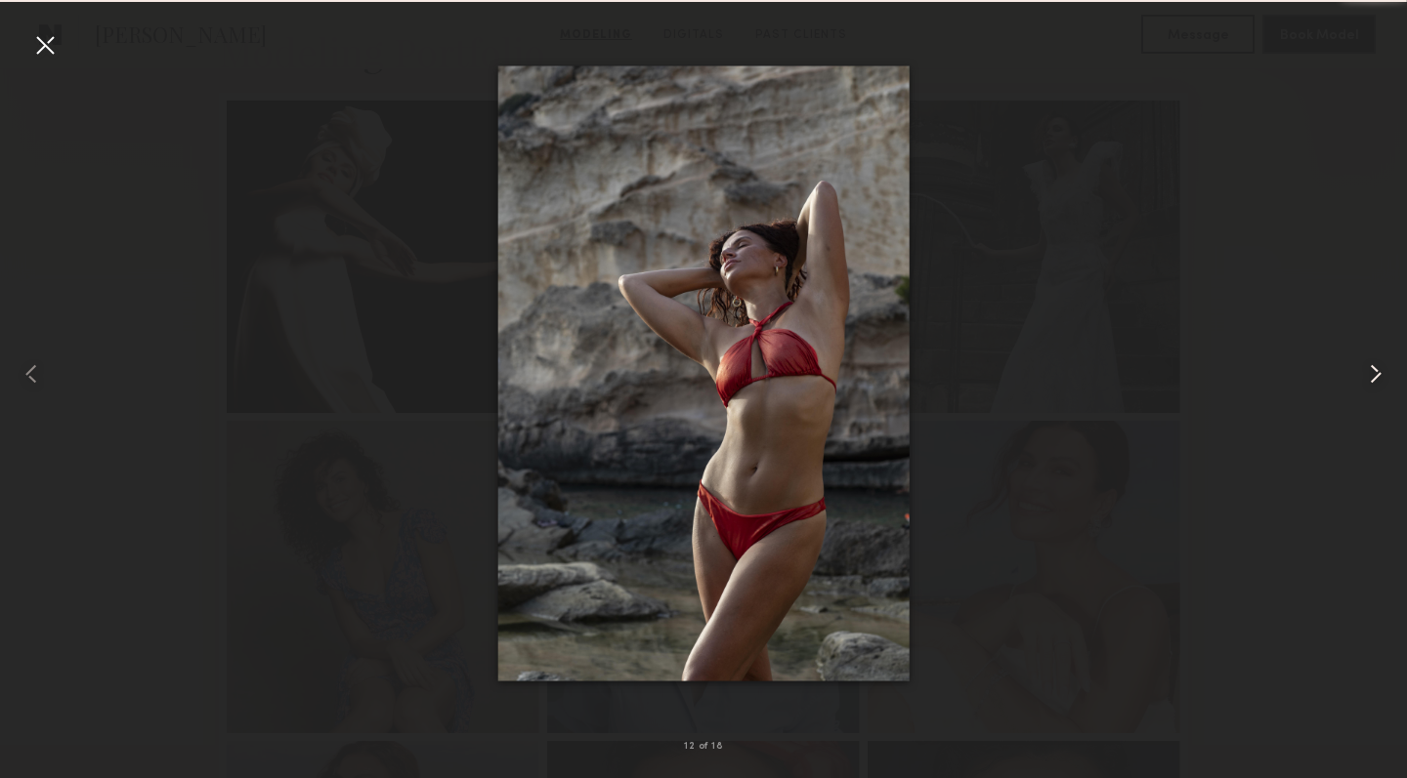
click at [1376, 376] on common-icon at bounding box center [1375, 373] width 31 height 31
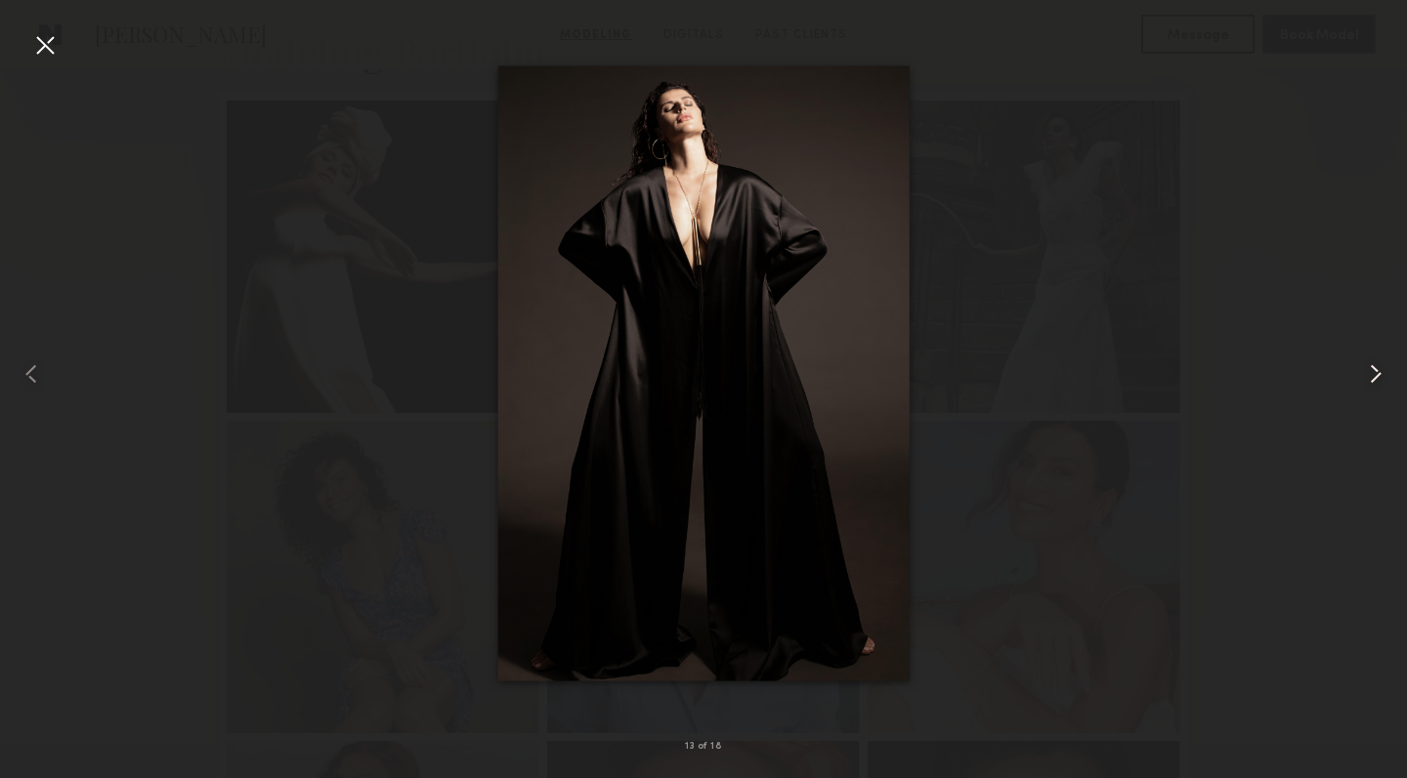
click at [1376, 376] on common-icon at bounding box center [1375, 373] width 31 height 31
